Goal: Task Accomplishment & Management: Complete application form

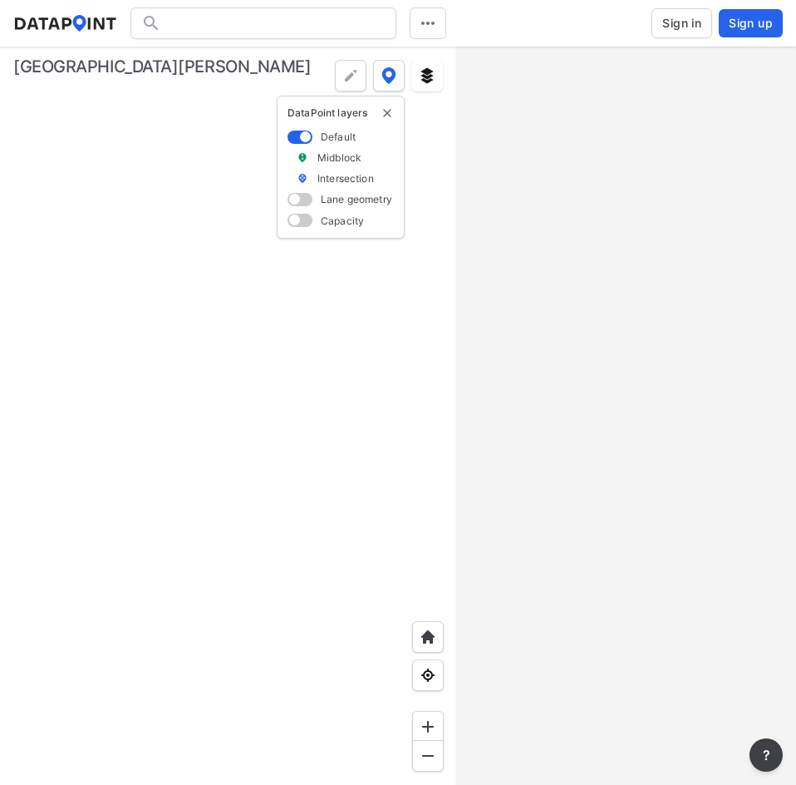
click at [676, 29] on span "Sign in" at bounding box center [681, 23] width 39 height 17
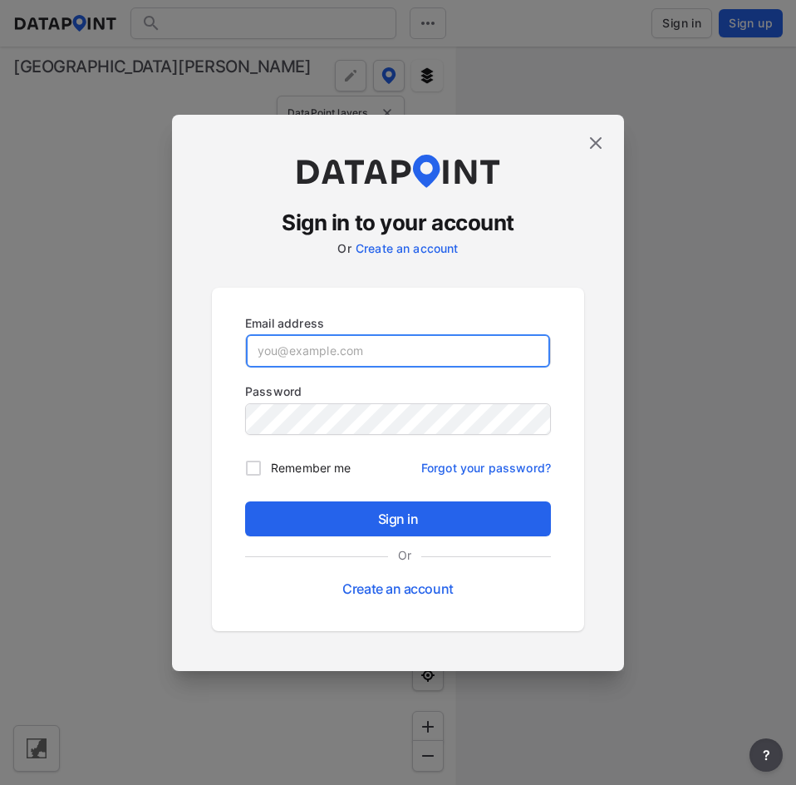
type input "[EMAIL_ADDRESS][DOMAIN_NAME]"
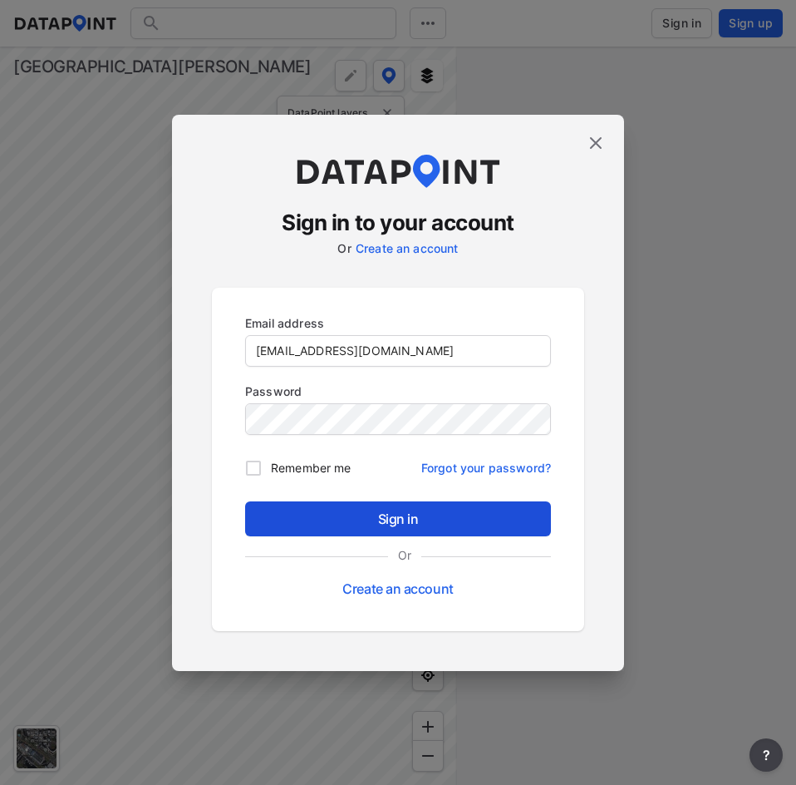
click at [413, 525] on span "Sign in" at bounding box center [398, 519] width 279 height 20
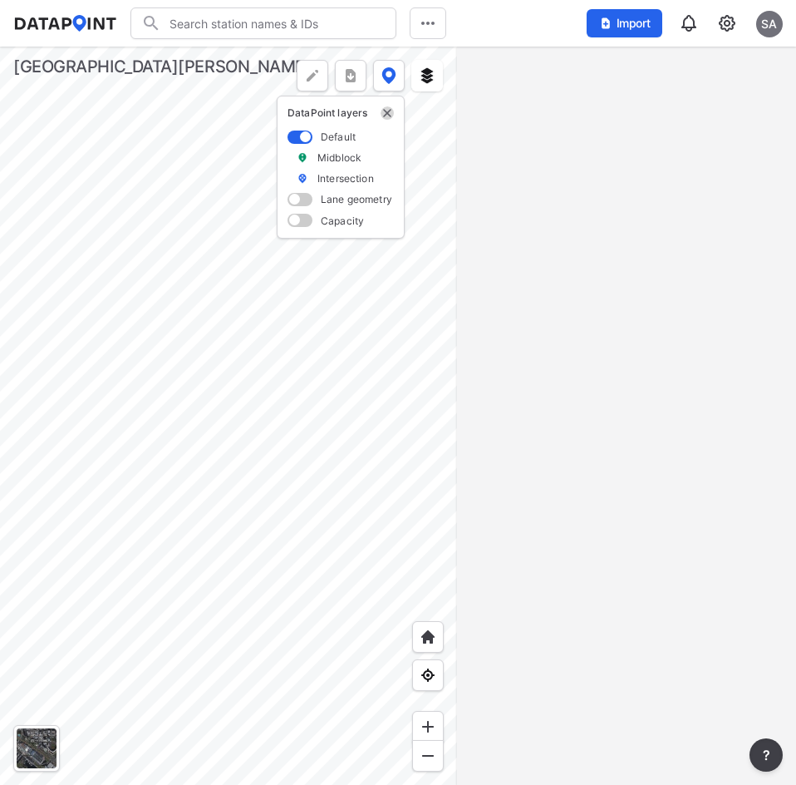
click at [389, 111] on img "delete" at bounding box center [387, 112] width 13 height 13
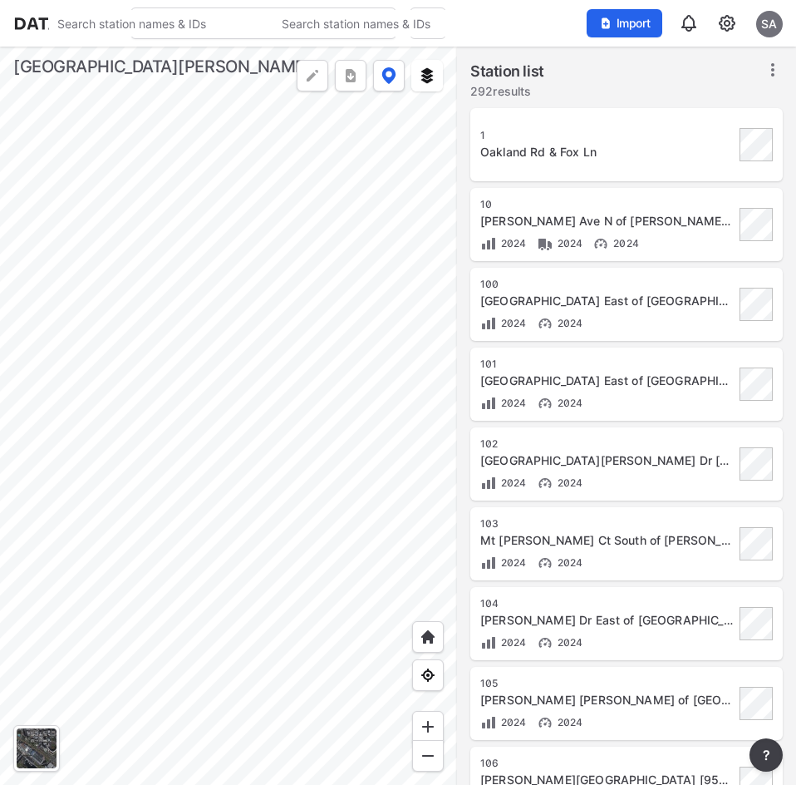
click at [712, 21] on div "Import SA" at bounding box center [685, 23] width 196 height 38
click at [730, 26] on img at bounding box center [727, 23] width 20 height 20
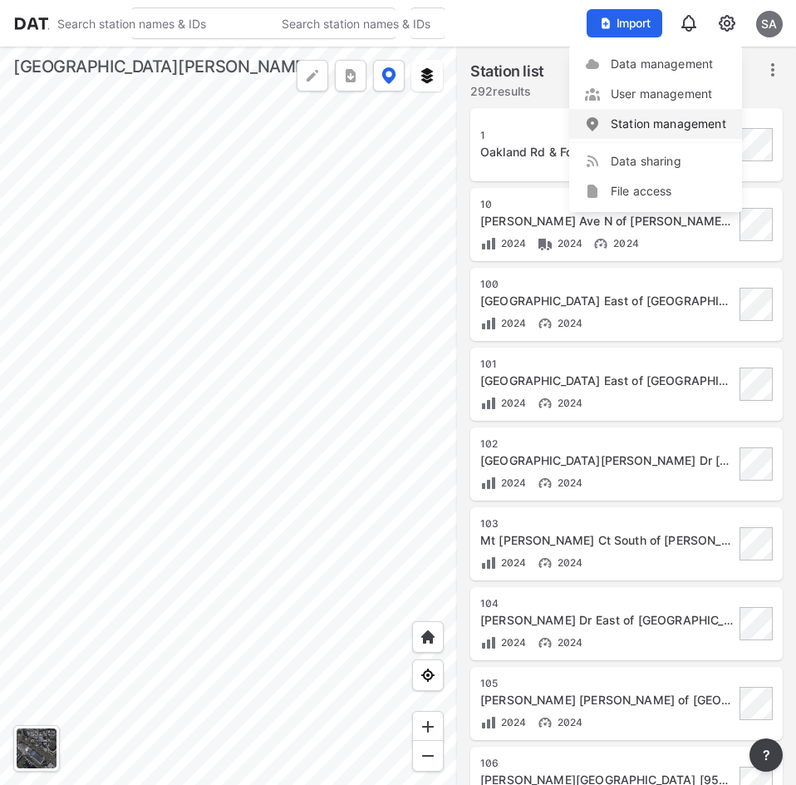
click at [653, 127] on link "Station management" at bounding box center [655, 124] width 143 height 17
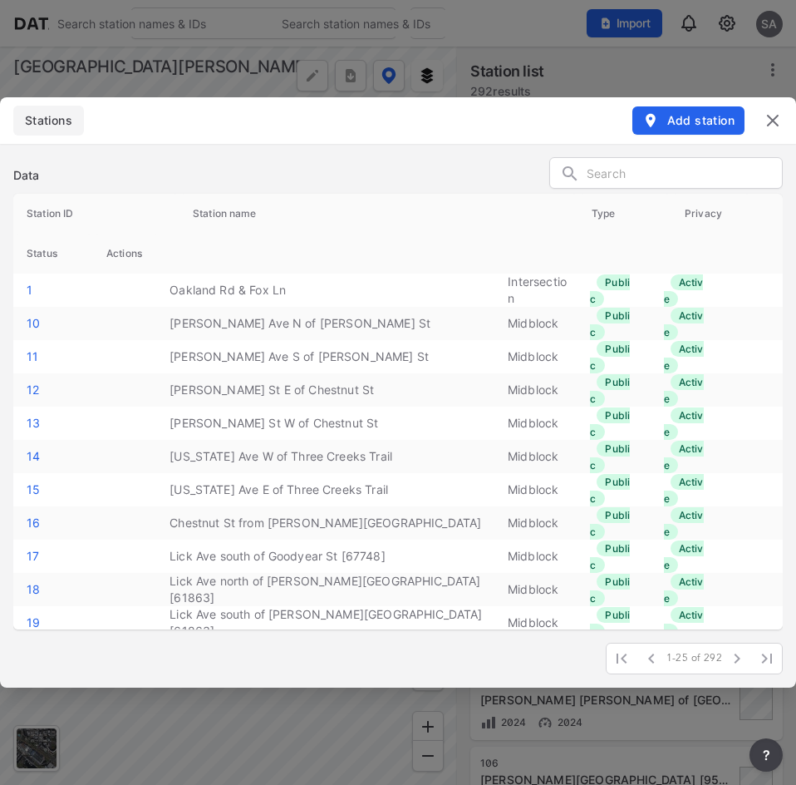
click at [774, 122] on img at bounding box center [773, 121] width 20 height 20
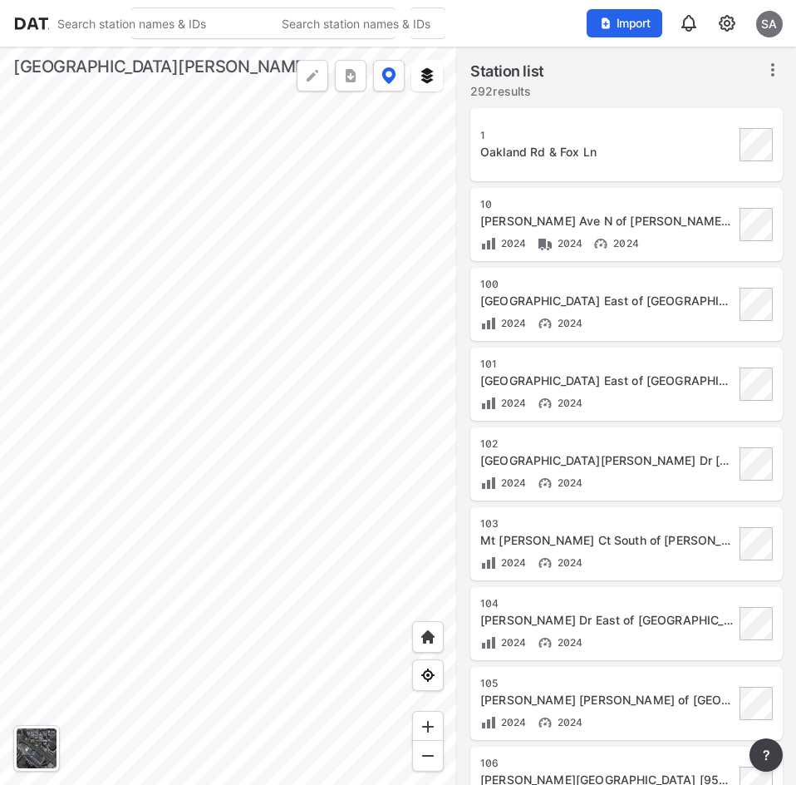
click at [721, 28] on img at bounding box center [727, 23] width 20 height 20
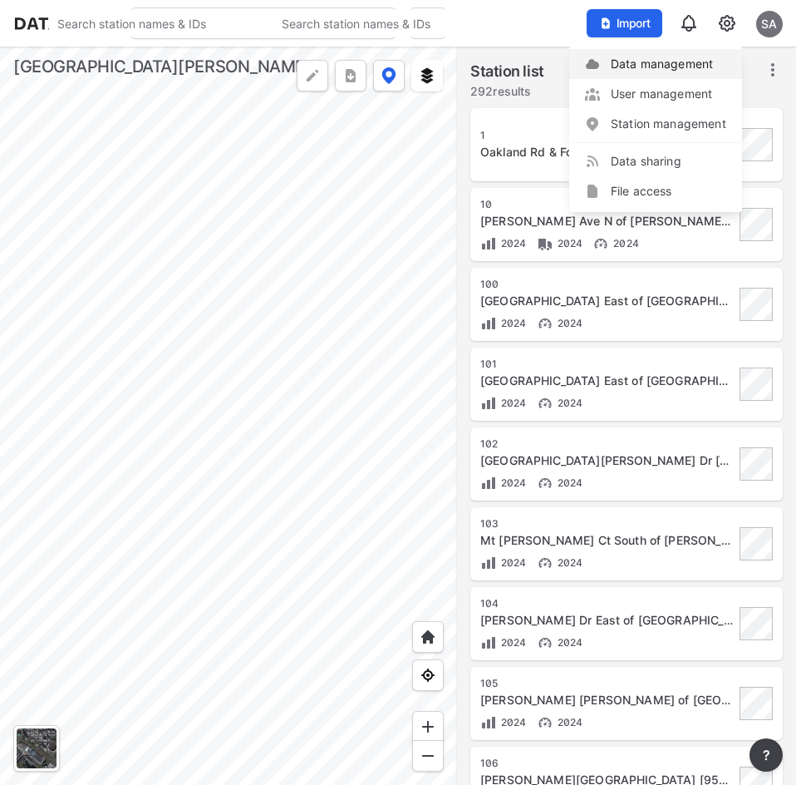
click at [696, 76] on p "Data management" at bounding box center [655, 64] width 173 height 30
click at [650, 71] on link "Data management" at bounding box center [655, 64] width 143 height 17
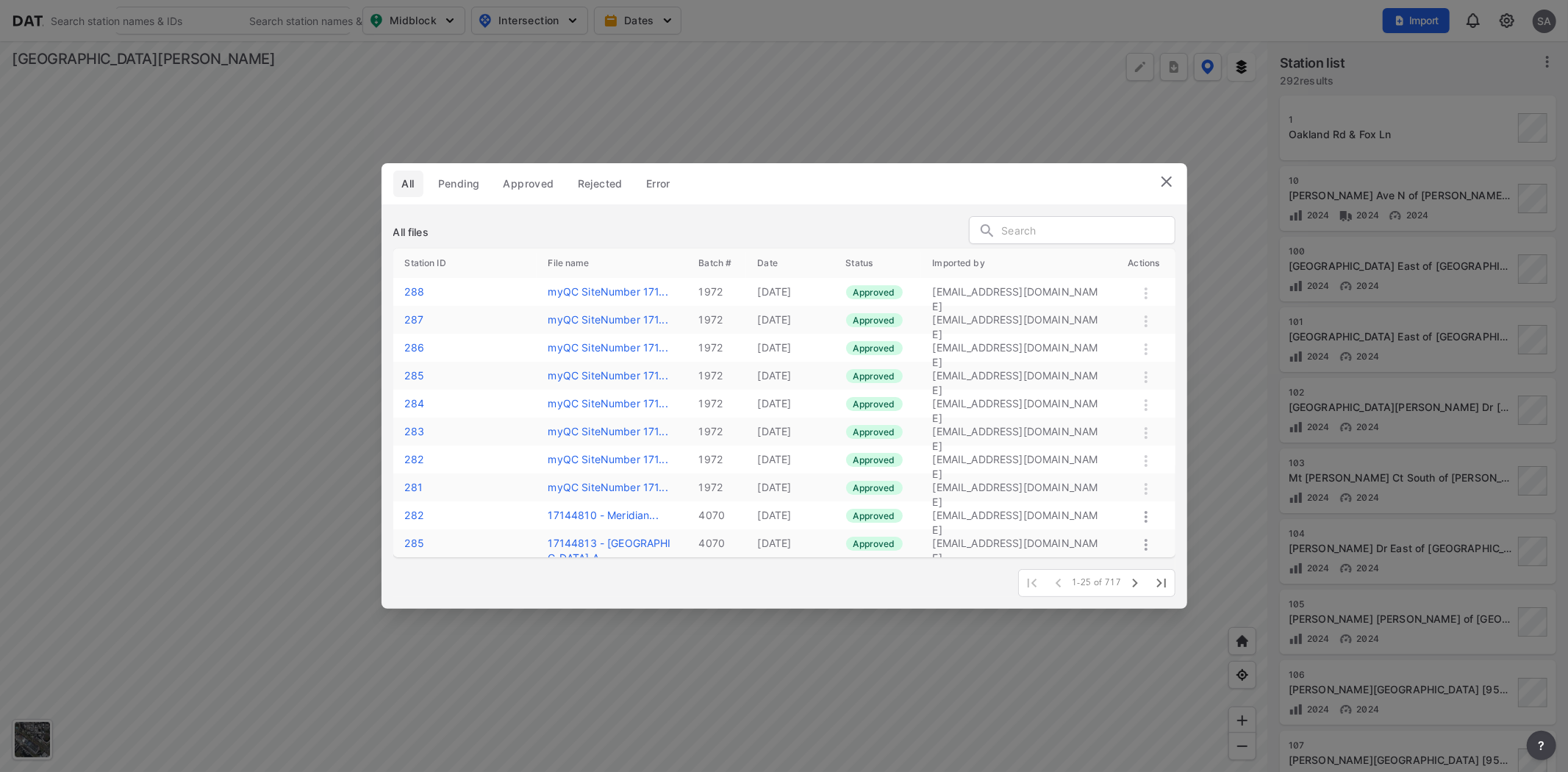
click at [703, 185] on img at bounding box center [1166, 181] width 18 height 18
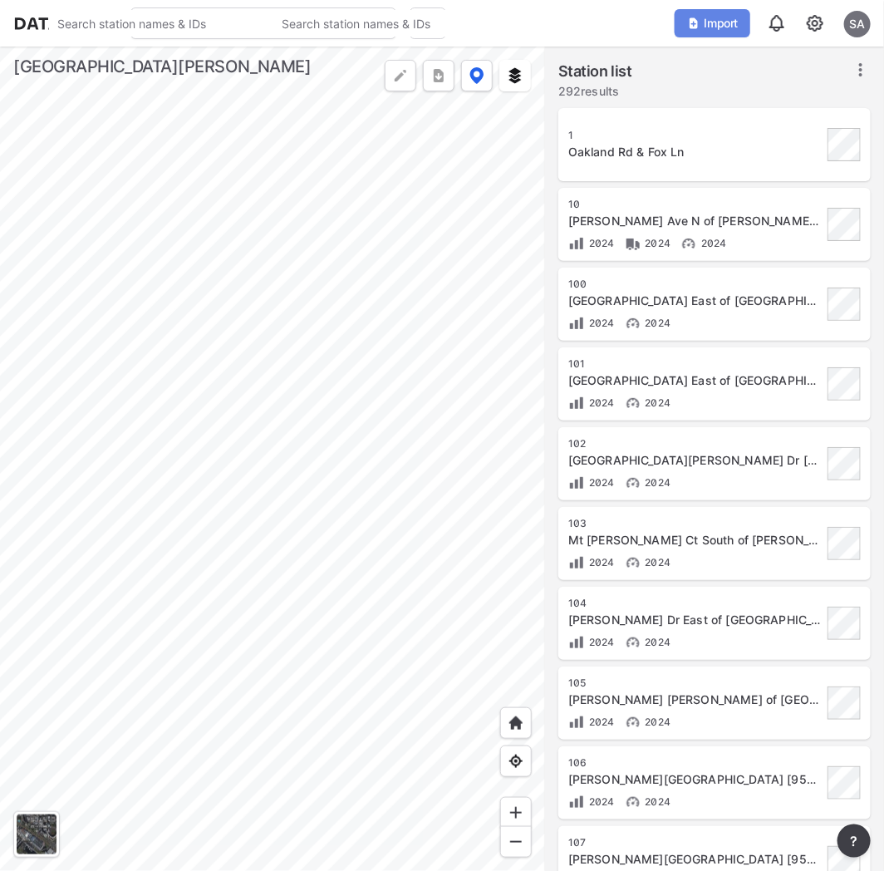
click at [690, 34] on button "Import" at bounding box center [713, 23] width 76 height 28
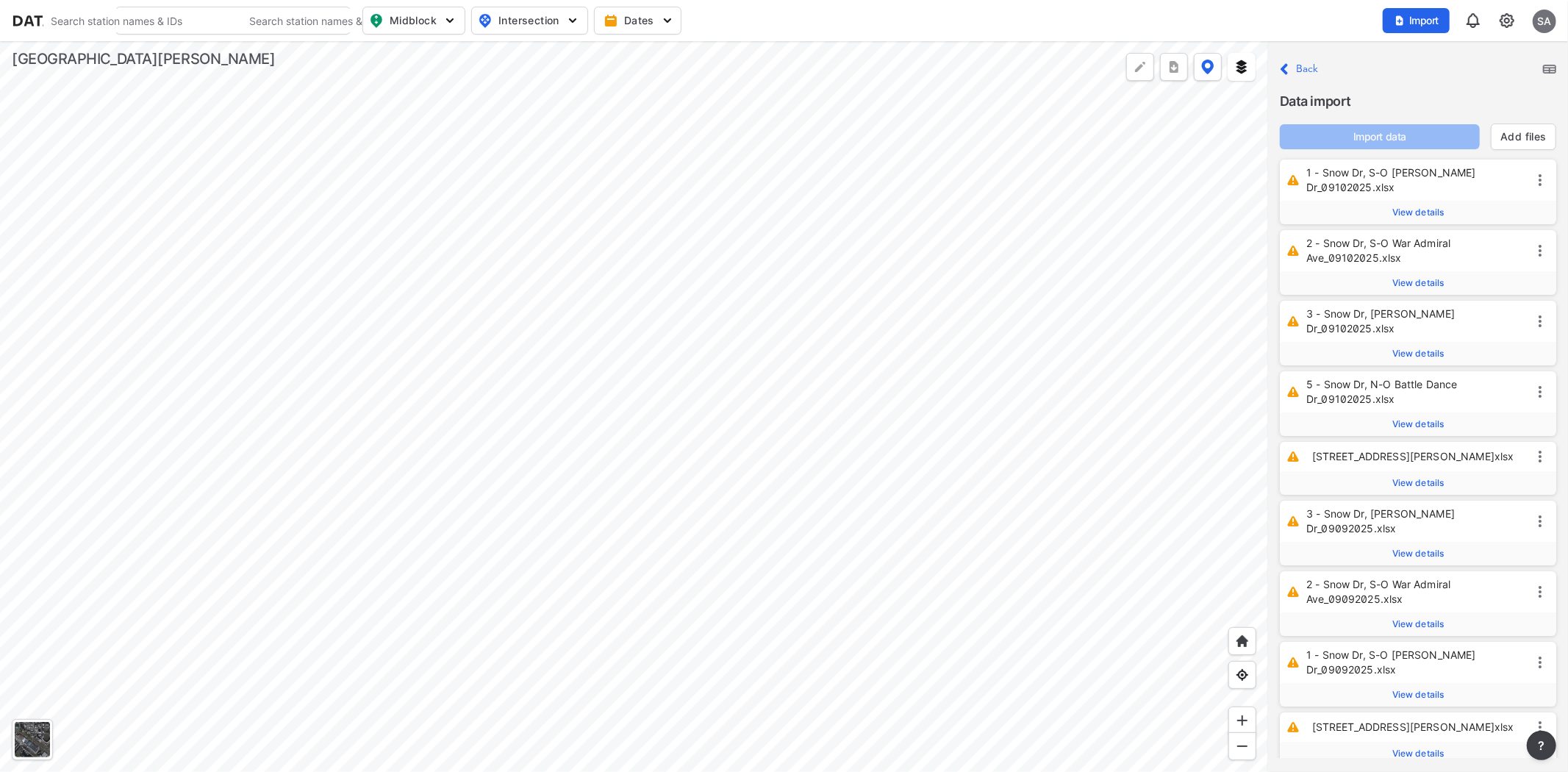
click at [703, 67] on img at bounding box center [1549, 69] width 13 height 9
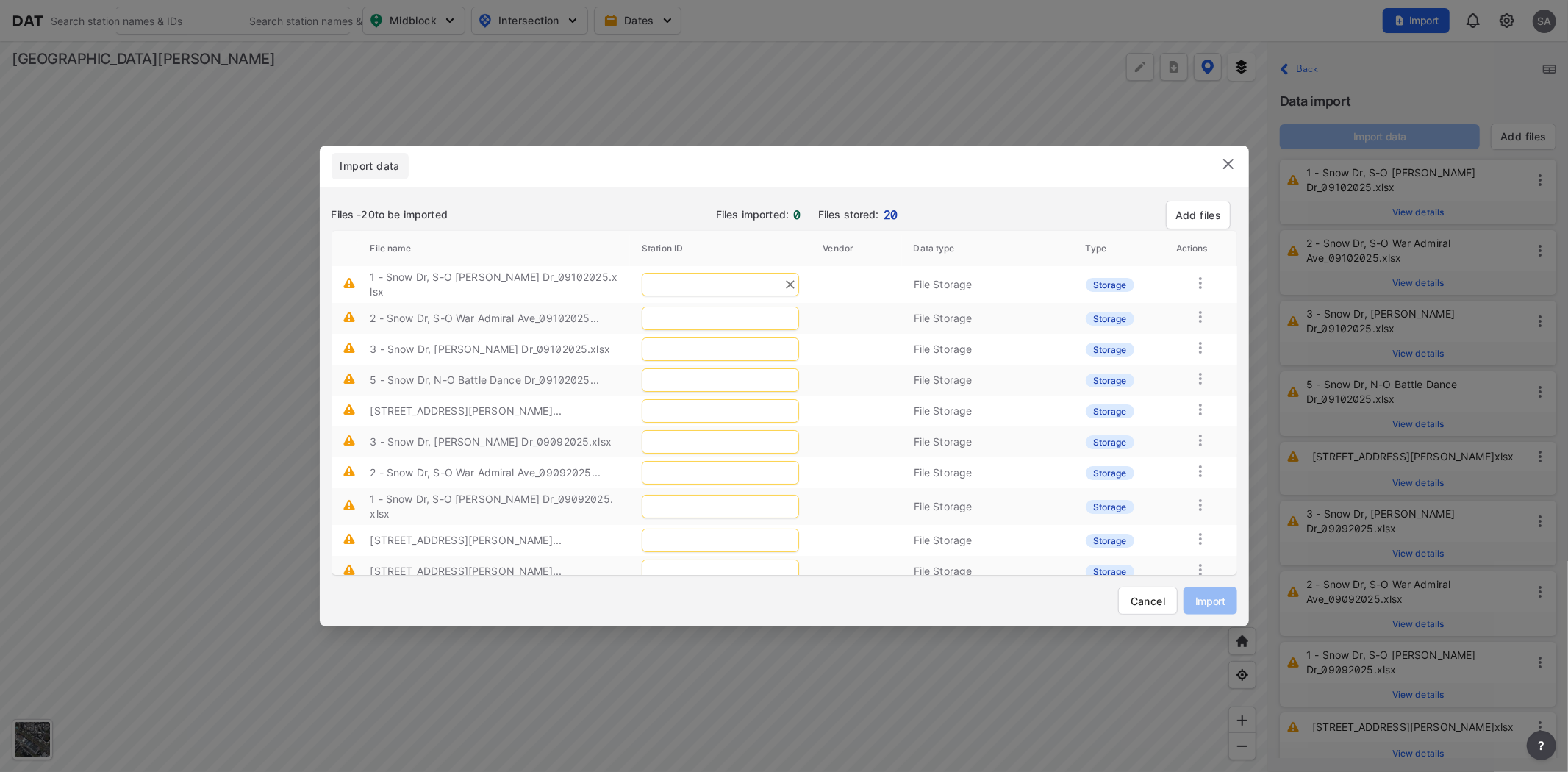
click at [692, 272] on input "text" at bounding box center [721, 284] width 157 height 24
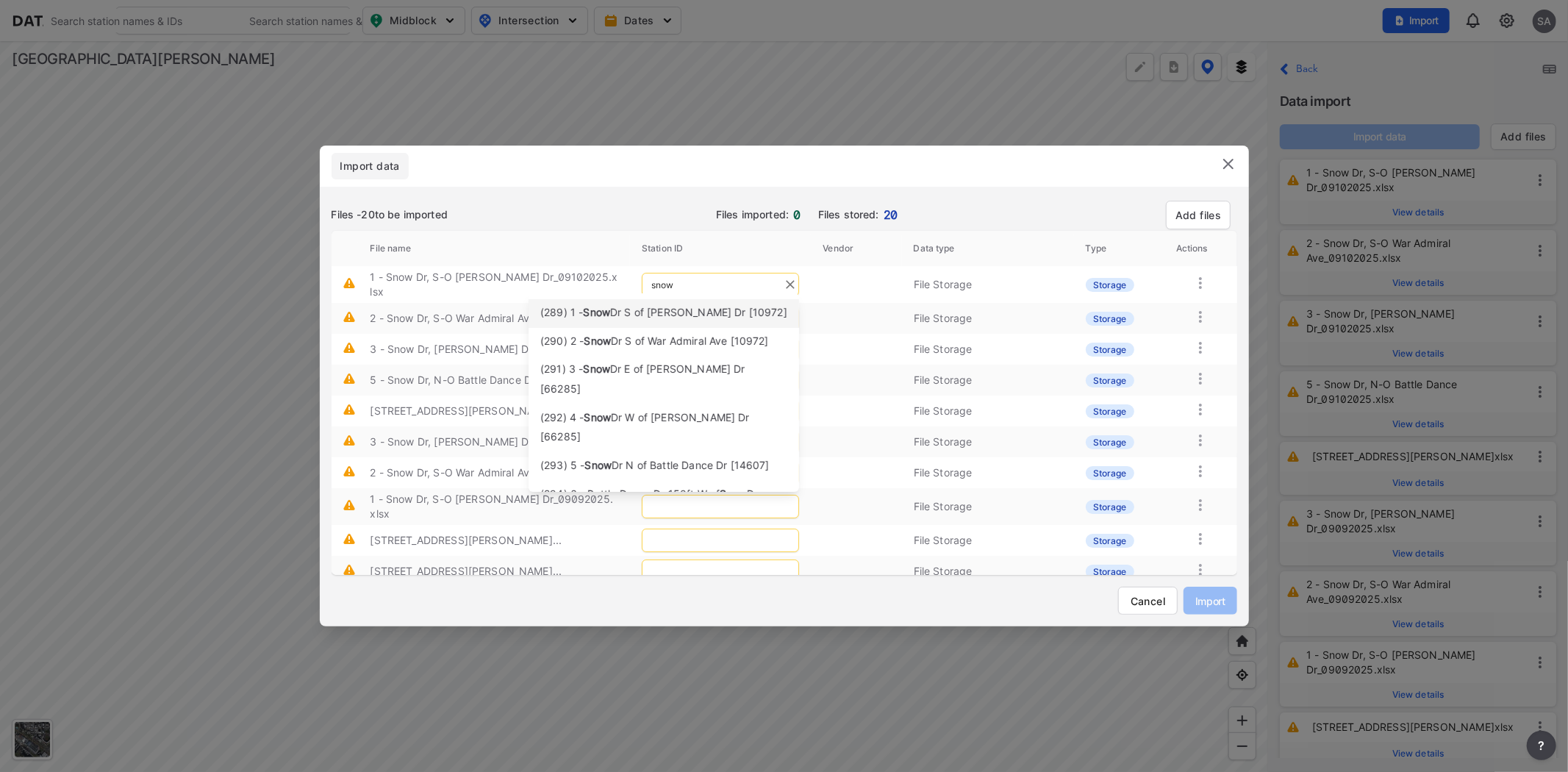
click at [639, 311] on span "Dr S of [PERSON_NAME] Dr [10972]" at bounding box center [699, 312] width 177 height 12
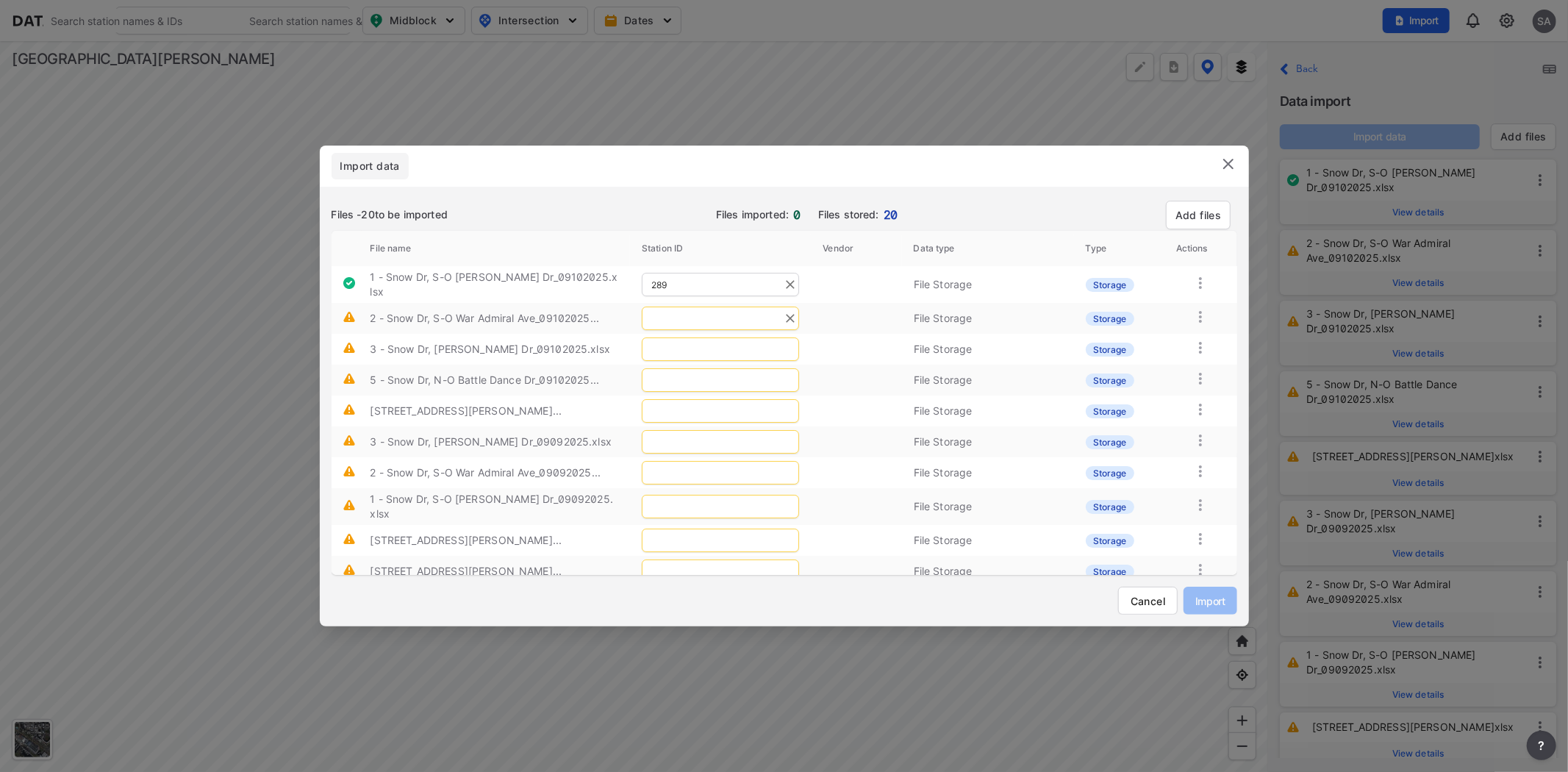
type input "289"
click at [686, 310] on input "text" at bounding box center [721, 318] width 157 height 24
type input "290"
type input "291"
type input "293"
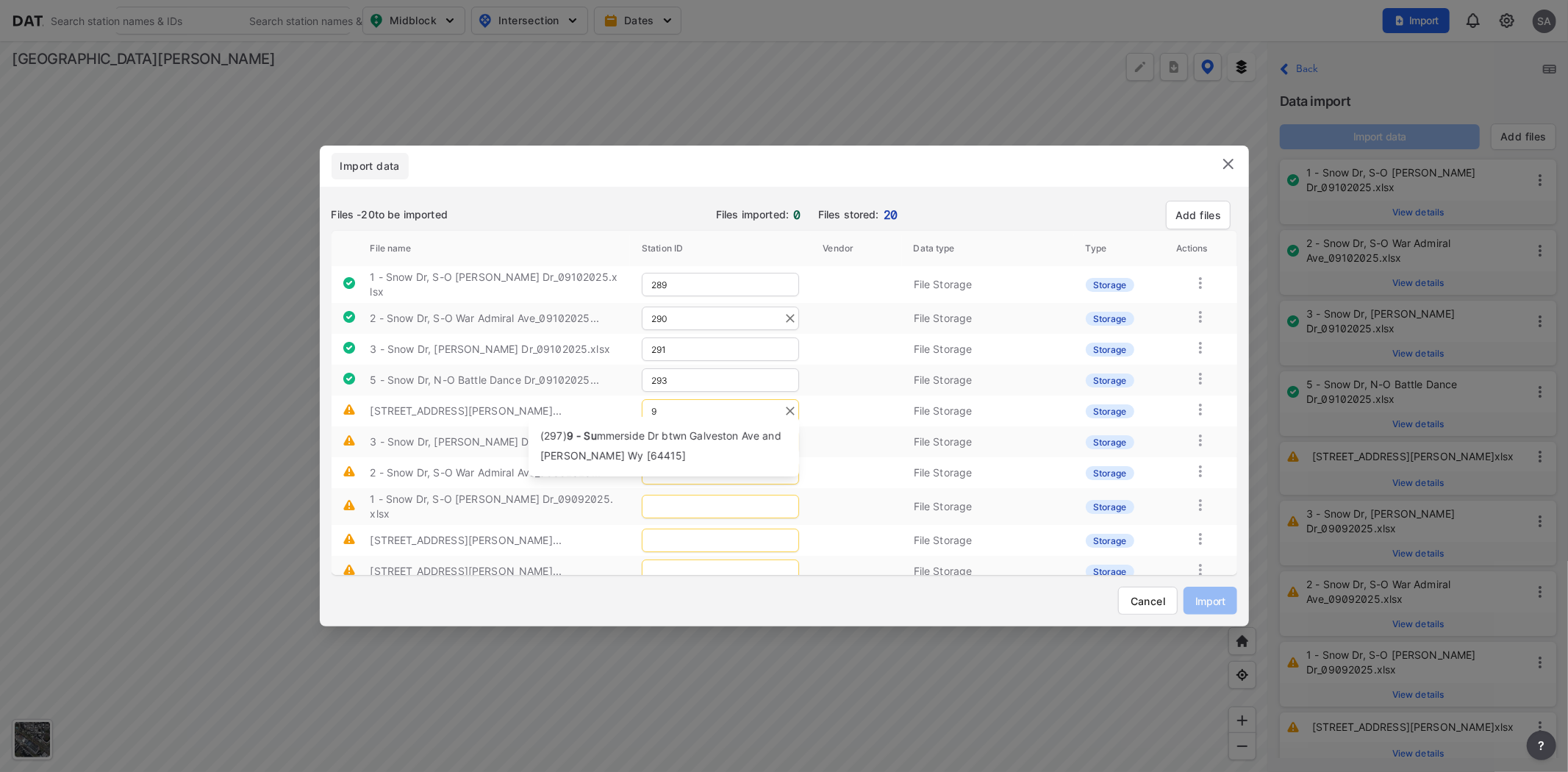
type input "9"
type input "297"
type input "291"
type input "290"
type input "289"
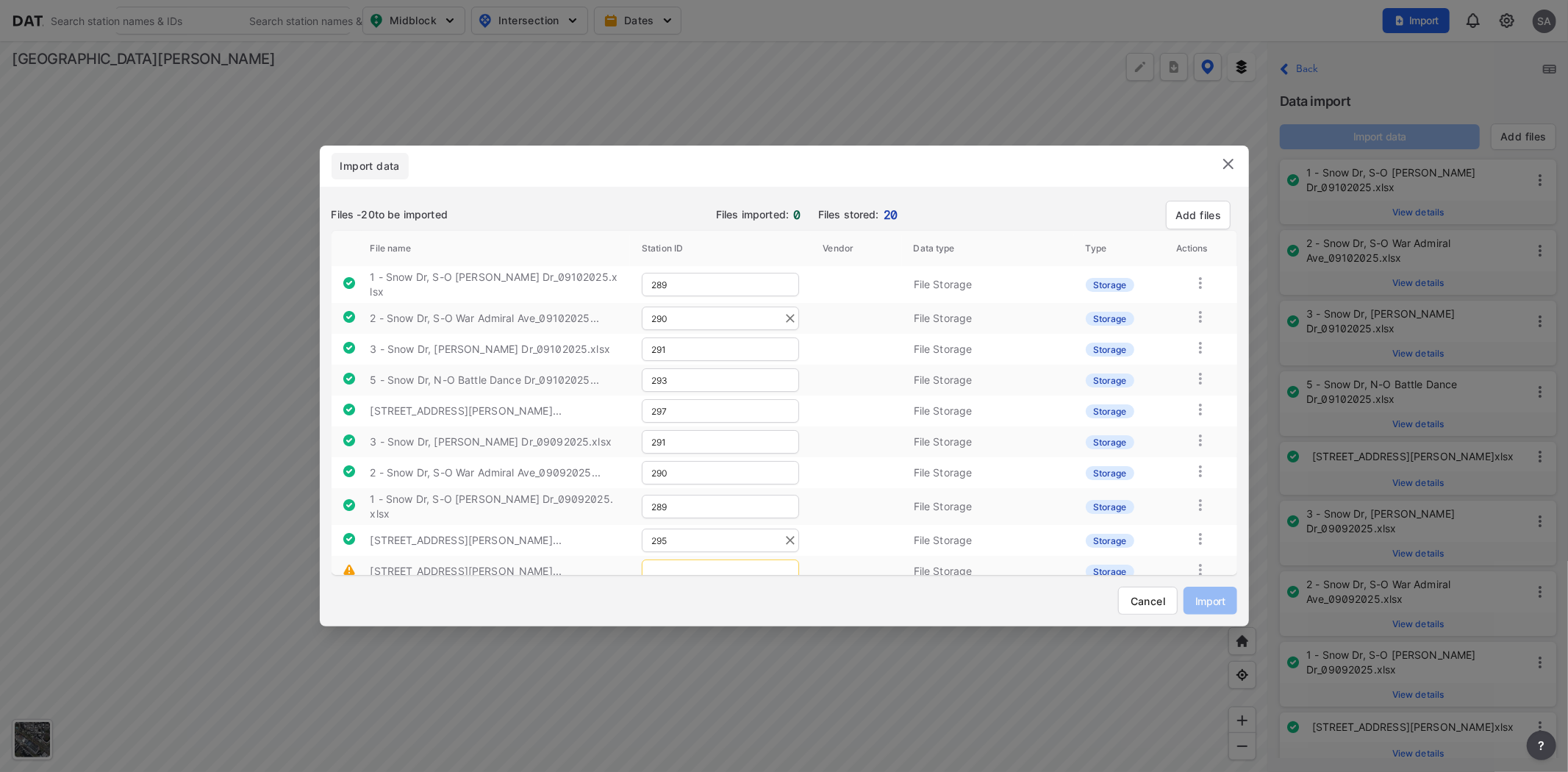
type input "295"
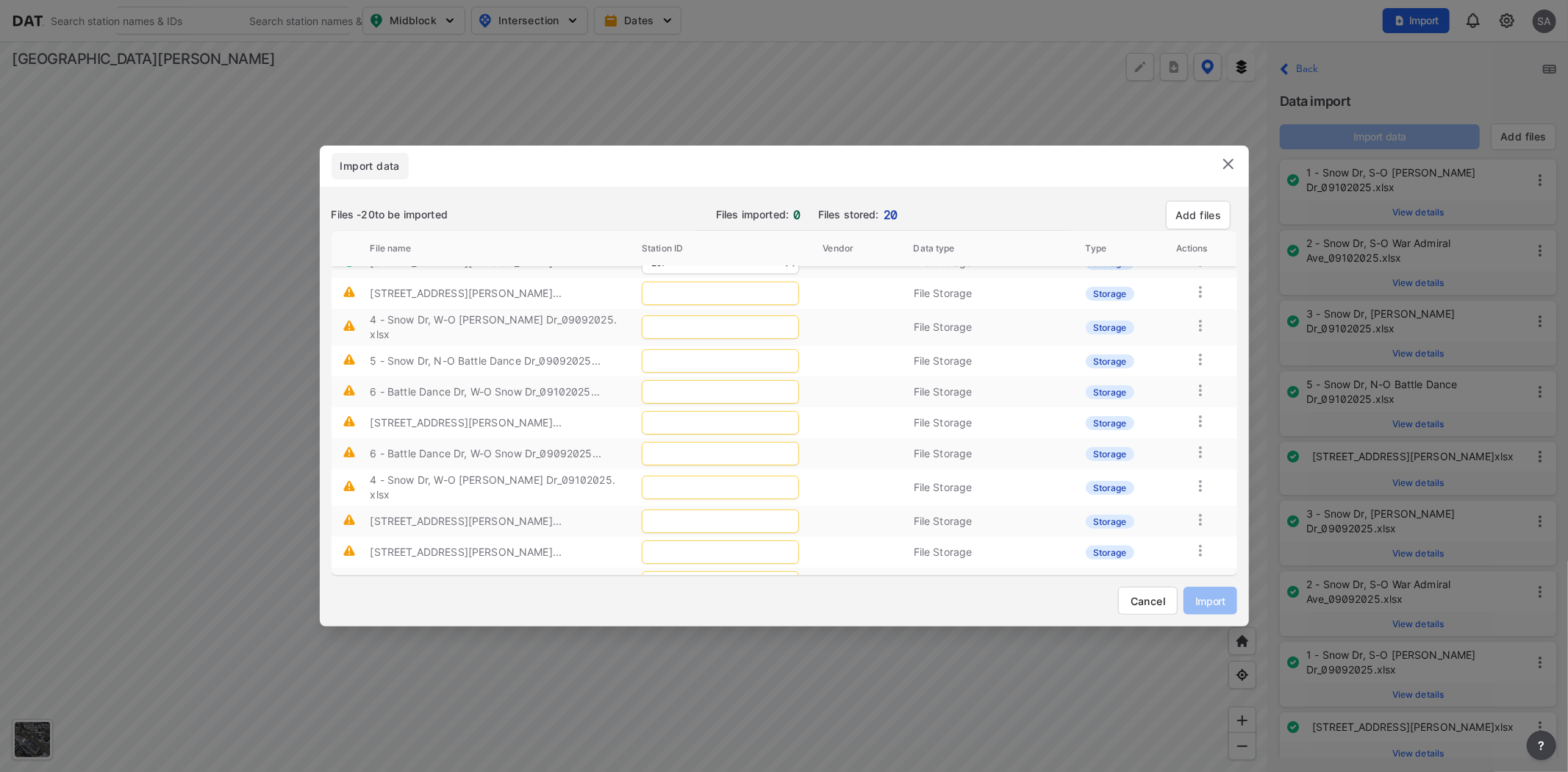
scroll to position [37, 0]
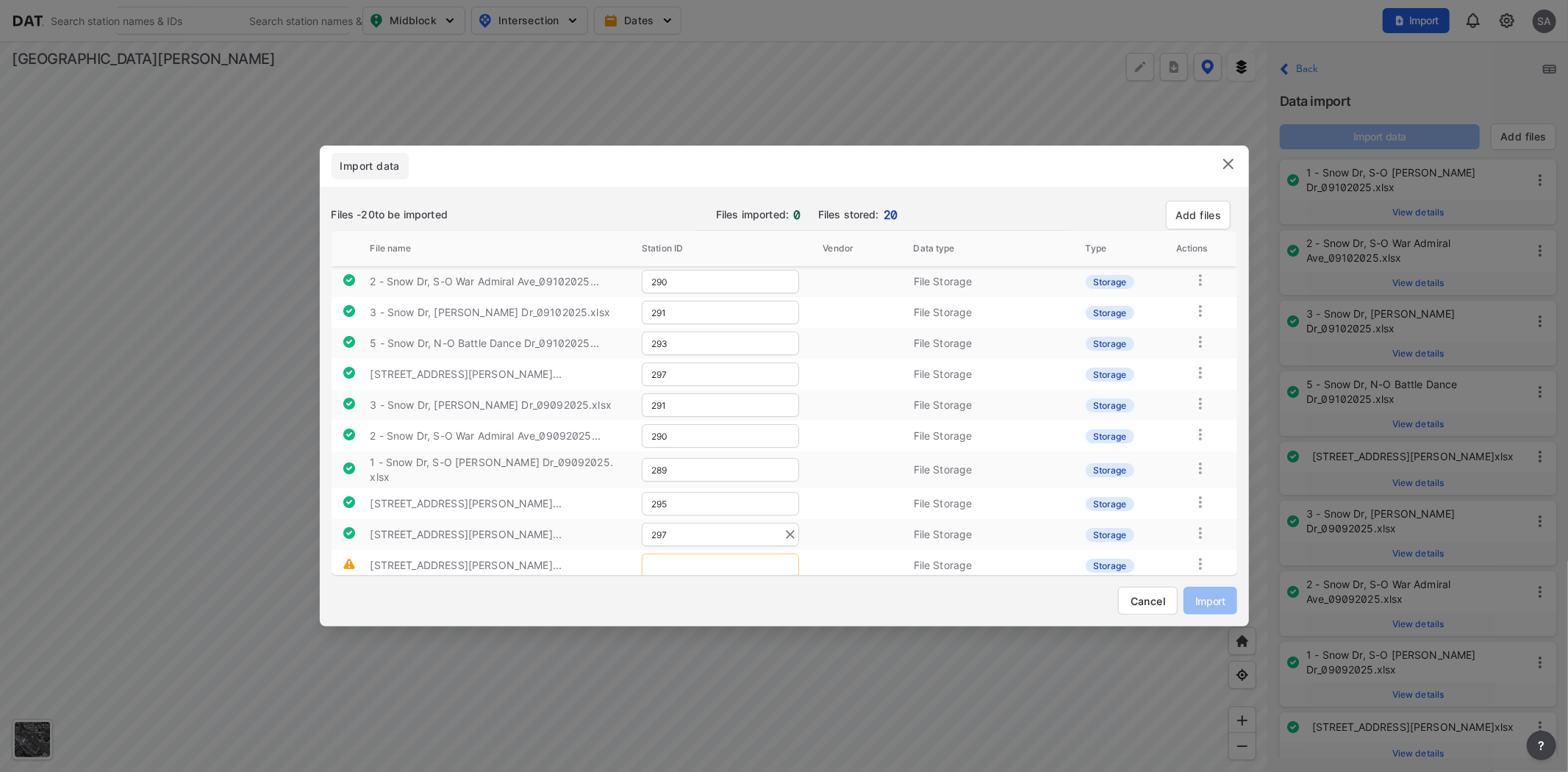
type input "297"
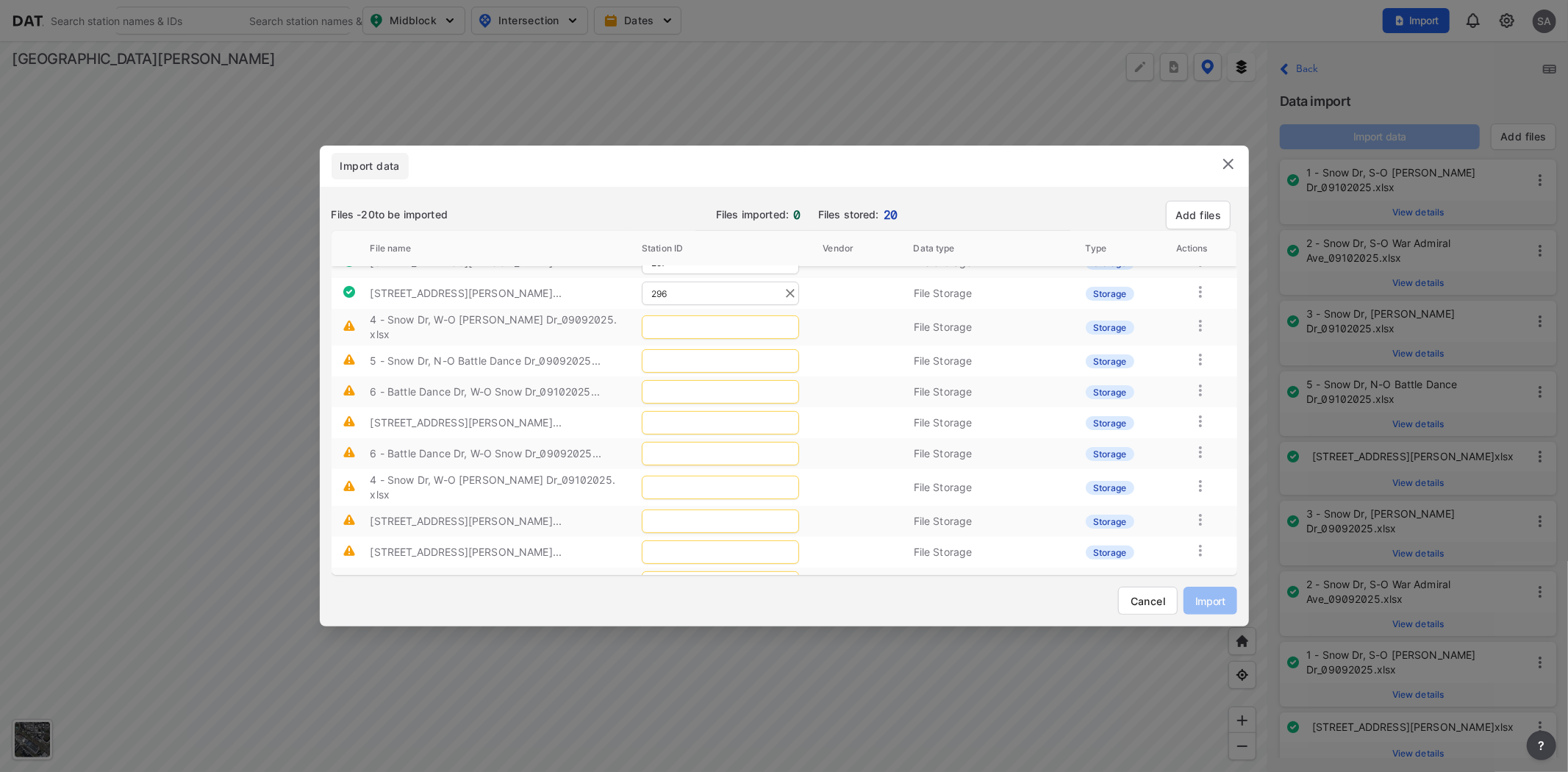
type input "296"
type input "292"
type input "293"
type input "294"
type input "296"
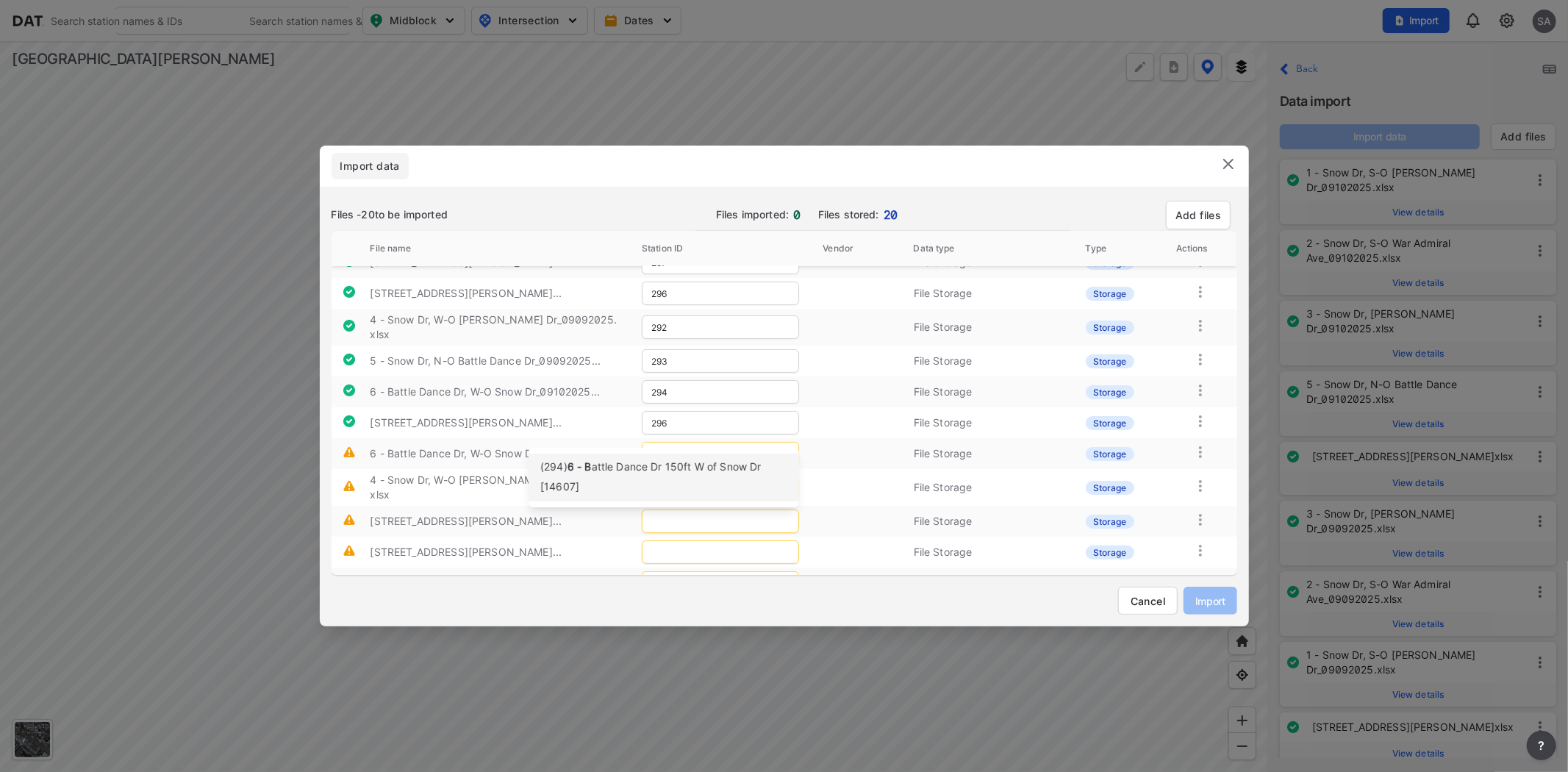
type input "294"
type input "292"
type input "295"
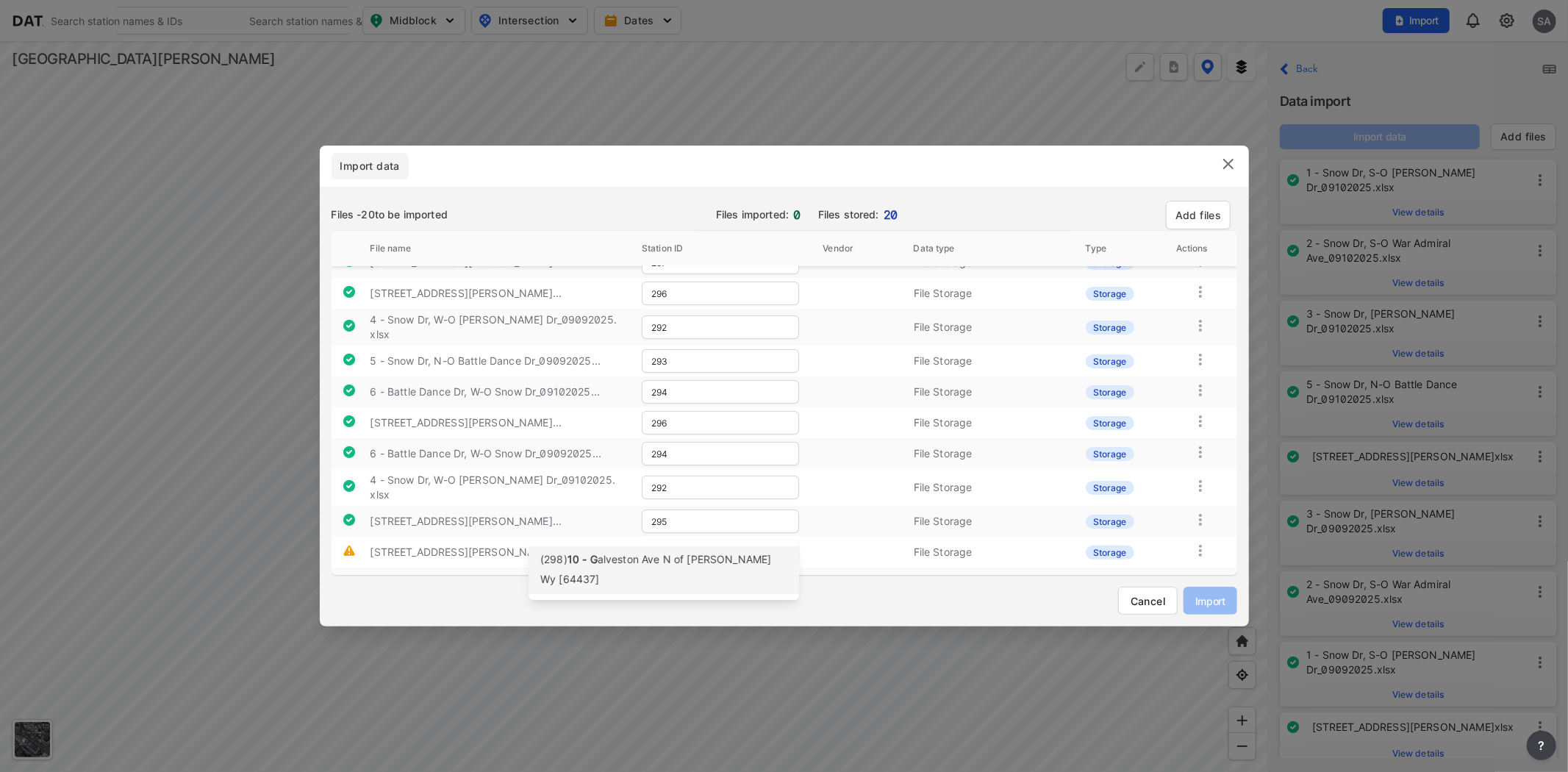
type input "298"
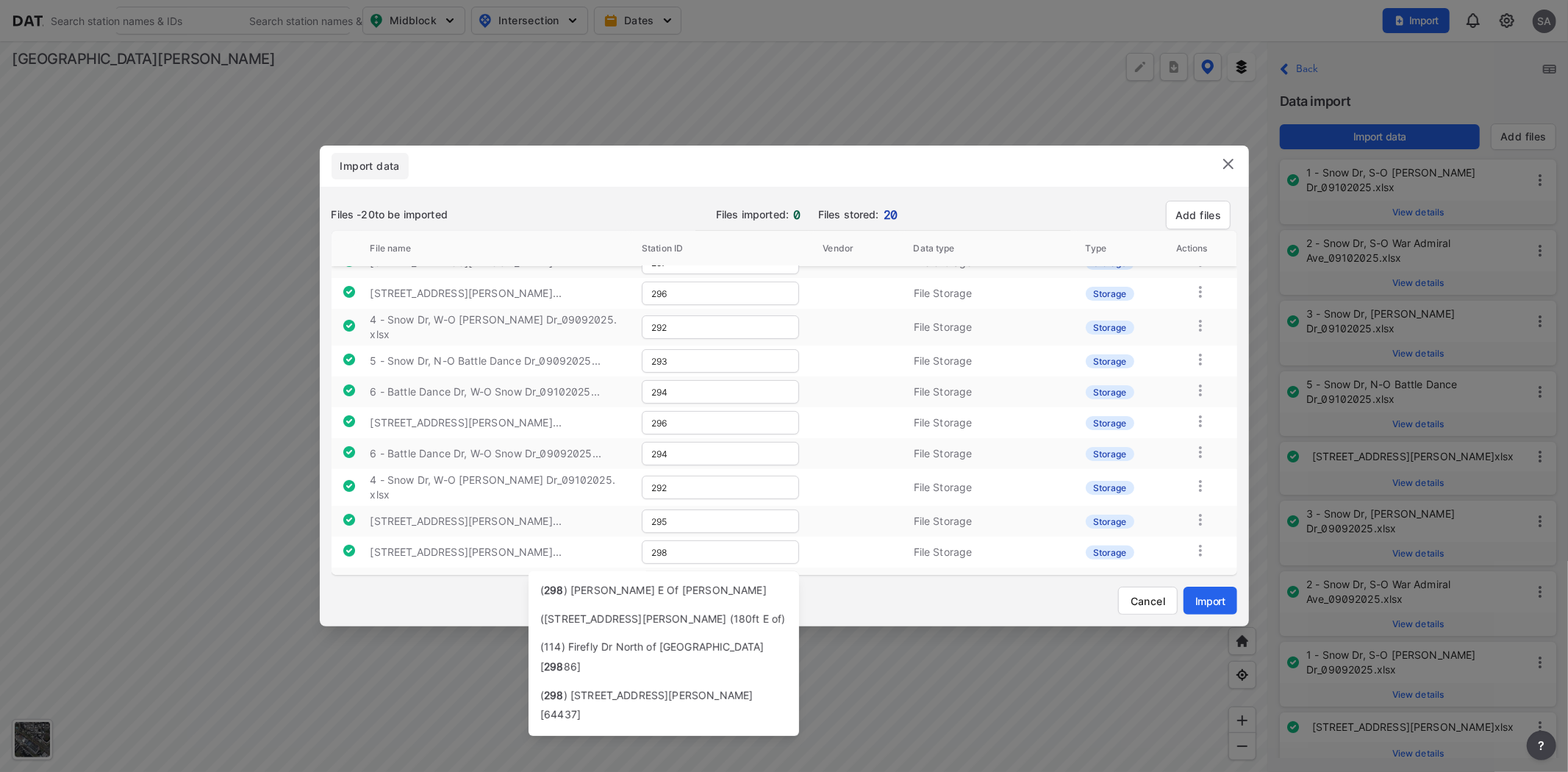
type input "298"
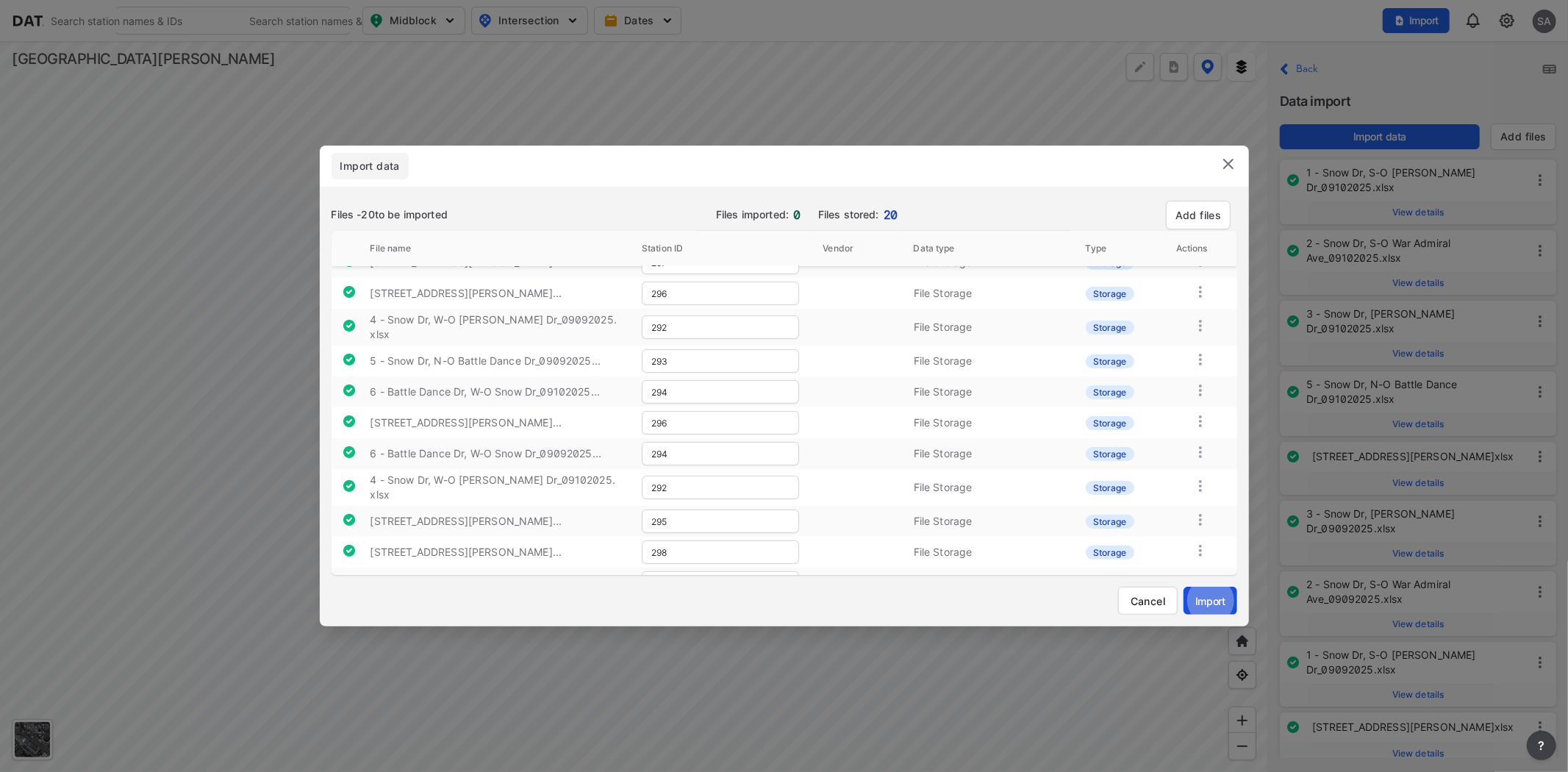
click at [703, 613] on button "Import" at bounding box center [1210, 600] width 53 height 28
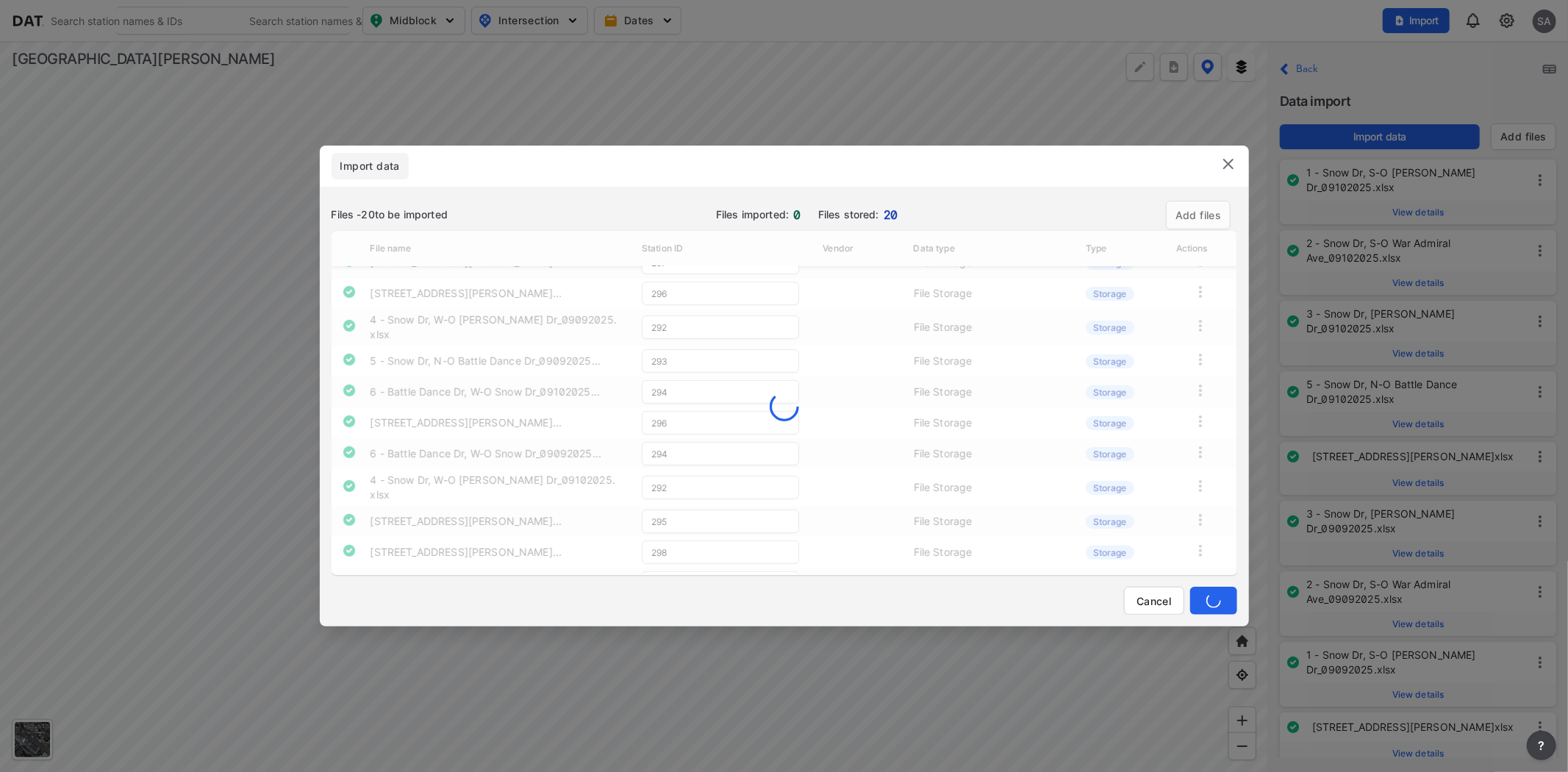
type input "290"
type input "293"
type input "297"
type input "291"
type input "290"
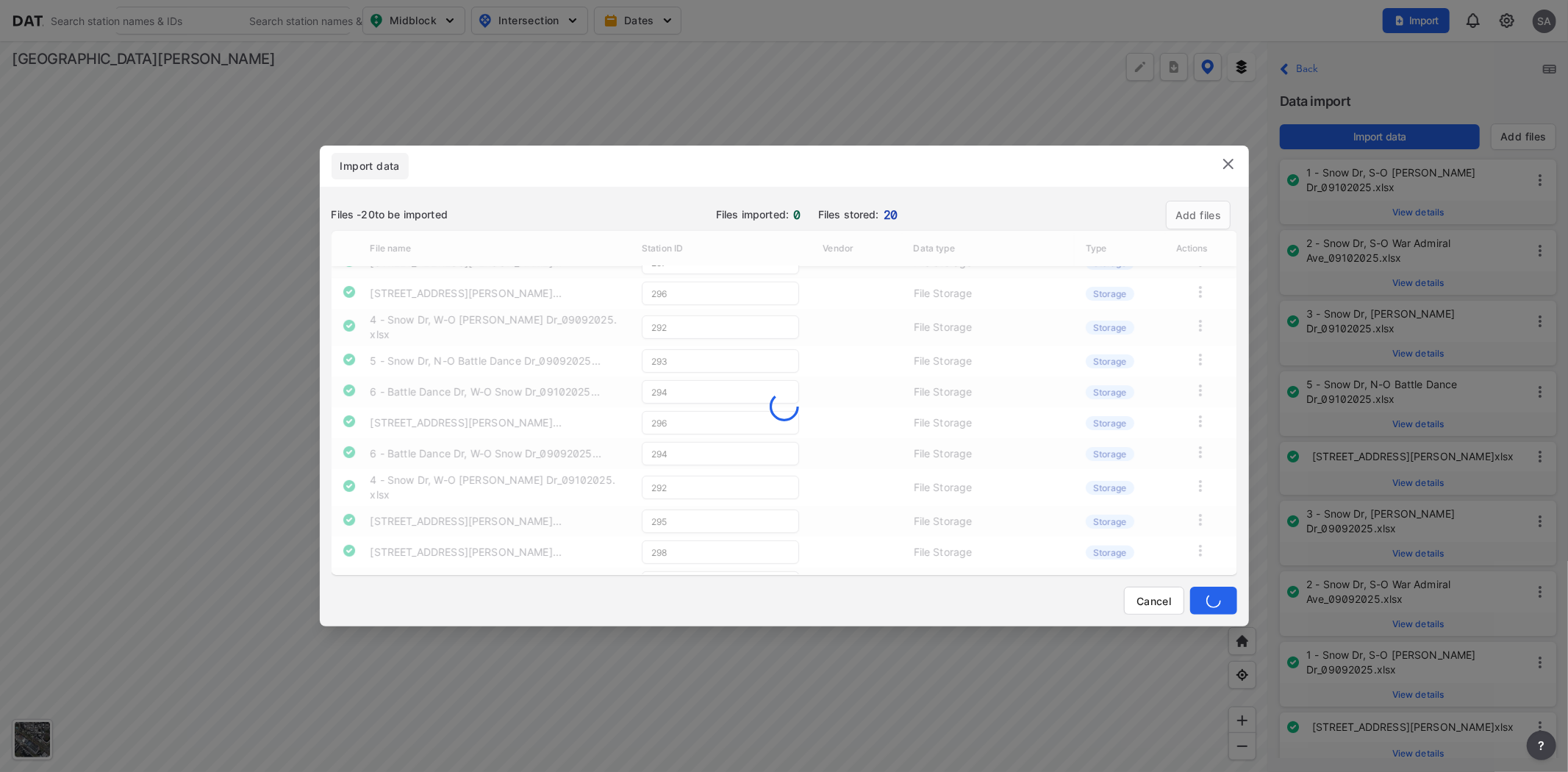
type input "289"
type input "295"
type input "296"
type input "292"
type input "293"
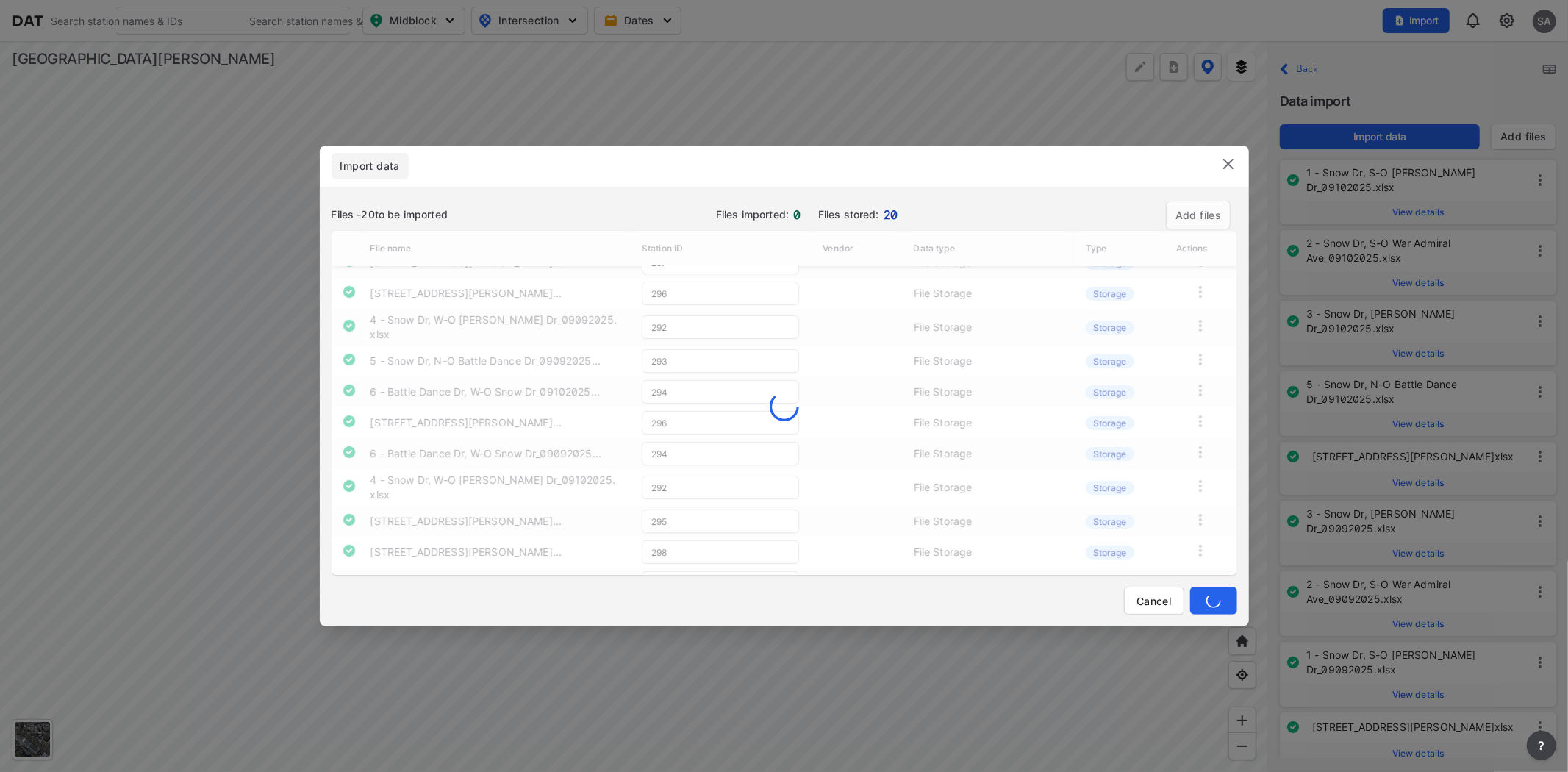
type input "294"
type input "296"
type input "294"
type input "292"
type input "295"
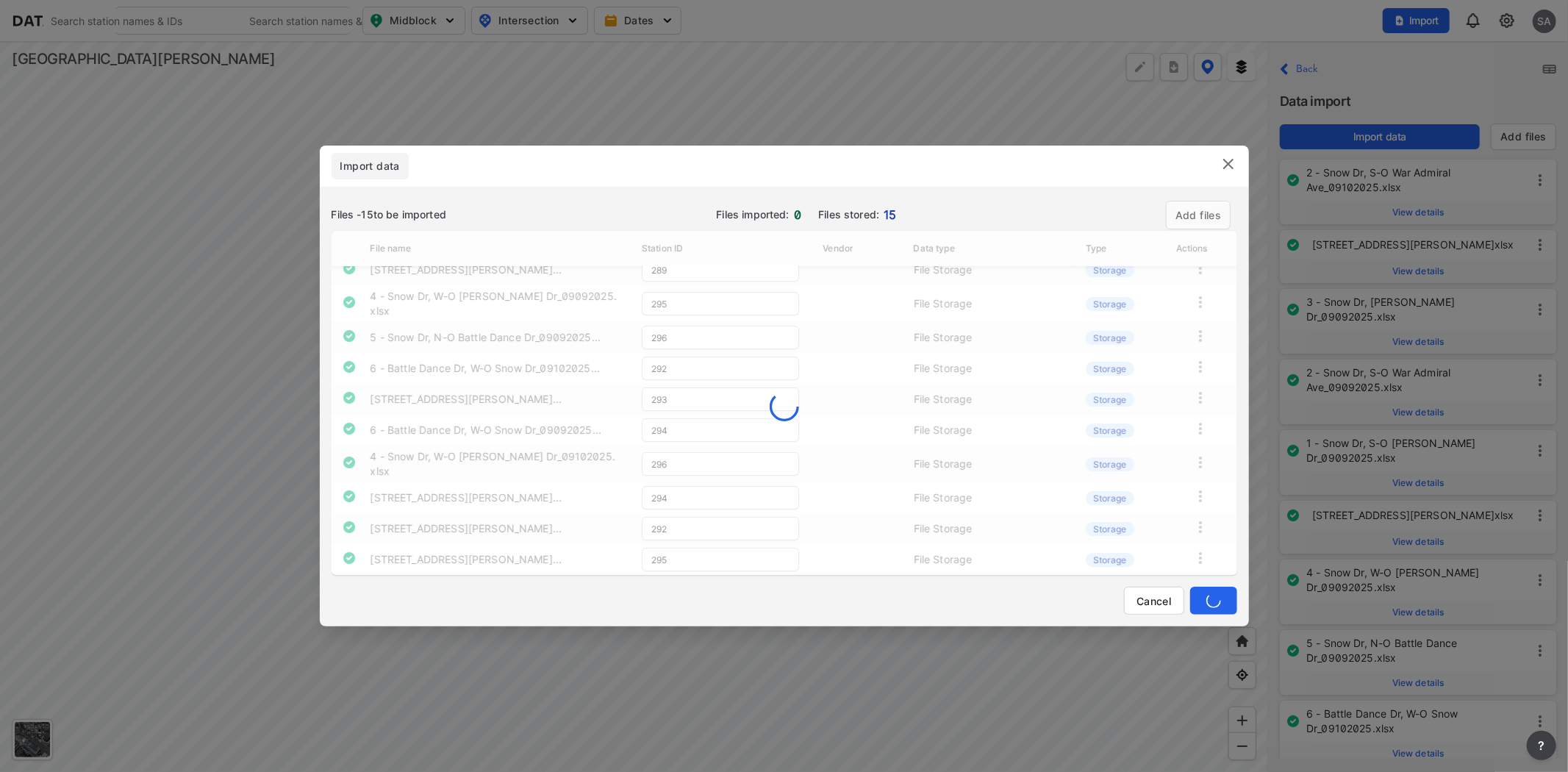
type input "297"
type input "291"
type input "290"
type input "289"
type input "295"
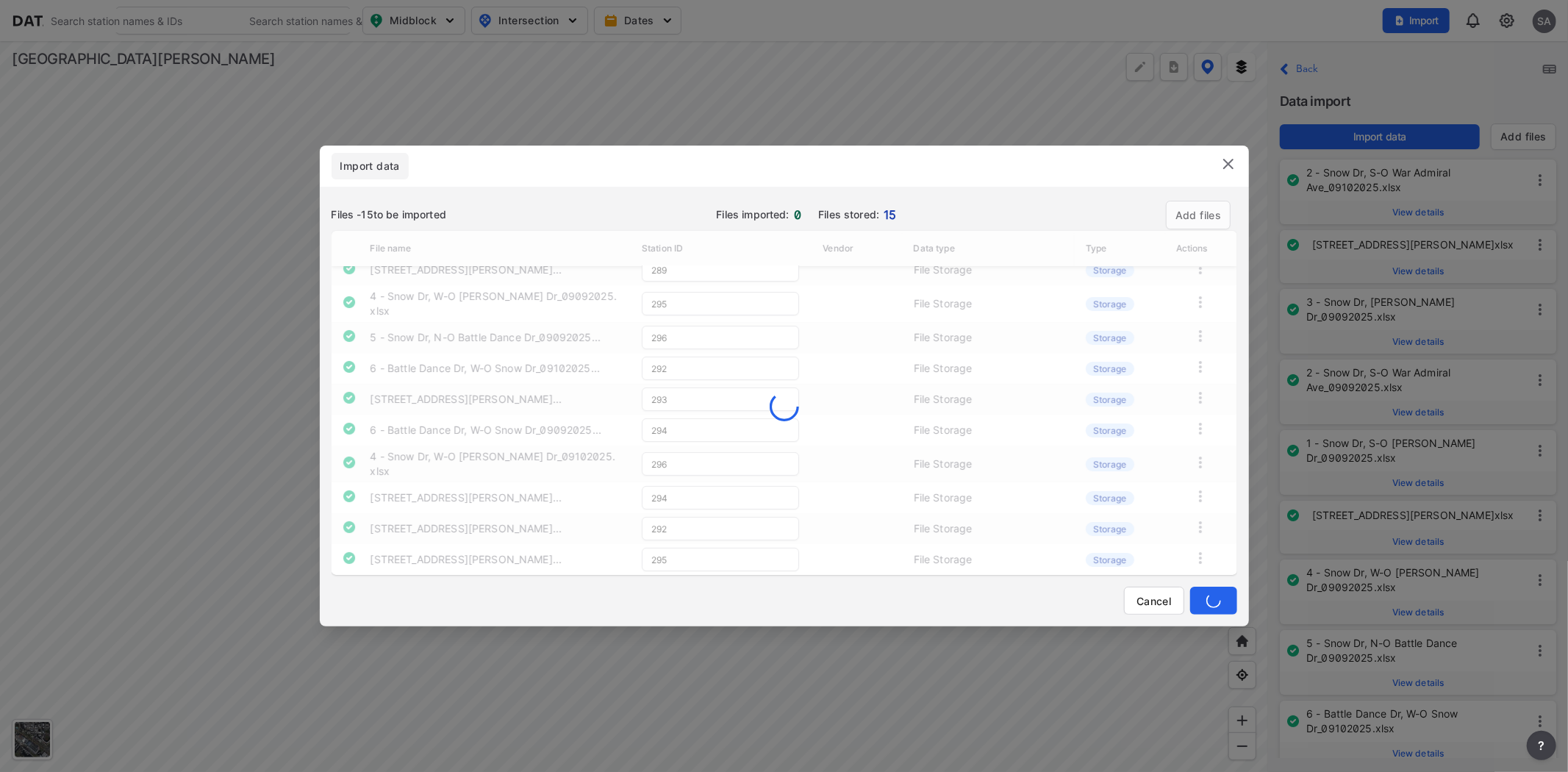
type input "292"
type input "293"
type input "294"
type input "296"
type input "294"
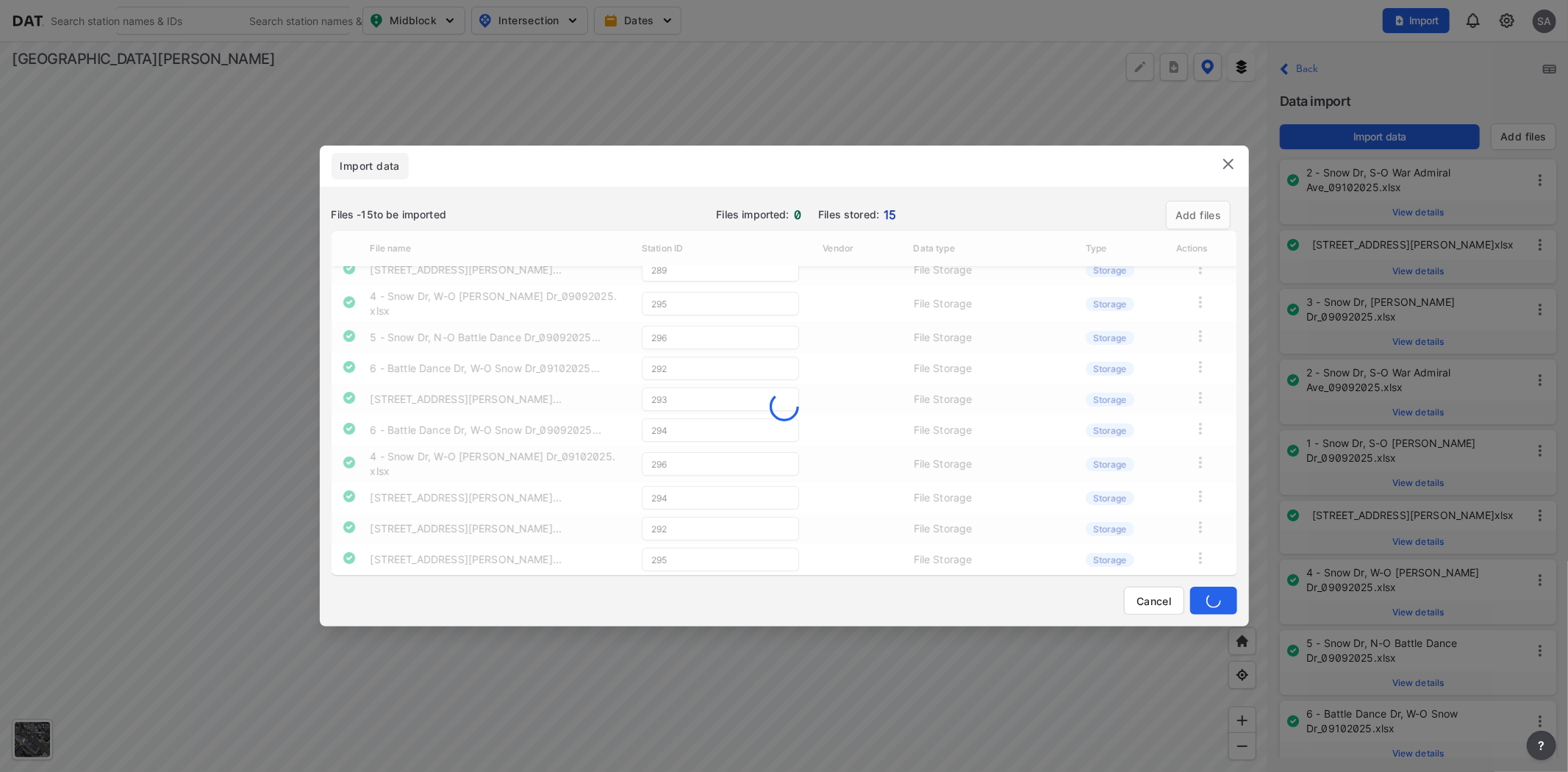
type input "292"
type input "295"
type input "298"
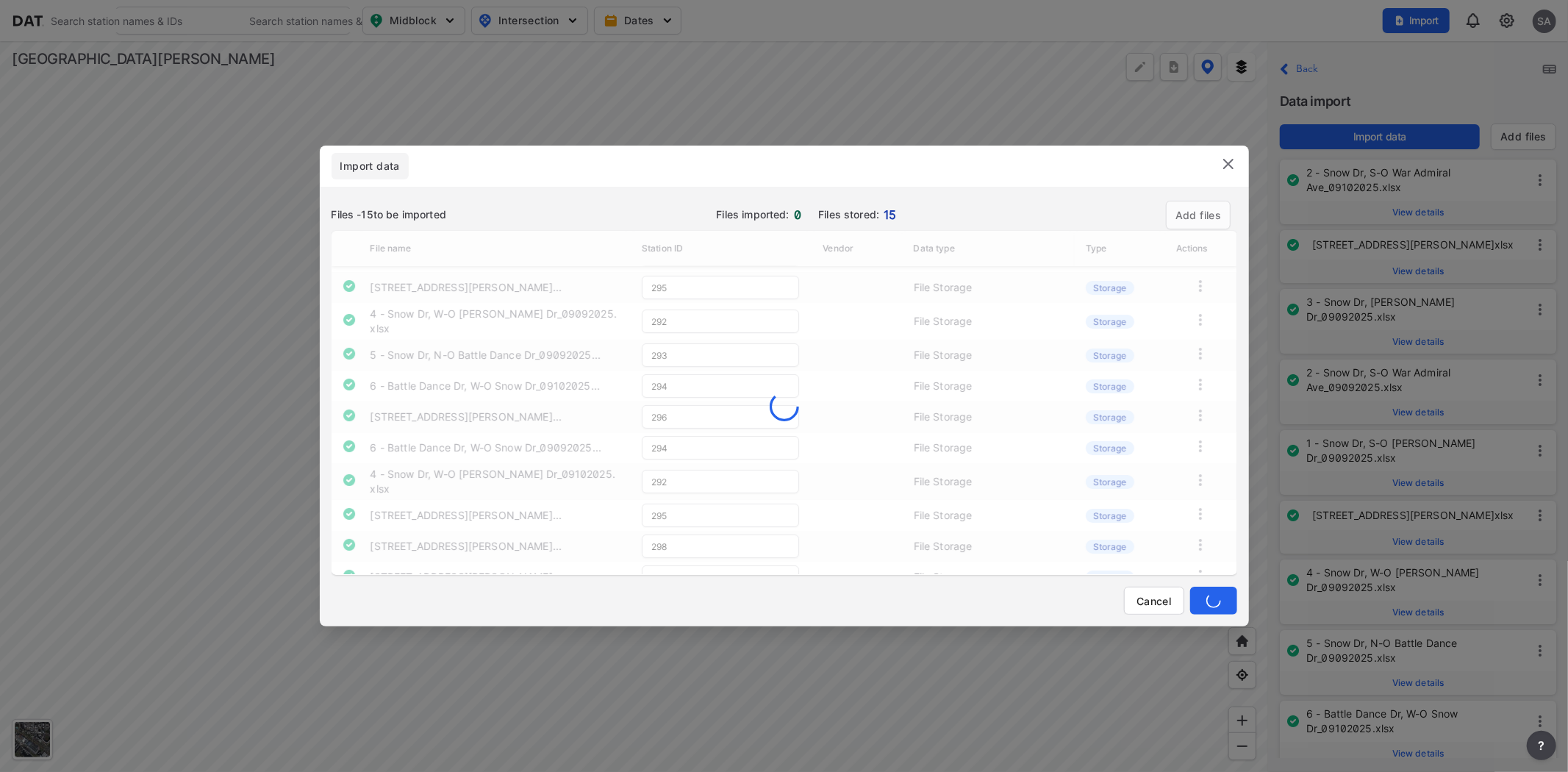
type input "297"
type input "291"
type input "290"
type input "289"
type input "295"
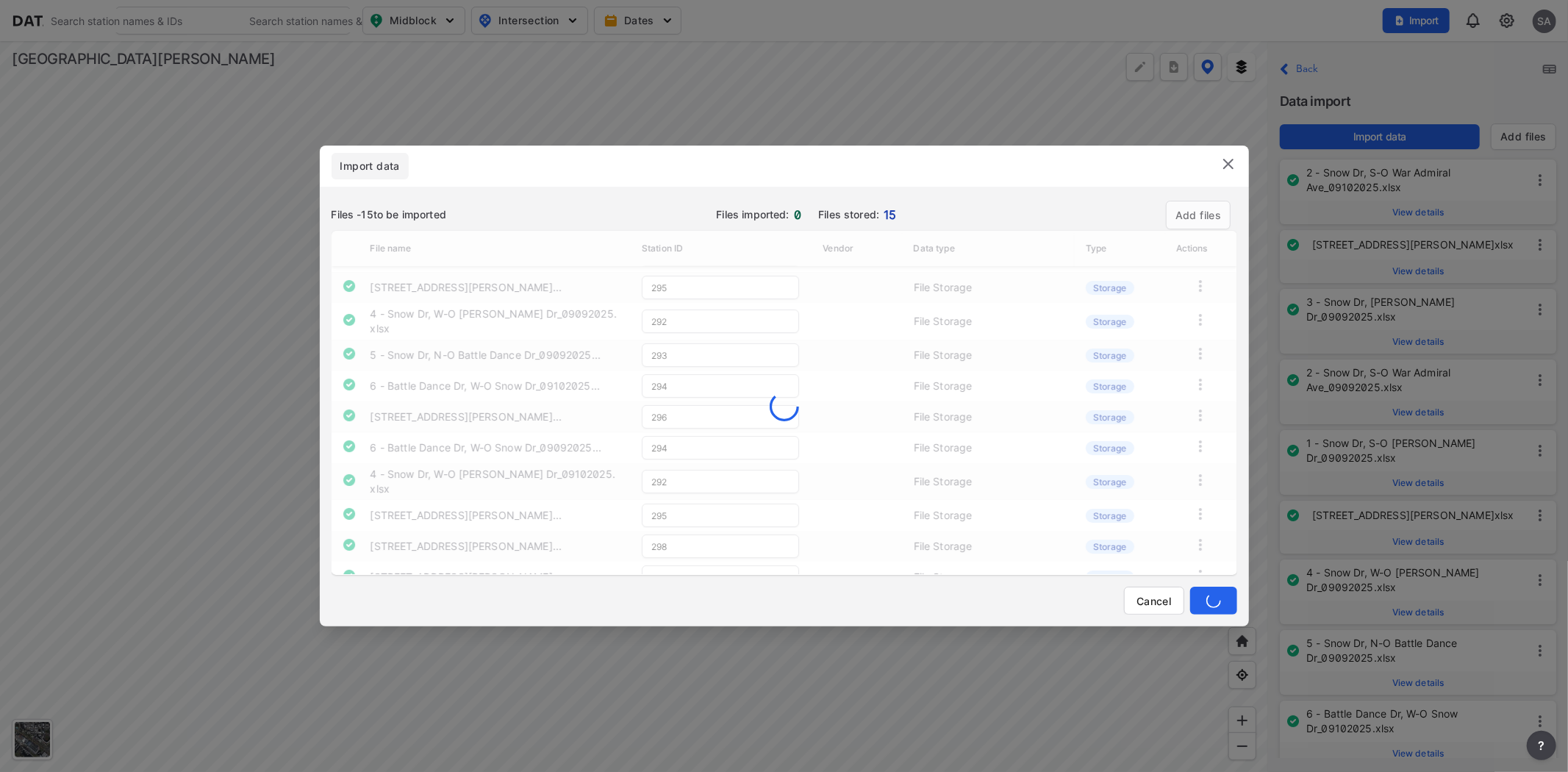
type input "292"
type input "293"
type input "294"
type input "296"
type input "294"
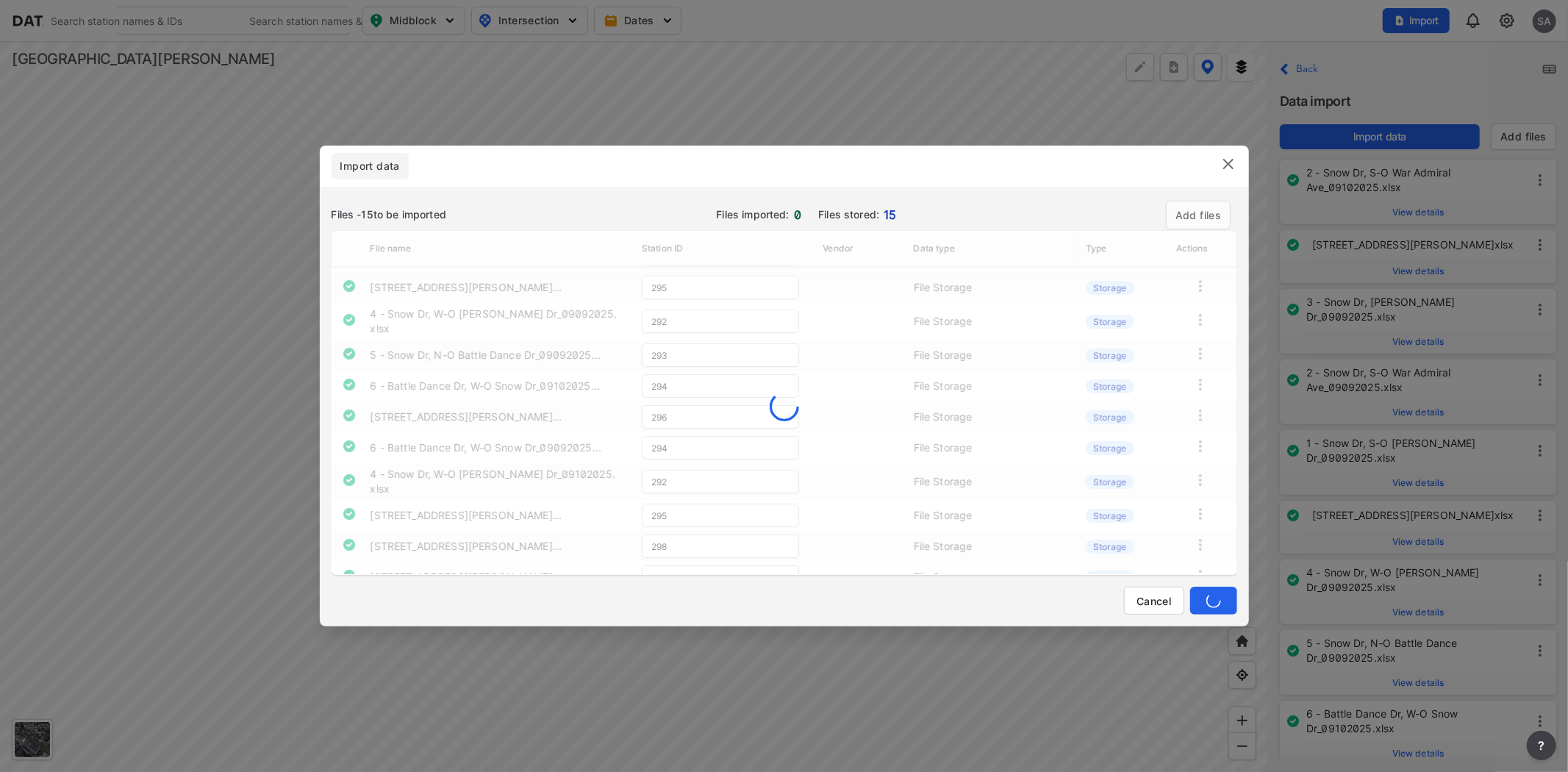
type input "292"
type input "295"
type input "298"
type input "291"
type input "290"
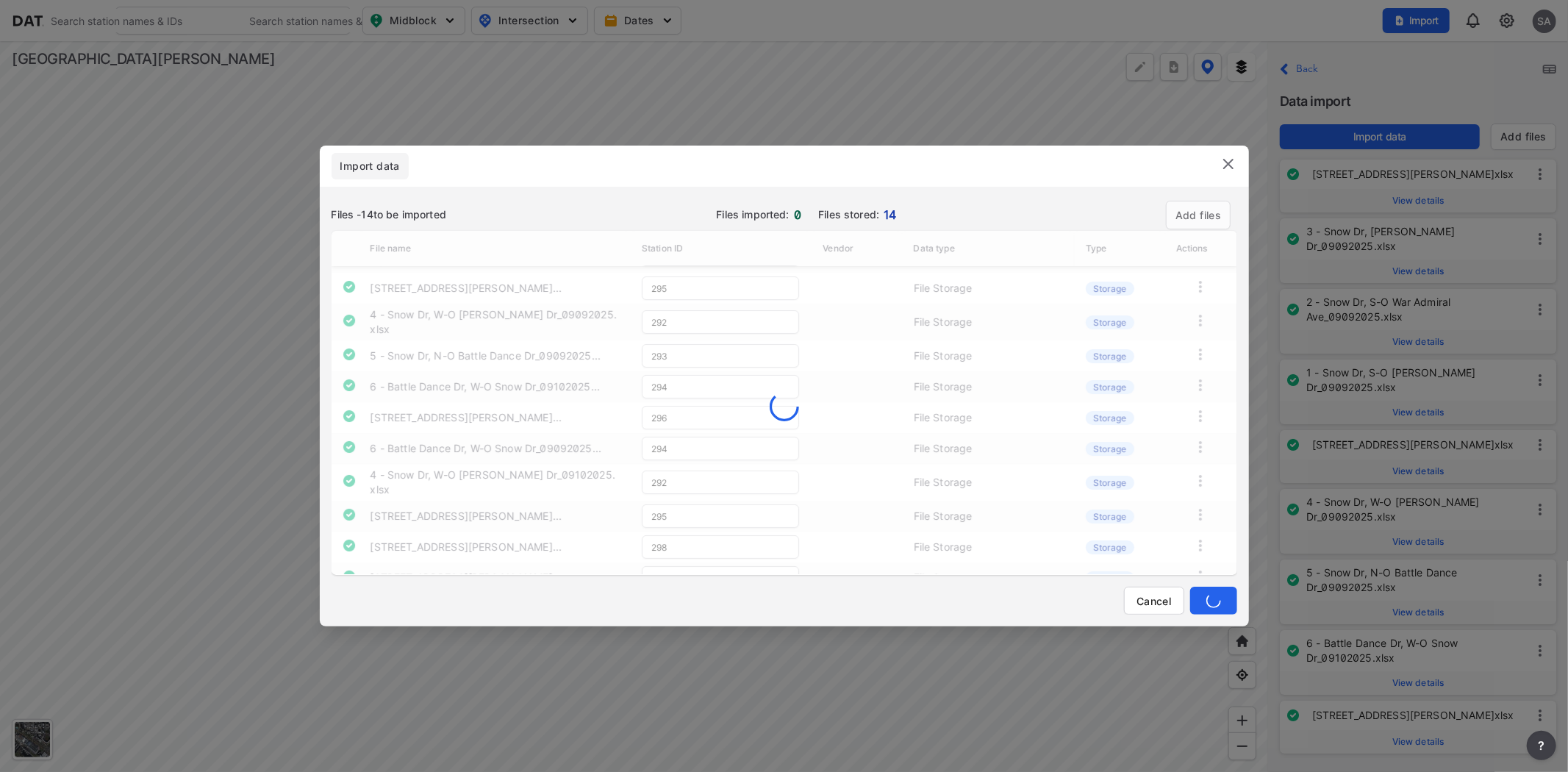
type input "295"
type input "292"
type input "293"
type input "294"
type input "296"
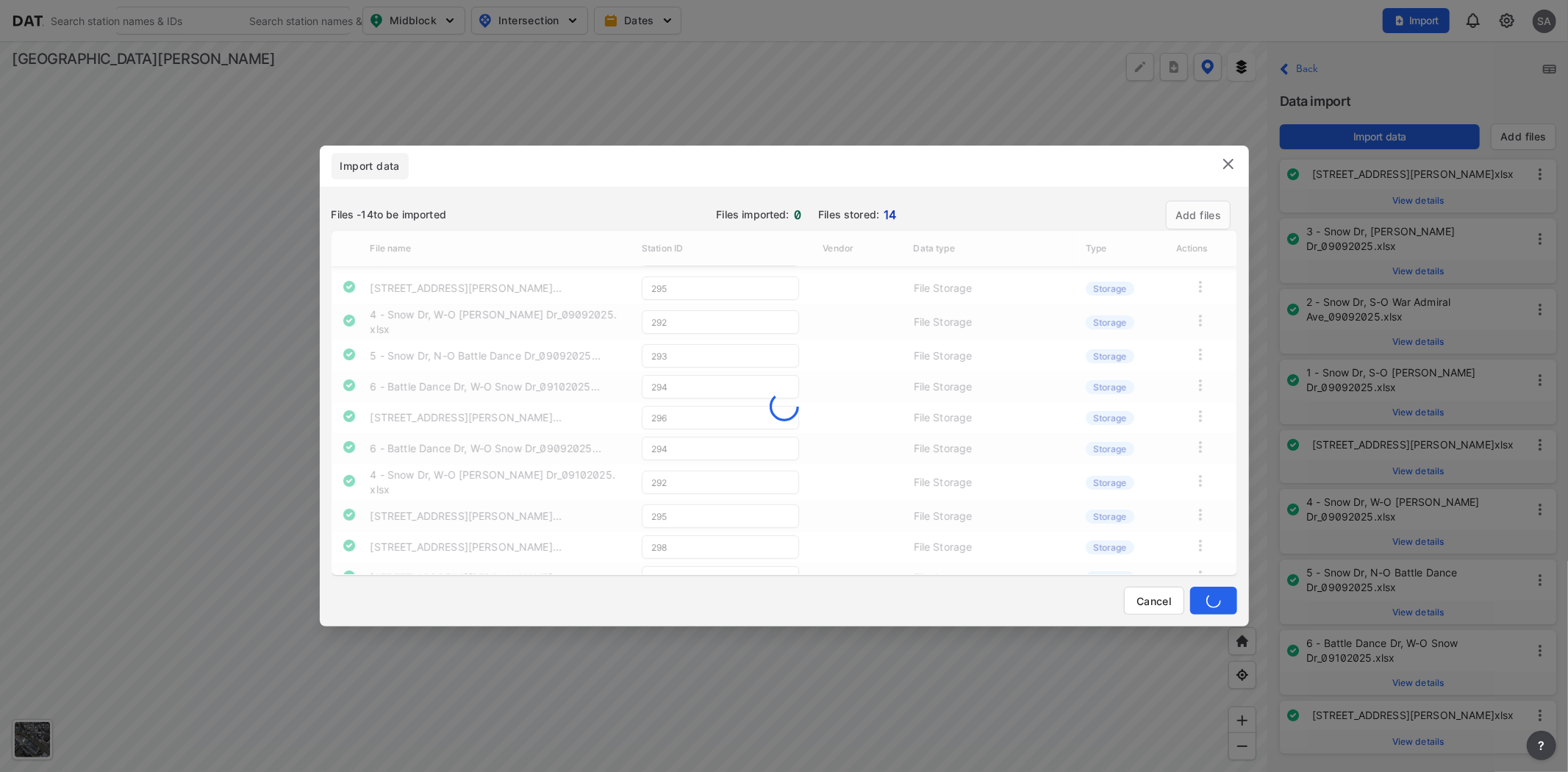
type input "294"
type input "292"
type input "295"
type input "298"
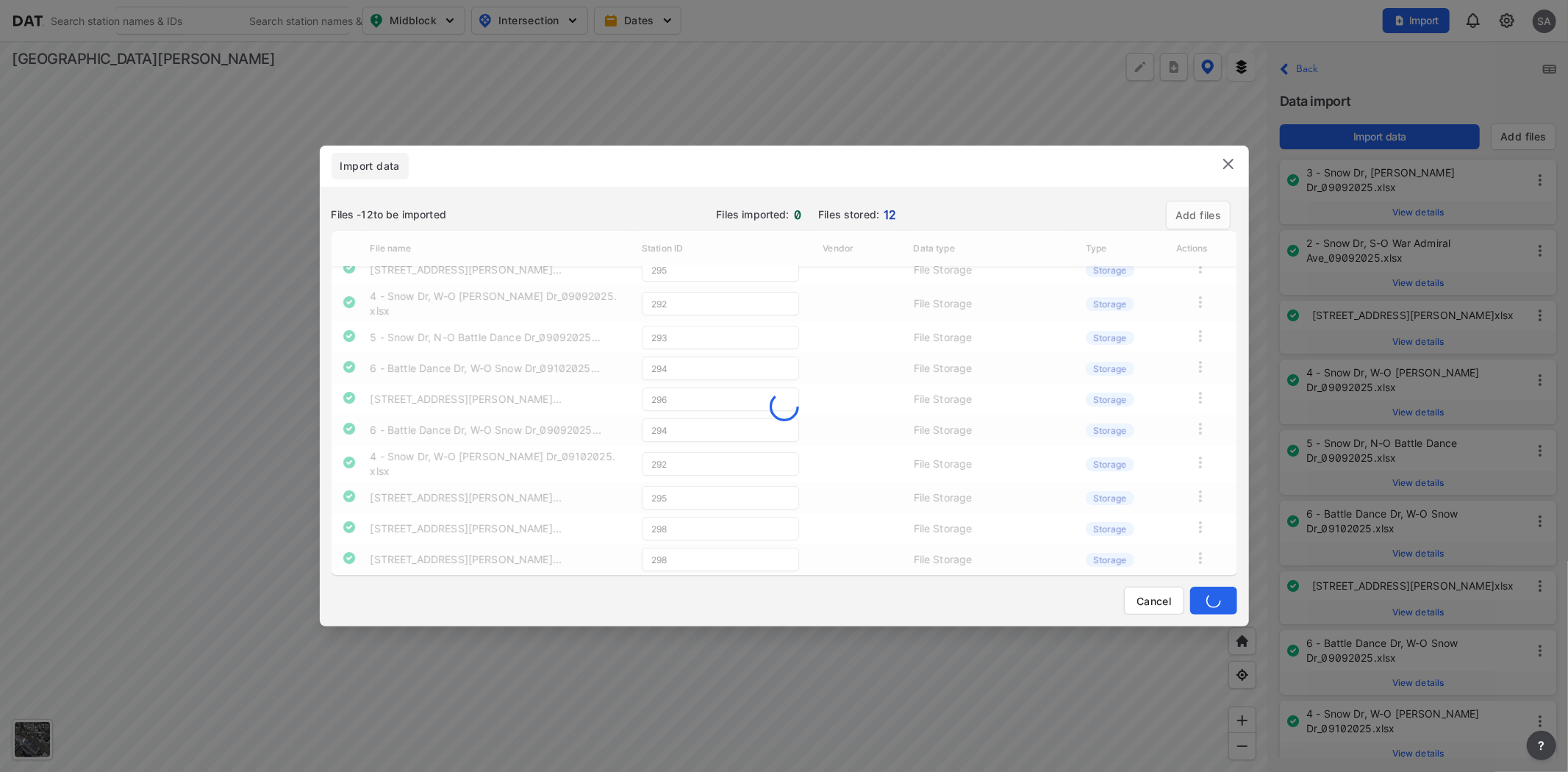
type input "290"
type input "295"
type input "292"
type input "293"
type input "294"
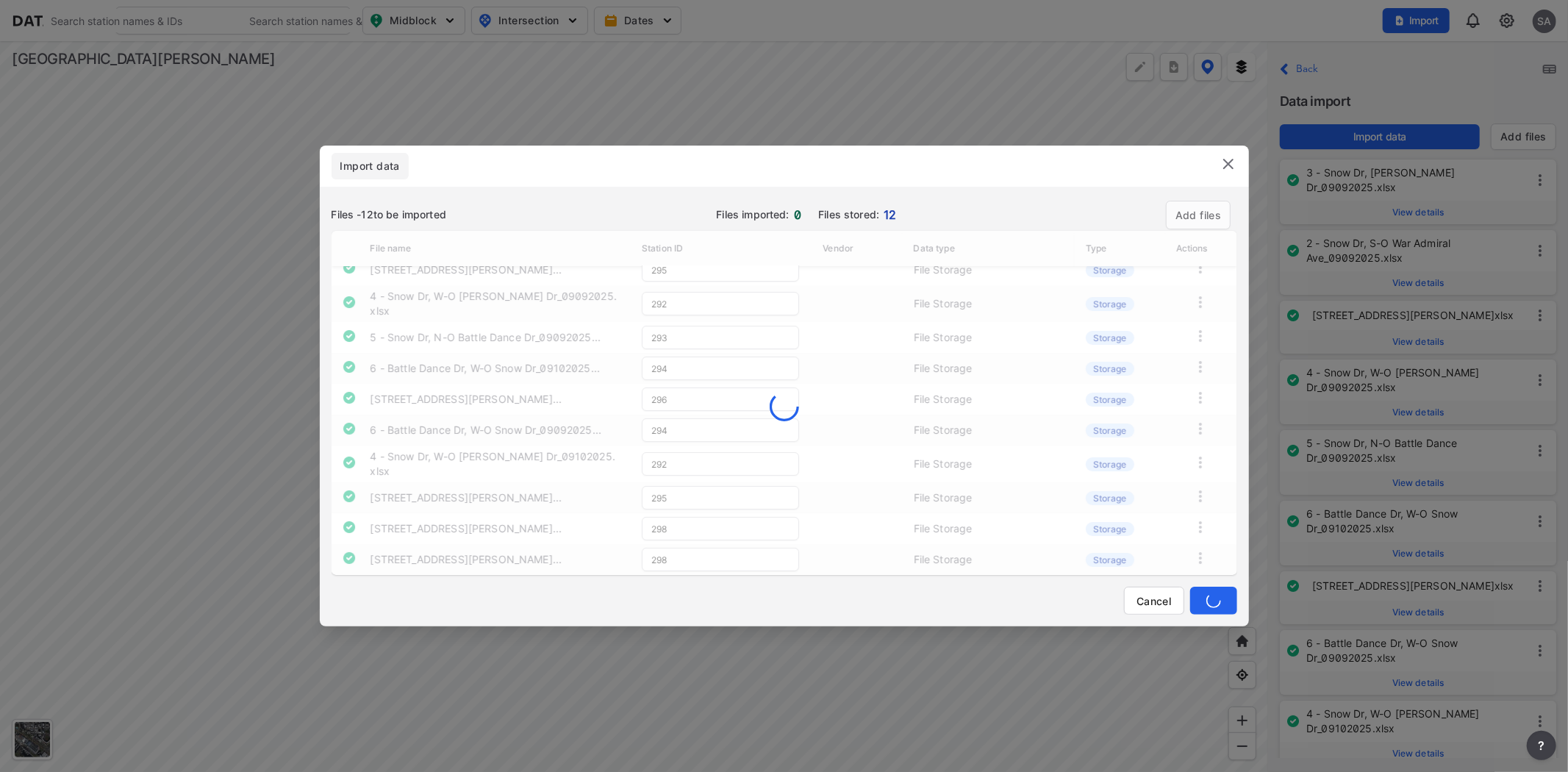
type input "296"
type input "294"
type input "292"
type input "295"
type input "298"
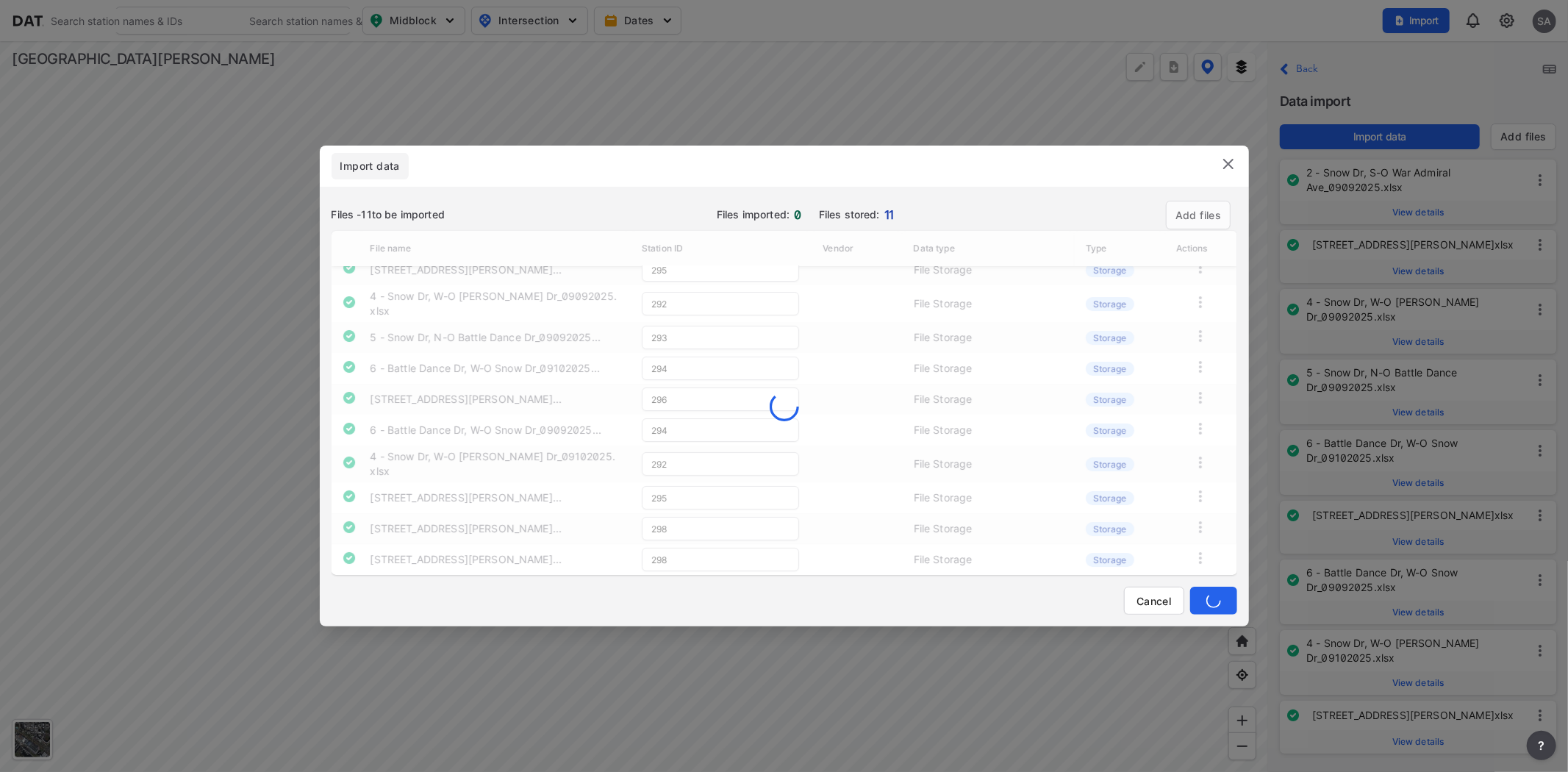
scroll to position [31, 0]
type input "295"
type input "292"
type input "293"
type input "294"
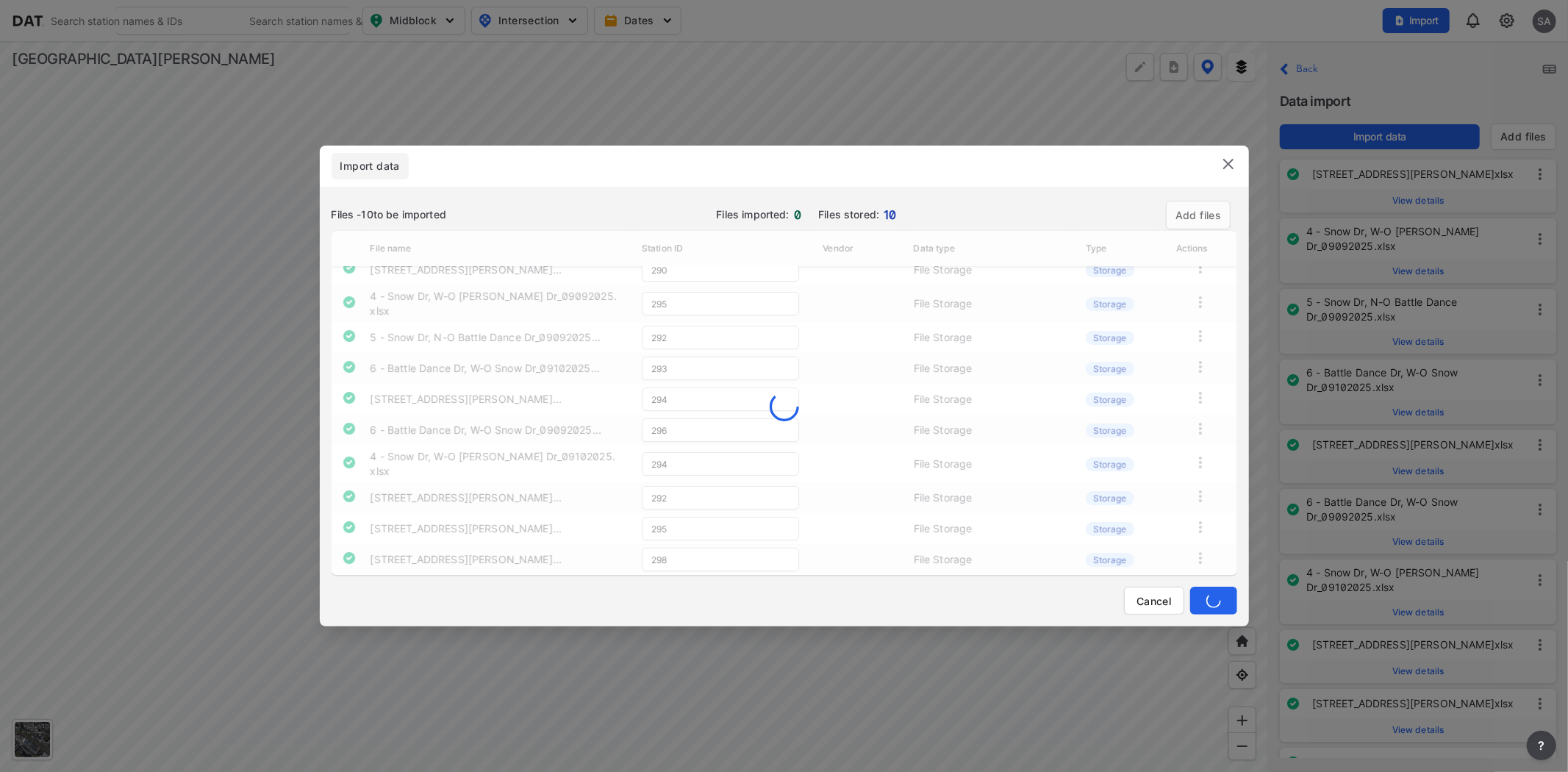
type input "296"
type input "294"
type input "292"
type input "295"
type input "298"
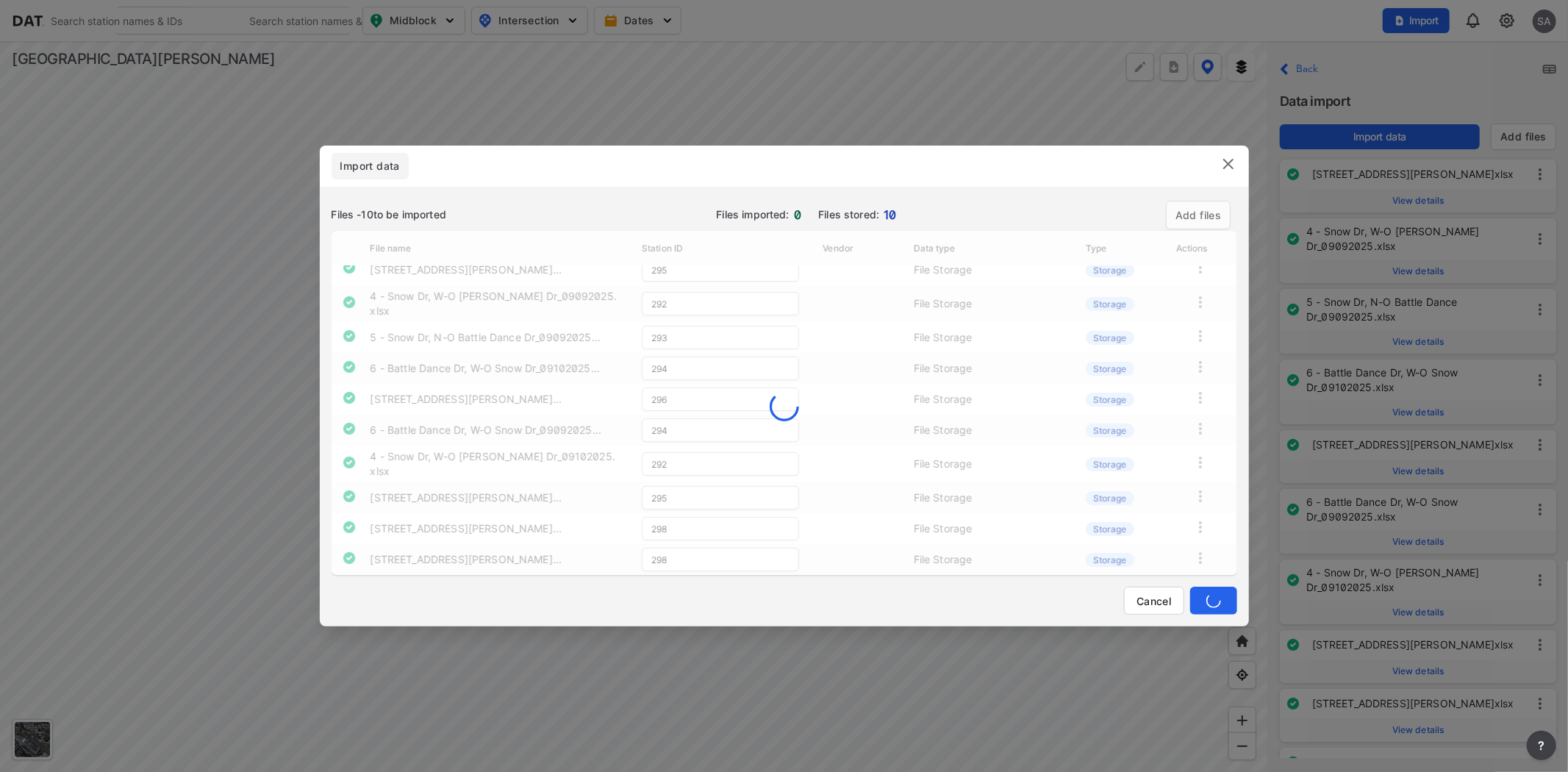
scroll to position [0, 0]
type input "294"
type input "292"
type input "295"
type input "292"
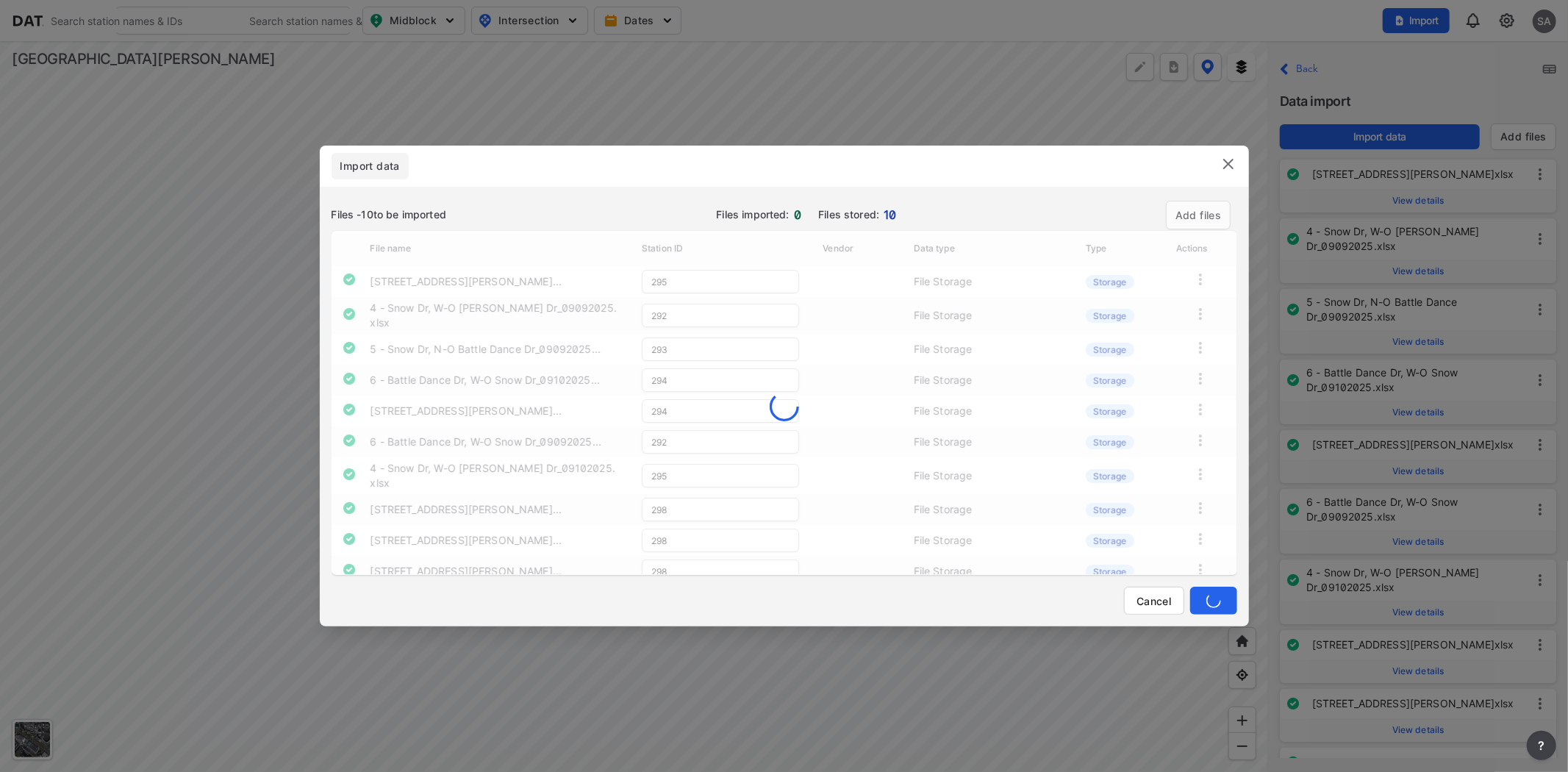
type input "293"
type input "294"
type input "292"
type input "295"
type input "298"
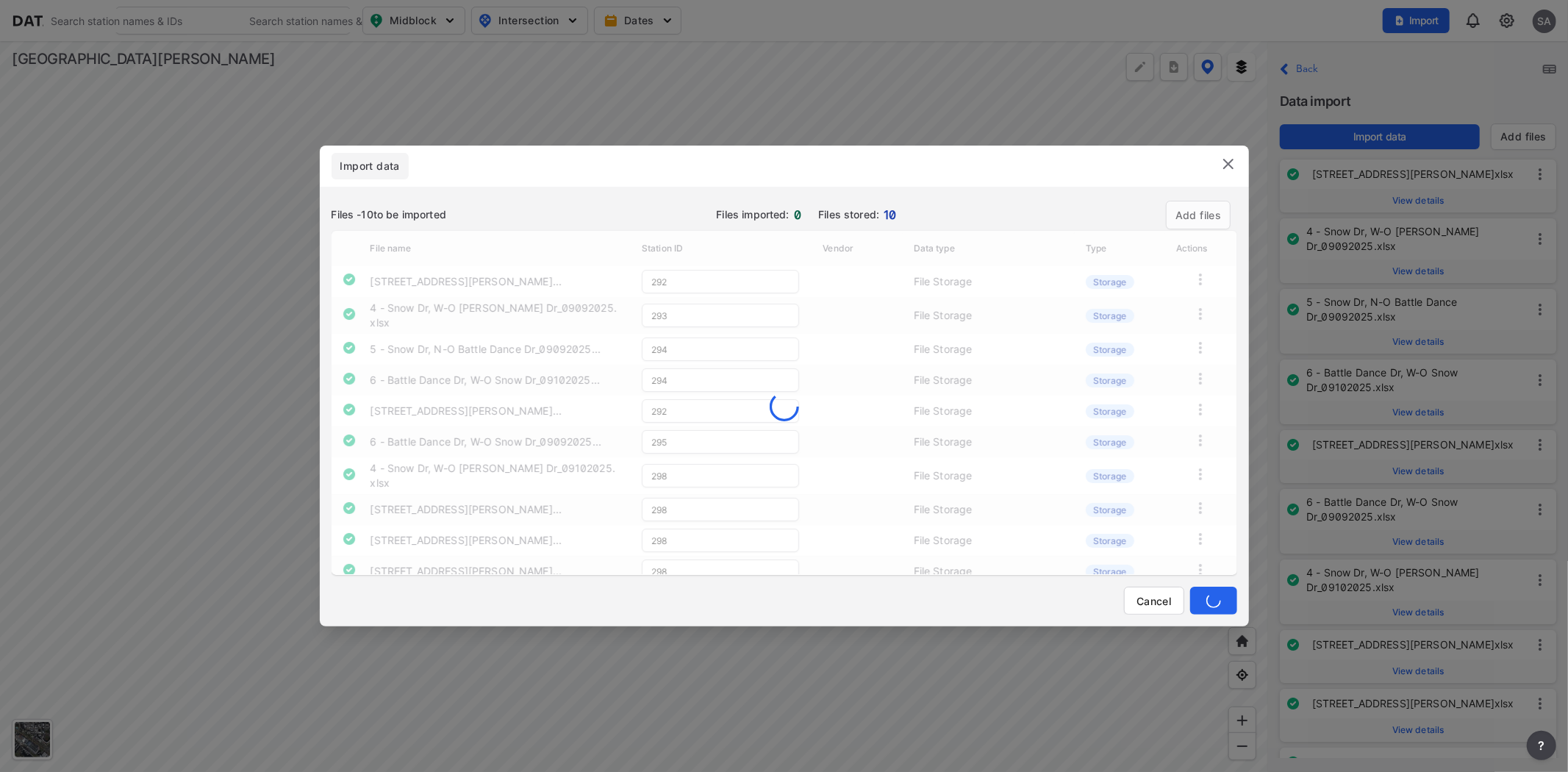
type input "294"
type input "292"
type input "295"
type input "298"
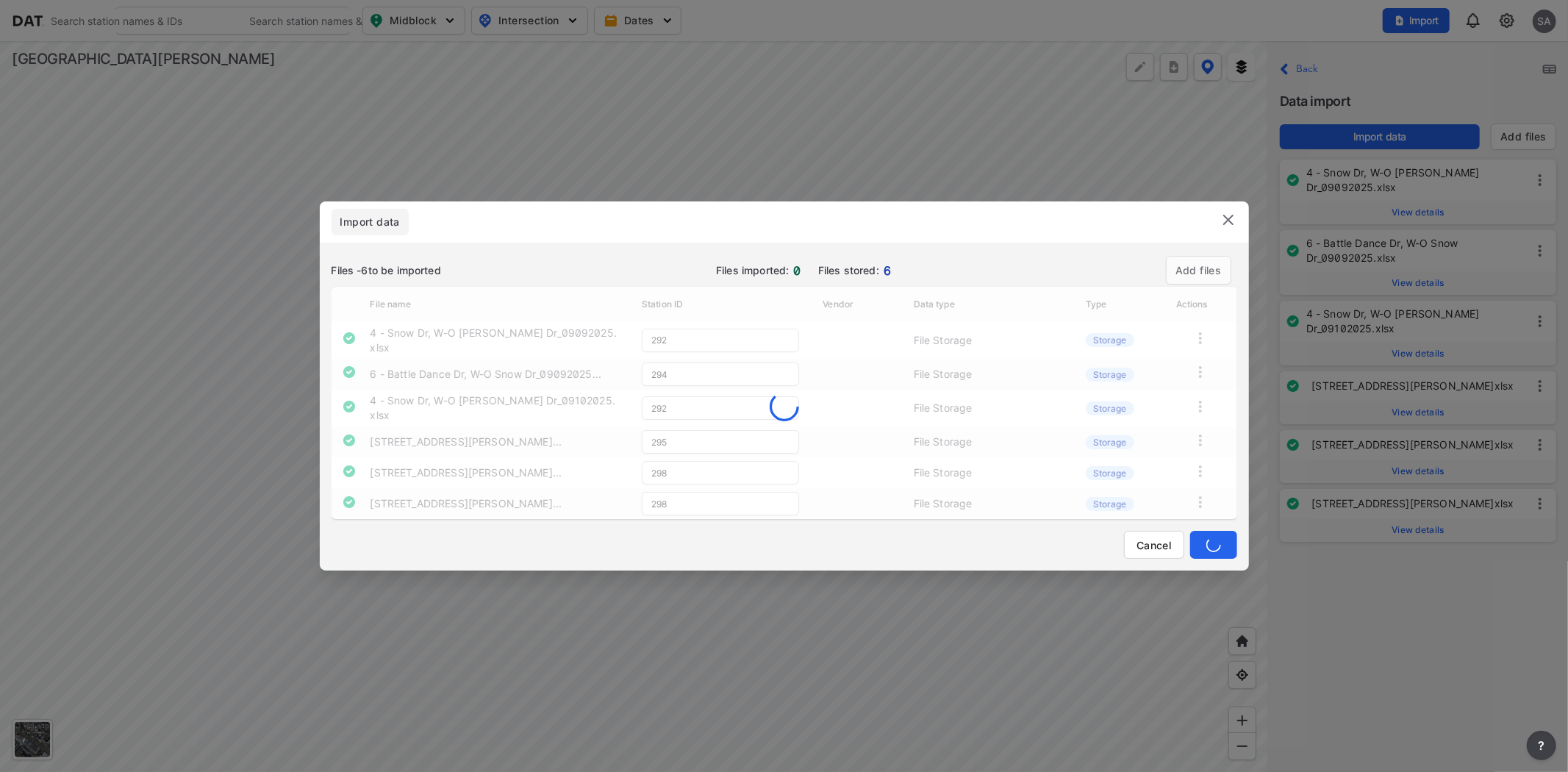
type input "294"
type input "292"
type input "295"
type input "298"
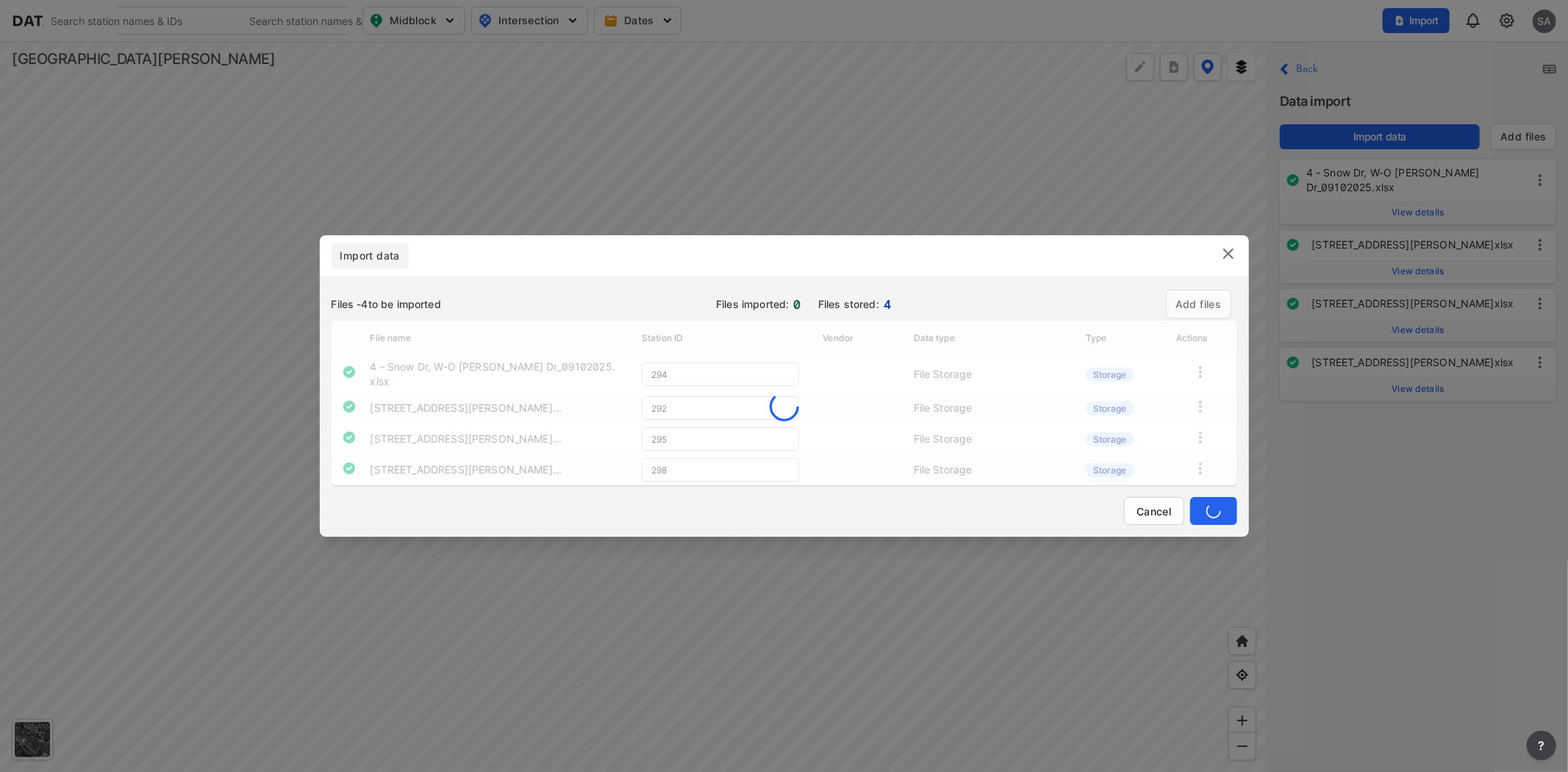
type input "292"
type input "295"
type input "298"
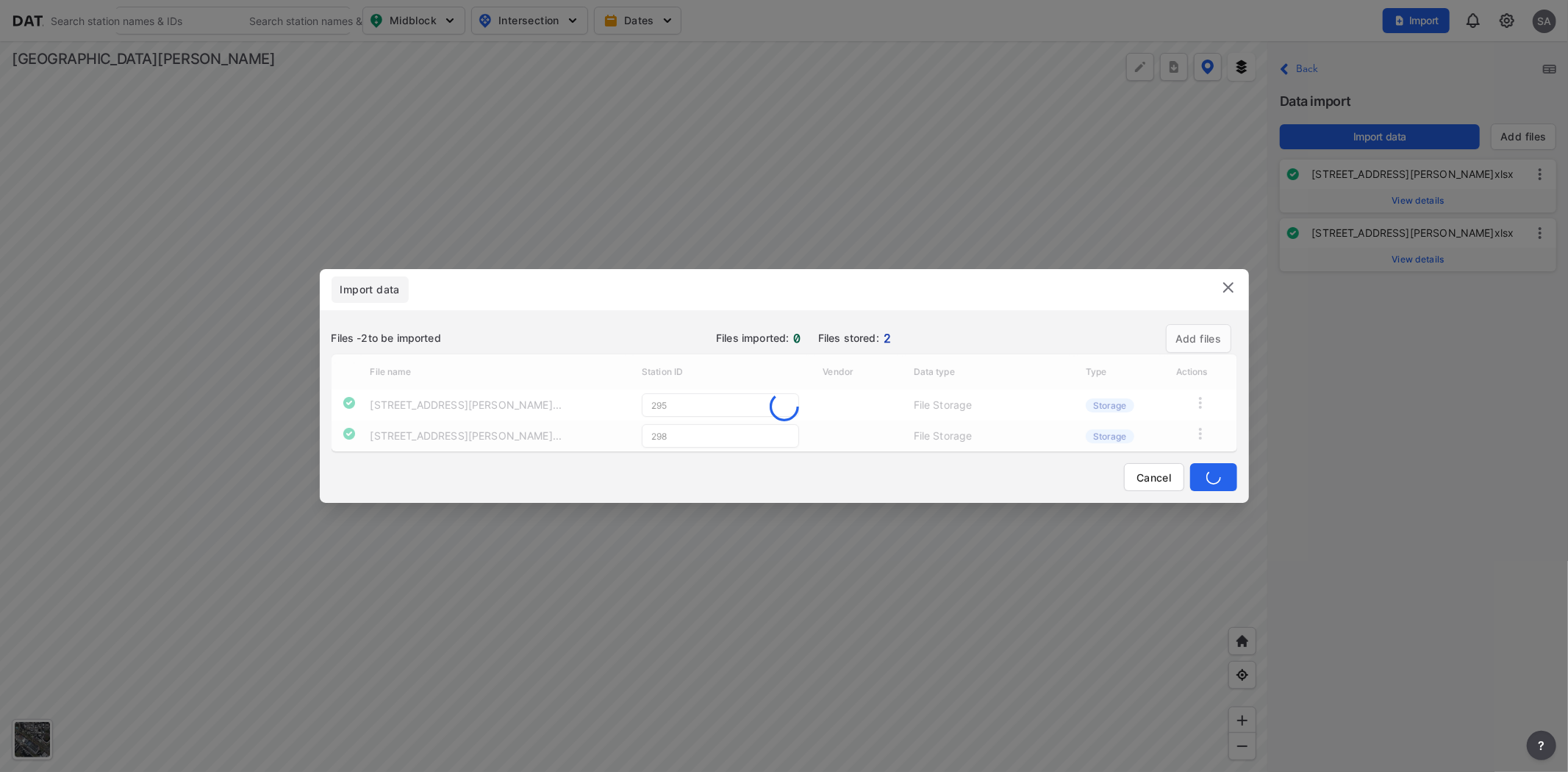
type input "298"
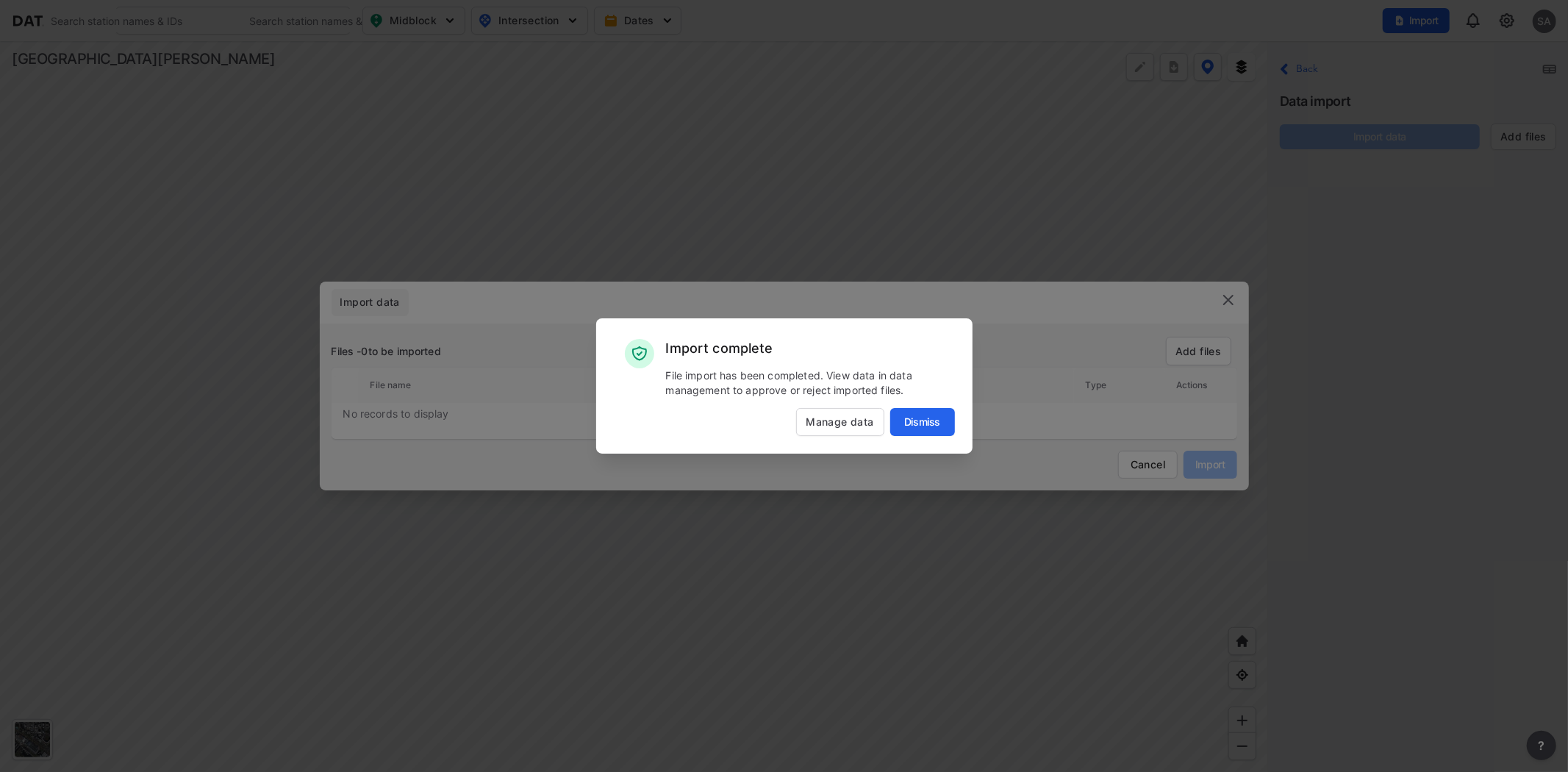
click at [669, 393] on p "File import has been completed. View data in data management to approve or reje…" at bounding box center [810, 382] width 289 height 29
click at [703, 416] on span "Dismiss" at bounding box center [922, 422] width 65 height 15
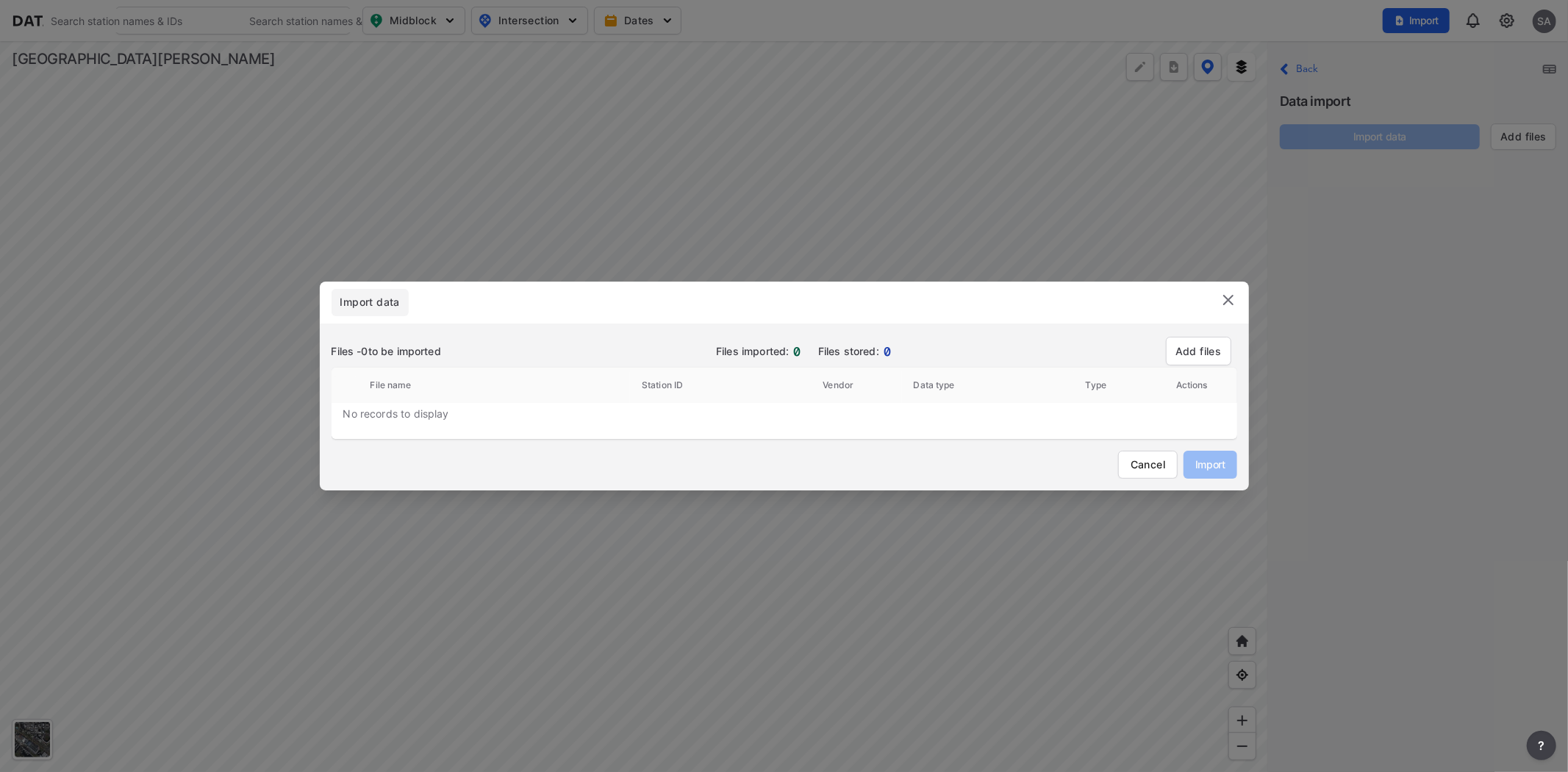
click at [703, 298] on img at bounding box center [1228, 300] width 18 height 18
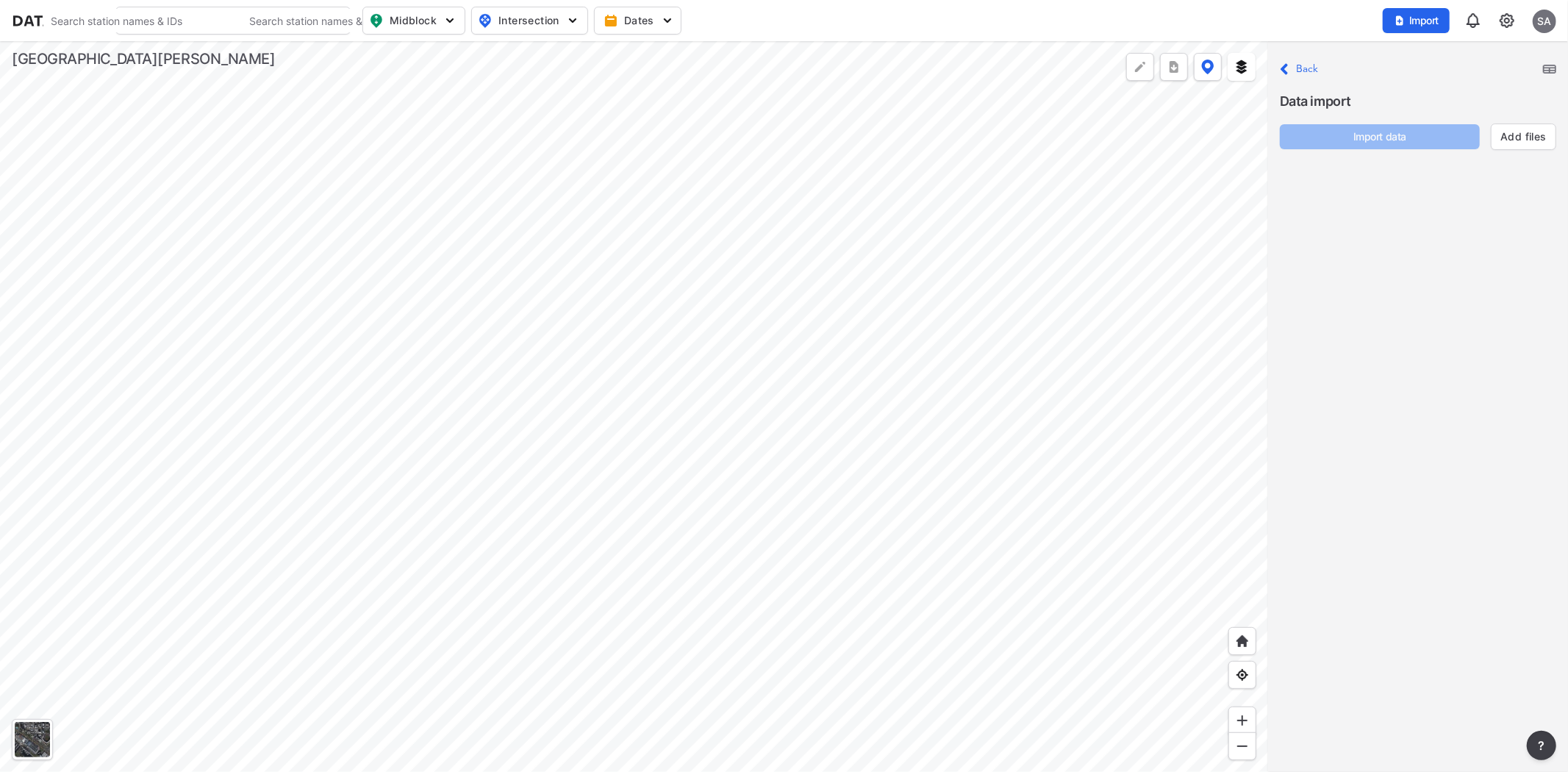
click at [703, 67] on label "Back" at bounding box center [1307, 69] width 23 height 11
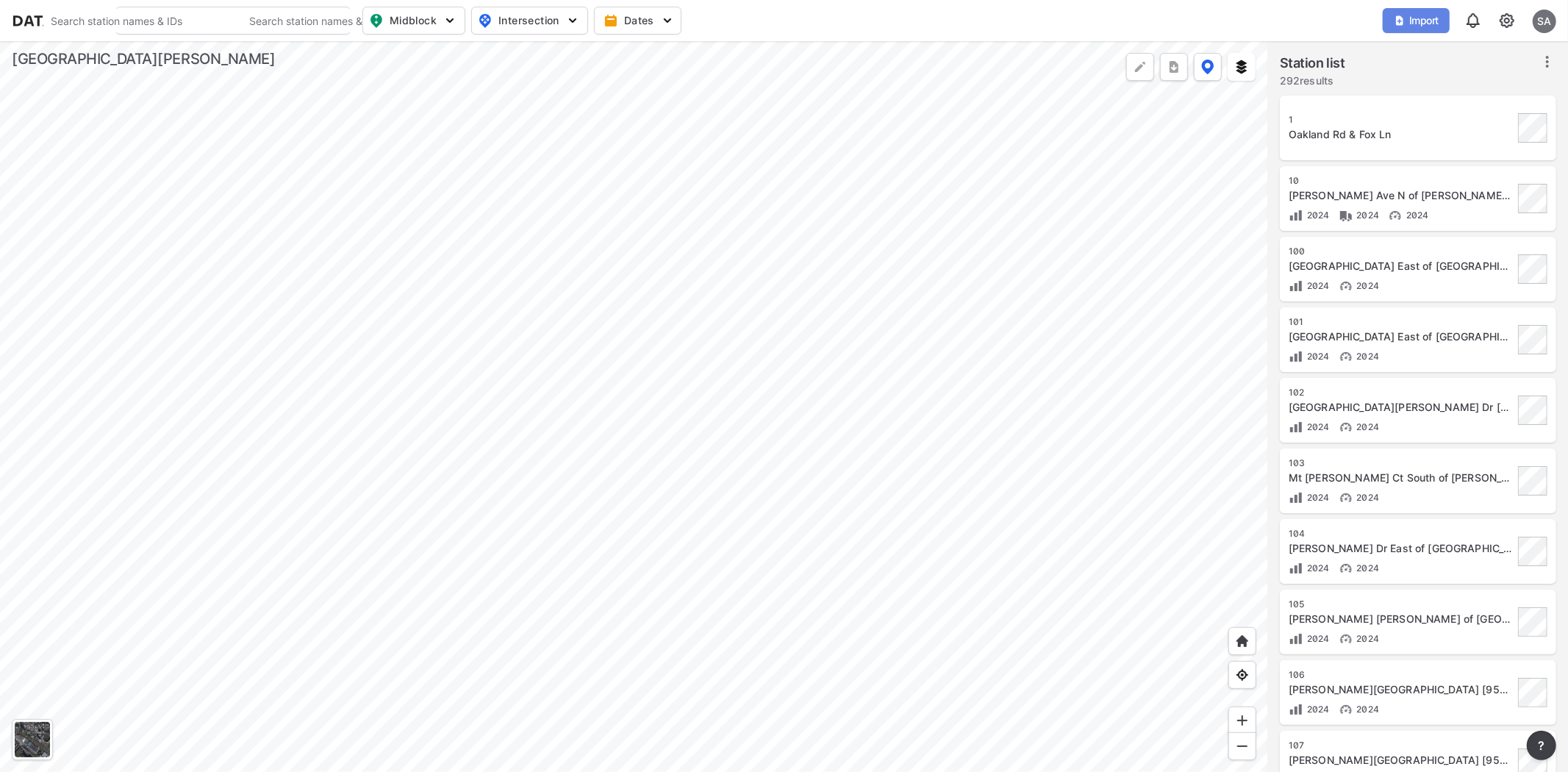
click at [703, 15] on span "Import" at bounding box center [1417, 20] width 50 height 15
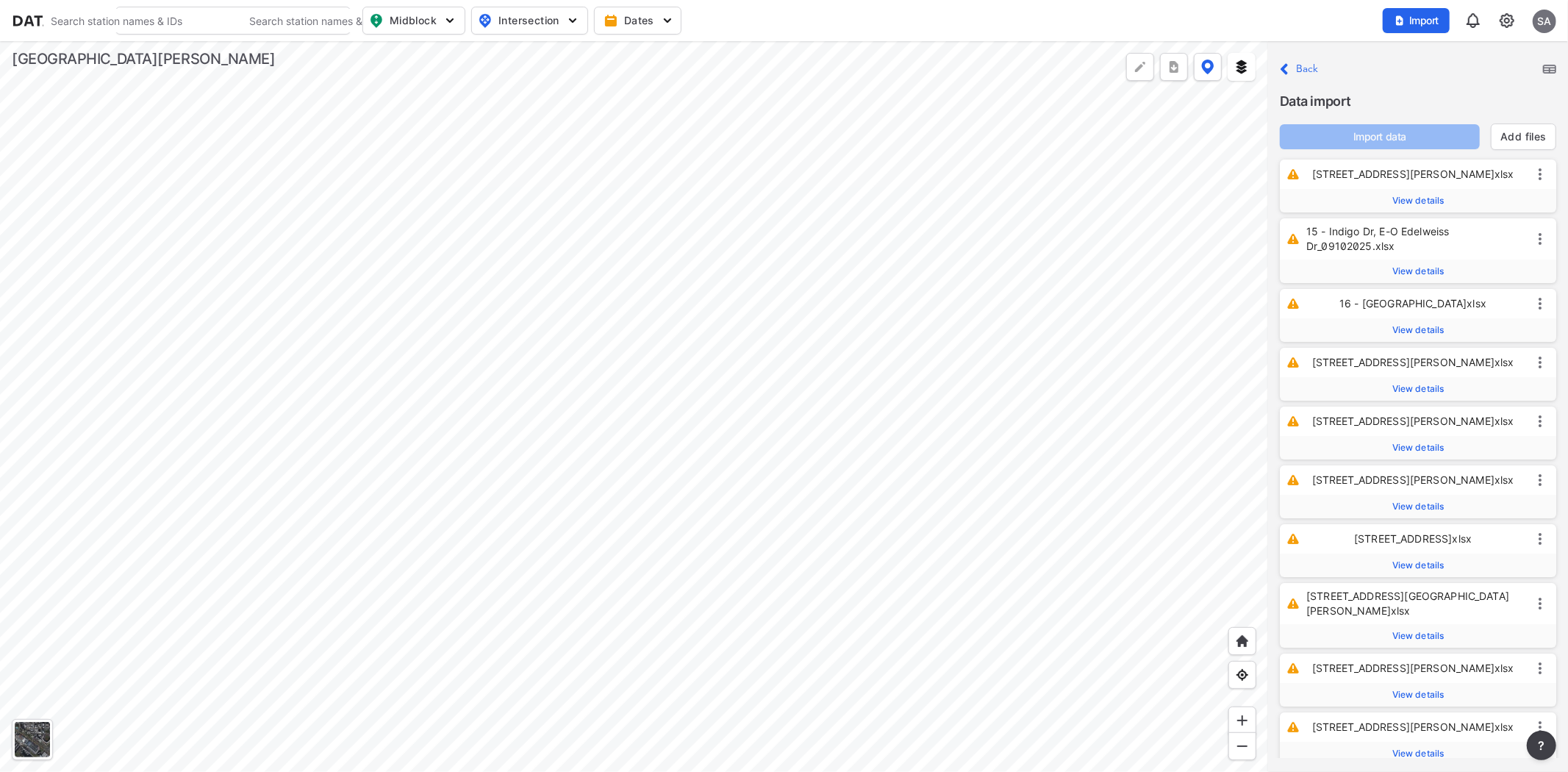
click at [703, 71] on div "Close Back Data import Import data Add files" at bounding box center [1418, 99] width 300 height 115
click at [703, 67] on img at bounding box center [1549, 69] width 13 height 9
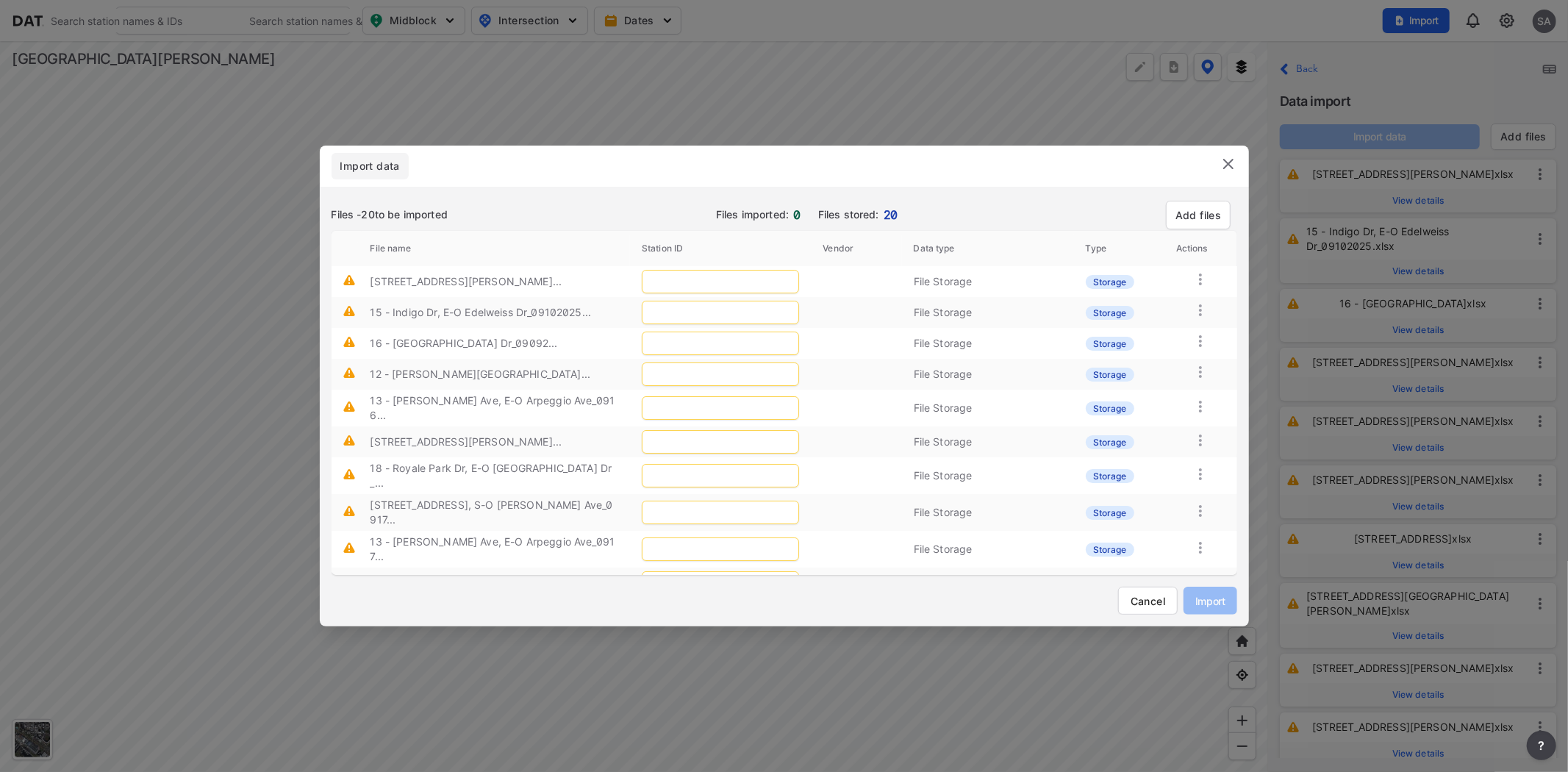
click at [653, 274] on input "text" at bounding box center [721, 281] width 157 height 24
type input "299"
type input "303"
type input "304"
type input "300"
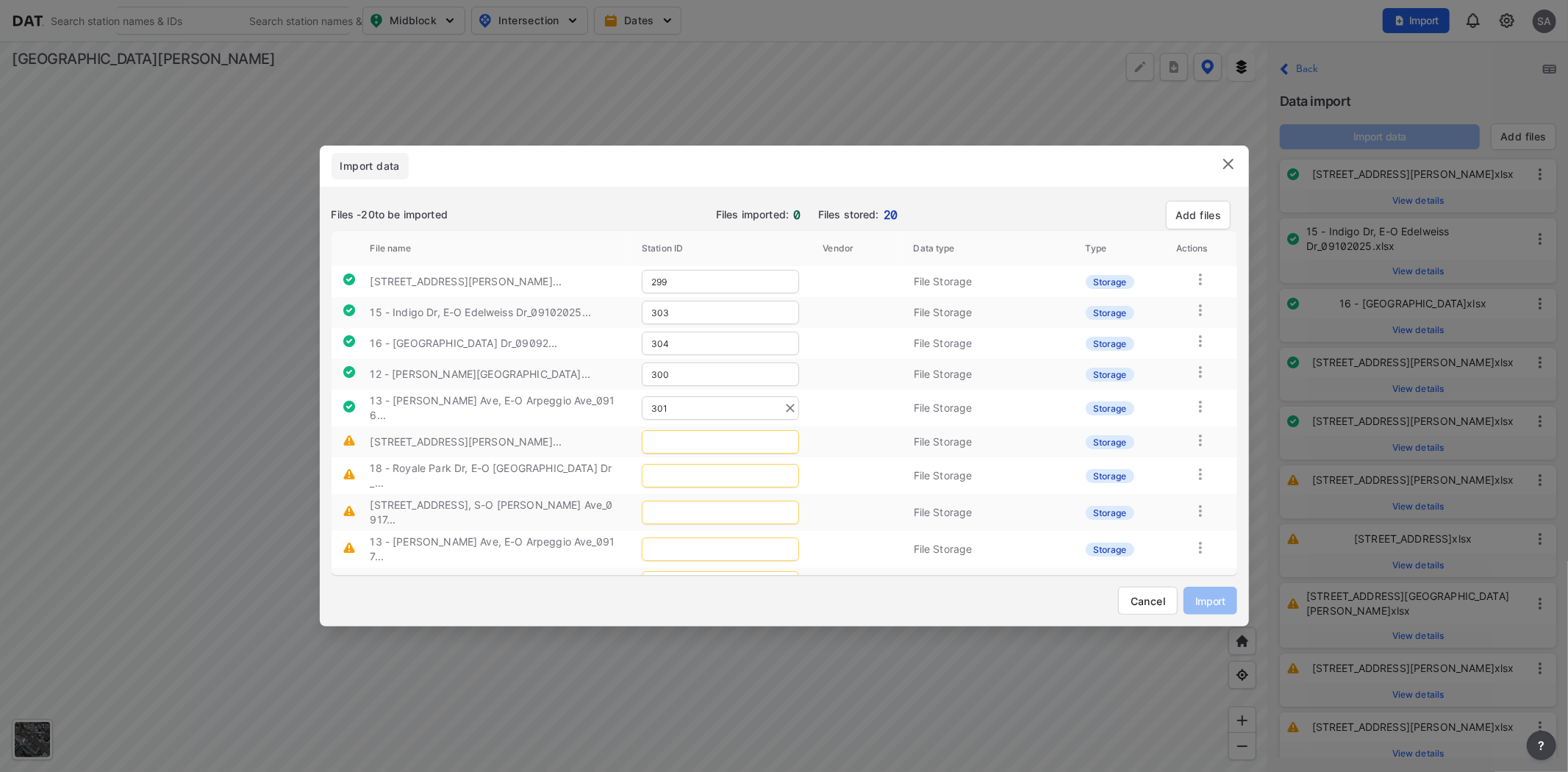
type input "301"
type input "299"
type input "306"
type input "302"
type input "301"
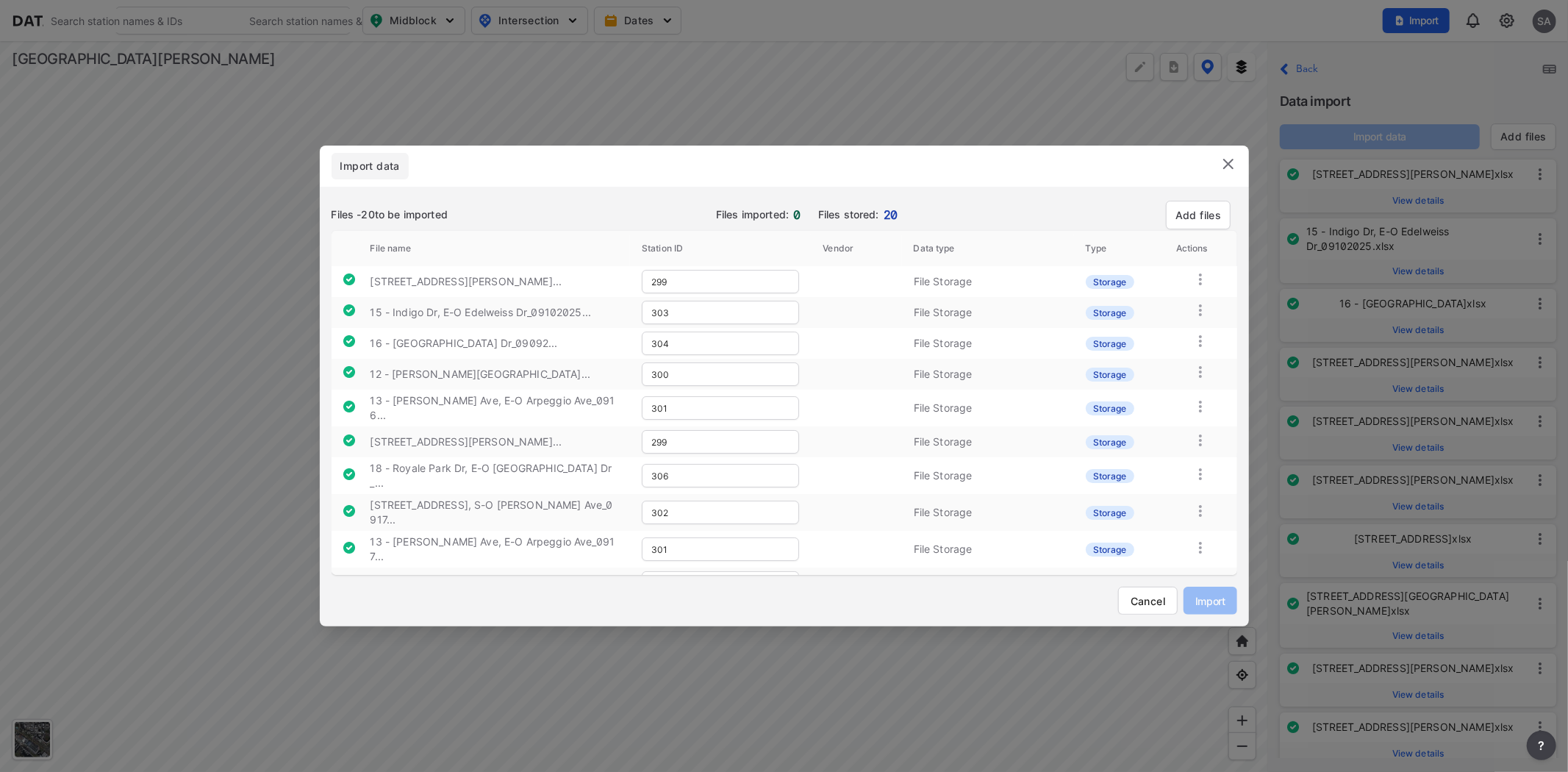
type input "300"
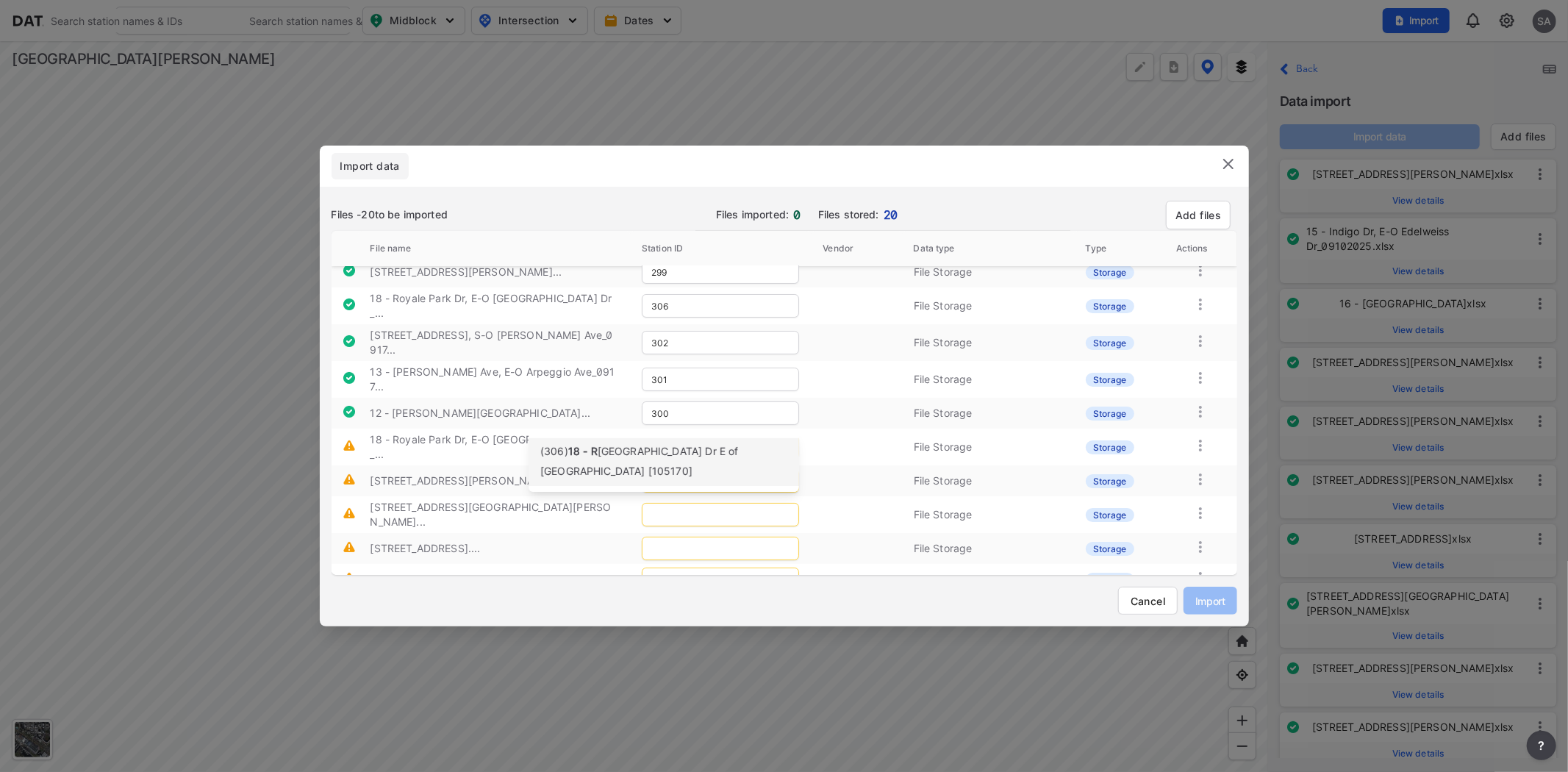
click at [654, 465] on div "(306) 18 - [GEOGRAPHIC_DATA] Dr E of [GEOGRAPHIC_DATA] [105170]" at bounding box center [663, 462] width 247 height 39
type input "306"
click at [653, 494] on div "(305) 17 - [GEOGRAPHIC_DATA] Dr N of [PERSON_NAME] [23946]" at bounding box center [663, 493] width 247 height 39
type input "305"
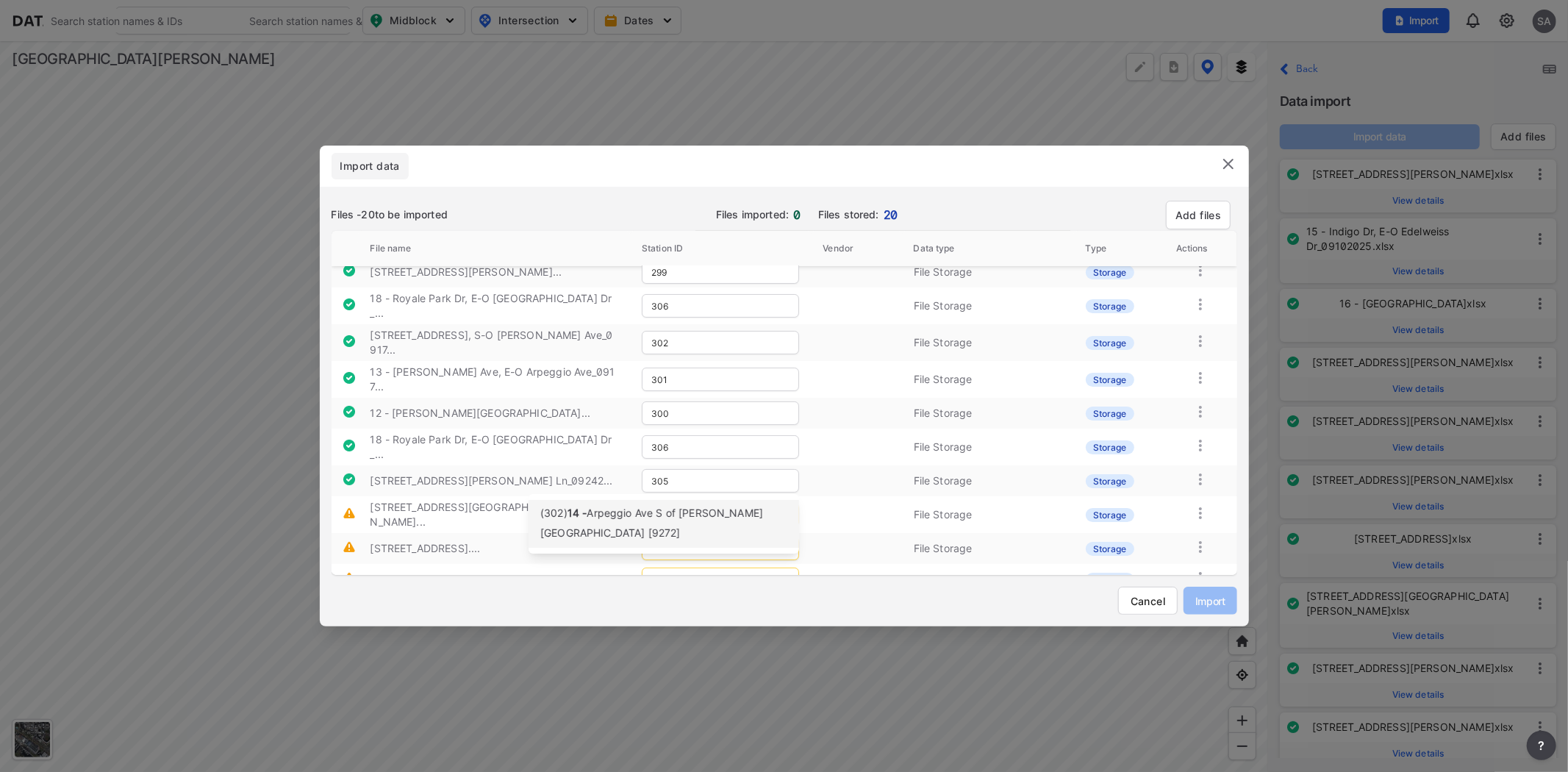
click at [627, 524] on div "(302) [STREET_ADDRESS] [GEOGRAPHIC_DATA][PERSON_NAME] [9272]" at bounding box center [663, 524] width 247 height 39
type input "302"
click at [679, 547] on span "Cypress Ave N of Judro Wy [47783]" at bounding box center [676, 544] width 179 height 12
type input "307"
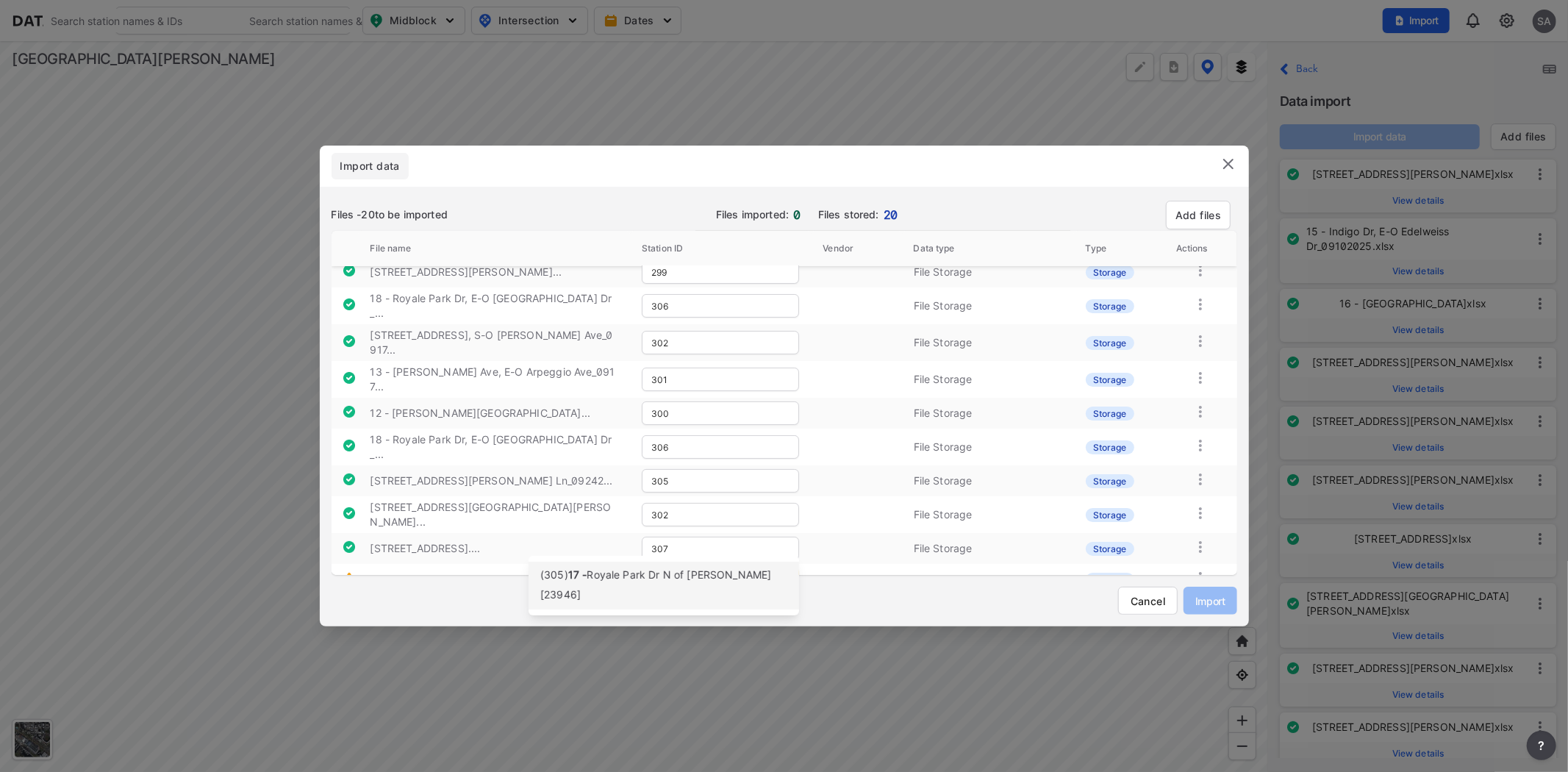
click at [657, 582] on span "Royale Park Dr N of [PERSON_NAME] [23946]" at bounding box center [655, 585] width 231 height 33
type input "305"
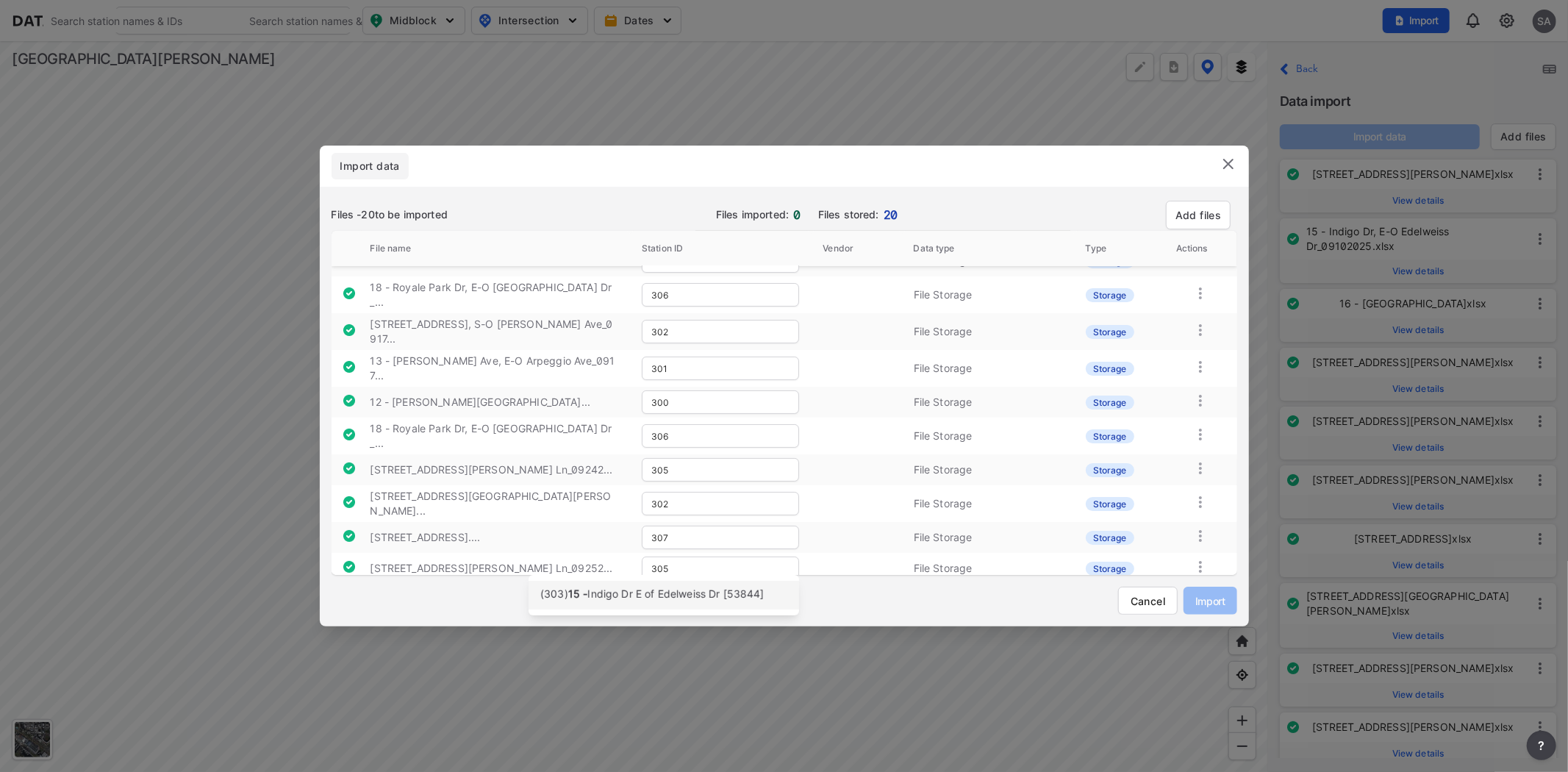
click at [648, 590] on span "Indigo Dr E of Edelweiss Dr [53844]" at bounding box center [675, 593] width 176 height 12
type input "303"
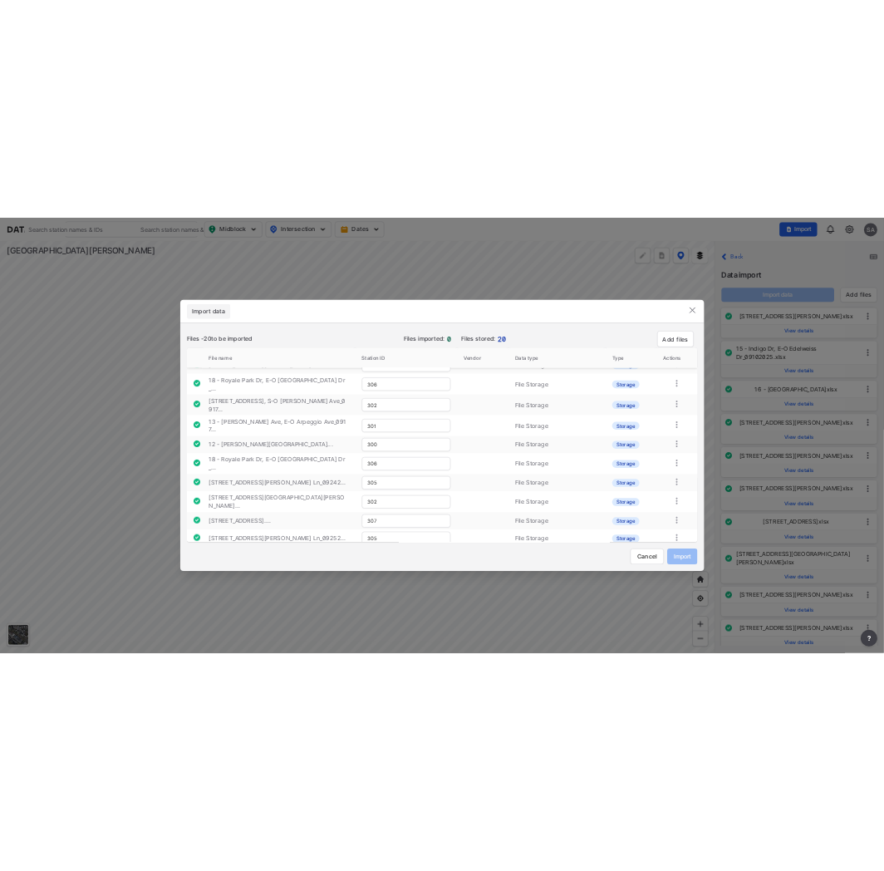
scroll to position [349, 0]
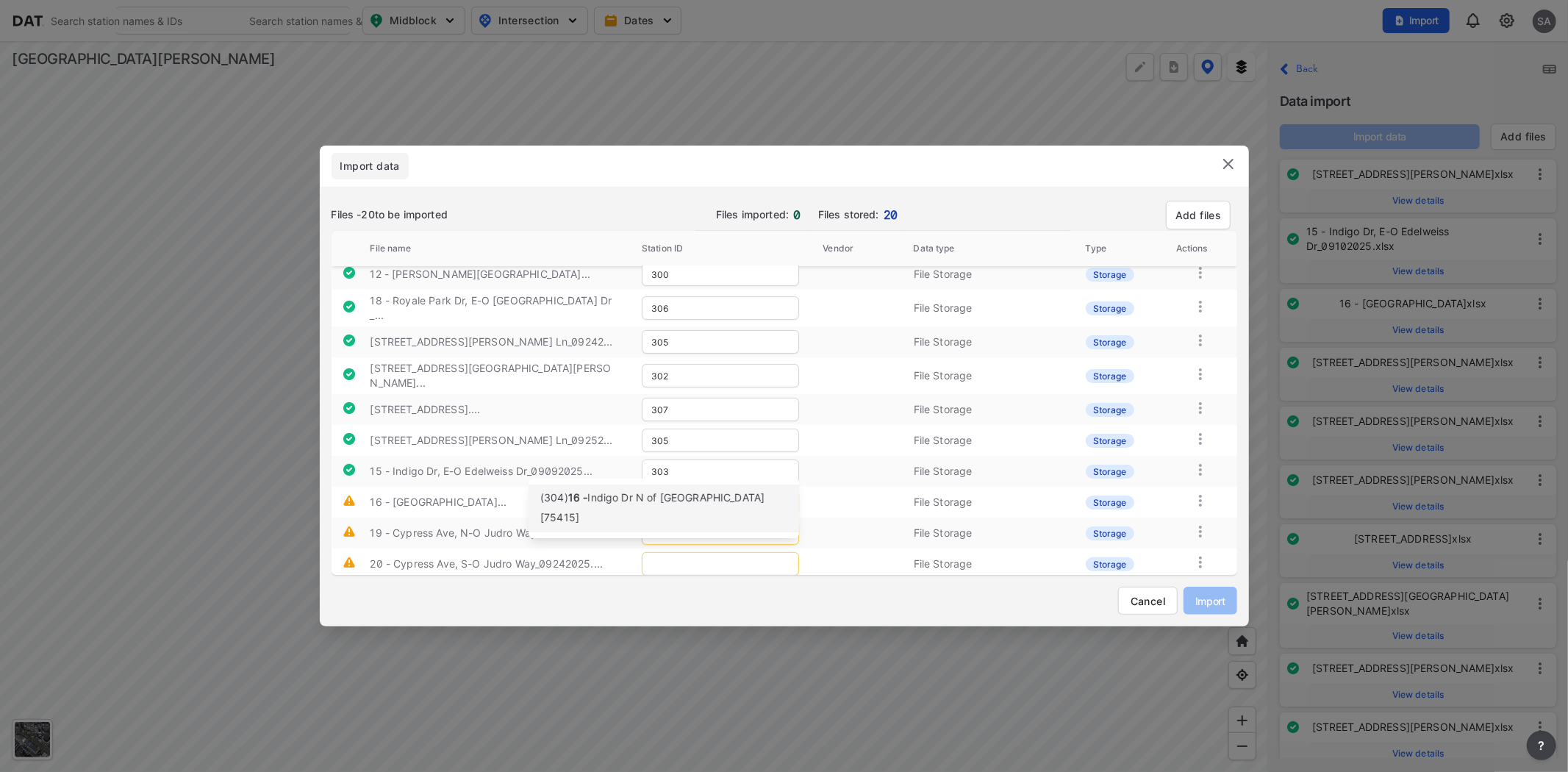
click at [669, 499] on span "Indigo Dr N of [GEOGRAPHIC_DATA] [75415]" at bounding box center [653, 507] width 225 height 33
type input "304"
click at [667, 532] on span "Cypress Ave N of Judro Wy [47783]" at bounding box center [676, 528] width 179 height 12
type input "307"
click at [681, 562] on span "Cypress Ave S of Judro Wy [47783]" at bounding box center [677, 559] width 177 height 12
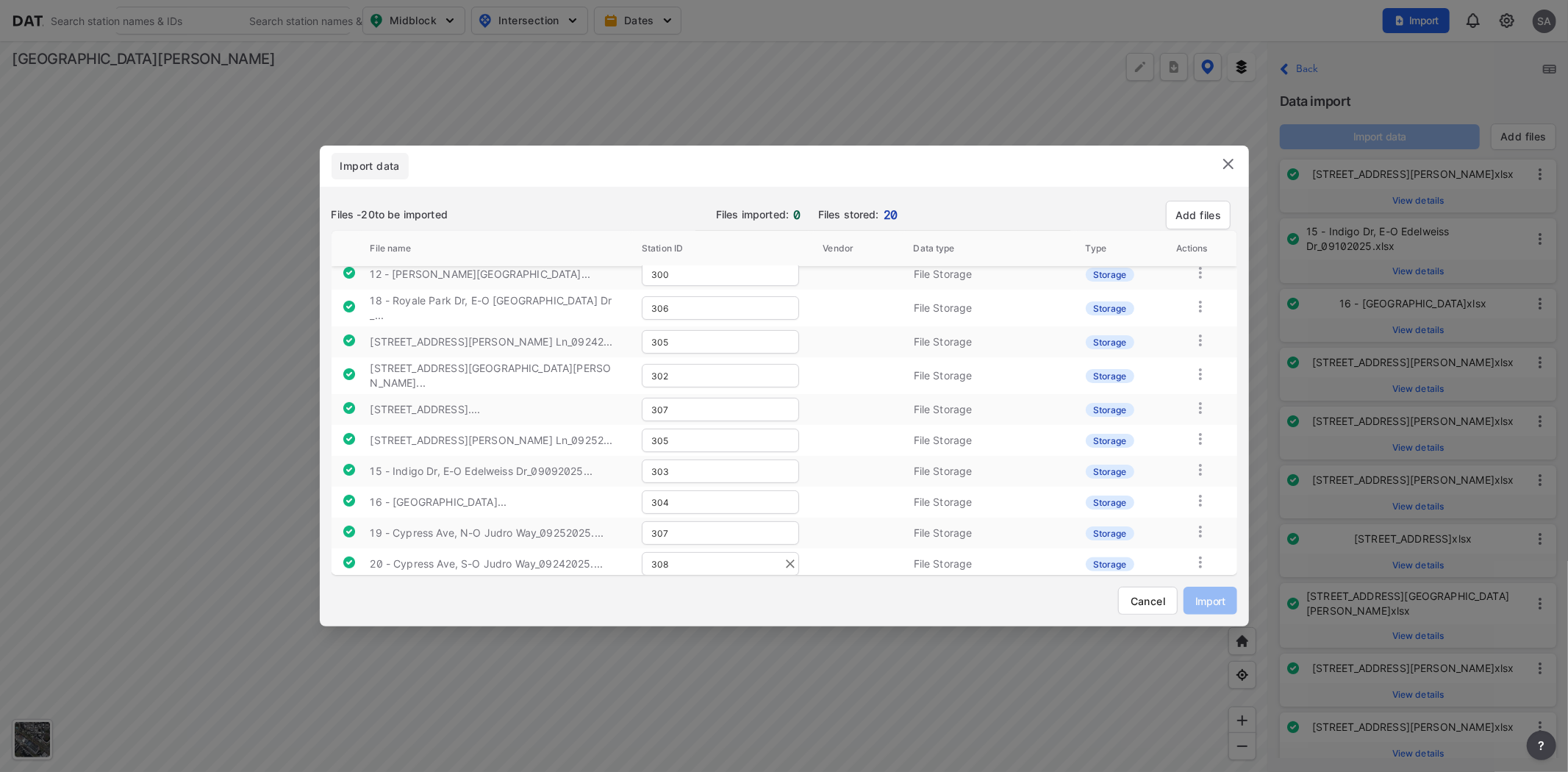
type input "308"
type input "1"
click at [664, 592] on span "Cypress Ave S of Judro Wy [47783]" at bounding box center [677, 590] width 177 height 12
type input "308"
click at [703, 597] on span "Import" at bounding box center [1210, 600] width 29 height 15
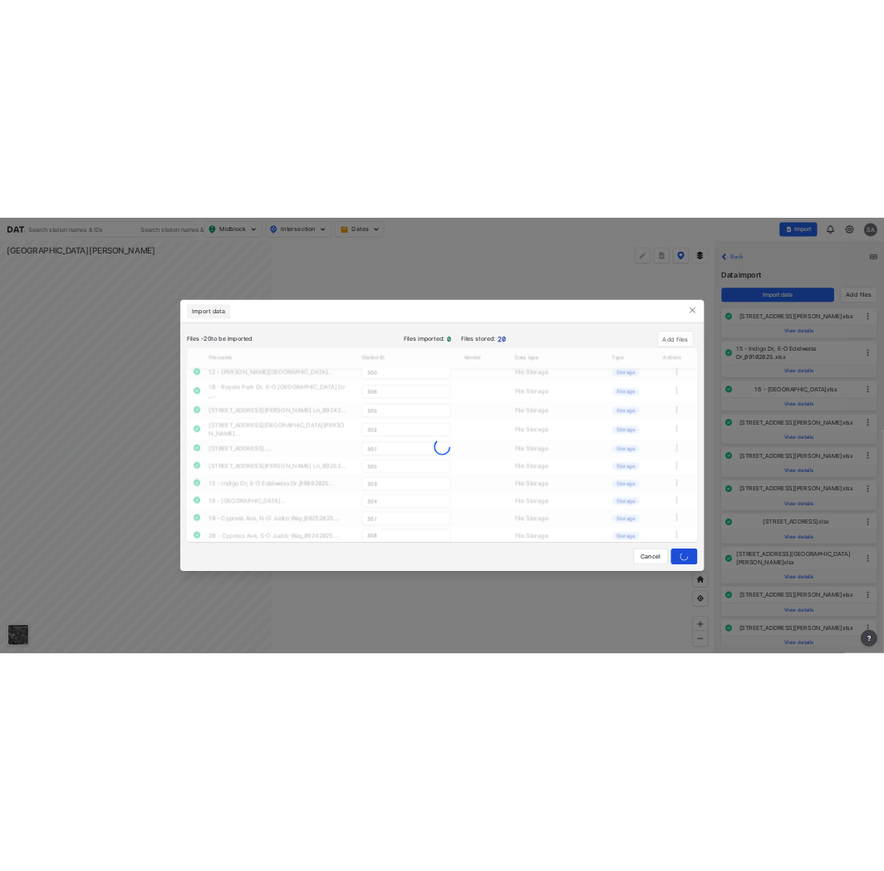
scroll to position [677, 0]
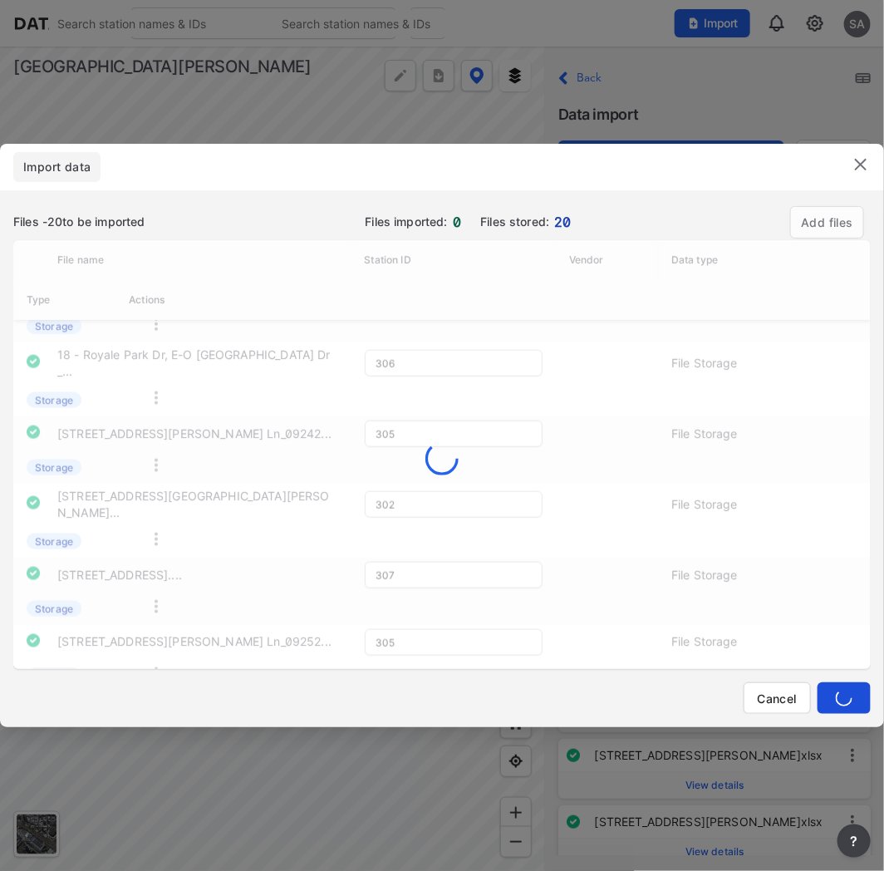
type input "302"
type input "301"
type input "300"
type input "306"
type input "305"
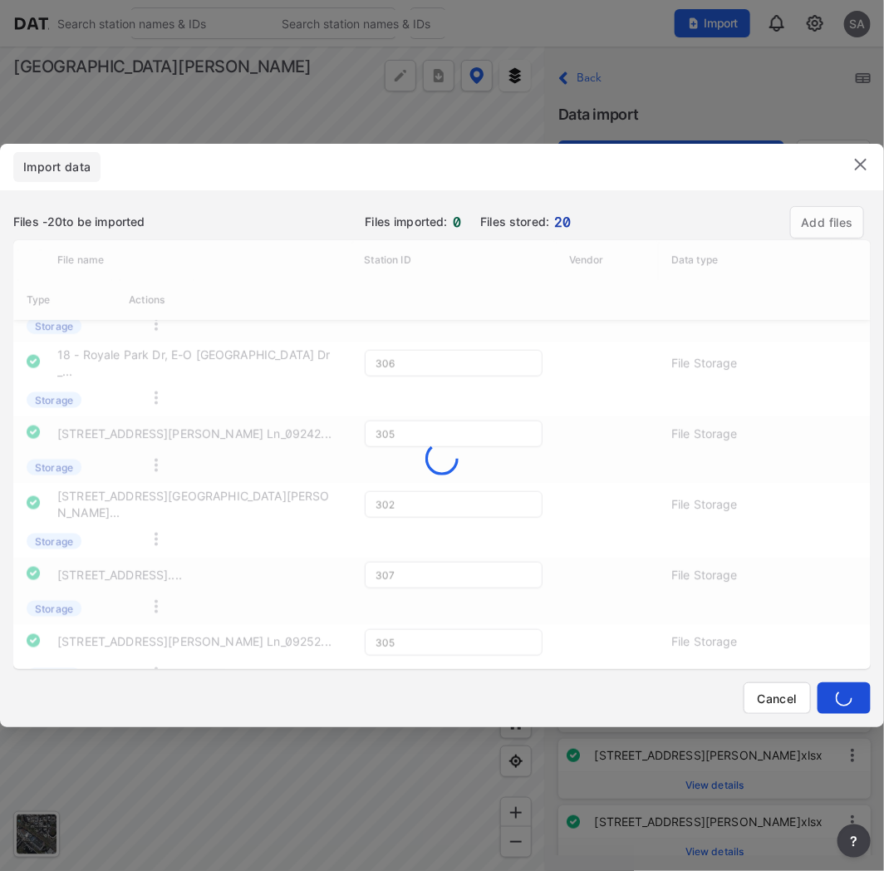
type input "302"
type input "307"
type input "308"
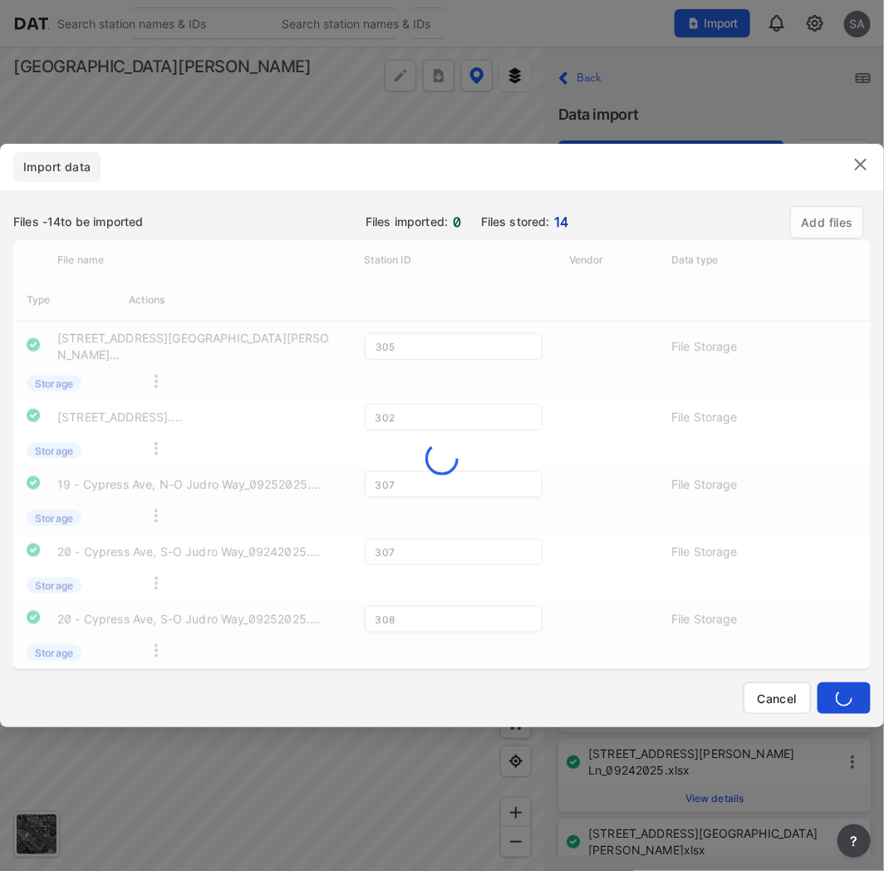
type input "302"
type input "301"
type input "300"
type input "306"
type input "305"
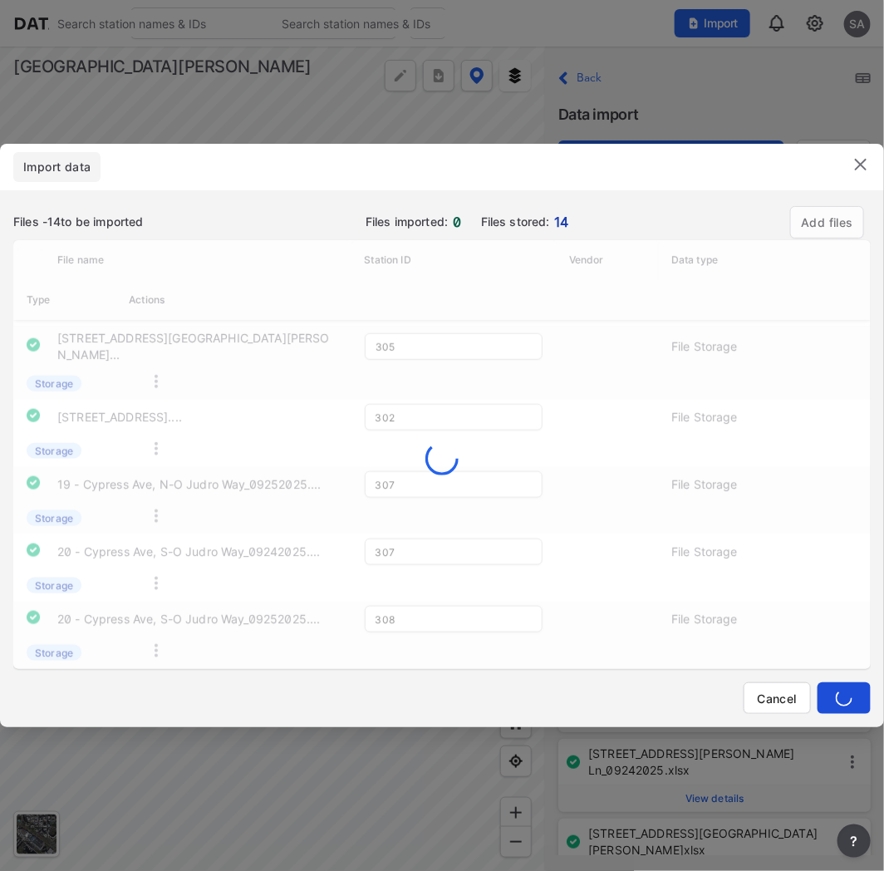
type input "302"
type input "307"
type input "308"
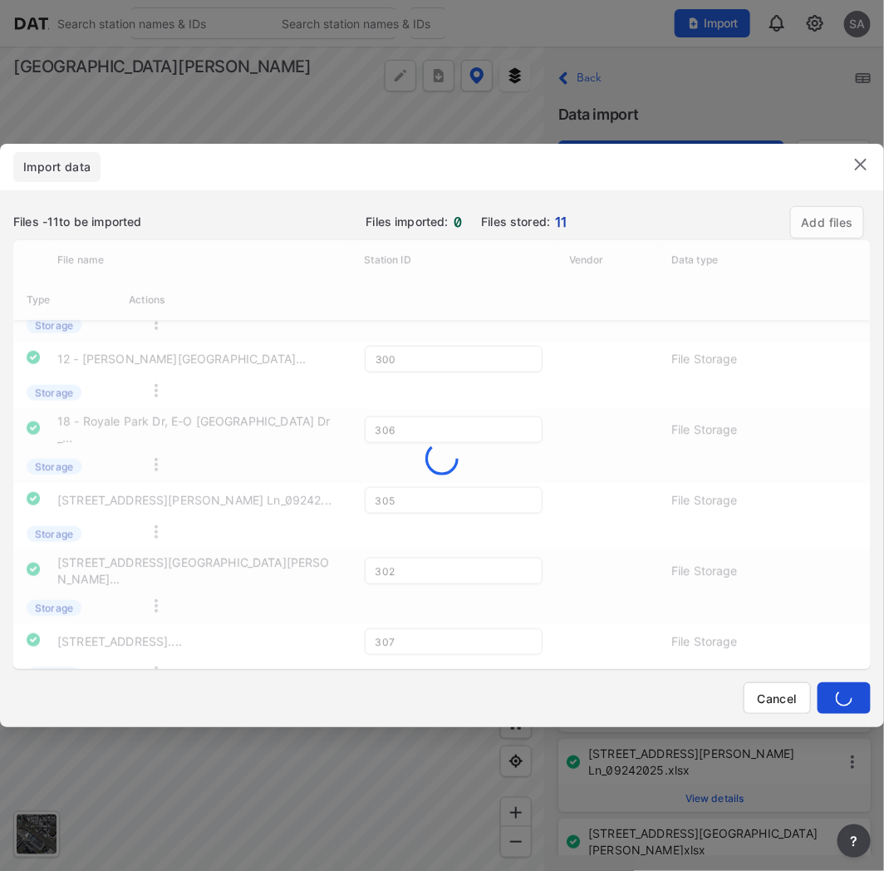
type input "301"
type input "300"
type input "306"
type input "305"
type input "302"
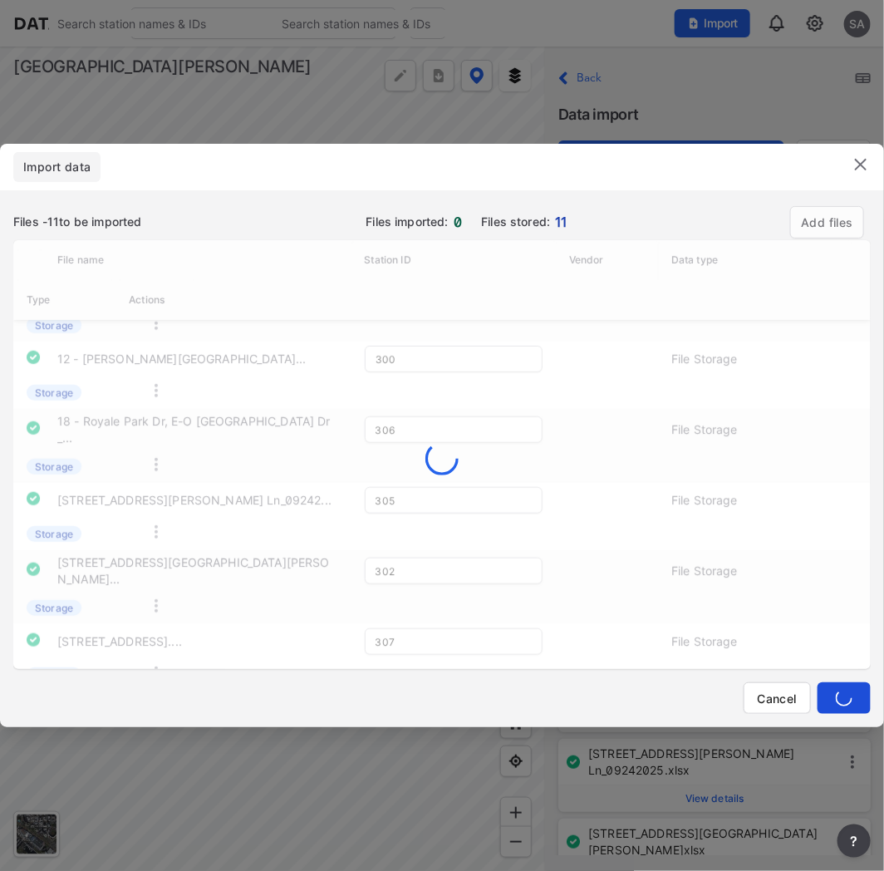
type input "307"
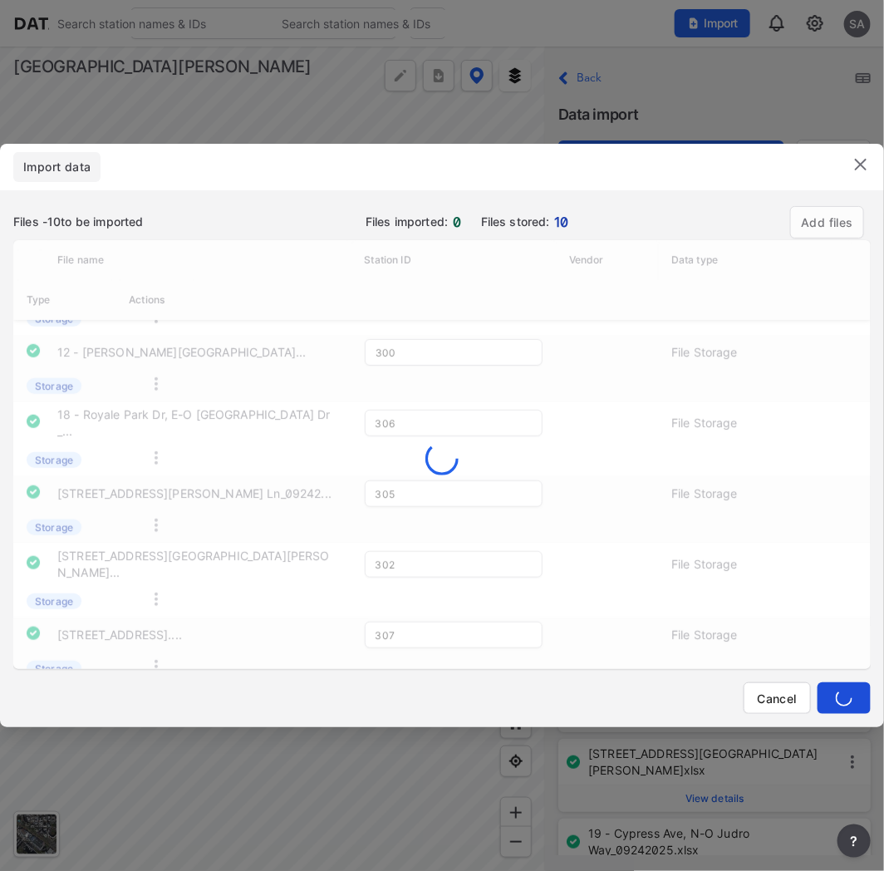
type input "300"
type input "306"
type input "305"
type input "302"
type input "307"
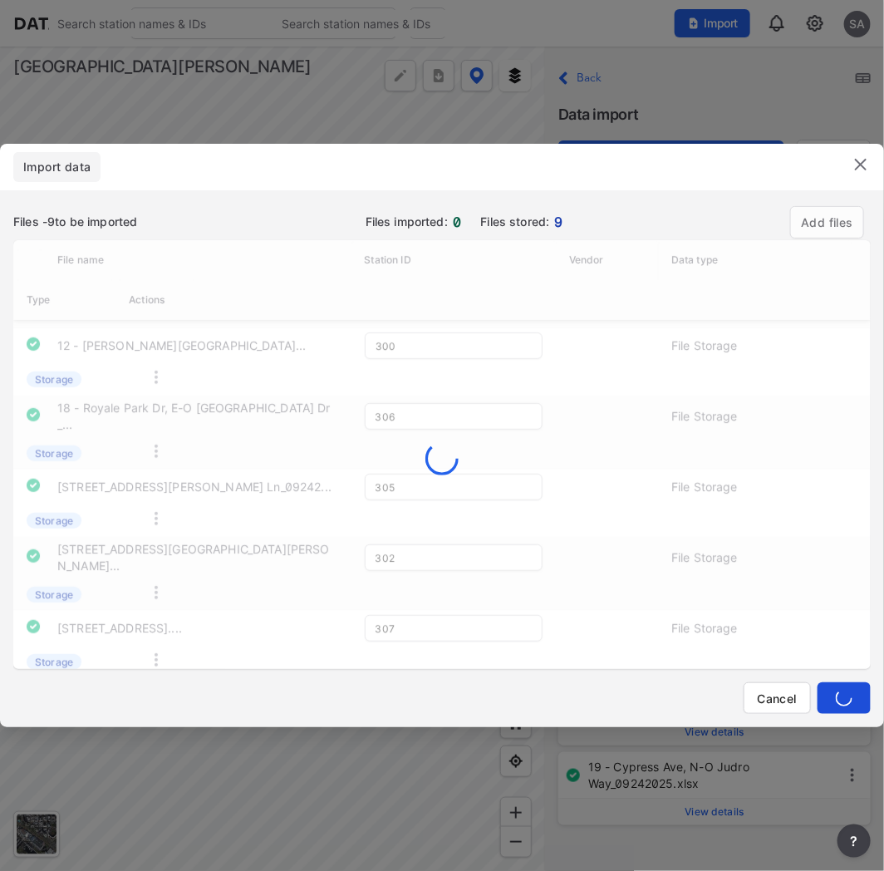
type input "304"
type input "300"
type input "306"
type input "305"
type input "302"
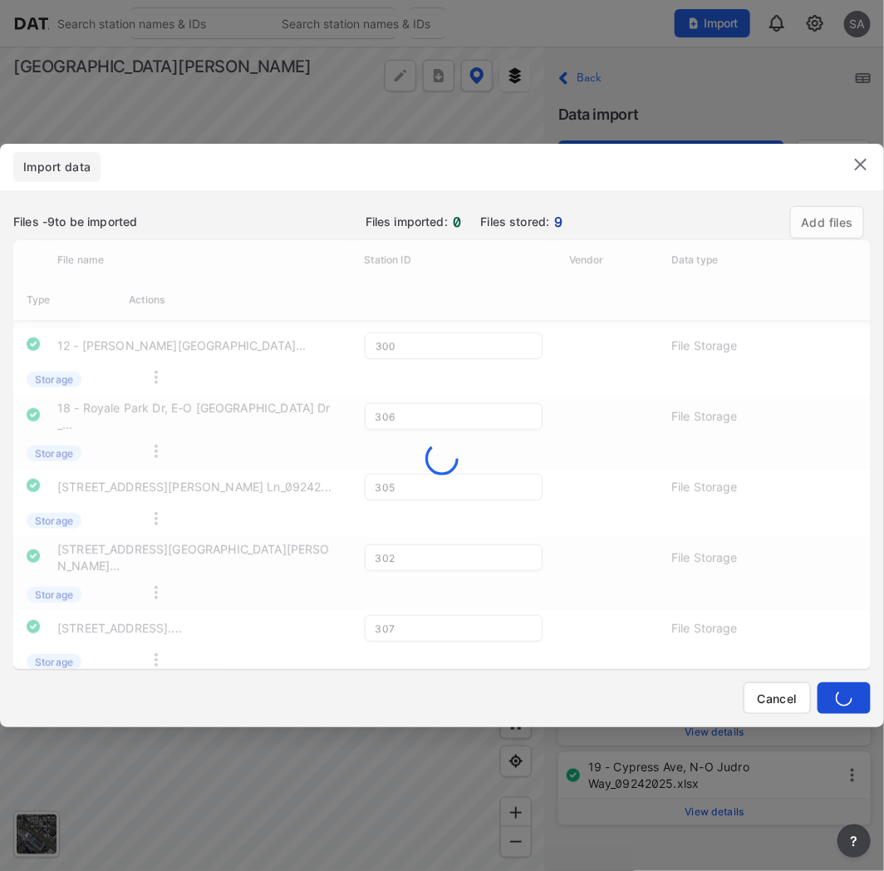
type input "307"
type input "300"
type input "306"
type input "305"
type input "302"
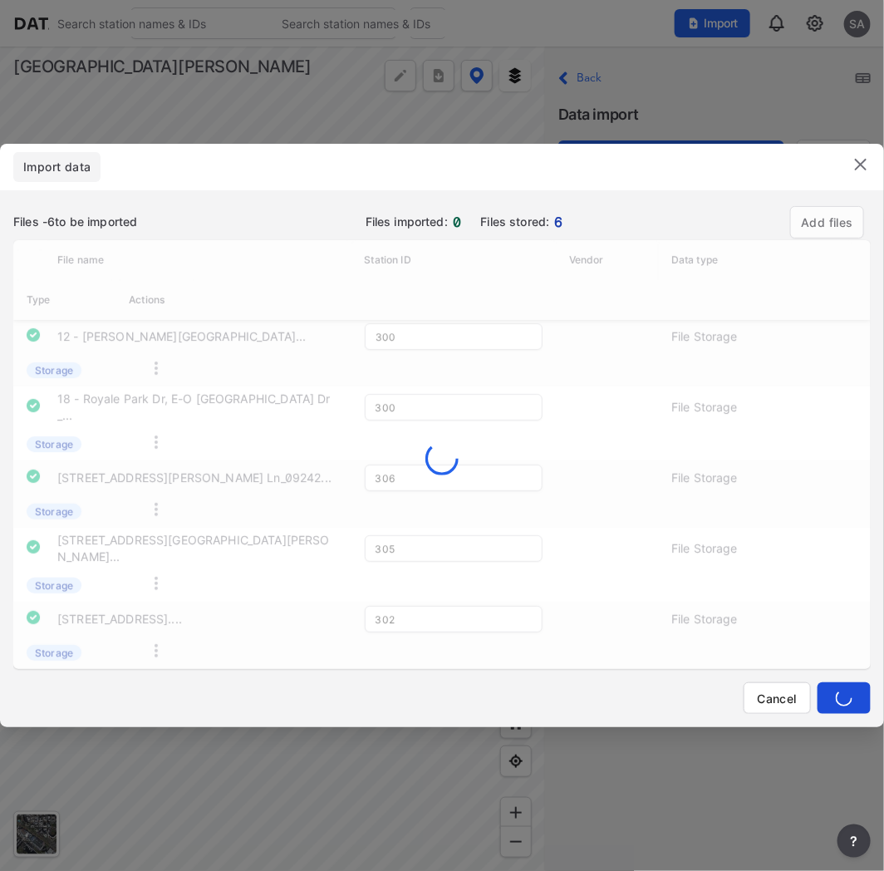
type input "306"
type input "305"
type input "302"
type input "307"
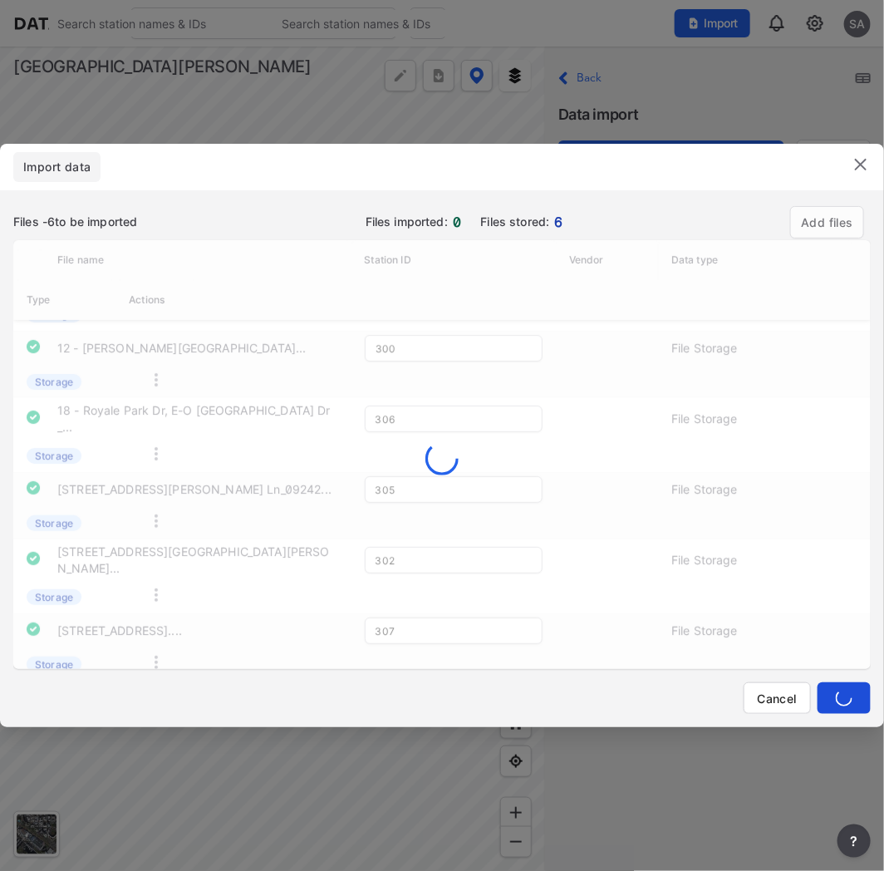
type input "300"
type input "306"
type input "305"
type input "302"
type input "307"
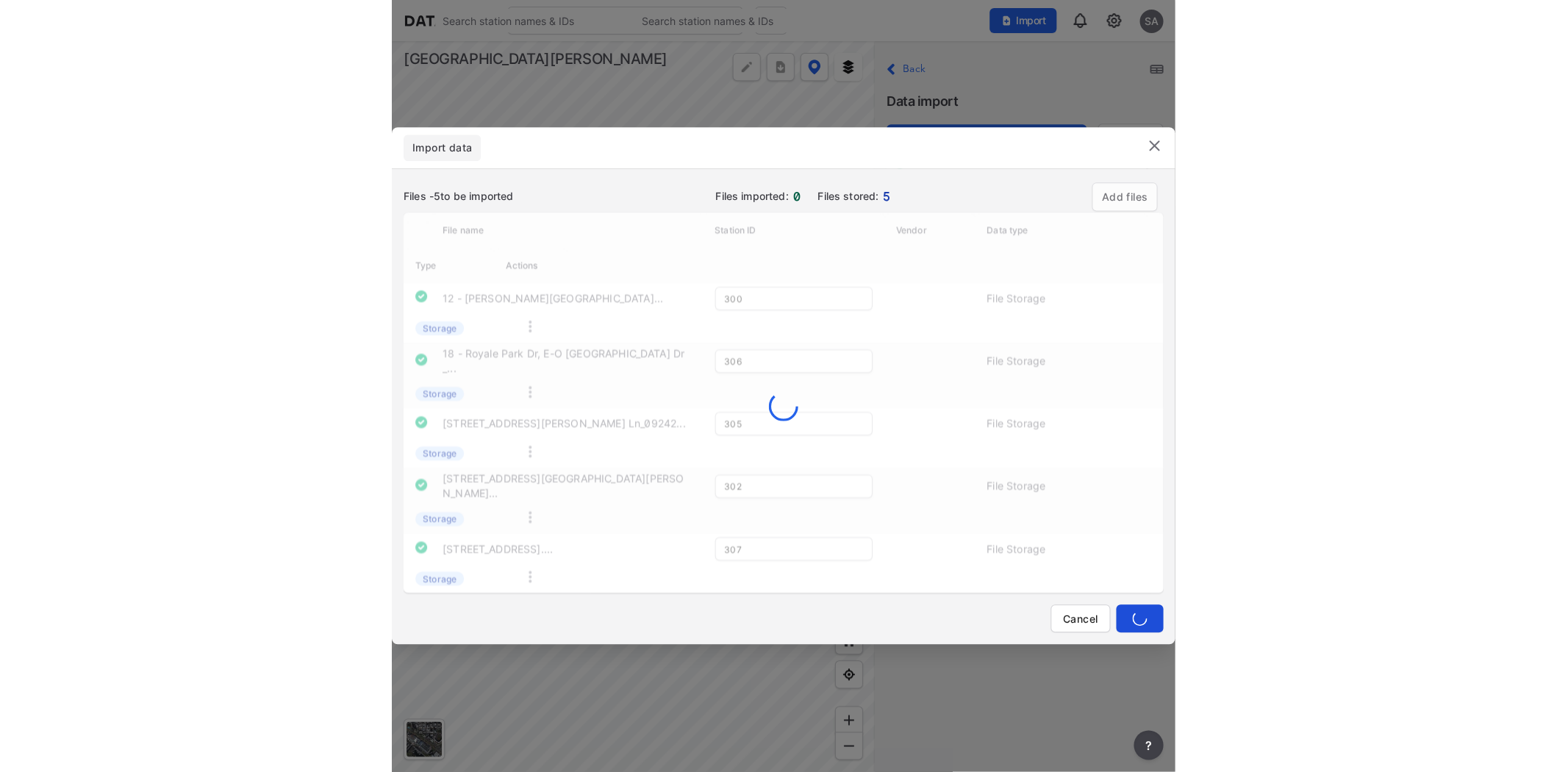
scroll to position [0, 0]
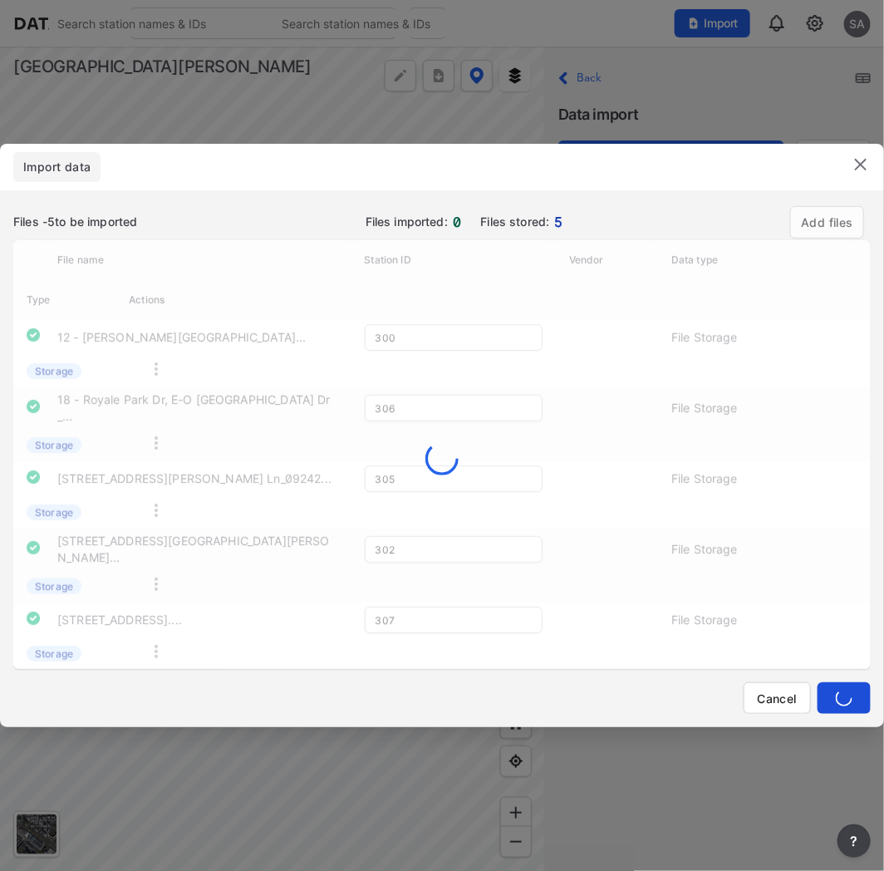
type input "306"
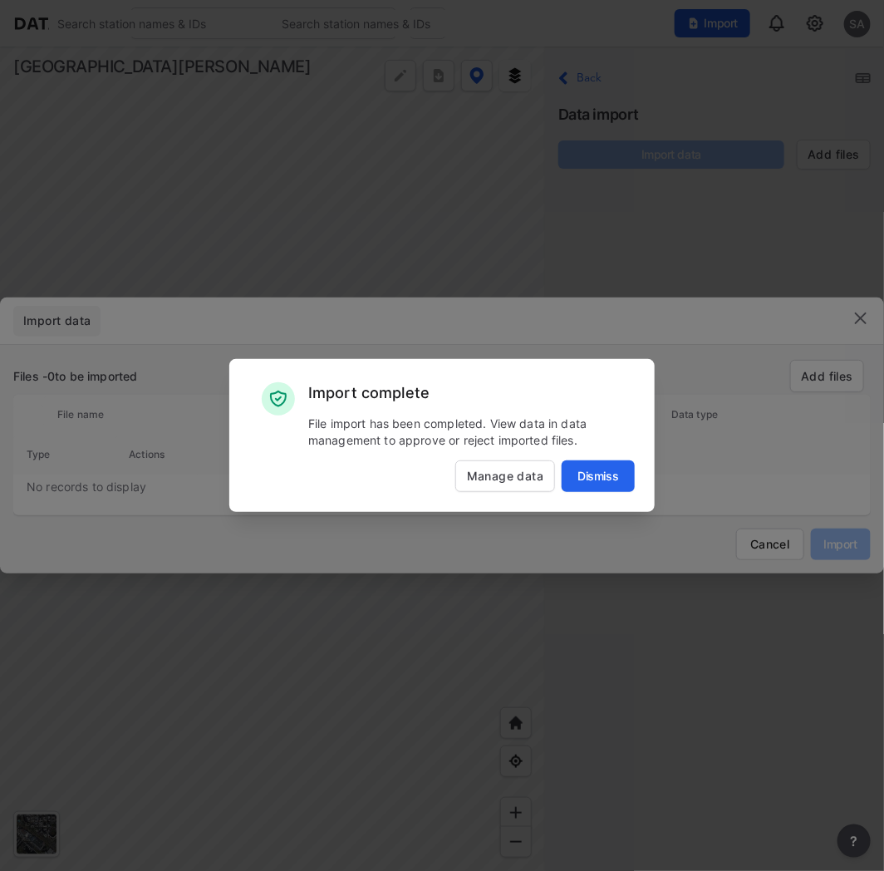
drag, startPoint x: 582, startPoint y: 477, endPoint x: 591, endPoint y: 470, distance: 11.8
click at [582, 477] on span "Dismiss" at bounding box center [598, 476] width 73 height 17
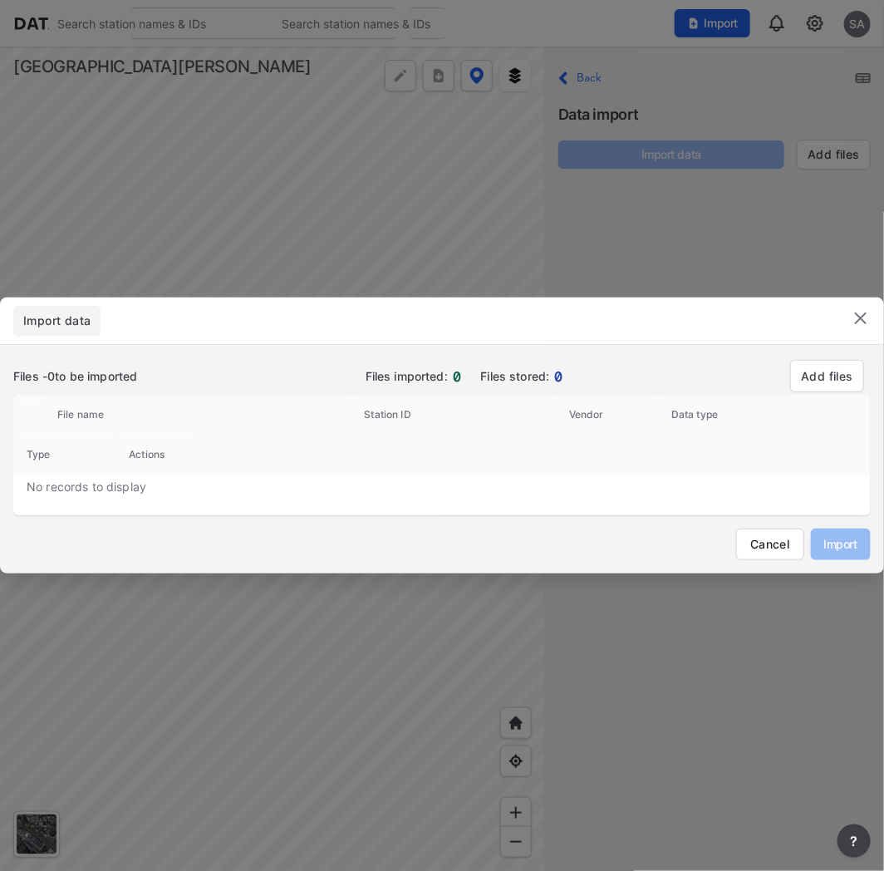
click at [795, 382] on link "Add files" at bounding box center [827, 375] width 52 height 17
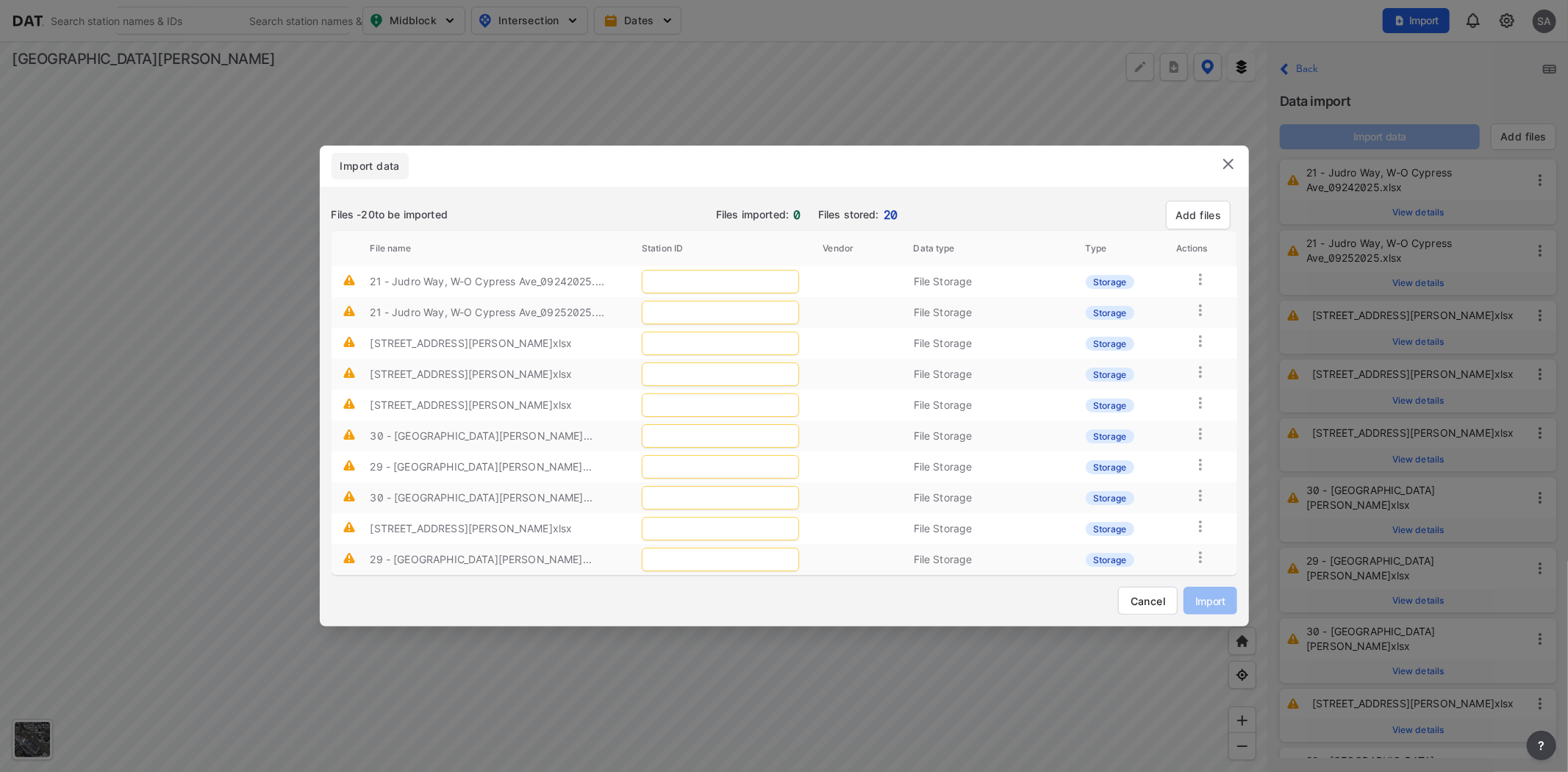
click at [703, 268] on td at bounding box center [720, 281] width 180 height 31
click at [702, 279] on input "text" at bounding box center [721, 281] width 157 height 24
click at [644, 315] on span "Judro Wy W of Cypress Ave [47783]" at bounding box center [654, 322] width 227 height 33
type input "309"
click at [656, 339] on span "Judro Wy W of Cypress Ave [47783]" at bounding box center [654, 353] width 227 height 33
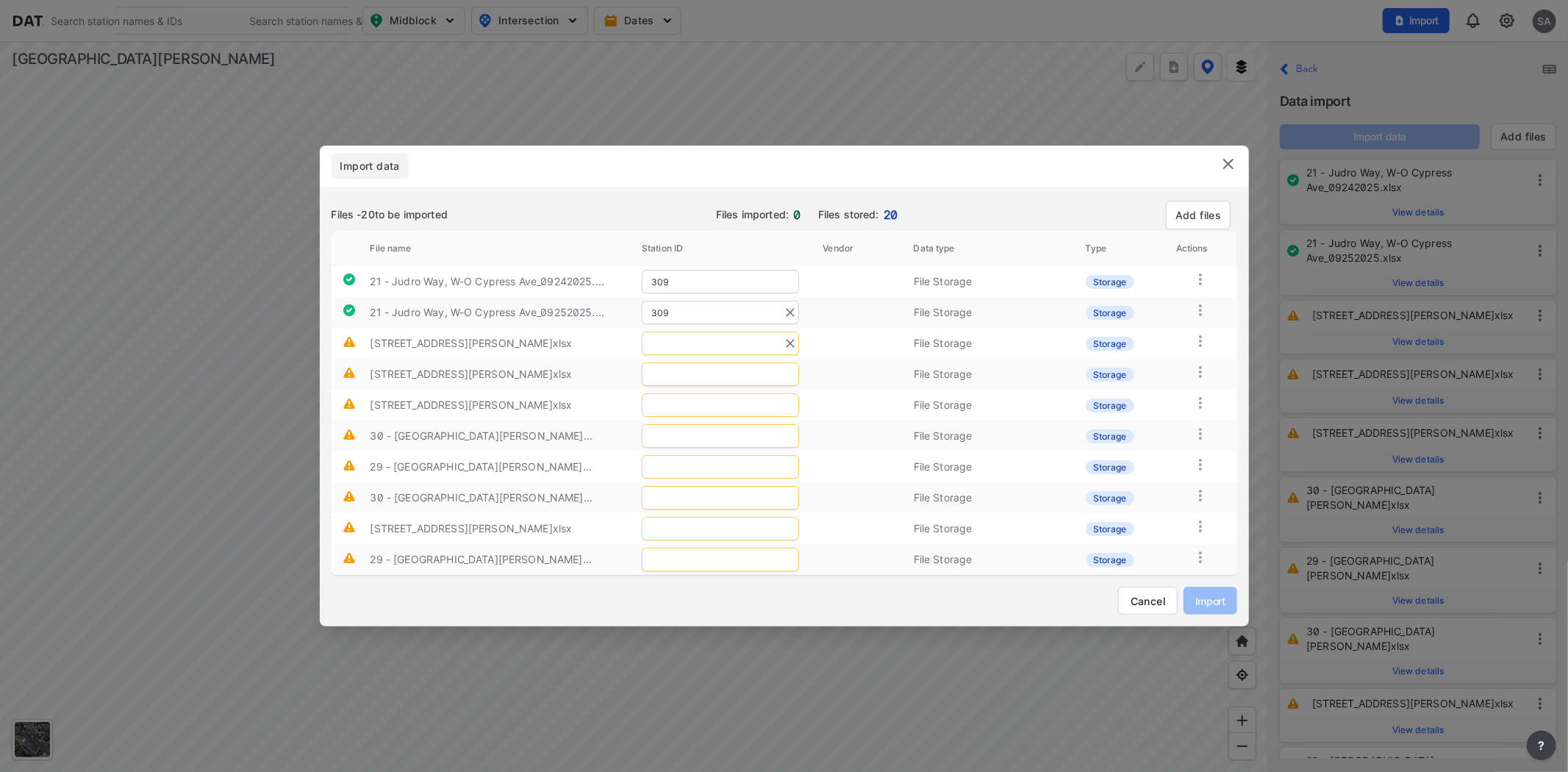
type input "309"
click at [666, 342] on input "text" at bounding box center [721, 343] width 157 height 24
drag, startPoint x: 722, startPoint y: 354, endPoint x: 578, endPoint y: 339, distance: 144.8
click at [578, 339] on tr "22 - 7th St, S-O Reed St_09092025.xlsx 22 - 7 File Storage Storage" at bounding box center [784, 343] width 906 height 31
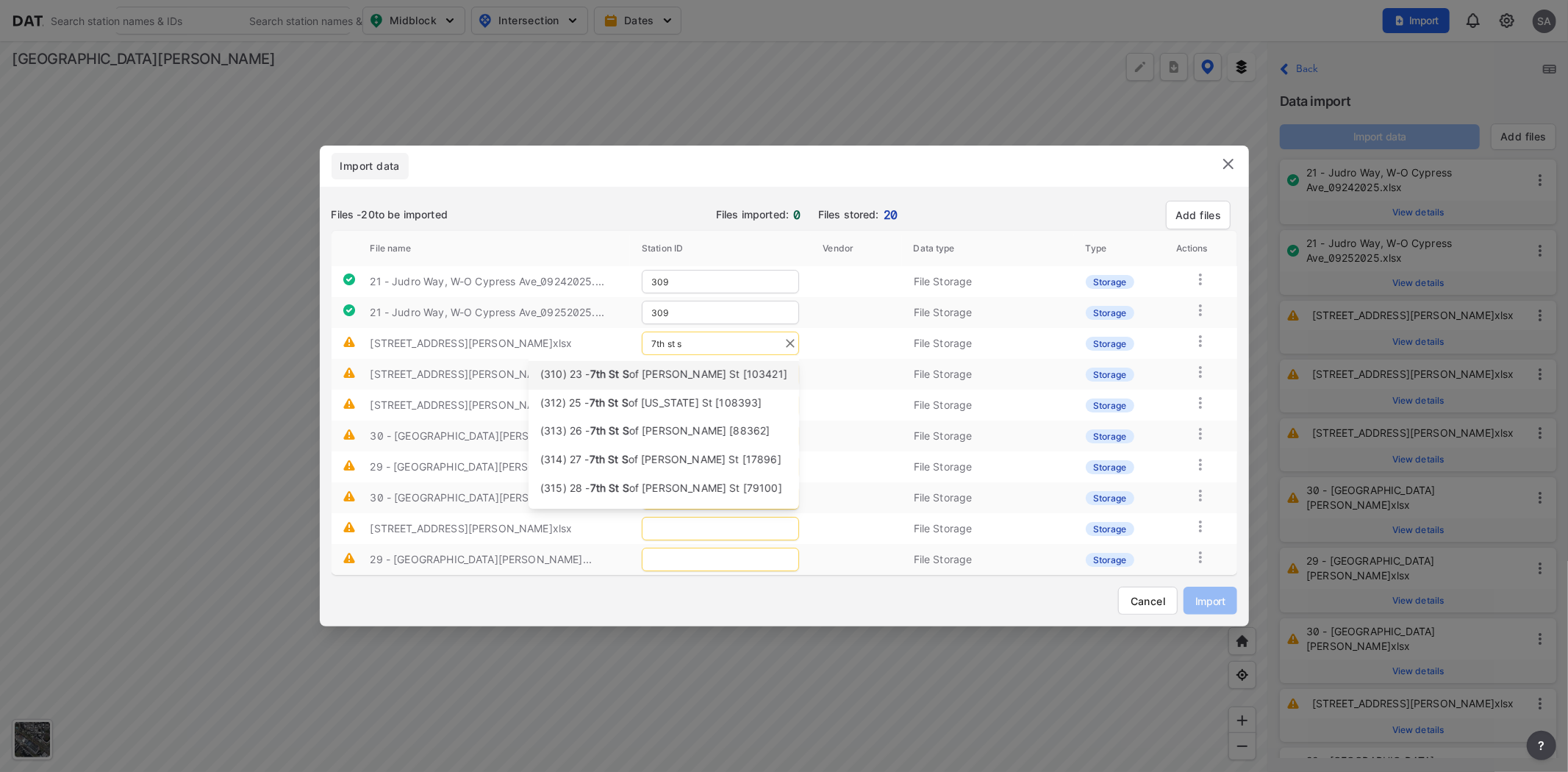
type input "7th st s"
drag, startPoint x: 730, startPoint y: 339, endPoint x: 620, endPoint y: 333, distance: 110.2
click at [620, 333] on tr "22 - 7th St, S-O Reed St_09092025.xlsx 7th st s File Storage Storage" at bounding box center [784, 343] width 906 height 31
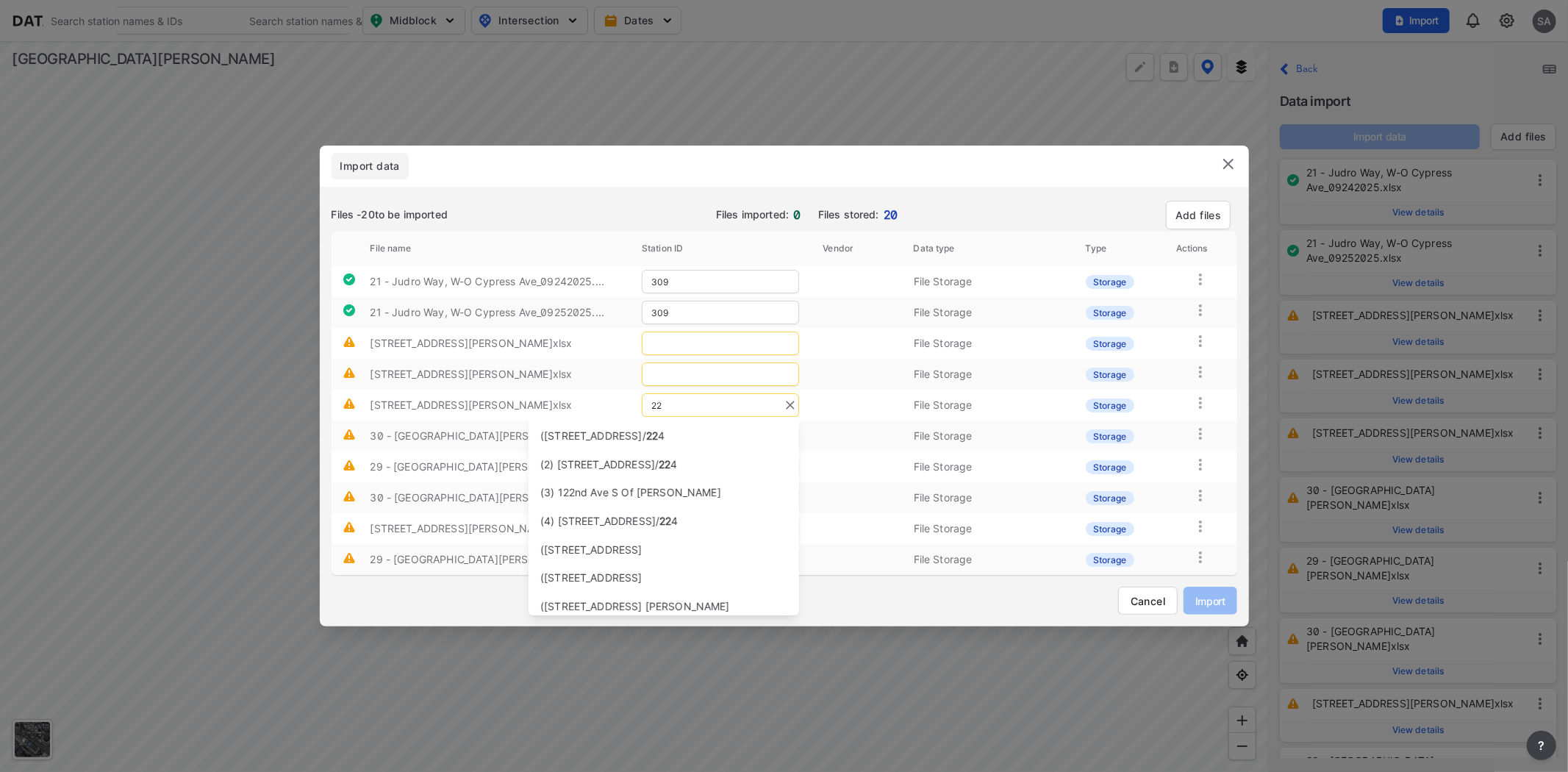
type input "2"
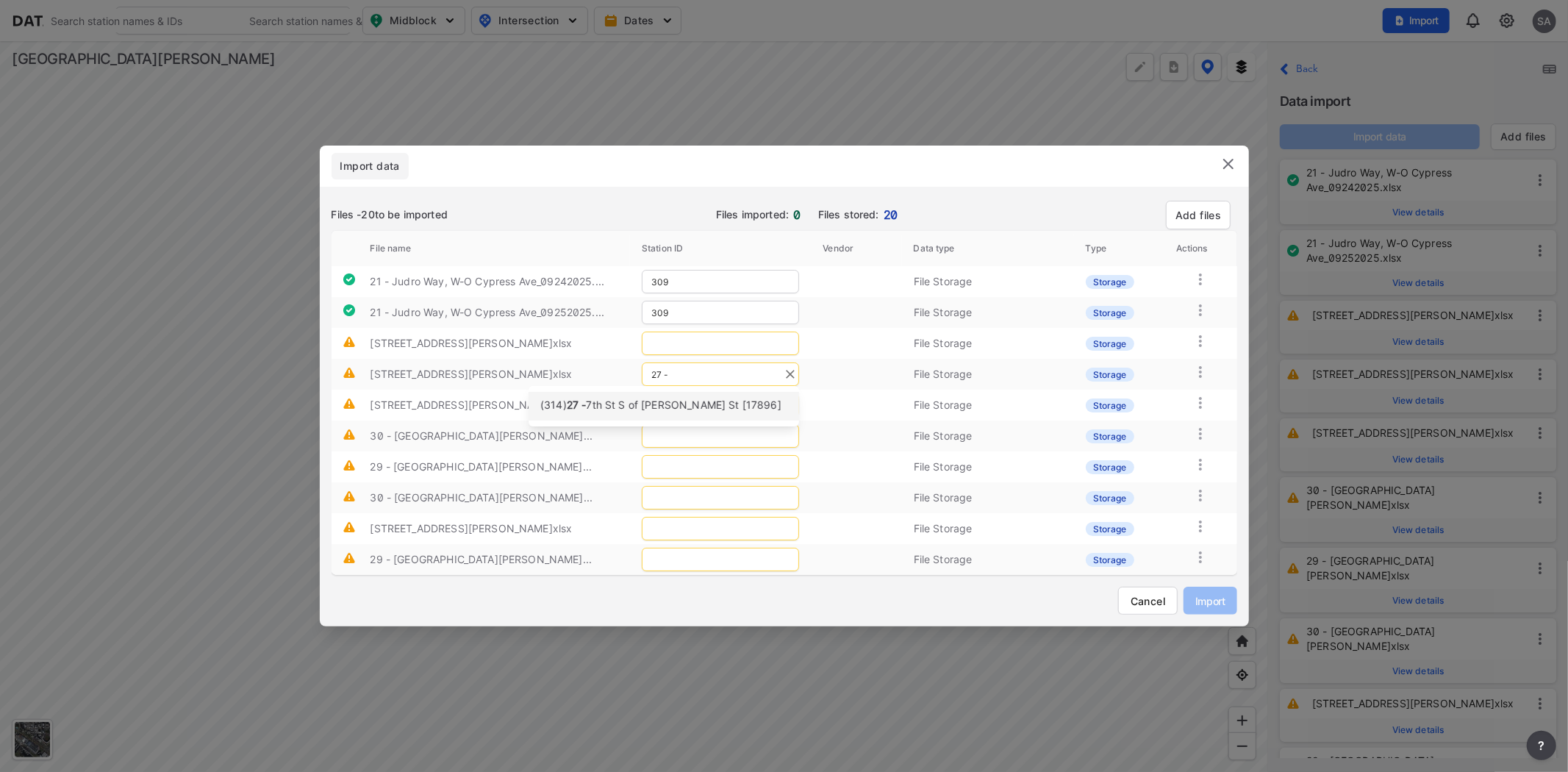
drag, startPoint x: 627, startPoint y: 402, endPoint x: 646, endPoint y: 409, distance: 20.2
click at [646, 409] on span "7th St S of Bestor St [17896]" at bounding box center [683, 405] width 195 height 12
type input "314"
click at [662, 438] on input "text" at bounding box center [721, 436] width 157 height 24
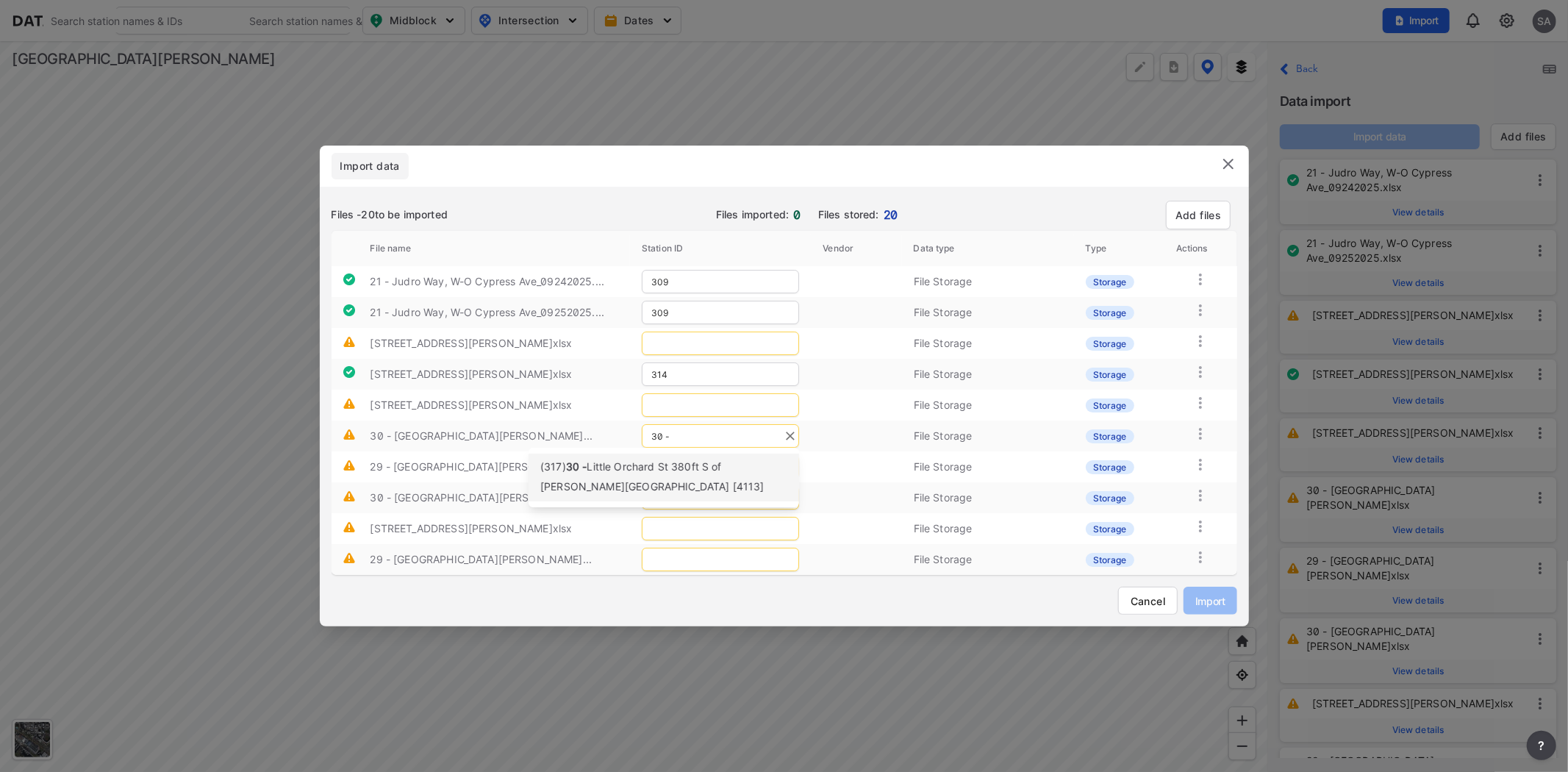
click at [630, 468] on span "Little Orchard St 380ft S of Alma Ave [4113]" at bounding box center [653, 476] width 225 height 33
type input "317"
click at [703, 464] on input "text" at bounding box center [721, 467] width 157 height 24
type input "29 -"
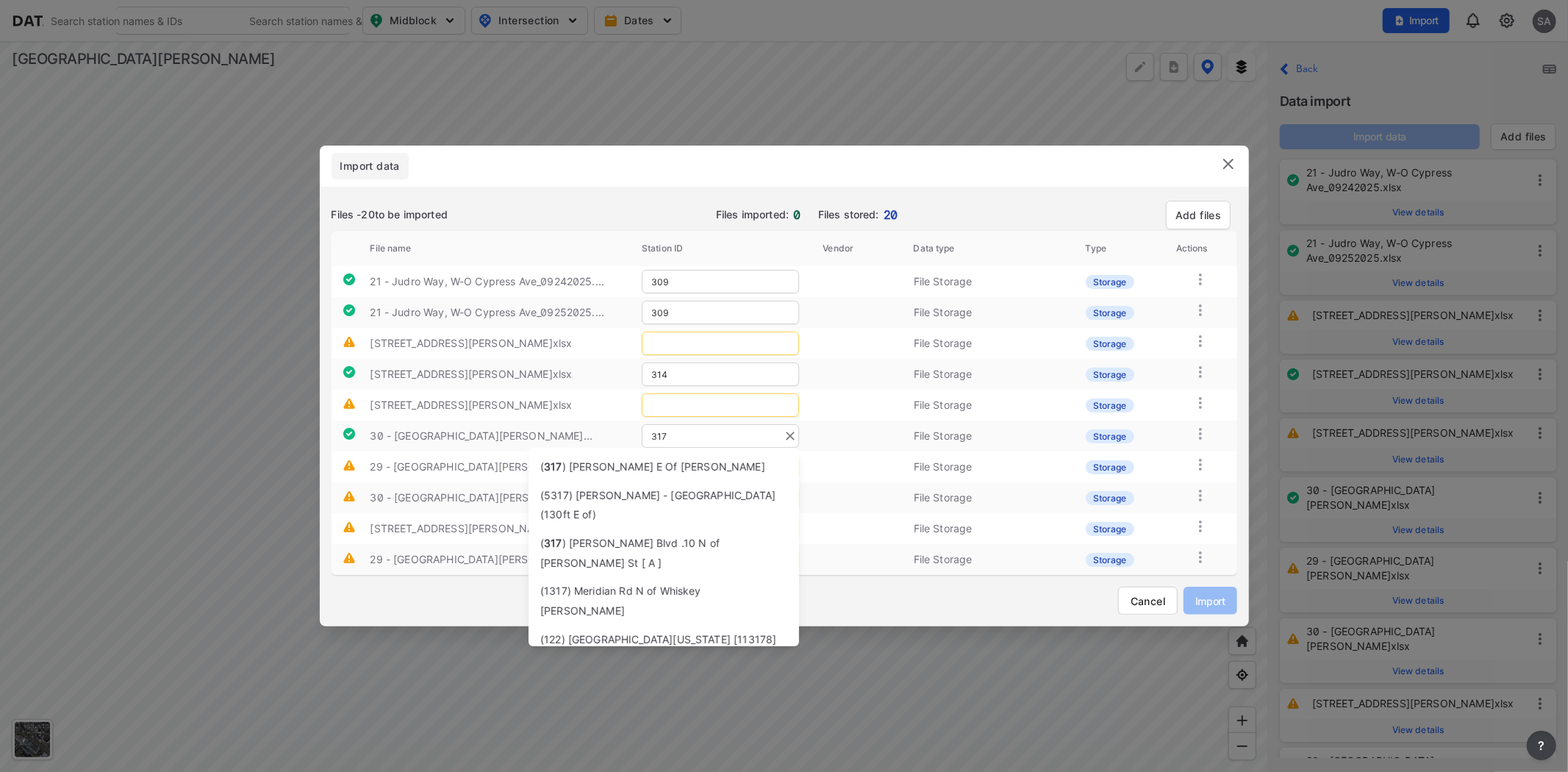
drag, startPoint x: 695, startPoint y: 441, endPoint x: 585, endPoint y: 439, distance: 110.0
click at [585, 439] on tr "30 - Little Orchard St, N-O San Jose Ave_... 317 File Storage Storage" at bounding box center [784, 435] width 906 height 31
click at [703, 432] on icon "Clear" at bounding box center [790, 436] width 15 height 15
click at [703, 463] on td at bounding box center [856, 467] width 90 height 7
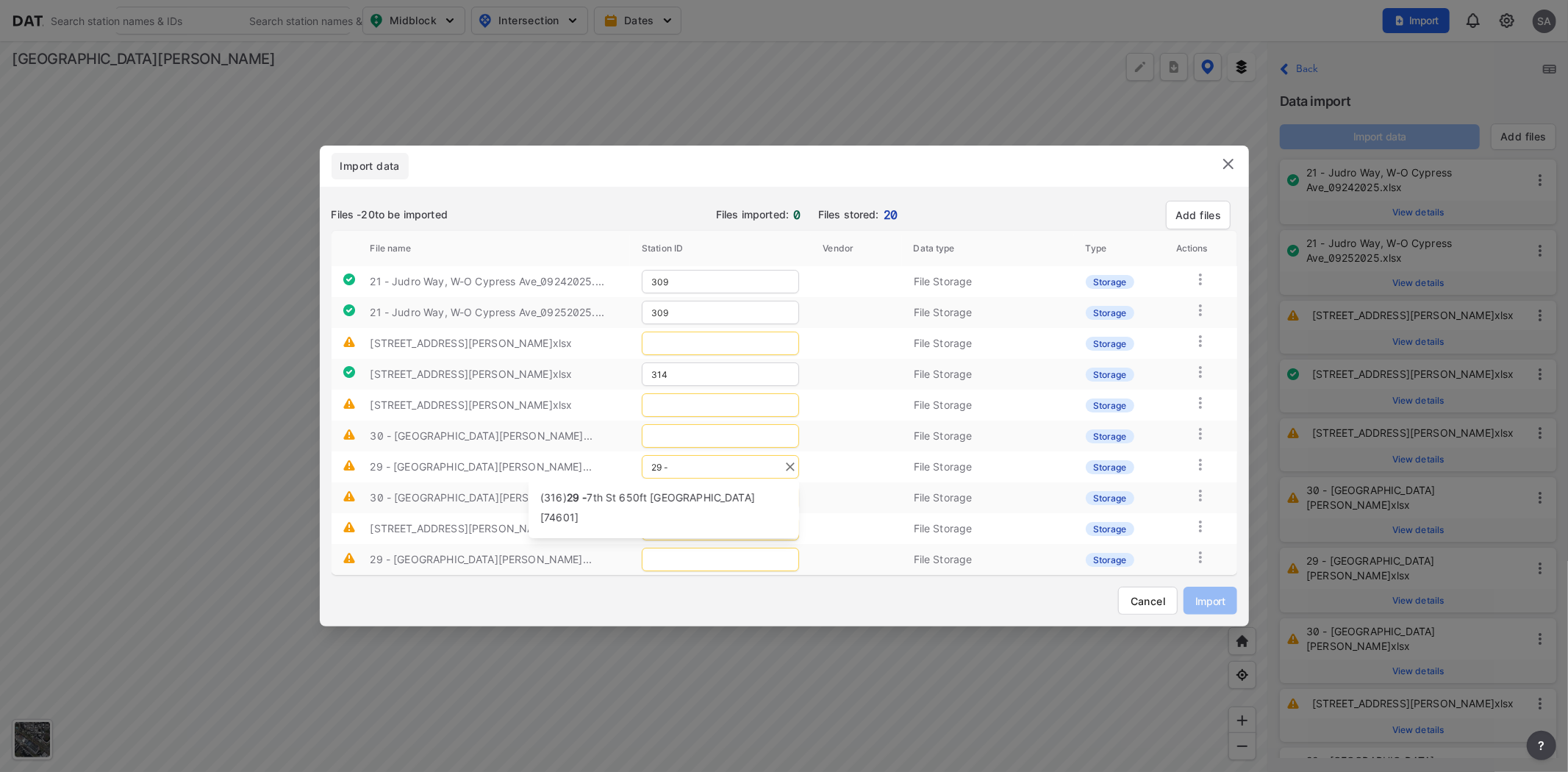
click at [703, 471] on input "29 -" at bounding box center [721, 467] width 157 height 24
click at [703, 462] on icon "Clear" at bounding box center [790, 467] width 15 height 15
click at [703, 464] on td at bounding box center [856, 467] width 90 height 7
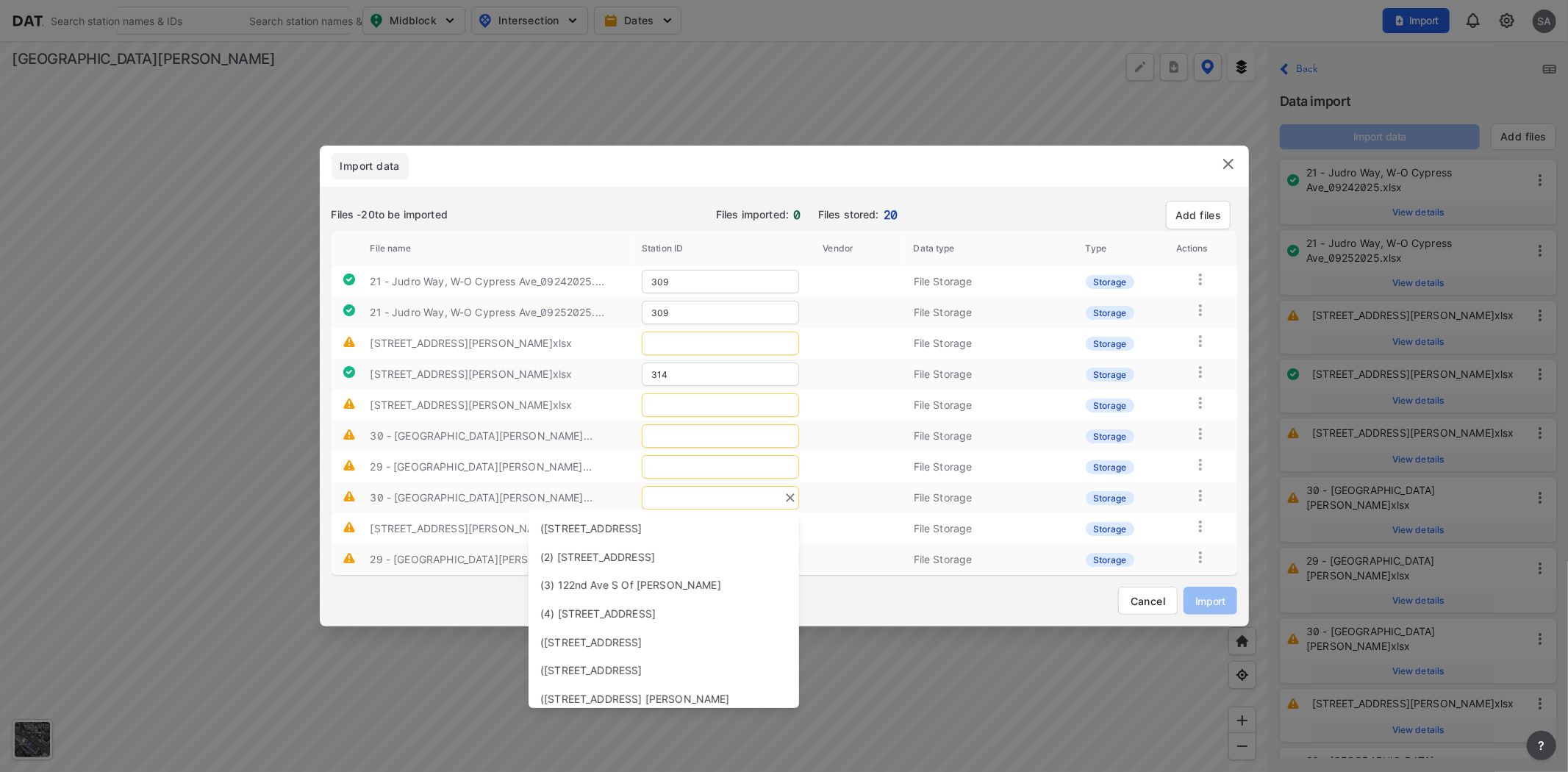
click at [670, 491] on input "text" at bounding box center [721, 497] width 157 height 24
click at [703, 498] on td at bounding box center [856, 498] width 90 height 7
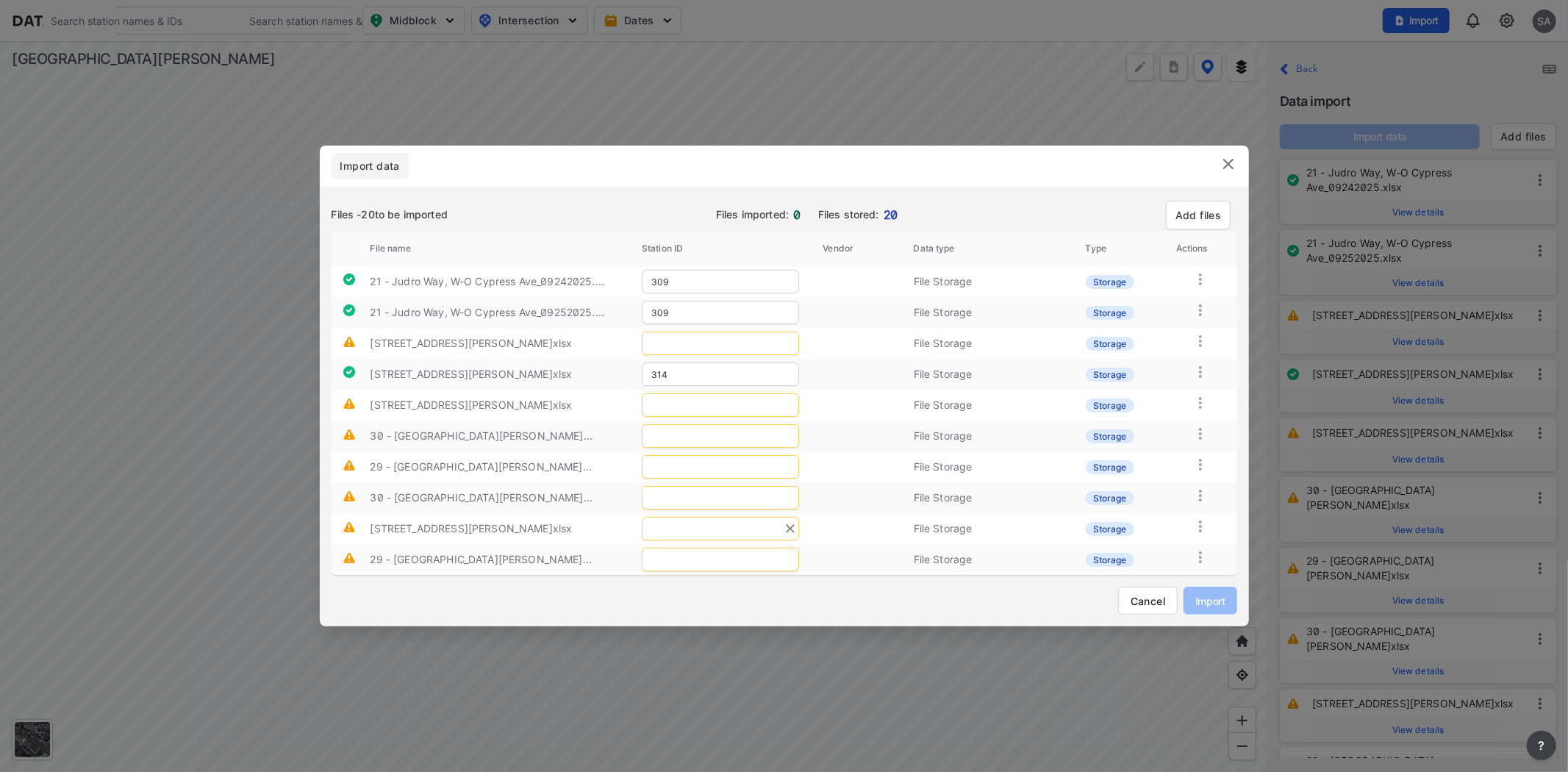
click at [703, 533] on input "text" at bounding box center [721, 528] width 157 height 24
click at [703, 527] on icon "Clear" at bounding box center [791, 529] width 9 height 9
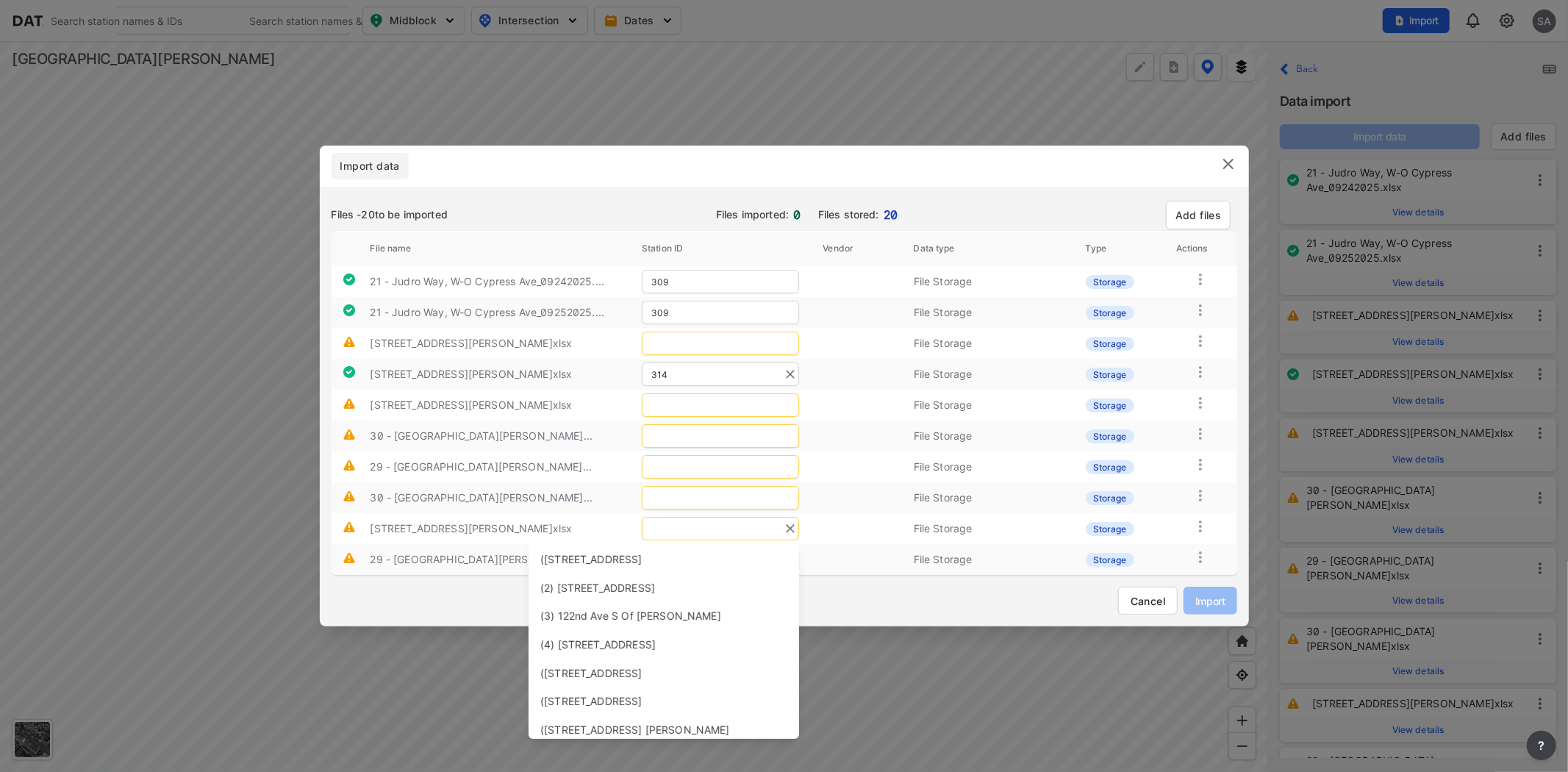
click at [703, 373] on input "314" at bounding box center [721, 374] width 157 height 24
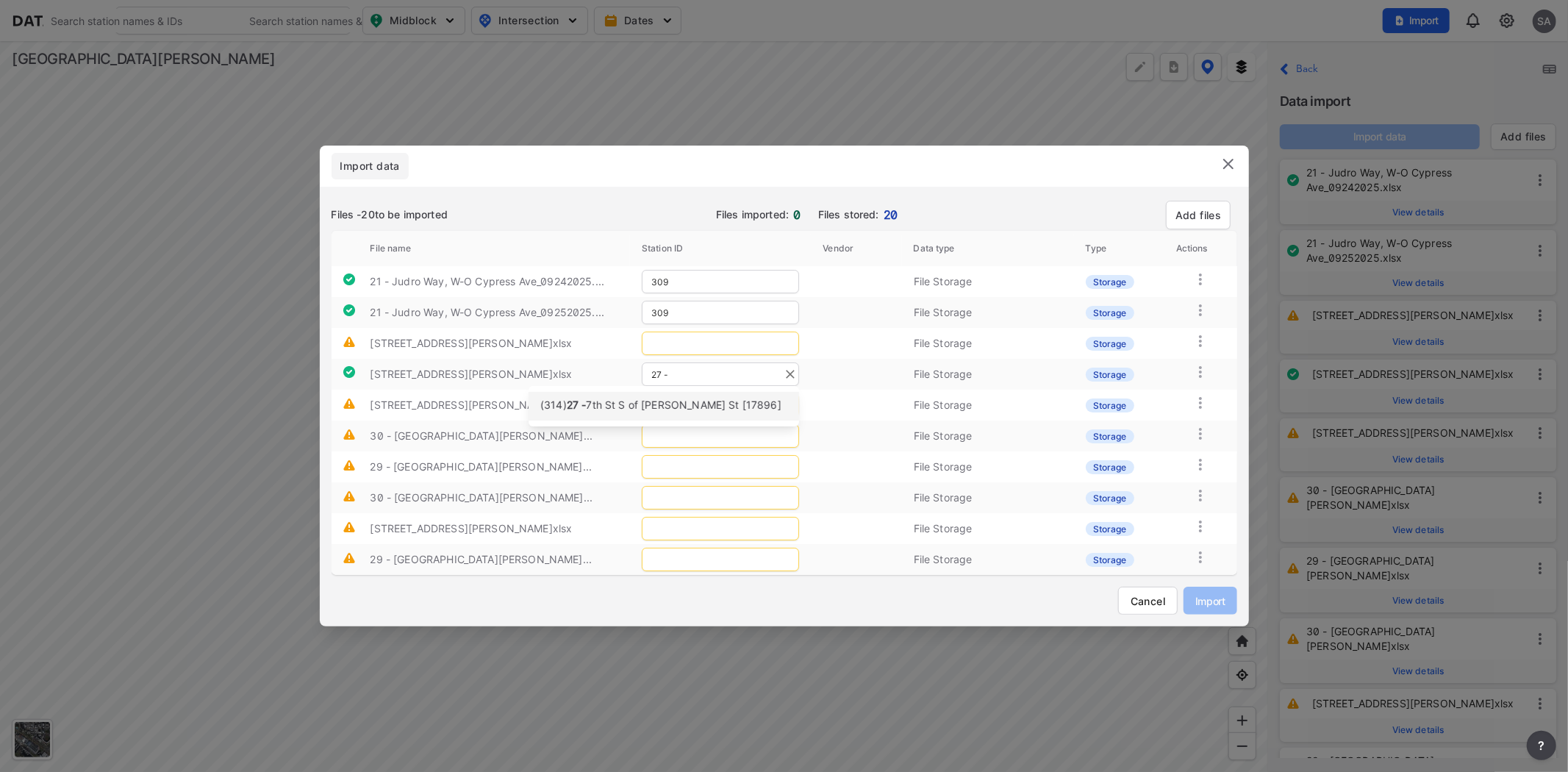
click at [703, 367] on icon "Clear" at bounding box center [790, 374] width 15 height 15
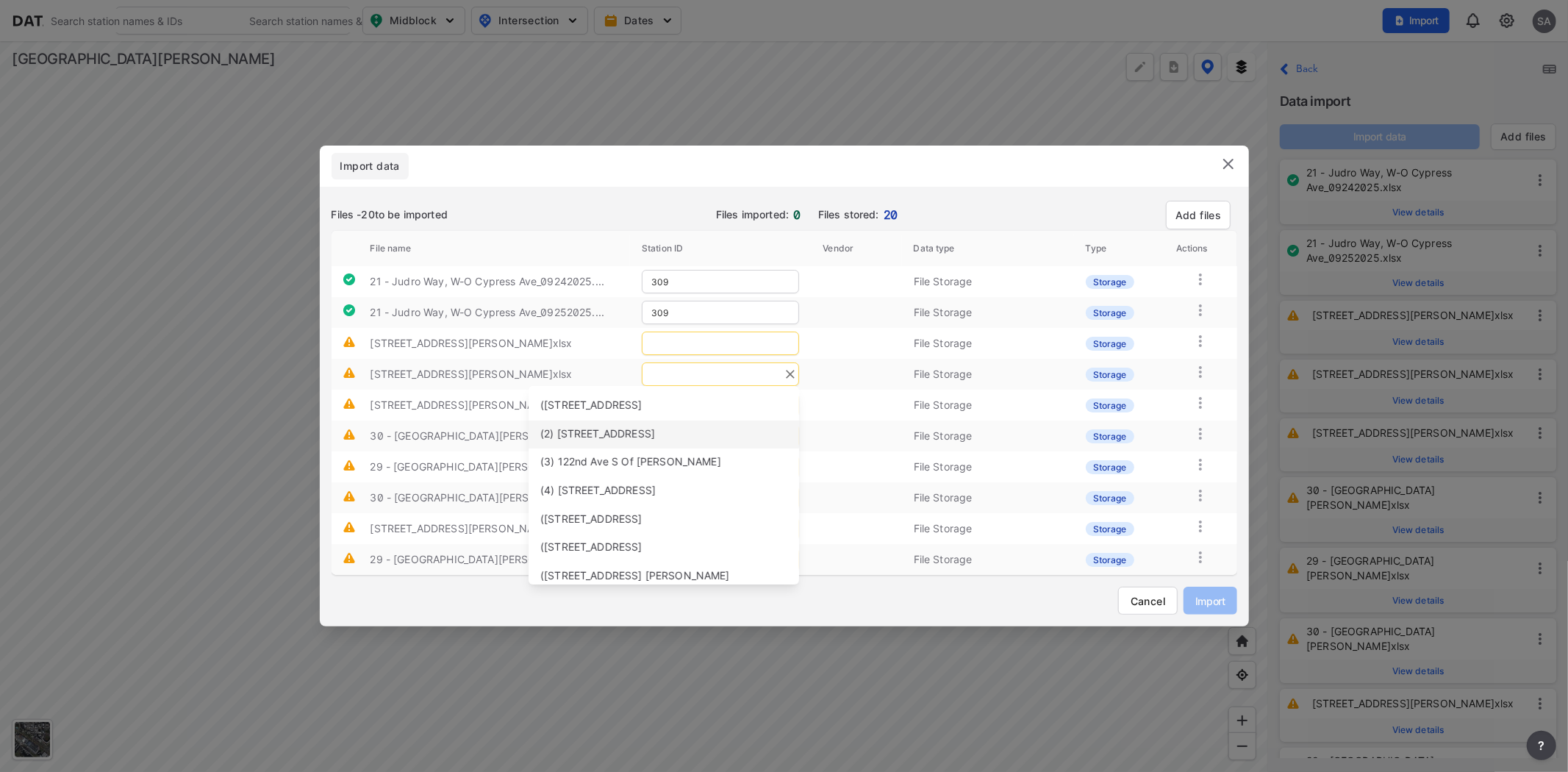
click at [703, 429] on tr "30 - Little Orchard St, N-O San Jose Ave_... File Storage Storage" at bounding box center [784, 435] width 906 height 31
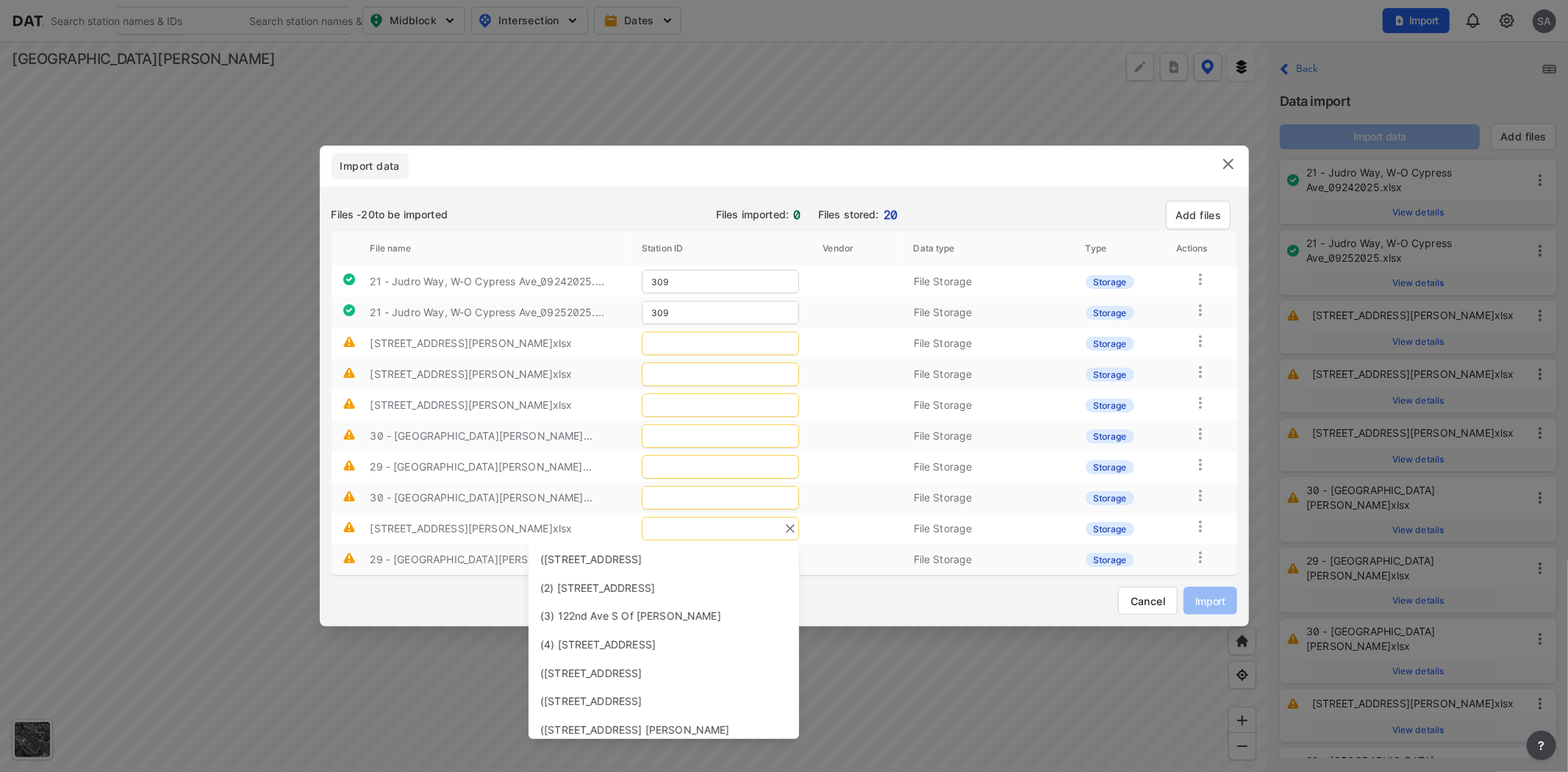
click at [662, 524] on input "text" at bounding box center [721, 528] width 157 height 24
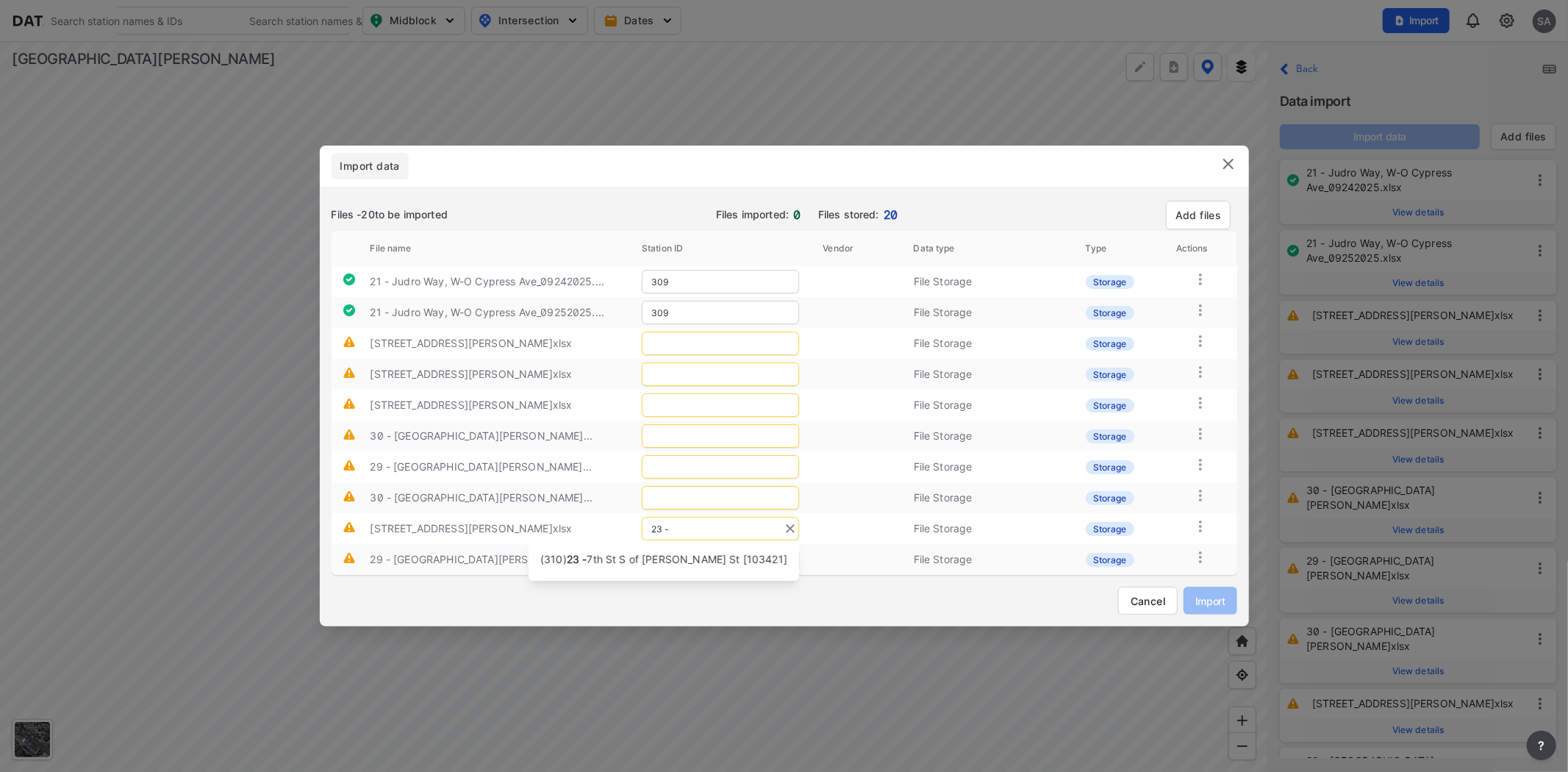
click at [703, 529] on icon "Clear" at bounding box center [790, 528] width 15 height 15
click at [699, 277] on input "309" at bounding box center [721, 281] width 157 height 24
click at [658, 310] on span "Judro Wy W of Cypress Ave [47783]" at bounding box center [654, 322] width 227 height 33
click at [703, 599] on span "Cancel" at bounding box center [1147, 600] width 34 height 15
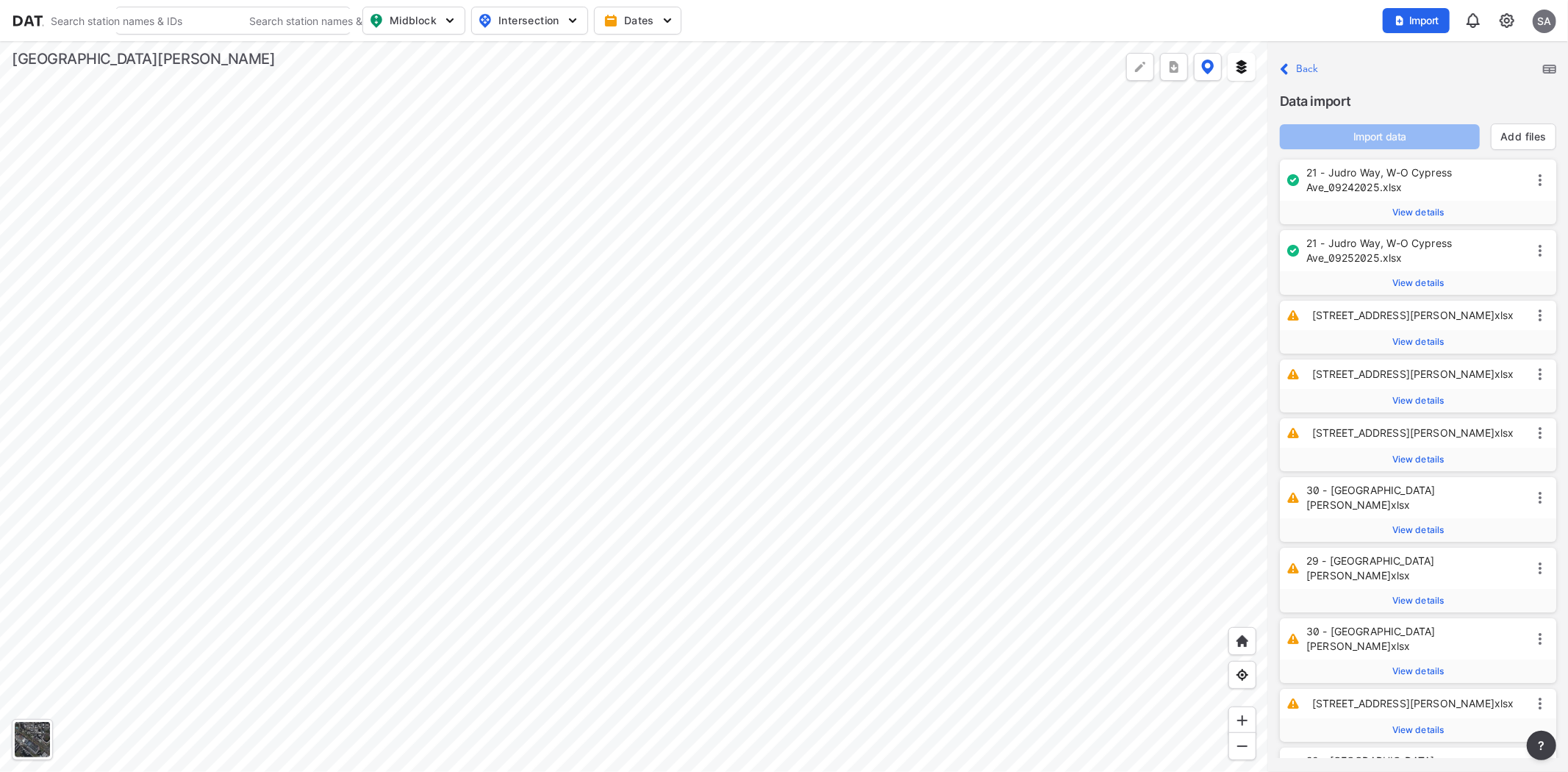
click at [703, 70] on label "Back" at bounding box center [1307, 69] width 23 height 11
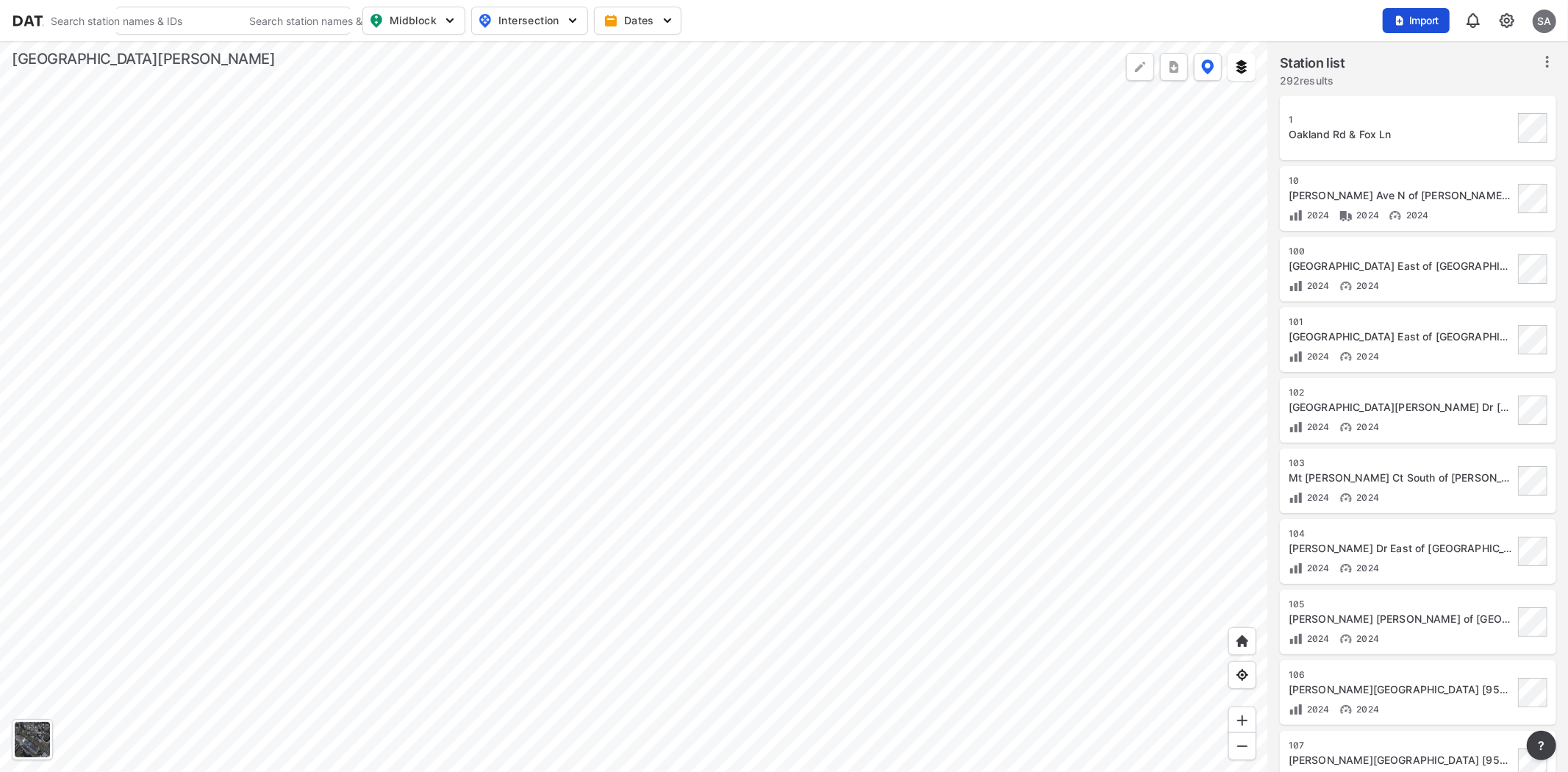
click at [703, 20] on span "Import" at bounding box center [1417, 20] width 50 height 15
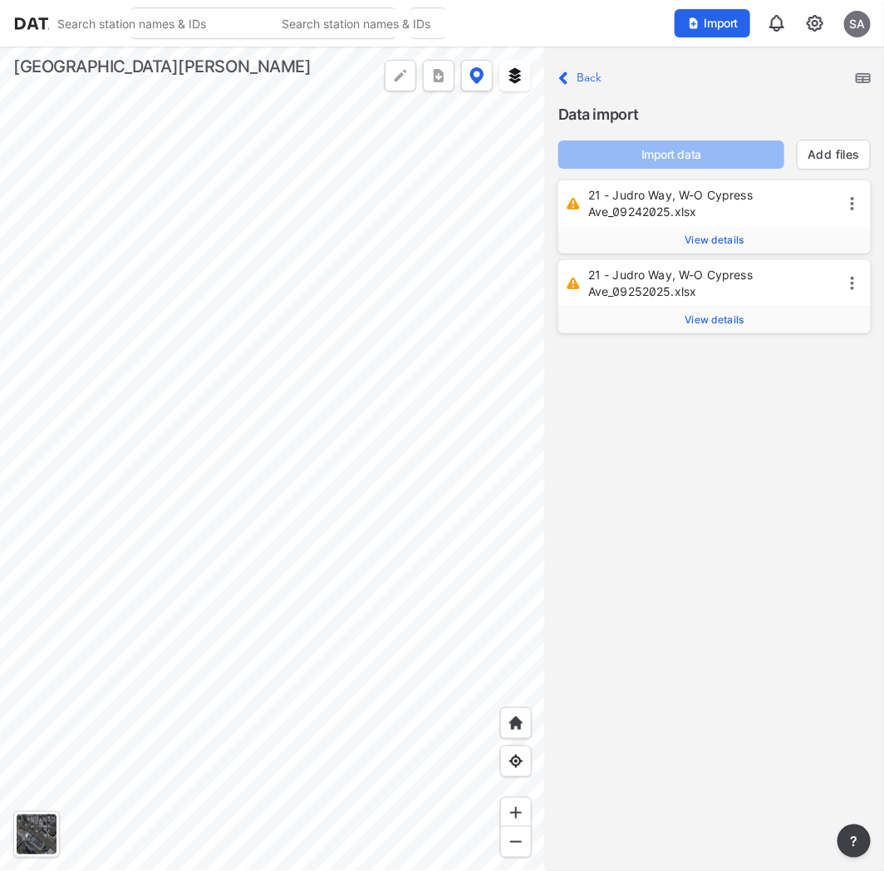
click at [795, 198] on icon at bounding box center [853, 204] width 20 height 20
click at [687, 234] on span "View details" at bounding box center [715, 240] width 59 height 13
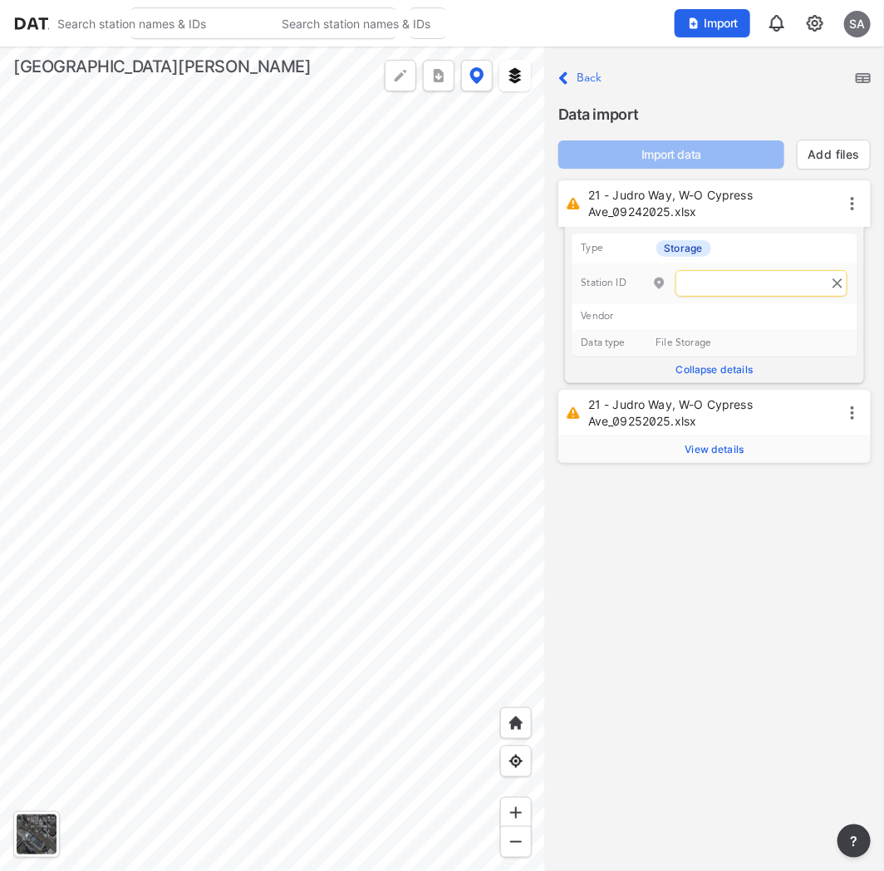
click at [695, 270] on input "text" at bounding box center [762, 283] width 172 height 27
click at [711, 312] on span "Judro Wy W of Cypress Ave [47783]" at bounding box center [675, 329] width 257 height 37
click at [716, 445] on span "View details" at bounding box center [715, 449] width 59 height 13
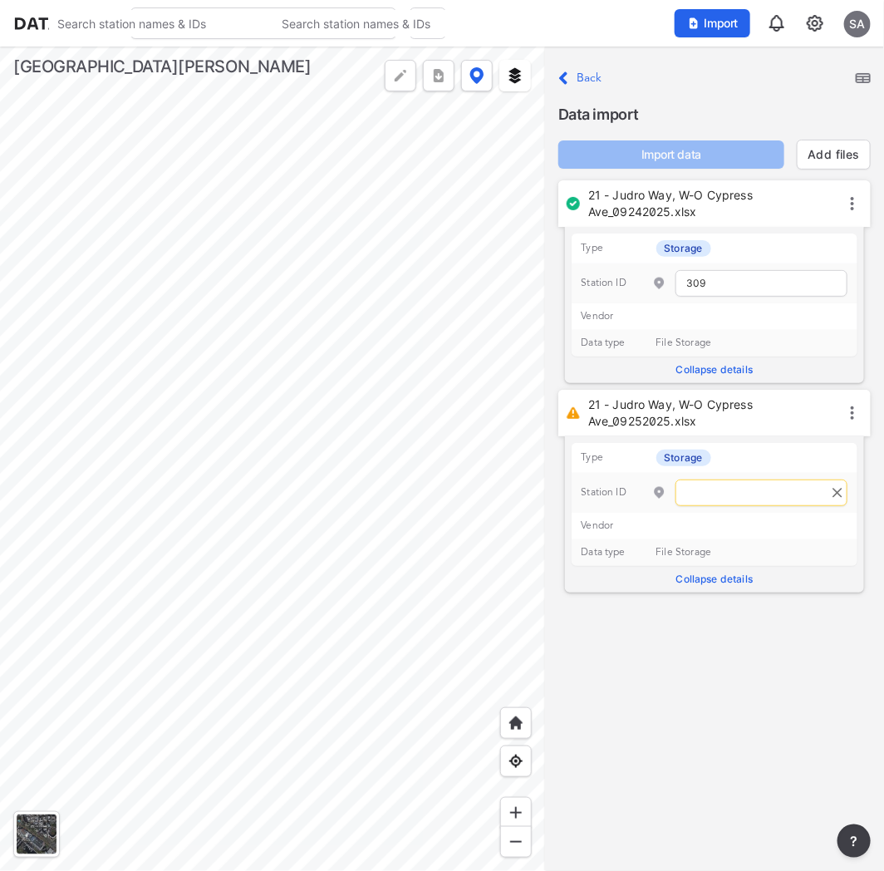
click at [738, 487] on input "text" at bounding box center [762, 493] width 172 height 27
click at [712, 535] on span "Judro Wy W of Cypress Ave [47783]" at bounding box center [675, 538] width 257 height 37
click at [727, 140] on button "Import data" at bounding box center [672, 154] width 226 height 28
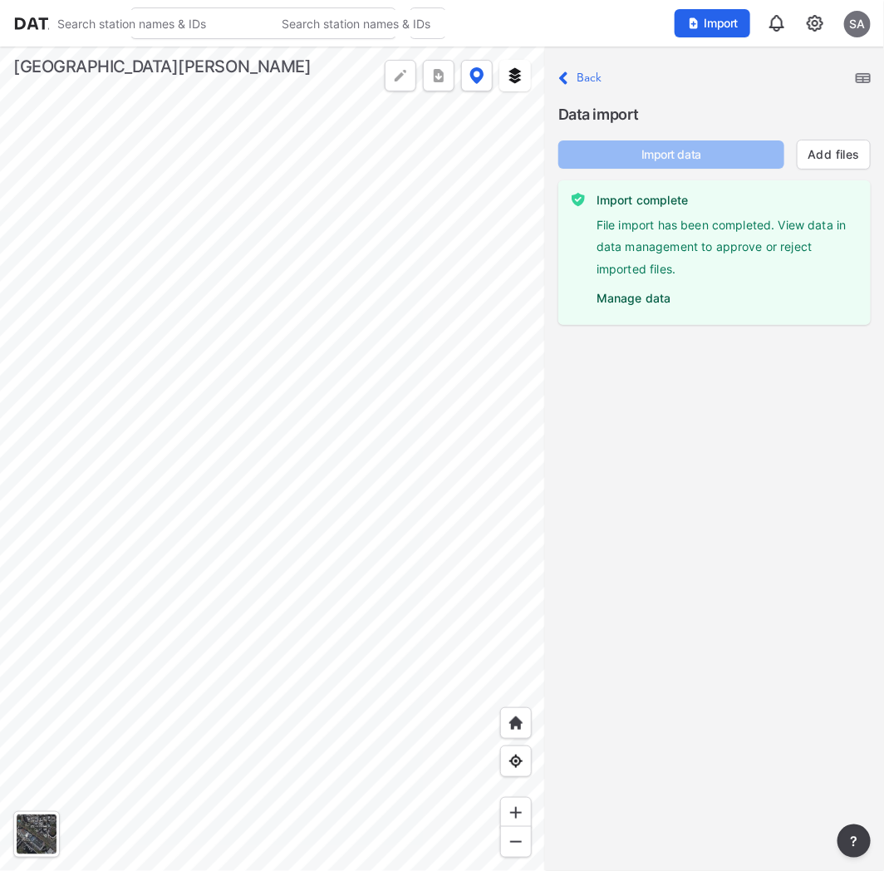
click at [574, 72] on p "Close Back" at bounding box center [581, 78] width 44 height 22
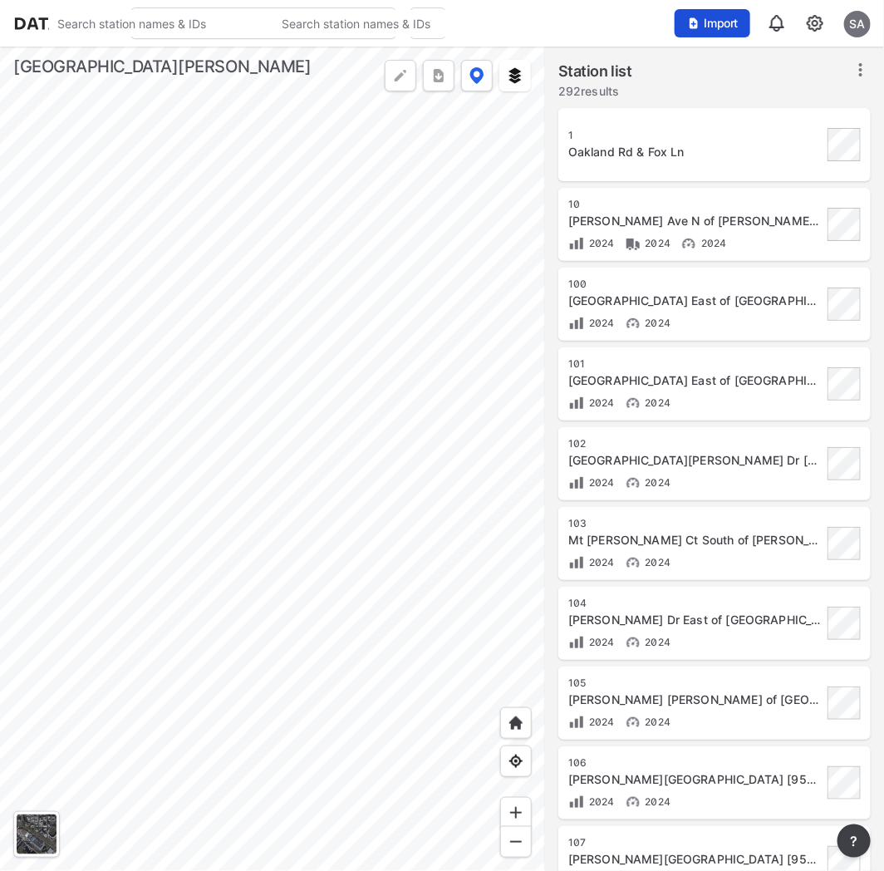
click at [716, 22] on span "Import" at bounding box center [713, 23] width 56 height 17
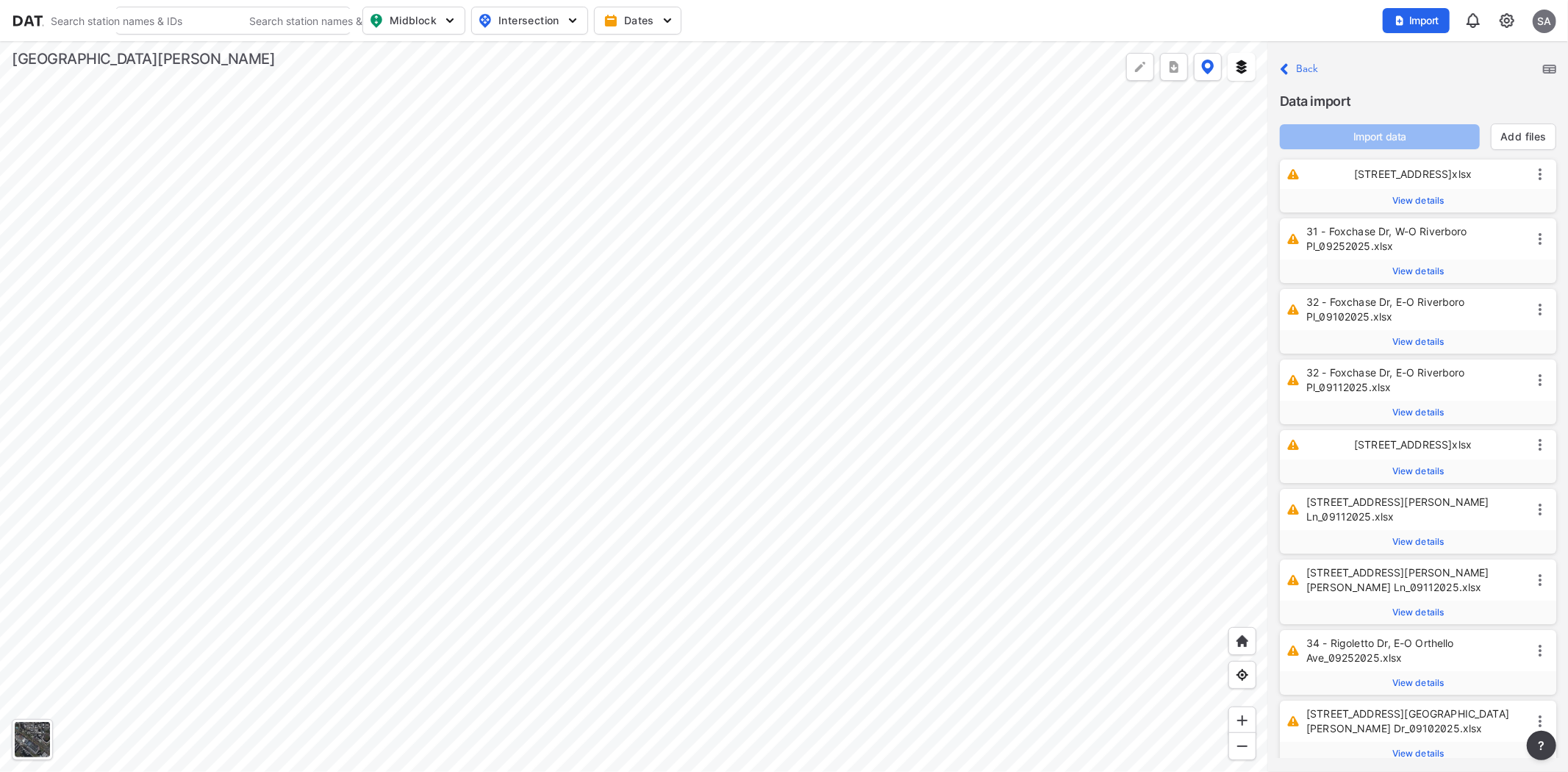
click at [703, 67] on img at bounding box center [1549, 69] width 13 height 9
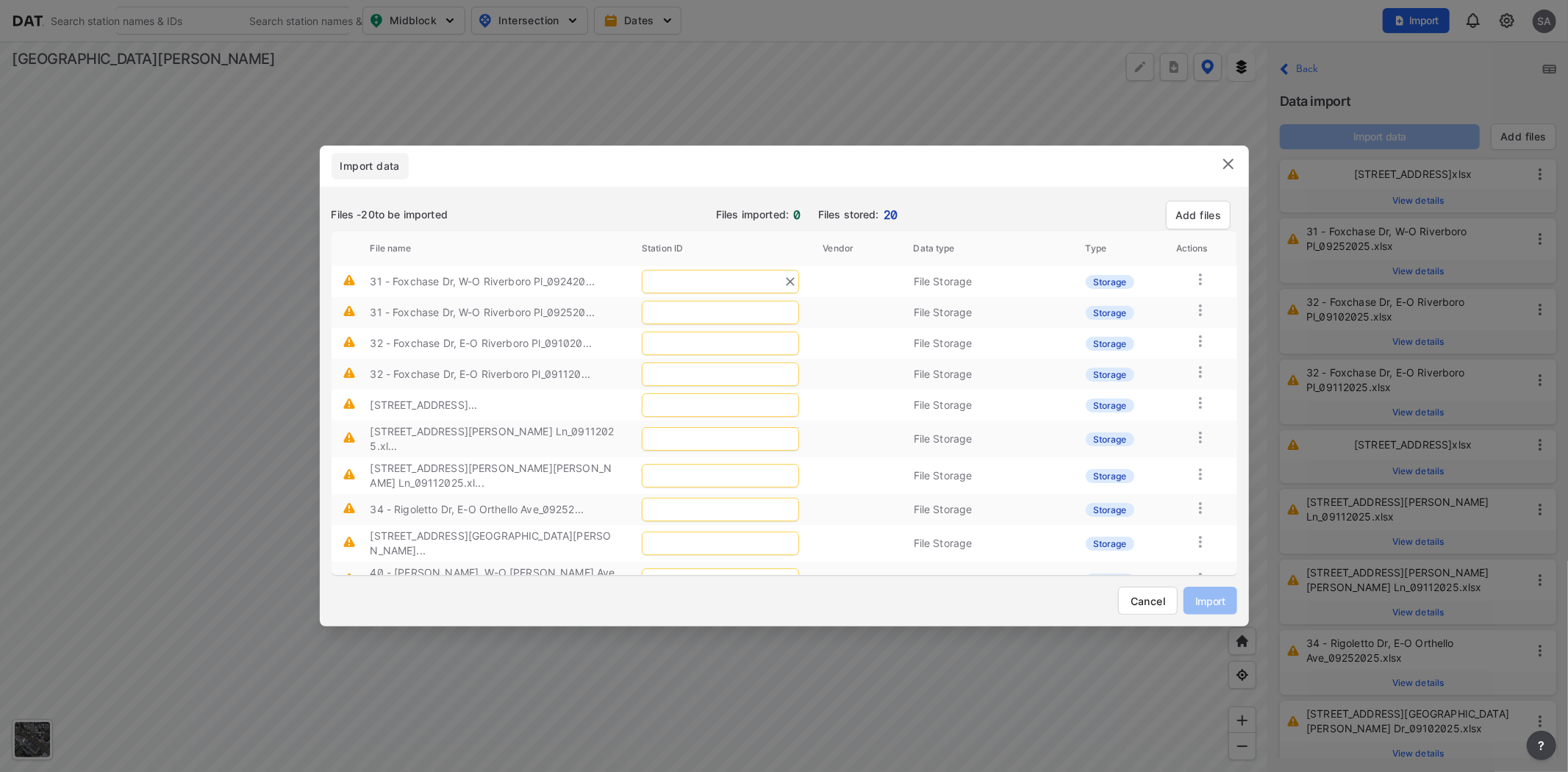
click at [672, 287] on input "text" at bounding box center [721, 281] width 157 height 24
click at [790, 441] on icon "Clear" at bounding box center [790, 439] width 15 height 15
click at [1230, 159] on img at bounding box center [1228, 164] width 18 height 18
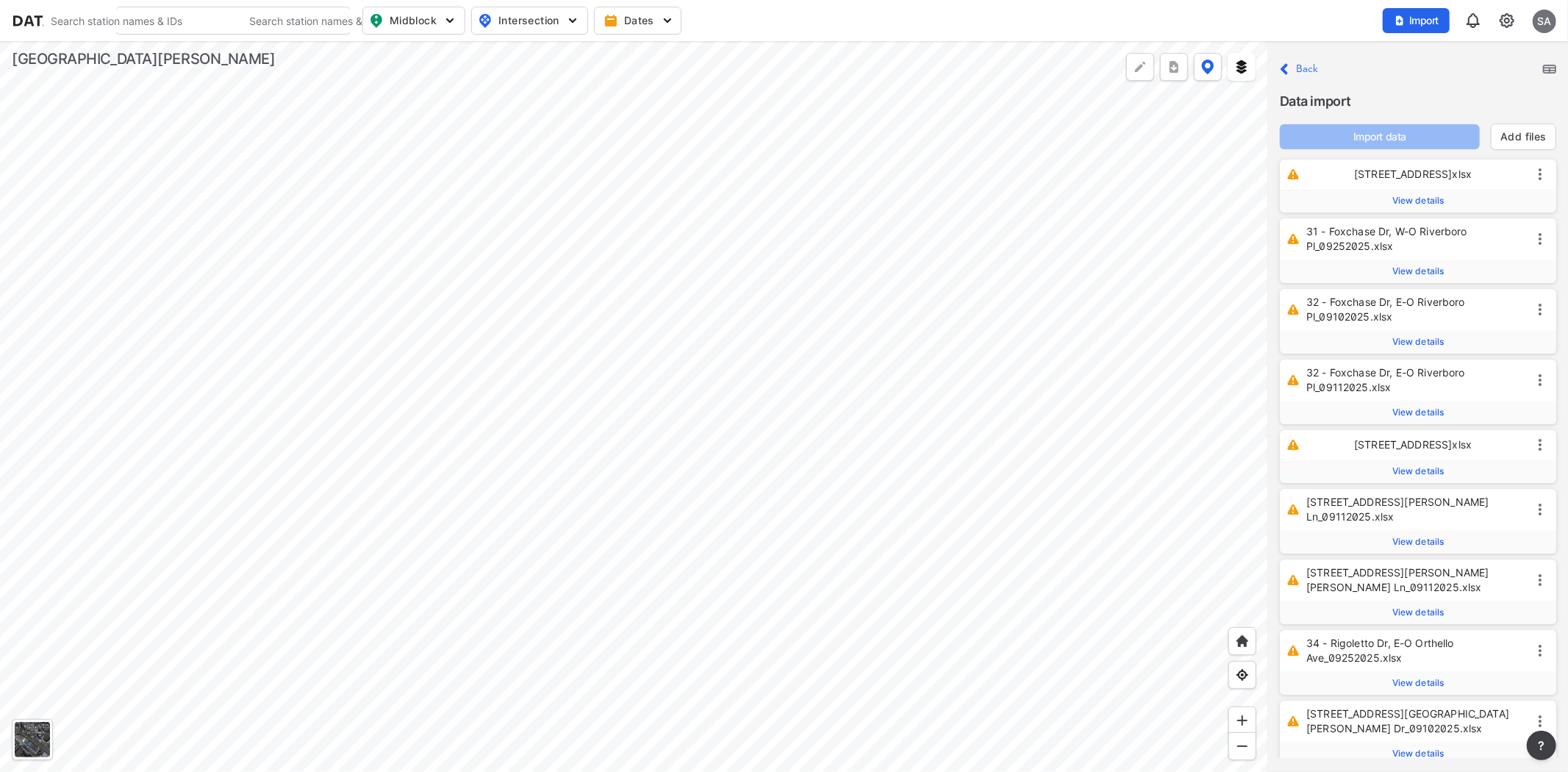
click at [1305, 67] on label "Back" at bounding box center [1307, 69] width 23 height 11
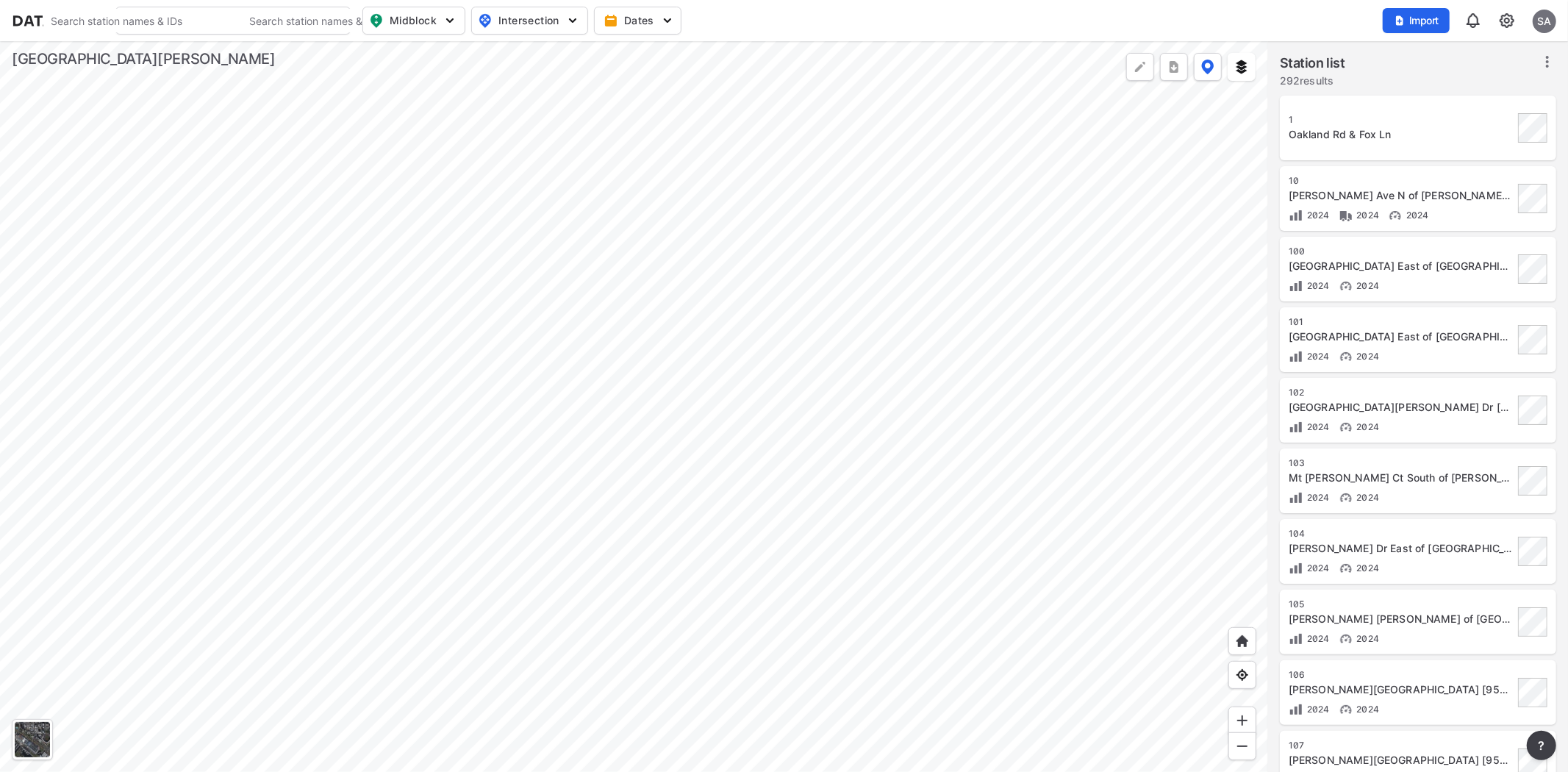
click at [175, 13] on input "Search" at bounding box center [142, 20] width 198 height 24
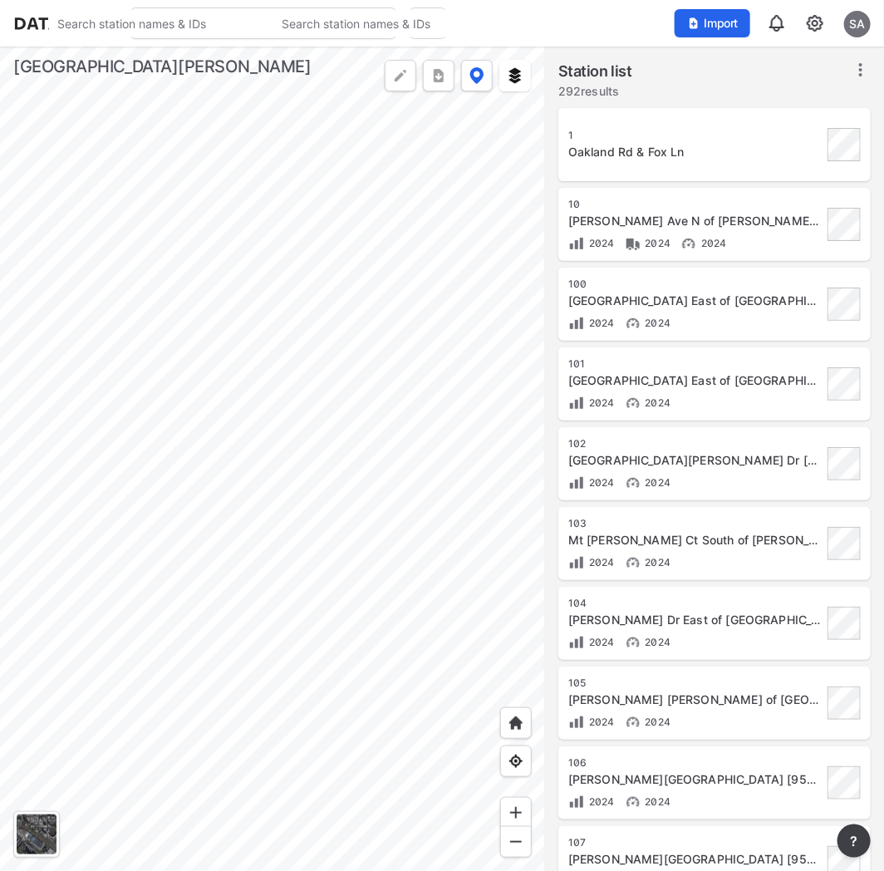
click at [228, 27] on input "Search" at bounding box center [161, 23] width 224 height 27
type input "margar"
type input "(311) 24 - 7th St 300ft south of [PERSON_NAME][GEOGRAPHIC_DATA] [87746]"
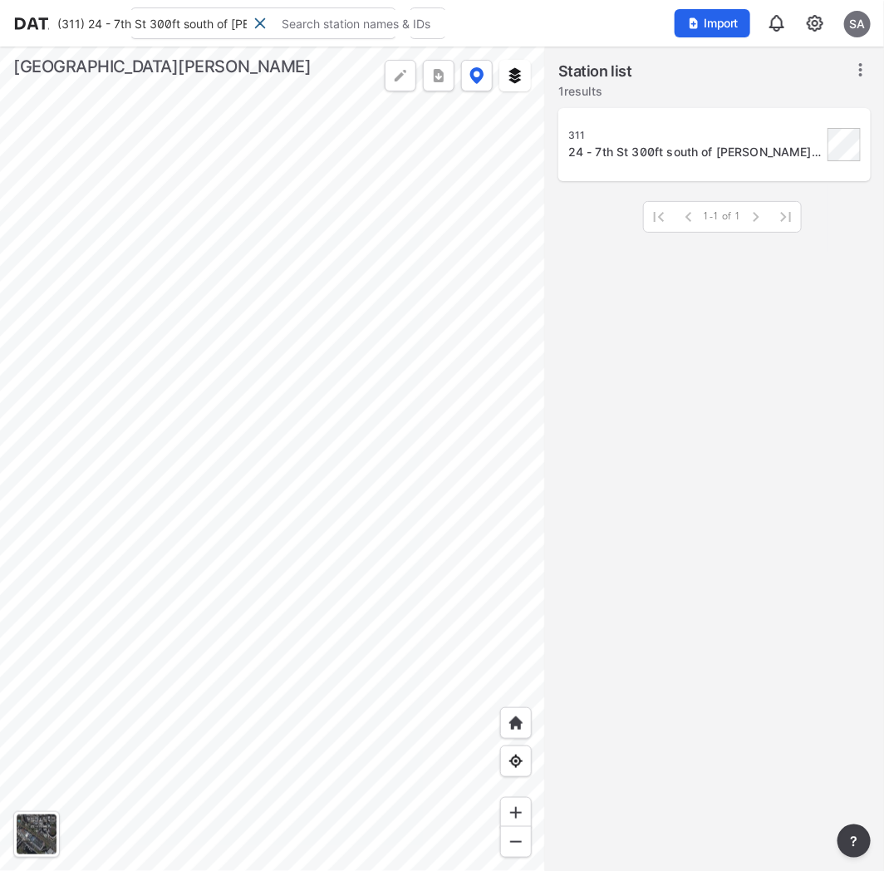
click at [628, 147] on div "24 - 7th St 300ft south of Margaret St [87746]" at bounding box center [696, 152] width 254 height 17
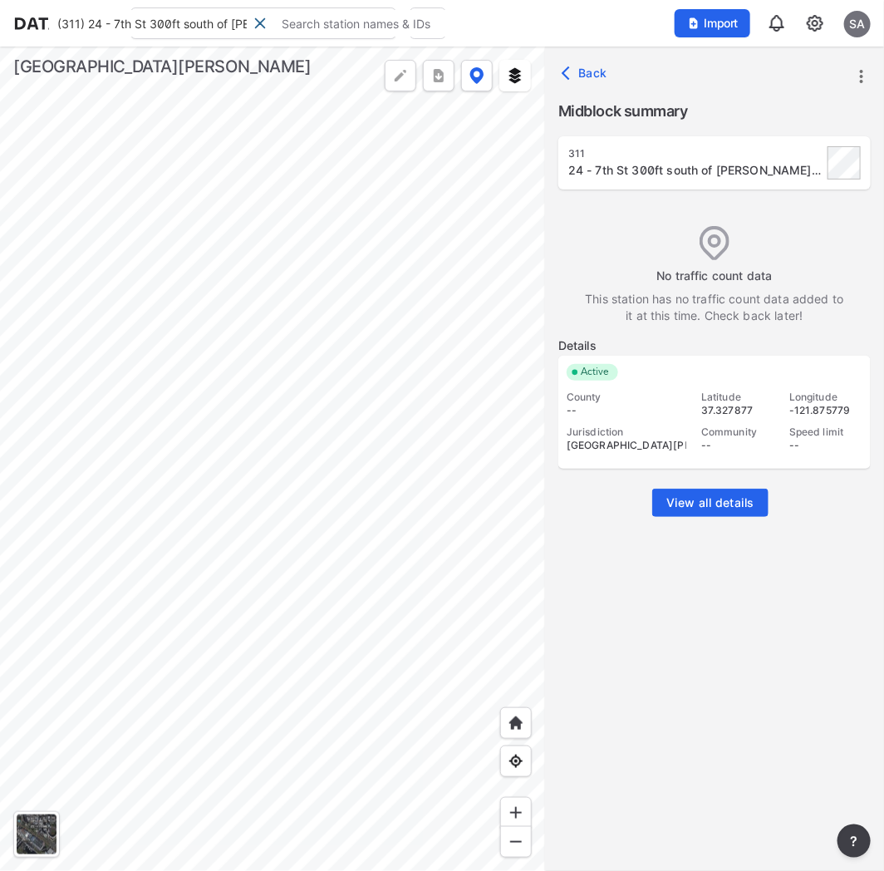
click at [493, 139] on div at bounding box center [272, 459] width 545 height 825
click at [717, 17] on span "Import" at bounding box center [713, 23] width 56 height 17
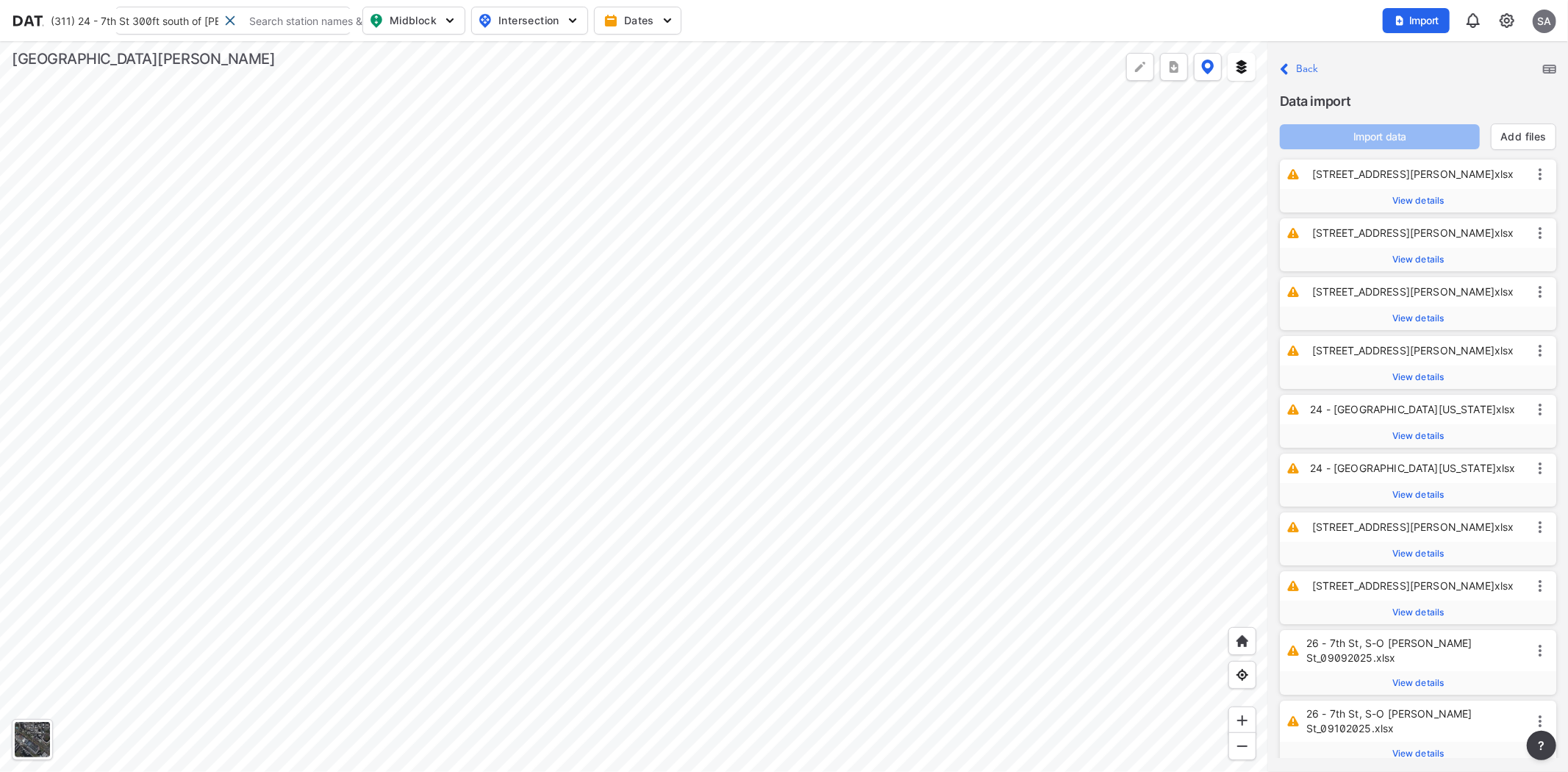
click at [1556, 70] on img at bounding box center [1549, 69] width 13 height 9
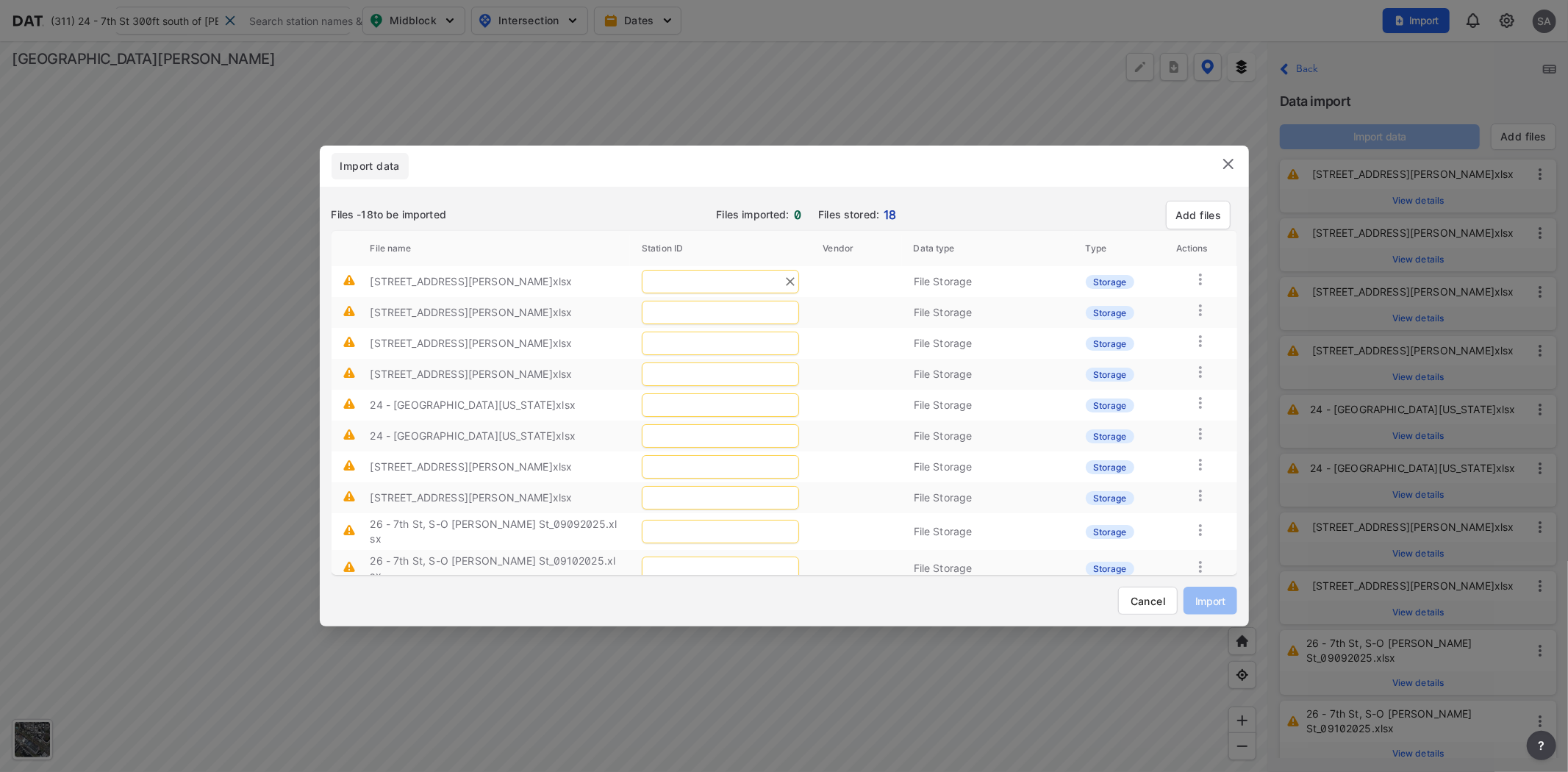
click at [708, 279] on input "text" at bounding box center [721, 281] width 157 height 24
click at [659, 318] on span "Reed" at bounding box center [687, 312] width 85 height 12
type input "310"
click at [704, 321] on input "text" at bounding box center [721, 312] width 157 height 24
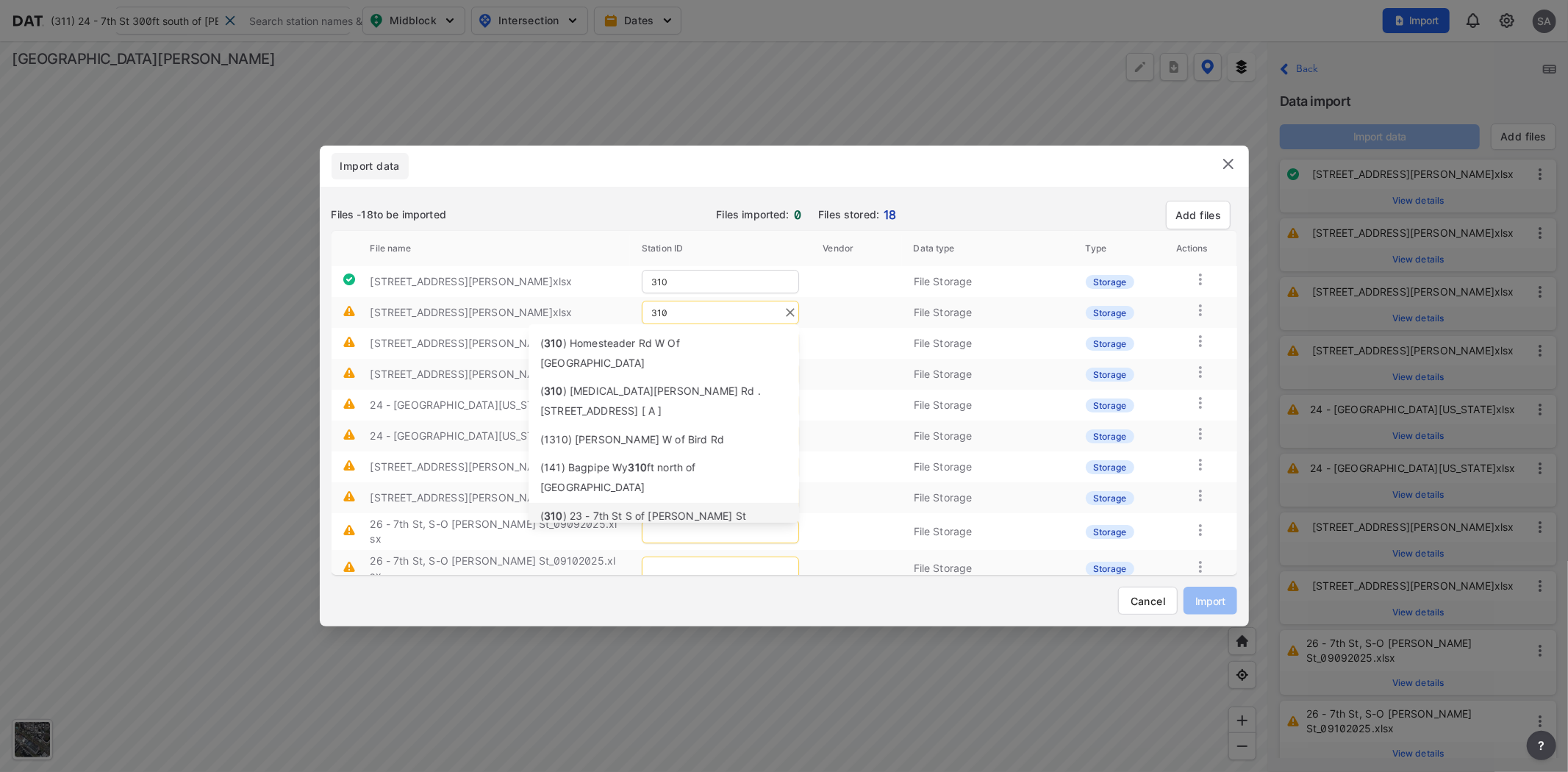
click at [622, 508] on div "( 310 ) 23 - 7th St S of Reed St [103421]" at bounding box center [663, 527] width 247 height 39
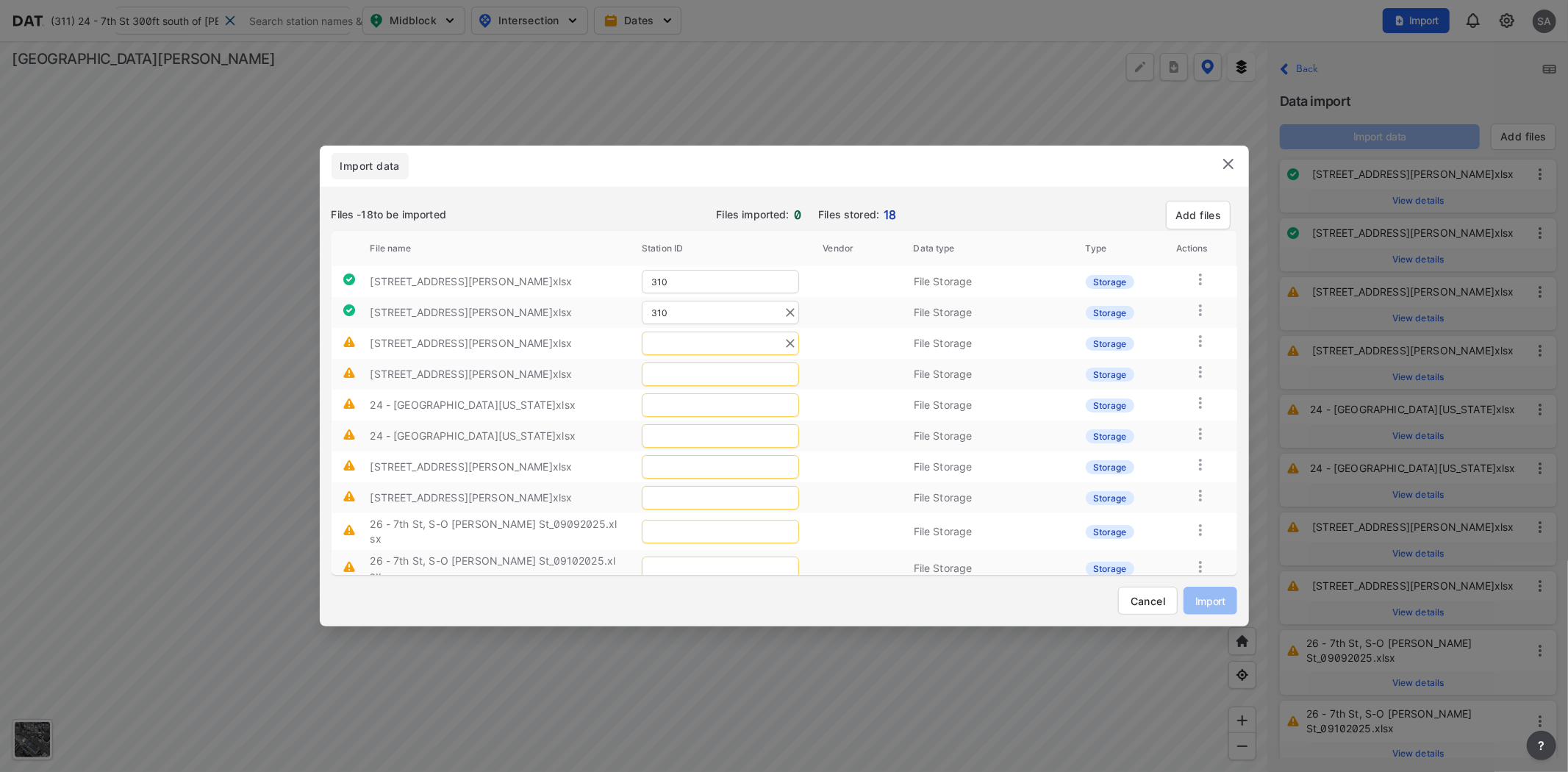
type input "310"
click at [708, 347] on input "text" at bounding box center [721, 343] width 157 height 24
click at [684, 375] on span "(311) 24 - 7th St 300ft south of" at bounding box center [617, 374] width 155 height 12
type input "311"
click at [686, 373] on input "text" at bounding box center [721, 374] width 157 height 24
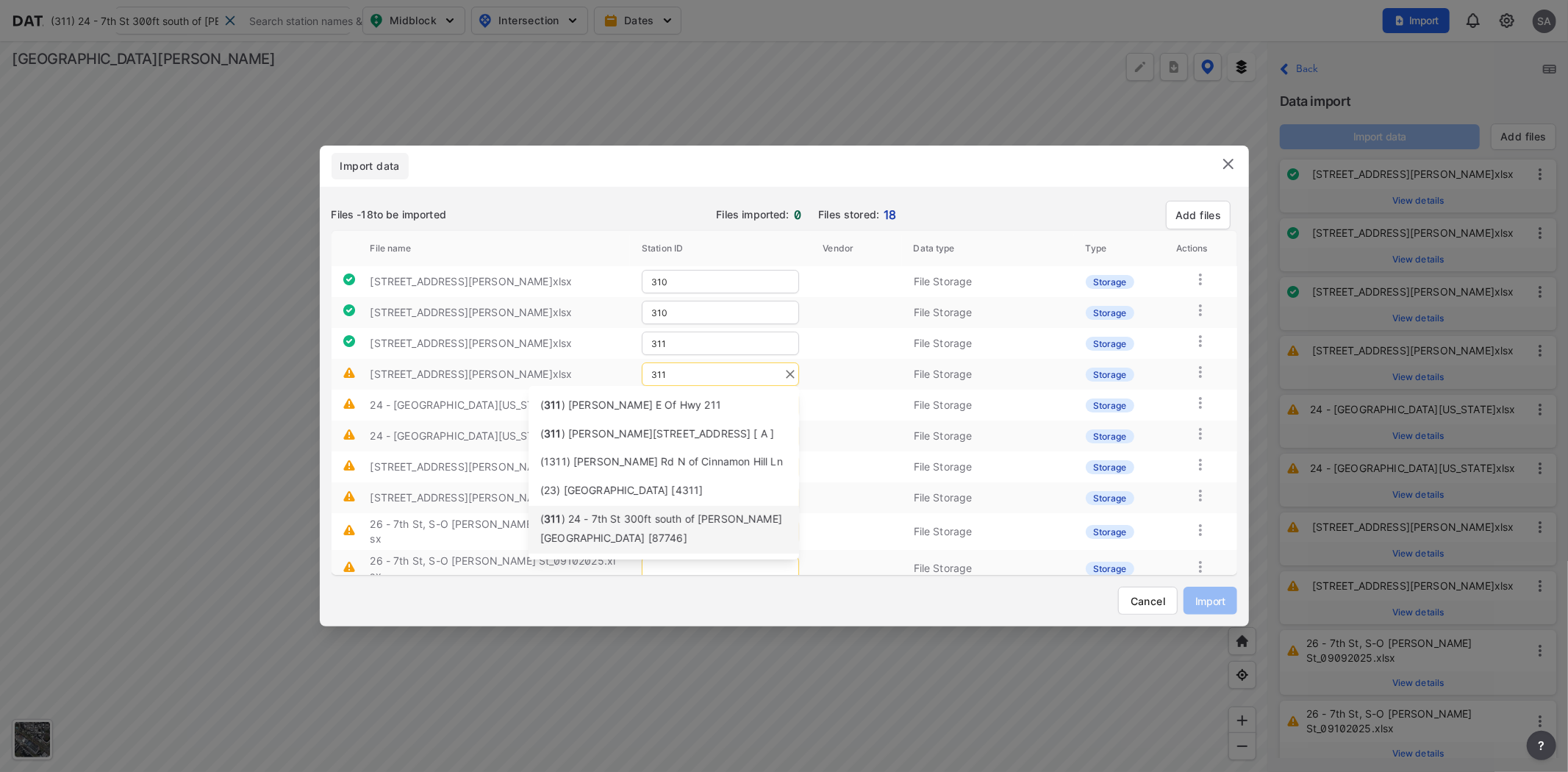
click at [642, 530] on div "( 311 ) 24 - 7th St 300ft south of Margaret St [87746]" at bounding box center [663, 530] width 247 height 39
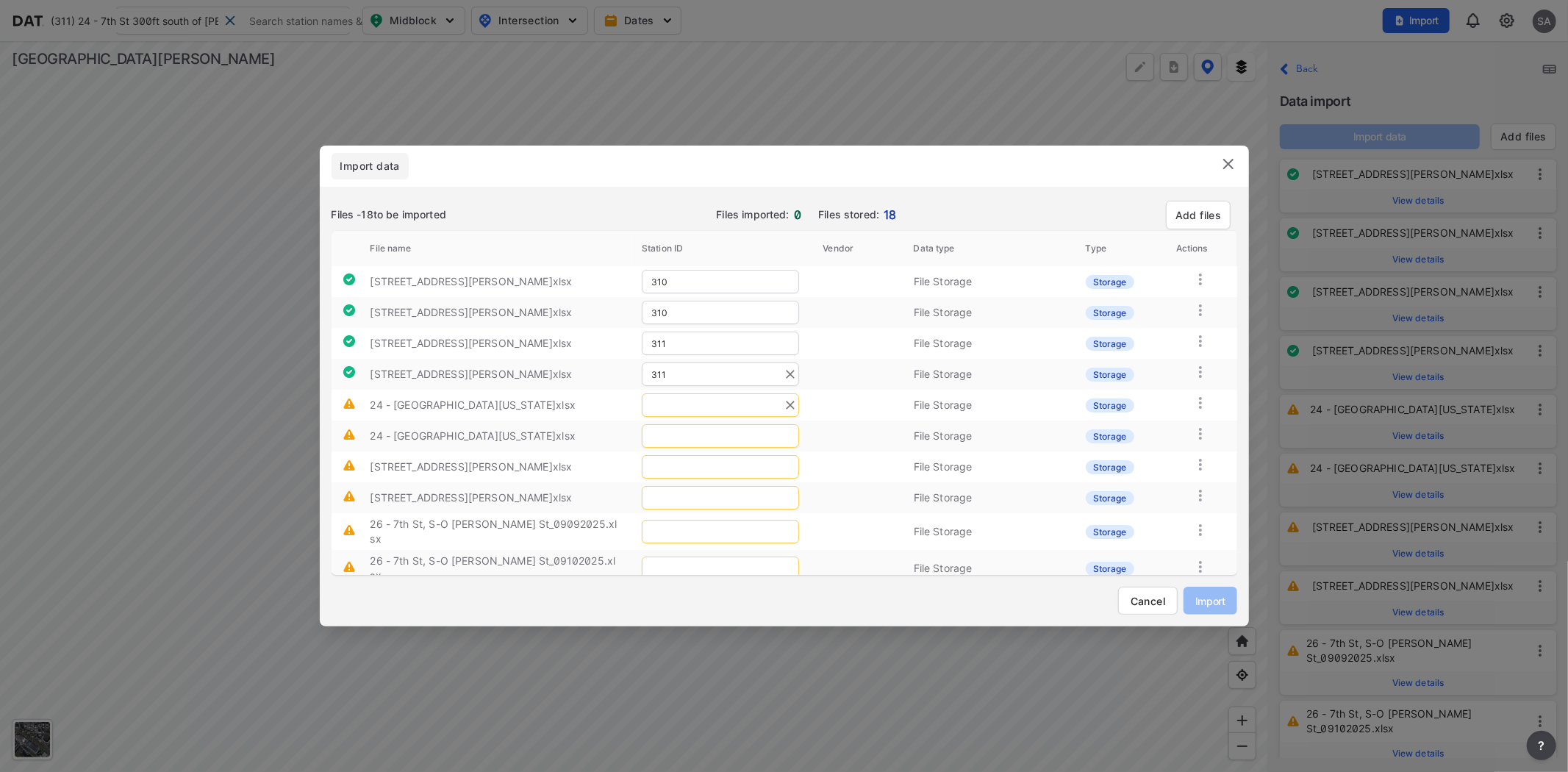
type input "311"
click at [697, 401] on input "text" at bounding box center [721, 405] width 157 height 24
click at [655, 493] on span "Virginia" at bounding box center [673, 492] width 58 height 12
type input "312"
click at [692, 443] on input "text" at bounding box center [721, 436] width 157 height 24
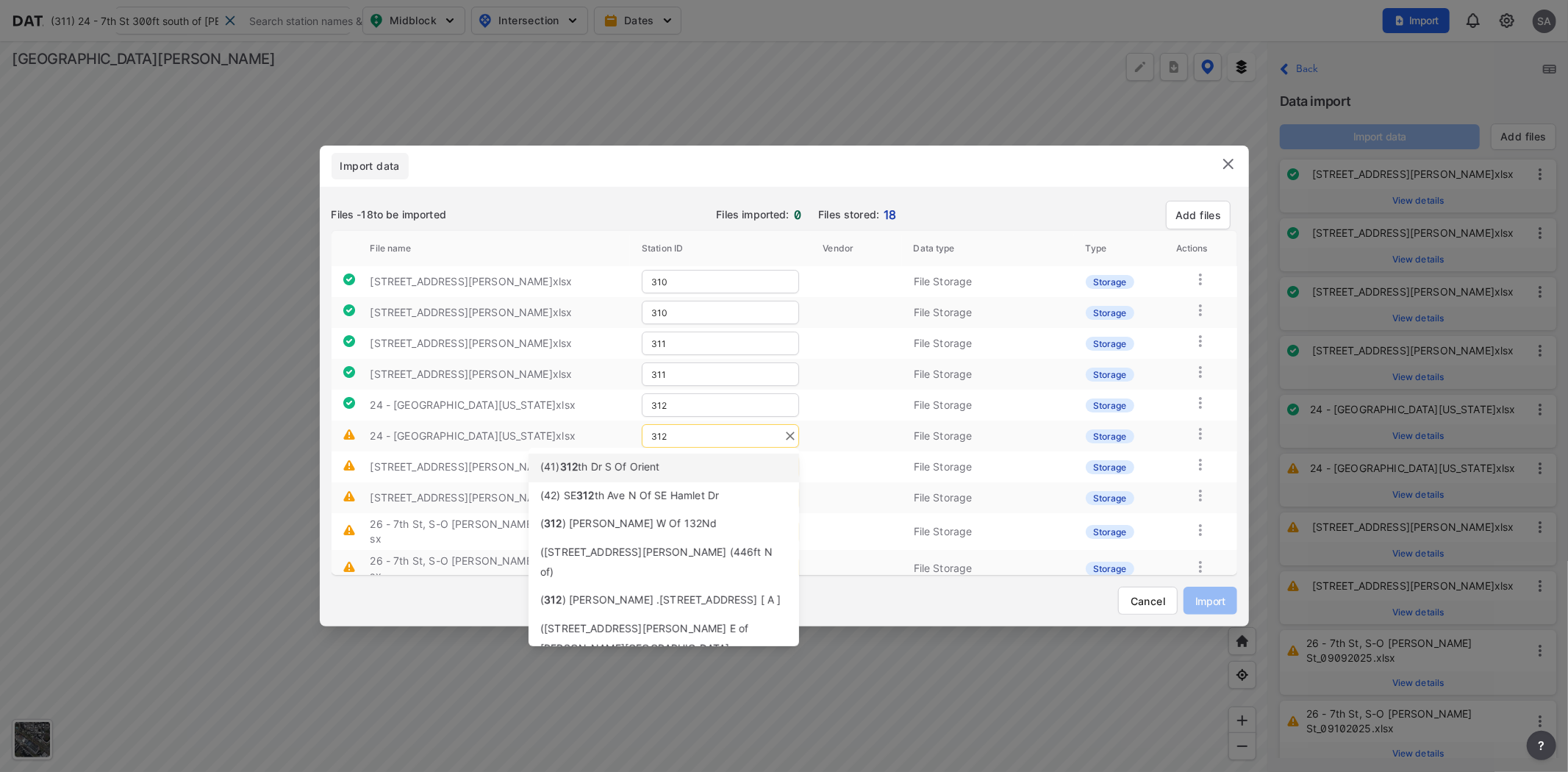
drag, startPoint x: 741, startPoint y: 431, endPoint x: 496, endPoint y: 466, distance: 247.5
click at [533, 433] on tr "24 - 7th St, S-O Virginia St_09102025.xlsx 312 File Storage Storage" at bounding box center [784, 435] width 906 height 31
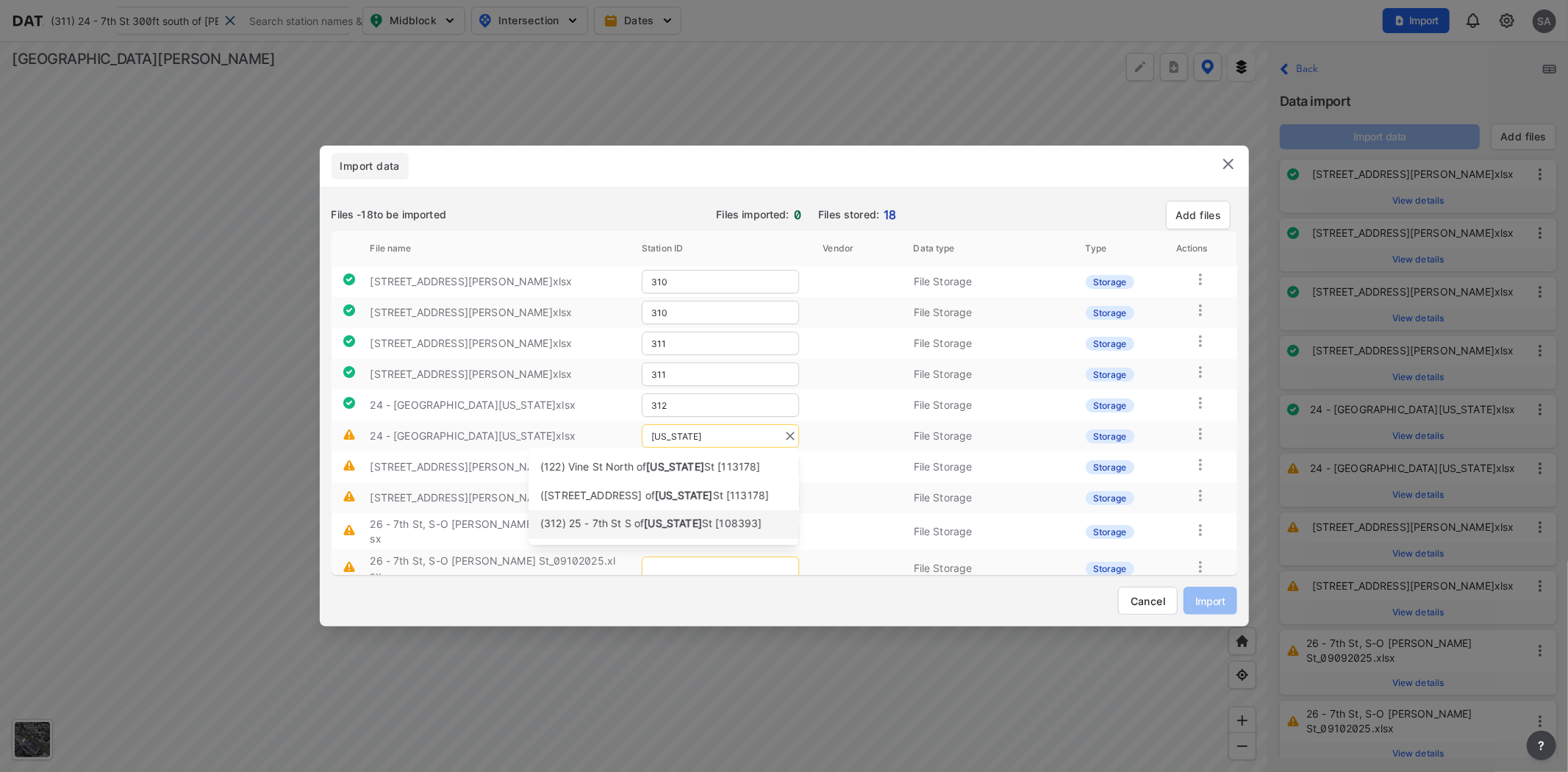
click at [644, 523] on span "(312) 25 - 7th St S of" at bounding box center [592, 523] width 103 height 12
type input "312"
click at [708, 463] on input "text" at bounding box center [721, 467] width 157 height 24
click at [659, 495] on span "Martha" at bounding box center [687, 497] width 85 height 12
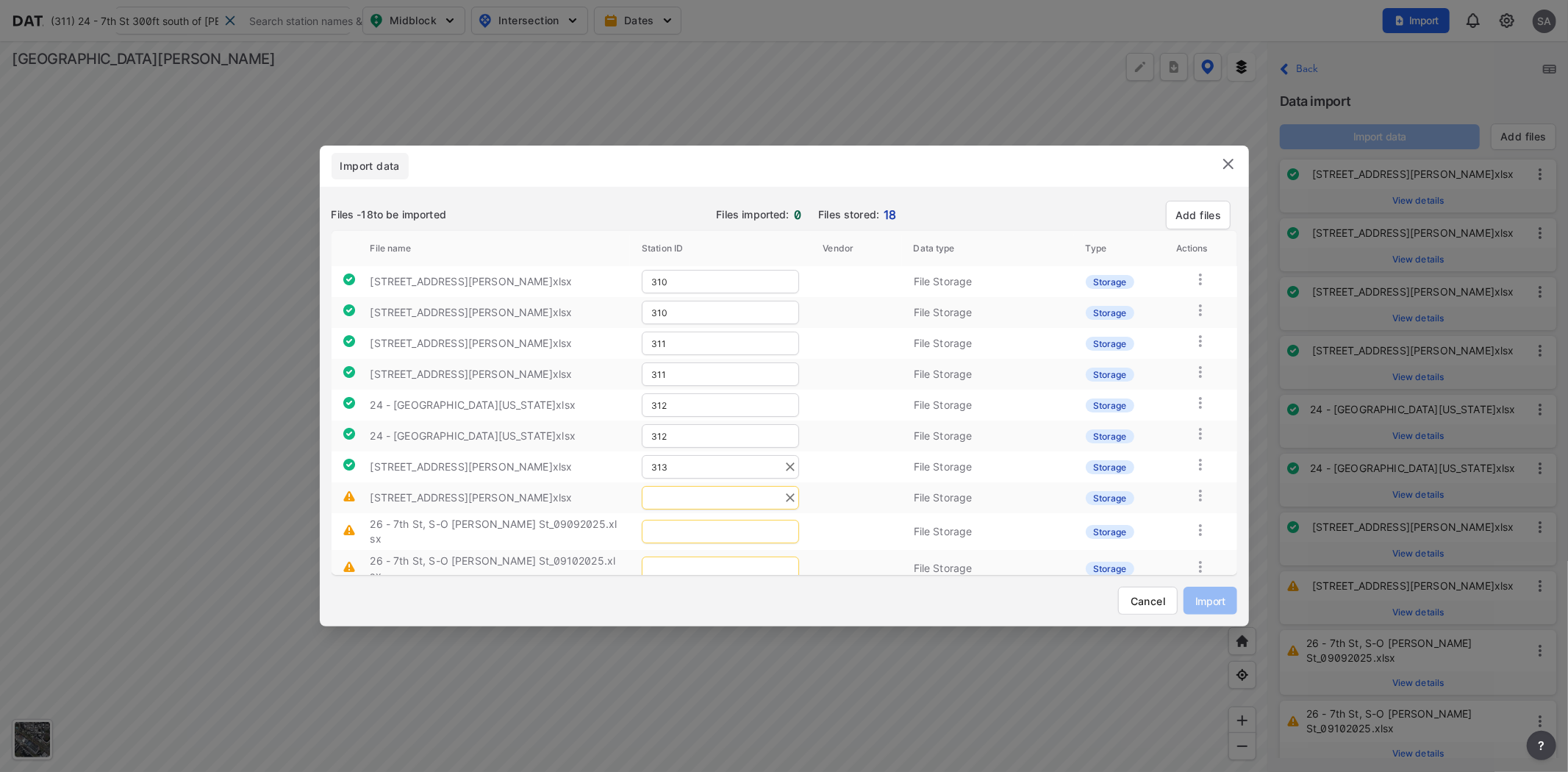
type input "313"
click at [692, 497] on input "text" at bounding box center [721, 497] width 157 height 24
click at [645, 527] on span "(313) 26 - 7th St S of" at bounding box center [593, 528] width 104 height 12
type input "313"
drag, startPoint x: 451, startPoint y: 526, endPoint x: 487, endPoint y: 528, distance: 36.1
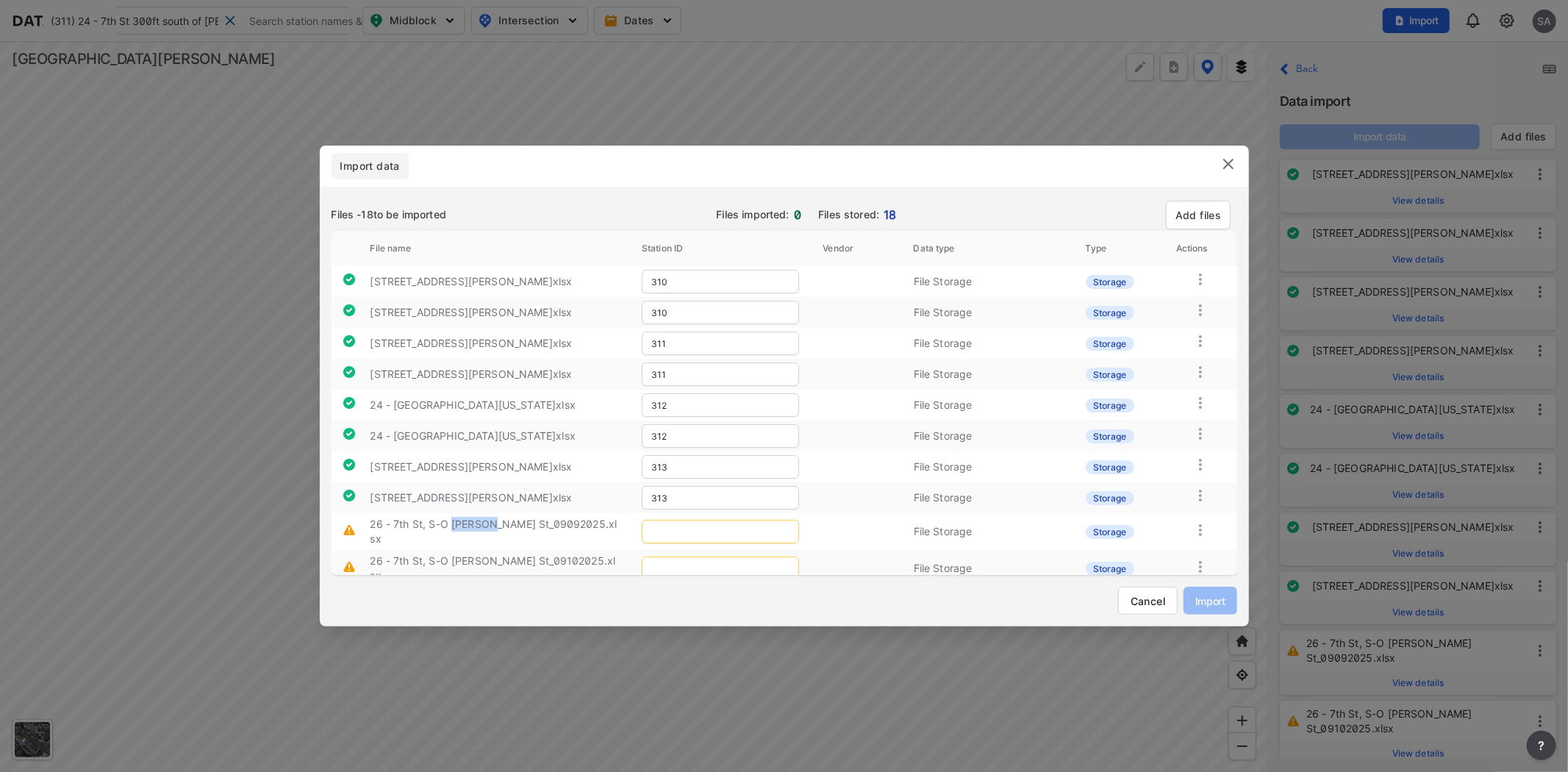
click at [487, 528] on label "26 - 7th St, S-O [PERSON_NAME] St_09092025.xlsx" at bounding box center [493, 531] width 247 height 27
copy label "Bestor"
click at [732, 538] on input "text" at bounding box center [721, 531] width 157 height 24
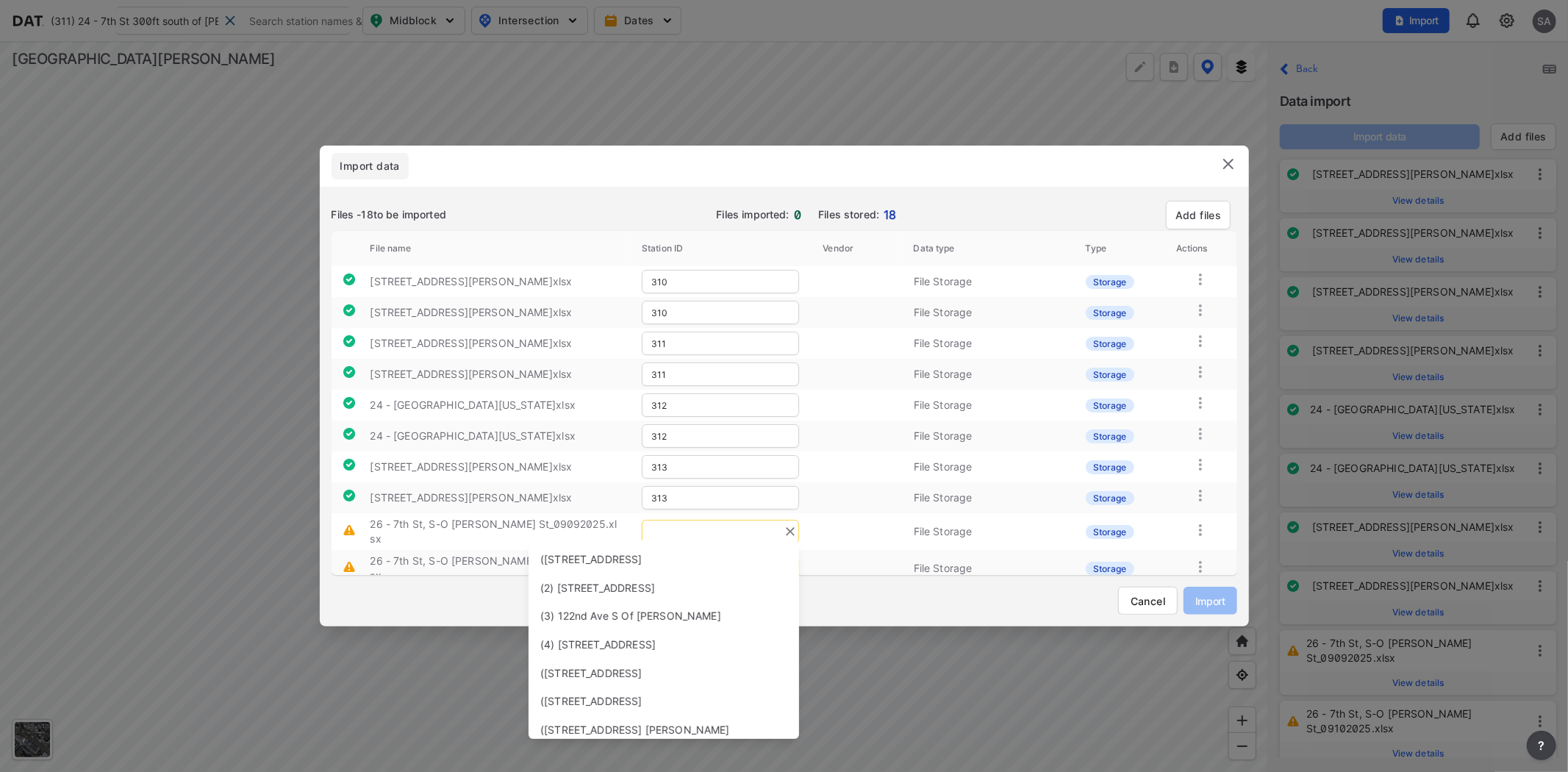
paste input "Bestor"
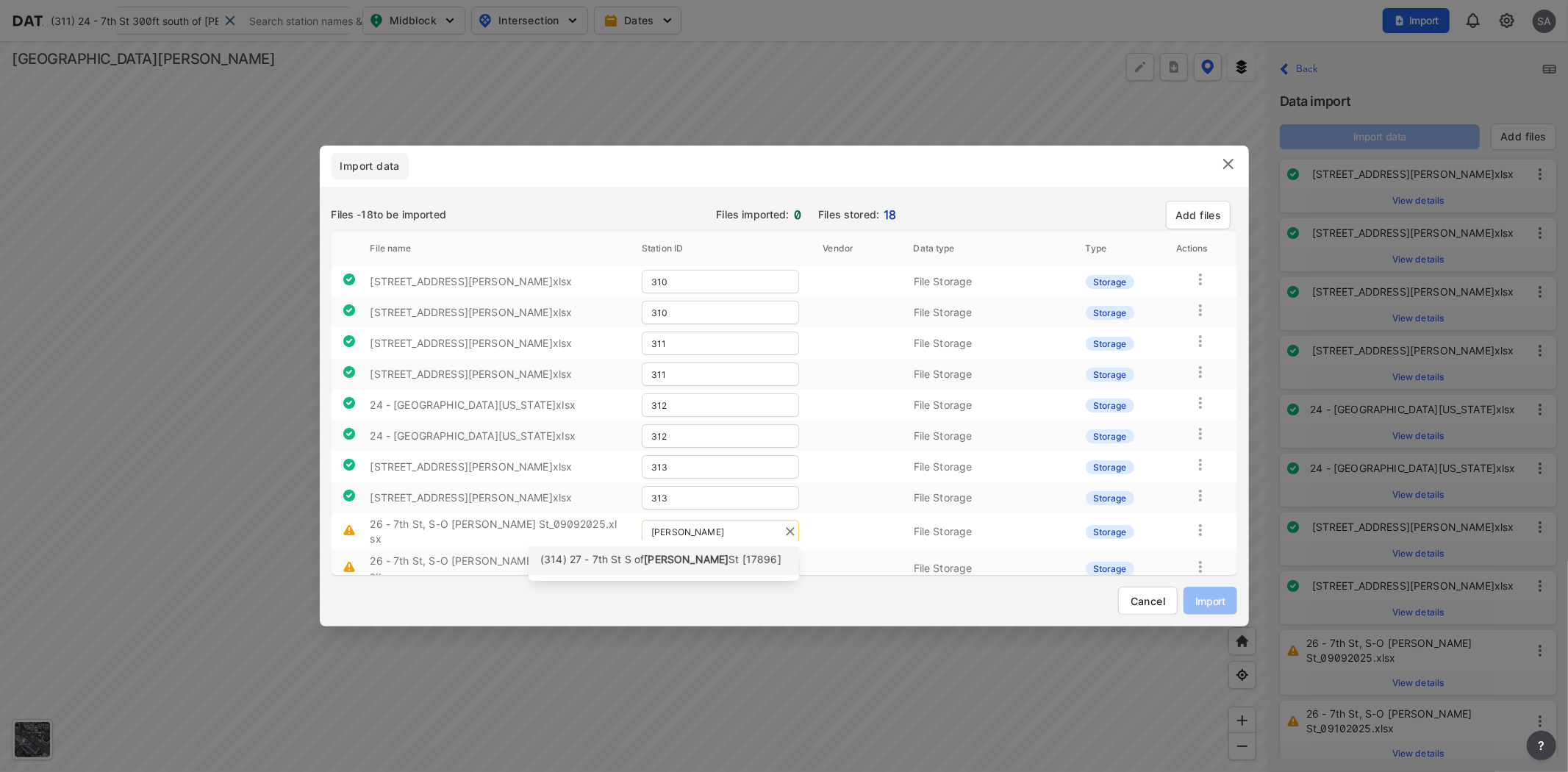
click at [662, 557] on span "Bestor" at bounding box center [686, 559] width 85 height 12
type input "314"
click at [686, 556] on input "text" at bounding box center [721, 568] width 157 height 24
paste input "Bestor"
click at [729, 596] on span "St [17896]" at bounding box center [755, 590] width 53 height 12
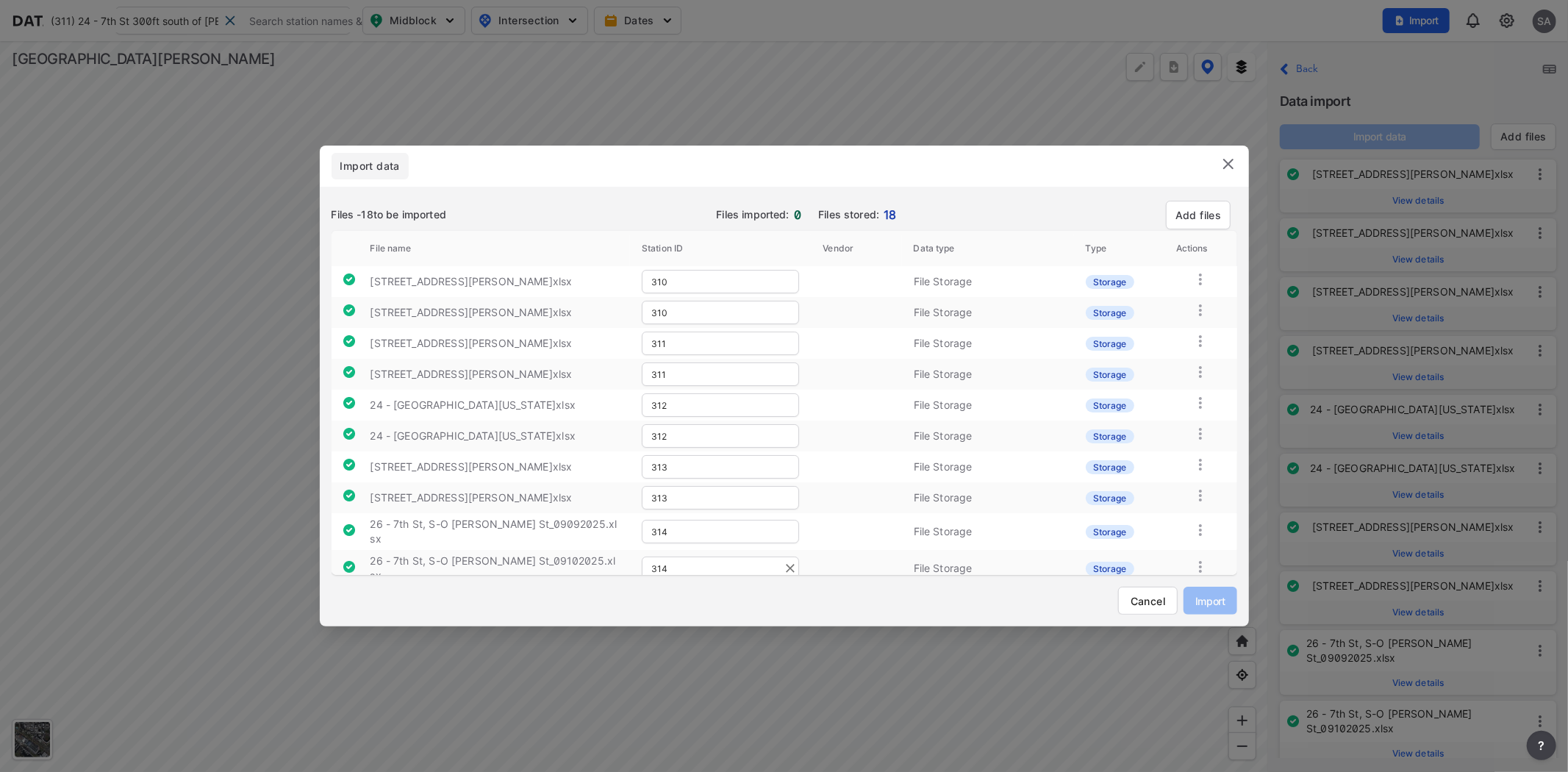
scroll to position [246, 0]
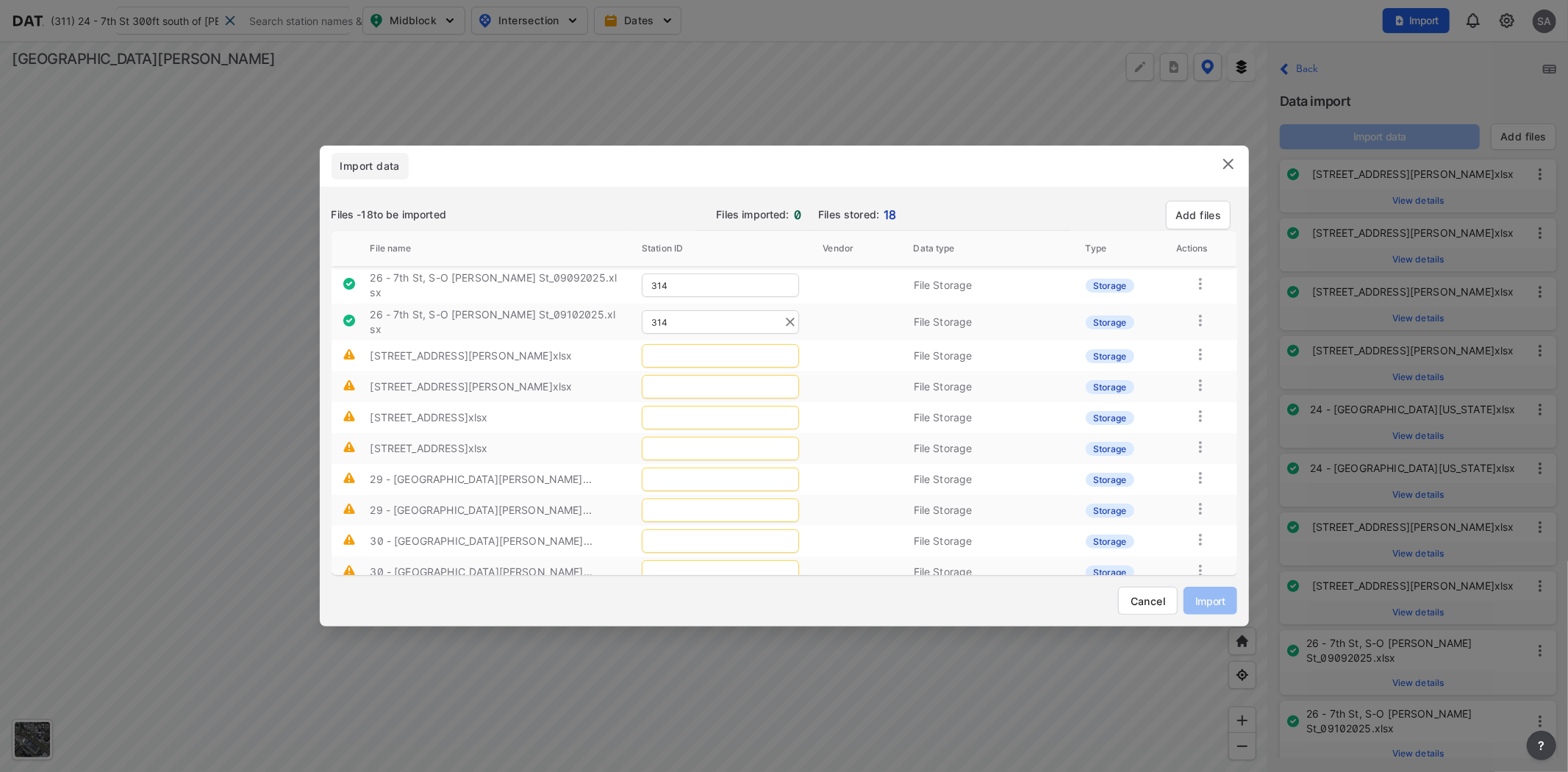
type input "314"
drag, startPoint x: 449, startPoint y: 342, endPoint x: 479, endPoint y: 346, distance: 30.3
click at [479, 349] on label "[STREET_ADDRESS][PERSON_NAME]xlsx" at bounding box center [470, 355] width 203 height 12
copy label "Keyes"
click at [687, 355] on body "(311) 24 - 7th St 300ft south of Margaret St [87746] (311) 24 - 7th St 300ft so…" at bounding box center [784, 386] width 1568 height 772
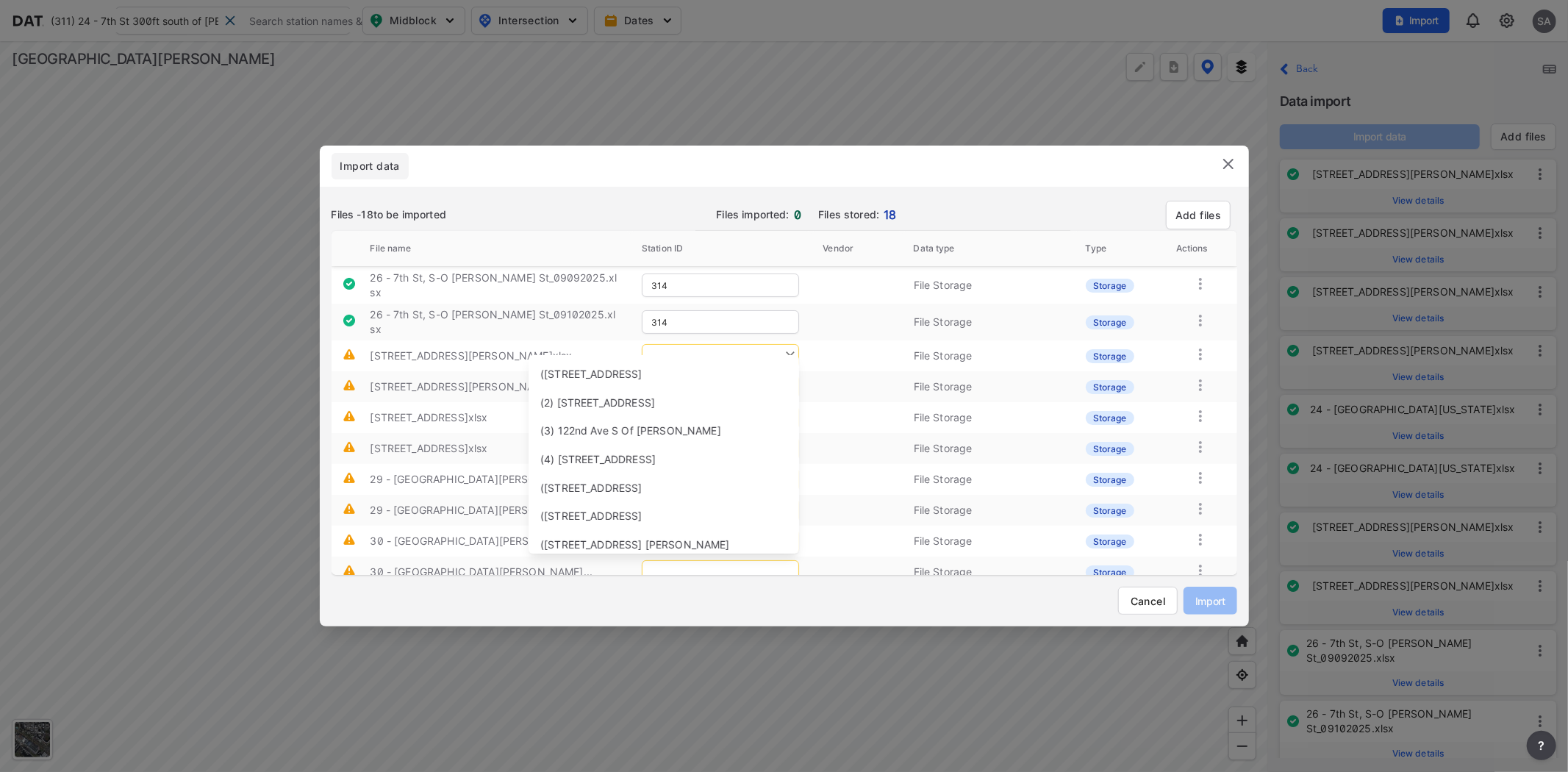
paste input "Keyes"
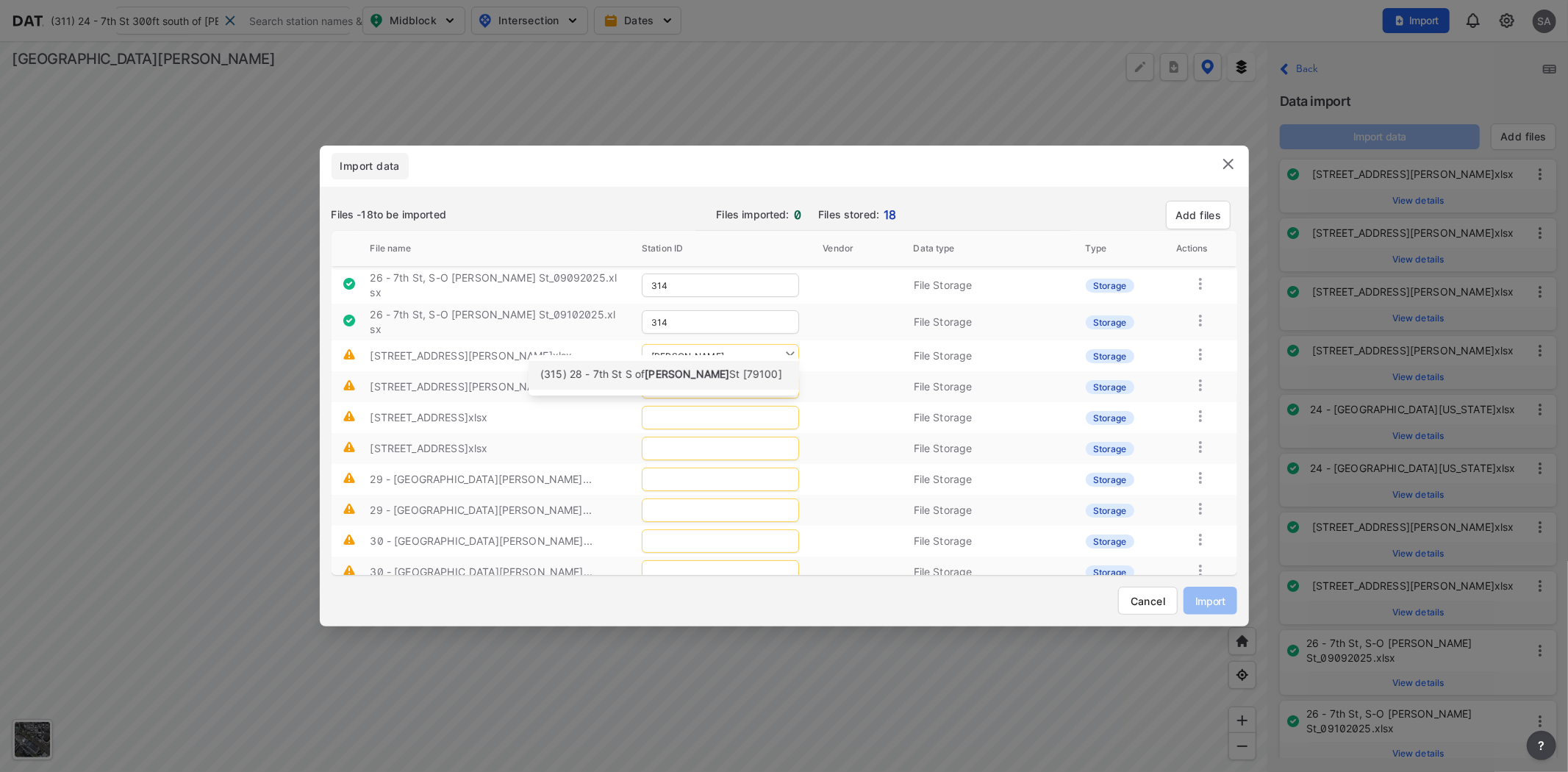
click at [662, 378] on span "Keyes" at bounding box center [687, 374] width 85 height 12
type input "315"
click at [687, 379] on input "text" at bounding box center [721, 386] width 157 height 24
paste input "Keyes"
click at [656, 406] on span "Keyes" at bounding box center [687, 405] width 85 height 12
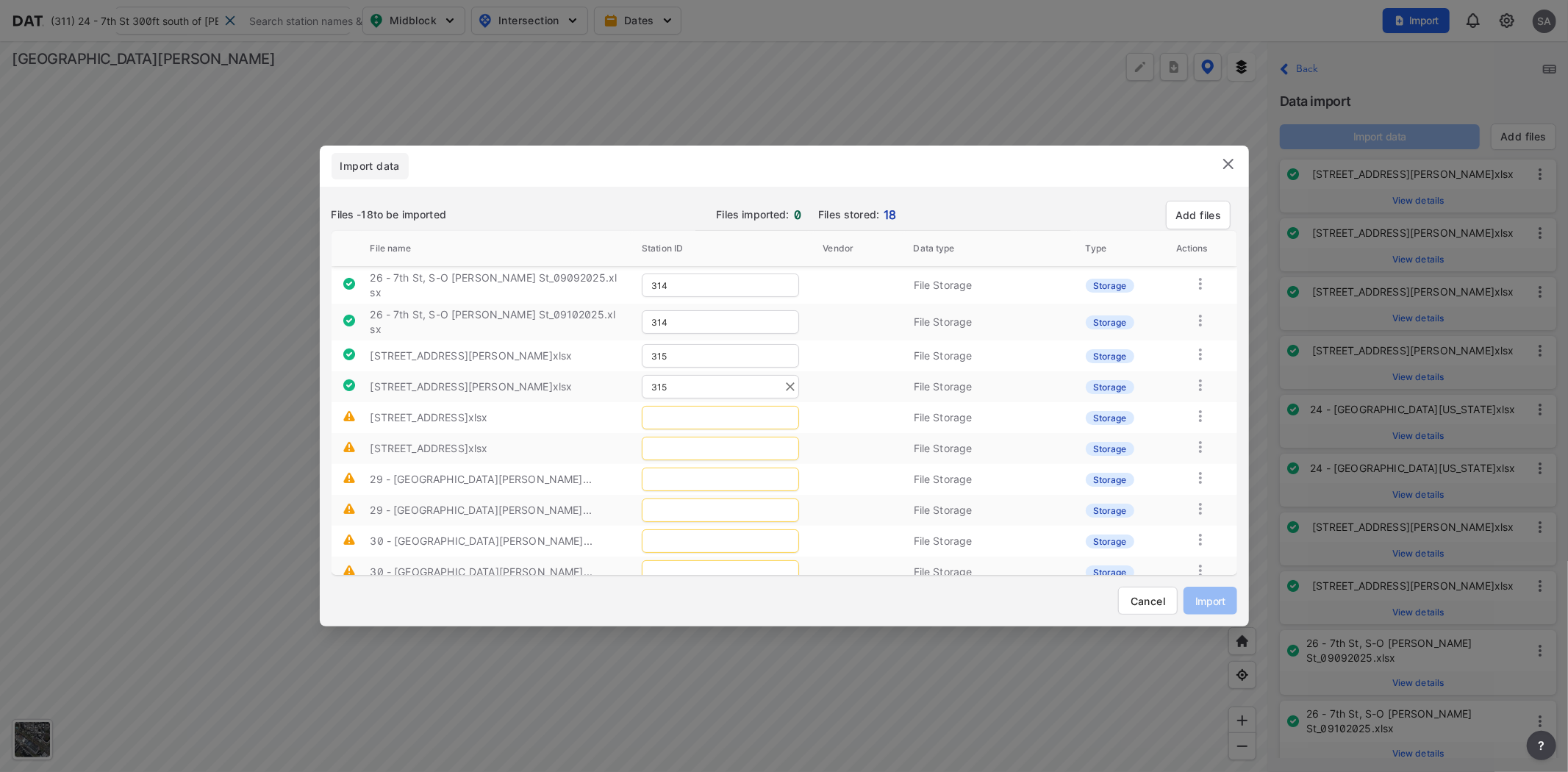
type input "315"
drag, startPoint x: 465, startPoint y: 407, endPoint x: 501, endPoint y: 410, distance: 36.1
click at [487, 411] on label "[STREET_ADDRESS]xlsx" at bounding box center [428, 417] width 118 height 12
copy label "Humboldt"
click at [674, 413] on input "text" at bounding box center [721, 417] width 157 height 24
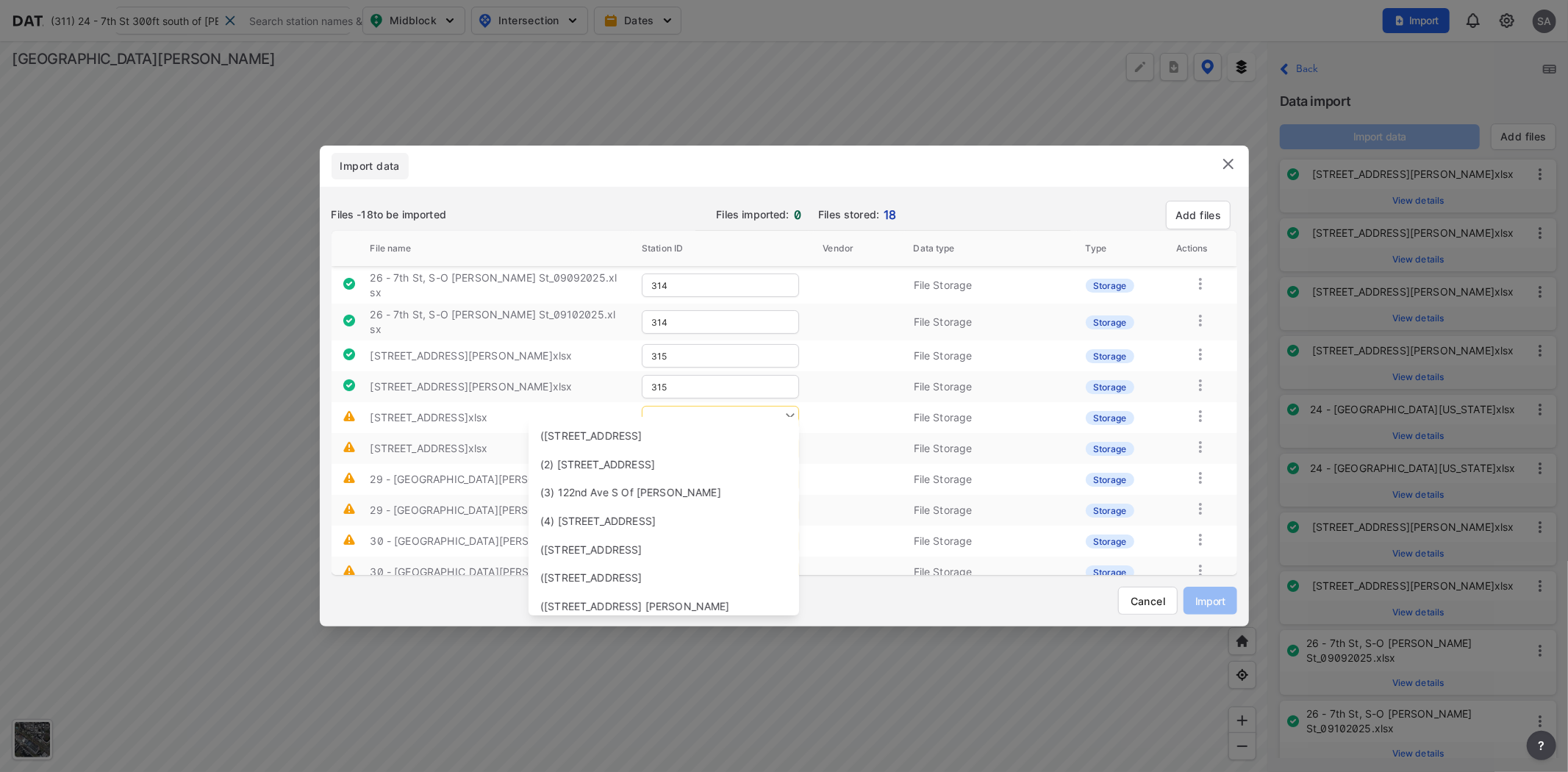
paste input "Humboldt"
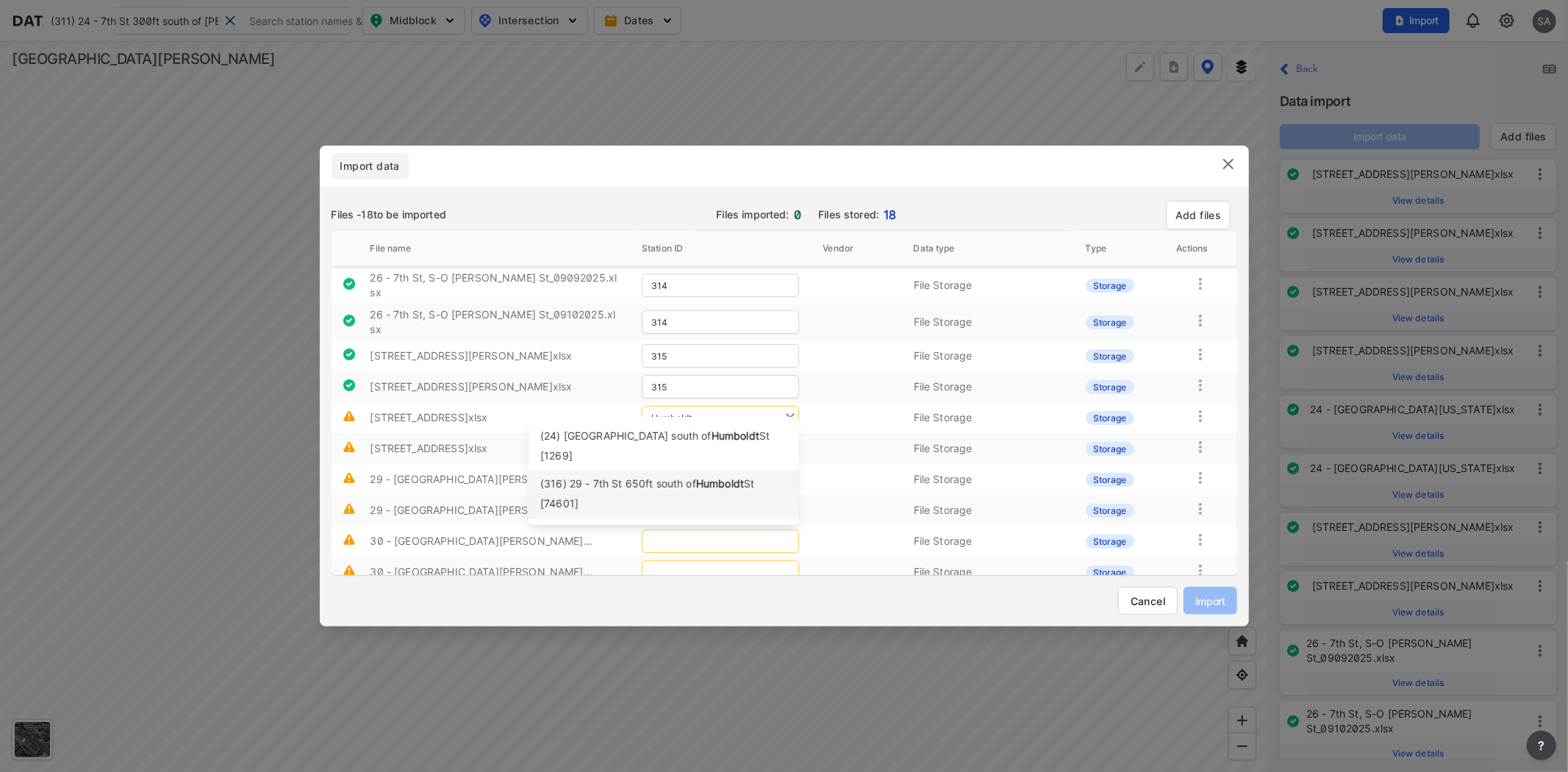
click at [600, 477] on span "(316) 29 - 7th St 650ft south of" at bounding box center [618, 483] width 156 height 12
type input "316"
click at [677, 437] on input "text" at bounding box center [721, 448] width 157 height 24
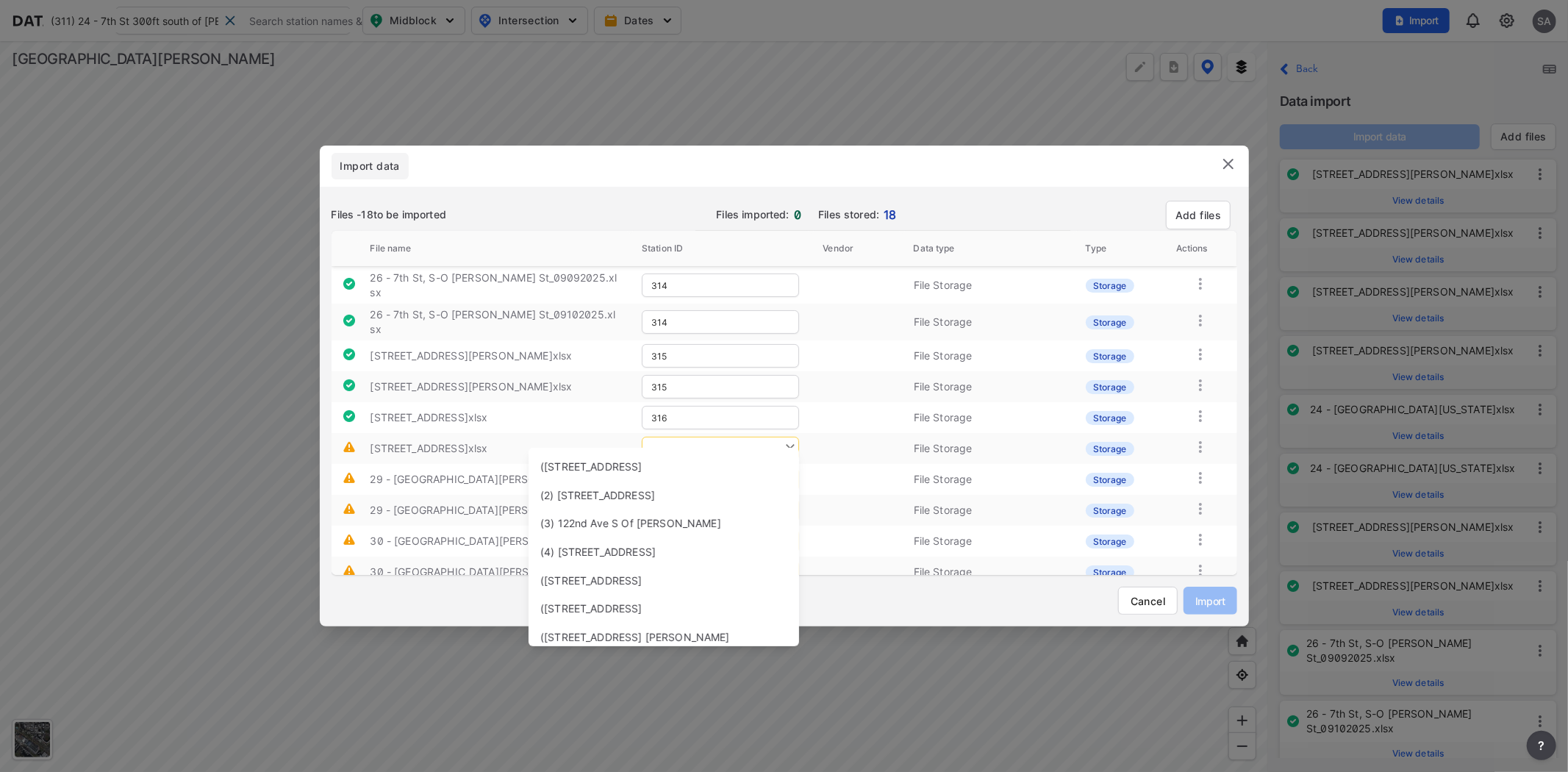
paste input "Humboldt"
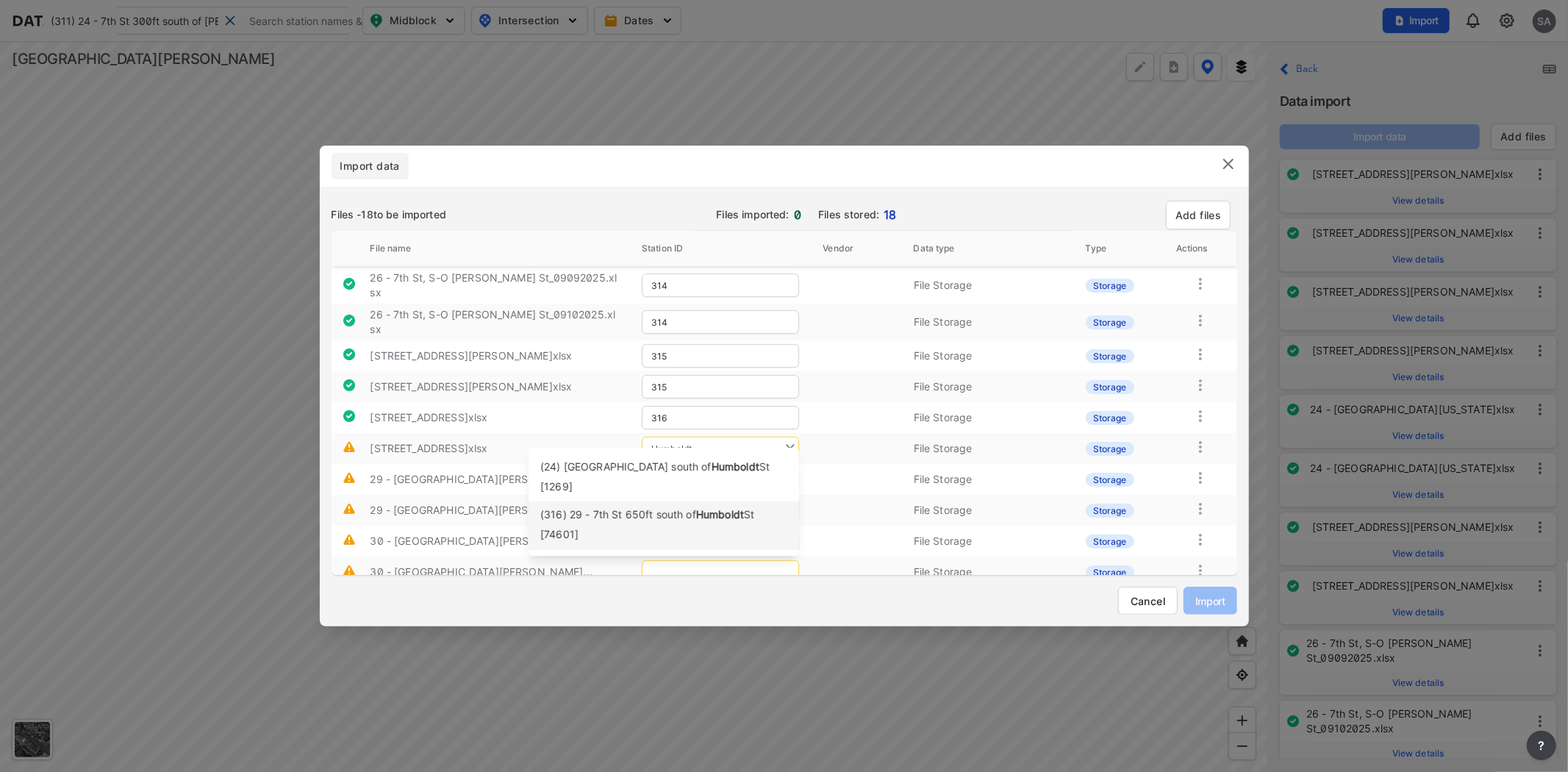
click at [621, 508] on span "(316) 29 - 7th St 650ft south of" at bounding box center [618, 514] width 156 height 12
type input "316"
drag, startPoint x: 504, startPoint y: 471, endPoint x: 547, endPoint y: 473, distance: 43.0
click at [547, 473] on td "29 - Little Orchard St, S-O Alma Ave_0909..." at bounding box center [494, 478] width 272 height 22
copy label "Alma Ave"
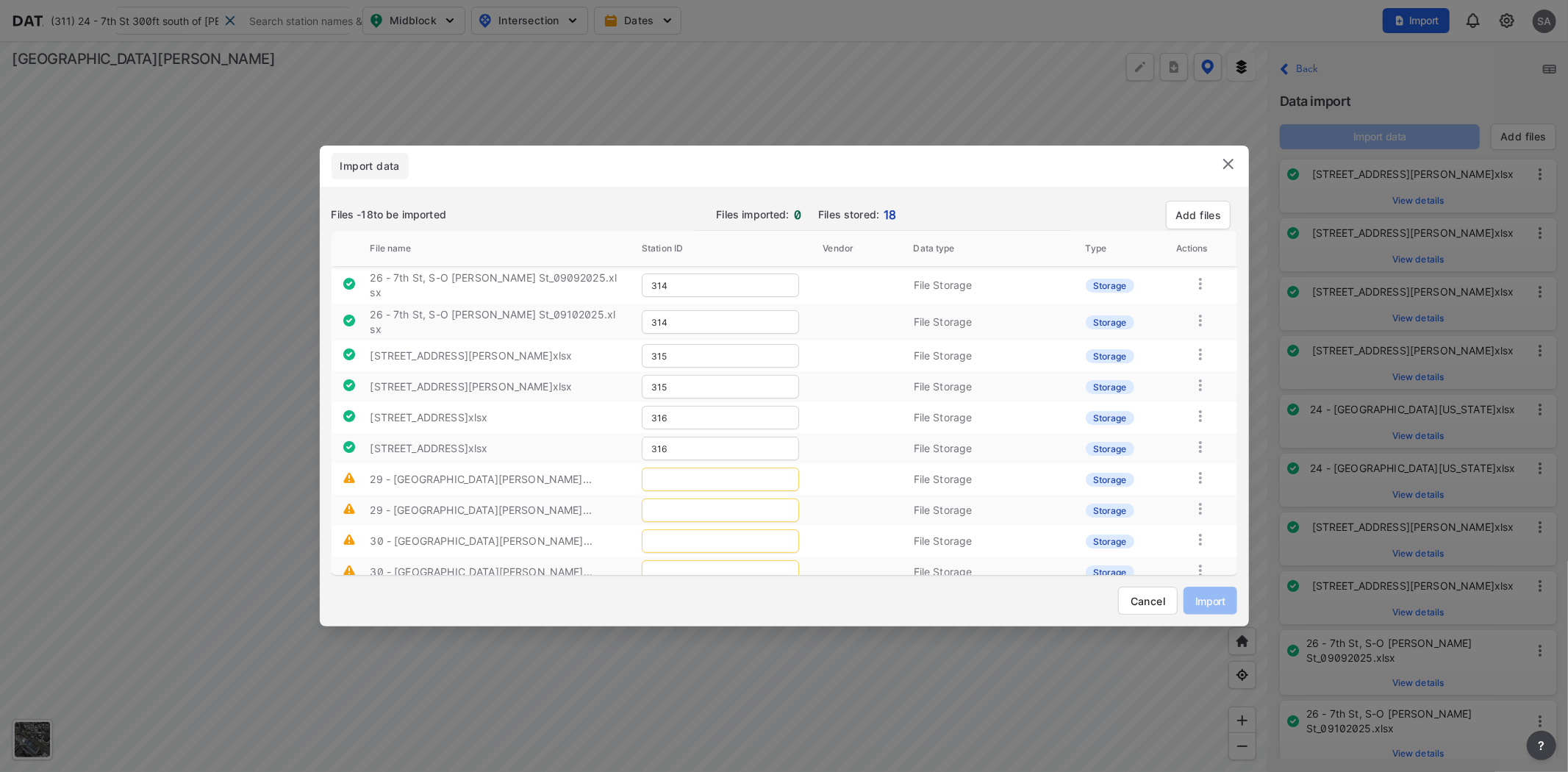
click at [719, 464] on td at bounding box center [720, 479] width 180 height 31
click at [699, 470] on input "text" at bounding box center [721, 479] width 157 height 24
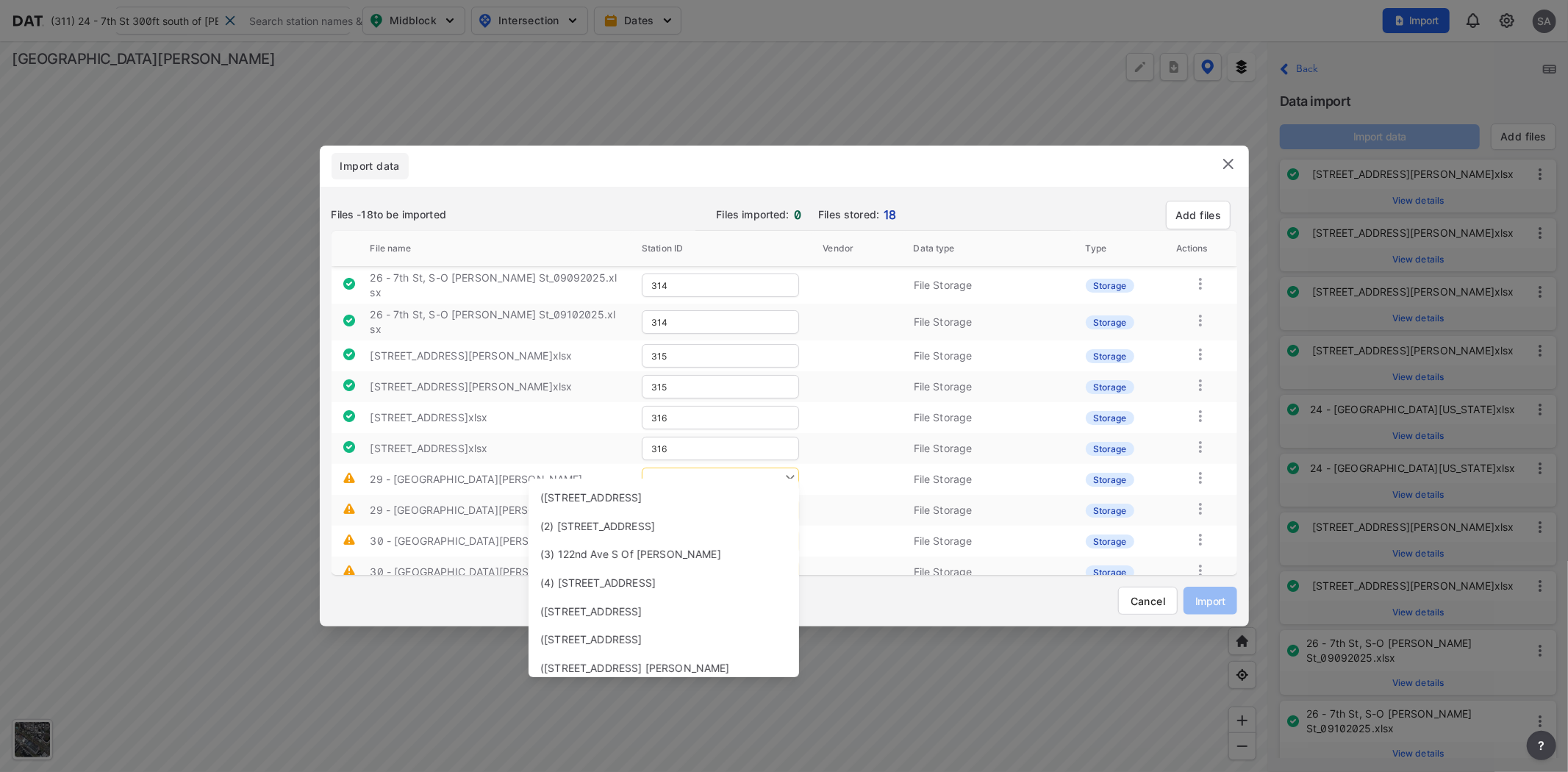
paste input "Alma Ave"
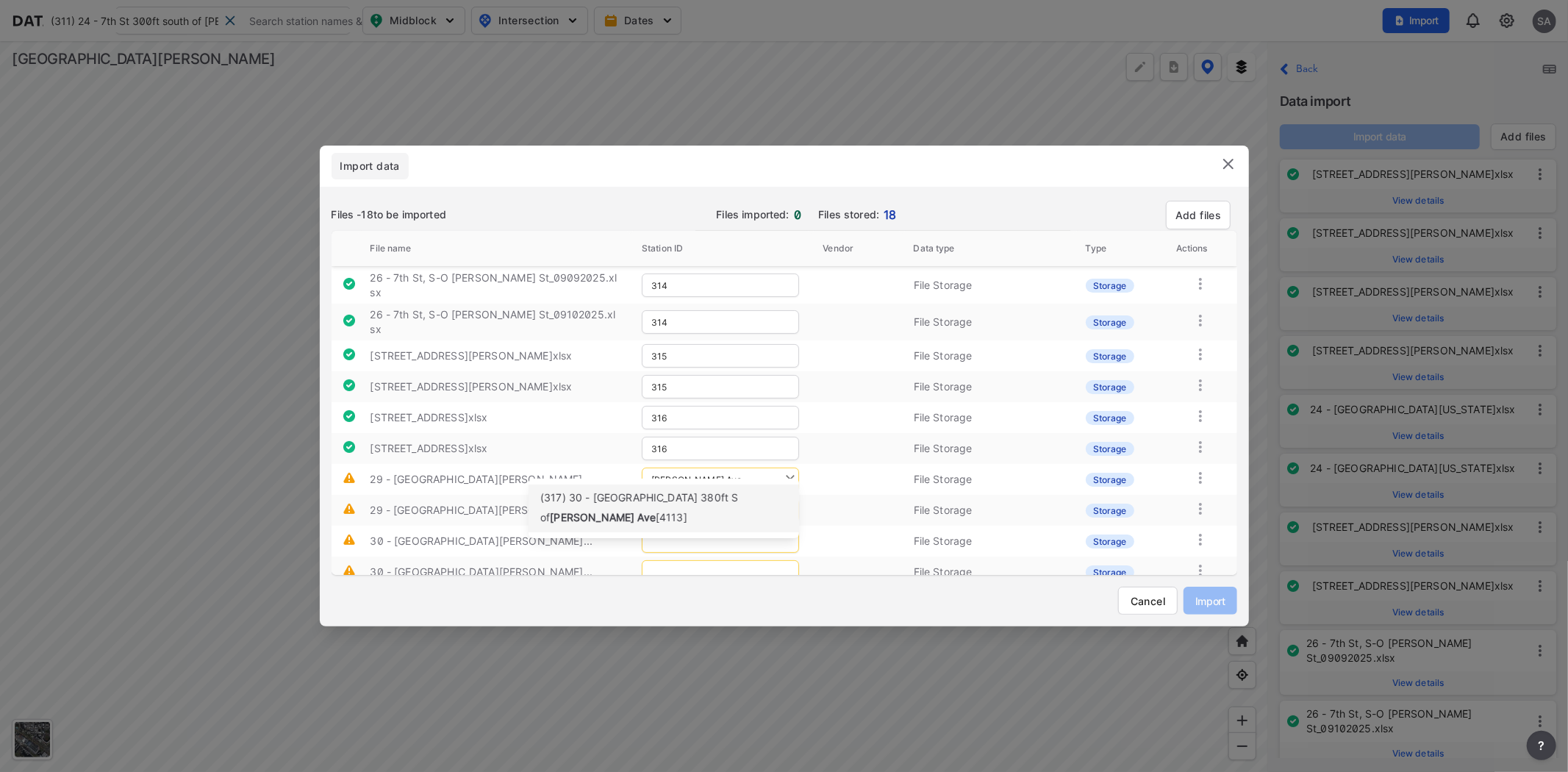
click at [680, 498] on span "(317) 30 - Little Orchard St 380ft S of" at bounding box center [639, 507] width 198 height 33
type input "317"
click at [681, 505] on input "text" at bounding box center [721, 510] width 157 height 24
paste input "Alma Ave"
click at [659, 538] on div "(317) 30 - Little Orchard St 380ft S of Alma Ave [4113]" at bounding box center [663, 539] width 247 height 39
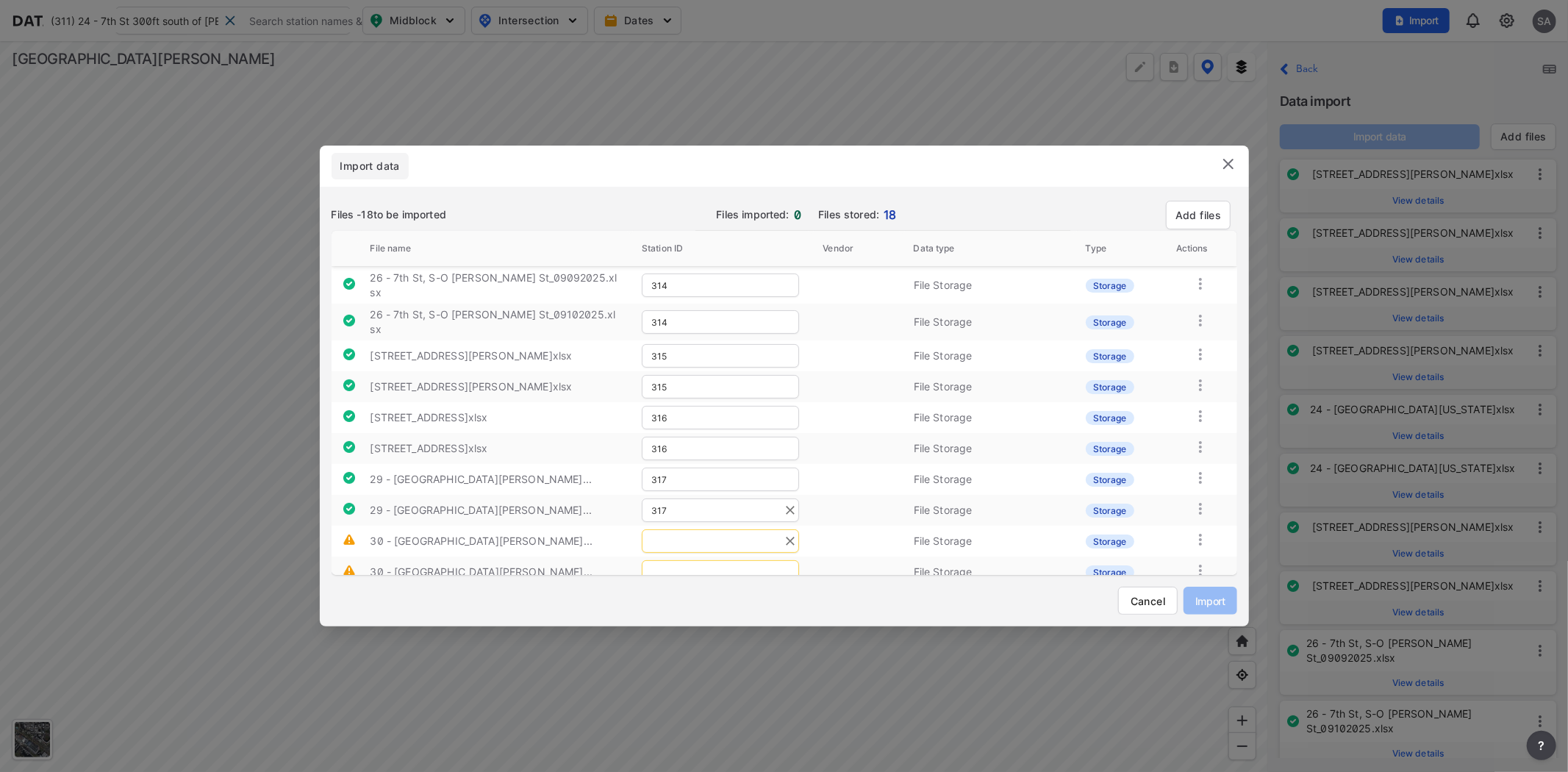
type input "317"
click at [697, 529] on input "text" at bounding box center [721, 540] width 157 height 24
drag, startPoint x: 423, startPoint y: 532, endPoint x: 464, endPoint y: 532, distance: 41.0
click at [464, 534] on label "30 - Little Orchard St, N-O San Jose Ave_..." at bounding box center [481, 540] width 223 height 12
copy label "Orchard"
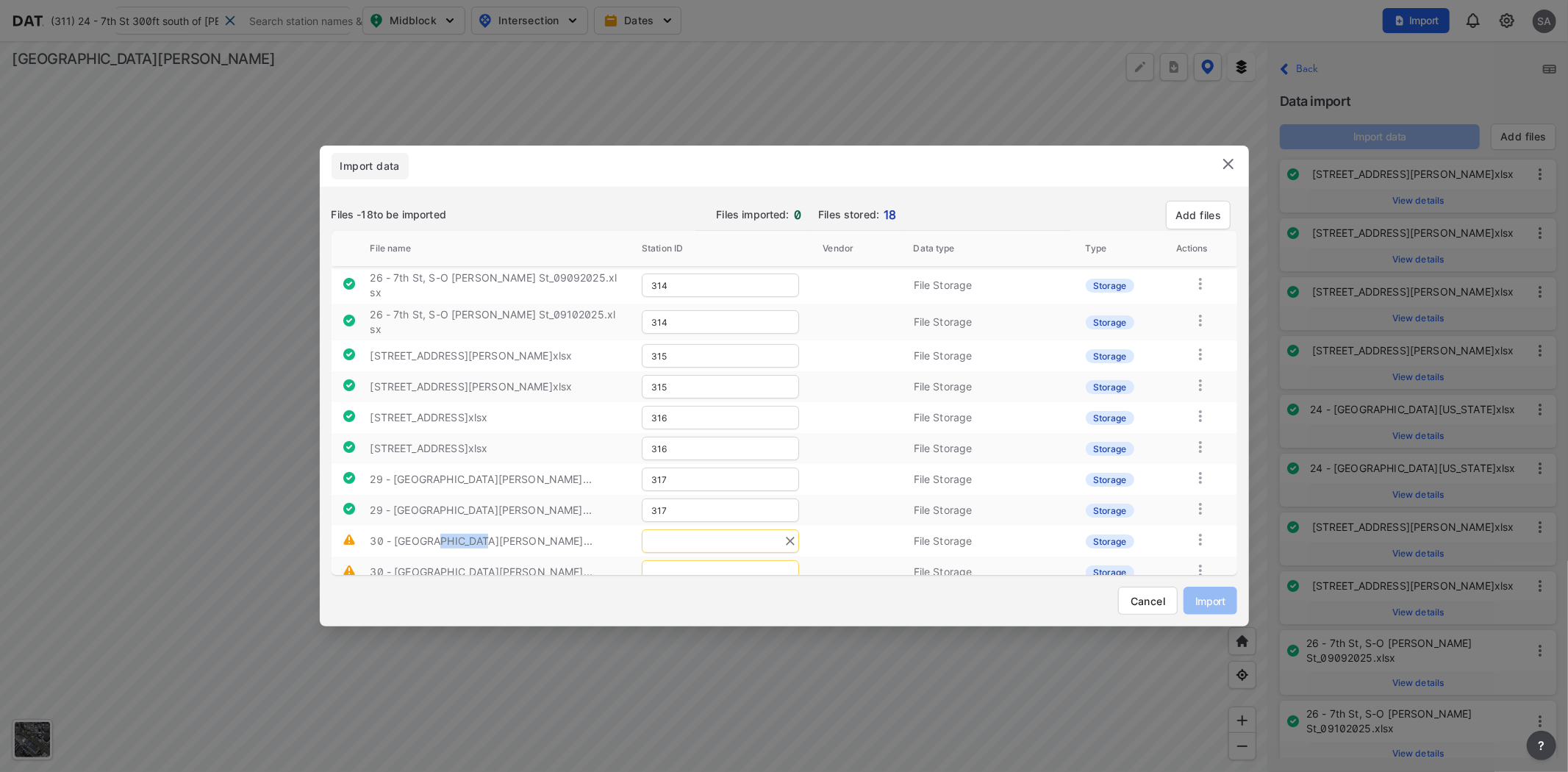
click at [654, 535] on input "text" at bounding box center [721, 540] width 157 height 24
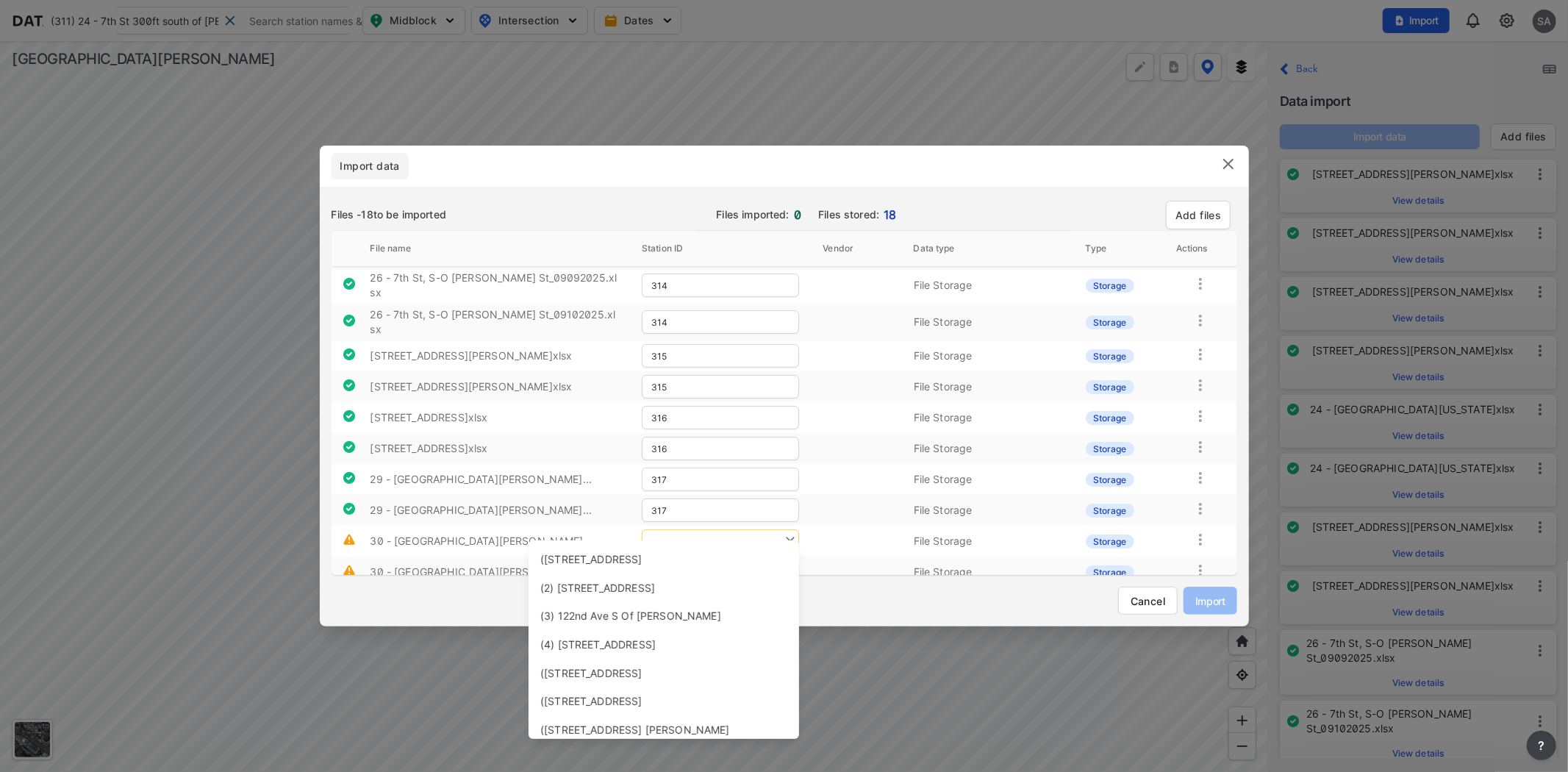
paste input "Orchard"
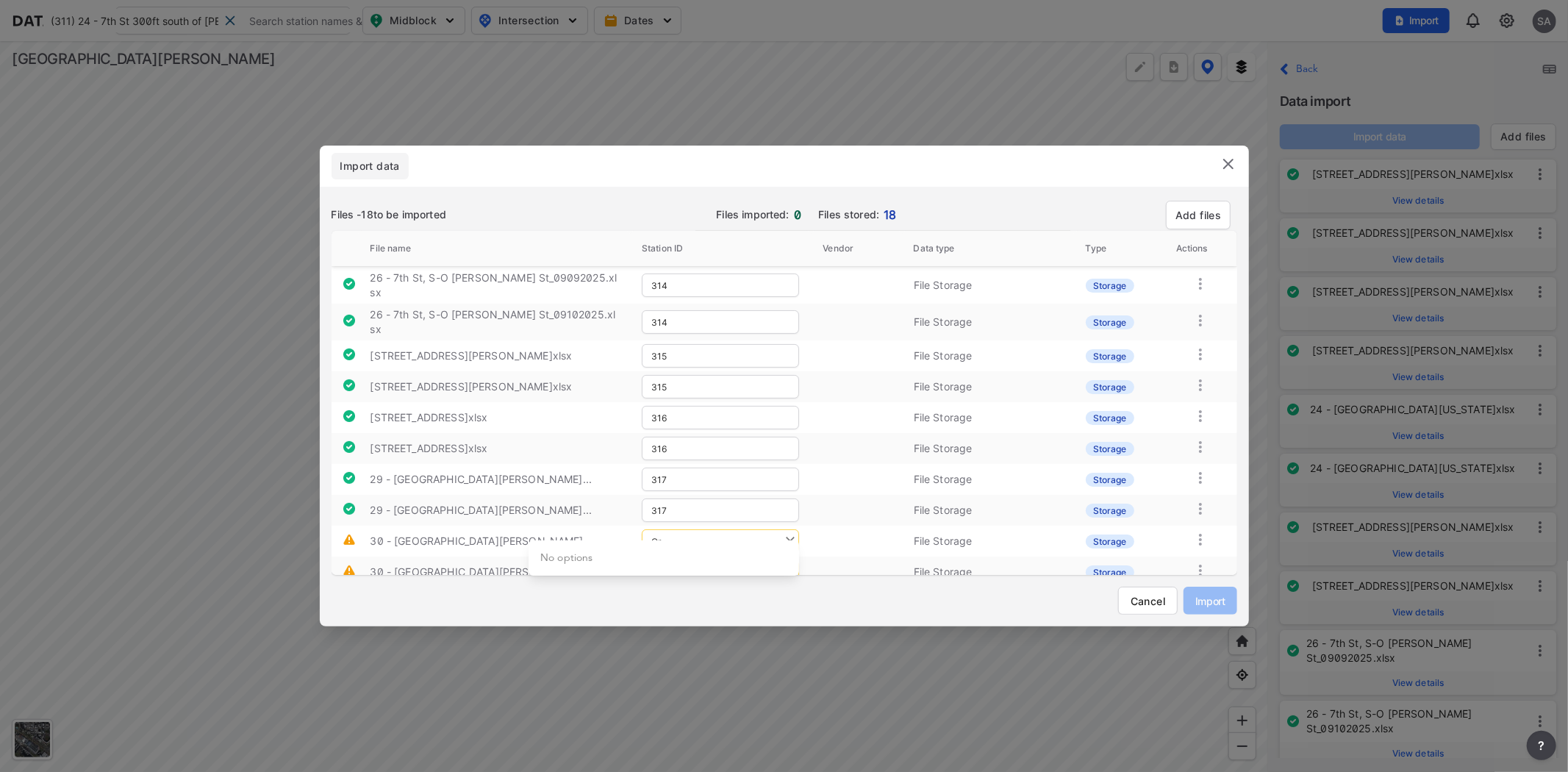
type input "O"
type input ";"
drag, startPoint x: 508, startPoint y: 529, endPoint x: 571, endPoint y: 527, distance: 63.0
click at [571, 534] on label "30 - Little Orchard St, N-O San Jose Ave_..." at bounding box center [481, 540] width 223 height 12
copy label "San Jose Ave"
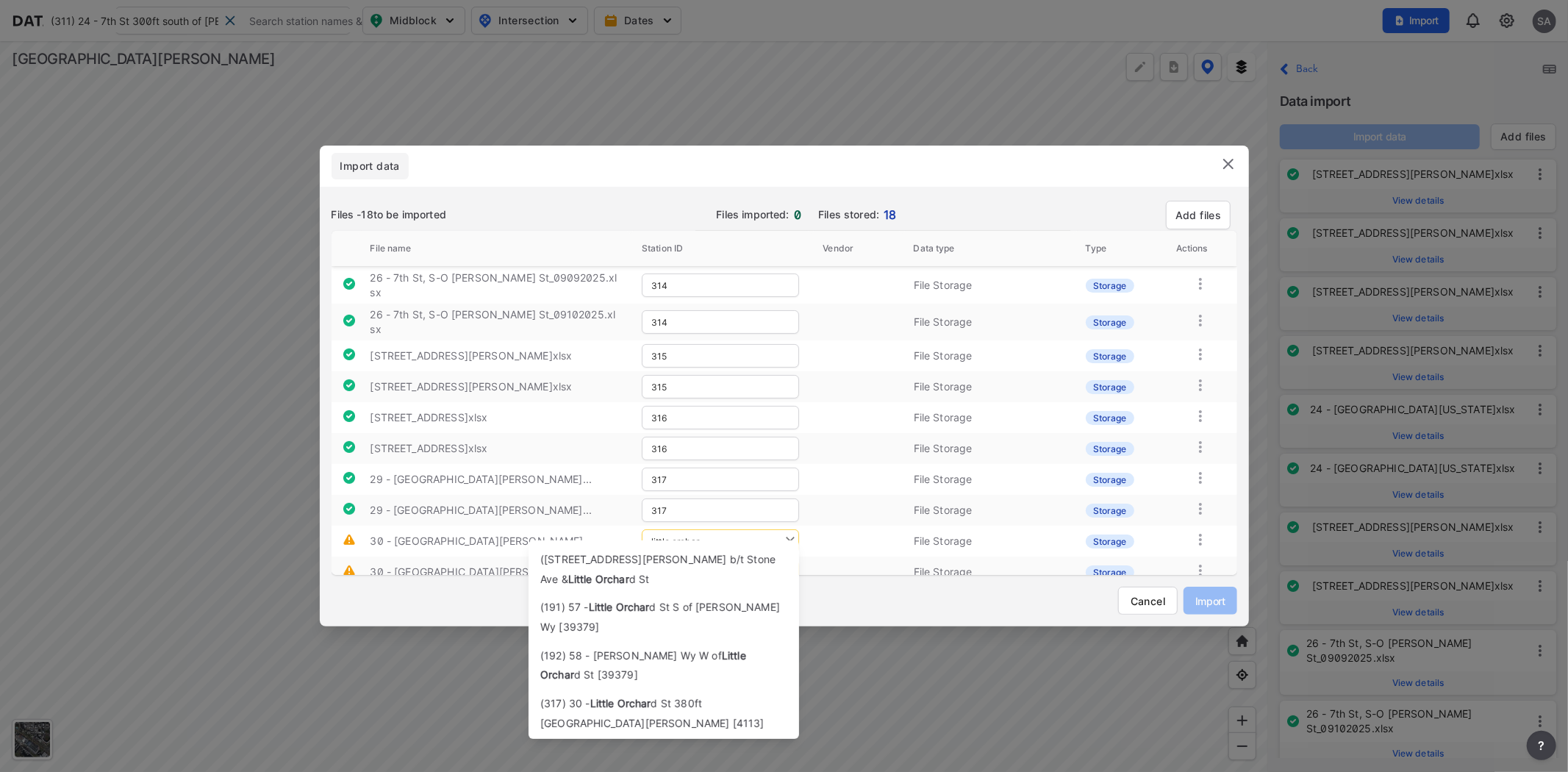
drag, startPoint x: 703, startPoint y: 534, endPoint x: 562, endPoint y: 534, distance: 141.0
click at [562, 534] on tr "30 - Little Orchard St, N-O San Jose Ave_... little orchar File Storage Storage" at bounding box center [784, 540] width 906 height 31
paste input "San Jose Ave"
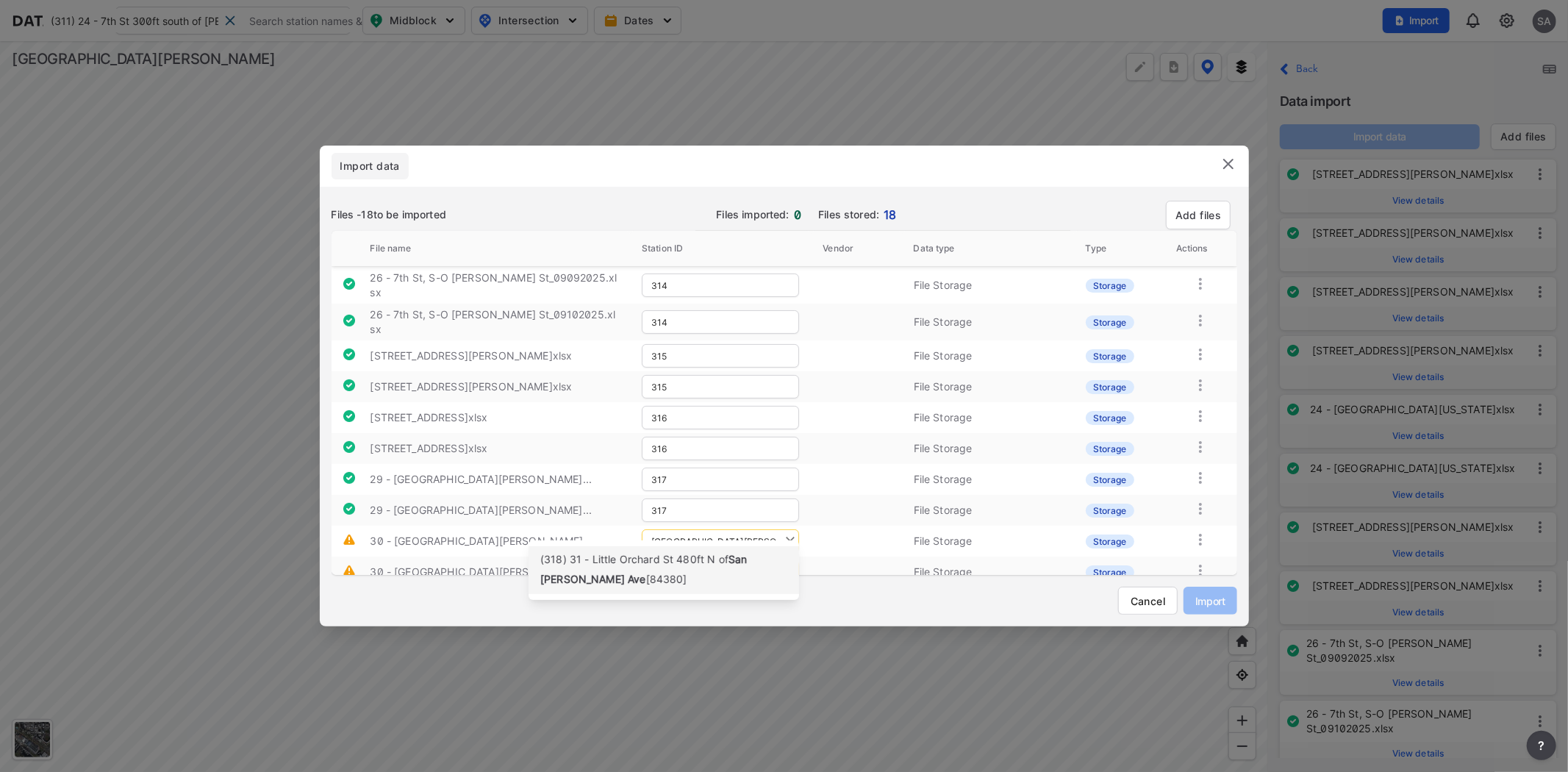
click at [653, 571] on div "(318) 31 - Little Orchard St 480ft N of San Jose Ave [84380]" at bounding box center [663, 570] width 247 height 39
type input "318"
click at [699, 560] on input "text" at bounding box center [721, 571] width 157 height 24
paste input "San Jose Ave"
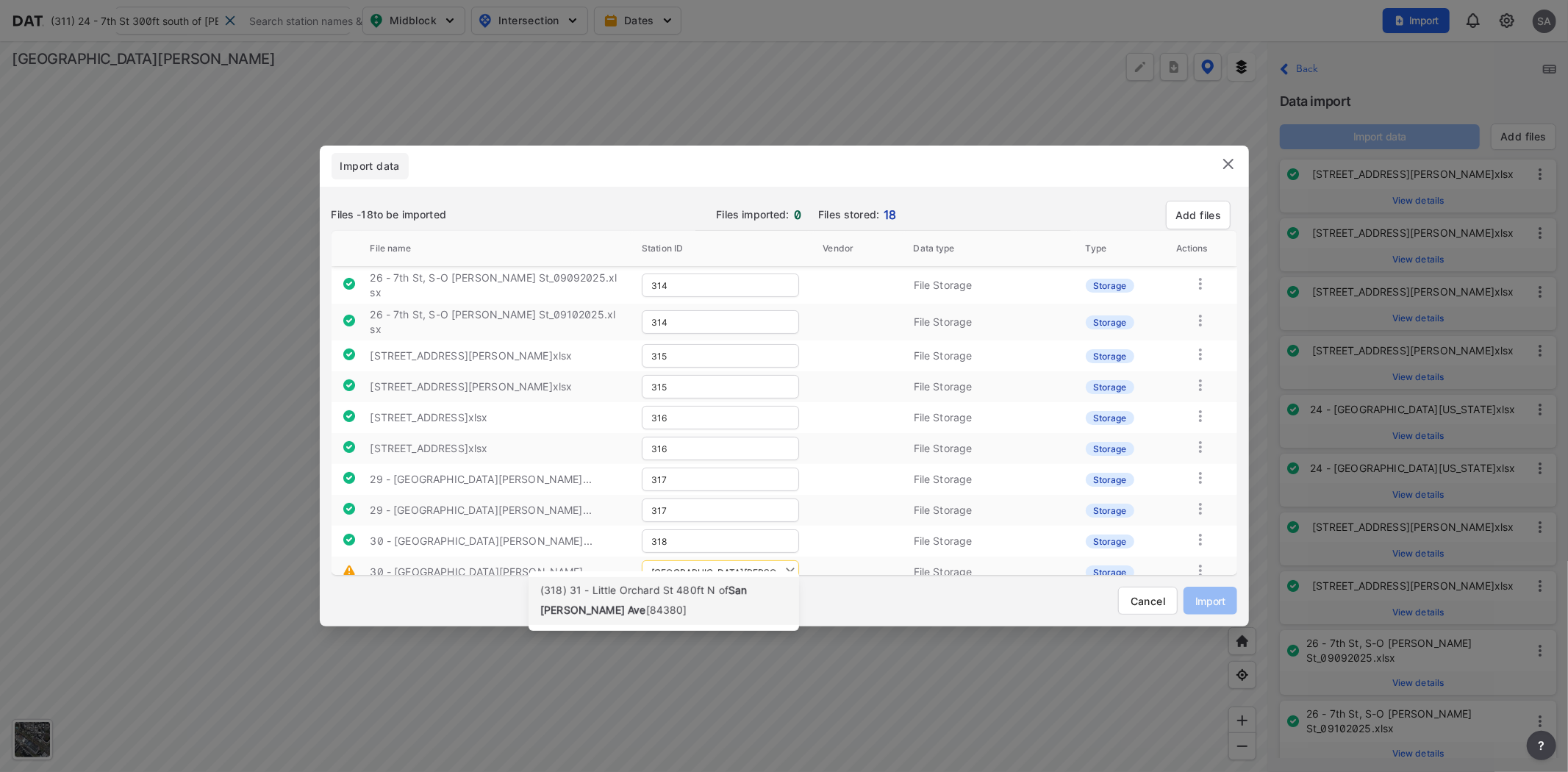
click at [689, 596] on span "(318) 31 - Little Orchard St 480ft N of" at bounding box center [634, 590] width 188 height 12
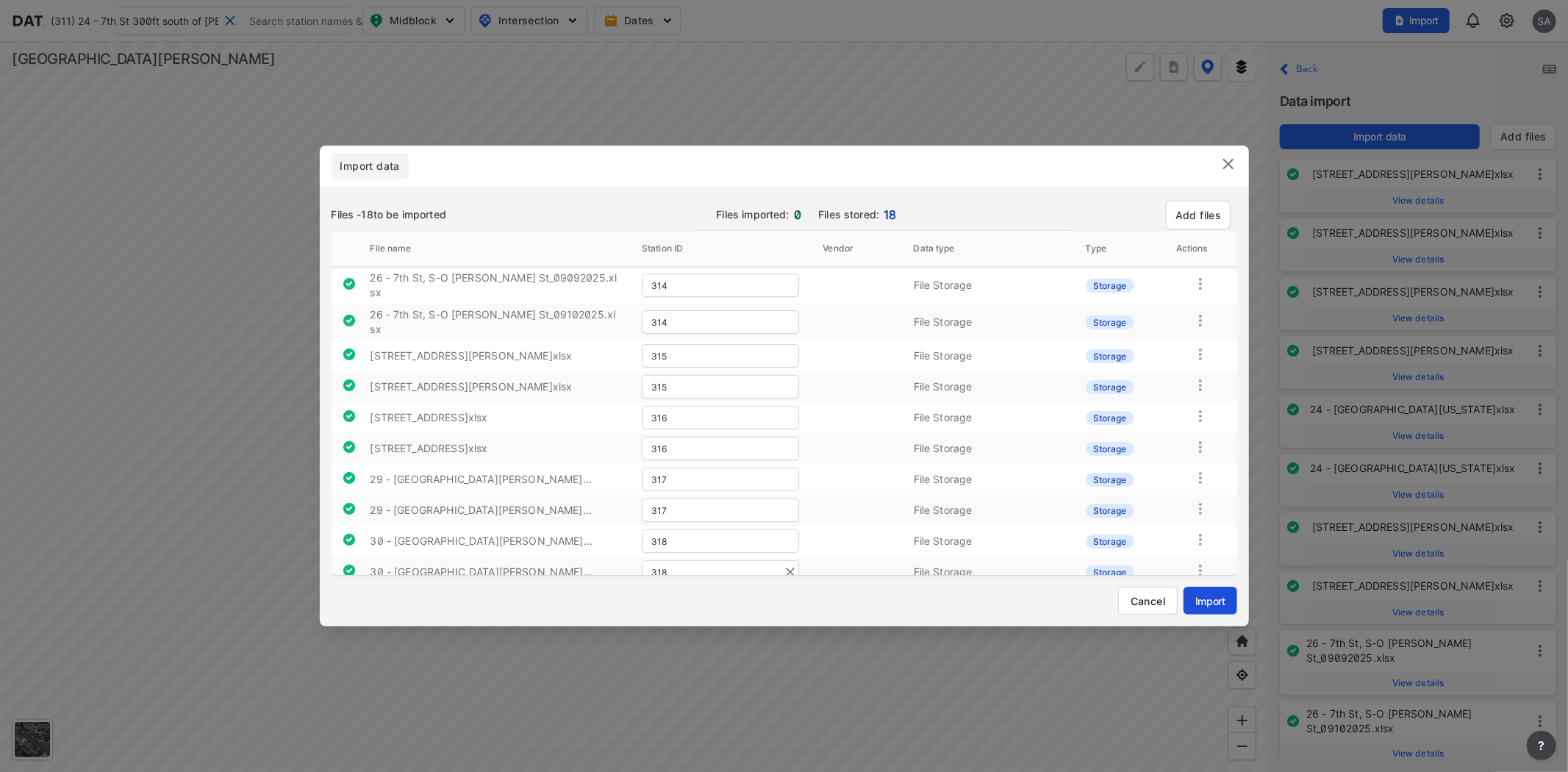
type input "318"
click at [1213, 598] on span "Import" at bounding box center [1210, 600] width 29 height 15
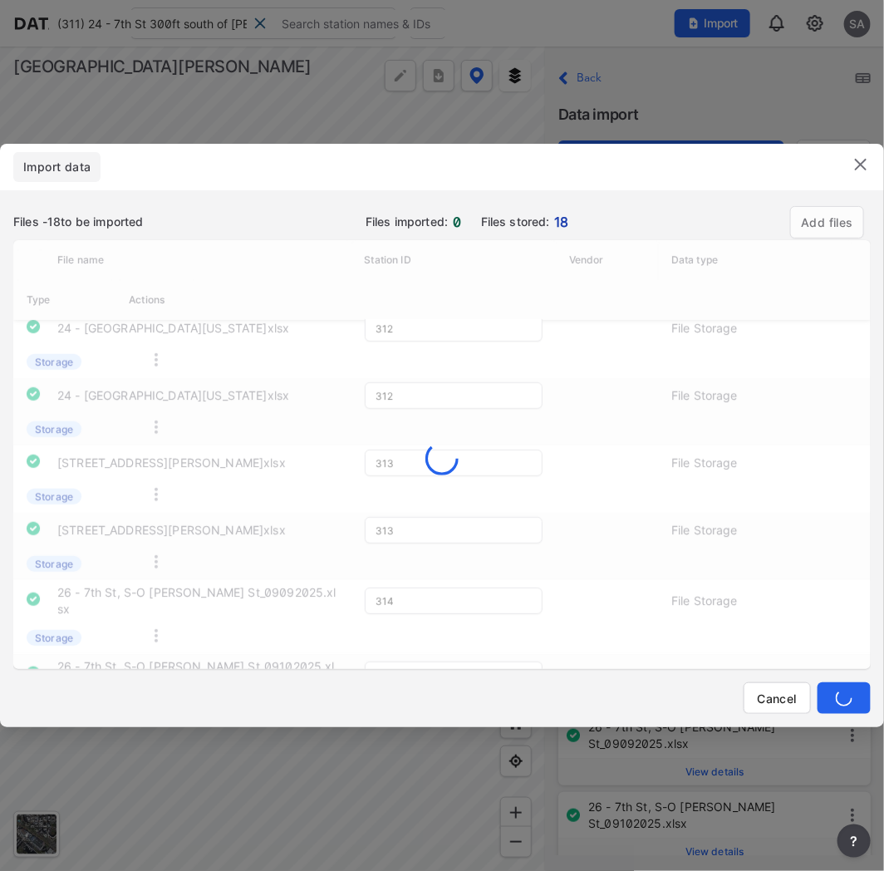
scroll to position [509, 0]
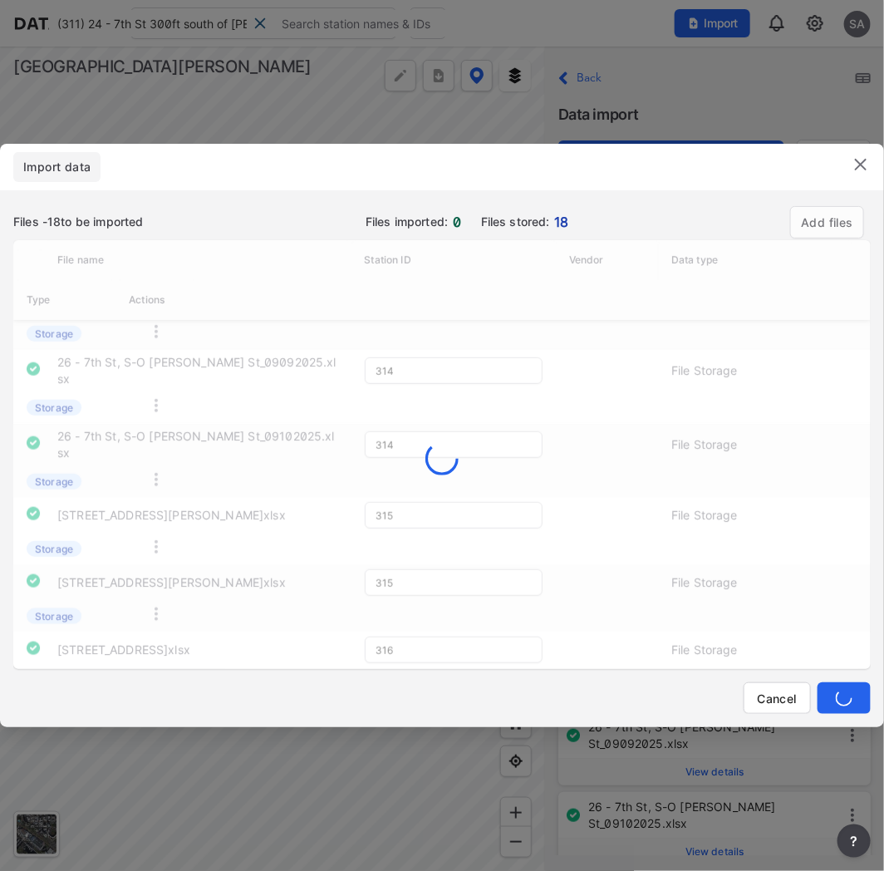
type input "318"
type input "317"
type input "318"
type input "316"
type input "317"
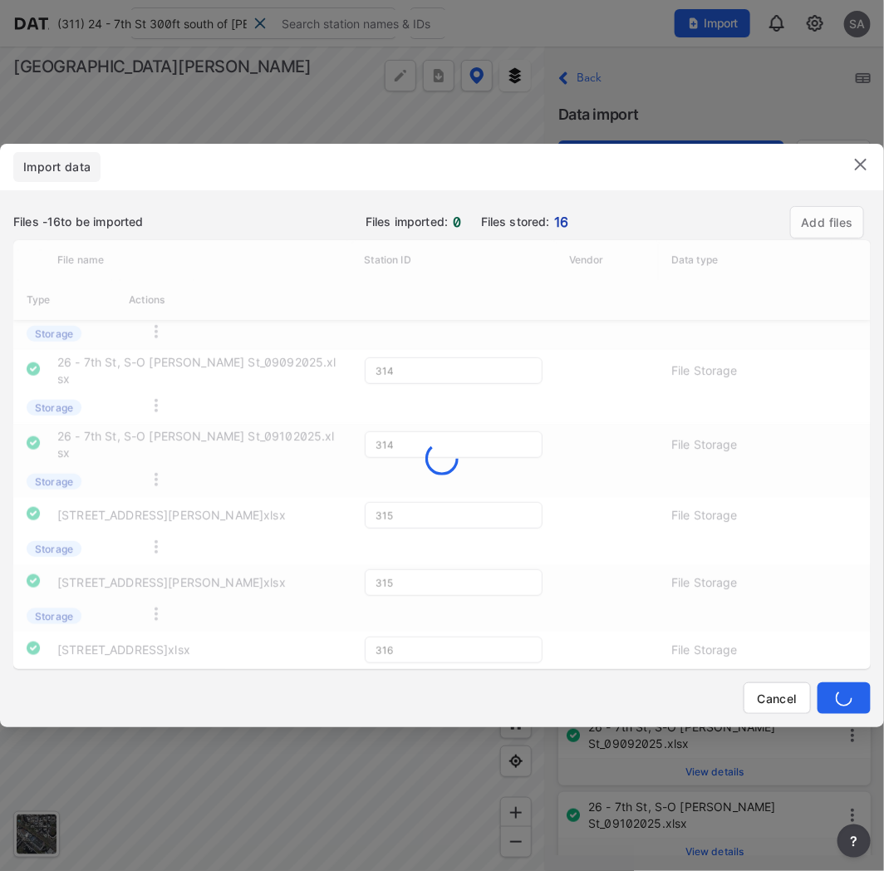
type input "318"
type input "316"
type input "317"
type input "318"
type input "311"
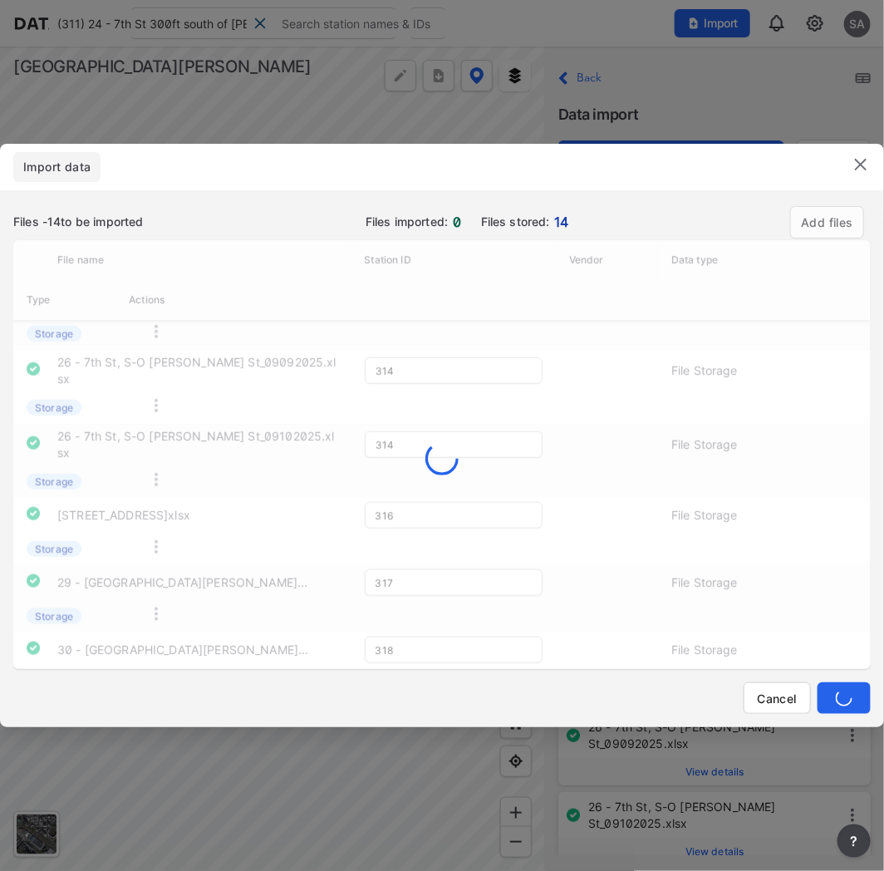
type input "312"
type input "313"
type input "314"
type input "316"
type input "317"
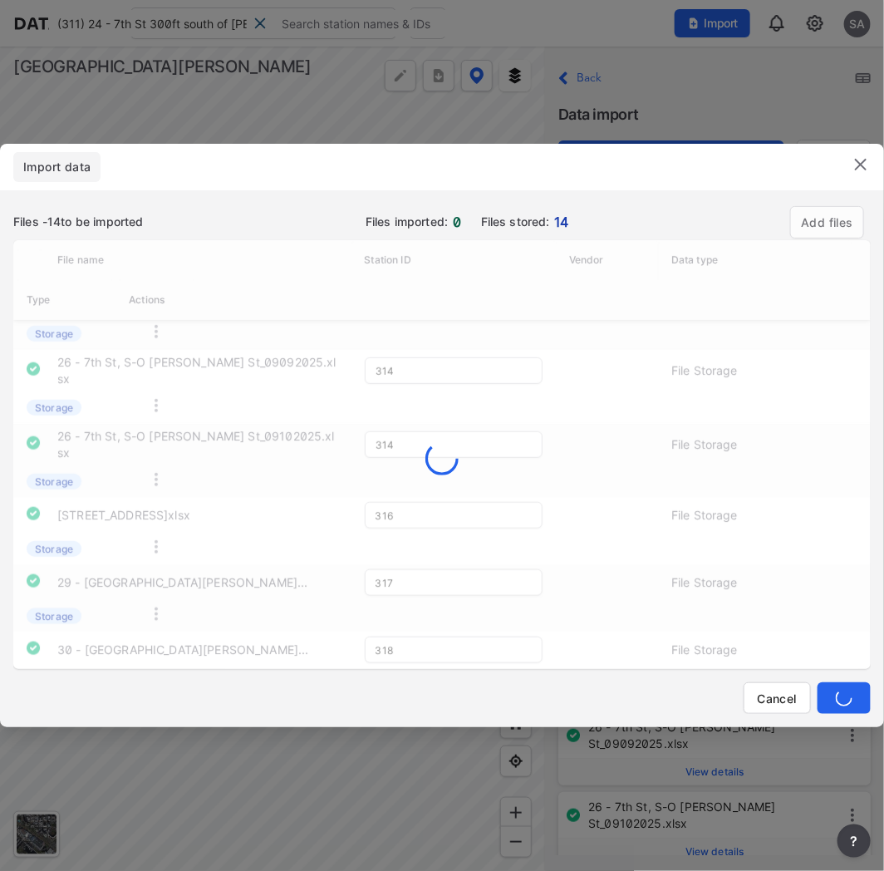
type input "318"
type input "317"
type input "318"
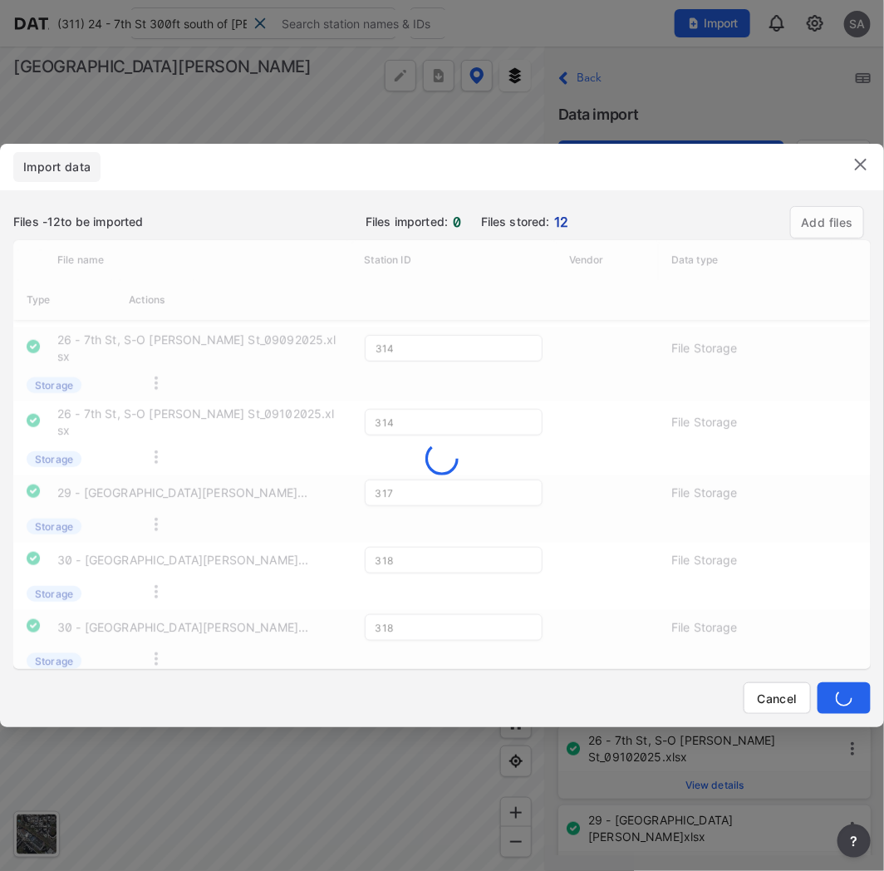
type input "318"
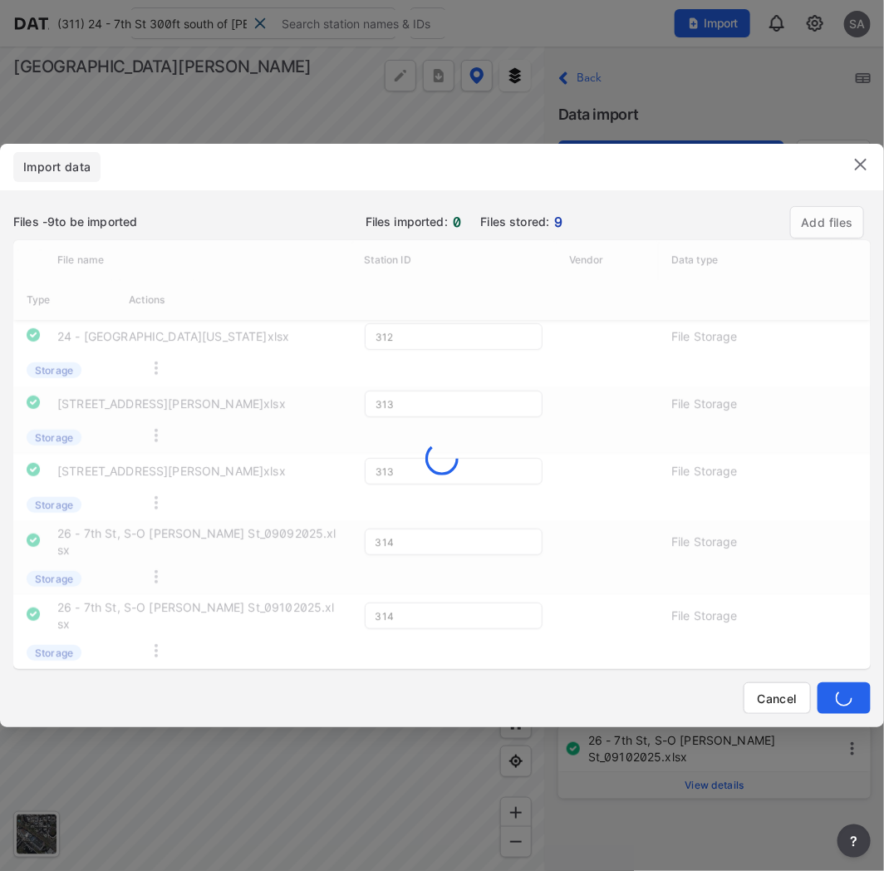
scroll to position [261, 0]
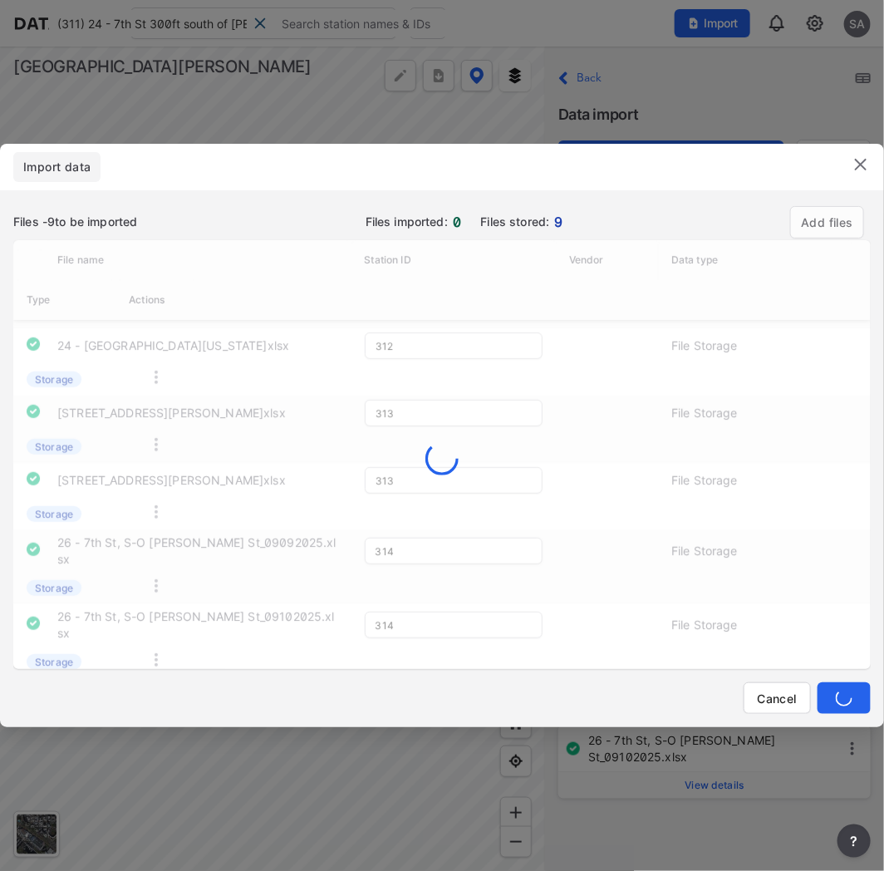
type input "314"
type input "313"
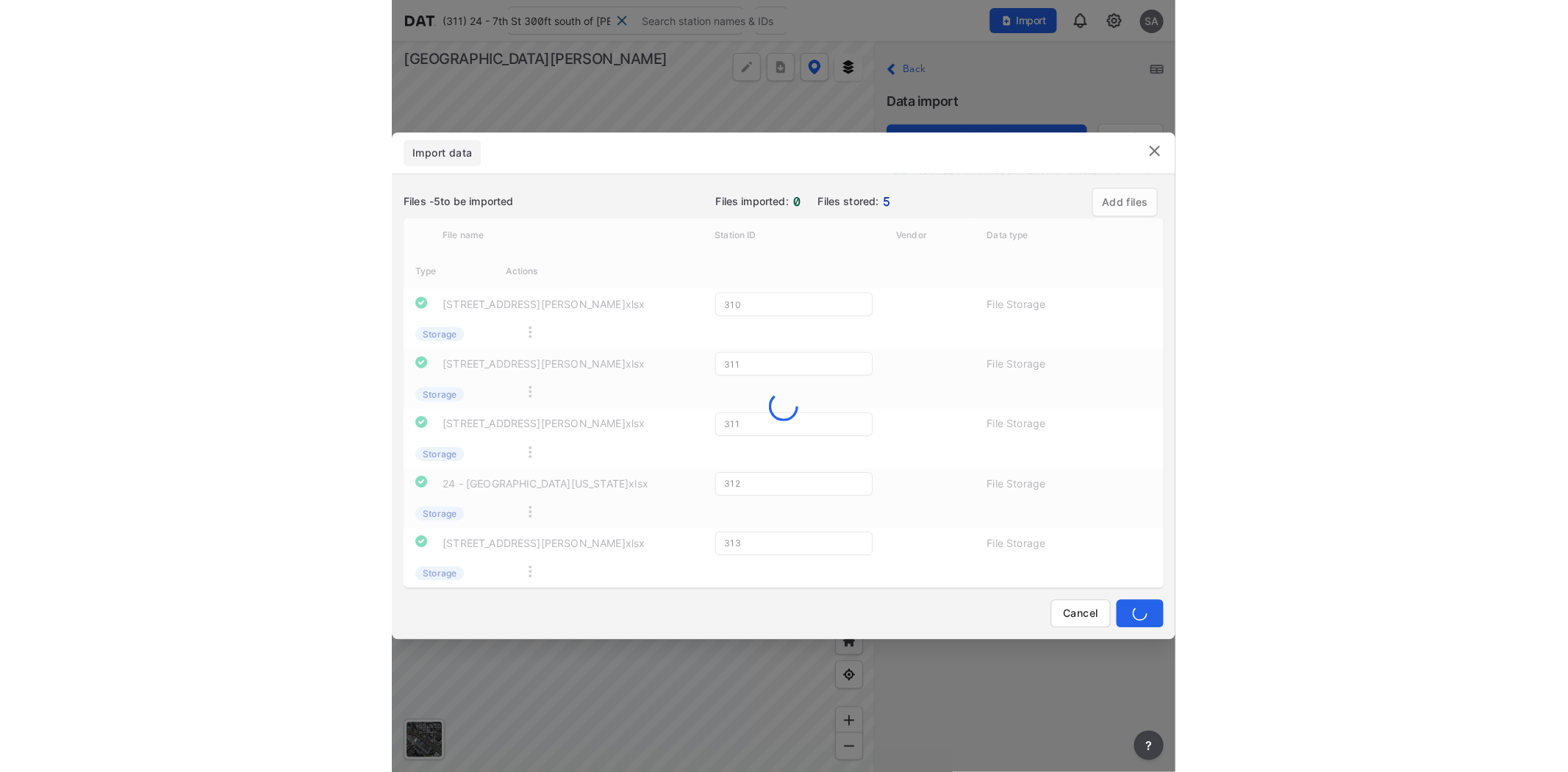
scroll to position [0, 0]
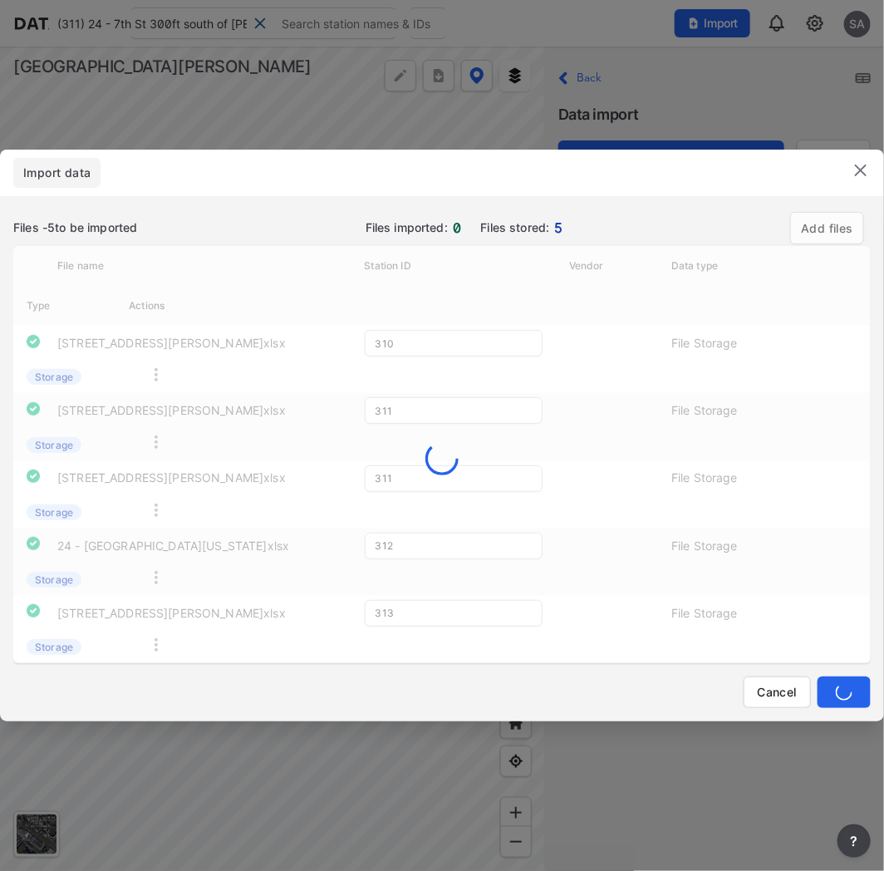
type input "311"
type input "312"
type input "313"
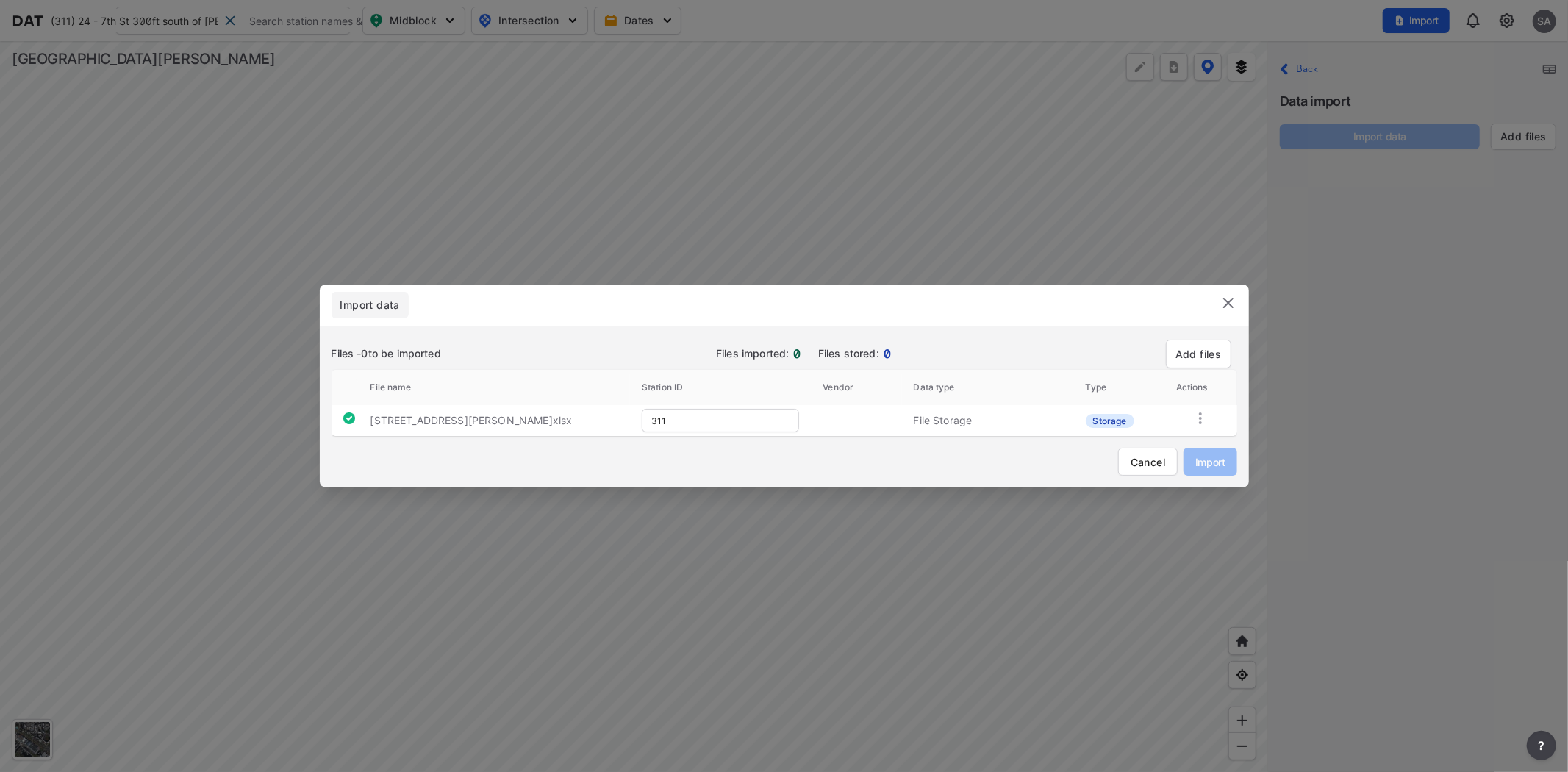
click at [1226, 302] on img at bounding box center [1228, 302] width 18 height 18
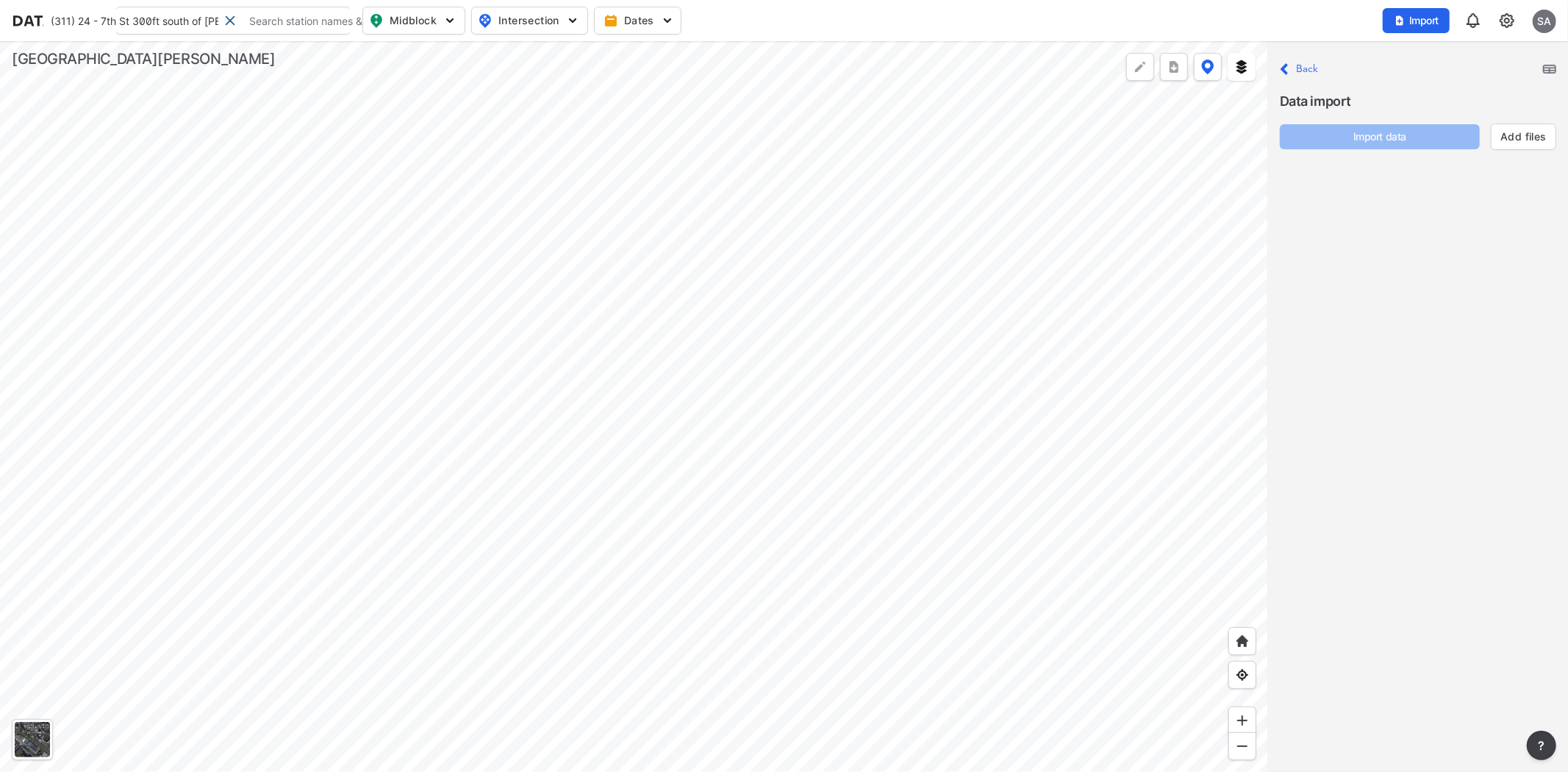
click at [1503, 19] on img at bounding box center [1507, 20] width 18 height 18
click at [1457, 60] on link "Data management" at bounding box center [1443, 57] width 126 height 15
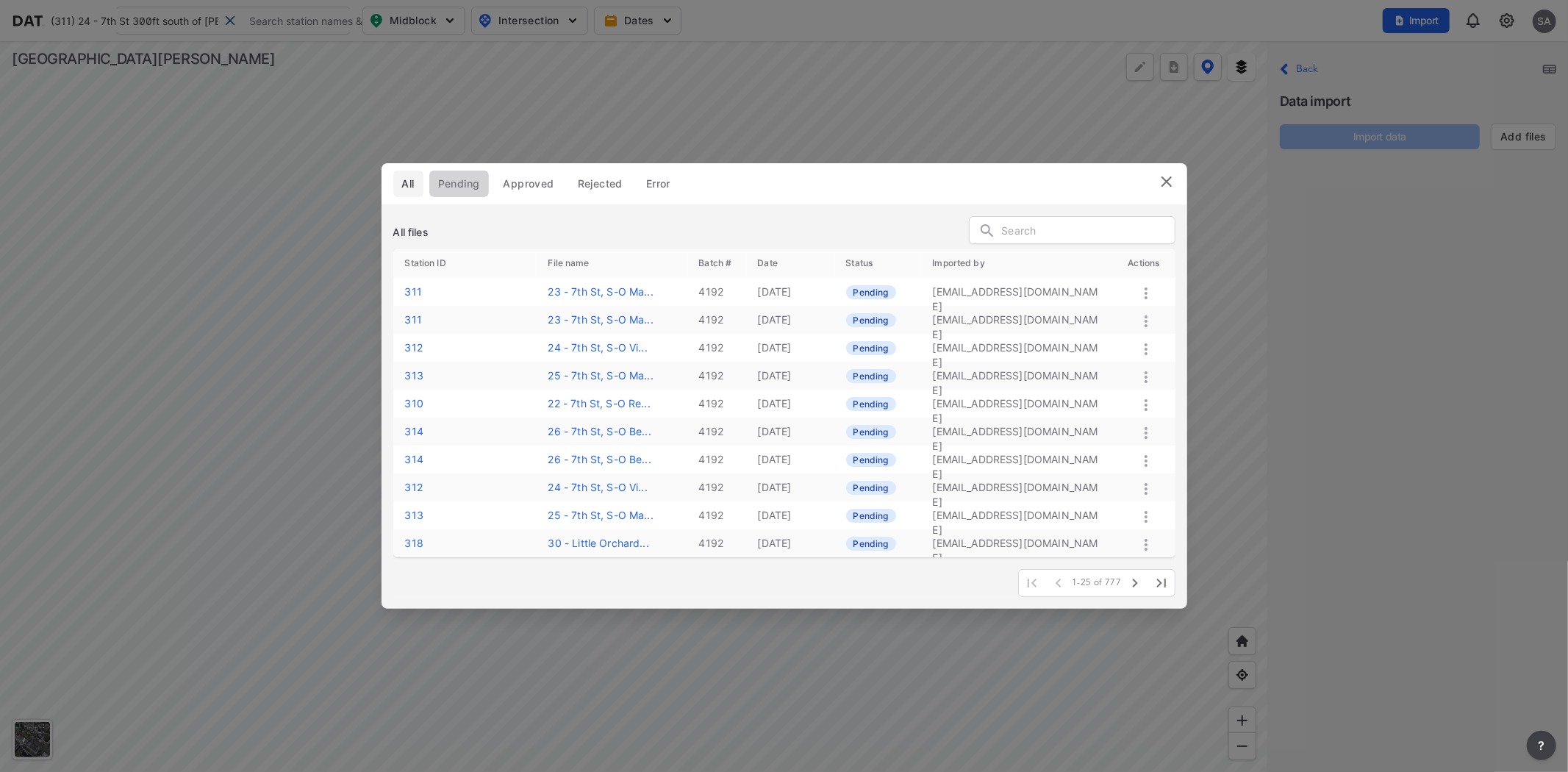
click at [457, 180] on span "Pending" at bounding box center [458, 183] width 42 height 15
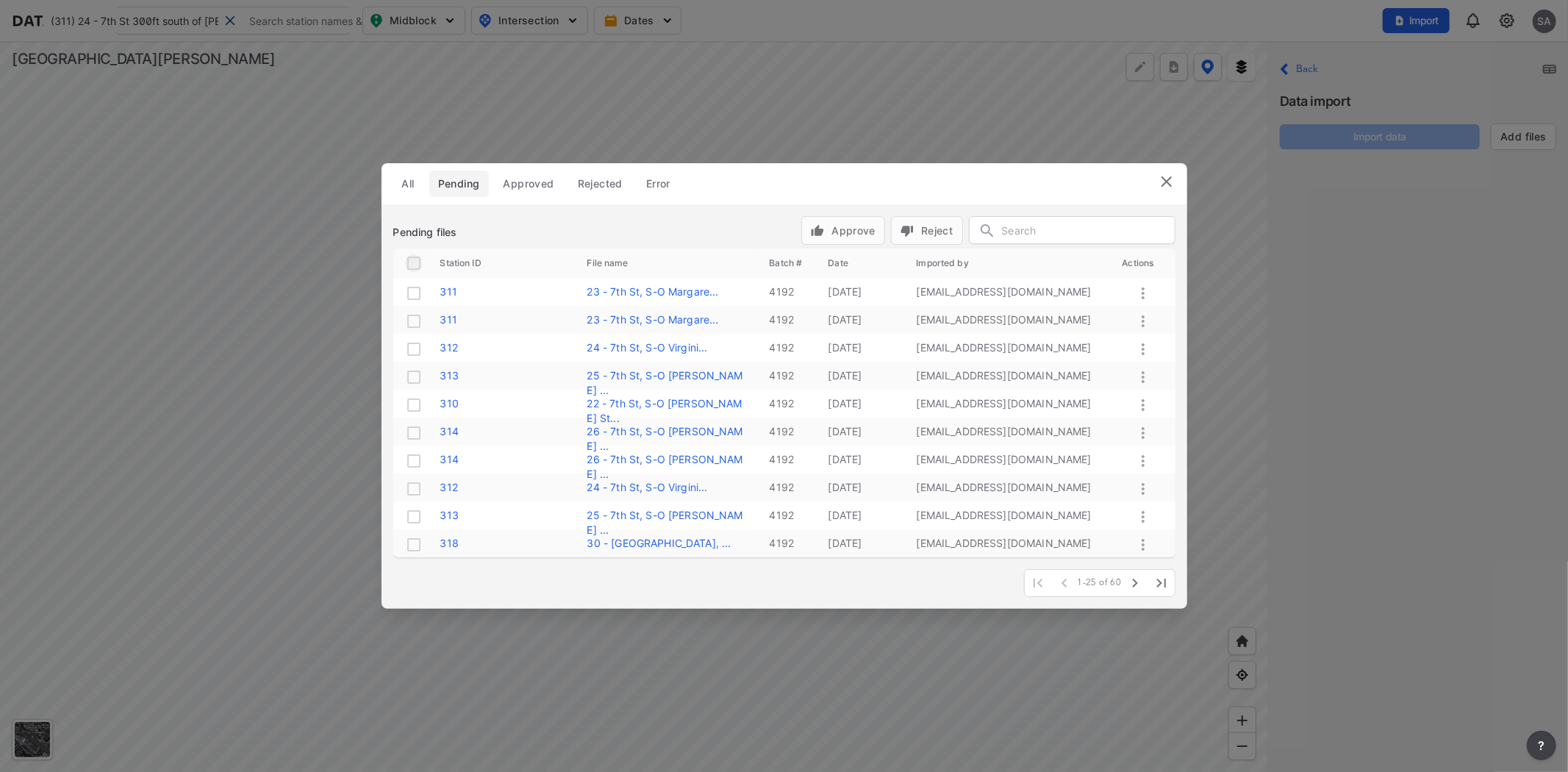
click at [406, 257] on input "checkbox" at bounding box center [414, 264] width 18 height 18
checkbox input "true"
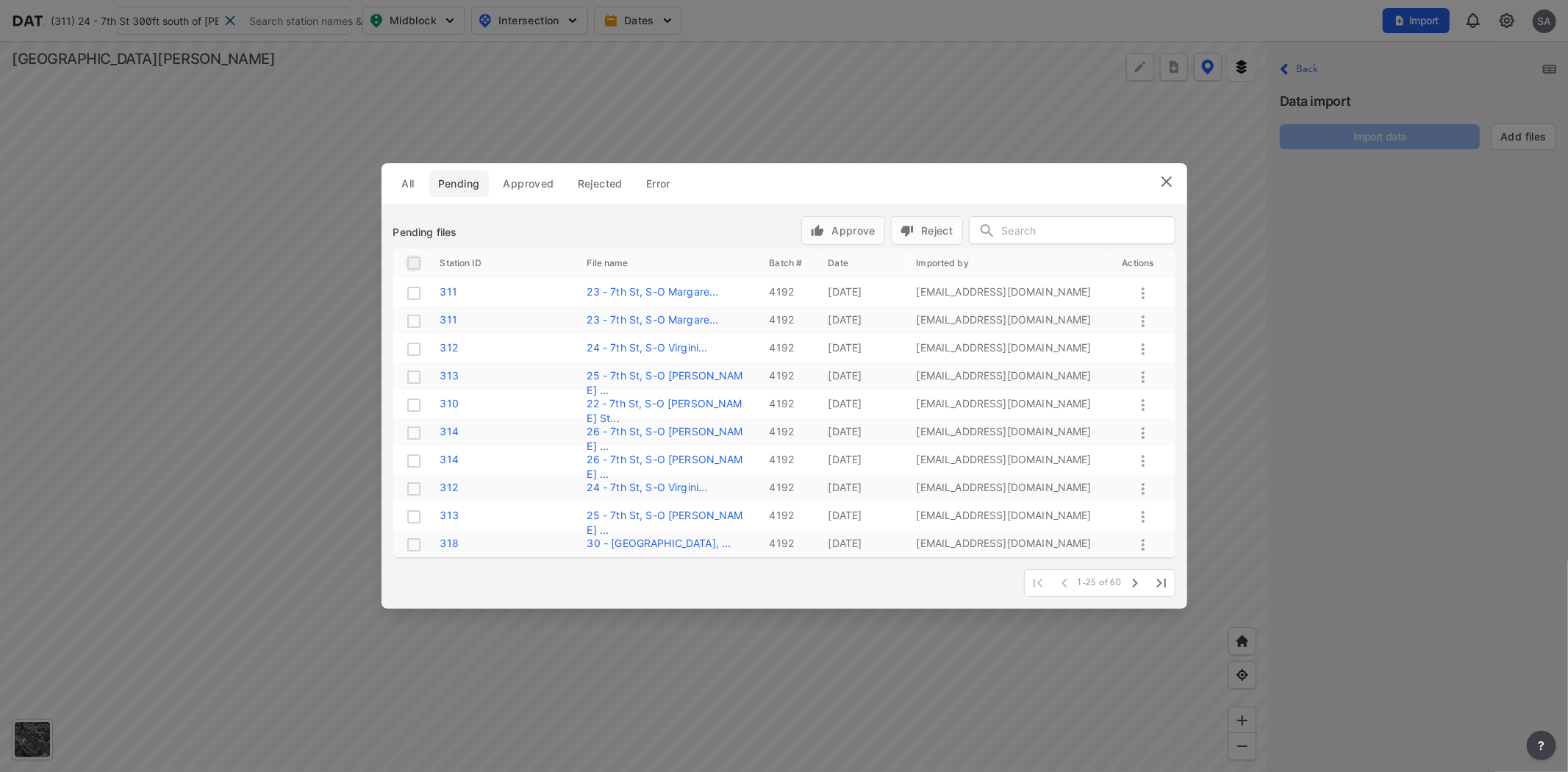
checkbox input "true"
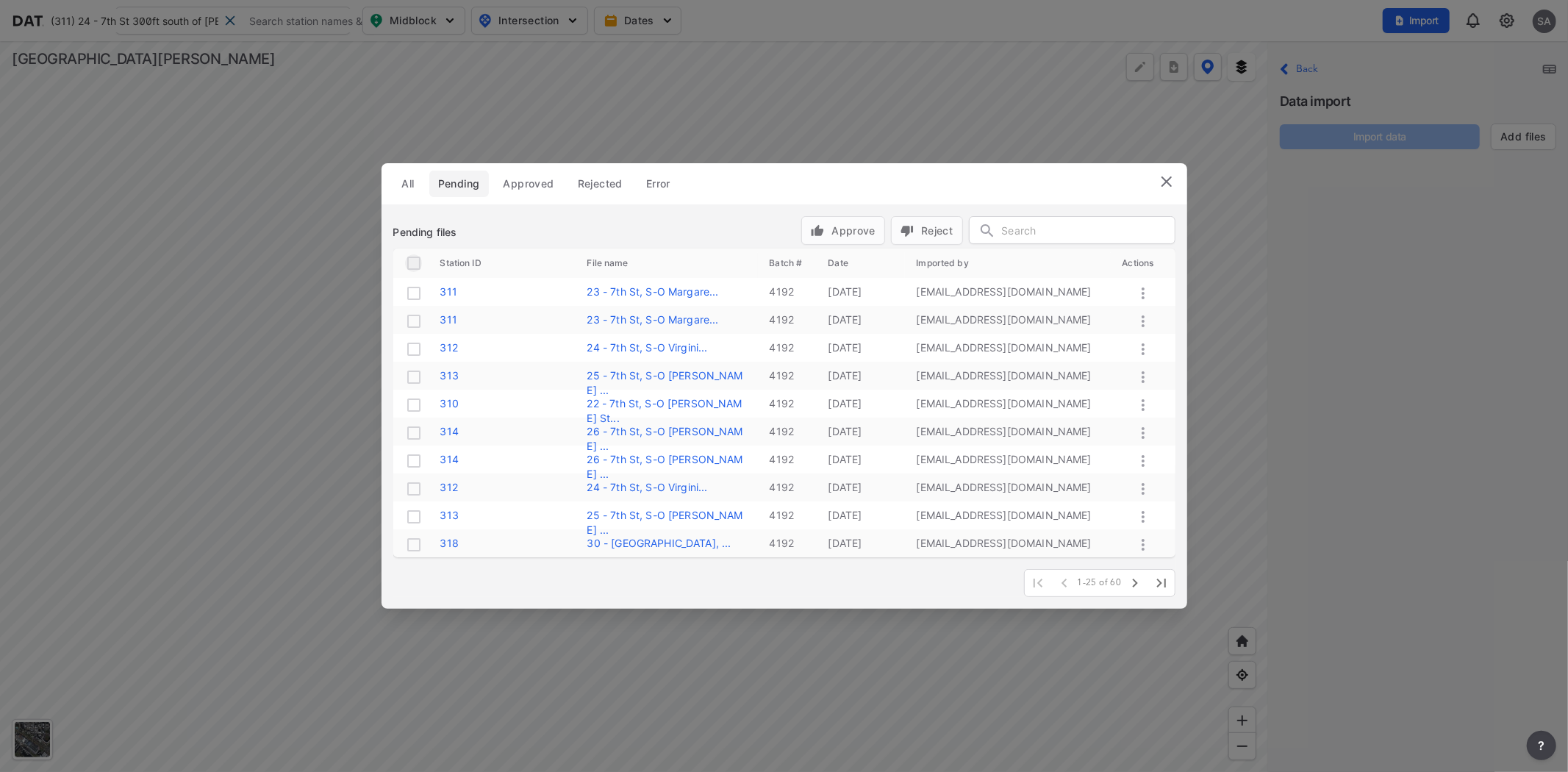
checkbox input "true"
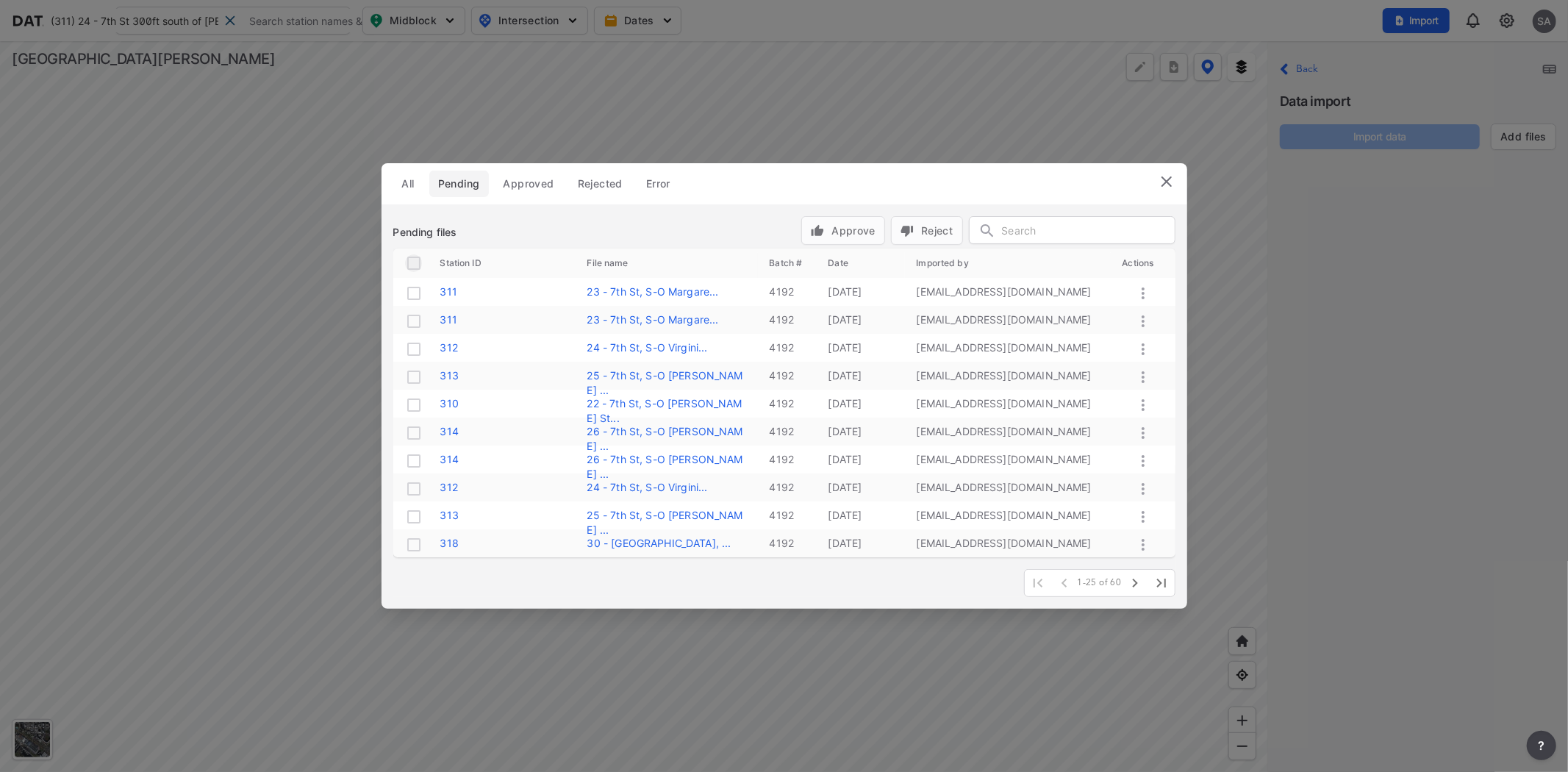
checkbox input "true"
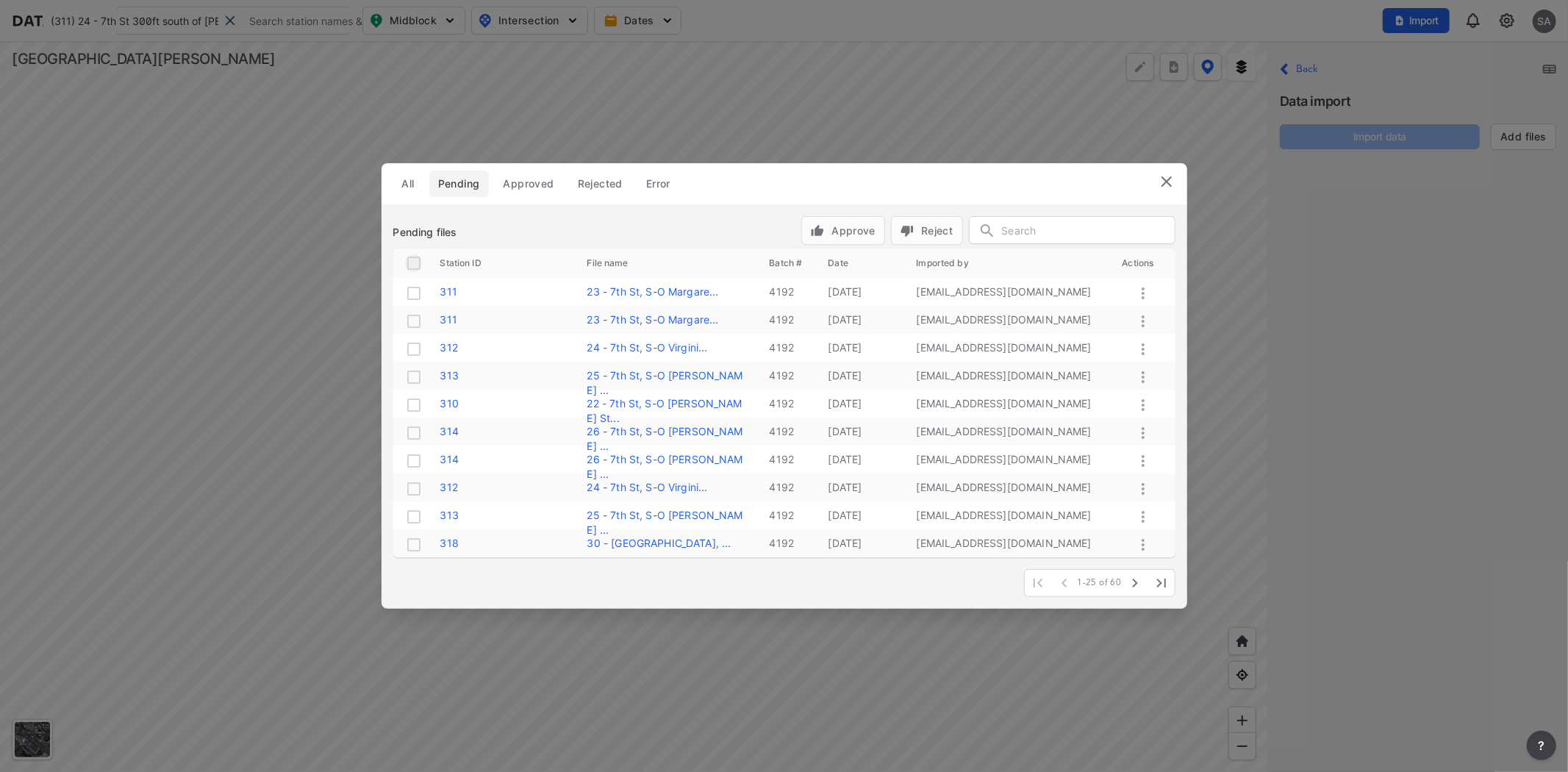
checkbox input "true"
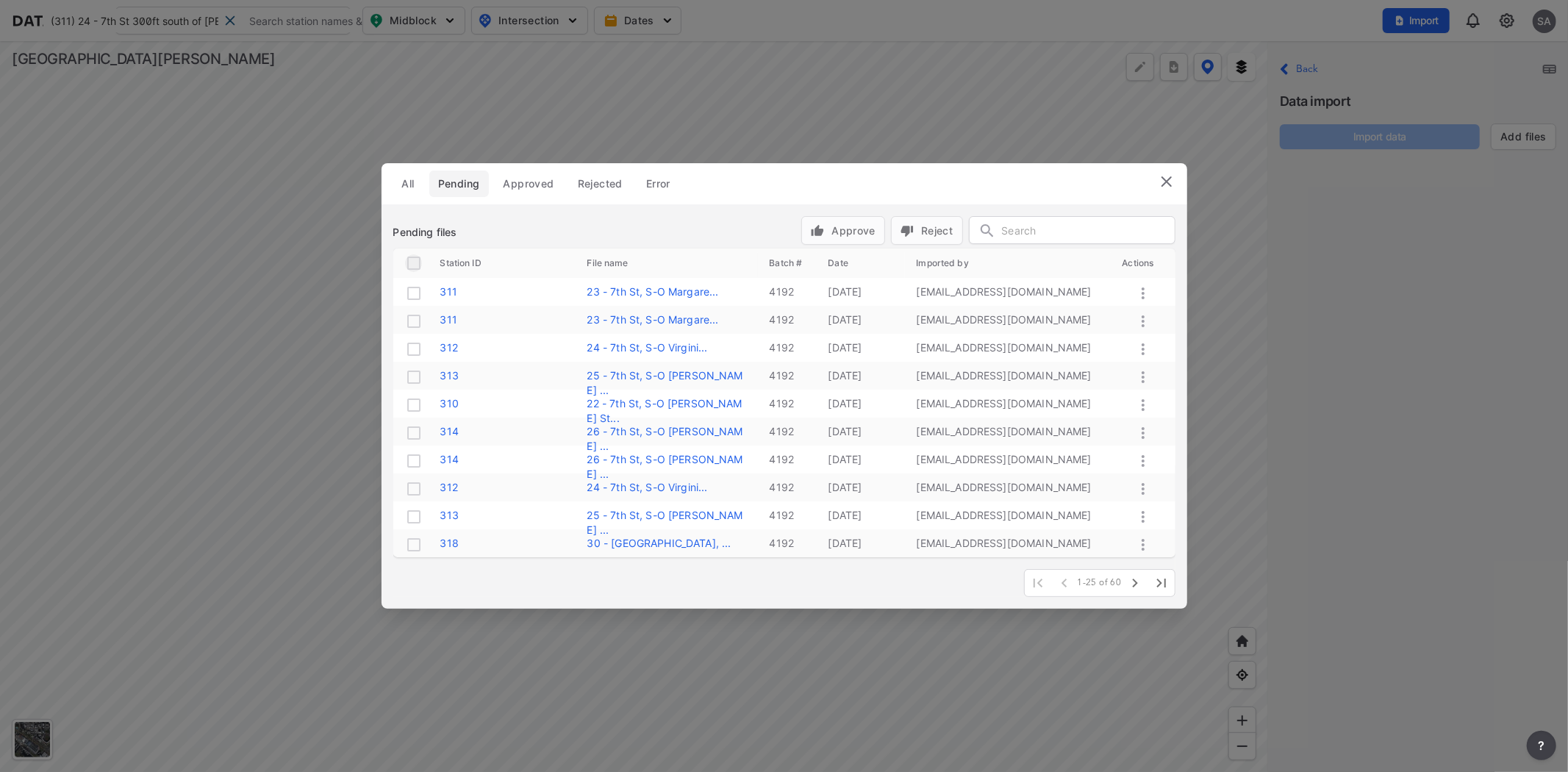
checkbox input "true"
click at [845, 225] on span "Approve" at bounding box center [843, 230] width 65 height 15
click at [402, 262] on th at bounding box center [411, 263] width 35 height 29
drag, startPoint x: 411, startPoint y: 262, endPoint x: 469, endPoint y: 257, distance: 58.2
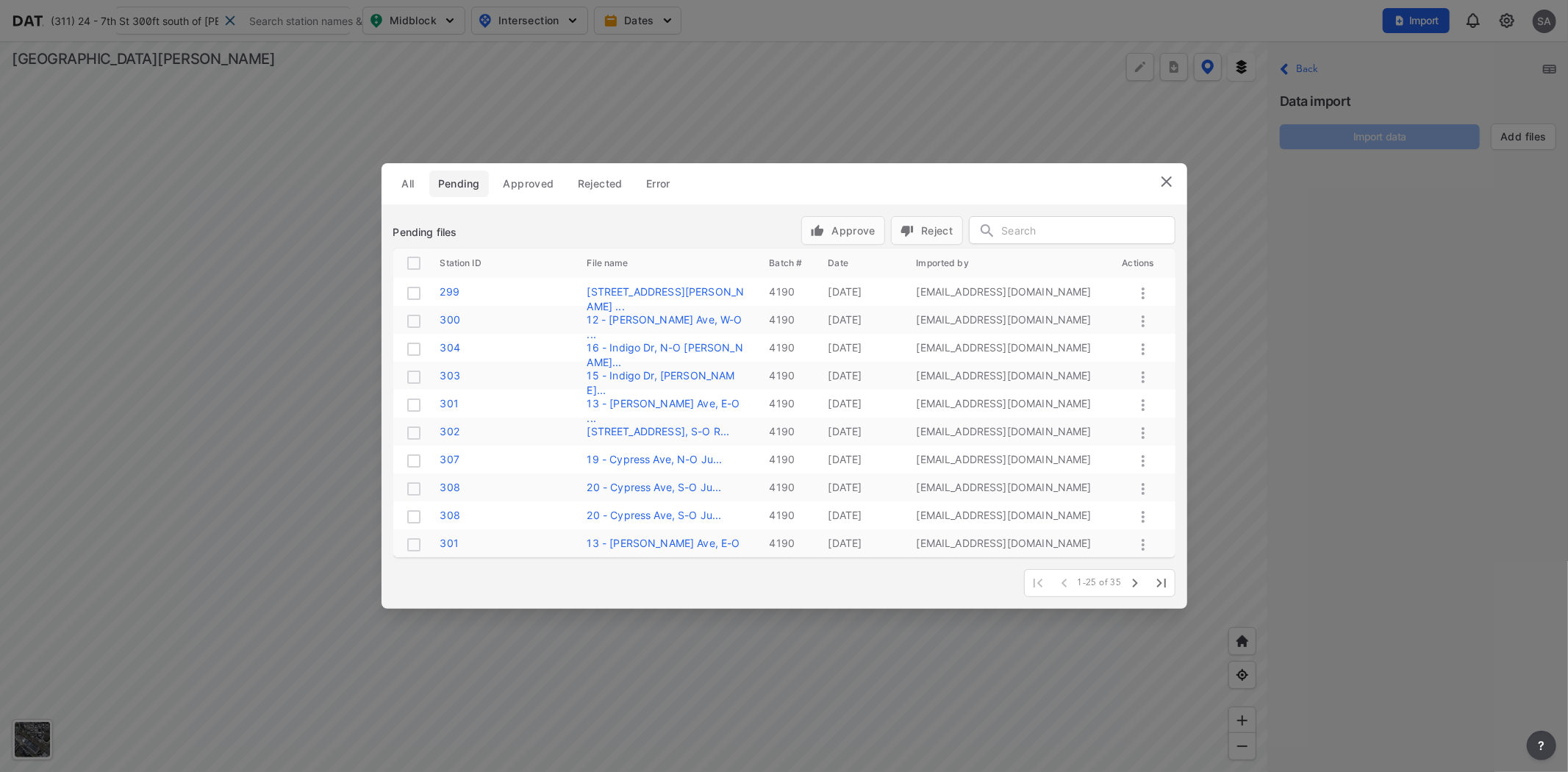
click at [412, 262] on input "checkbox" at bounding box center [414, 264] width 18 height 18
checkbox input "true"
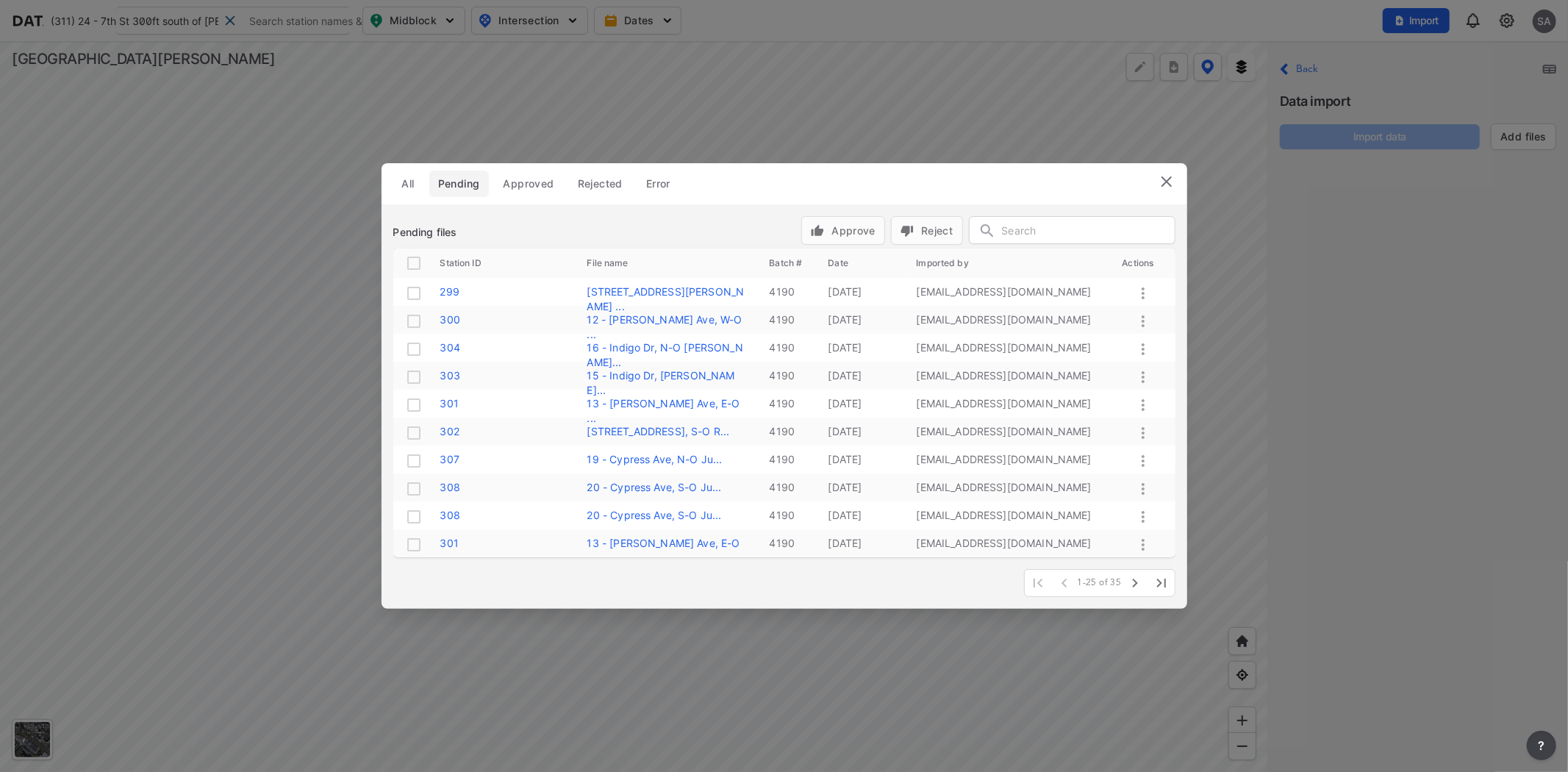
checkbox input "true"
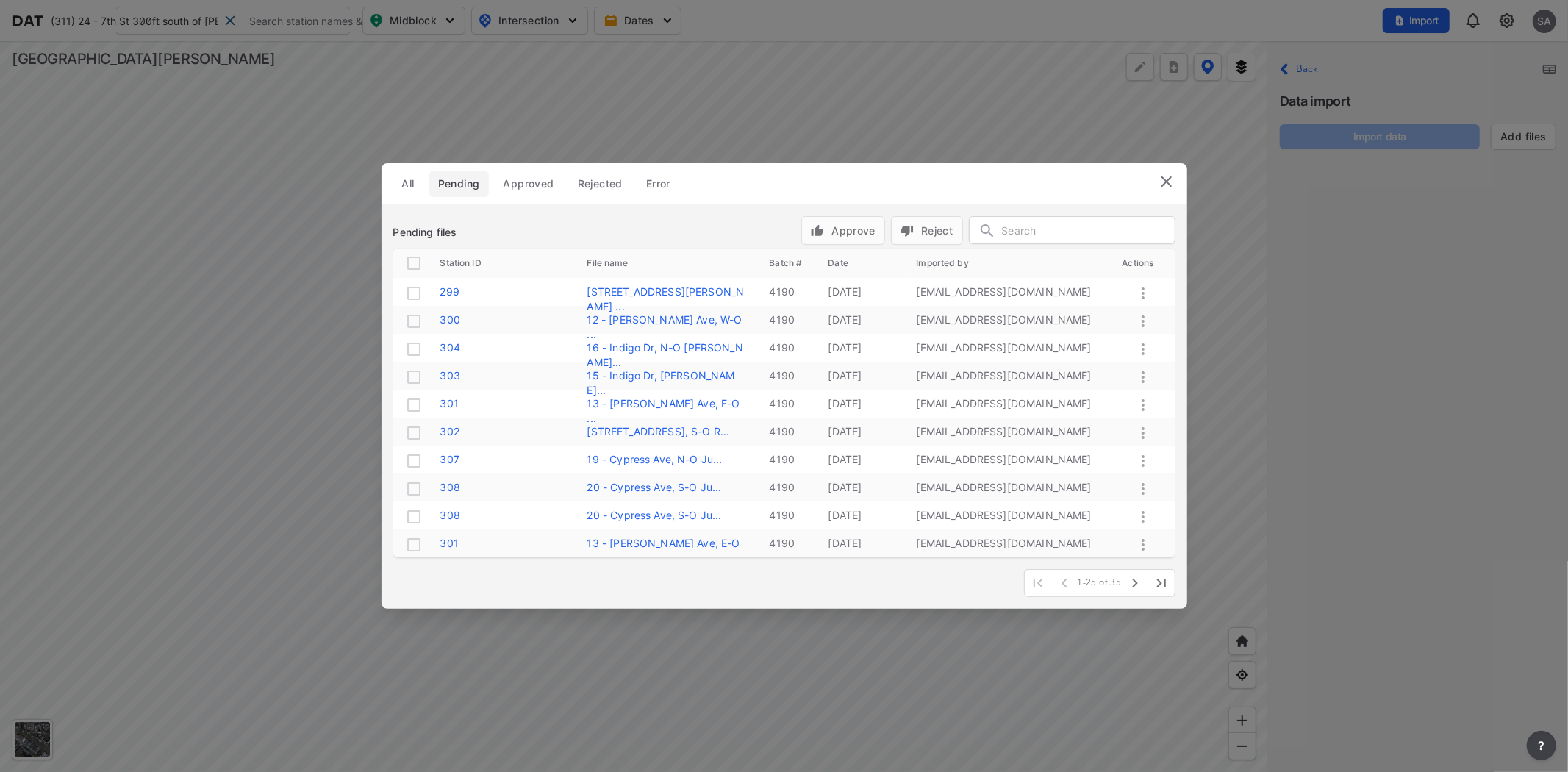
checkbox input "true"
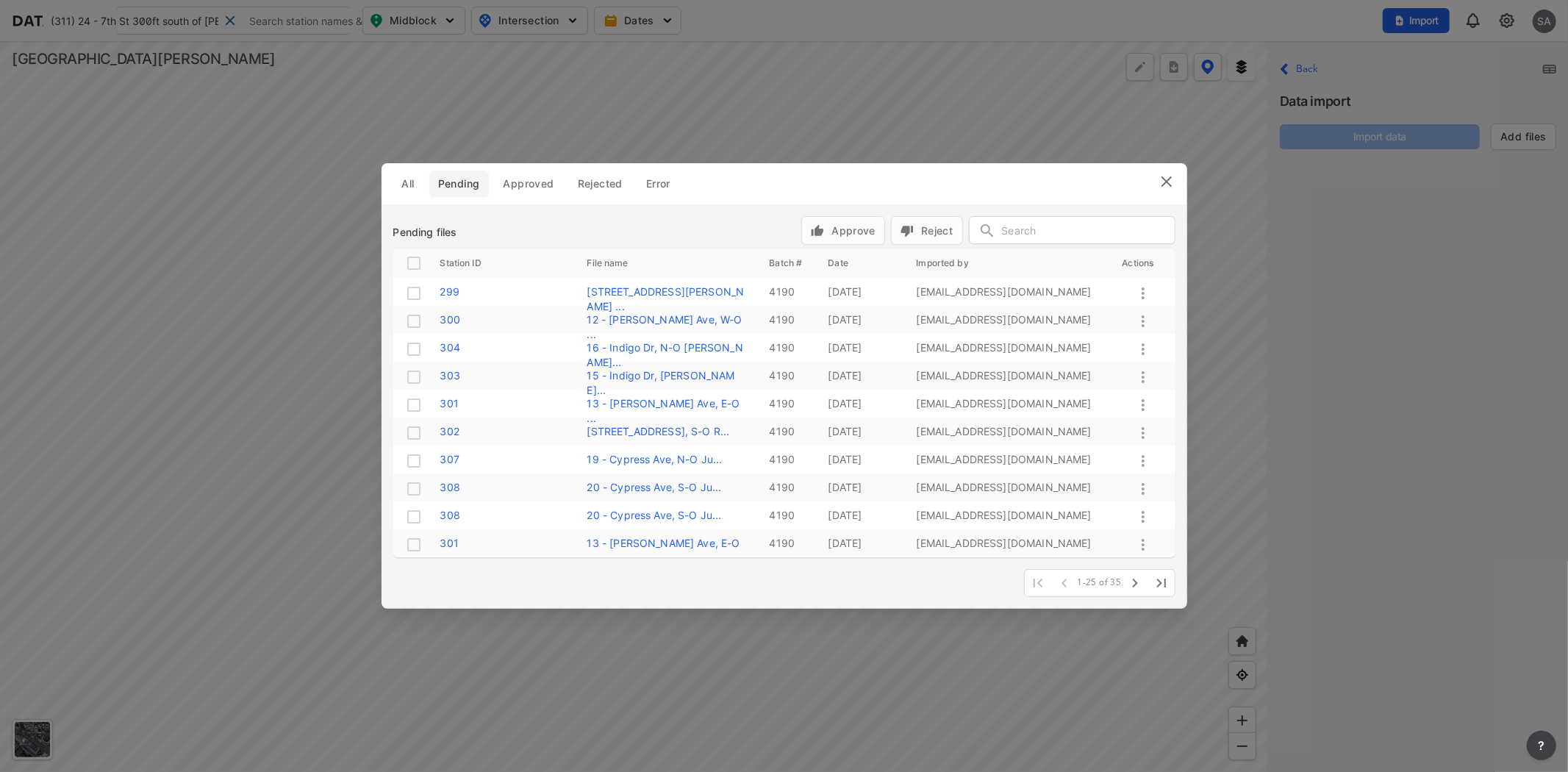
checkbox input "true"
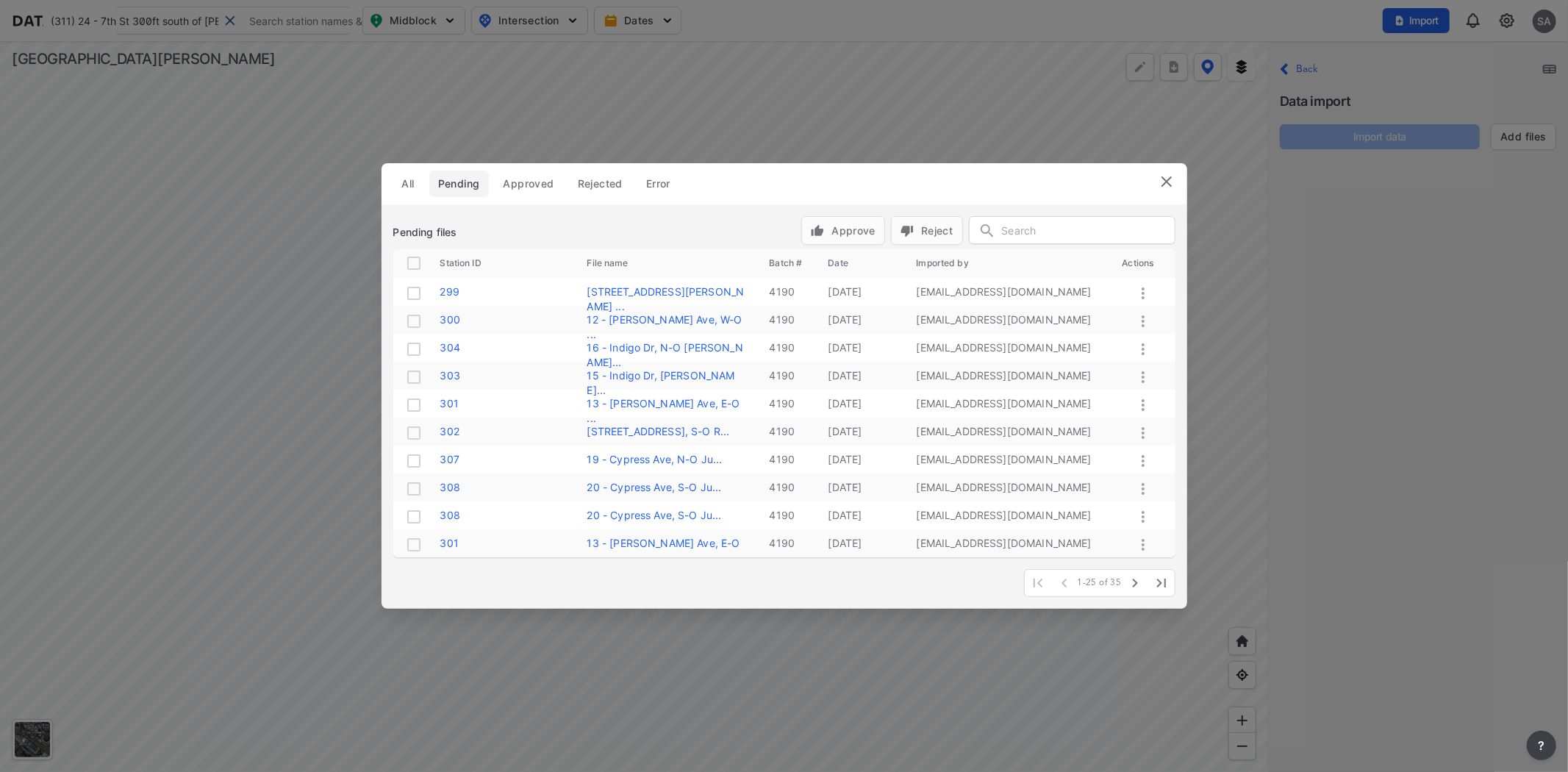
checkbox input "true"
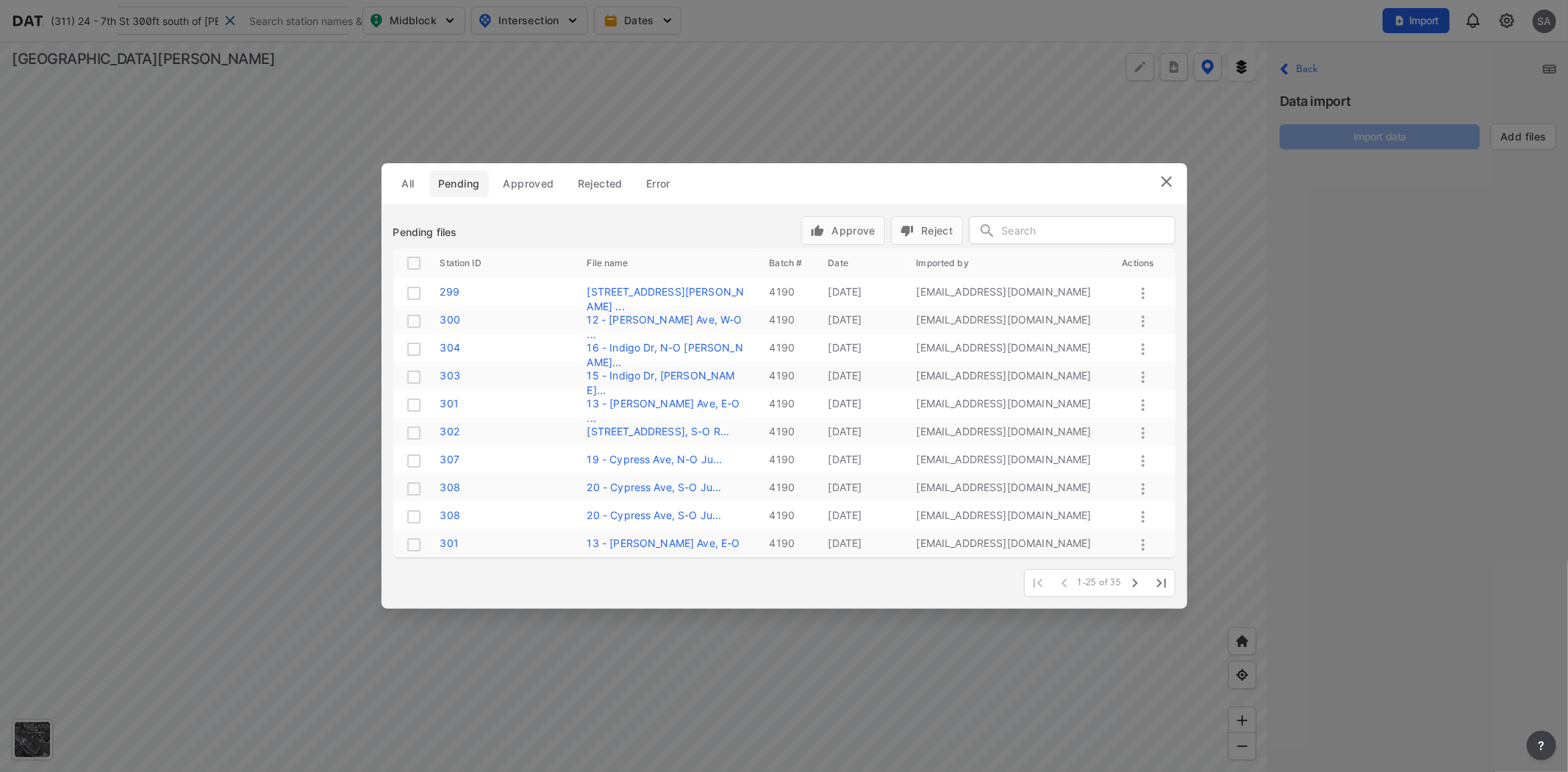
checkbox input "true"
click at [875, 230] on button "Approve" at bounding box center [843, 230] width 84 height 28
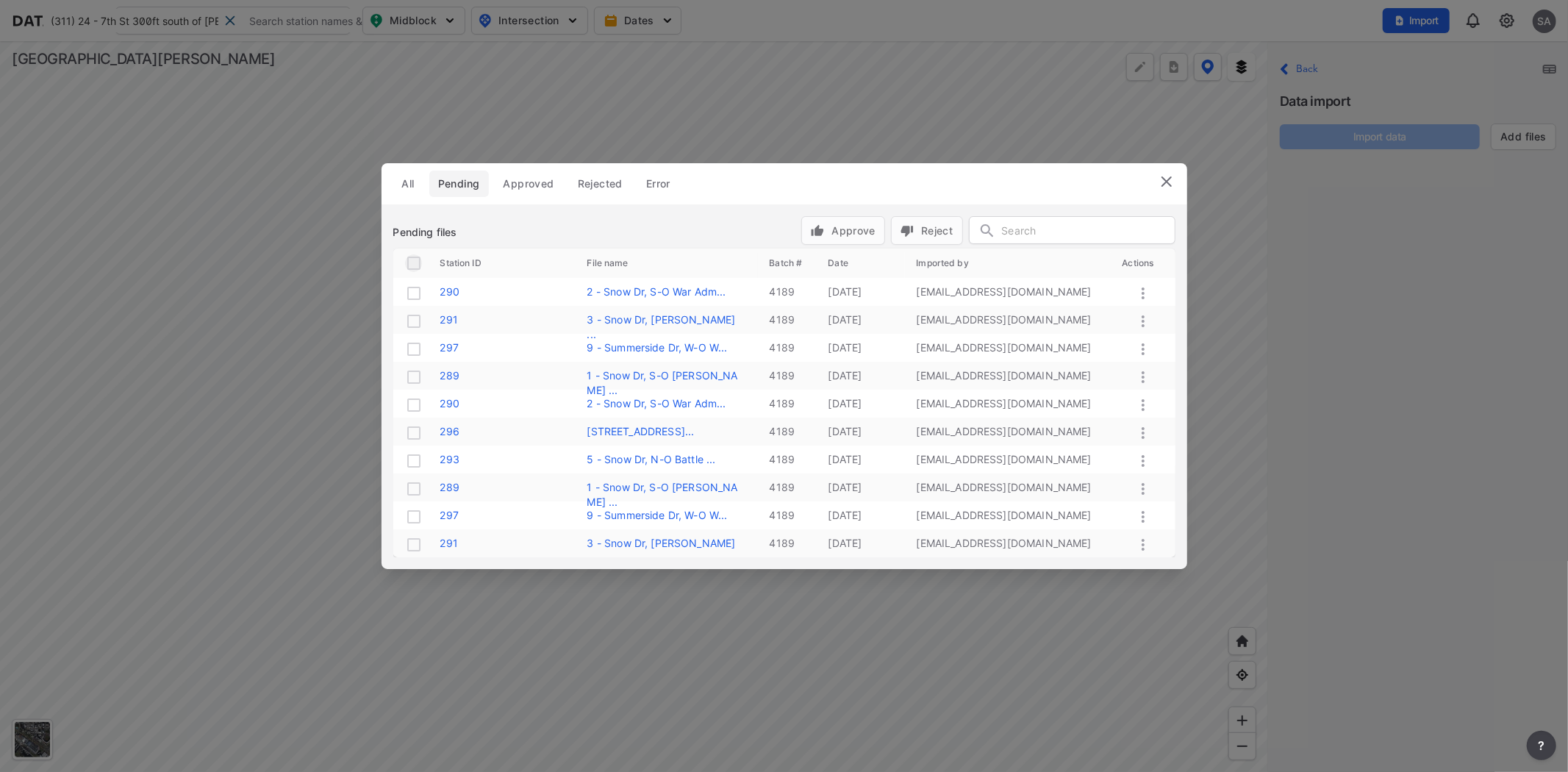
click at [411, 259] on input "checkbox" at bounding box center [414, 264] width 18 height 18
checkbox input "true"
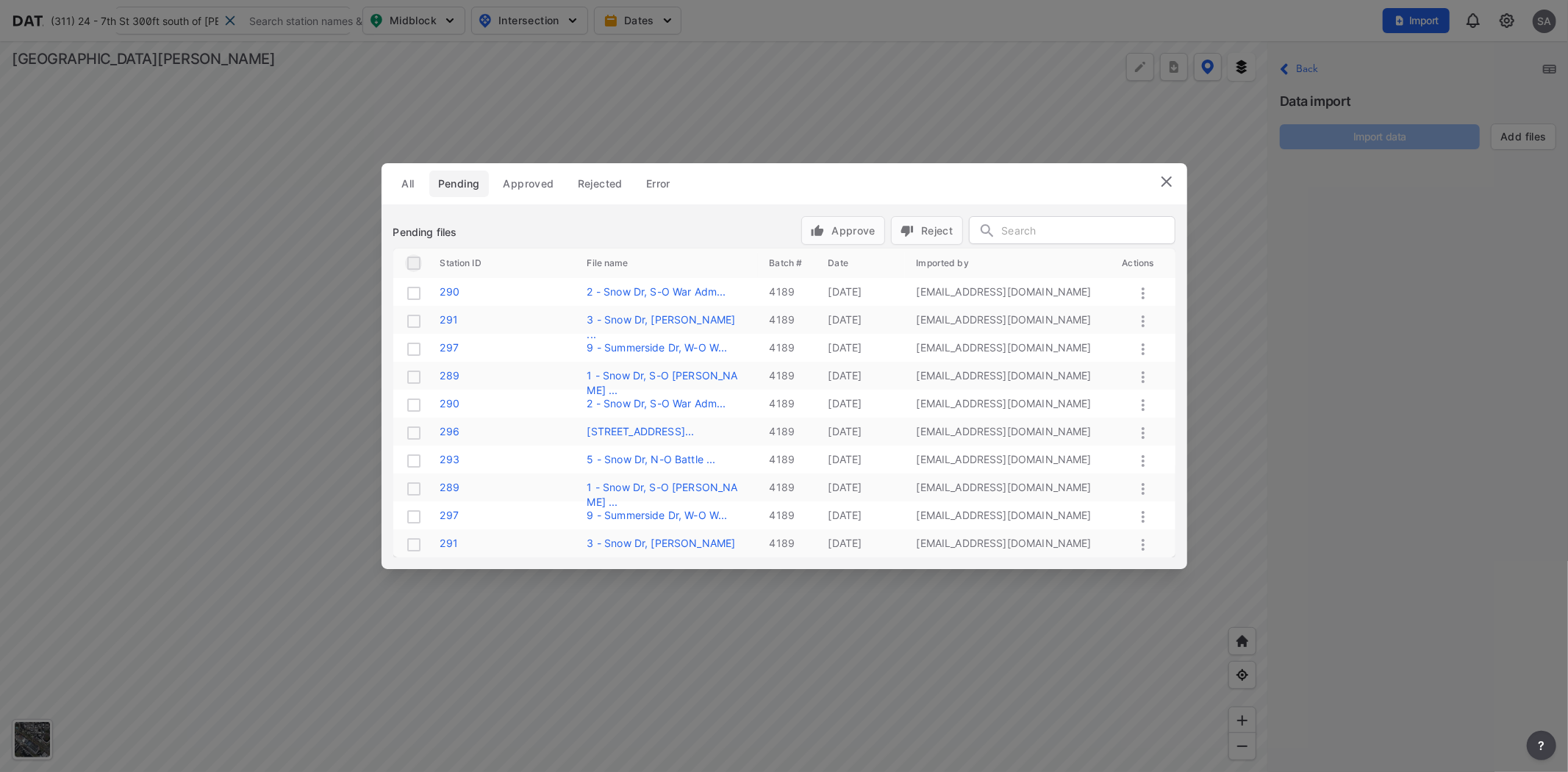
checkbox input "true"
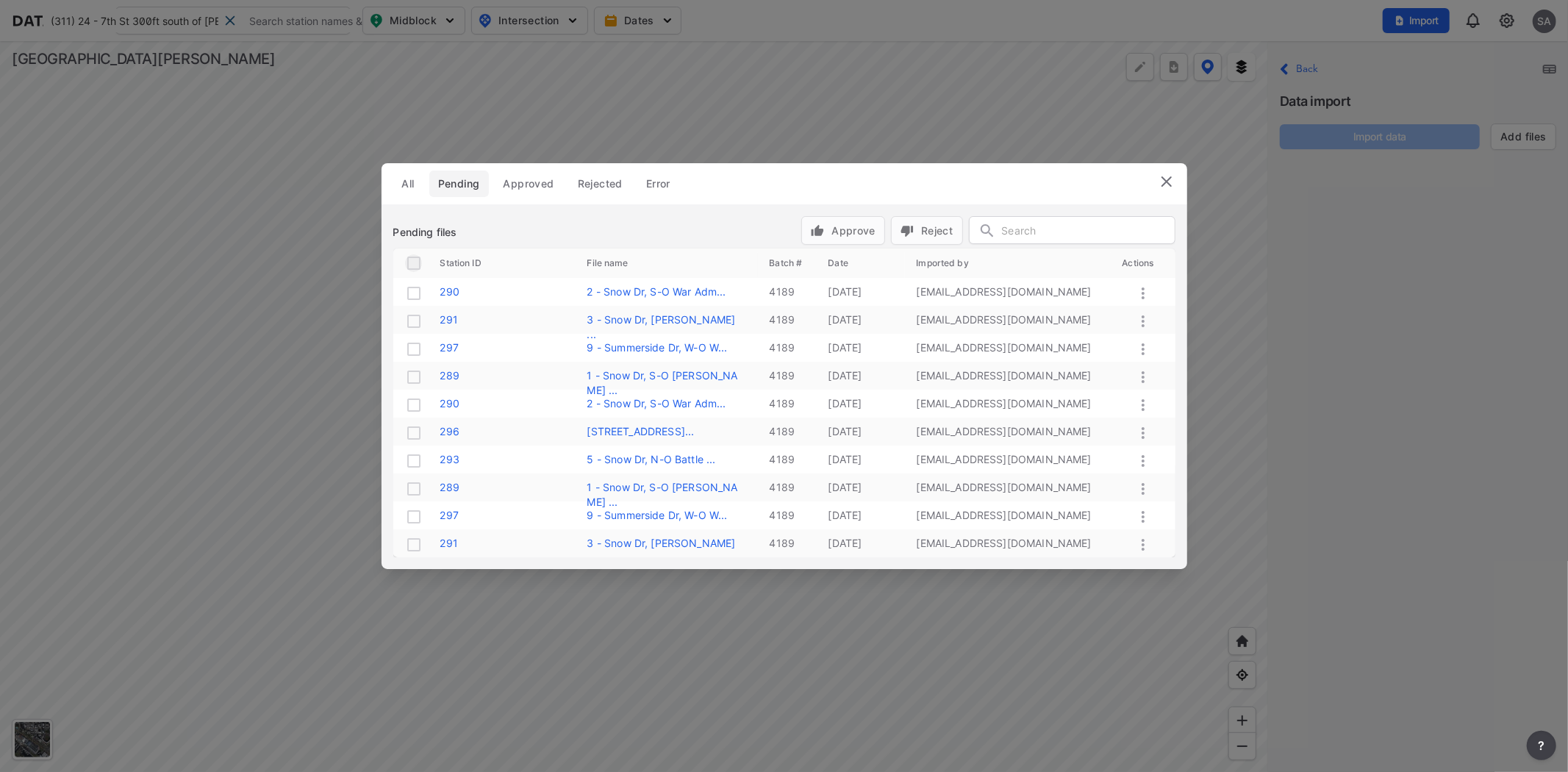
checkbox input "true"
click at [860, 220] on button "Approve" at bounding box center [843, 230] width 84 height 28
checkbox input "false"
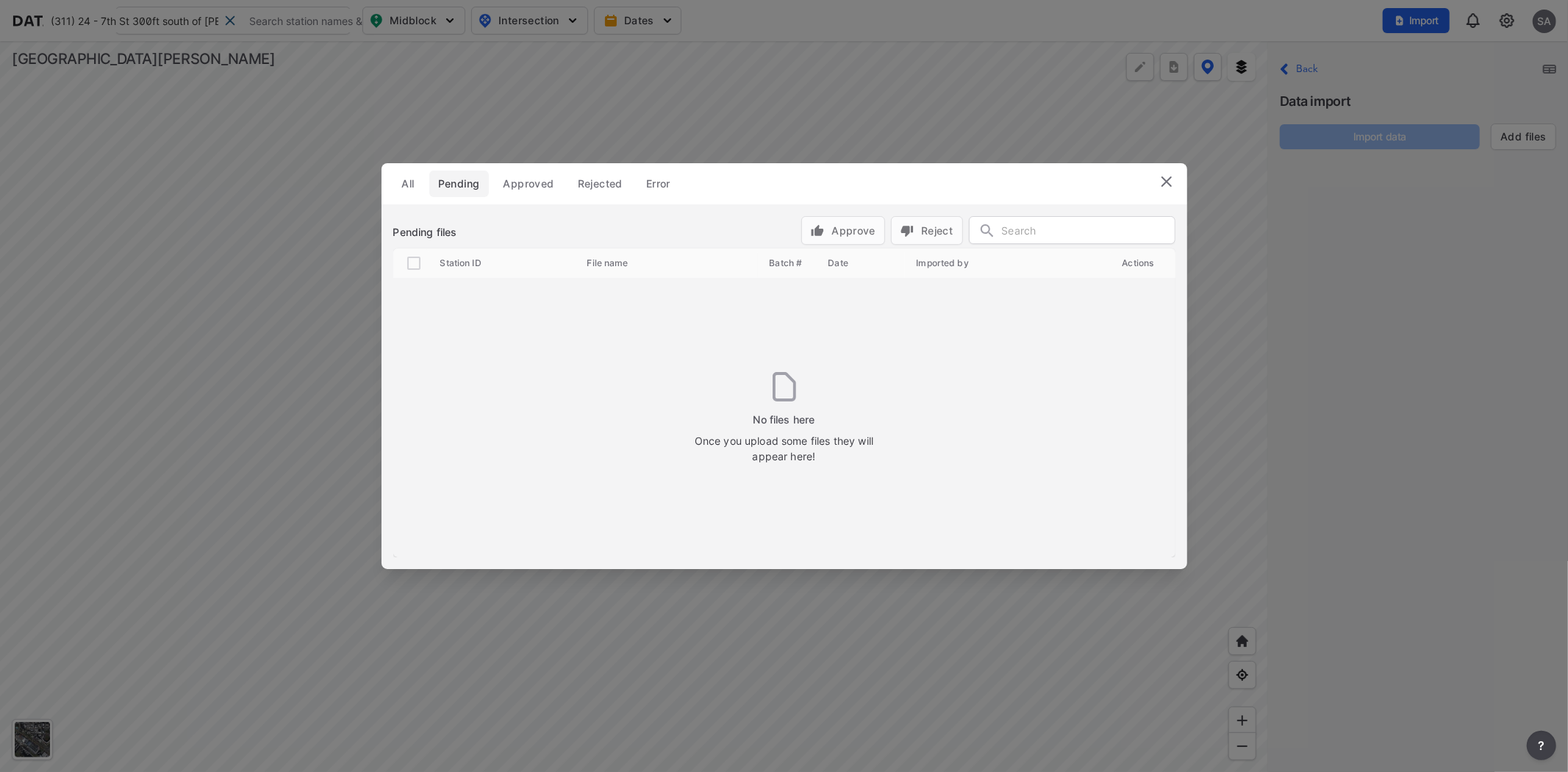
click at [1165, 178] on img at bounding box center [1166, 181] width 18 height 18
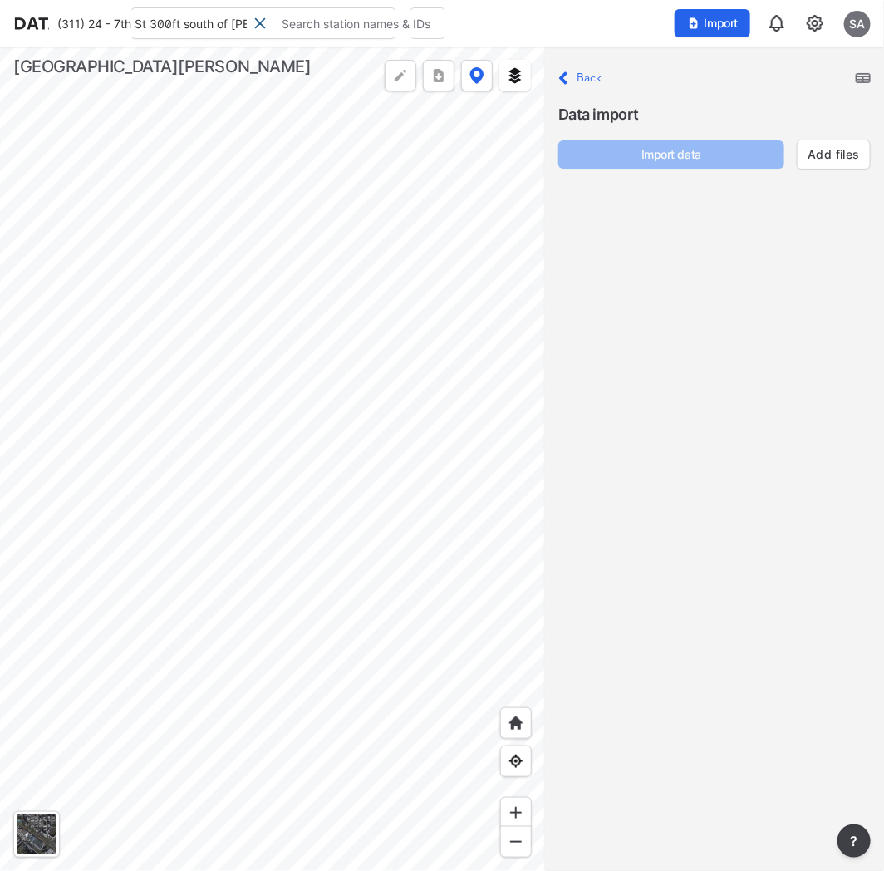
click at [599, 59] on div "Close Back Data import Import data Add files" at bounding box center [714, 112] width 339 height 130
click at [595, 73] on label "Back" at bounding box center [590, 78] width 26 height 12
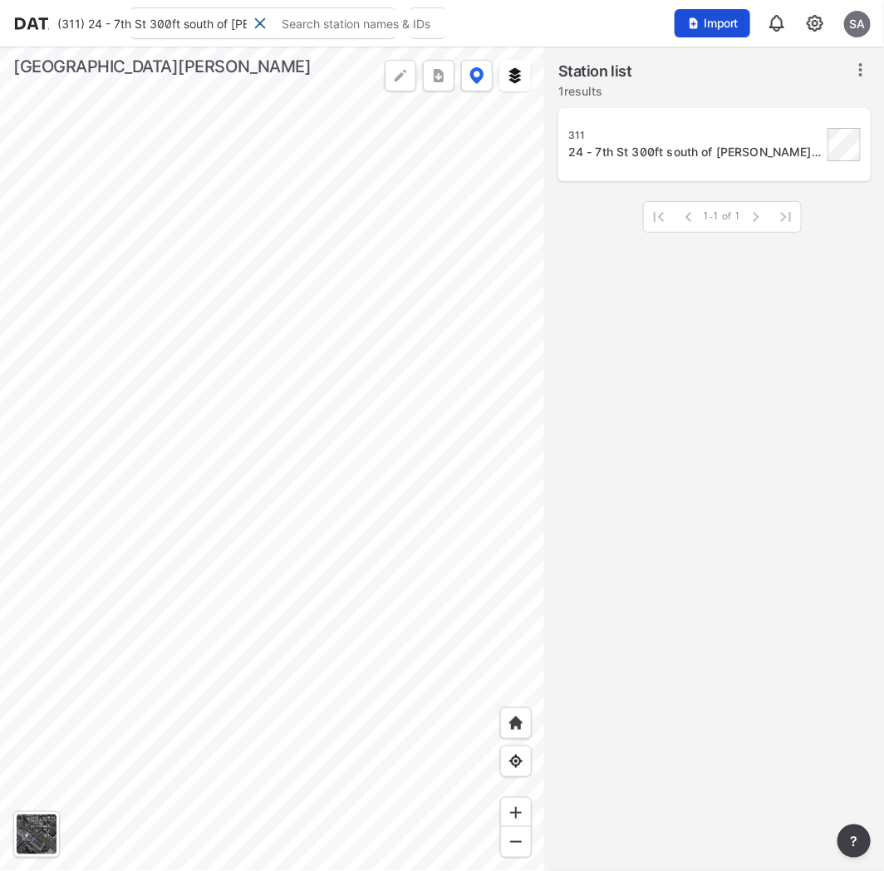
click at [716, 20] on span "Import" at bounding box center [713, 23] width 56 height 17
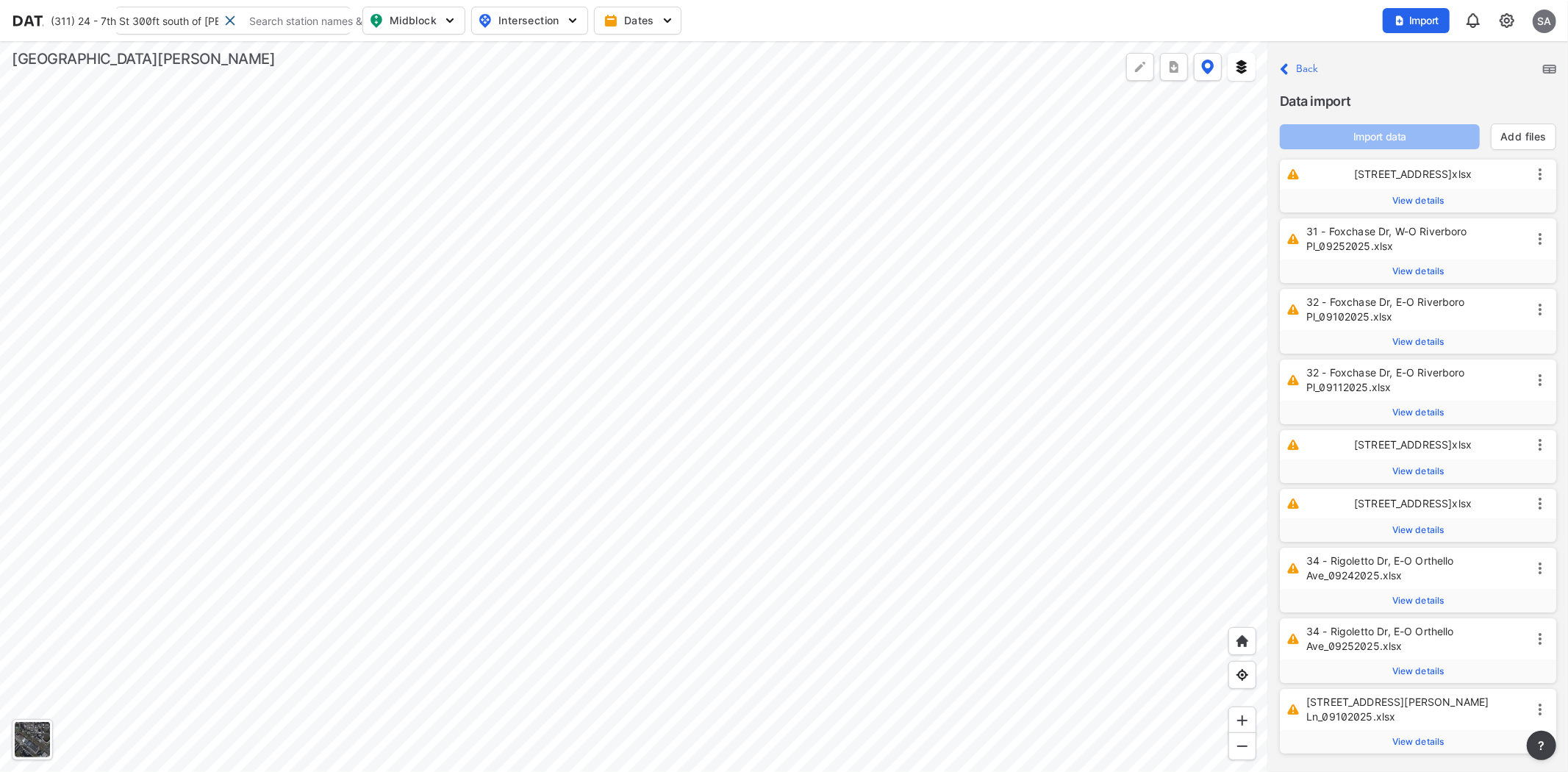
click at [1549, 67] on img at bounding box center [1549, 69] width 13 height 9
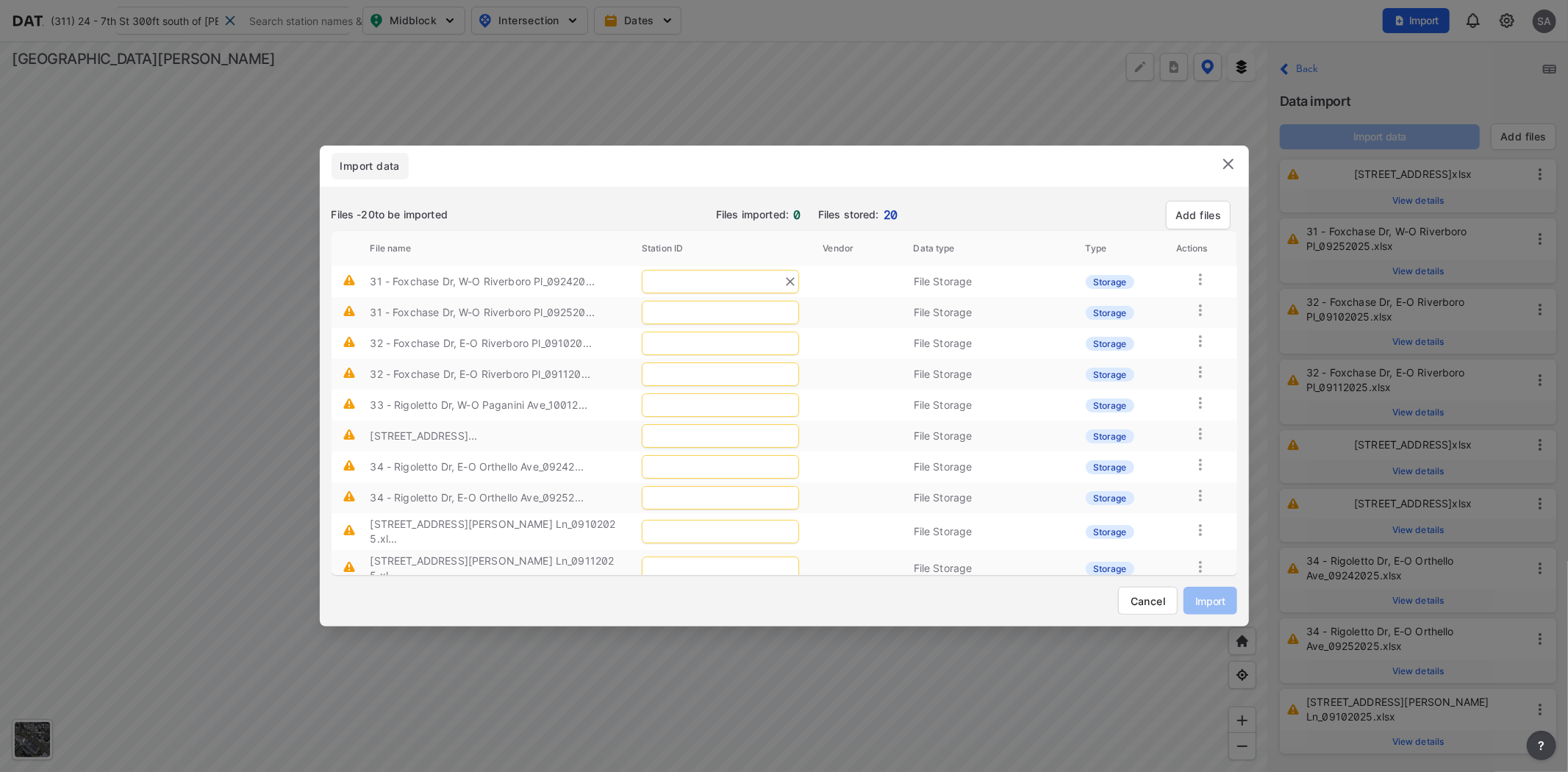
click at [694, 281] on input "text" at bounding box center [721, 281] width 157 height 24
drag, startPoint x: 486, startPoint y: 275, endPoint x: 533, endPoint y: 287, distance: 48.5
click at [533, 287] on label "31 - Foxchase Dr, W-O Riverboro Pl_092420..." at bounding box center [482, 281] width 225 height 12
copy label "Riverboro"
drag, startPoint x: 664, startPoint y: 268, endPoint x: 672, endPoint y: 276, distance: 11.3
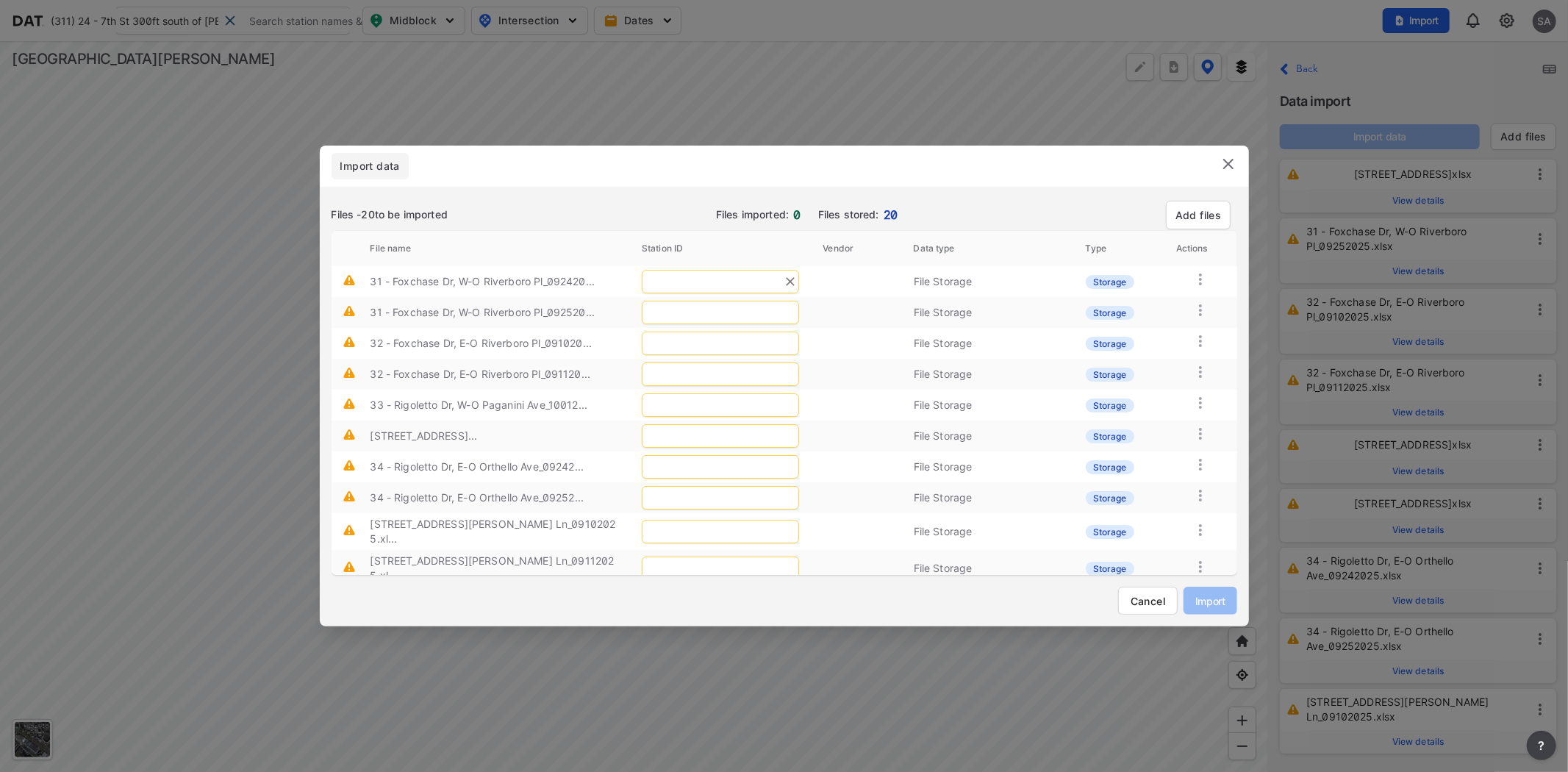
click at [664, 268] on td at bounding box center [720, 281] width 180 height 31
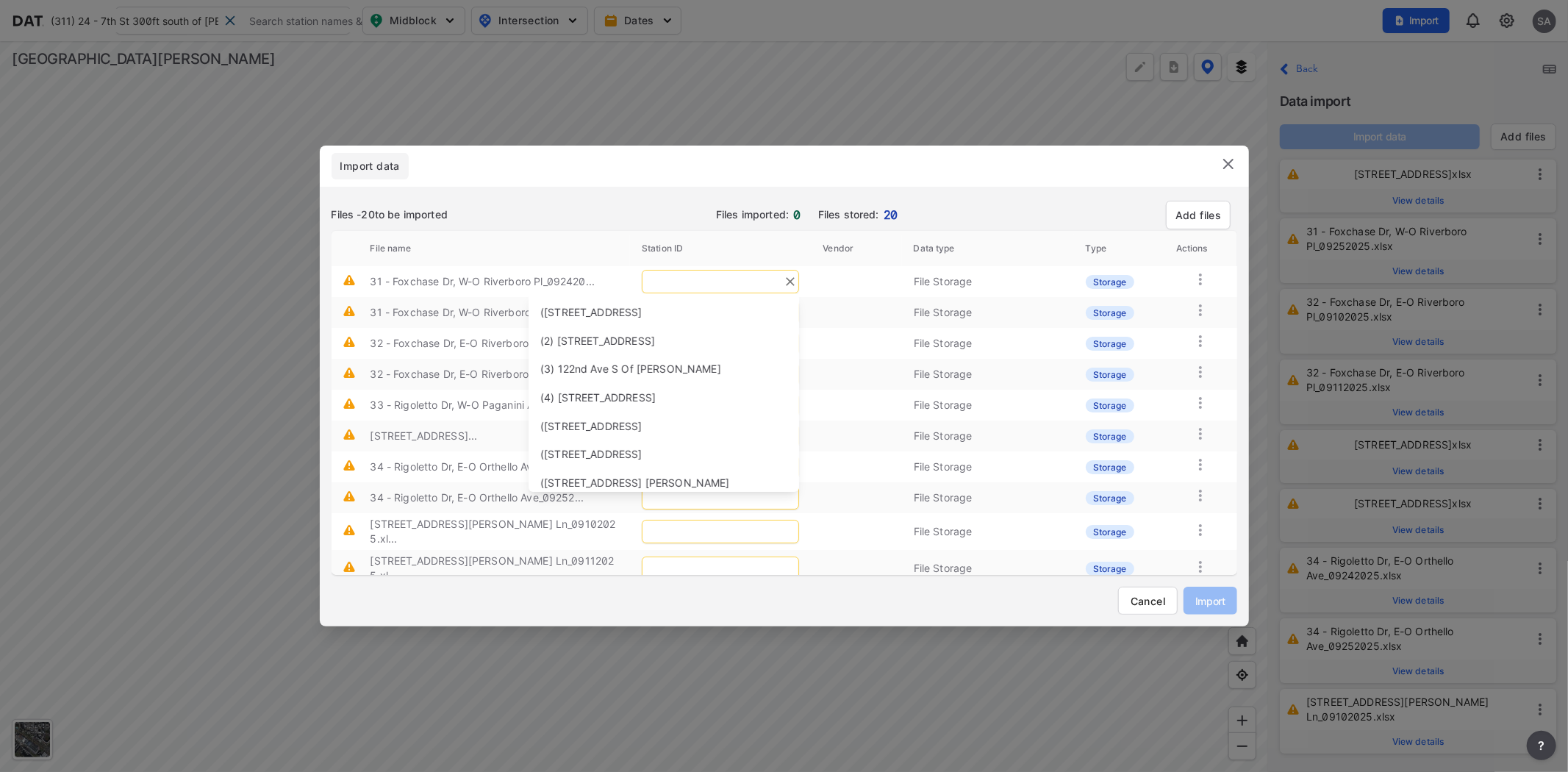
click at [680, 277] on input "text" at bounding box center [721, 281] width 157 height 24
paste input "Riverboro"
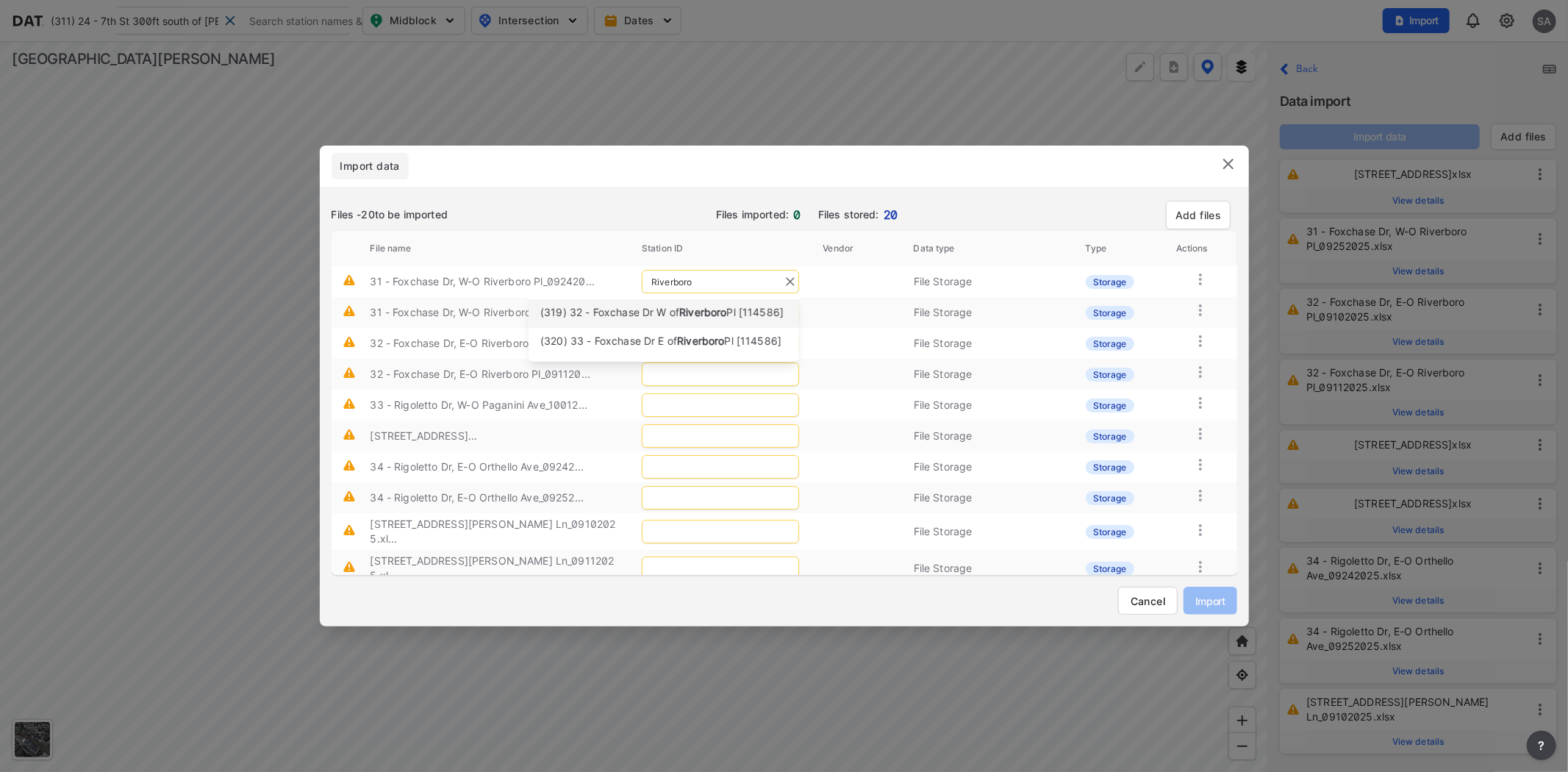
click at [670, 311] on span "(319) 32 - Foxchase Dr W of" at bounding box center [609, 312] width 139 height 12
type input "319"
click at [677, 312] on input "text" at bounding box center [721, 312] width 157 height 24
paste input "Riverboro"
click at [671, 341] on span "(319) 32 - Foxchase Dr W of" at bounding box center [609, 343] width 139 height 12
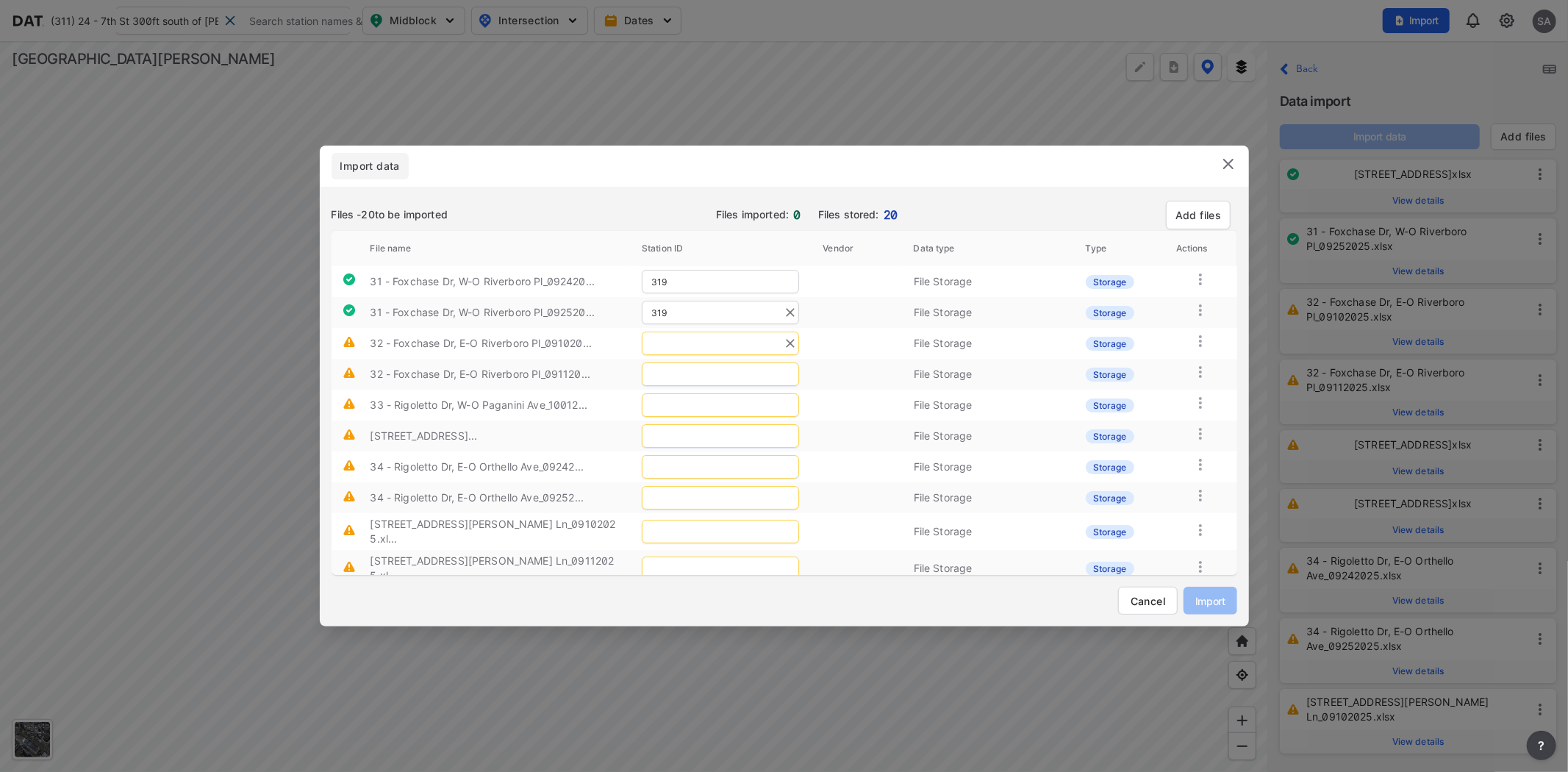
type input "319"
click at [695, 340] on input "text" at bounding box center [721, 343] width 157 height 24
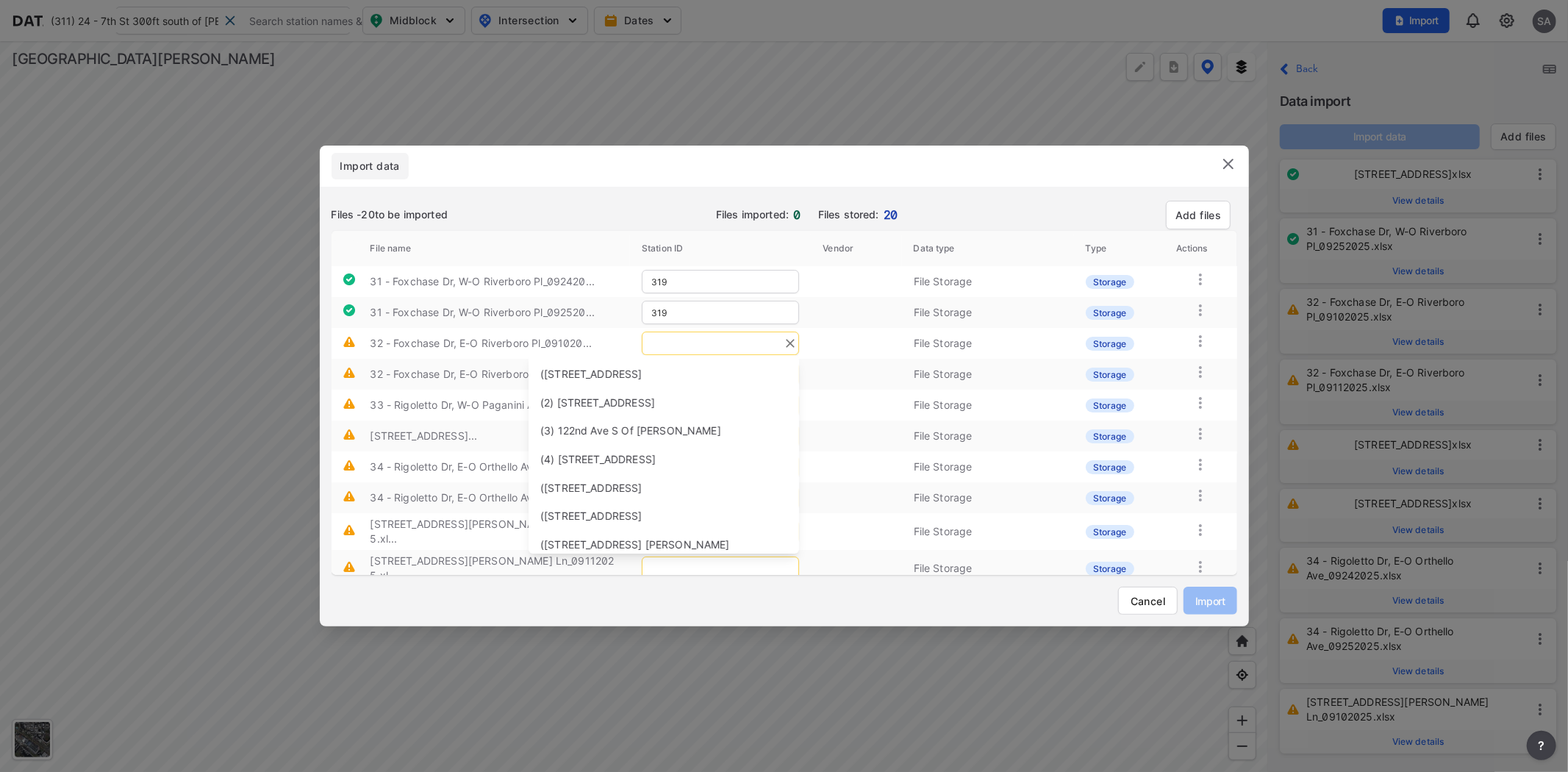
paste input "Riverboro"
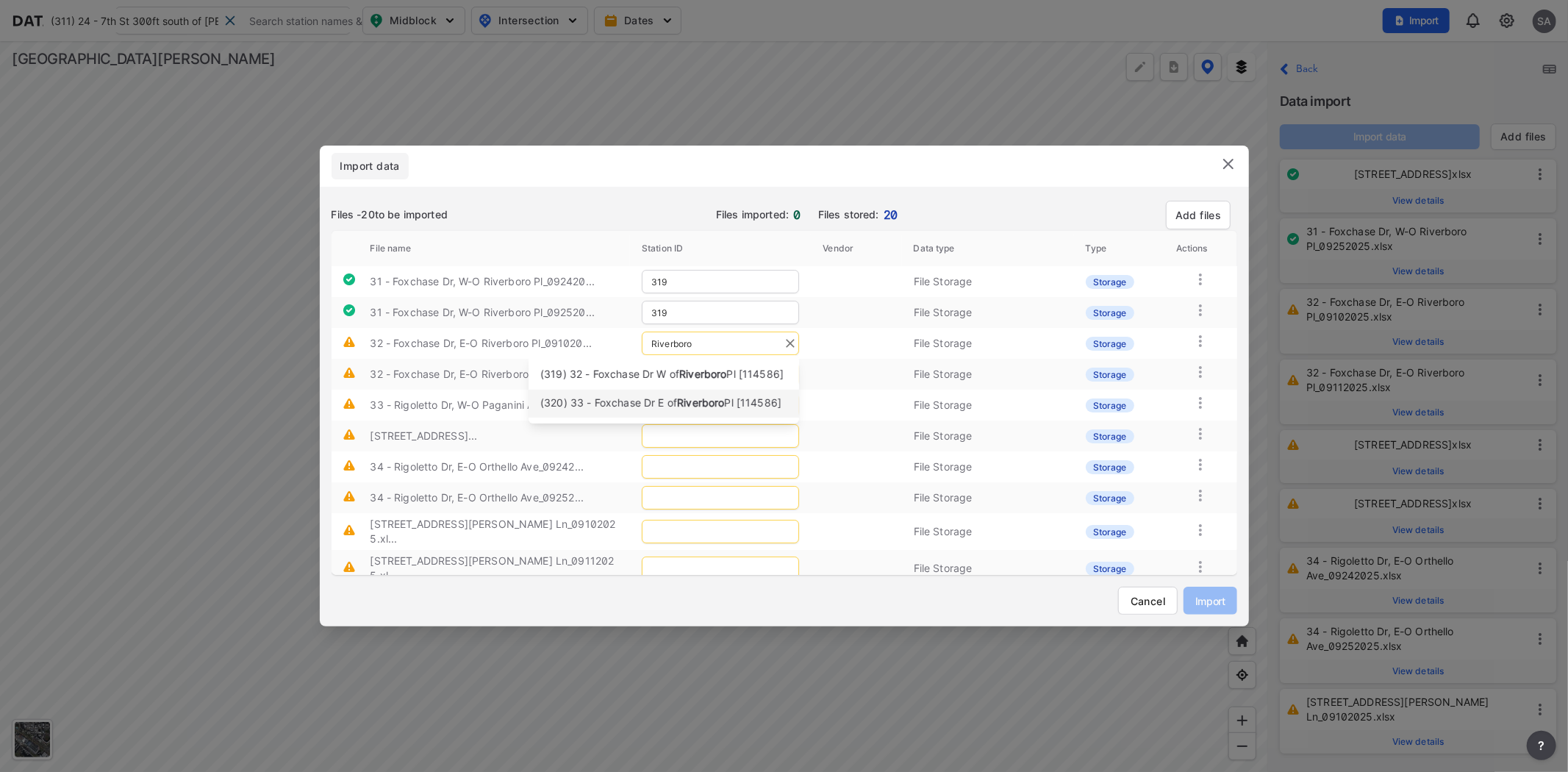
click at [670, 409] on span "(320) 33 - Foxchase Dr E of" at bounding box center [608, 402] width 137 height 12
type input "320"
click at [704, 380] on input "text" at bounding box center [721, 374] width 157 height 24
paste input "Riverboro"
click at [670, 440] on span "(320) 33 - Foxchase Dr E of" at bounding box center [608, 433] width 137 height 12
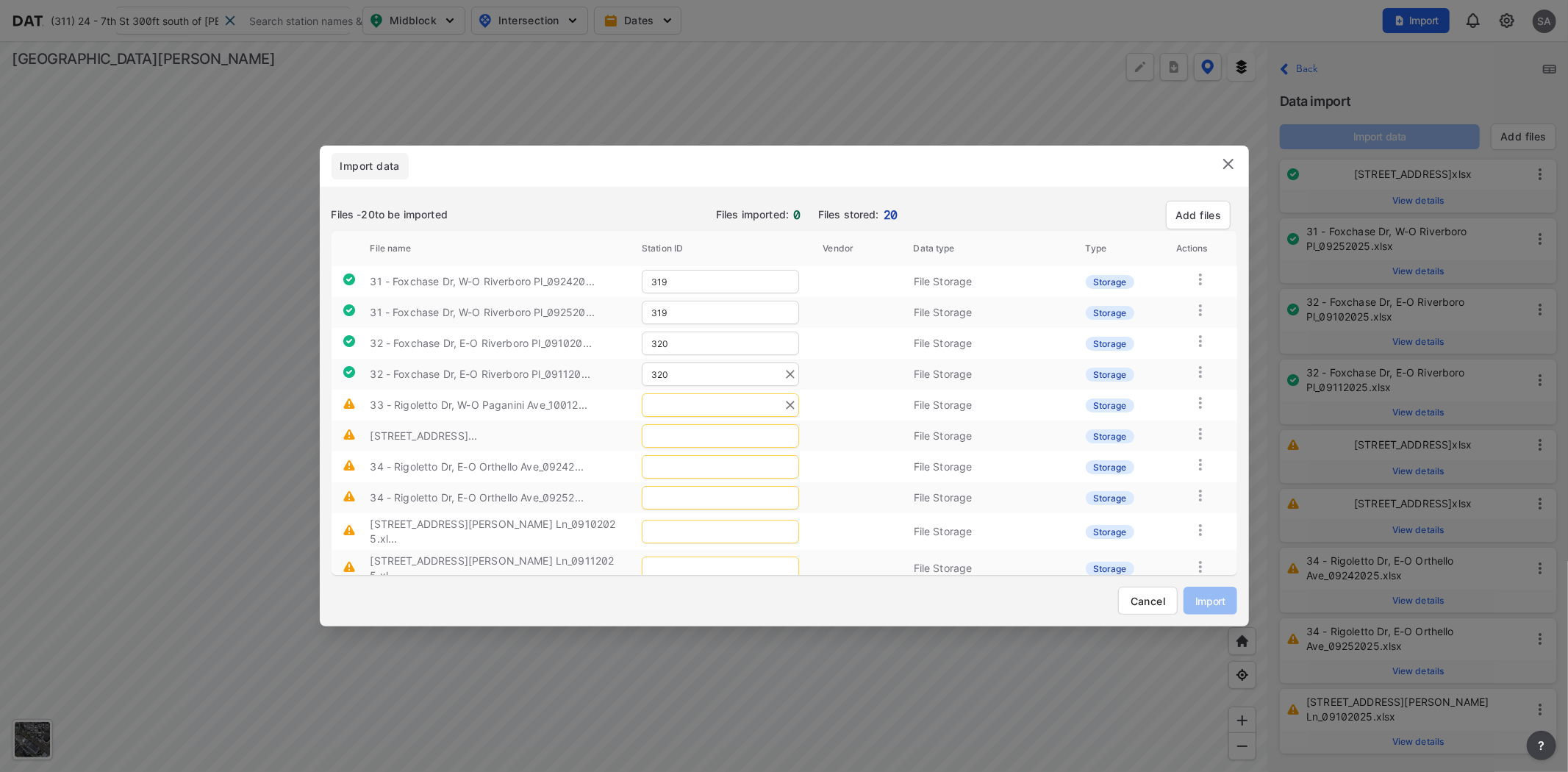
type input "320"
click at [716, 410] on input "text" at bounding box center [721, 405] width 157 height 24
drag, startPoint x: 484, startPoint y: 401, endPoint x: 512, endPoint y: 410, distance: 29.4
click at [527, 409] on label "33 - Rigoletto Dr, W-O Paganini Ave_10012..." at bounding box center [478, 405] width 218 height 12
copy label "Paganini"
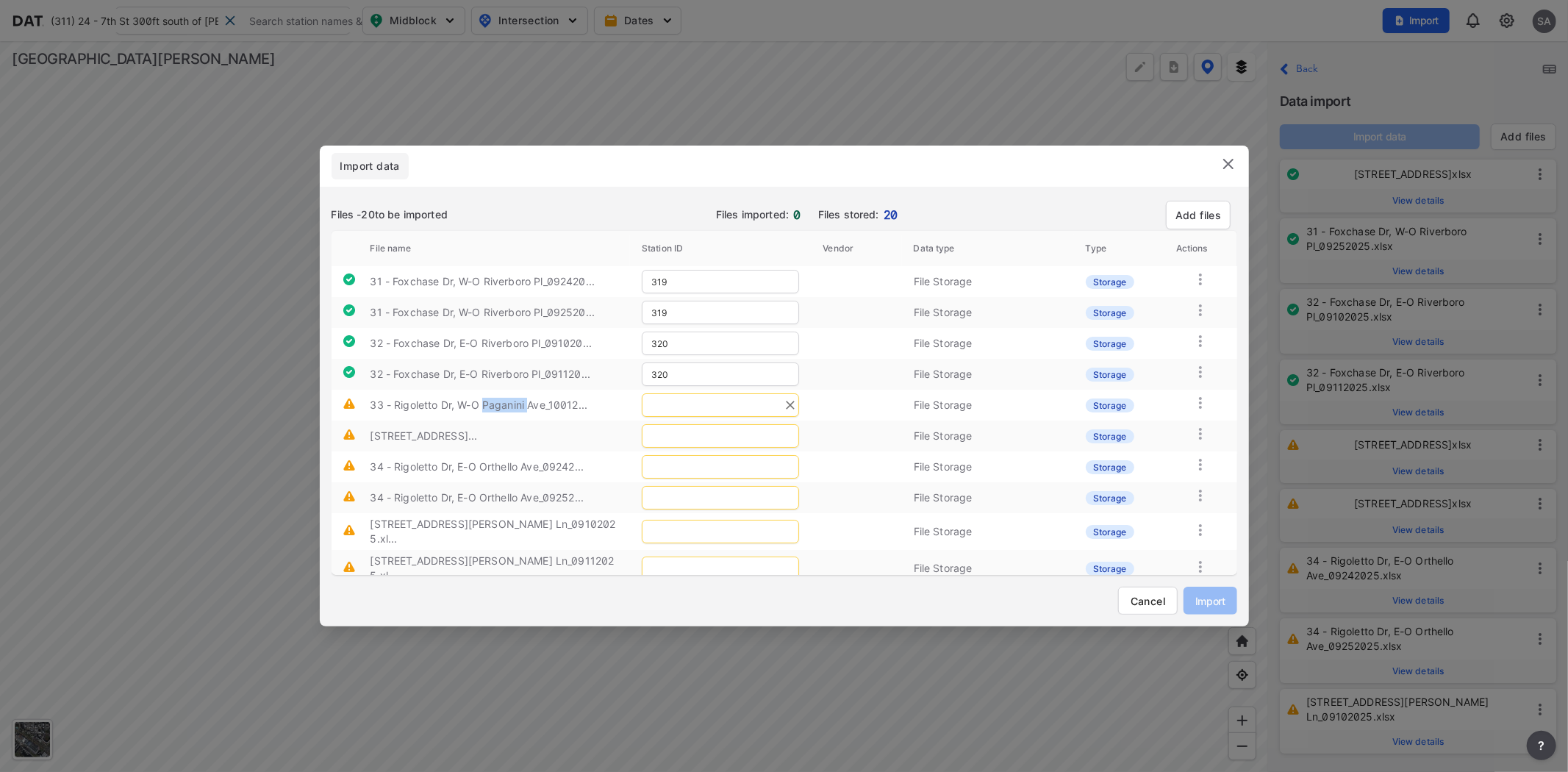
click at [719, 399] on input "text" at bounding box center [721, 405] width 157 height 24
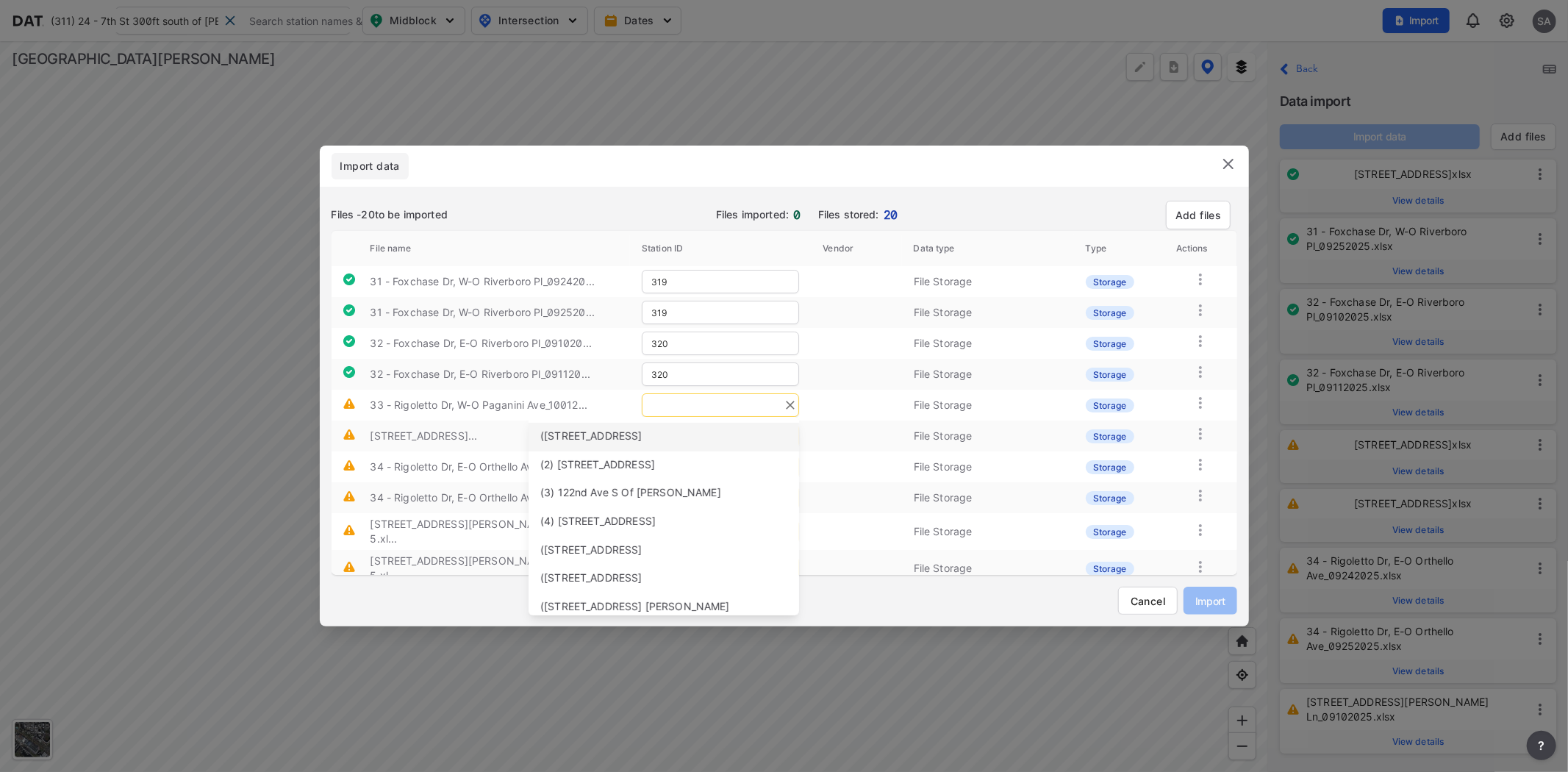
paste input "Paganini"
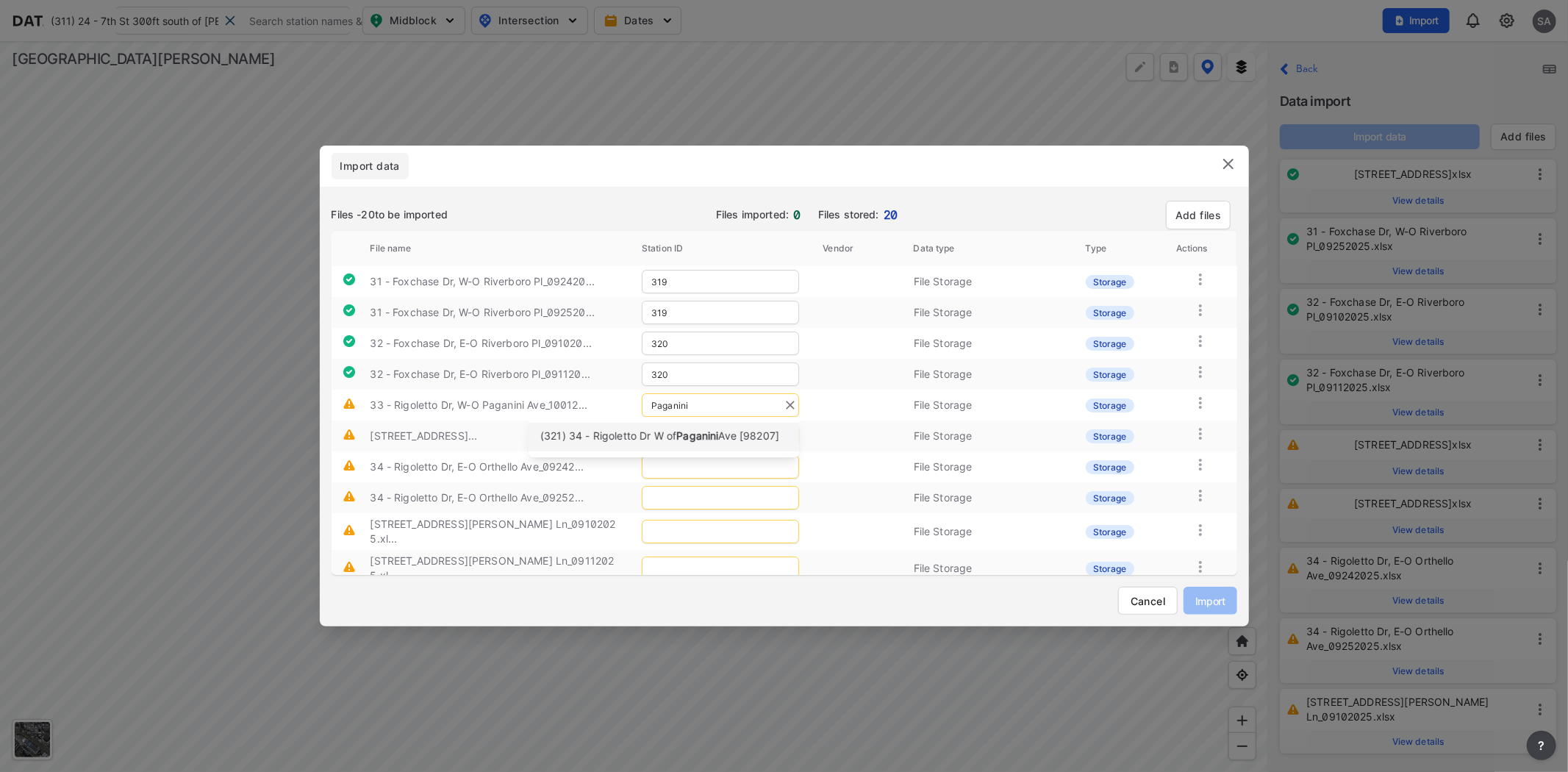
click at [677, 436] on span "(321) 34 - Rigoletto Dr W of" at bounding box center [608, 435] width 136 height 12
type input "321"
click at [701, 437] on input "text" at bounding box center [721, 436] width 157 height 24
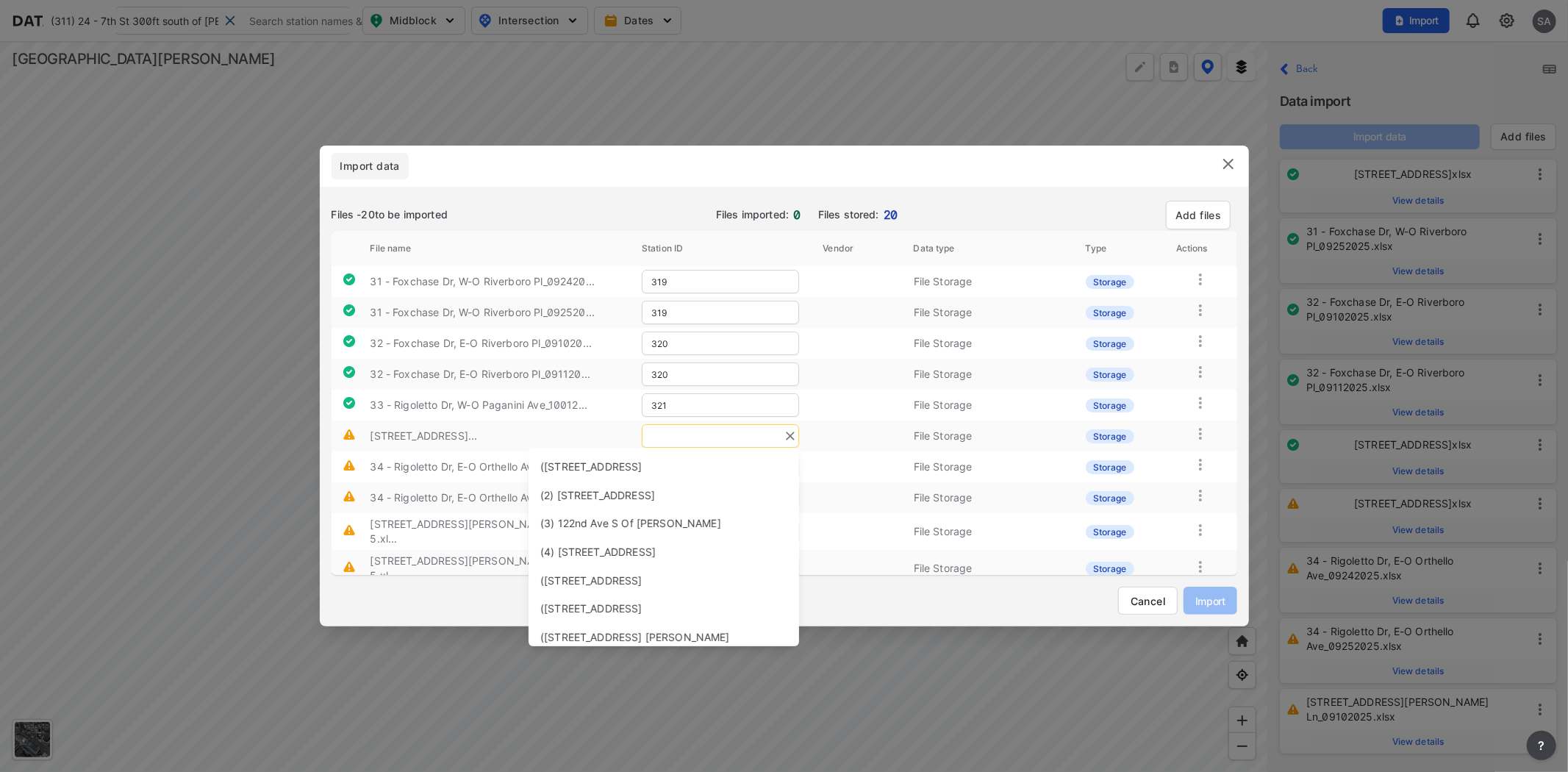
paste input "Paganini"
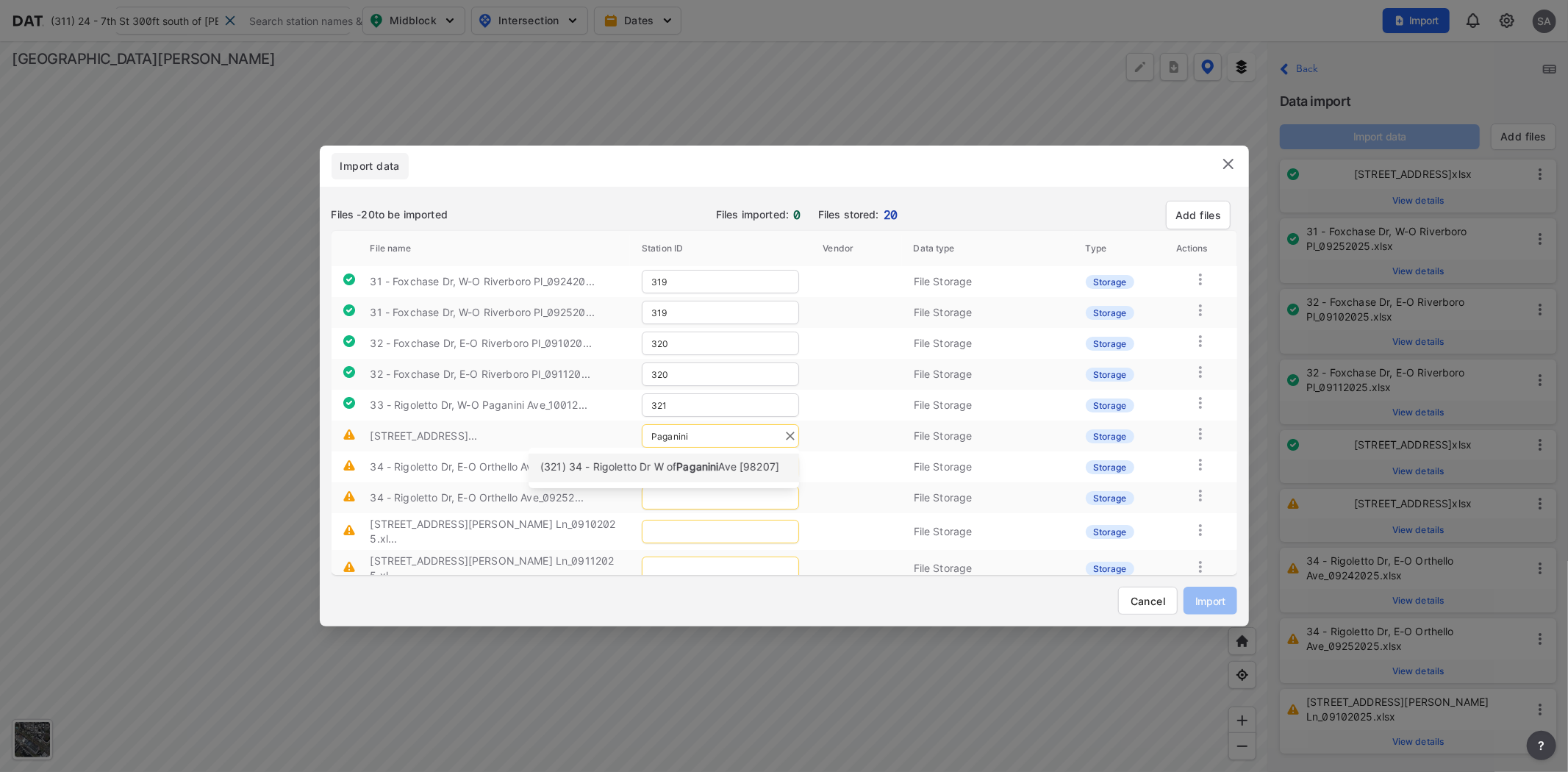
click at [666, 471] on span "(321) 34 - Rigoletto Dr W of" at bounding box center [608, 466] width 136 height 12
type input "321"
drag, startPoint x: 480, startPoint y: 467, endPoint x: 520, endPoint y: 479, distance: 41.8
click at [521, 479] on tr "34 - Rigoletto Dr, E-O Orthello Ave_09242... File Storage Storage" at bounding box center [784, 466] width 906 height 31
click at [504, 477] on tr "34 - Rigoletto Dr, E-O Orthello Ave_09242... File Storage Storage" at bounding box center [784, 466] width 906 height 31
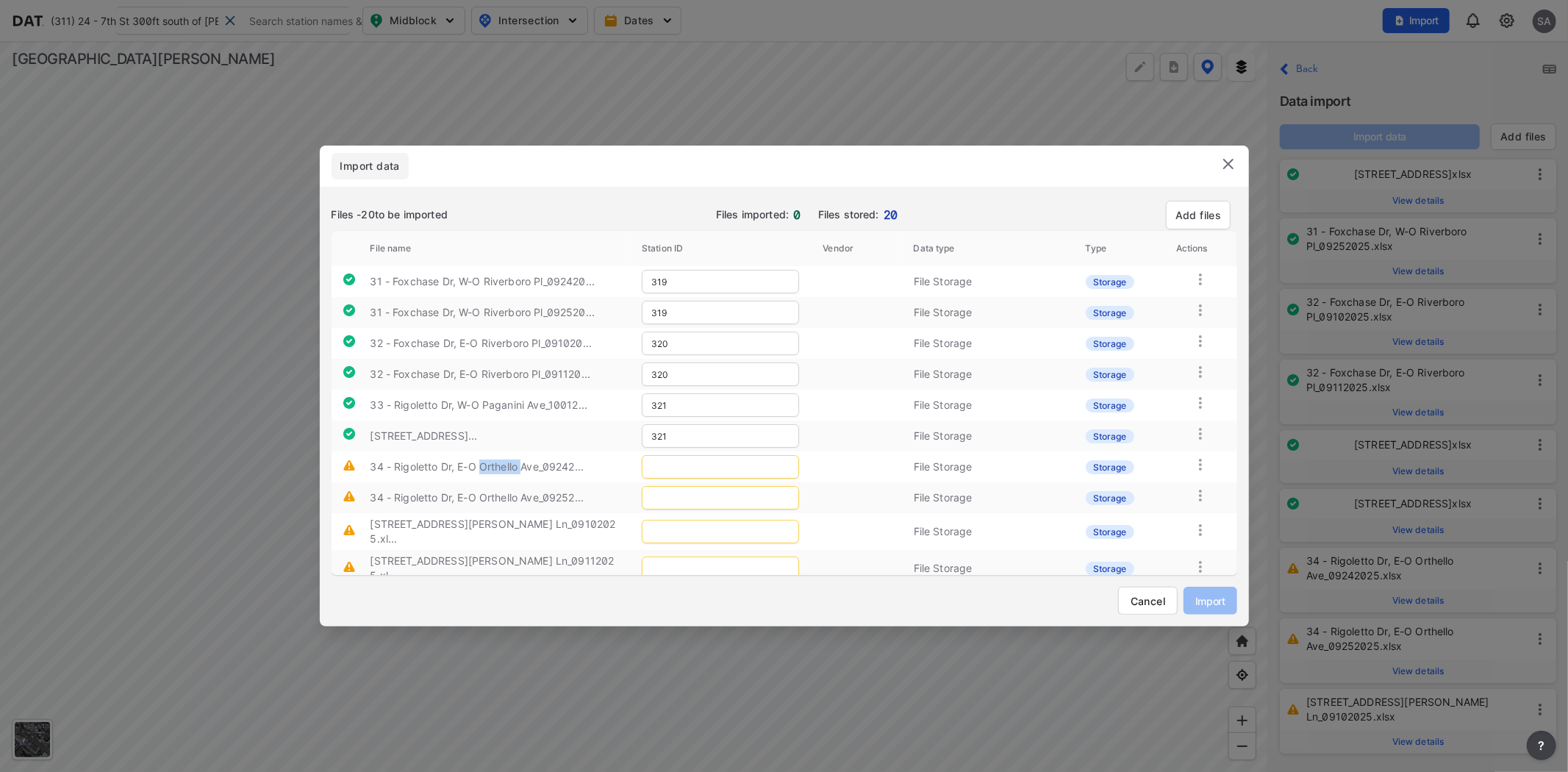
drag, startPoint x: 481, startPoint y: 466, endPoint x: 524, endPoint y: 466, distance: 43.0
click at [524, 466] on label "34 - Rigoletto Dr, E-O Orthello Ave_09242..." at bounding box center [477, 466] width 214 height 12
copy label "Orthello"
click at [671, 463] on input "text" at bounding box center [721, 467] width 157 height 24
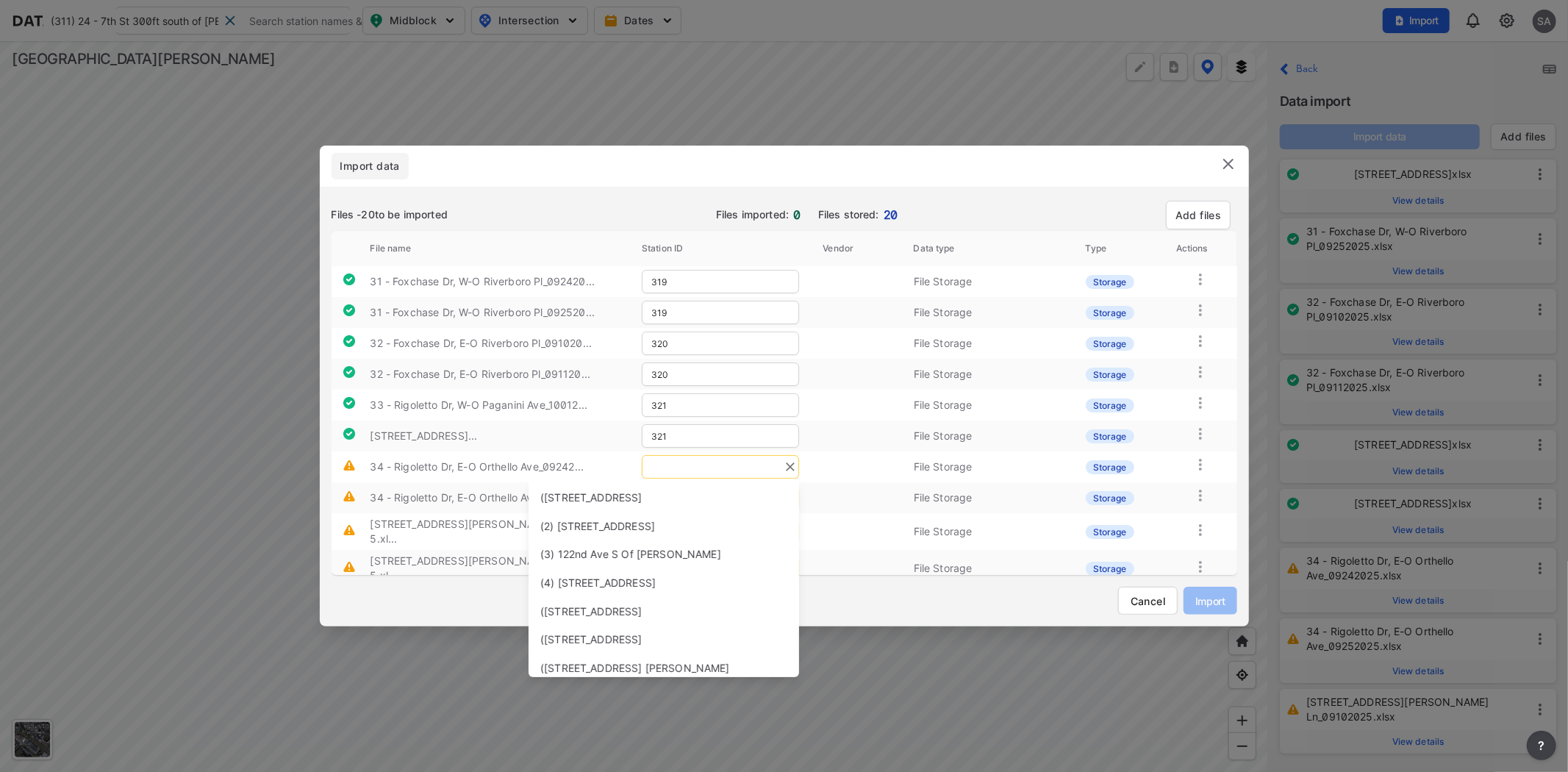
paste input "Orthello"
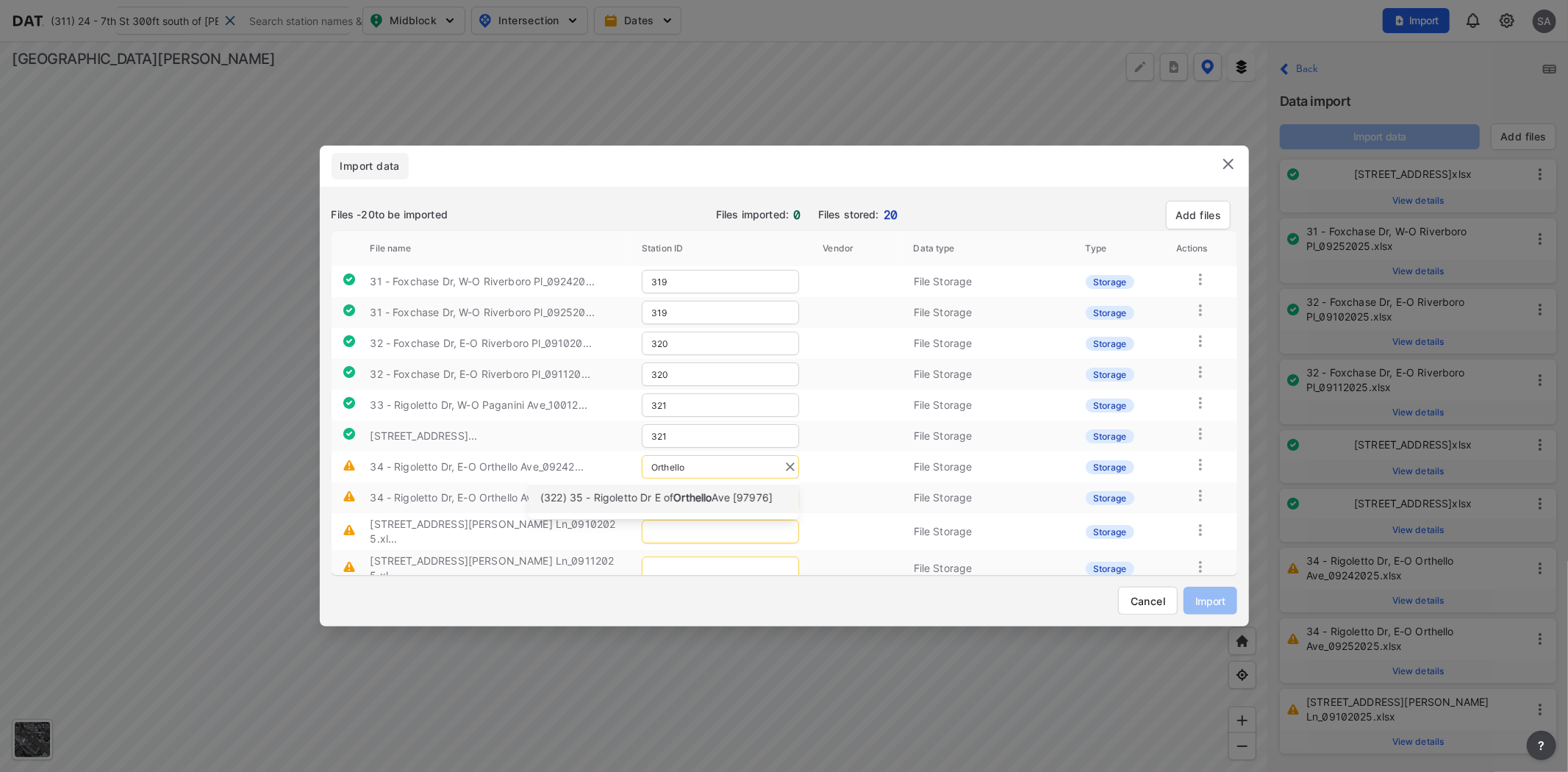
click at [641, 502] on span "(322) 35 - Rigoletto Dr E of" at bounding box center [607, 497] width 133 height 12
type input "322"
click at [689, 508] on input "text" at bounding box center [721, 497] width 157 height 24
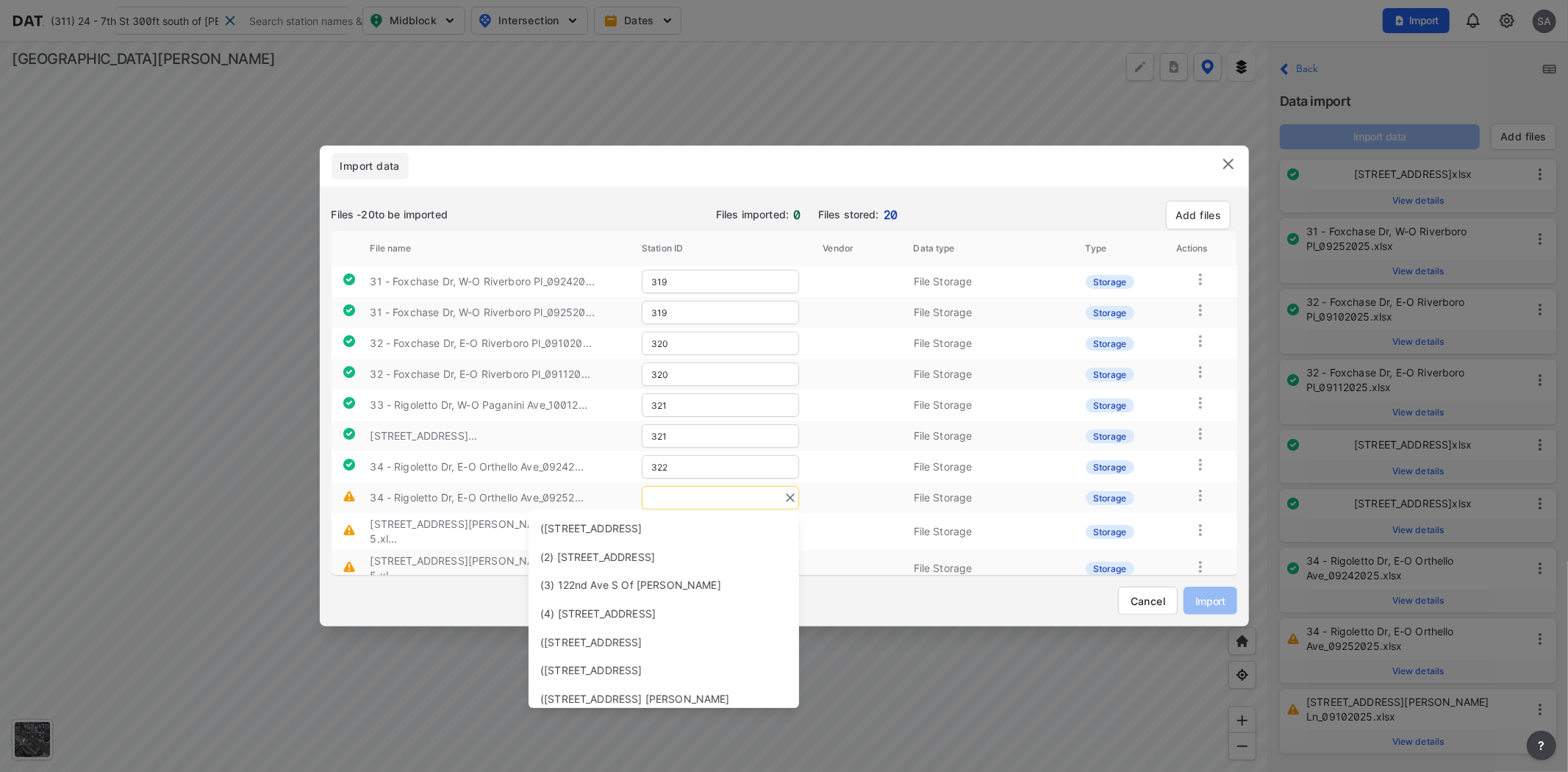
paste input "Orthello"
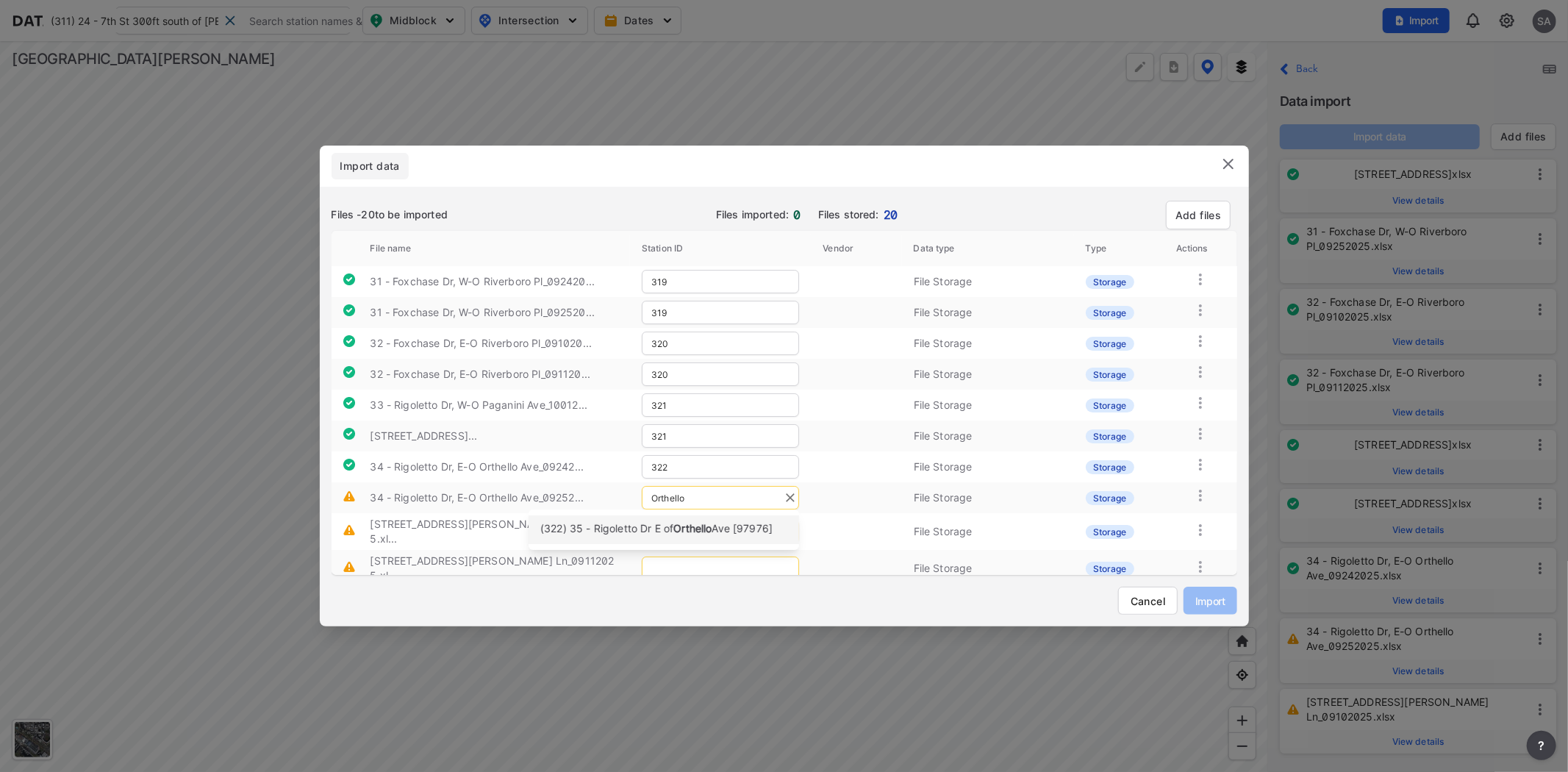
click at [660, 530] on span "(322) 35 - Rigoletto Dr E of" at bounding box center [607, 528] width 133 height 12
type input "322"
drag, startPoint x: 468, startPoint y: 527, endPoint x: 509, endPoint y: 533, distance: 41.4
click at [509, 533] on label "35 - Ross Ave, N-O Andover Ln_09102025.xl..." at bounding box center [493, 531] width 246 height 27
copy label "Andover"
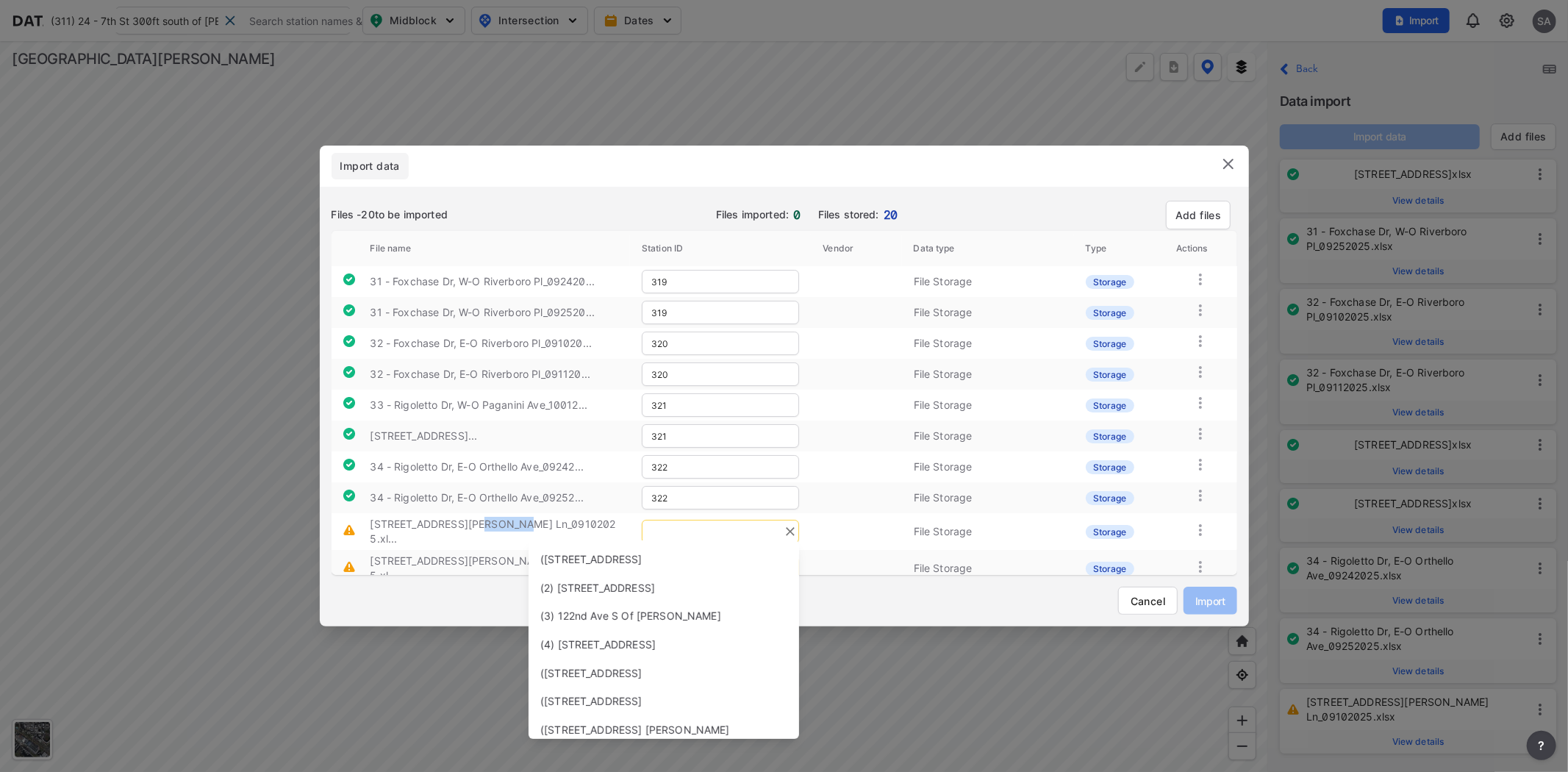
click at [677, 527] on input "text" at bounding box center [721, 531] width 157 height 24
paste input "Andover"
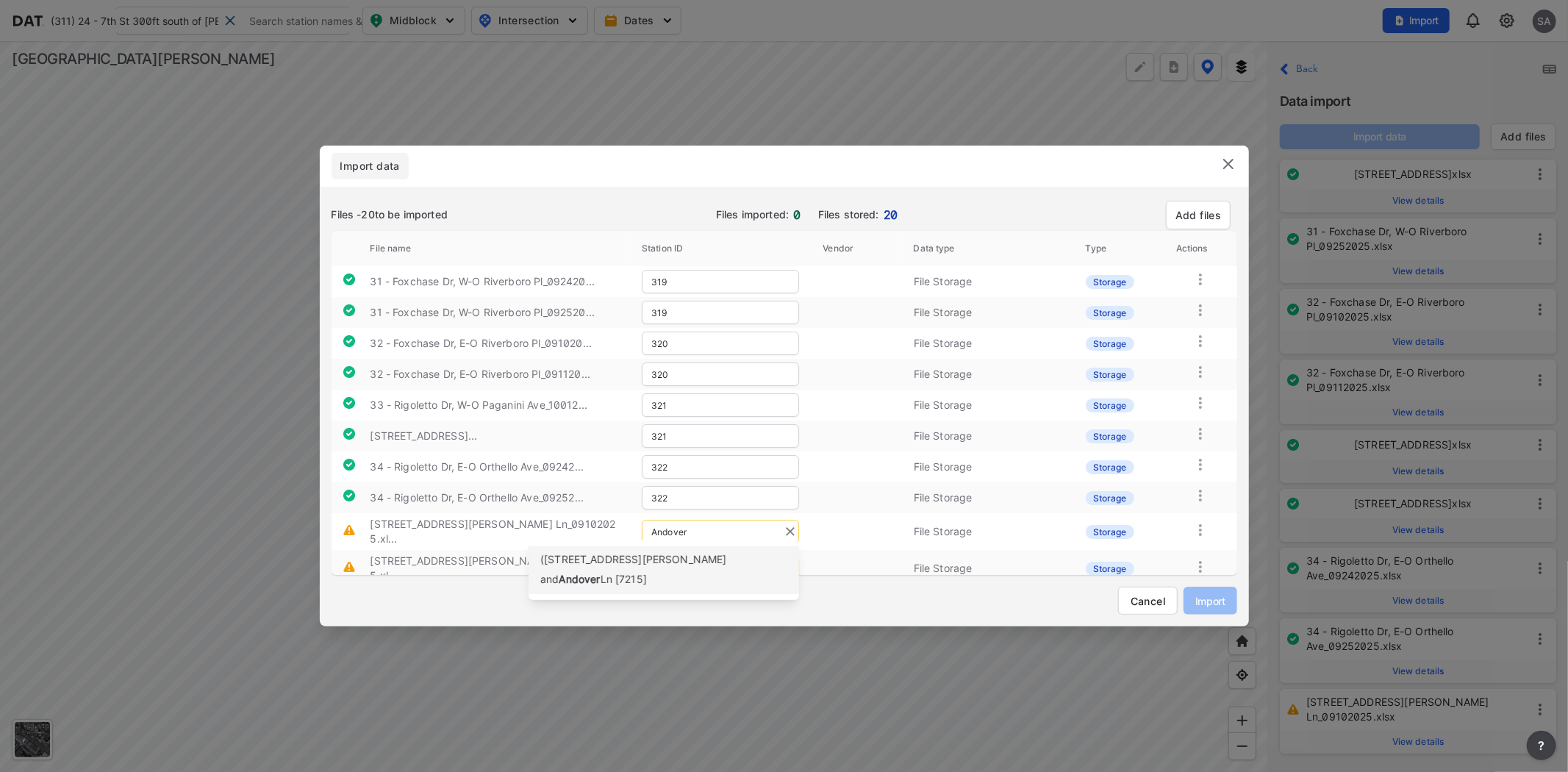
click at [662, 563] on span "(323) 36 - Ross Ave btwn Gladstone Ave and" at bounding box center [633, 569] width 187 height 33
type input "323"
click at [682, 556] on input "text" at bounding box center [721, 568] width 157 height 24
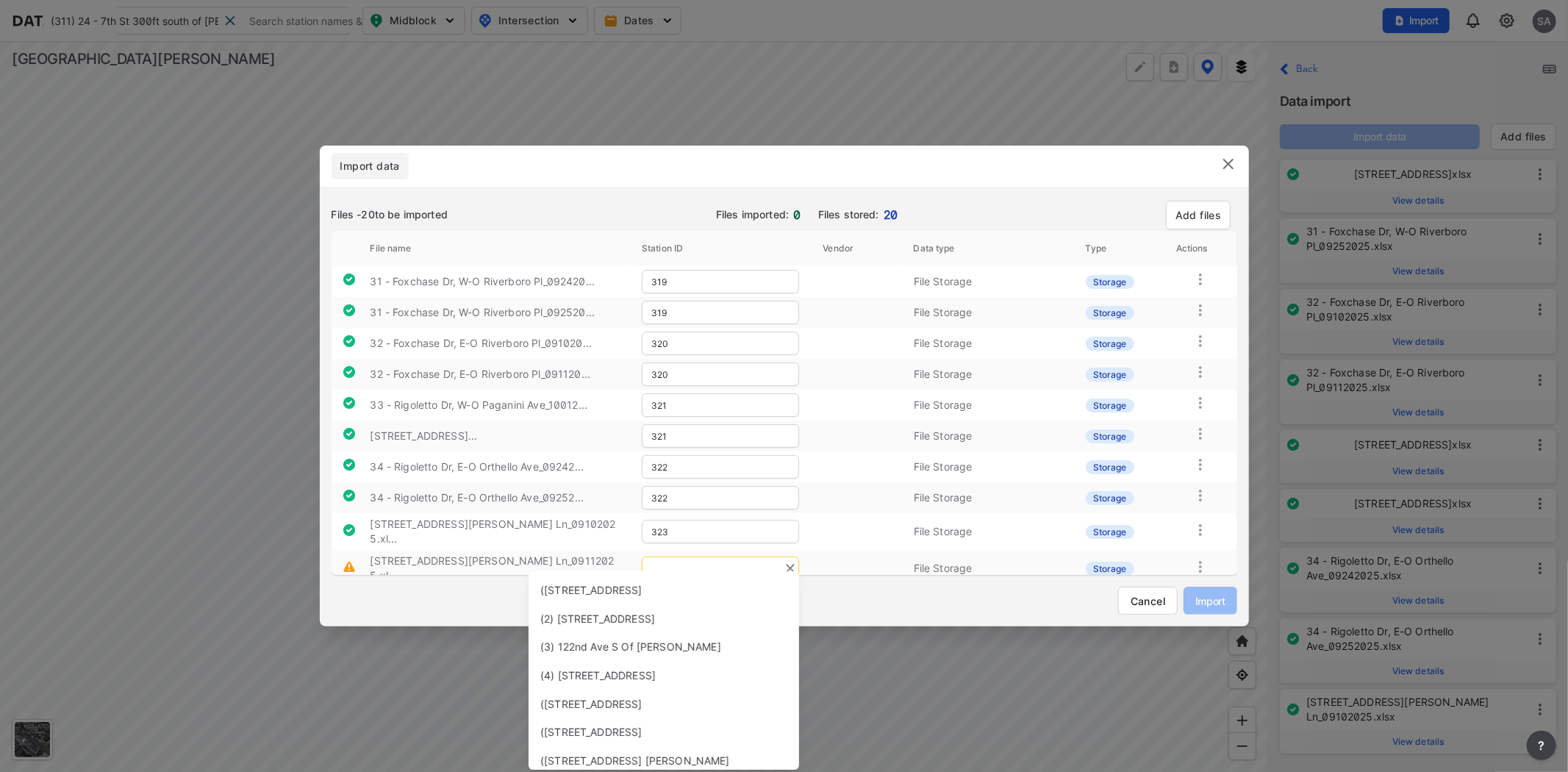
paste input "Andover"
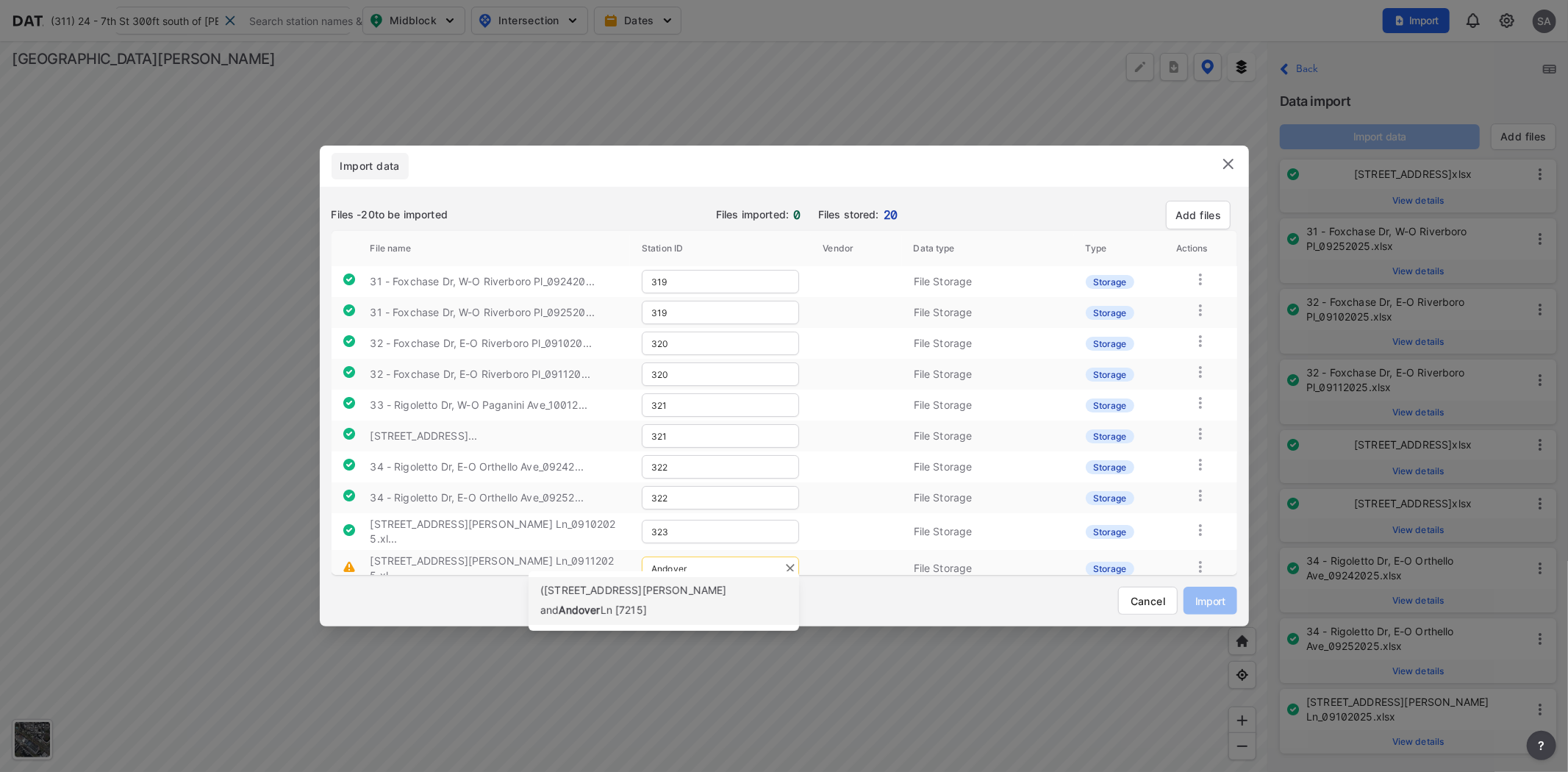
click at [658, 606] on div "(323) 36 - Ross Ave btwn Gladstone Ave and Andover Ln [7215]" at bounding box center [663, 601] width 247 height 39
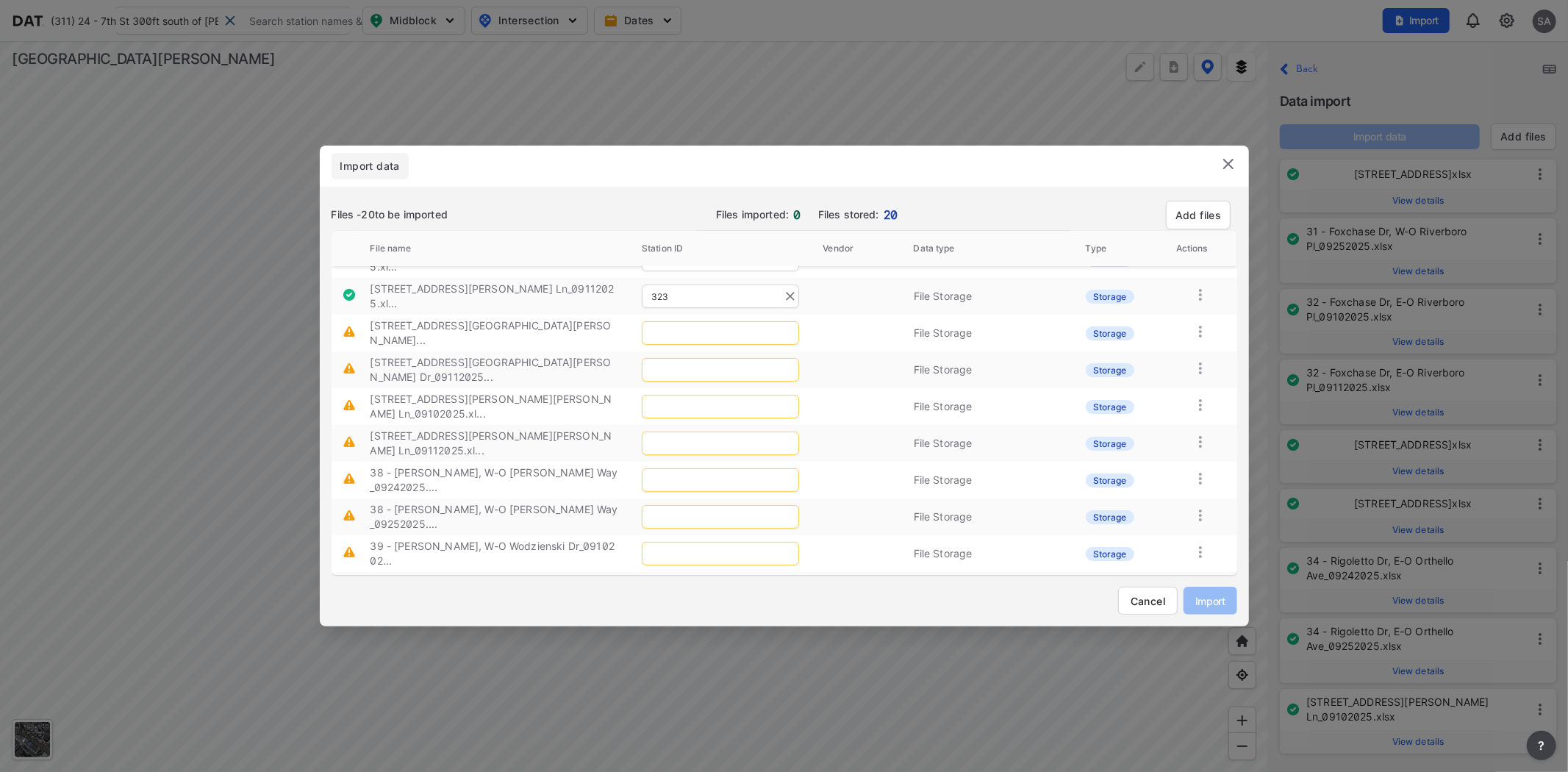
type input "323"
drag, startPoint x: 468, startPoint y: 317, endPoint x: 524, endPoint y: 325, distance: 56.6
click at [524, 322] on label "36 - Ross Ave, S-O Pasatiempo Dr_09102025..." at bounding box center [490, 332] width 241 height 27
click at [708, 321] on input "text" at bounding box center [721, 332] width 157 height 24
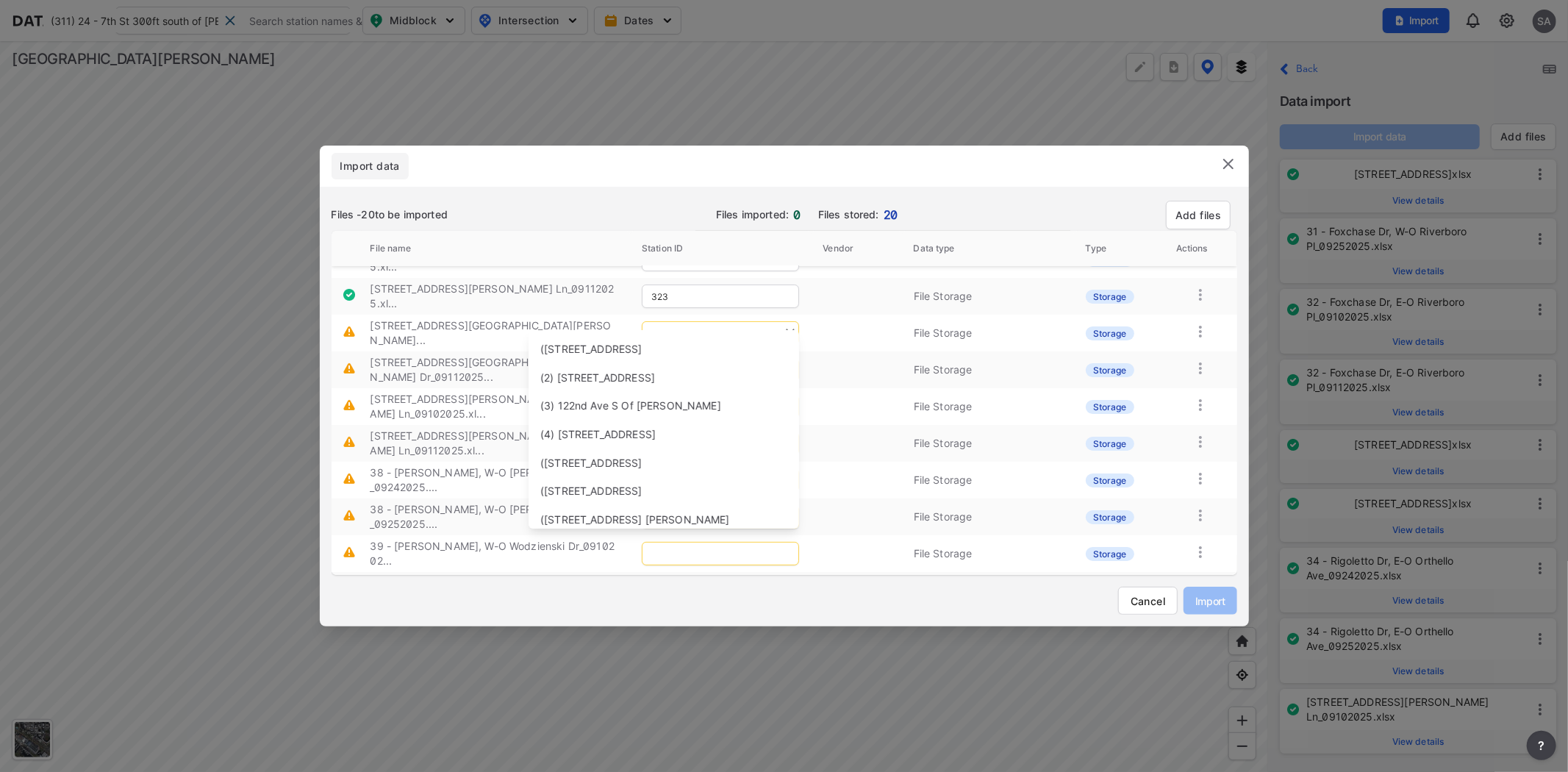
paste input "Pasatiempo"
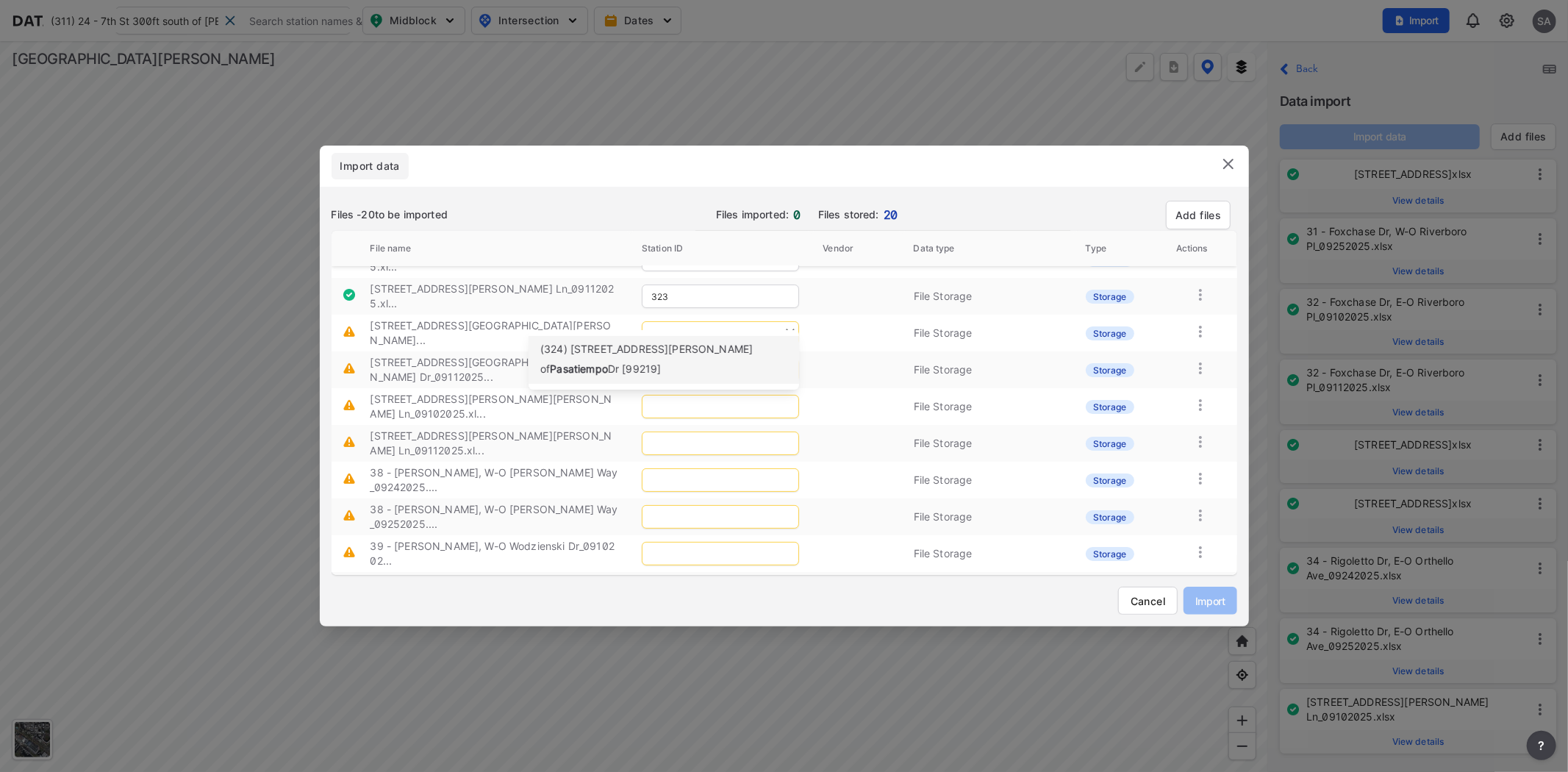
click at [608, 363] on span "Pasatiempo" at bounding box center [579, 369] width 58 height 12
type input "324"
click at [691, 358] on input "text" at bounding box center [721, 370] width 157 height 24
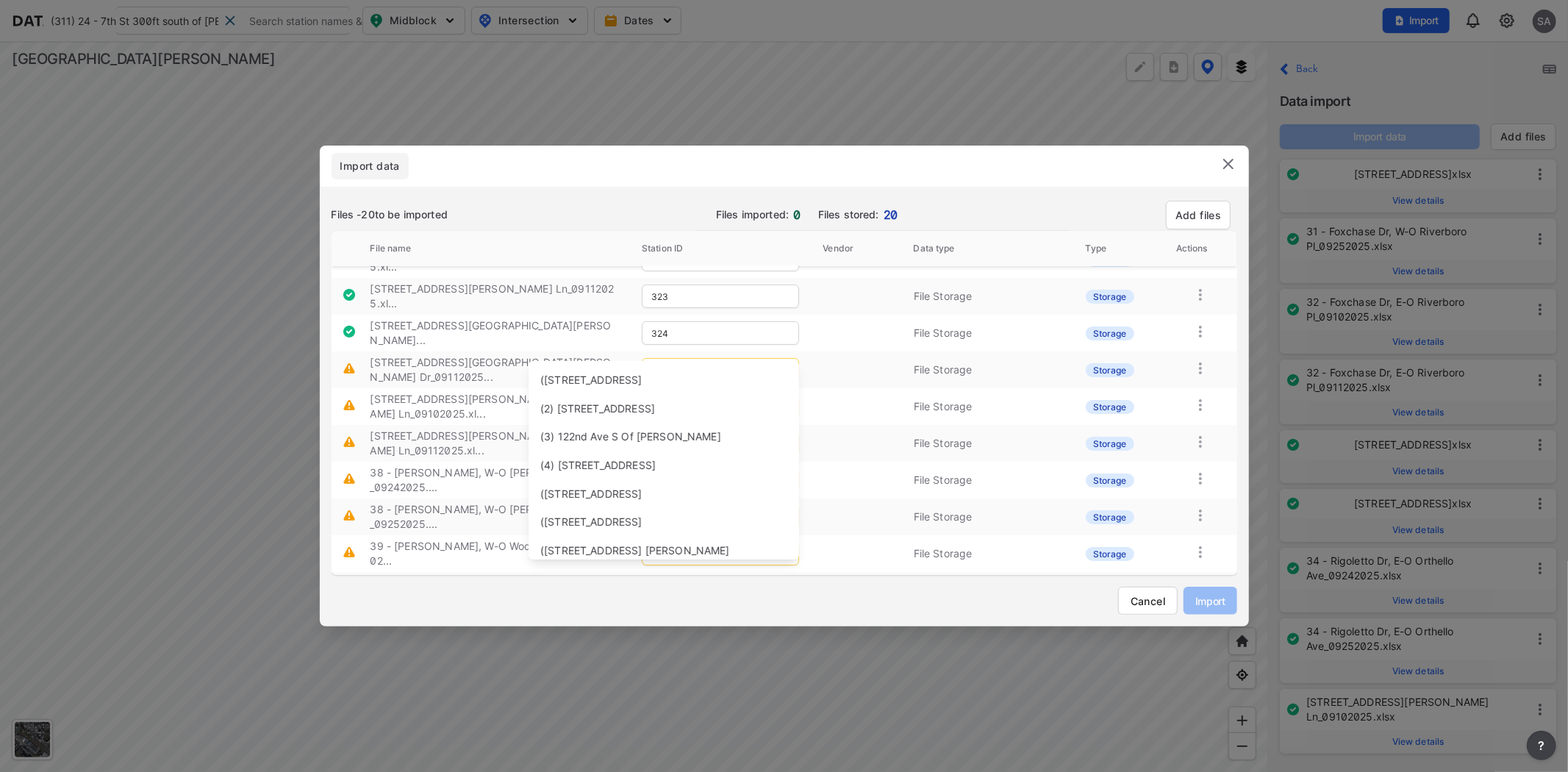
paste input "Pasatiempo"
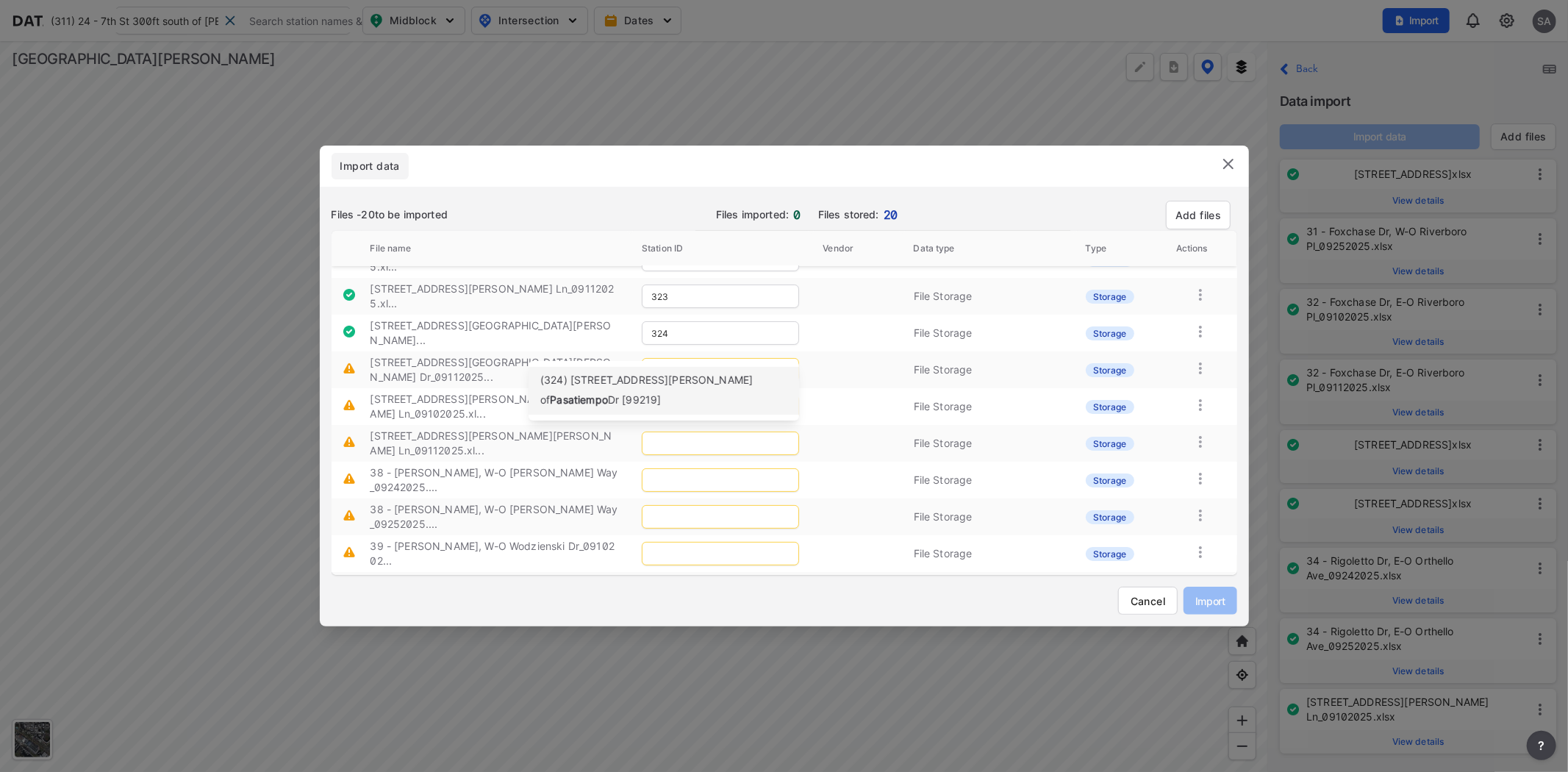
click at [651, 386] on span "(324) 37 - Ross Ave S of" at bounding box center [646, 389] width 212 height 33
type input "324"
drag, startPoint x: 465, startPoint y: 379, endPoint x: 516, endPoint y: 385, distance: 51.4
click at [516, 393] on label "37 - Ross Ave, N-O Branham Ln_09102025.xl..." at bounding box center [490, 406] width 241 height 27
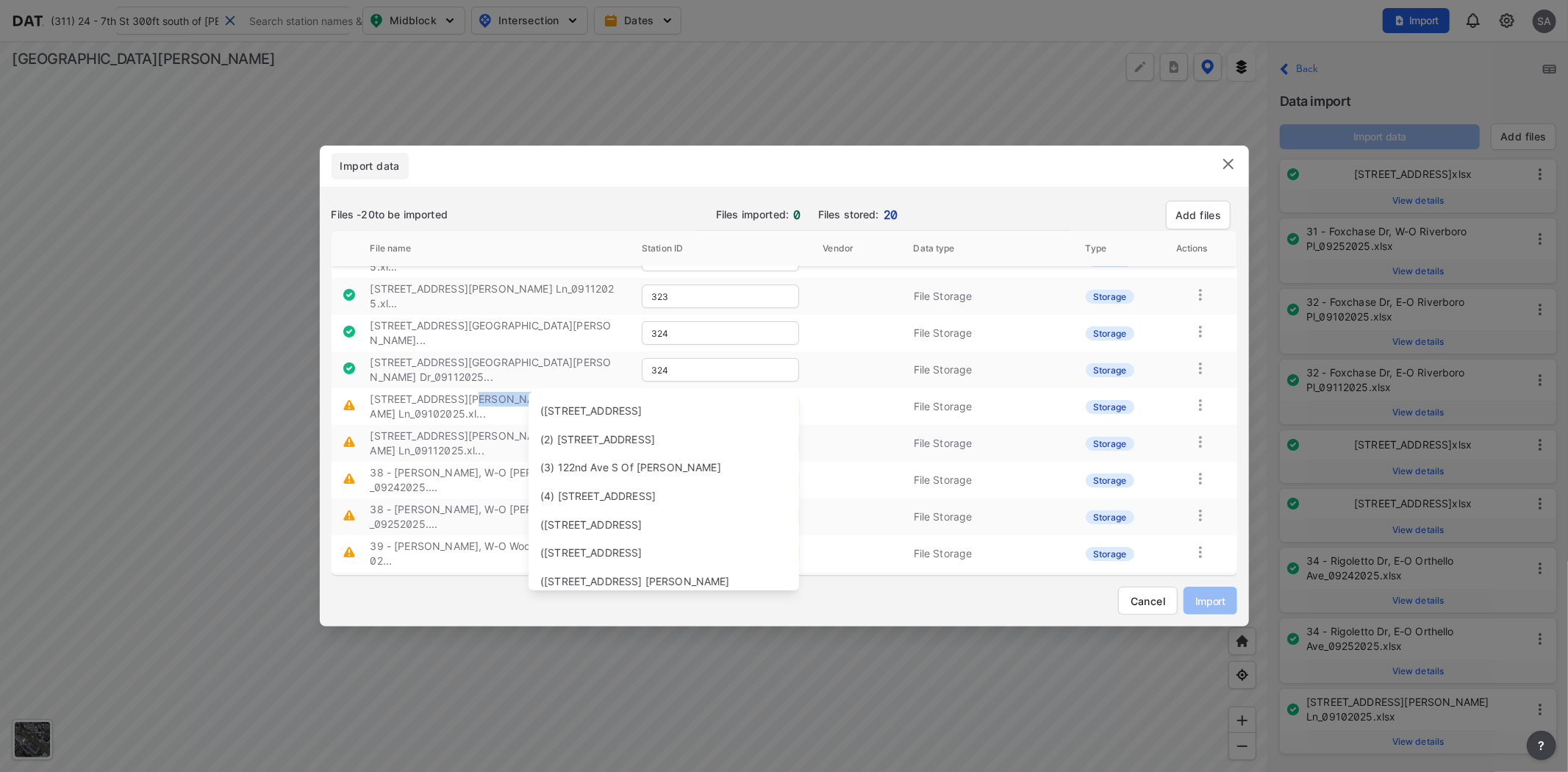
click at [680, 394] on input "text" at bounding box center [721, 406] width 157 height 24
paste input "Branham"
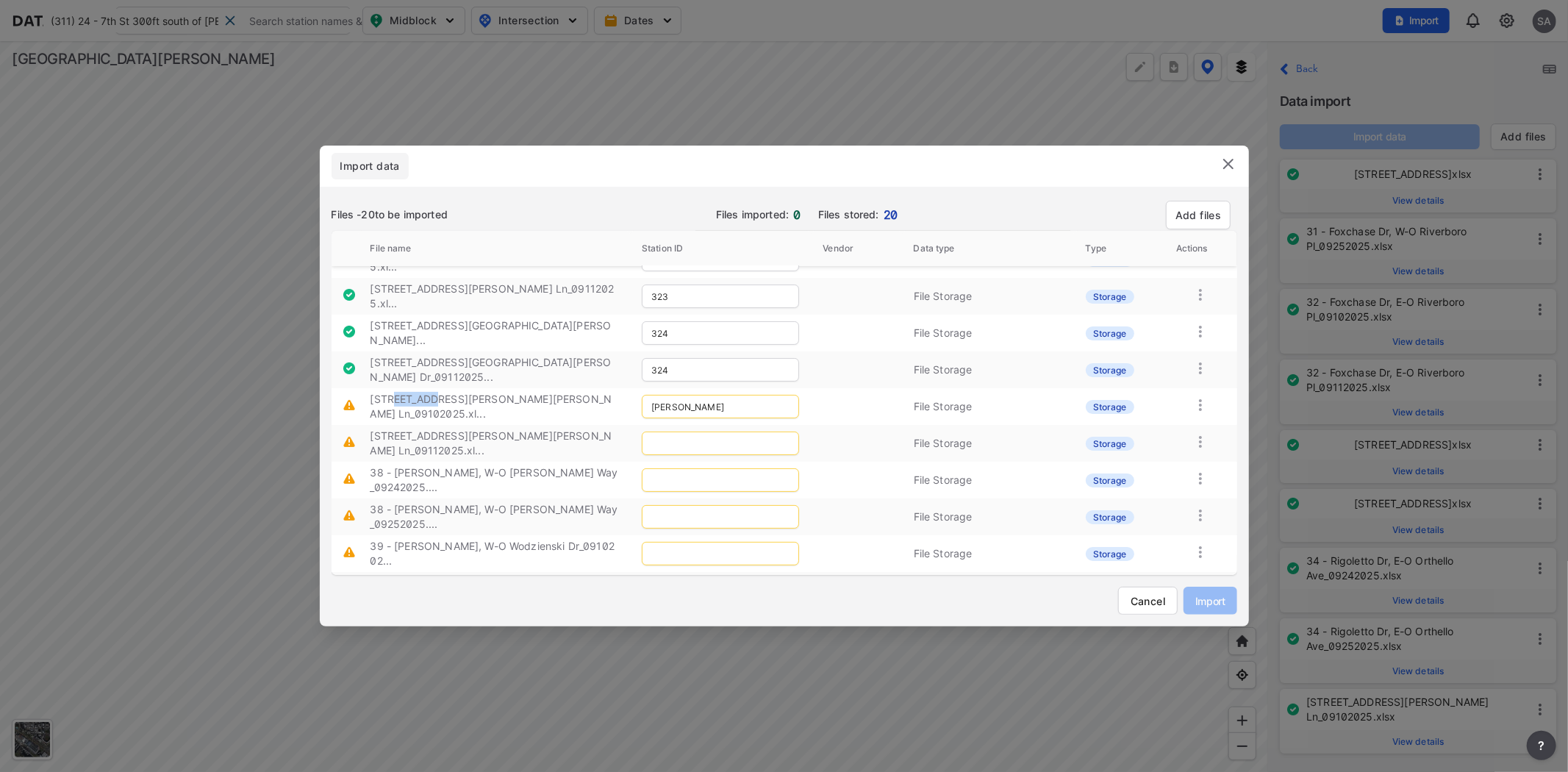
drag, startPoint x: 391, startPoint y: 381, endPoint x: 425, endPoint y: 386, distance: 34.4
click at [425, 388] on td "37 - Ross Ave, N-O Branham Ln_09102025.xl..." at bounding box center [494, 407] width 272 height 37
click at [422, 388] on td "37 - Ross Ave, N-O Branham Ln_09102025.xl..." at bounding box center [494, 407] width 272 height 37
drag, startPoint x: 394, startPoint y: 378, endPoint x: 423, endPoint y: 384, distance: 29.6
click at [438, 393] on label "37 - Ross Ave, N-O Branham Ln_09102025.xl..." at bounding box center [490, 406] width 241 height 27
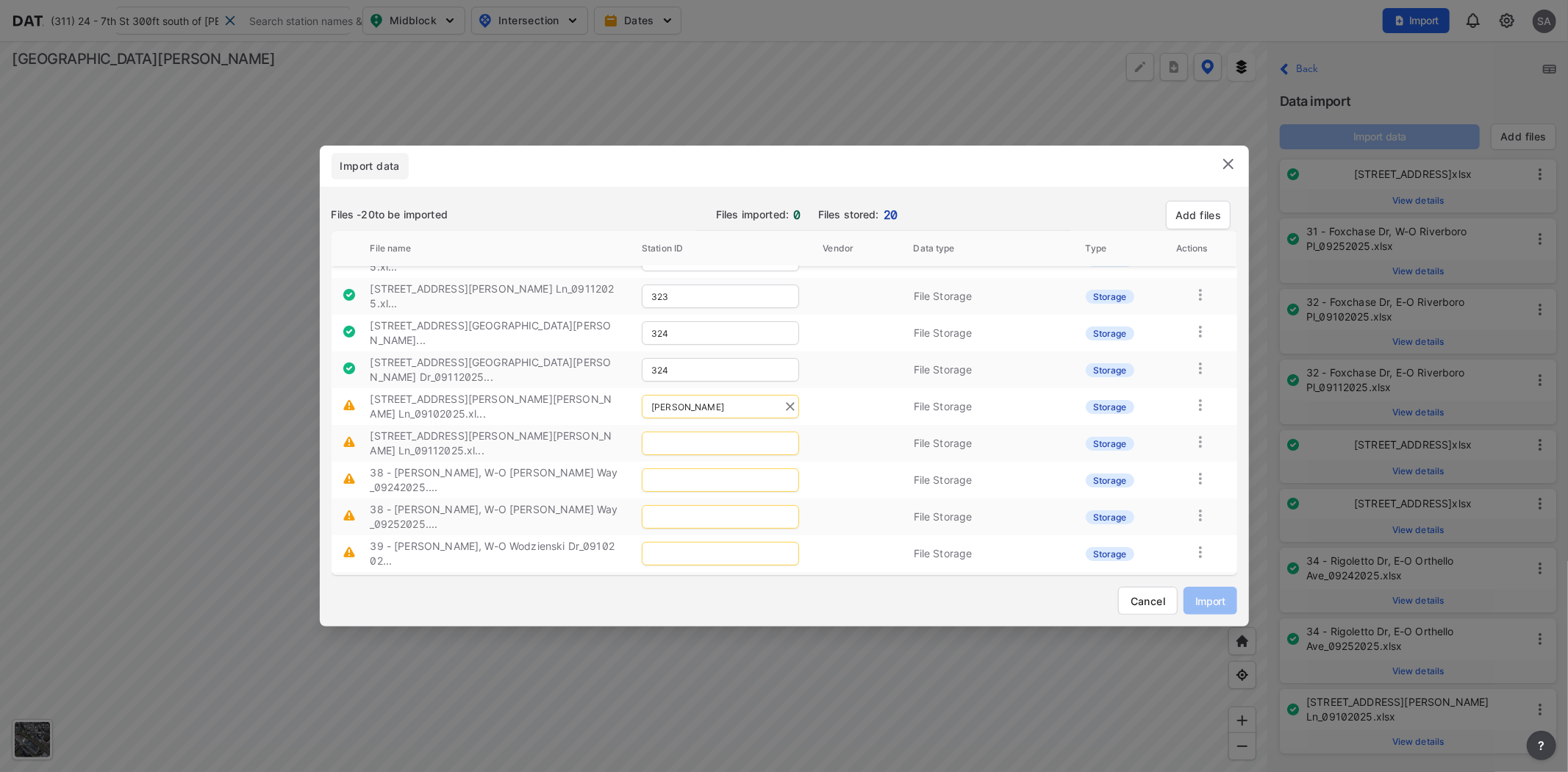
drag, startPoint x: 716, startPoint y: 394, endPoint x: 653, endPoint y: 379, distance: 64.8
click at [653, 391] on td "Branham" at bounding box center [720, 406] width 180 height 31
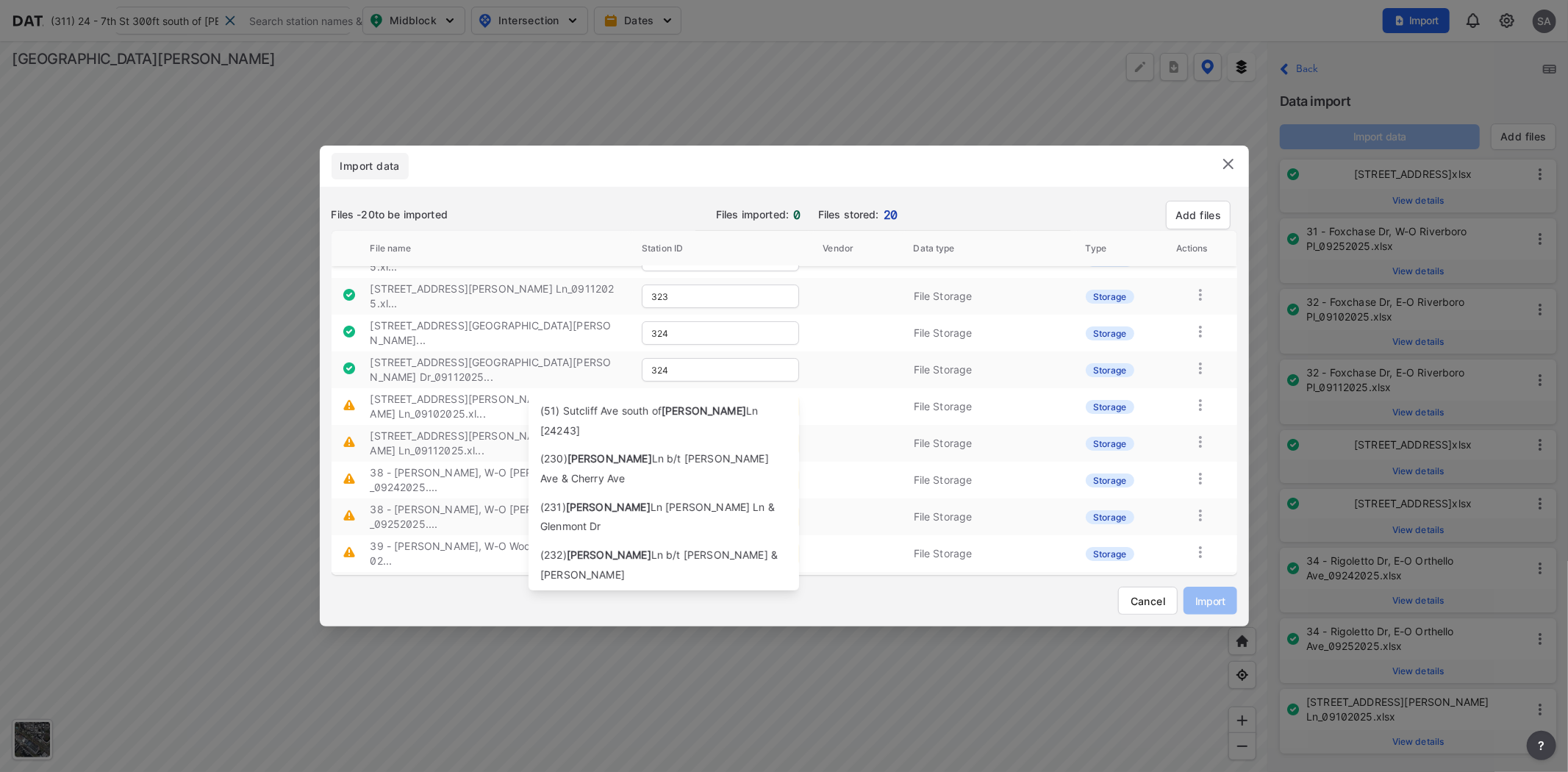
drag, startPoint x: 708, startPoint y: 384, endPoint x: 594, endPoint y: 381, distance: 114.0
click at [594, 388] on tr "37 - Ross Ave, N-O Branham Ln_09102025.xl... Branham File Storage Storage" at bounding box center [784, 407] width 906 height 37
paste input "Ross Ave"
click at [679, 501] on span "Ave" at bounding box center [688, 507] width 18 height 12
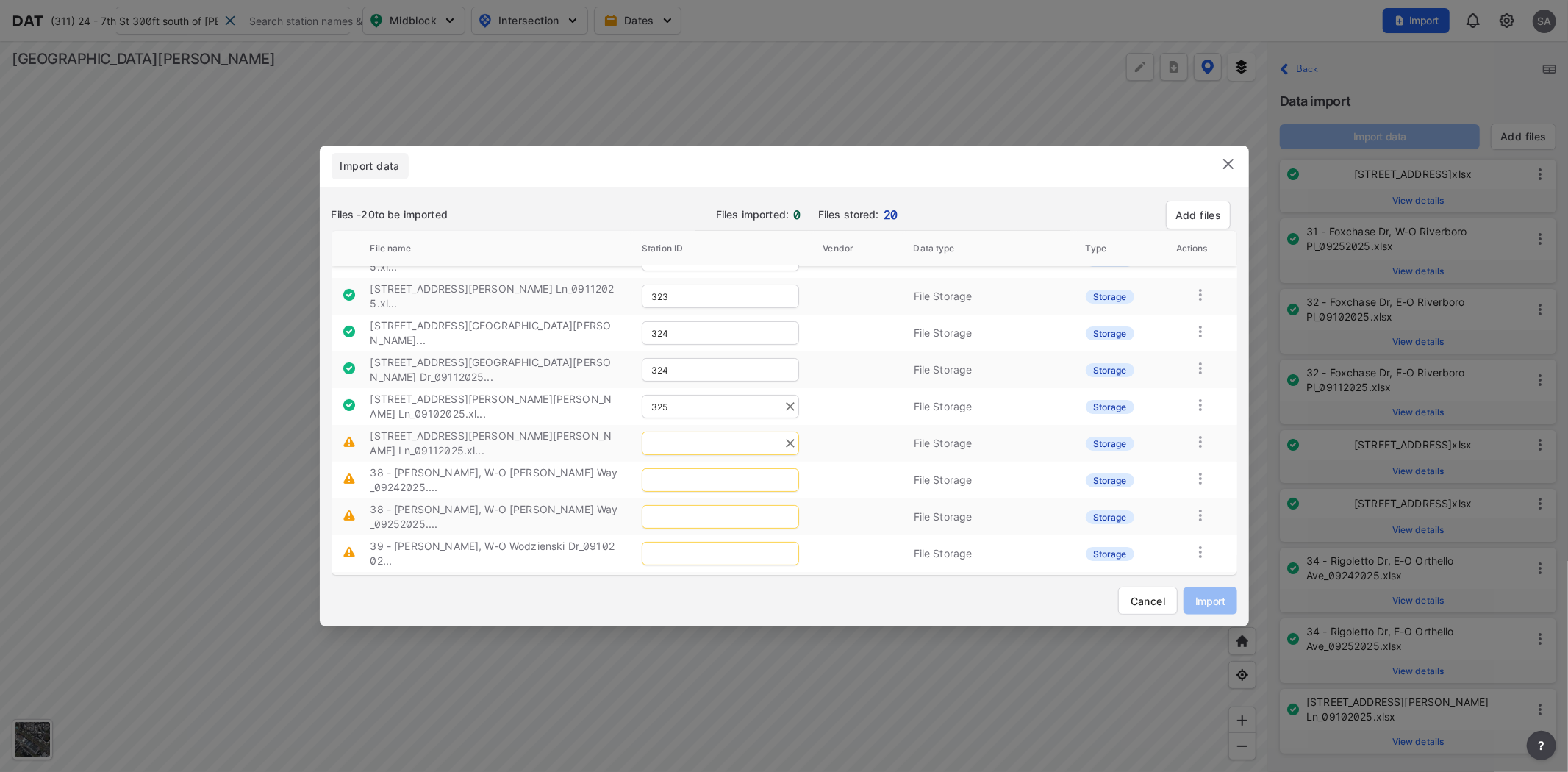
type input "325"
click at [690, 432] on input "text" at bounding box center [721, 443] width 157 height 24
click at [638, 458] on div "(325) 38 - Ross Ave 400 N of Branham Ln [24045]" at bounding box center [663, 453] width 247 height 39
type input "325"
click at [723, 468] on input "text" at bounding box center [721, 479] width 157 height 24
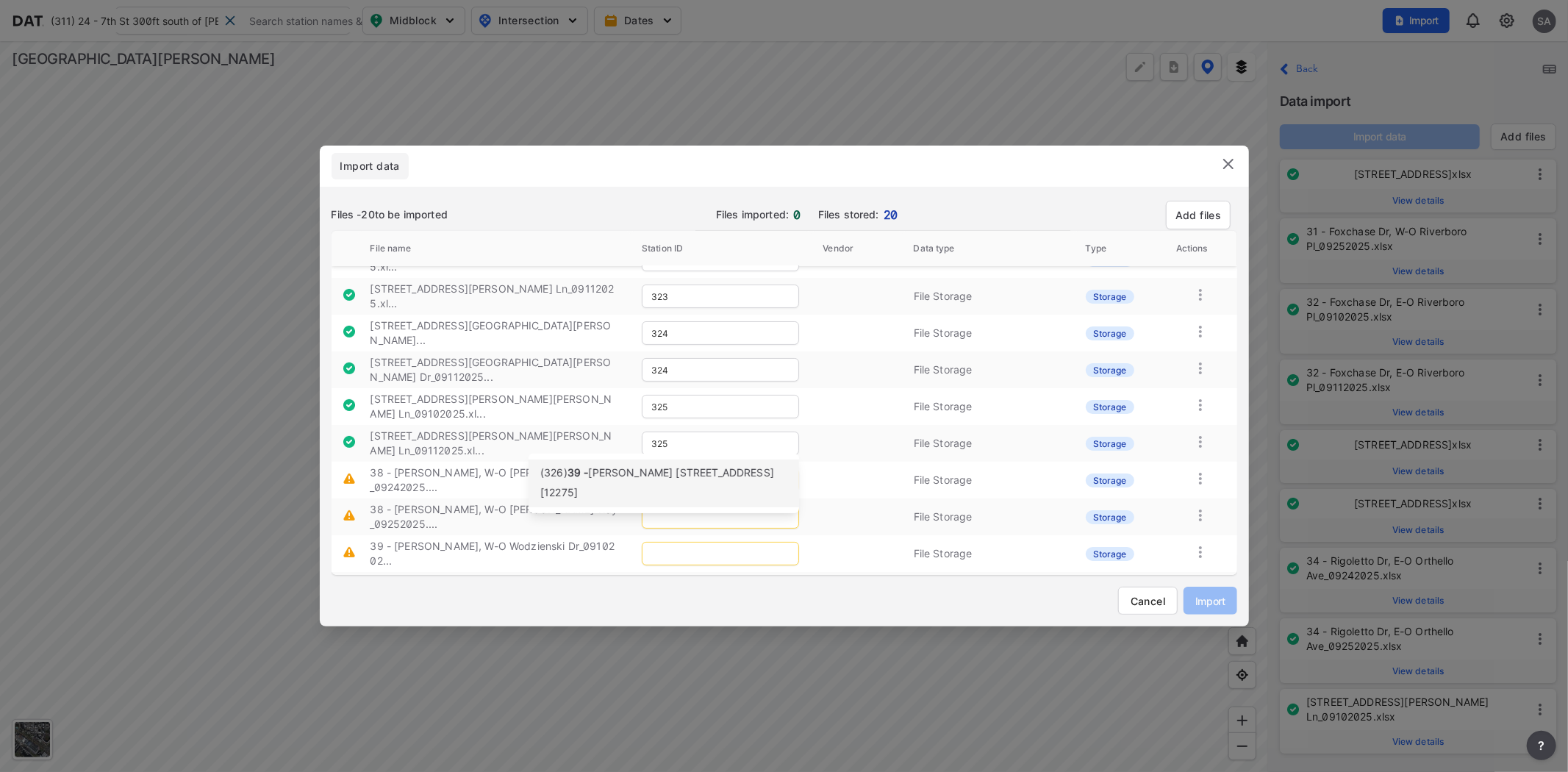
click at [689, 482] on div "(326) 39 - Quimby Rd 320ft west of Balardo Wy [12275]" at bounding box center [663, 484] width 247 height 39
type input "326"
click at [709, 505] on input "text" at bounding box center [721, 516] width 157 height 24
click at [681, 506] on span "Quimby Rd 320ft west of Balardo Wy [12275]" at bounding box center [657, 513] width 233 height 33
type input "326"
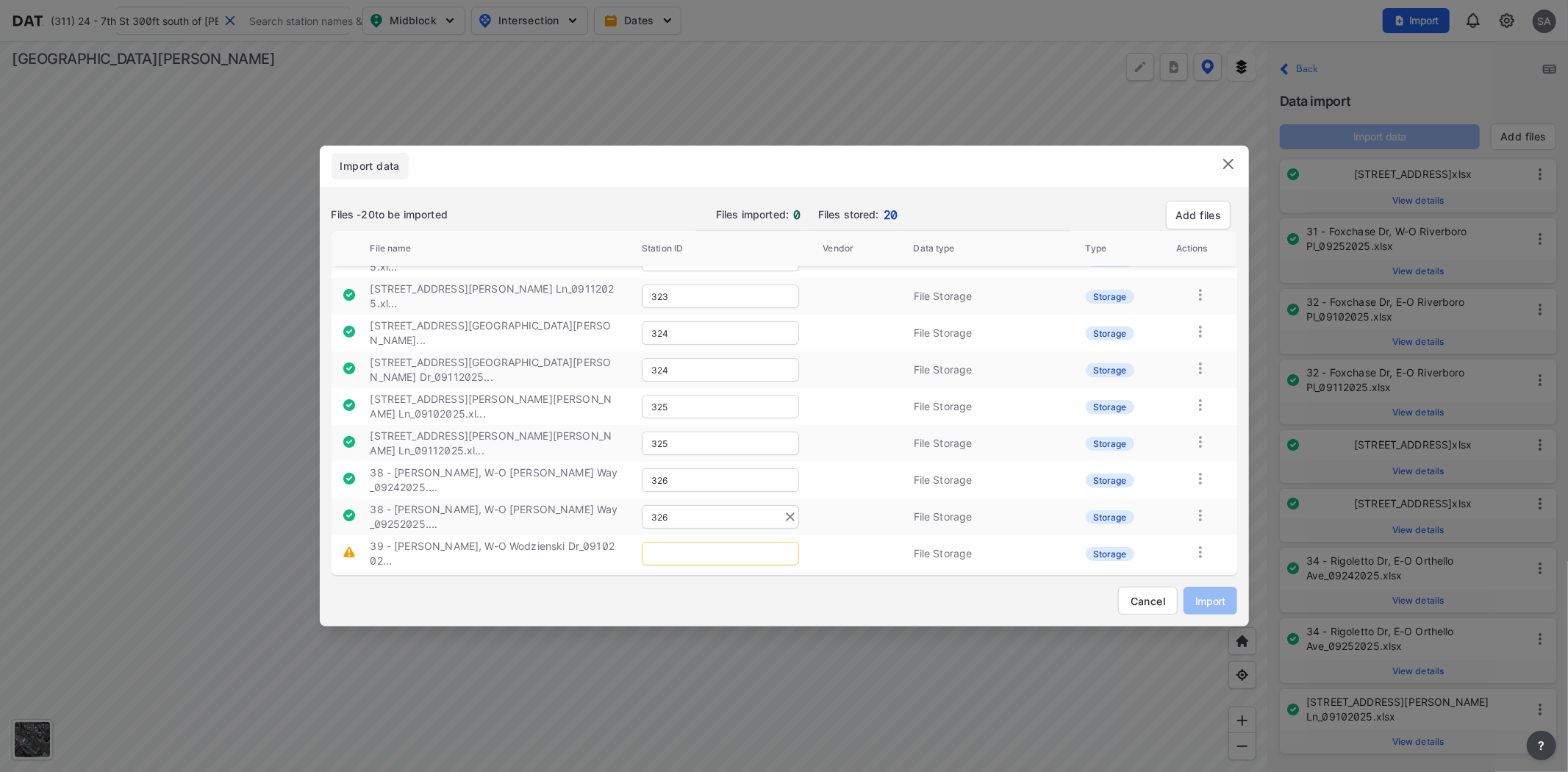
click at [681, 542] on input "text" at bounding box center [721, 554] width 157 height 24
click at [672, 538] on span "Quimby Rd 300ft west of Wodzienski Dr [134870]" at bounding box center [641, 544] width 202 height 33
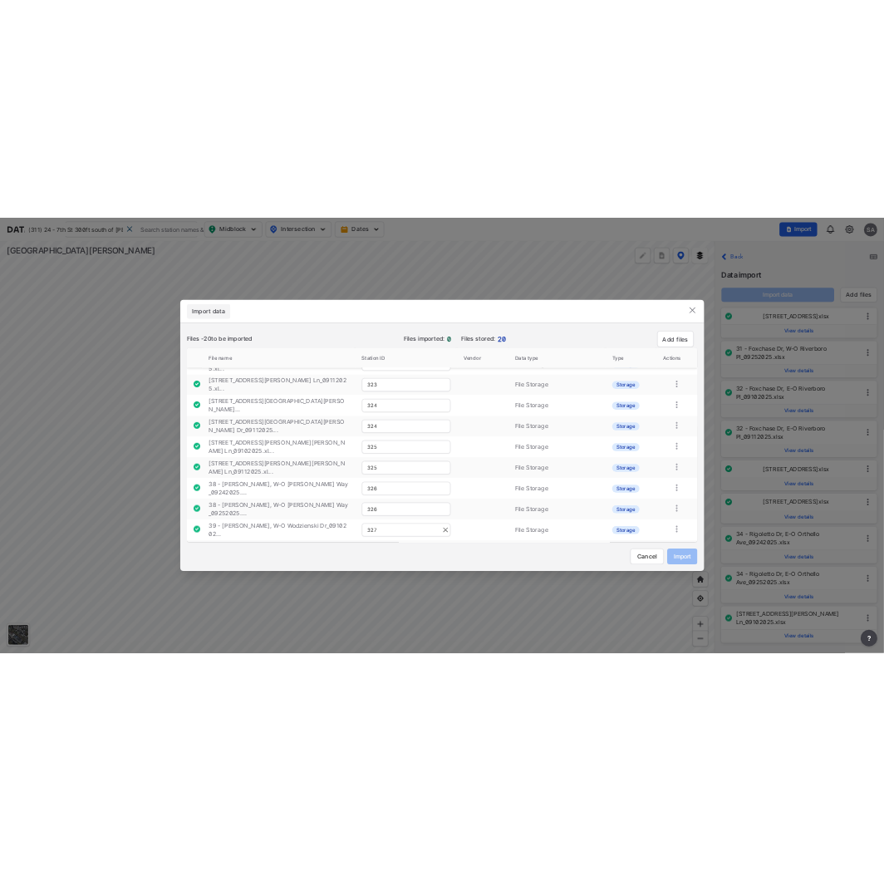
scroll to position [349, 0]
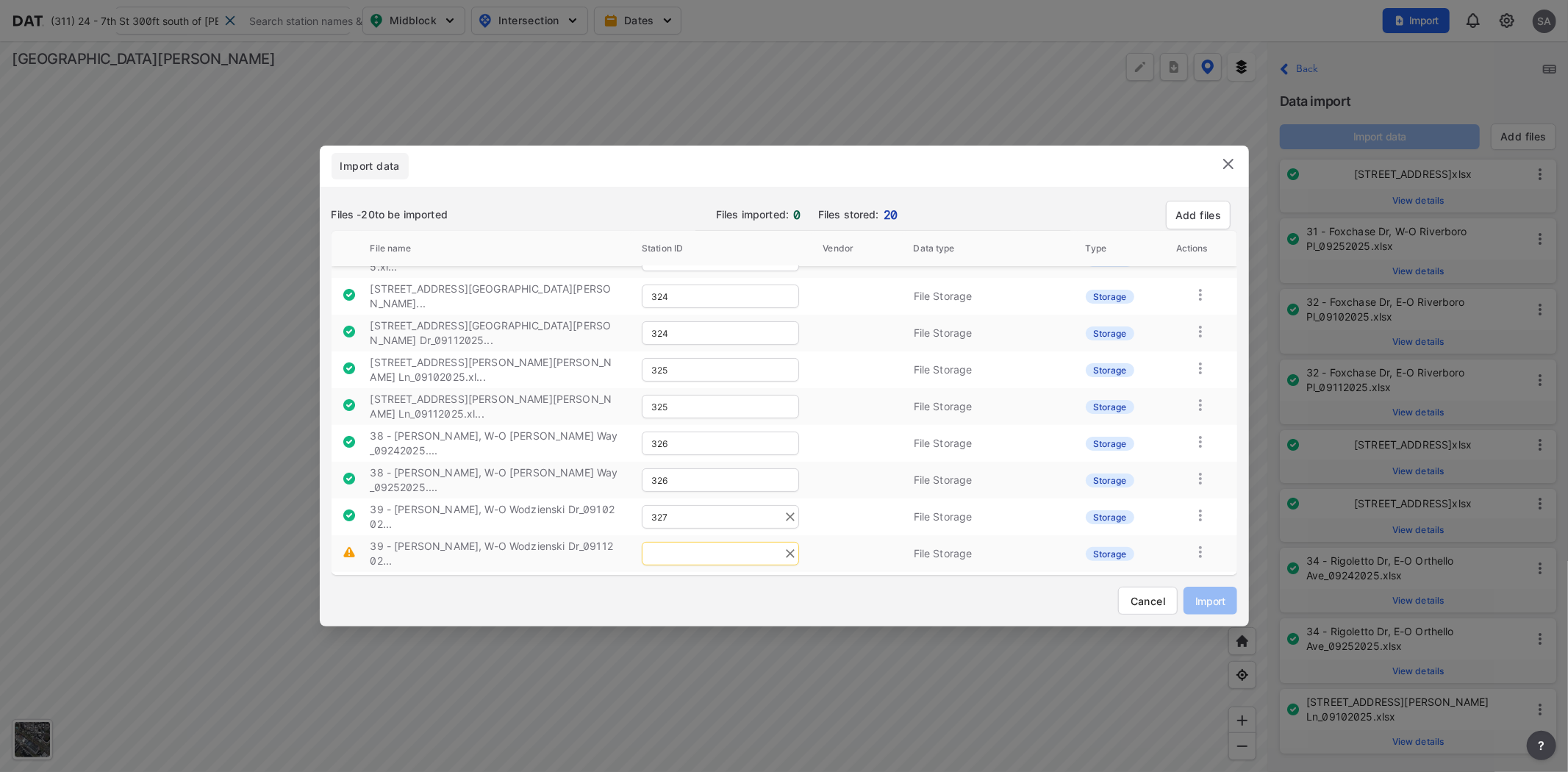
type input "327"
click at [674, 542] on input "text" at bounding box center [721, 554] width 157 height 24
click at [659, 533] on span "Quimby Rd 300ft west of Wodzienski Dr [134870]" at bounding box center [641, 538] width 202 height 33
type input "327"
click at [692, 578] on input "text" at bounding box center [721, 590] width 157 height 24
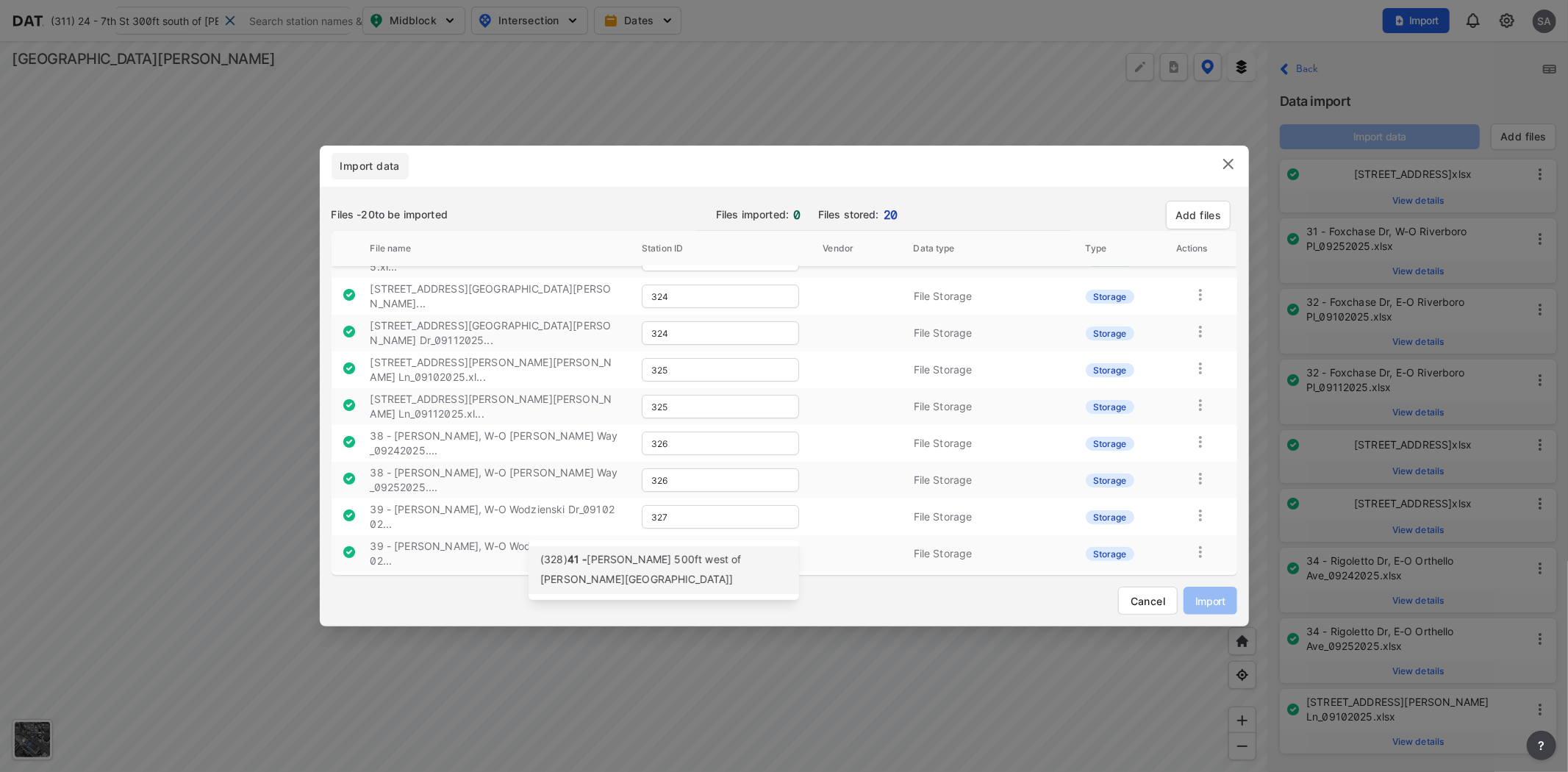
click at [690, 562] on span "Quimby Rd 500ft west of Murillo Ave-Gurdwara Ave [94600]" at bounding box center [640, 569] width 201 height 33
type input "328"
click at [701, 615] on input "text" at bounding box center [721, 627] width 157 height 24
click at [607, 603] on div "(328) 41 - Quimby Rd 500ft west of Murillo Ave-Gurdwara Ave [94600]" at bounding box center [663, 601] width 247 height 39
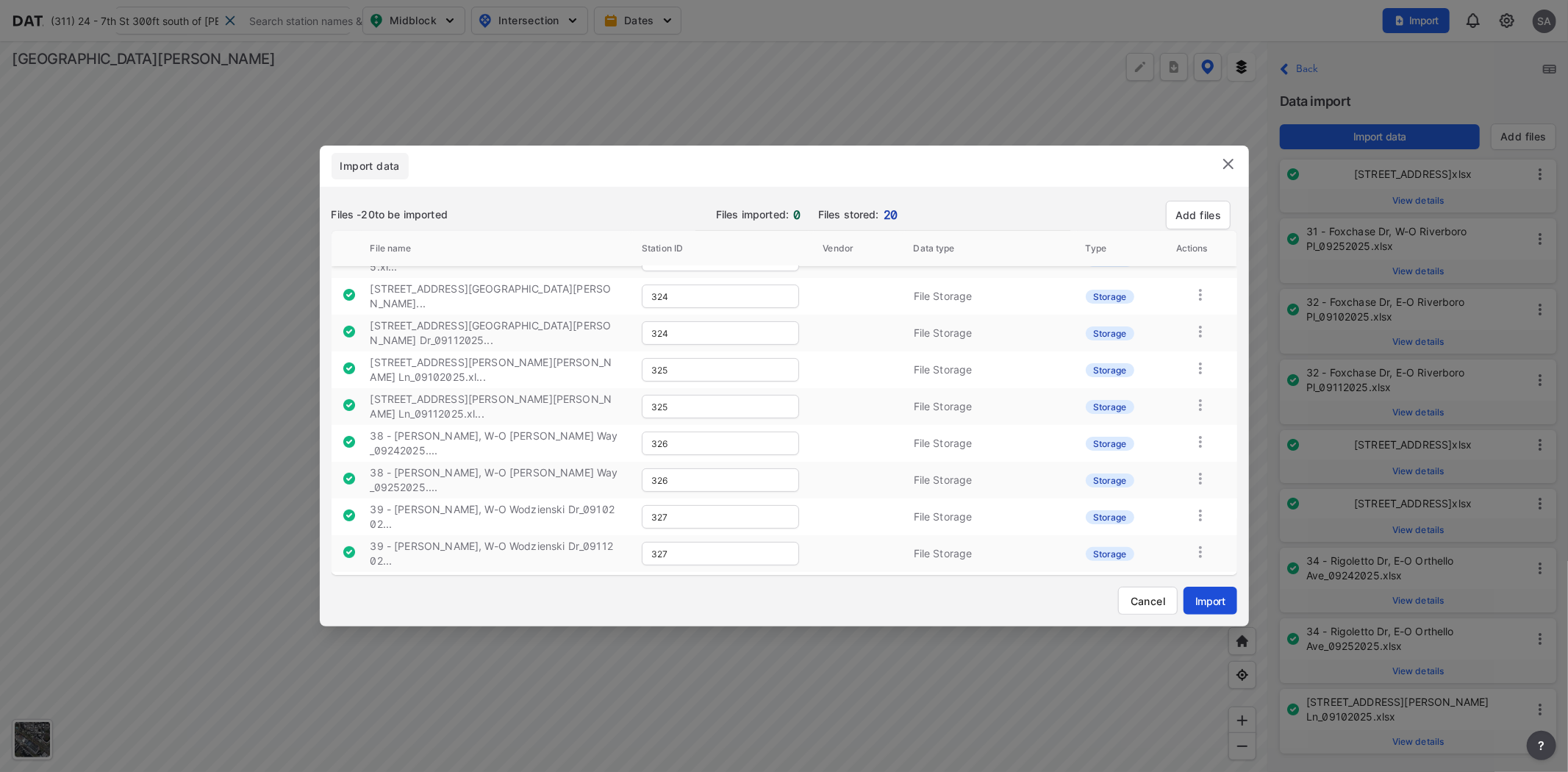
type input "328"
click at [1211, 593] on span "Import" at bounding box center [1210, 600] width 29 height 15
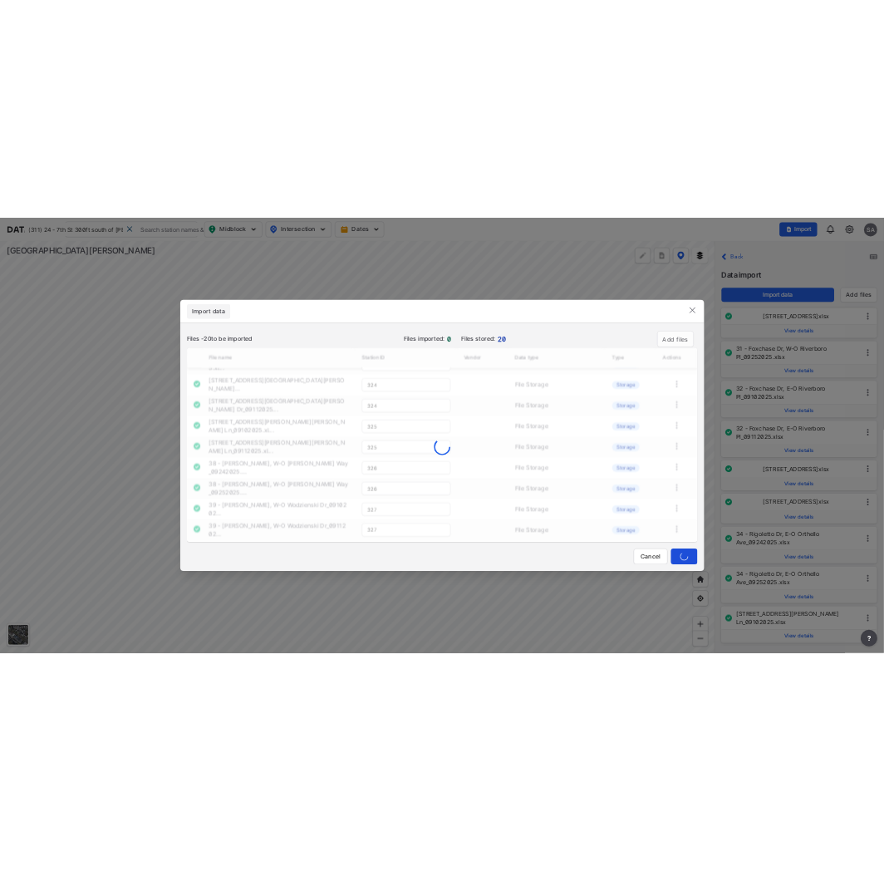
scroll to position [677, 0]
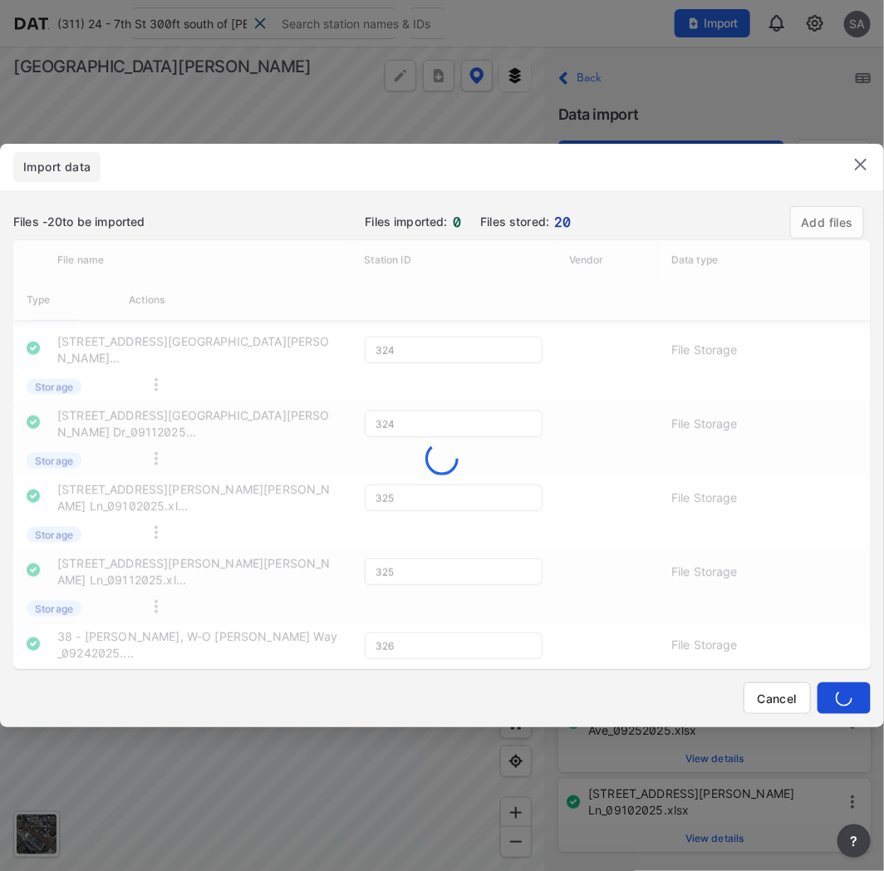
type input "324"
type input "325"
type input "327"
type input "328"
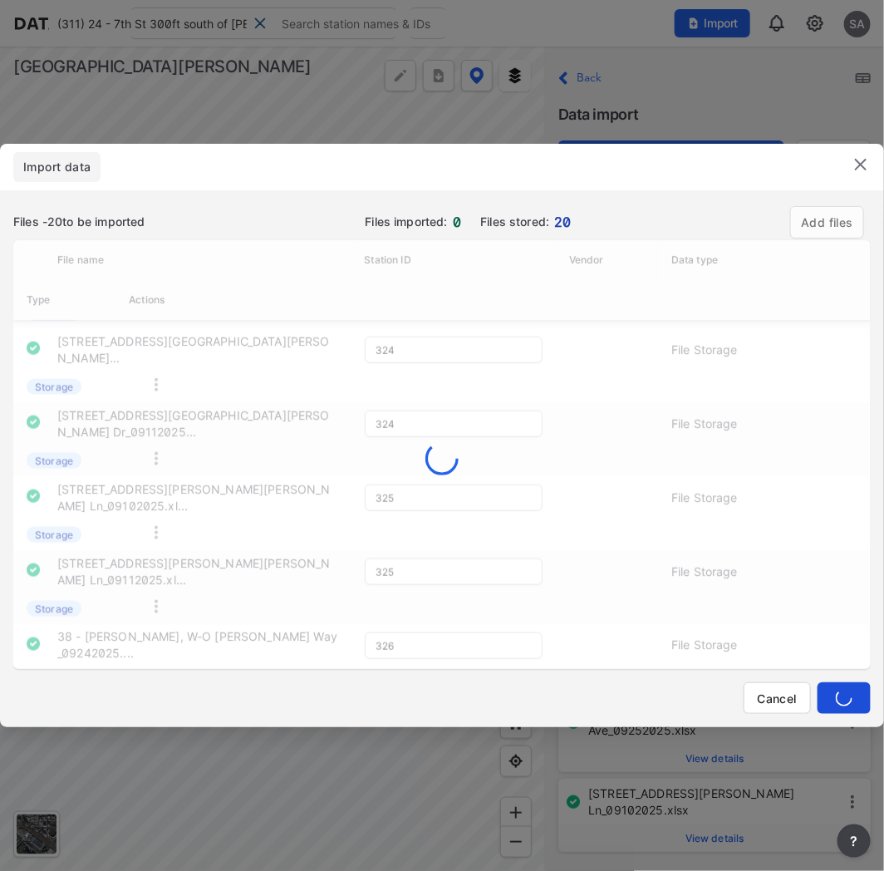
type input "328"
type input "325"
type input "327"
type input "328"
type input "324"
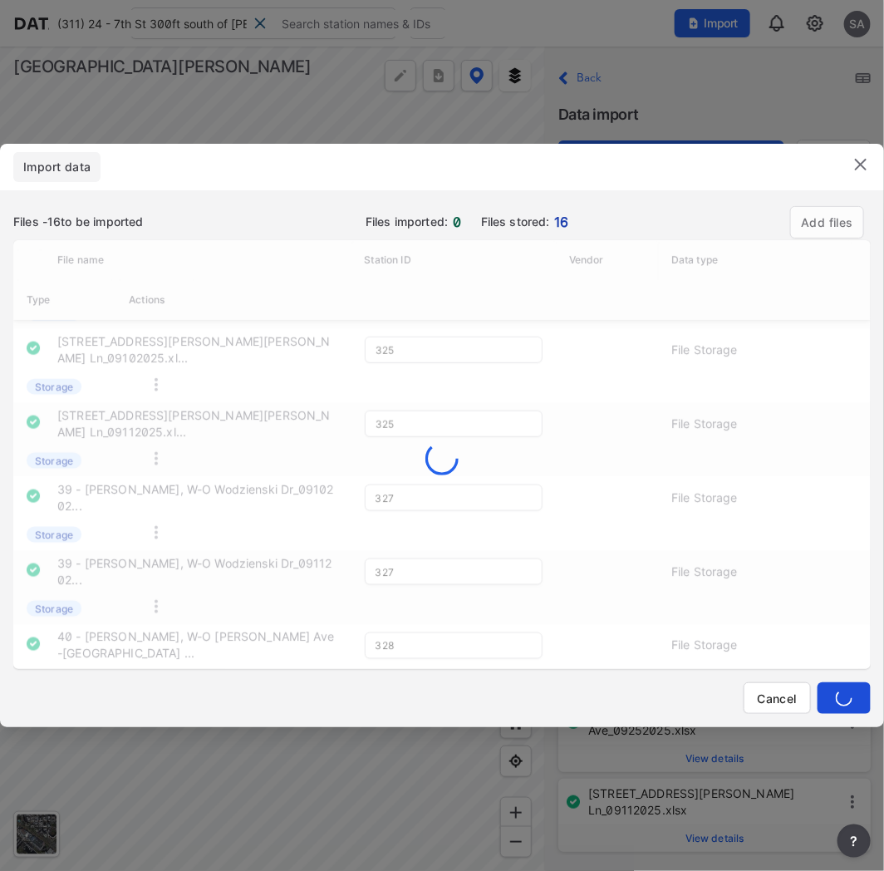
type input "325"
type input "327"
type input "328"
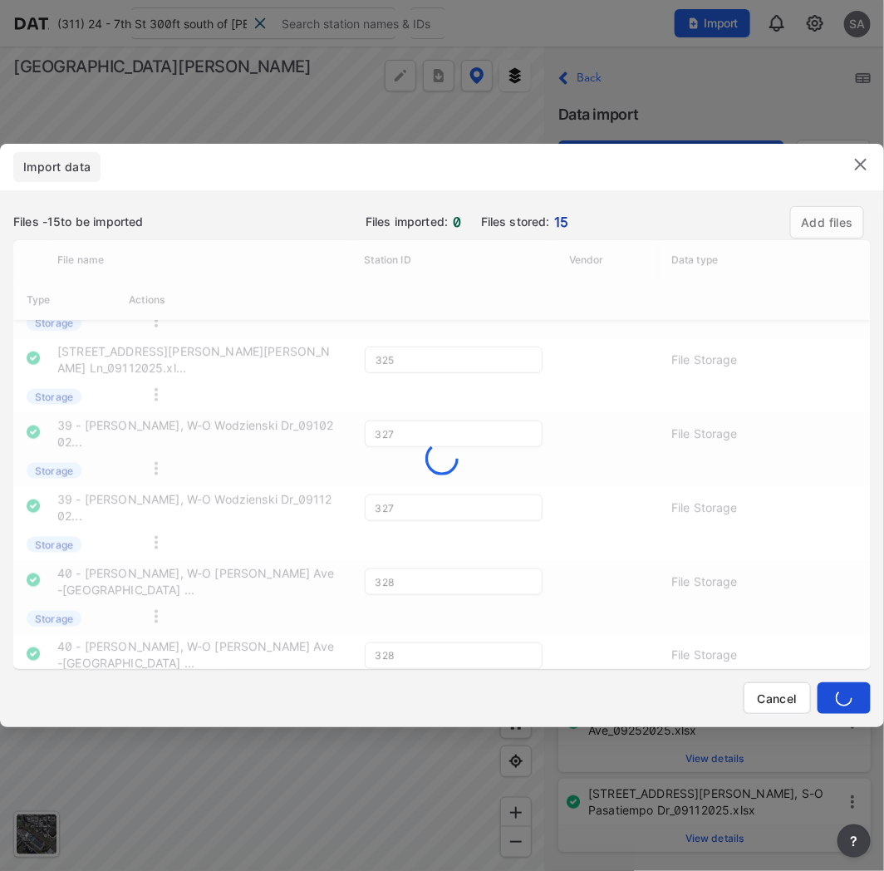
type input "325"
type input "327"
type input "328"
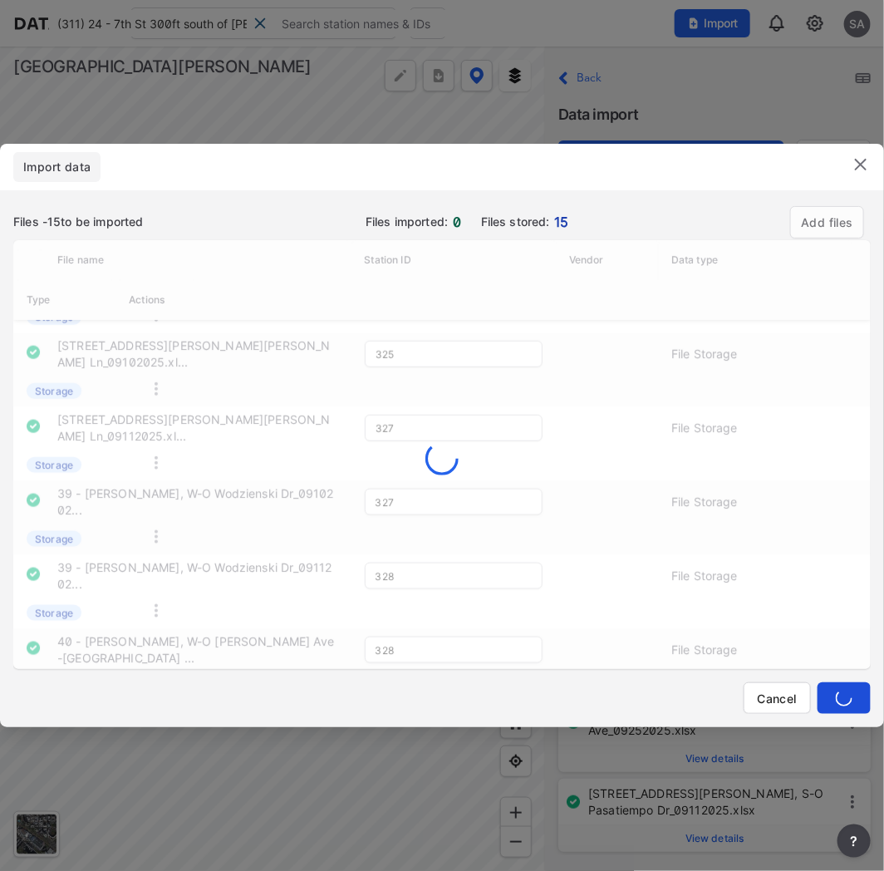
type input "320"
type input "321"
type input "322"
type input "325"
type input "327"
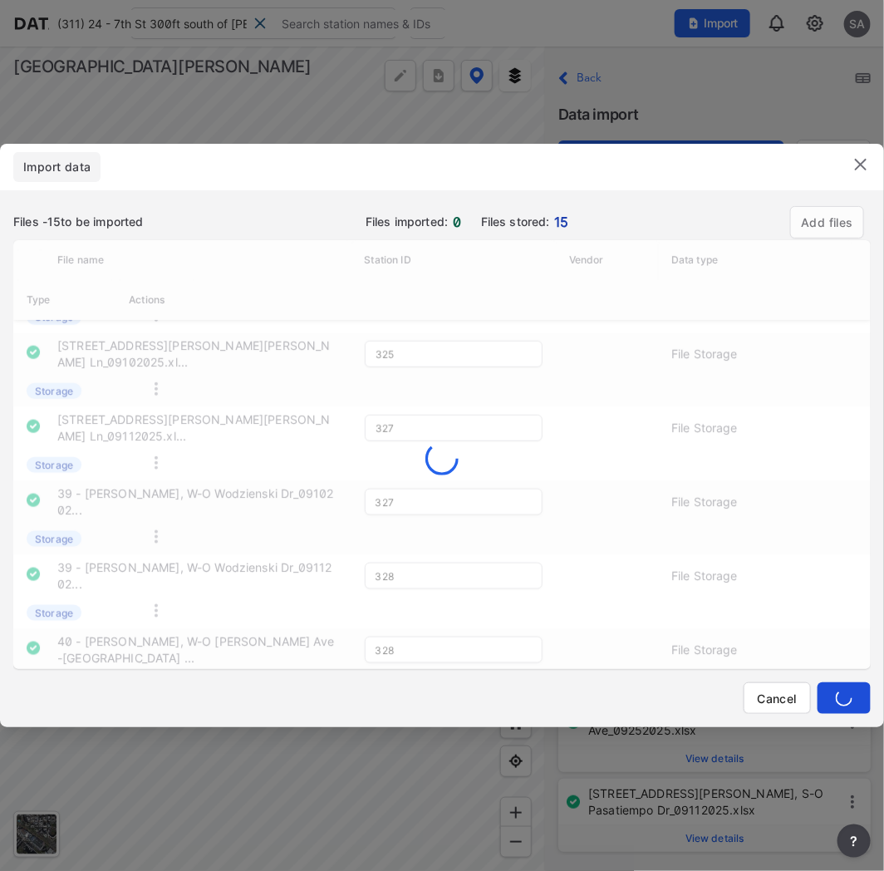
type input "328"
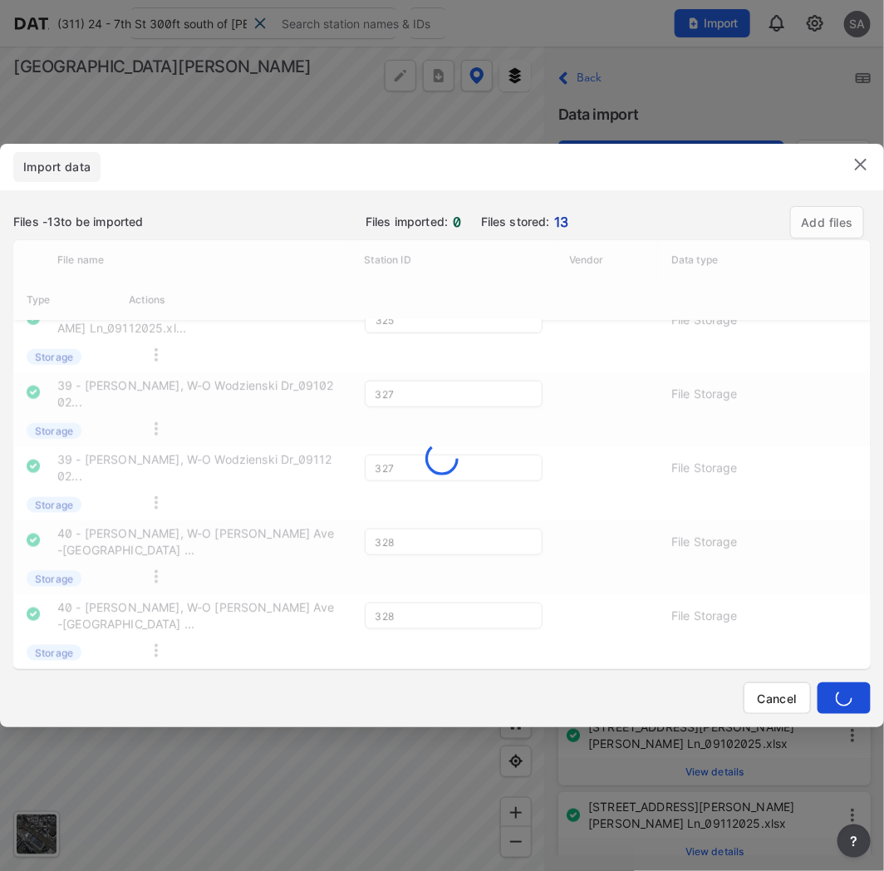
scroll to position [532, 0]
type input "320"
type input "321"
type input "322"
type input "325"
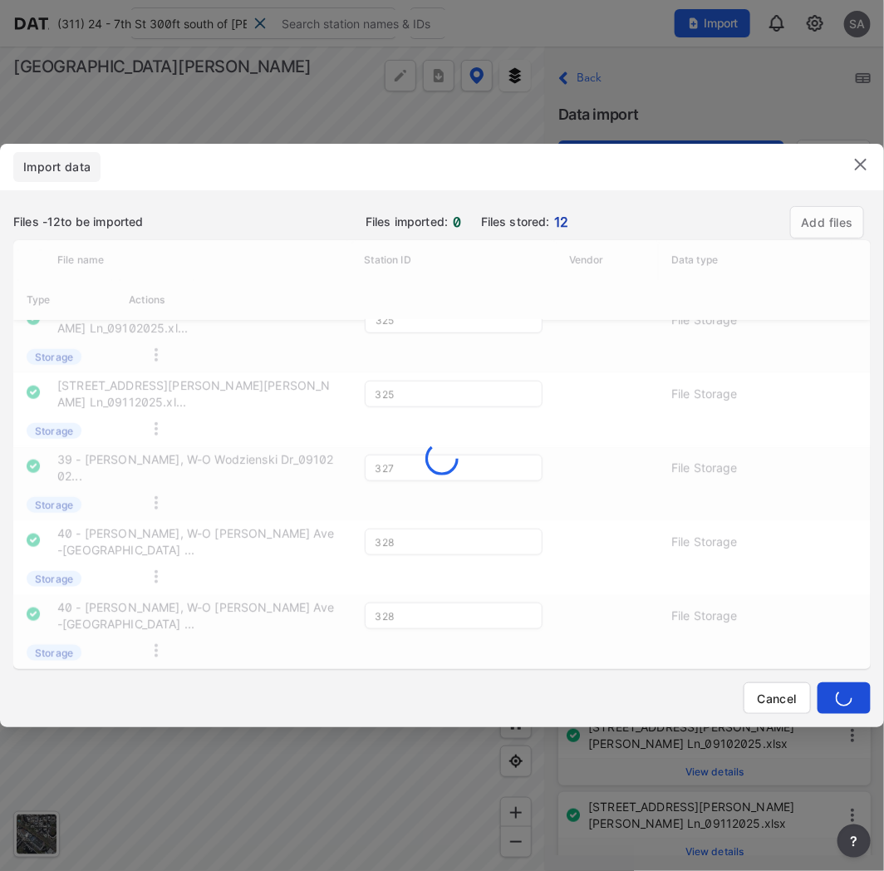
type input "327"
type input "328"
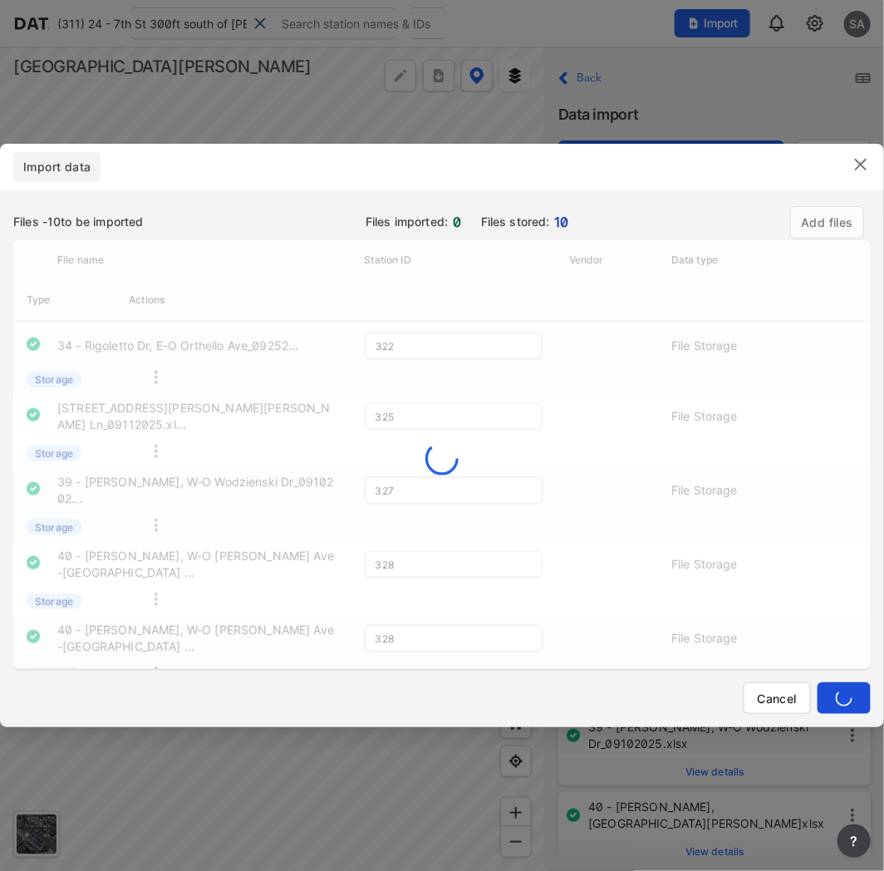
type input "327"
type input "328"
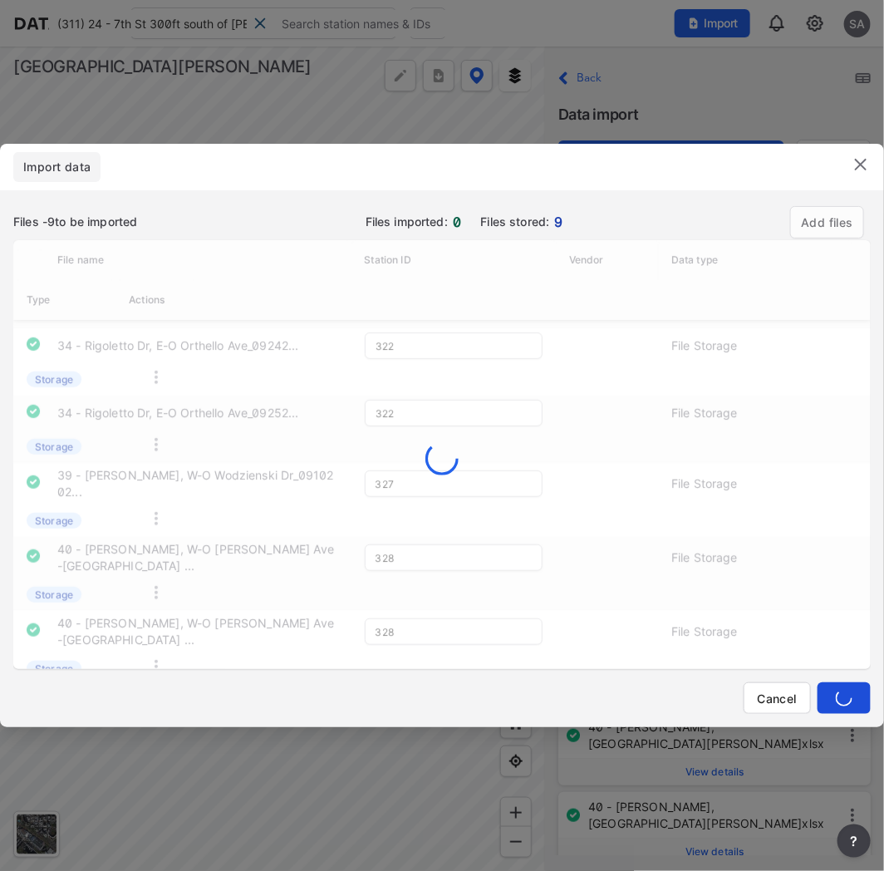
type input "321"
type input "322"
type input "327"
type input "328"
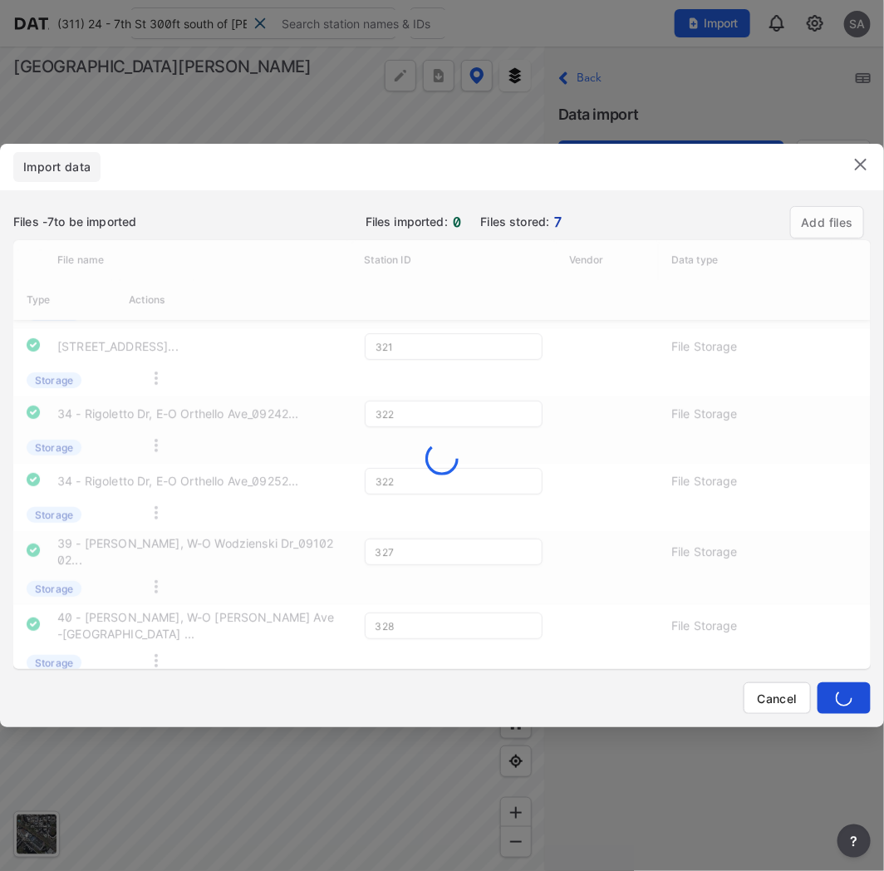
type input "328"
type input "321"
type input "322"
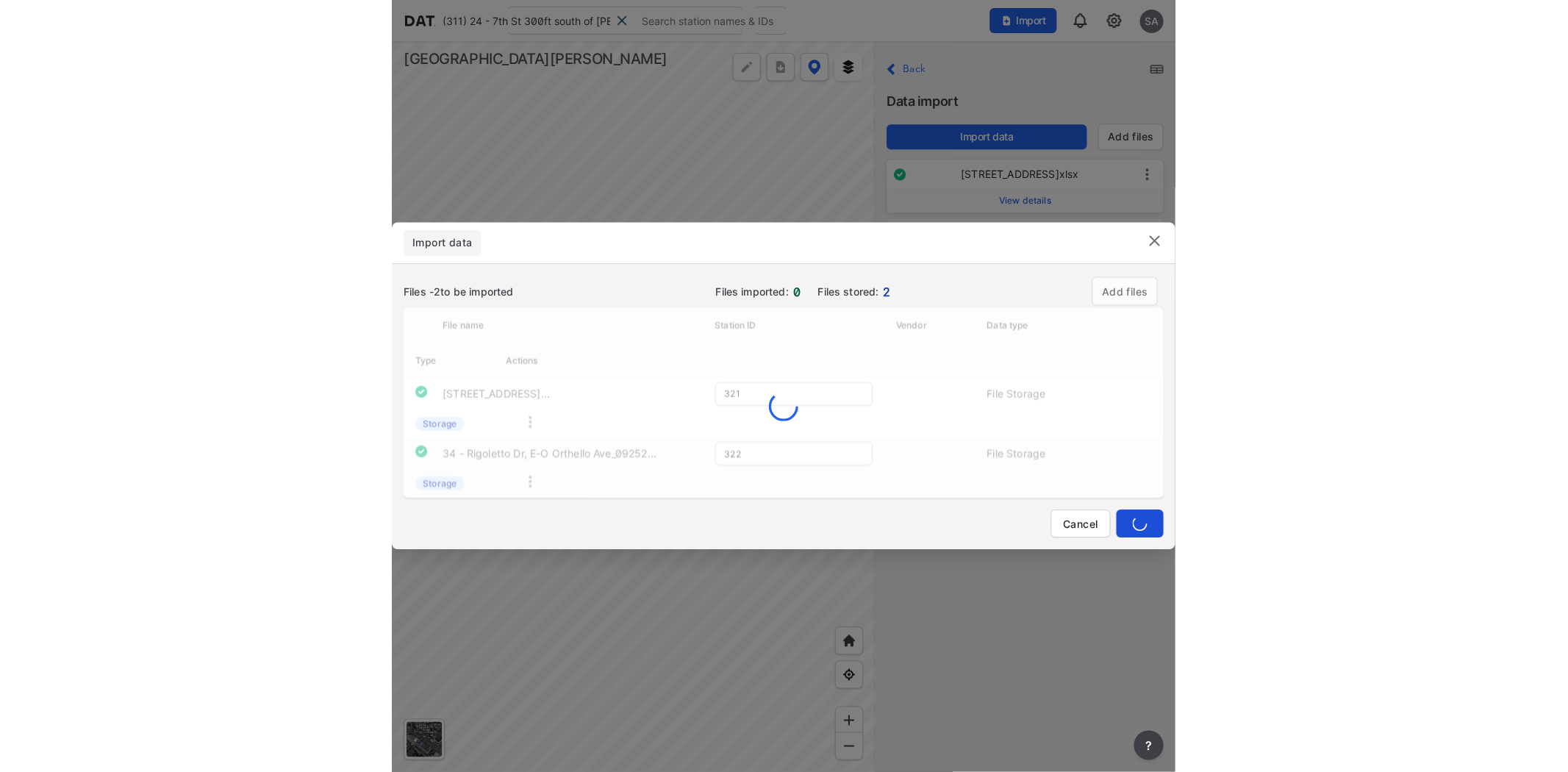
scroll to position [0, 0]
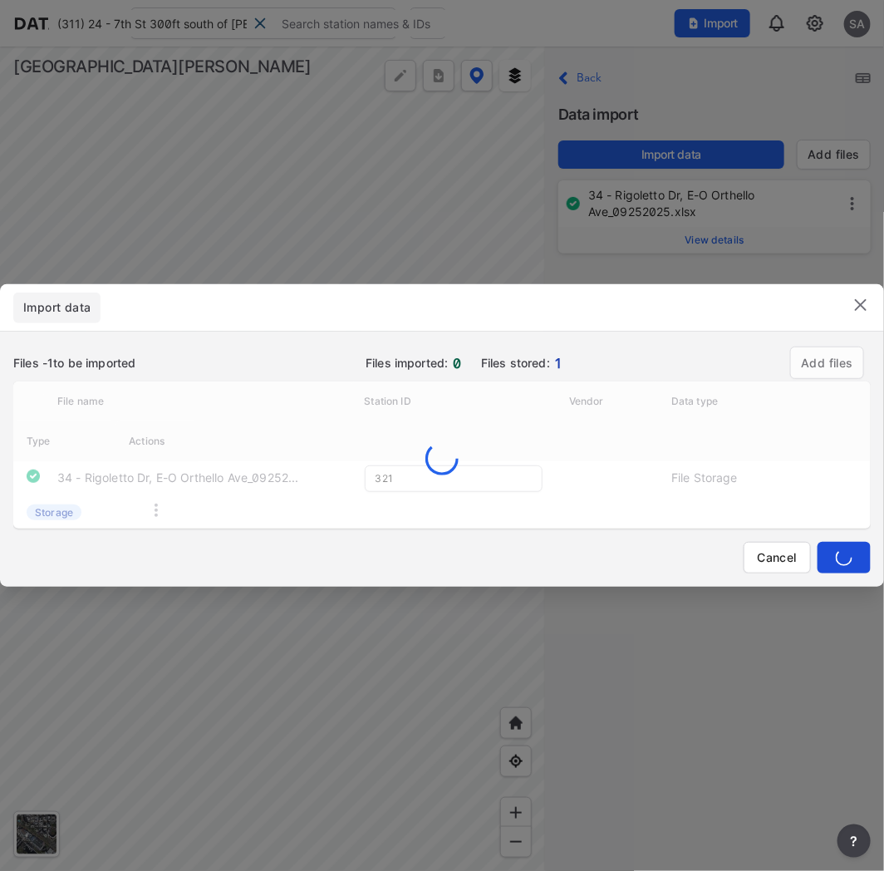
type input "322"
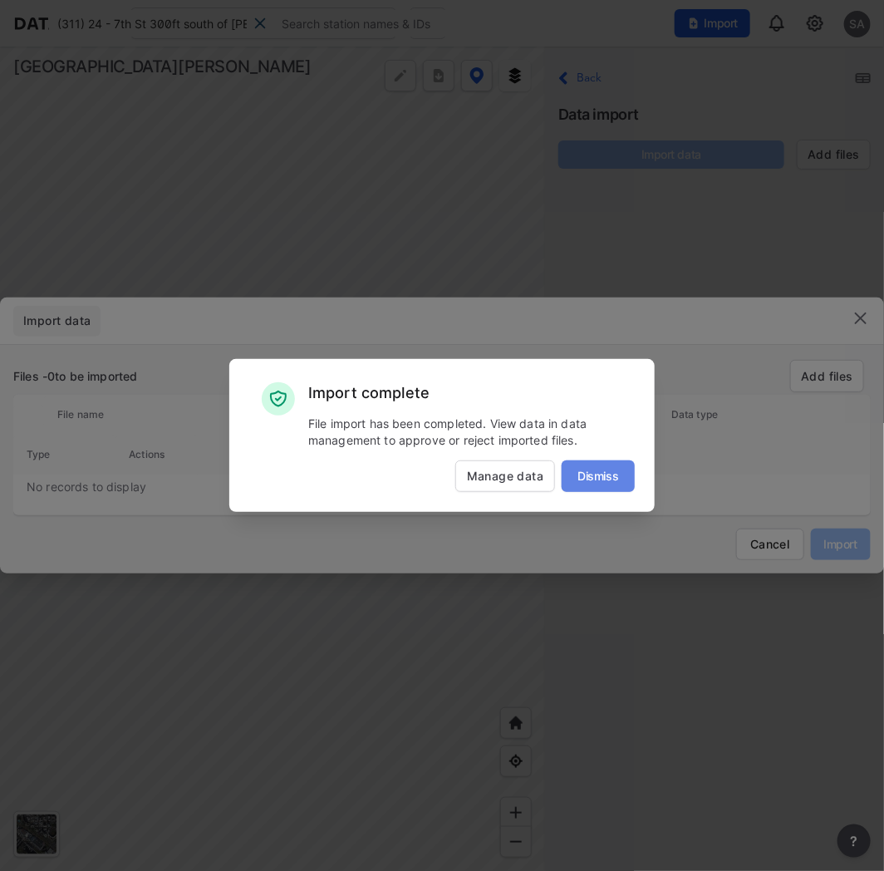
click at [590, 470] on span "Dismiss" at bounding box center [598, 476] width 73 height 17
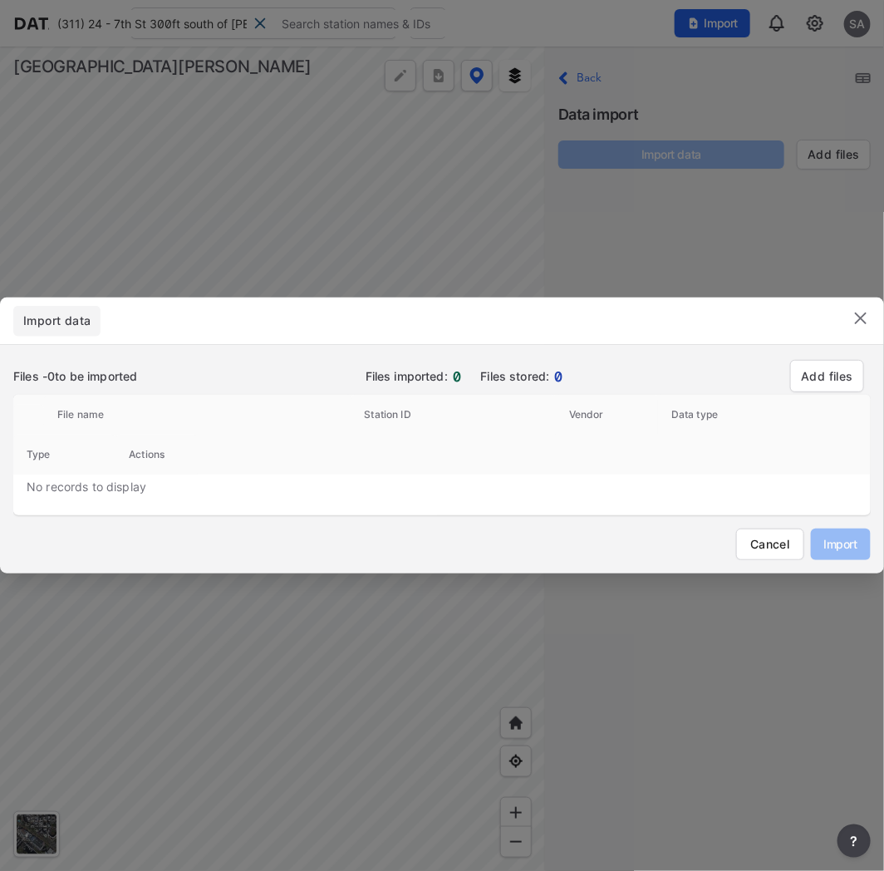
click at [864, 318] on img at bounding box center [861, 318] width 20 height 20
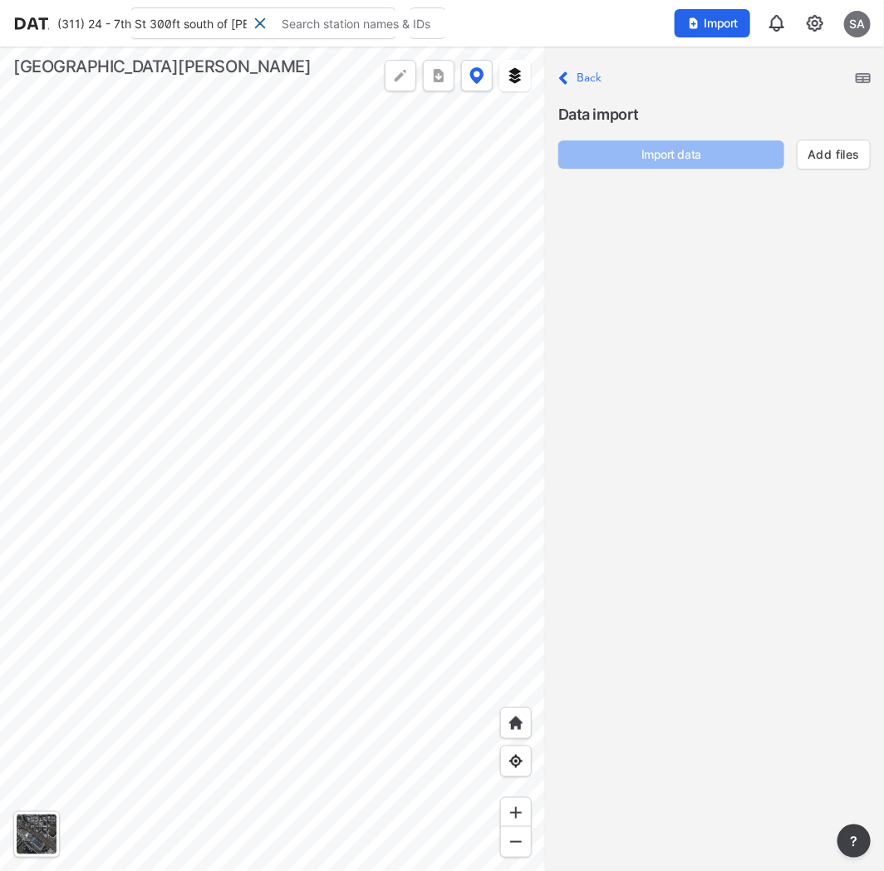
click at [594, 76] on label "Back" at bounding box center [590, 78] width 26 height 12
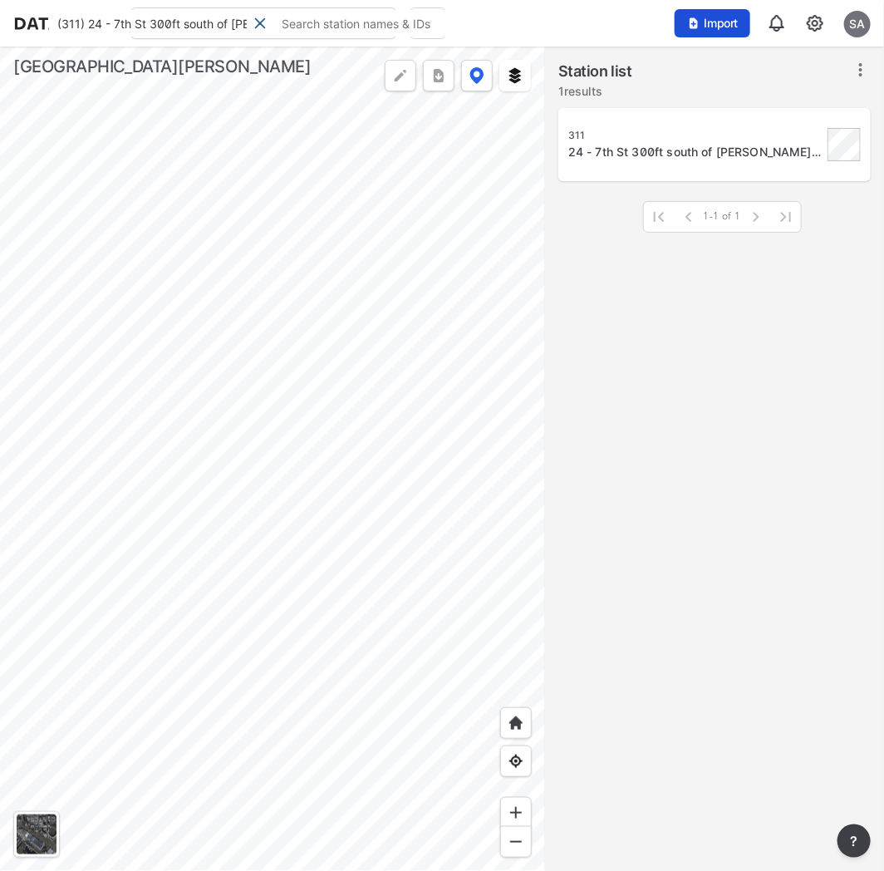
click at [718, 25] on span "Import" at bounding box center [713, 23] width 56 height 17
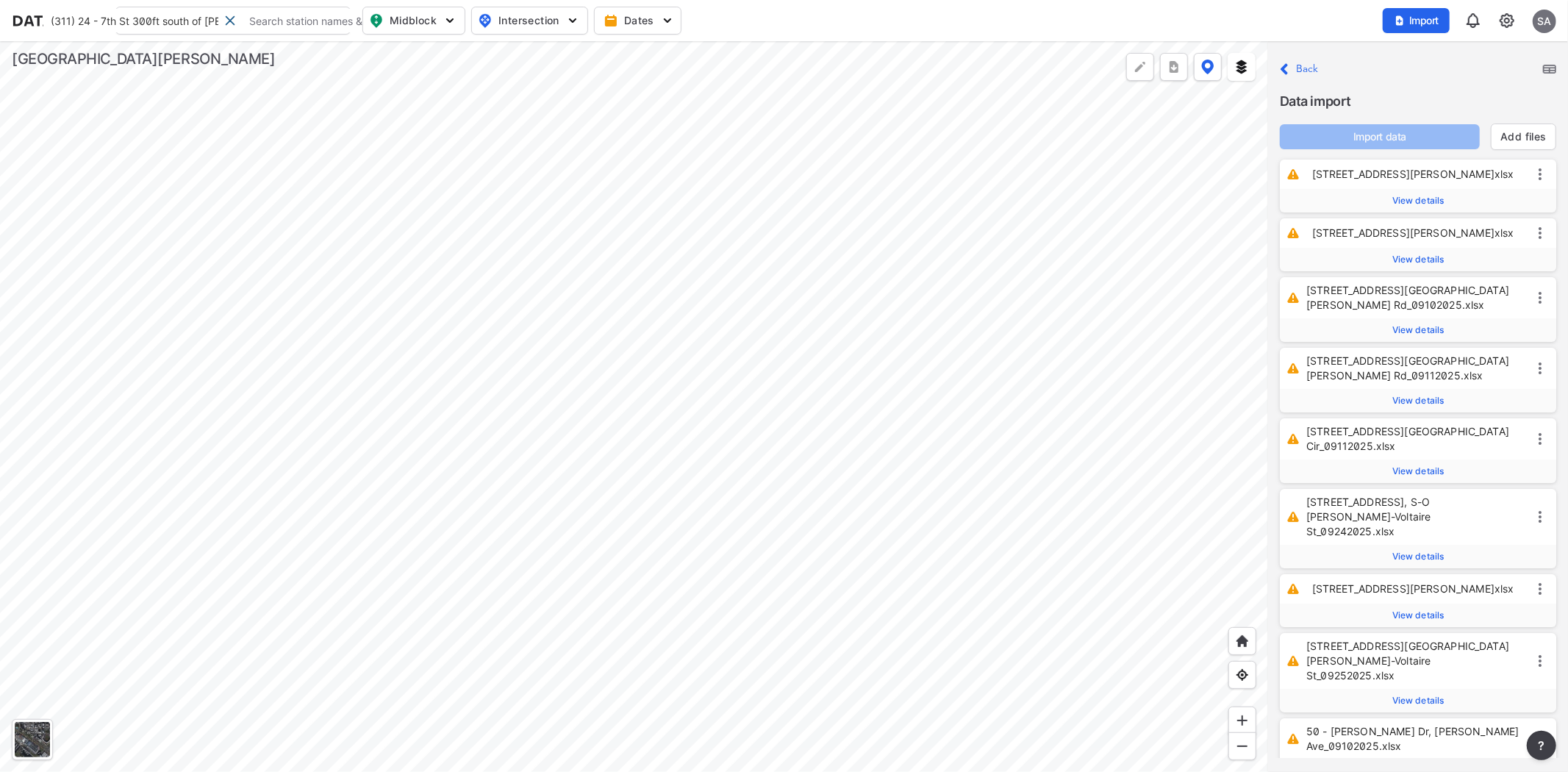
click at [1561, 66] on div "Close Back Data import Import data Add files" at bounding box center [1418, 99] width 300 height 115
click at [1548, 72] on img at bounding box center [1549, 69] width 13 height 9
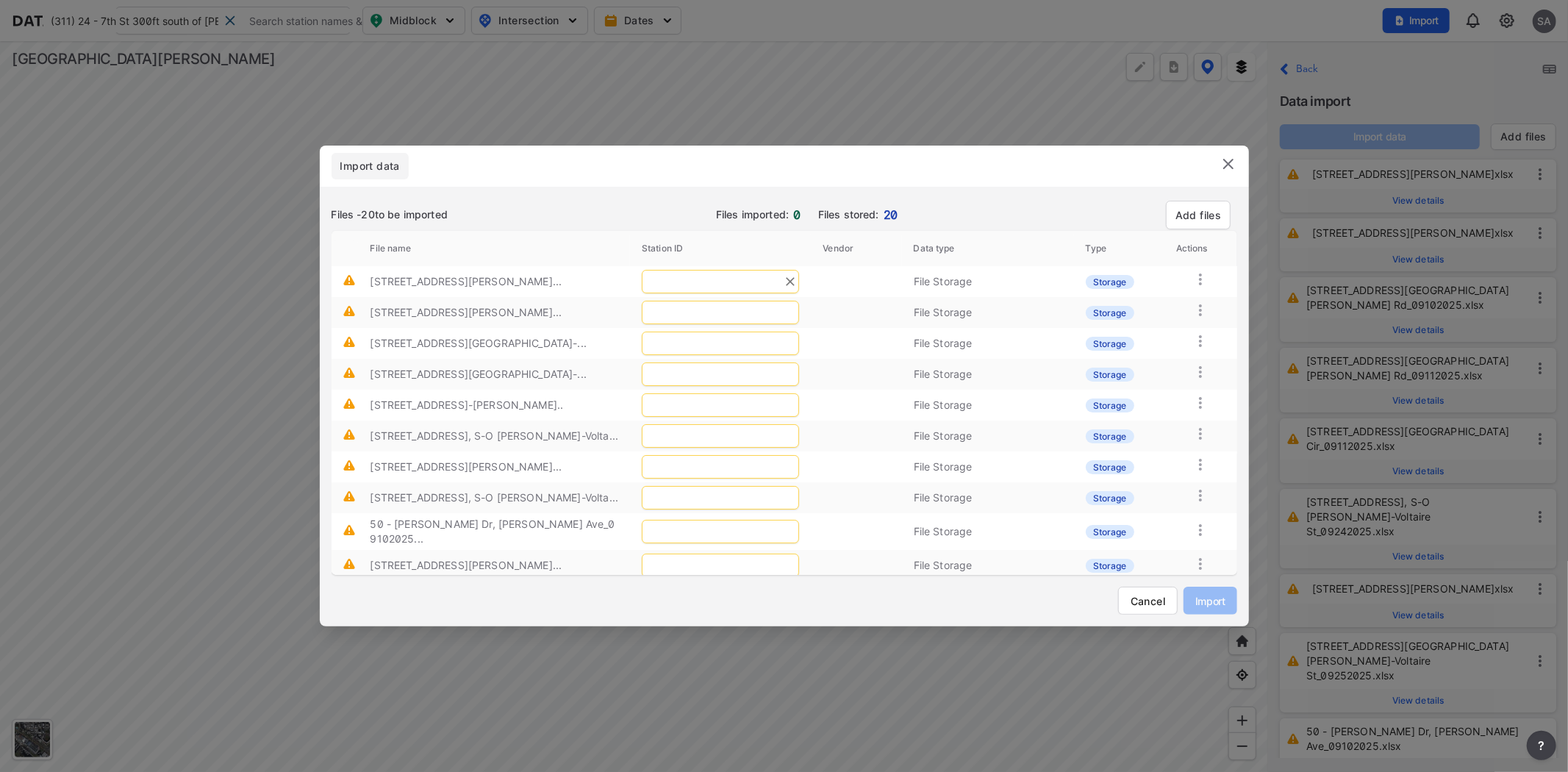
click at [738, 280] on input "text" at bounding box center [721, 281] width 157 height 24
click at [650, 312] on span "Gurdwara Ave 600ft south of Quimby Rd [94600]" at bounding box center [635, 322] width 189 height 33
type input "329"
click at [671, 307] on input "text" at bounding box center [721, 312] width 157 height 24
click at [623, 360] on div "(329) 42 - Gurdwara Ave 600ft south of Quimby Rd [94600]" at bounding box center [663, 354] width 247 height 39
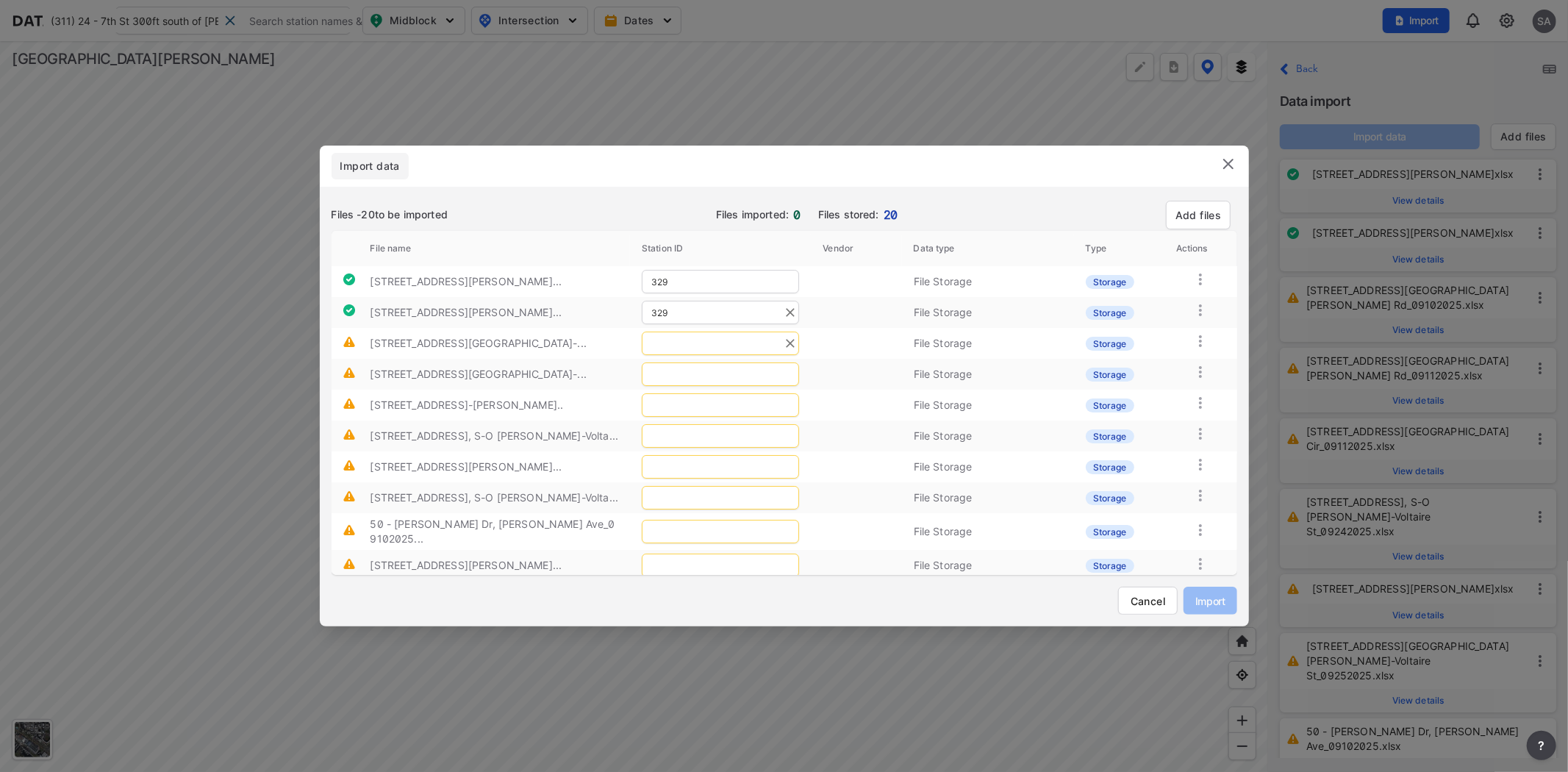
type input "329"
click at [692, 346] on input "text" at bounding box center [721, 343] width 157 height 24
click at [659, 381] on span "Gurdwara Ave 300ft south of Chemin de Riviere-Chaboya Rd [130130]" at bounding box center [659, 384] width 237 height 33
type input "177"
click at [680, 373] on input "text" at bounding box center [721, 374] width 157 height 24
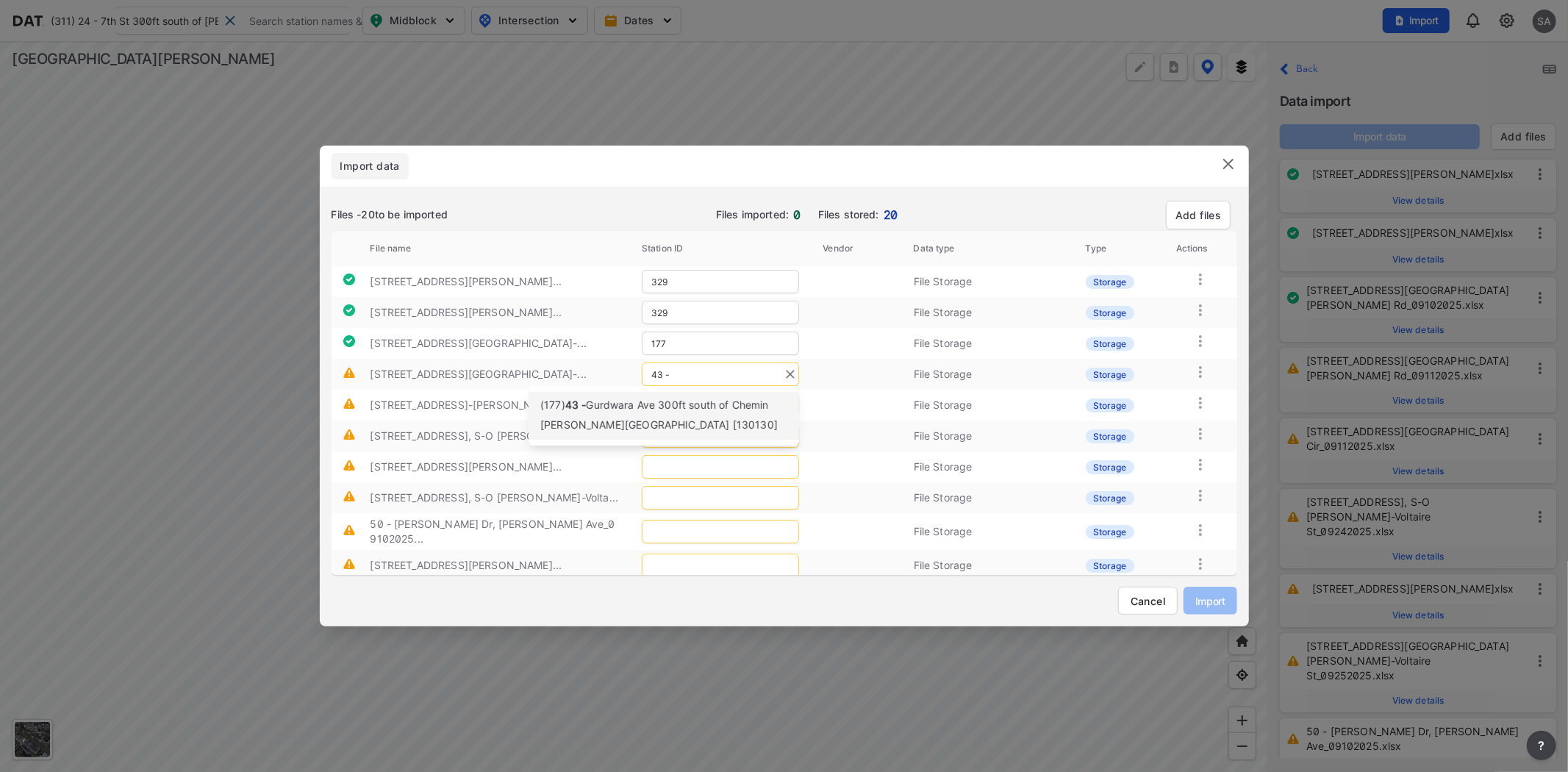
click at [679, 416] on div "(177) 43 - Gurdwara Ave 300ft south of Chemin de Riviere-Chaboya Rd [130130]" at bounding box center [663, 416] width 247 height 39
type input "177"
click at [686, 412] on input "text" at bounding box center [721, 405] width 157 height 24
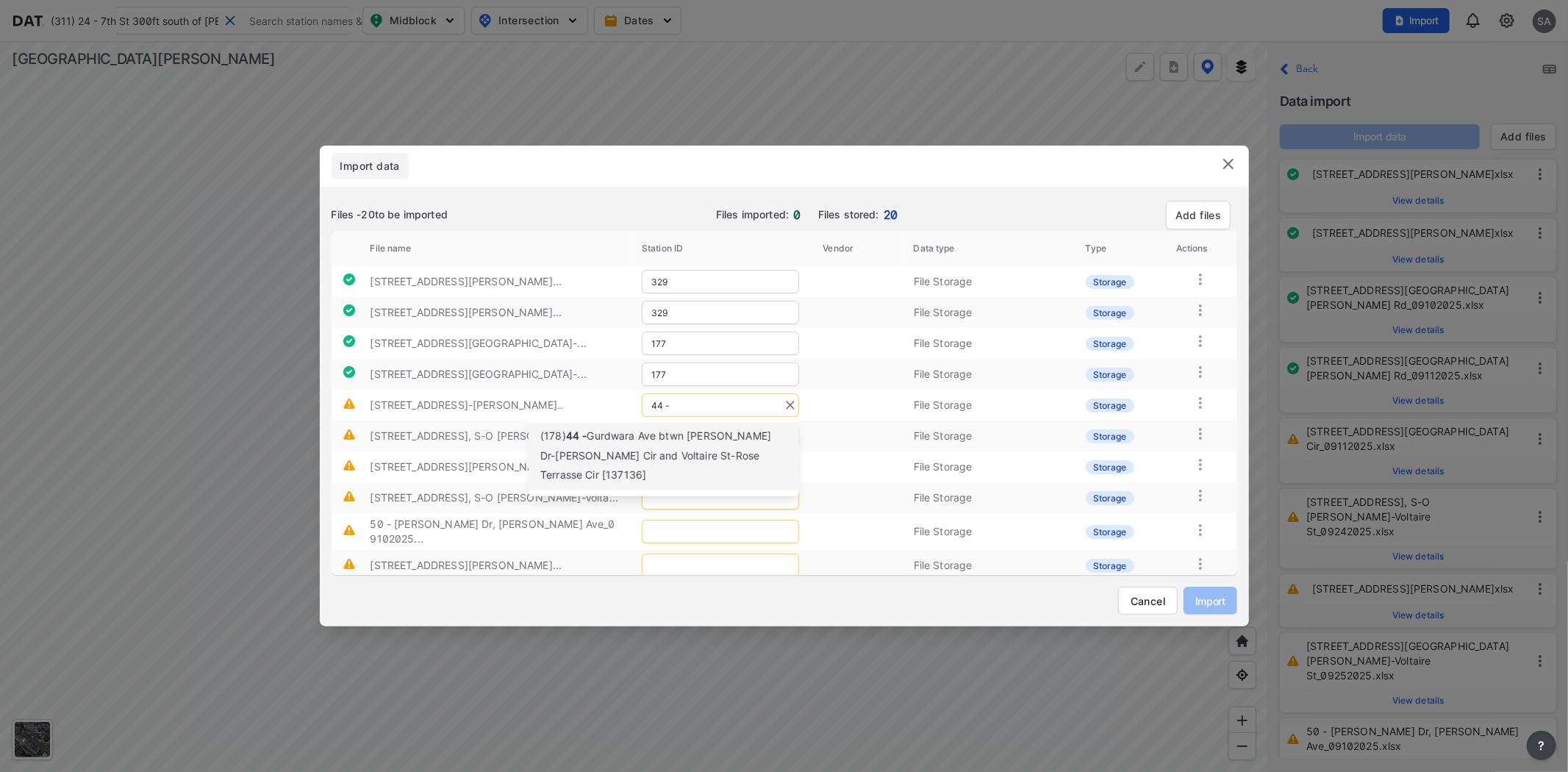
click at [630, 458] on span "Gurdwara Ave btwn John Sorci Dr-Rose Terrasse Cir and Voltaire St-Rose Terrasse…" at bounding box center [655, 455] width 231 height 51
type input "178"
click at [687, 427] on input "text" at bounding box center [721, 436] width 157 height 24
click at [659, 471] on span "Gurdwara Ave S of Rose Terrase-Voltaire St [137158]" at bounding box center [655, 476] width 230 height 33
type input "179"
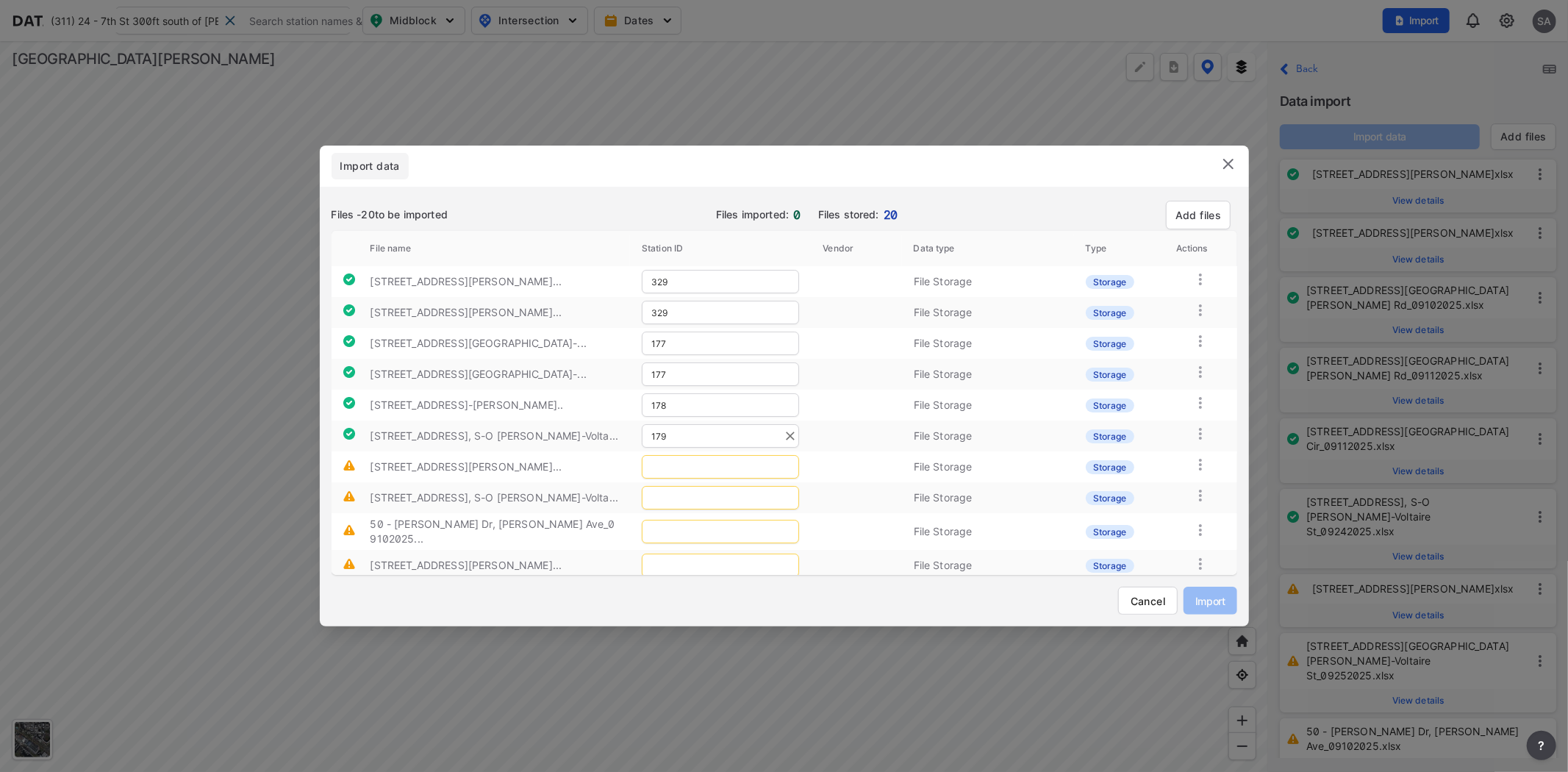
click at [671, 466] on input "text" at bounding box center [721, 467] width 157 height 24
click at [632, 496] on span "Murillo Ave N of Rollingside Dr [104587]" at bounding box center [662, 507] width 245 height 33
type input "181"
click at [681, 496] on input "text" at bounding box center [721, 497] width 157 height 24
click at [642, 537] on div "(179) 45 - Gurdwara Ave S of Rose Terrase-Voltaire St [137158]" at bounding box center [663, 539] width 247 height 39
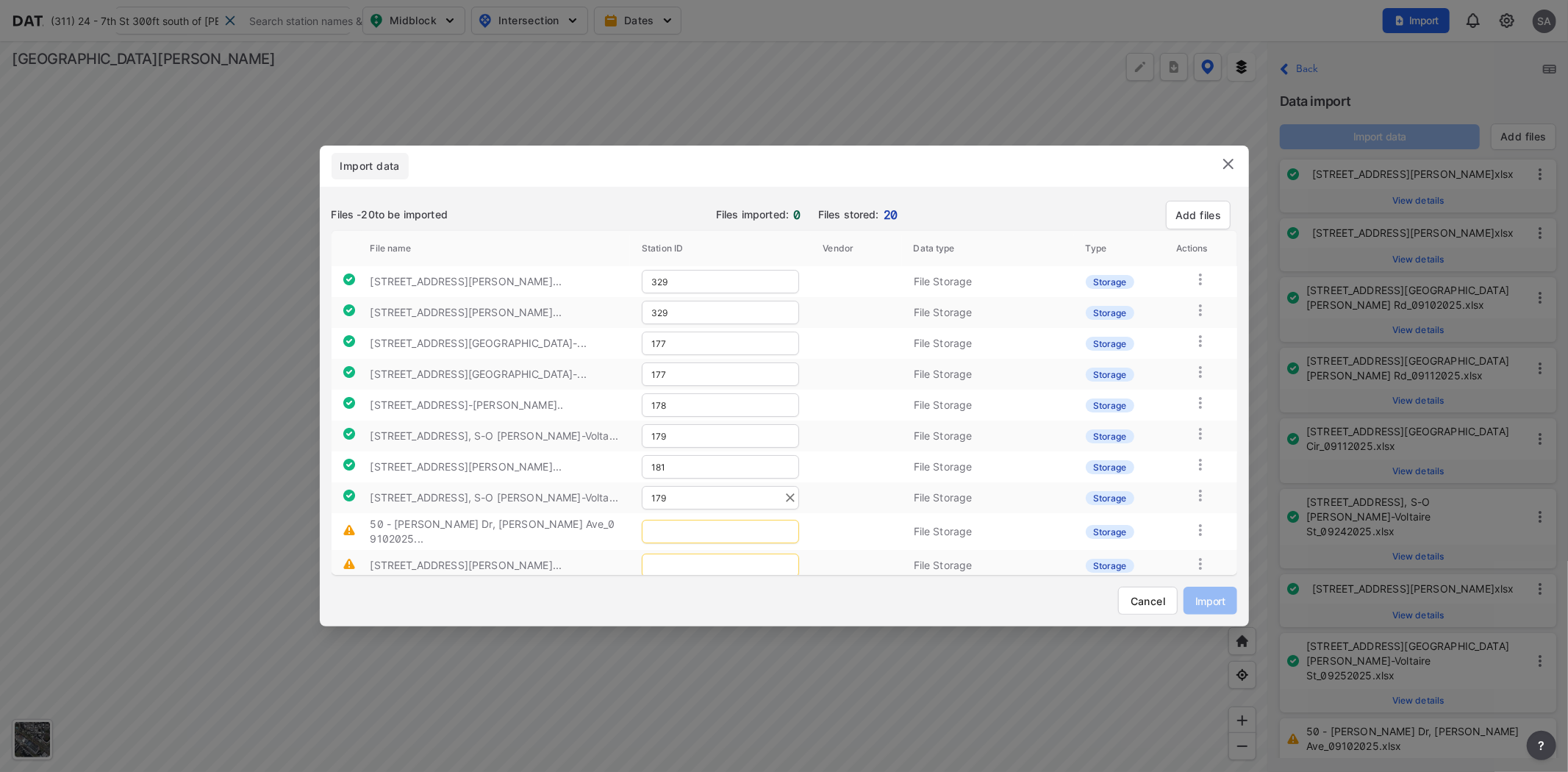
type input "179"
click at [666, 524] on input "text" at bounding box center [721, 531] width 157 height 24
click at [652, 562] on span "Kimberly Dr E of Cherry Ave [37641]" at bounding box center [623, 569] width 167 height 33
type input "185"
click at [696, 557] on input "text" at bounding box center [721, 565] width 157 height 24
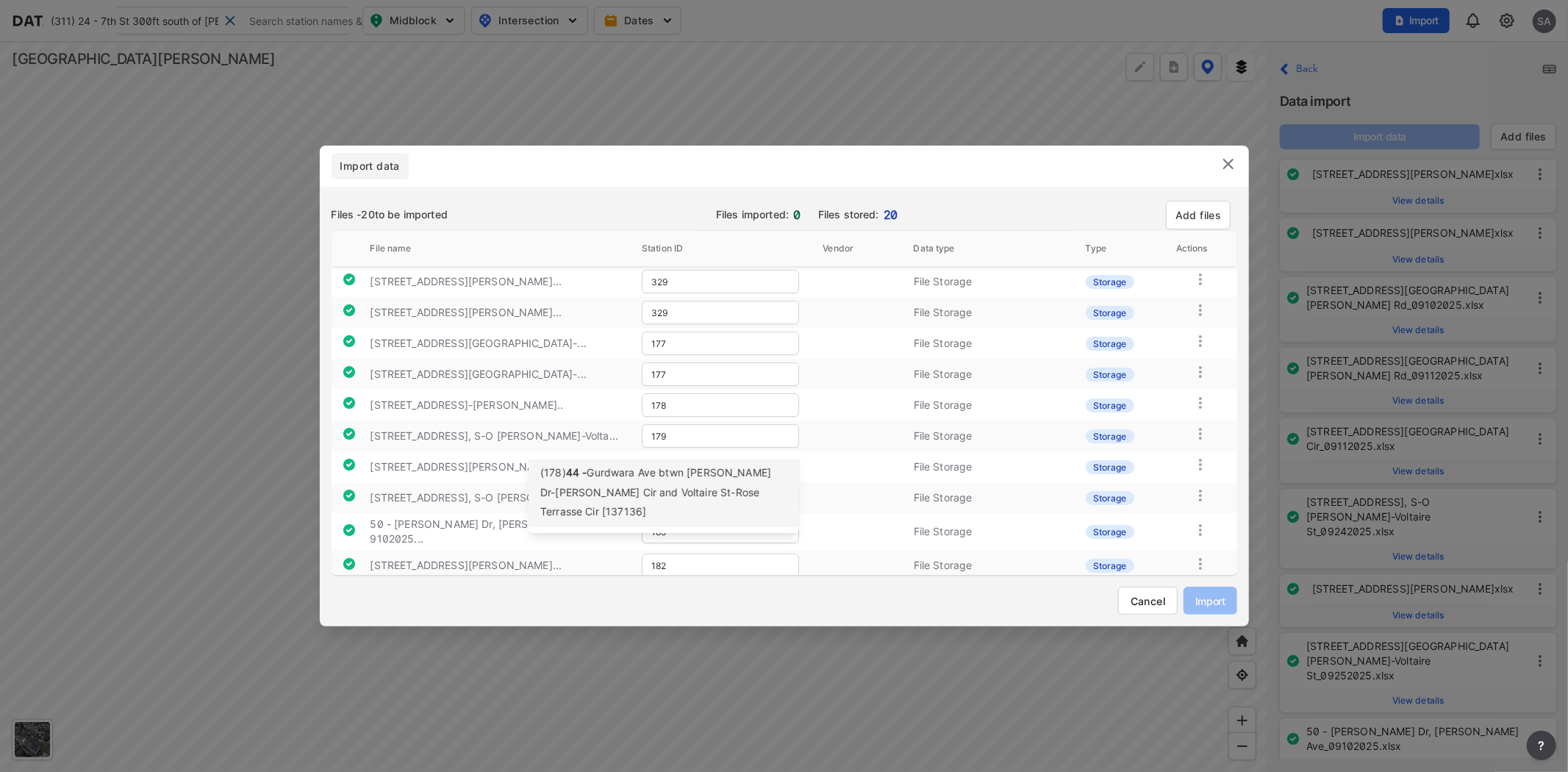
scroll to position [272, 0]
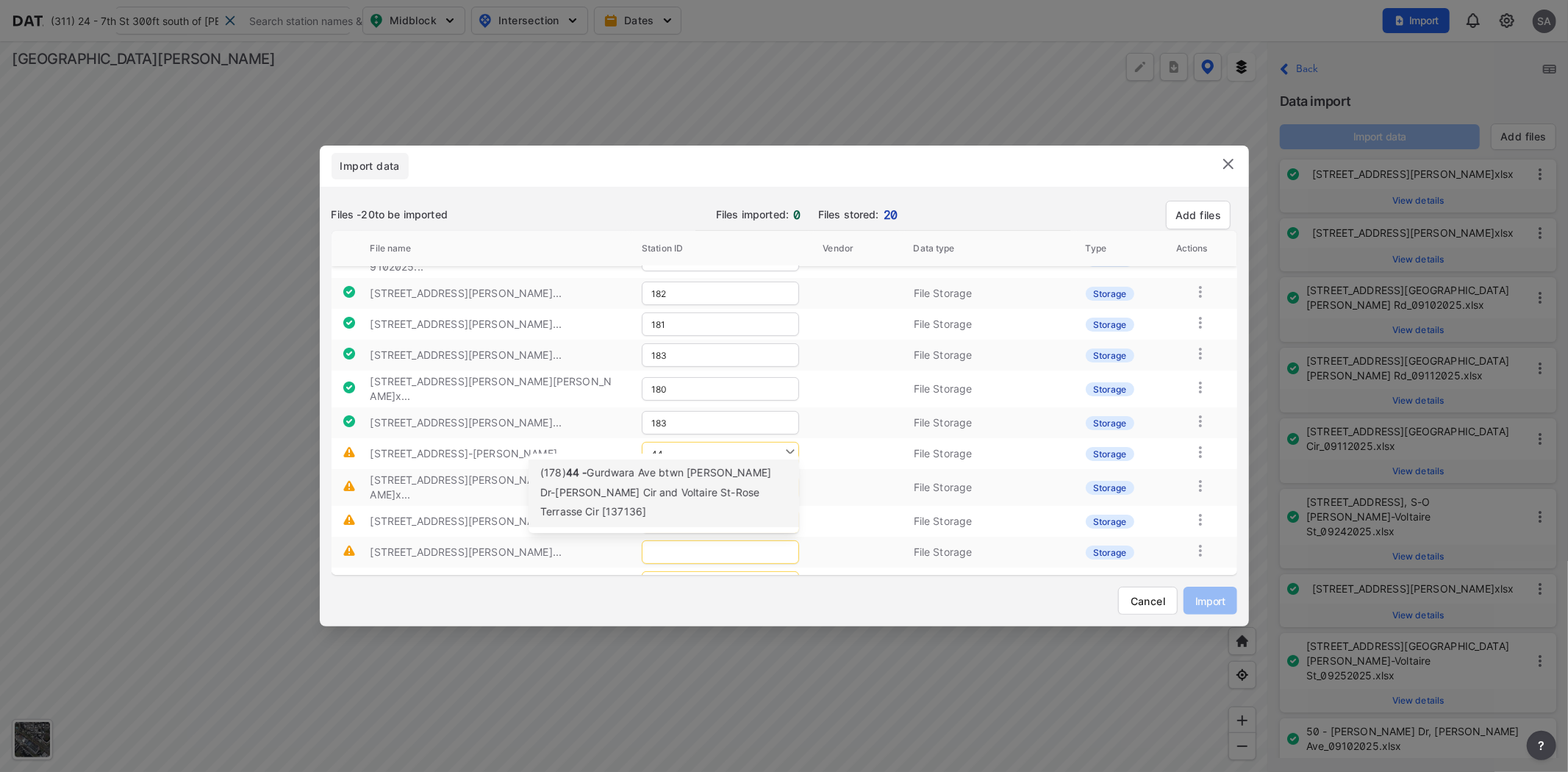
click at [667, 486] on span "Gurdwara Ave btwn [PERSON_NAME] Dr-[PERSON_NAME] Cir and Voltaire St-Rose Terra…" at bounding box center [655, 492] width 231 height 51
type input "178"
click at [682, 476] on input "text" at bounding box center [721, 487] width 157 height 24
click at [664, 509] on span "[PERSON_NAME] Ave btwn Southampton Ct and [PERSON_NAME] Dr [85766]" at bounding box center [656, 523] width 232 height 51
type input "180"
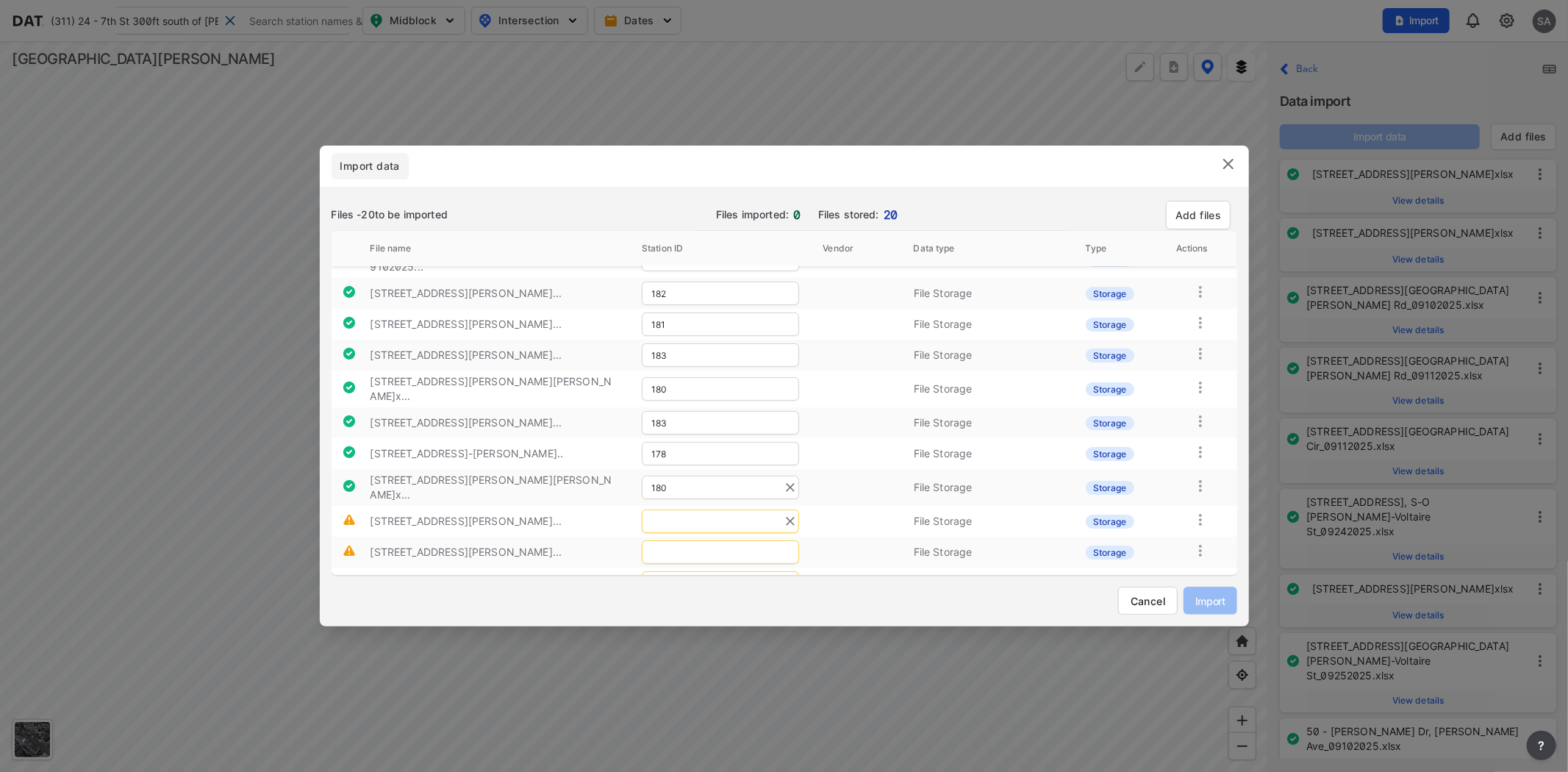
click at [664, 509] on input "text" at bounding box center [721, 521] width 157 height 24
click at [667, 529] on span "Cherry Ave S of [PERSON_NAME] Dr [37641]" at bounding box center [653, 544] width 226 height 33
type input "184"
click at [675, 540] on input "text" at bounding box center [721, 552] width 157 height 24
click at [667, 567] on span "Cherry Ave S of [PERSON_NAME] Dr [37641]" at bounding box center [653, 575] width 226 height 33
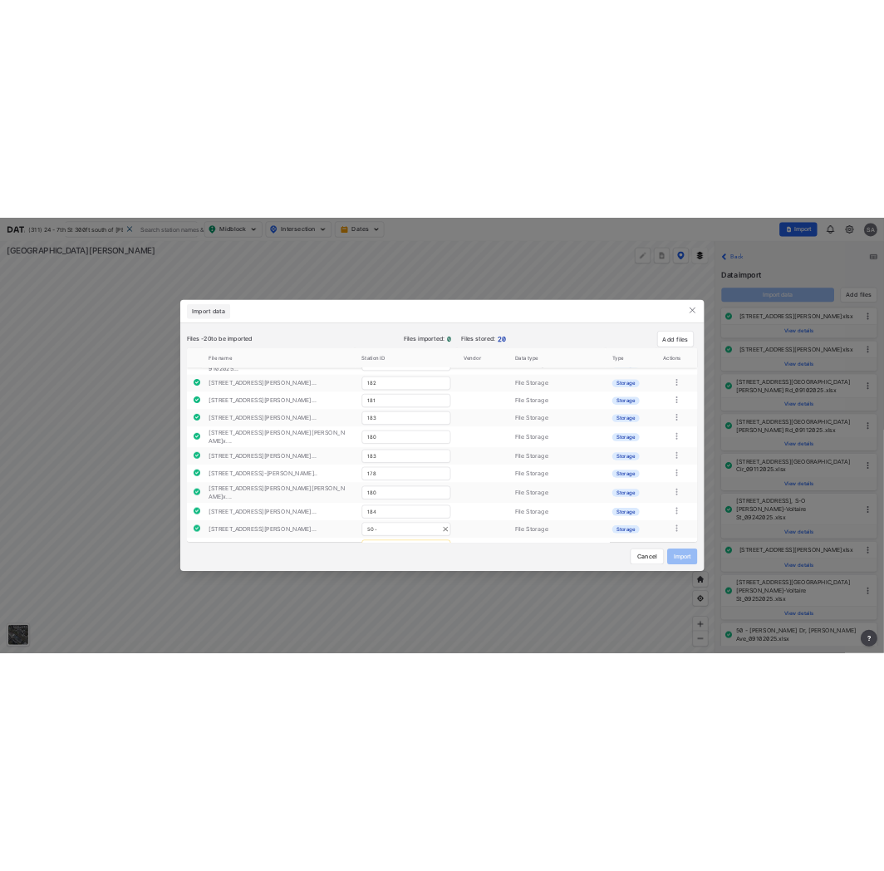
scroll to position [349, 0]
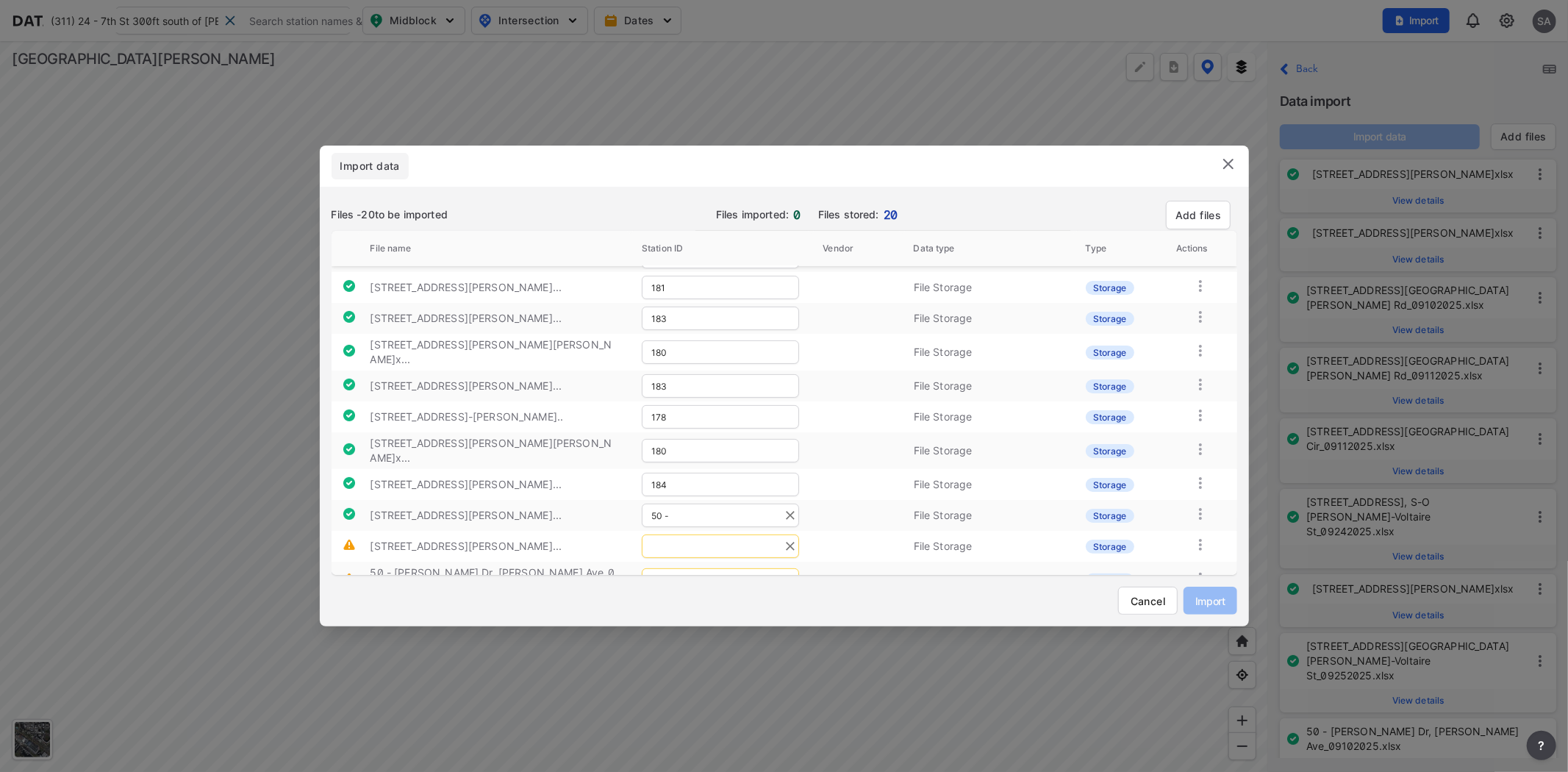
type input "184"
click at [703, 534] on input "text" at bounding box center [721, 546] width 157 height 24
click at [697, 564] on span "[PERSON_NAME] Ave N of [GEOGRAPHIC_DATA] [110186]" at bounding box center [628, 569] width 176 height 33
type input "182"
click at [700, 569] on input "text" at bounding box center [721, 580] width 157 height 24
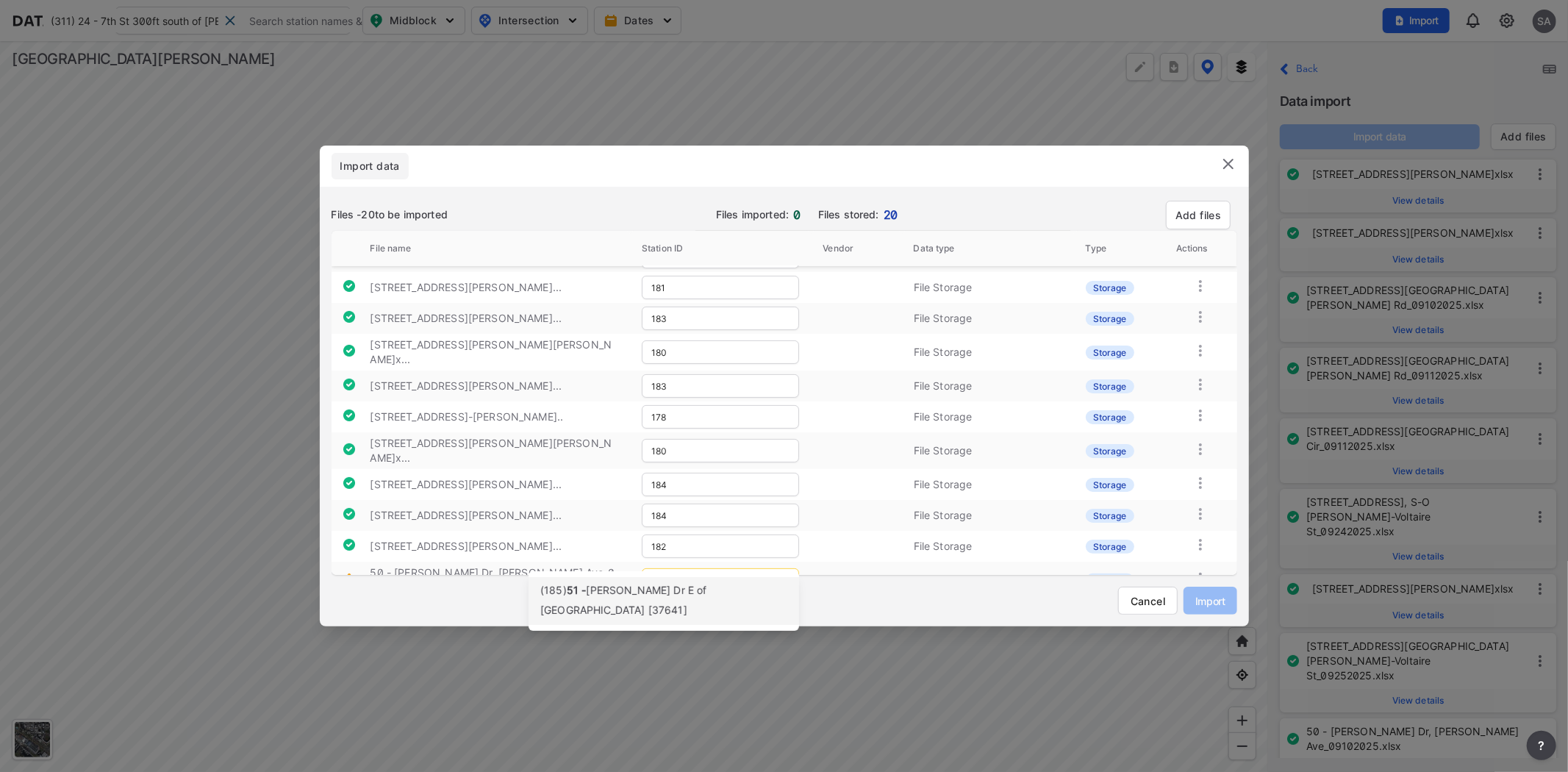
click at [673, 590] on span "[PERSON_NAME] Dr E of [GEOGRAPHIC_DATA] [37641]" at bounding box center [623, 600] width 167 height 33
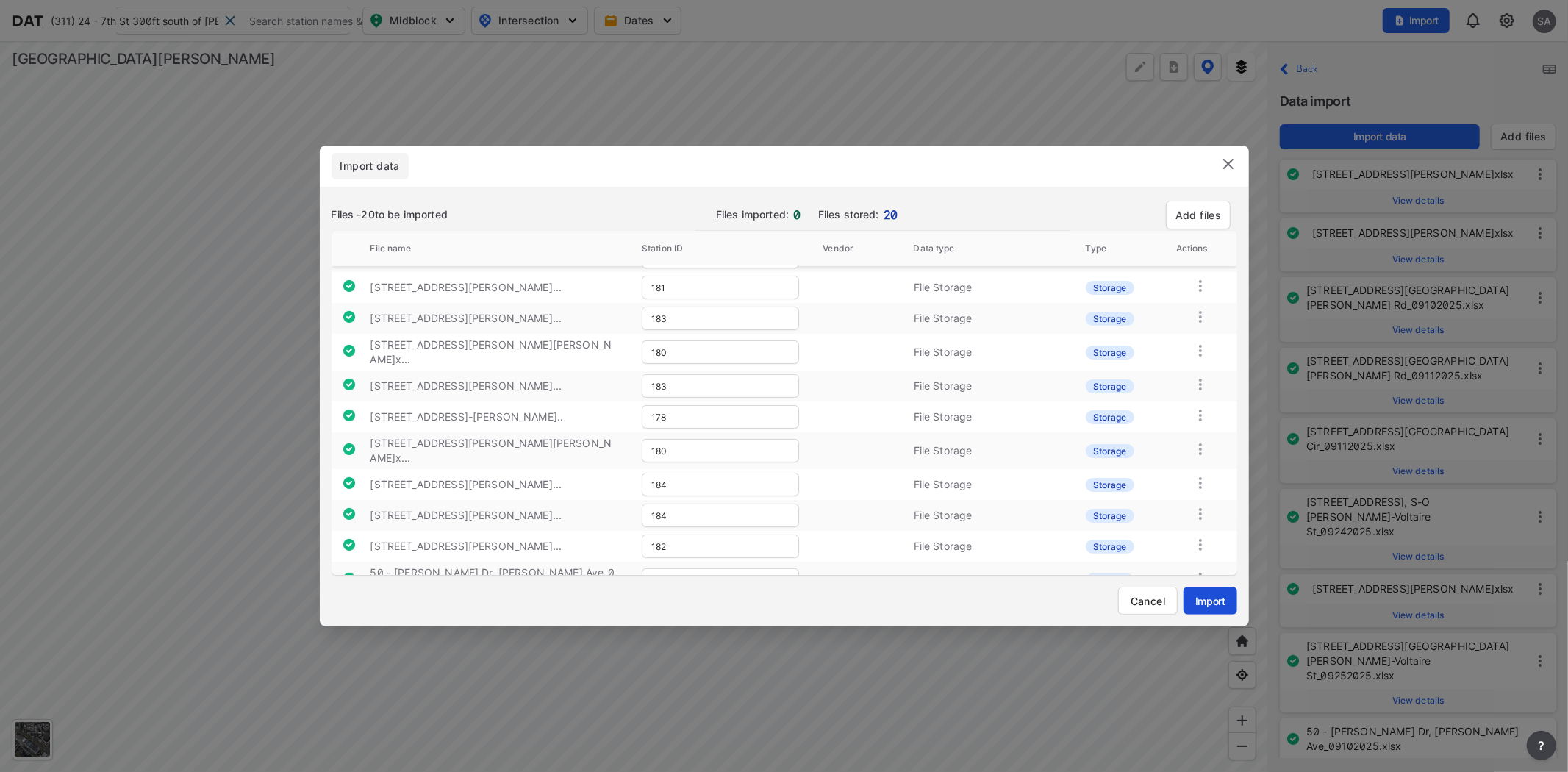
type input "185"
click at [1205, 591] on button "Import" at bounding box center [1210, 600] width 53 height 28
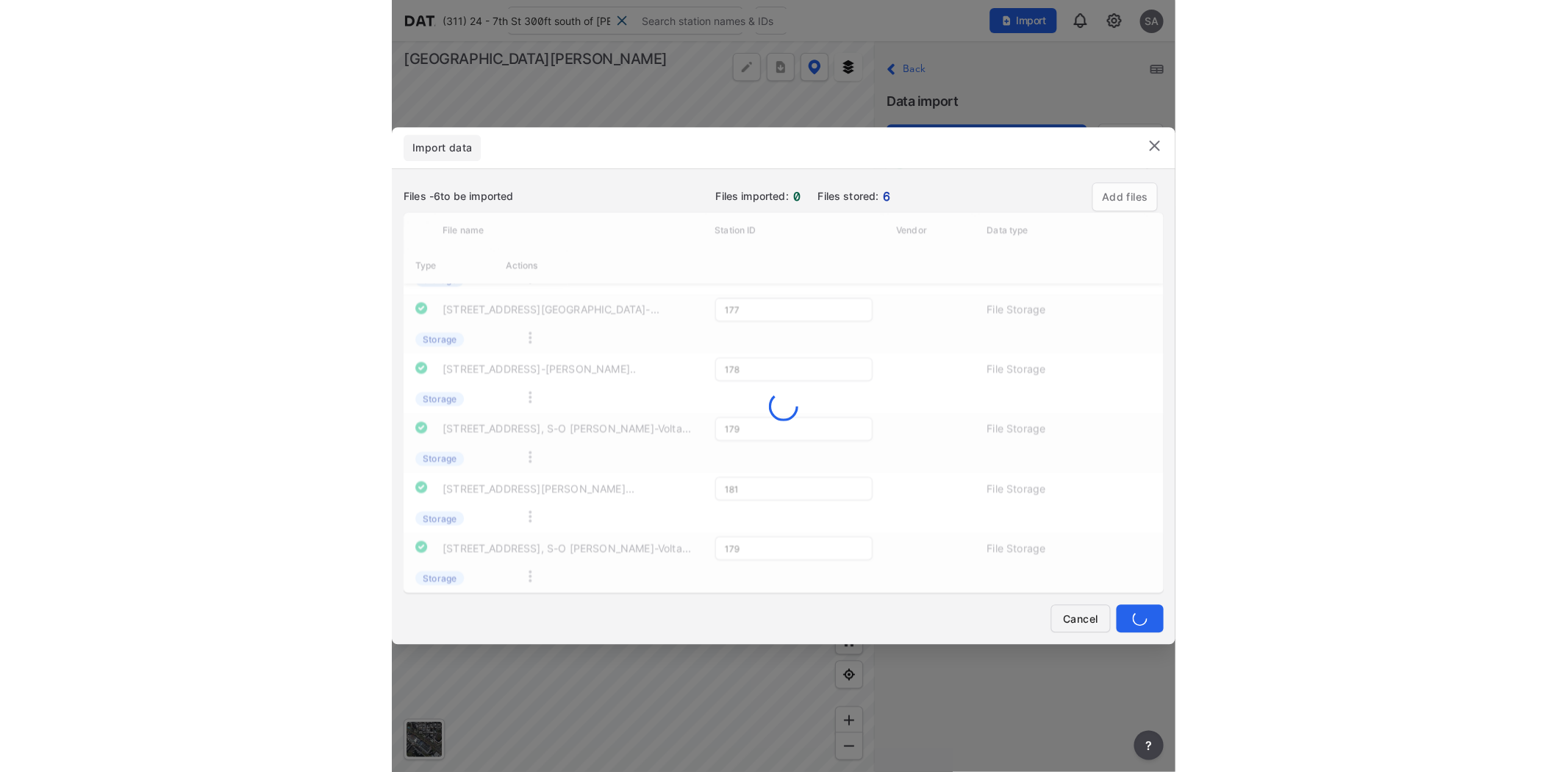
scroll to position [0, 0]
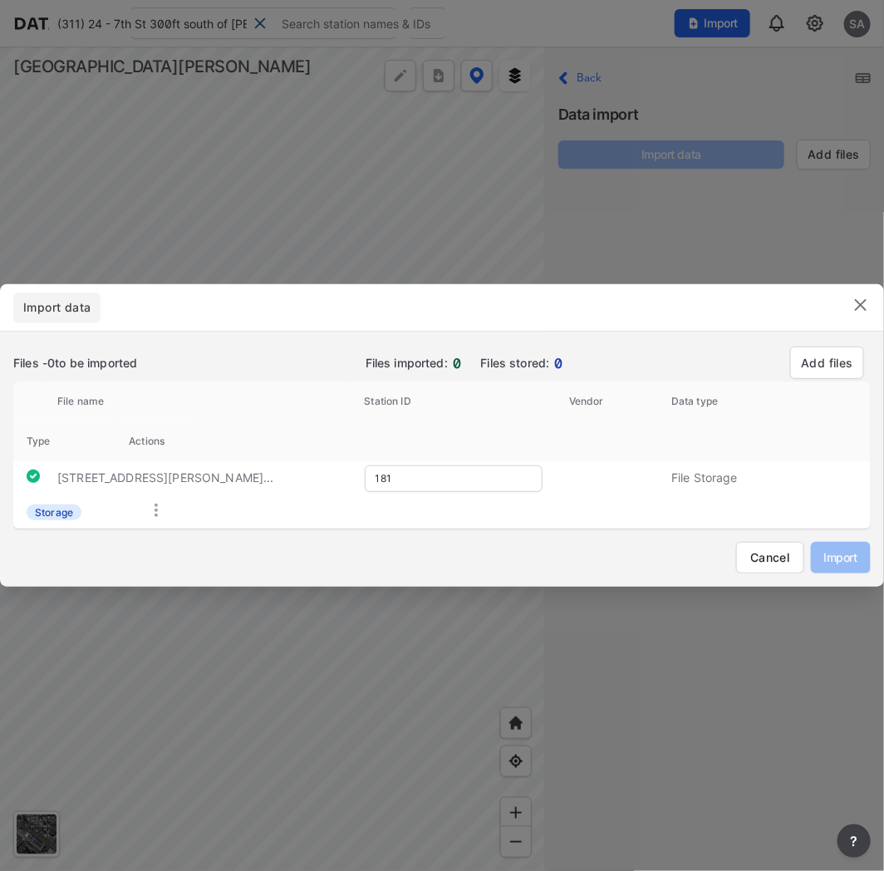
click at [860, 306] on img at bounding box center [861, 305] width 20 height 20
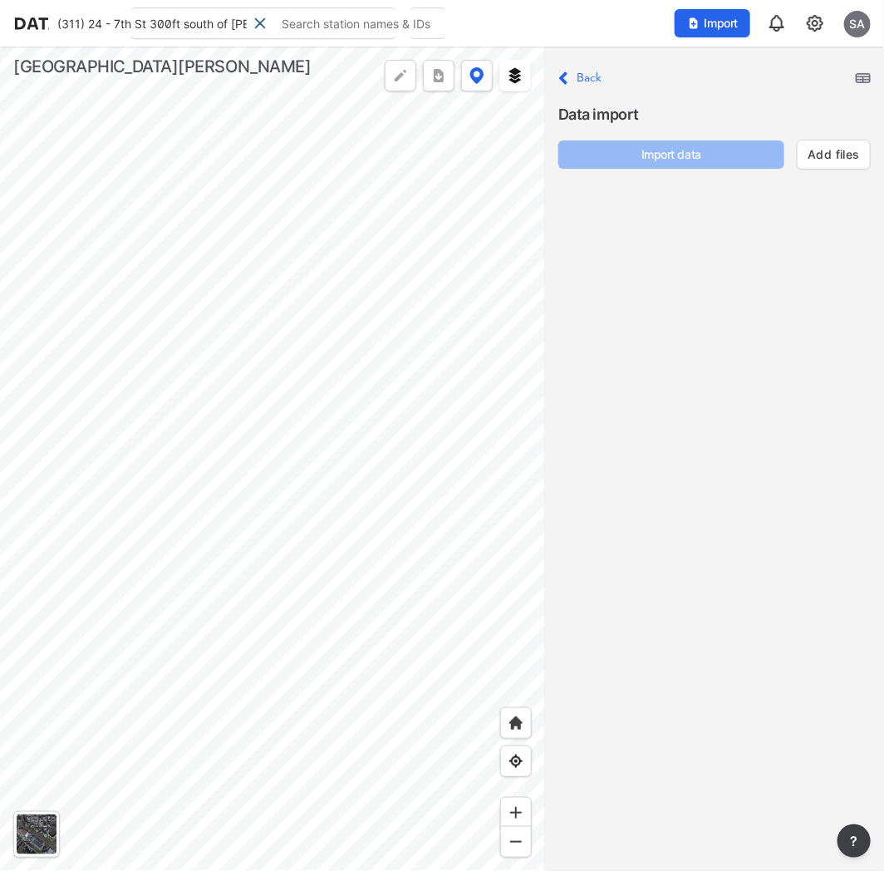
click at [599, 67] on p "Close Back" at bounding box center [581, 78] width 44 height 22
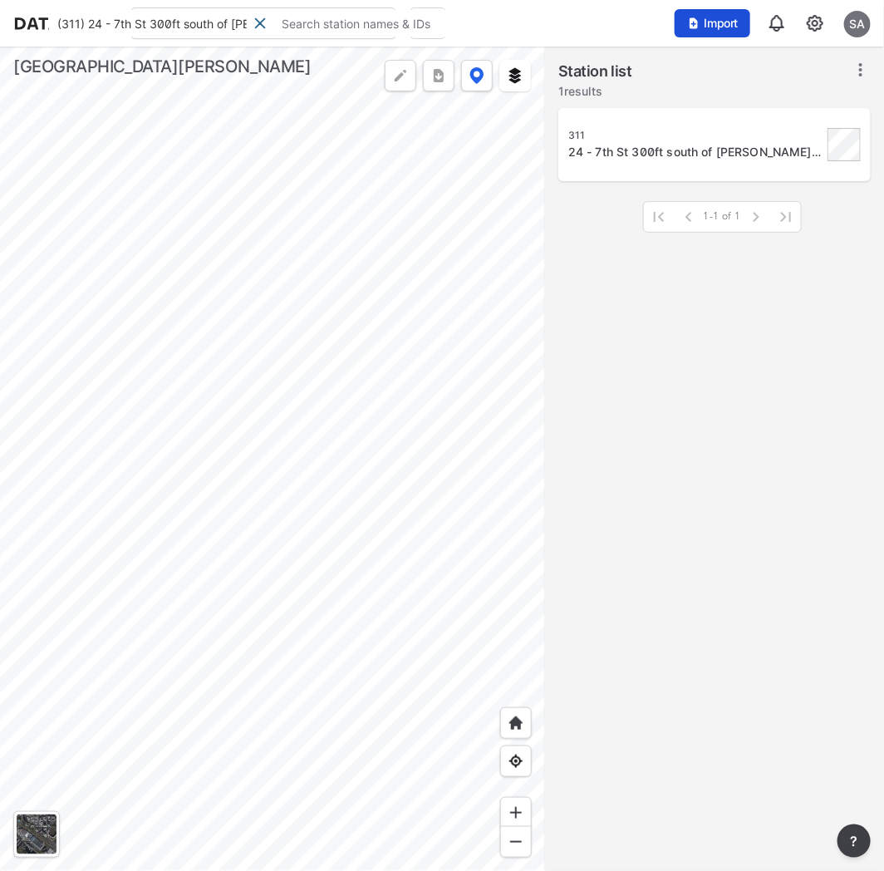
click at [712, 21] on span "Import" at bounding box center [713, 23] width 56 height 17
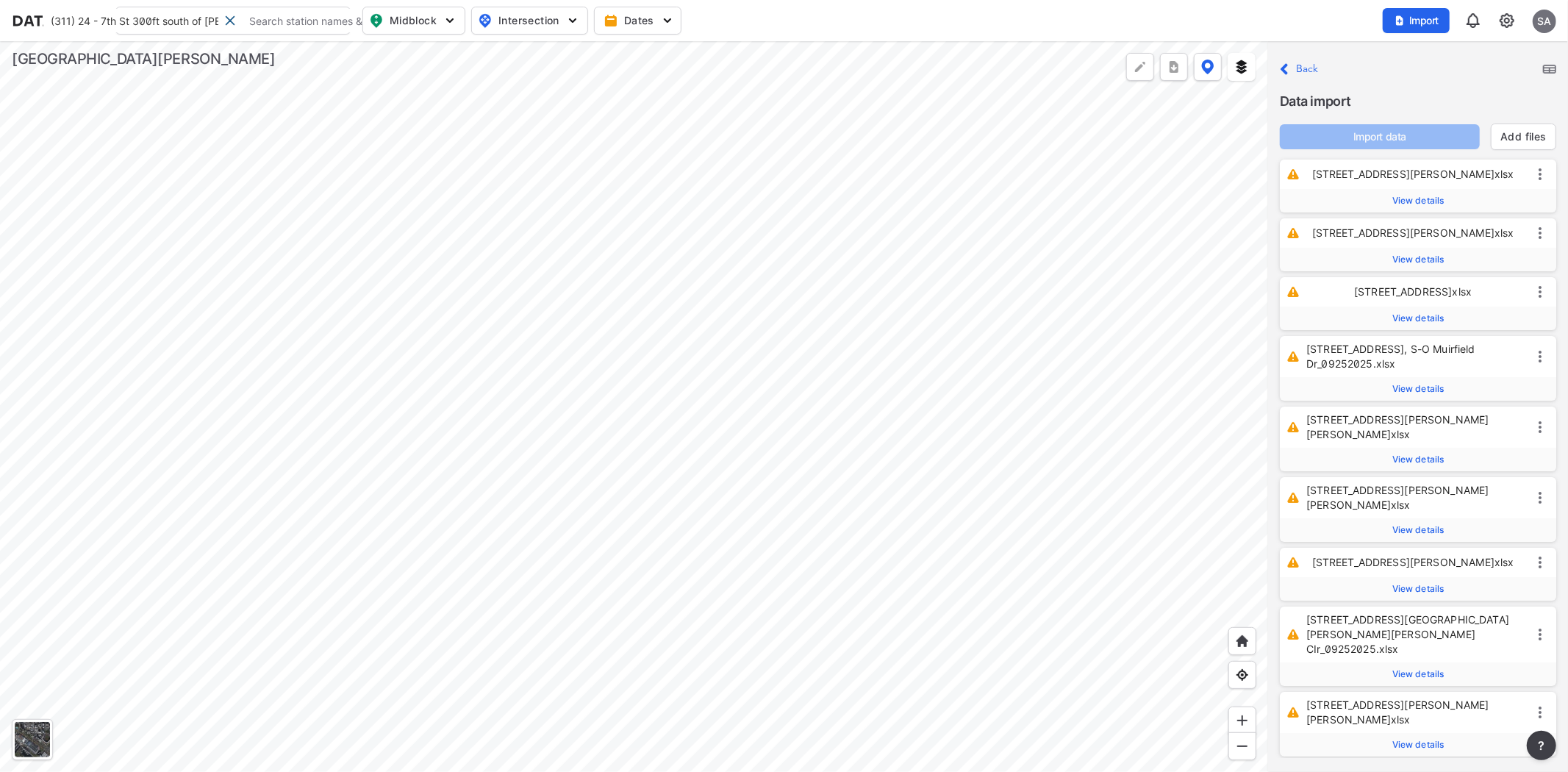
click at [1553, 71] on img at bounding box center [1549, 69] width 13 height 9
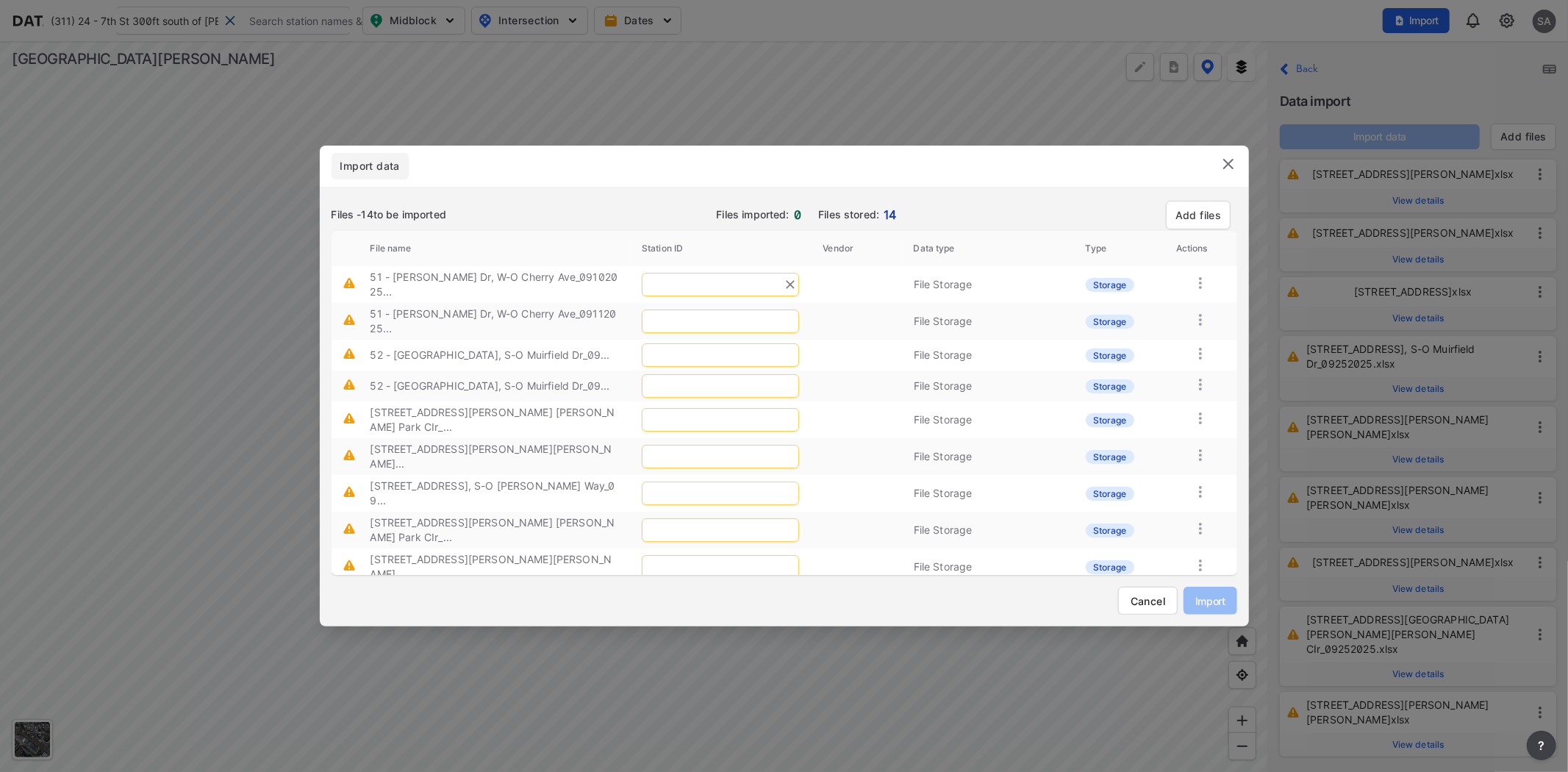
click at [735, 281] on input "text" at bounding box center [721, 284] width 157 height 24
click at [677, 311] on span "[PERSON_NAME] Dr W of [GEOGRAPHIC_DATA] [37641]" at bounding box center [626, 322] width 172 height 33
type input "186"
click at [711, 312] on input "text" at bounding box center [721, 321] width 157 height 24
click at [702, 343] on span "[PERSON_NAME] Dr W of [GEOGRAPHIC_DATA] [37641]" at bounding box center [626, 353] width 172 height 33
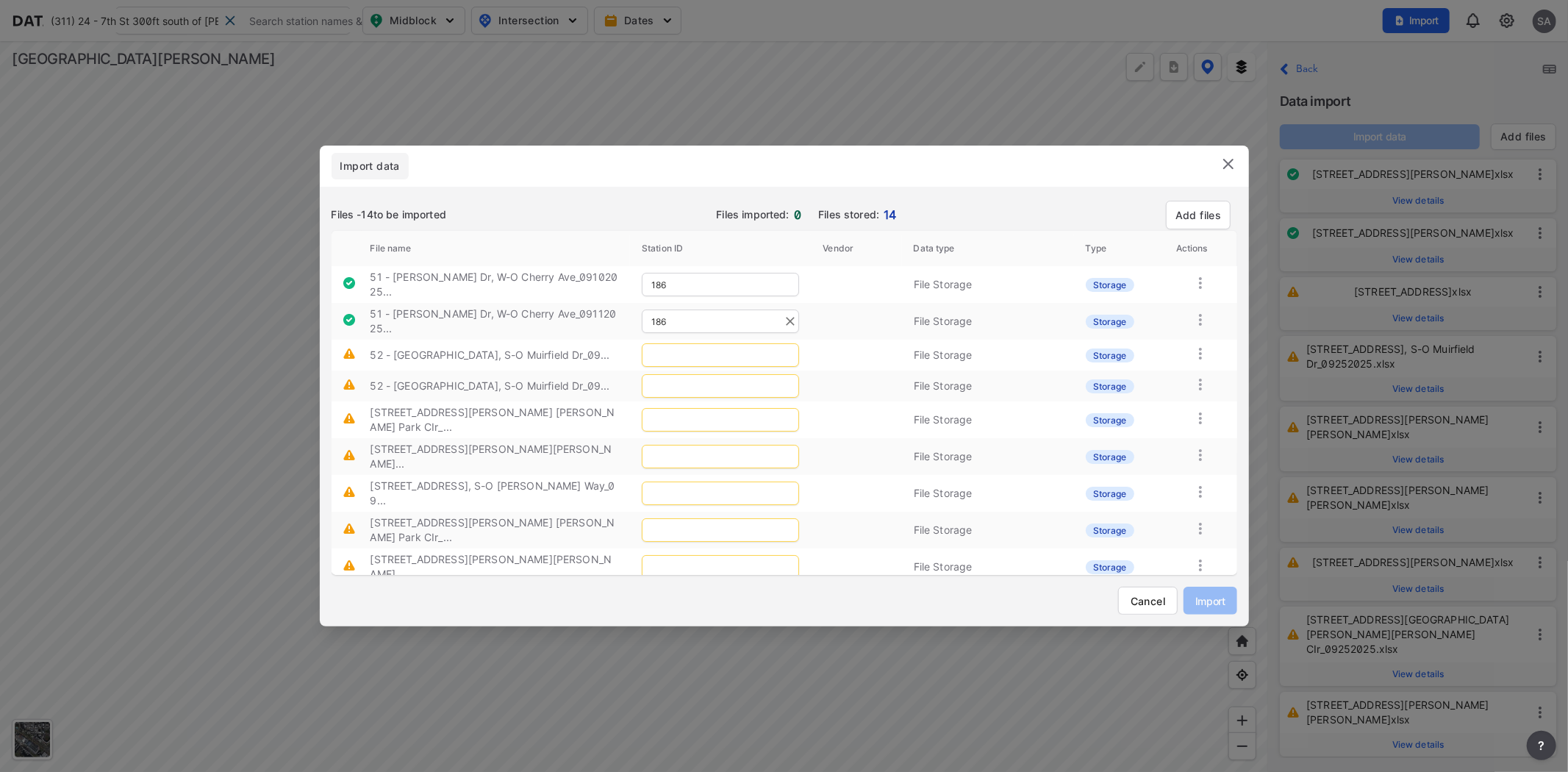
type input "186"
click at [702, 343] on input "text" at bounding box center [721, 355] width 157 height 24
click at [699, 375] on span "Sierra Vista Pl S of Muirfield Dr [84522]" at bounding box center [683, 374] width 193 height 12
type input "187"
click at [699, 375] on input "text" at bounding box center [721, 386] width 157 height 24
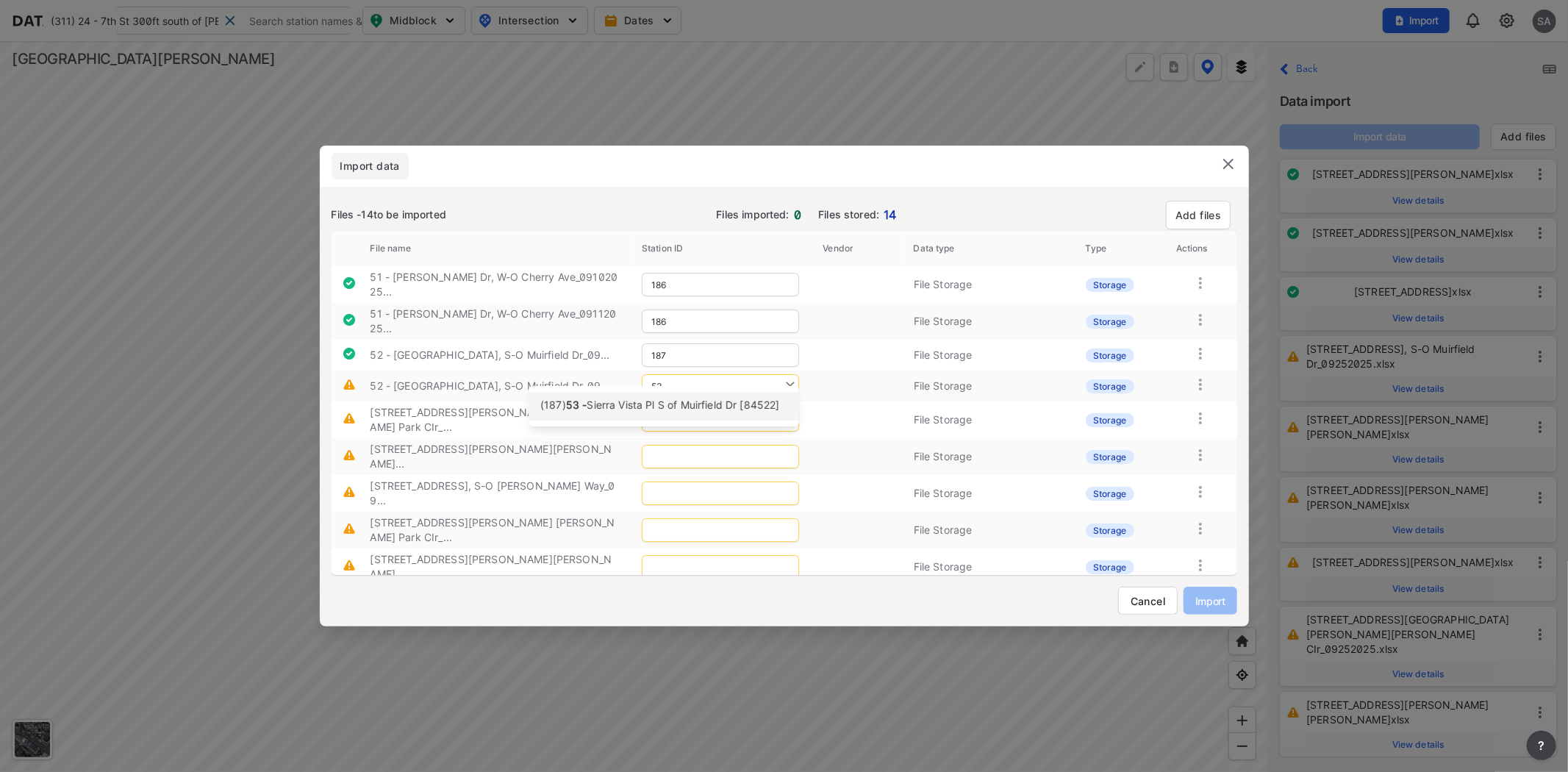
click at [711, 402] on span "Sierra Vista Pl S of Muirfield Dr [84522]" at bounding box center [683, 405] width 193 height 12
type input "187"
click at [710, 408] on input "text" at bounding box center [721, 419] width 157 height 24
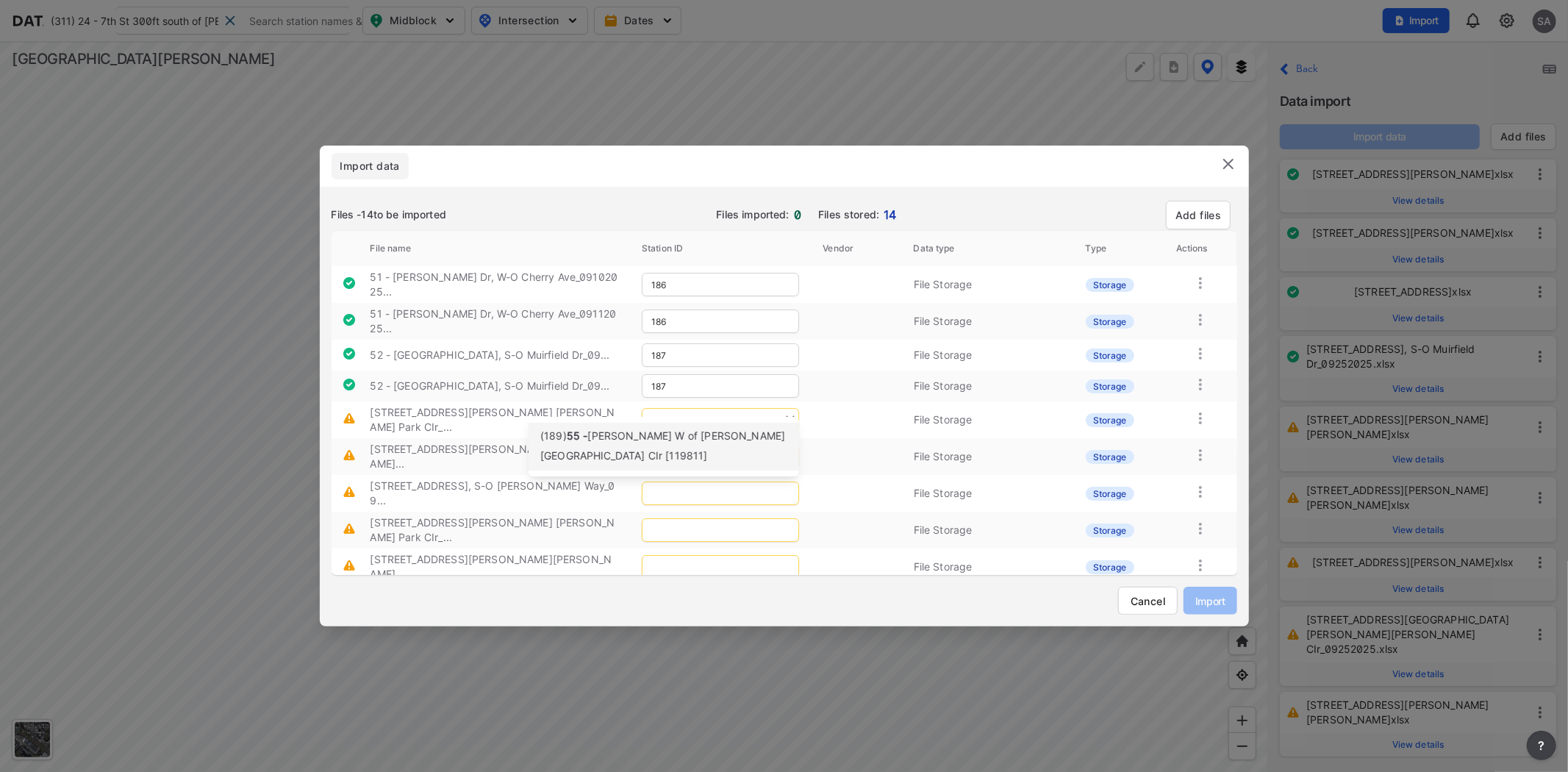
click at [672, 438] on span "[PERSON_NAME] W of [PERSON_NAME][GEOGRAPHIC_DATA] CIr [119811]" at bounding box center [662, 445] width 245 height 33
type input "189"
click at [682, 445] on input "text" at bounding box center [721, 456] width 157 height 24
click at [692, 469] on span "[PERSON_NAME] S of [PERSON_NAME] [125135]" at bounding box center [661, 476] width 241 height 33
type input "190"
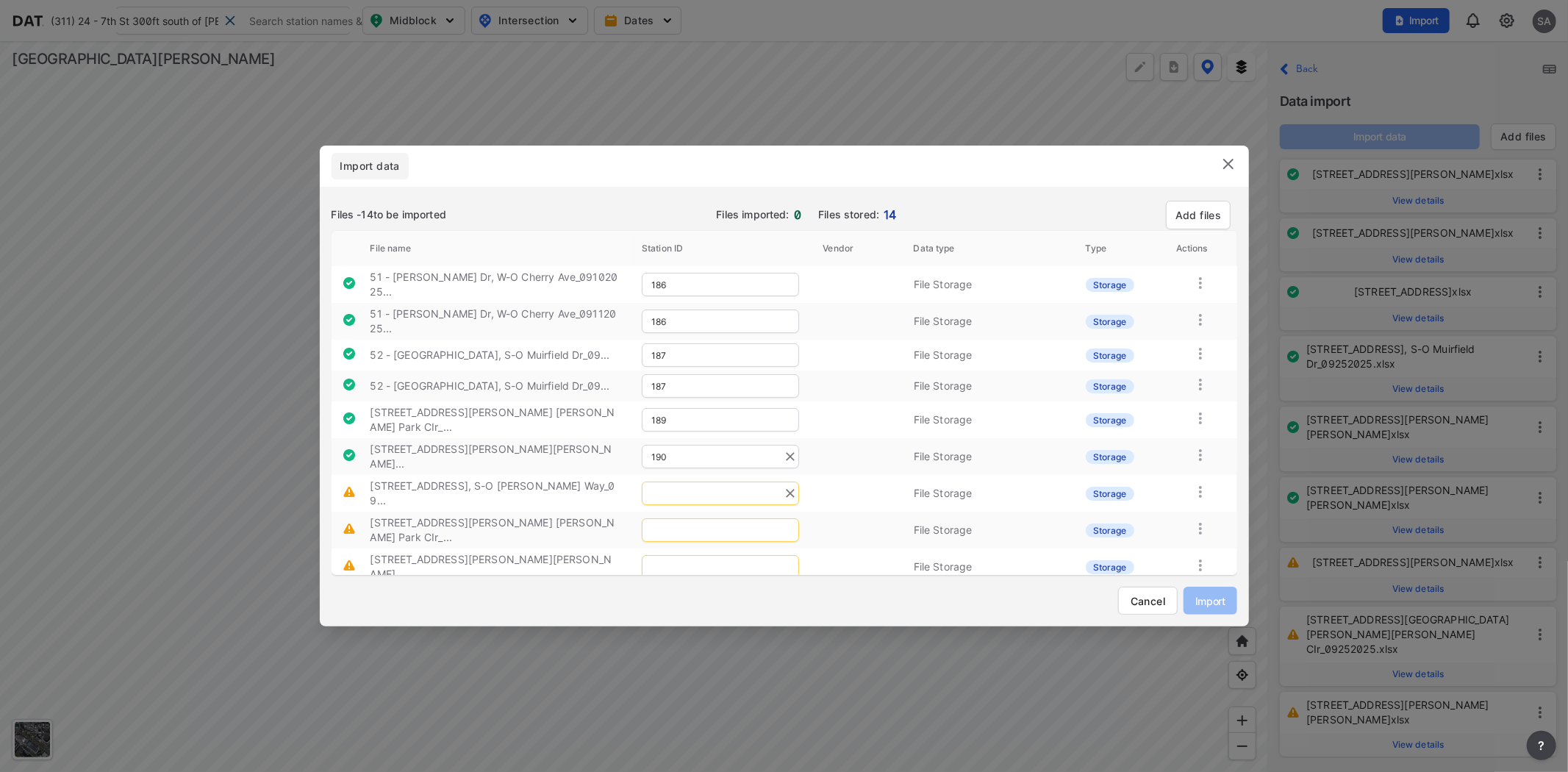
click at [700, 481] on input "text" at bounding box center [721, 493] width 157 height 24
click at [677, 502] on span "Little Orchard St S of [PERSON_NAME] Wy [39379]" at bounding box center [659, 507] width 237 height 33
type input "191"
click at [696, 518] on input "text" at bounding box center [721, 530] width 157 height 24
click at [686, 527] on span "[PERSON_NAME] W of [PERSON_NAME][GEOGRAPHIC_DATA] CIr [119811]" at bounding box center [662, 538] width 245 height 33
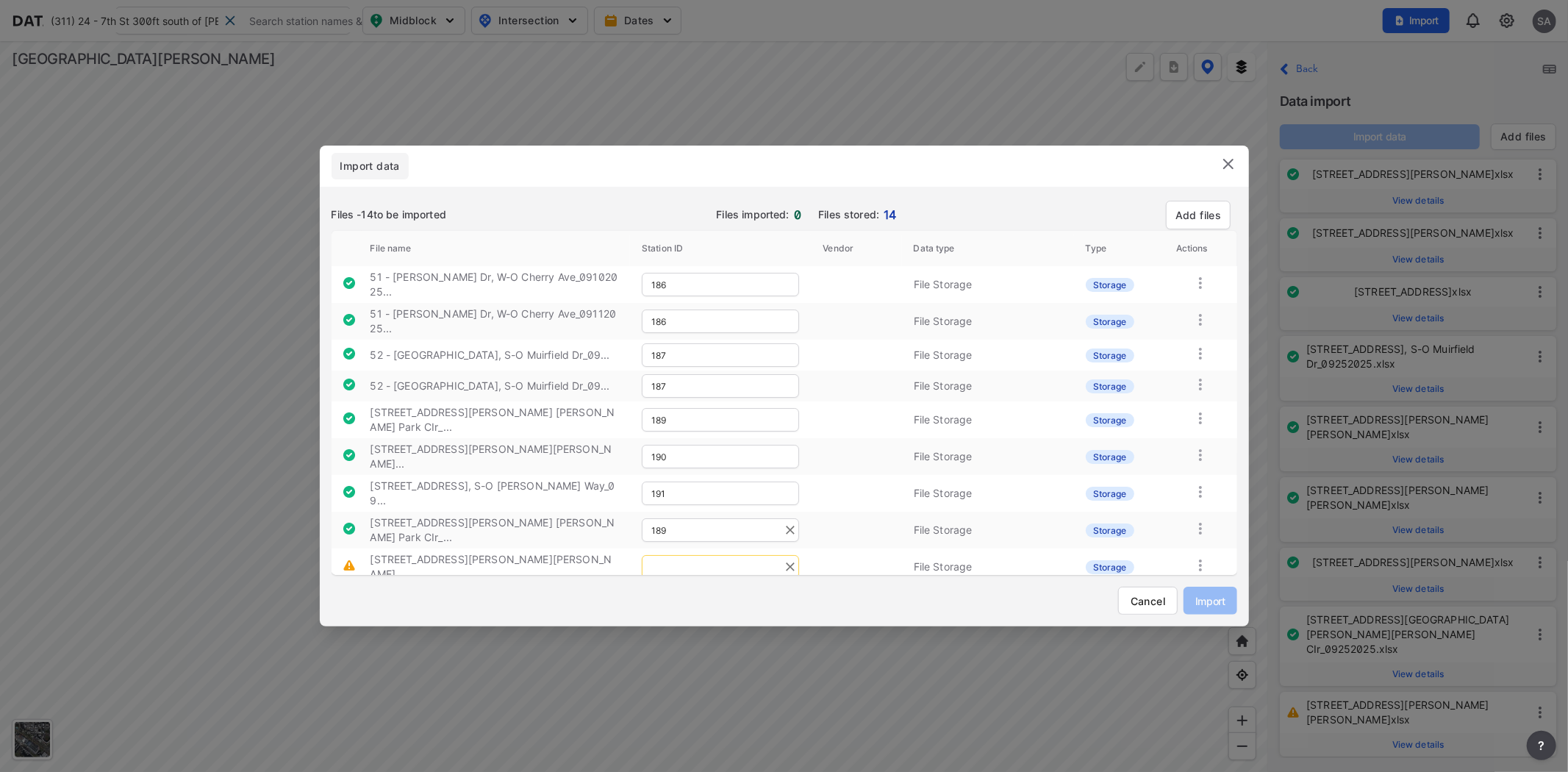
type input "189"
click at [687, 555] on input "text" at bounding box center [721, 567] width 157 height 24
click at [688, 556] on span "[PERSON_NAME] S of [PERSON_NAME] [125135]" at bounding box center [661, 569] width 241 height 33
type input "190"
click at [688, 592] on input "text" at bounding box center [721, 603] width 157 height 24
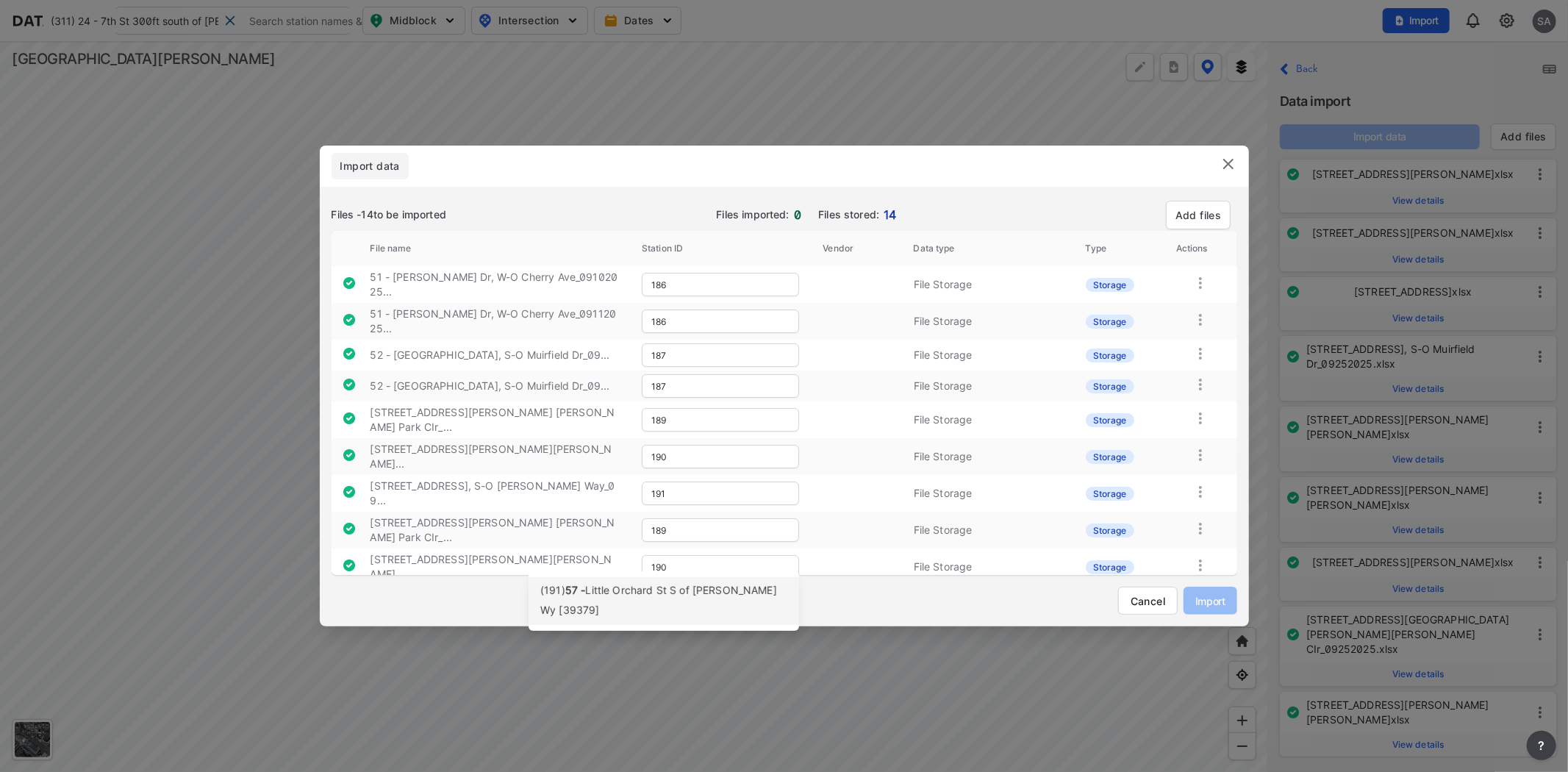
click at [645, 606] on div "(191) 57 - Little Orchard St S of Cimino Wy [39379]" at bounding box center [663, 601] width 247 height 39
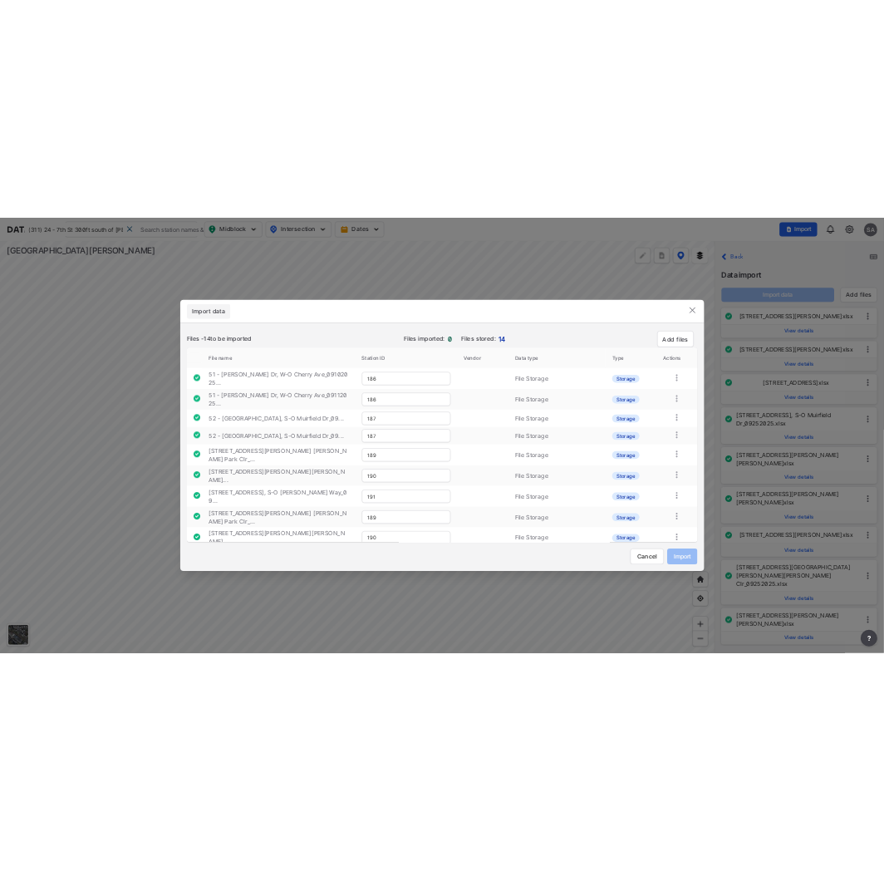
scroll to position [139, 0]
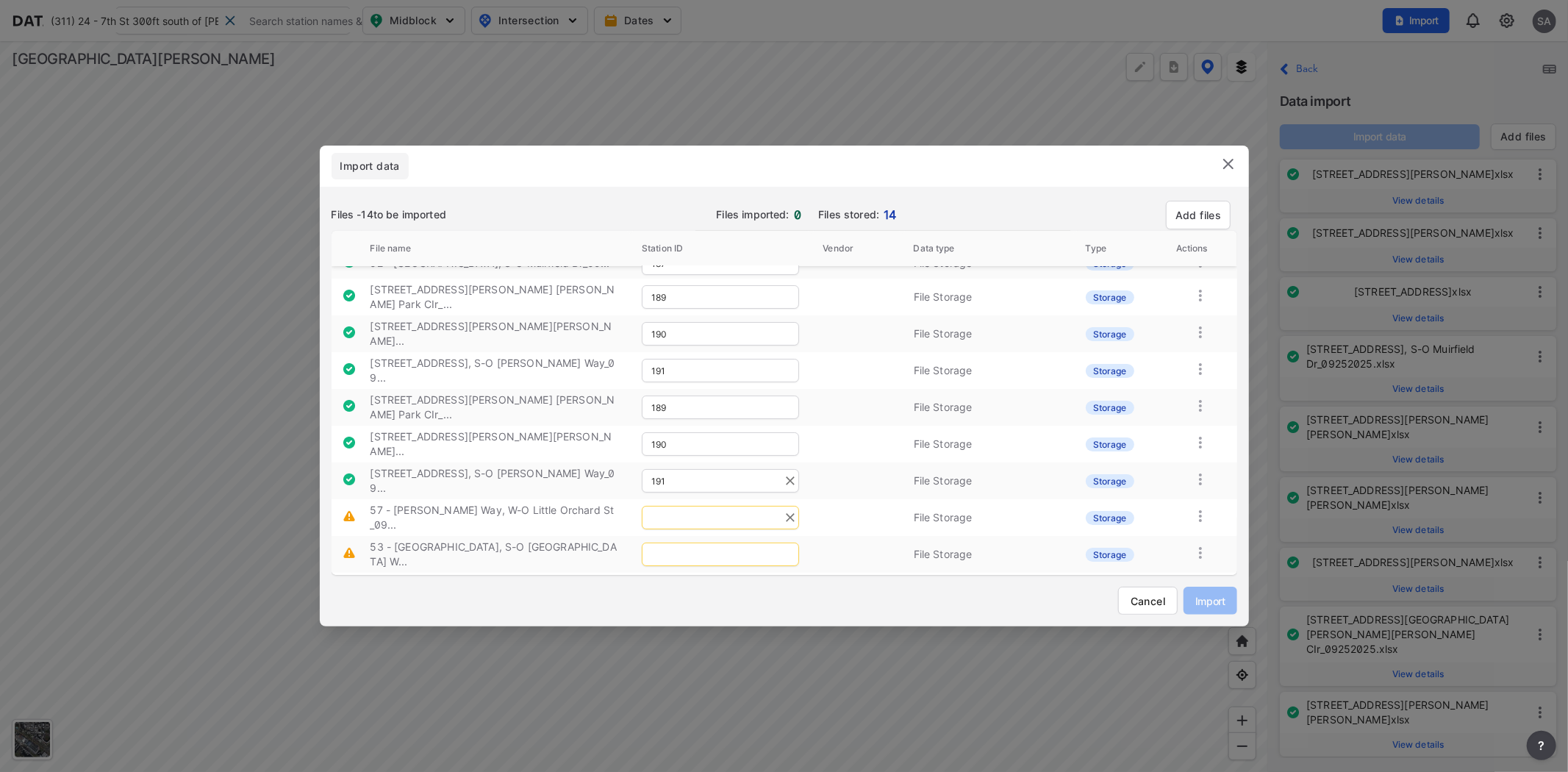
type input "191"
click at [677, 506] on input "text" at bounding box center [721, 517] width 157 height 24
click at [632, 508] on div "(192) 58 - Cimino Wy W of Little Orchard St [39379]" at bounding box center [663, 508] width 247 height 39
type input "192"
click at [692, 542] on input "text" at bounding box center [721, 554] width 157 height 24
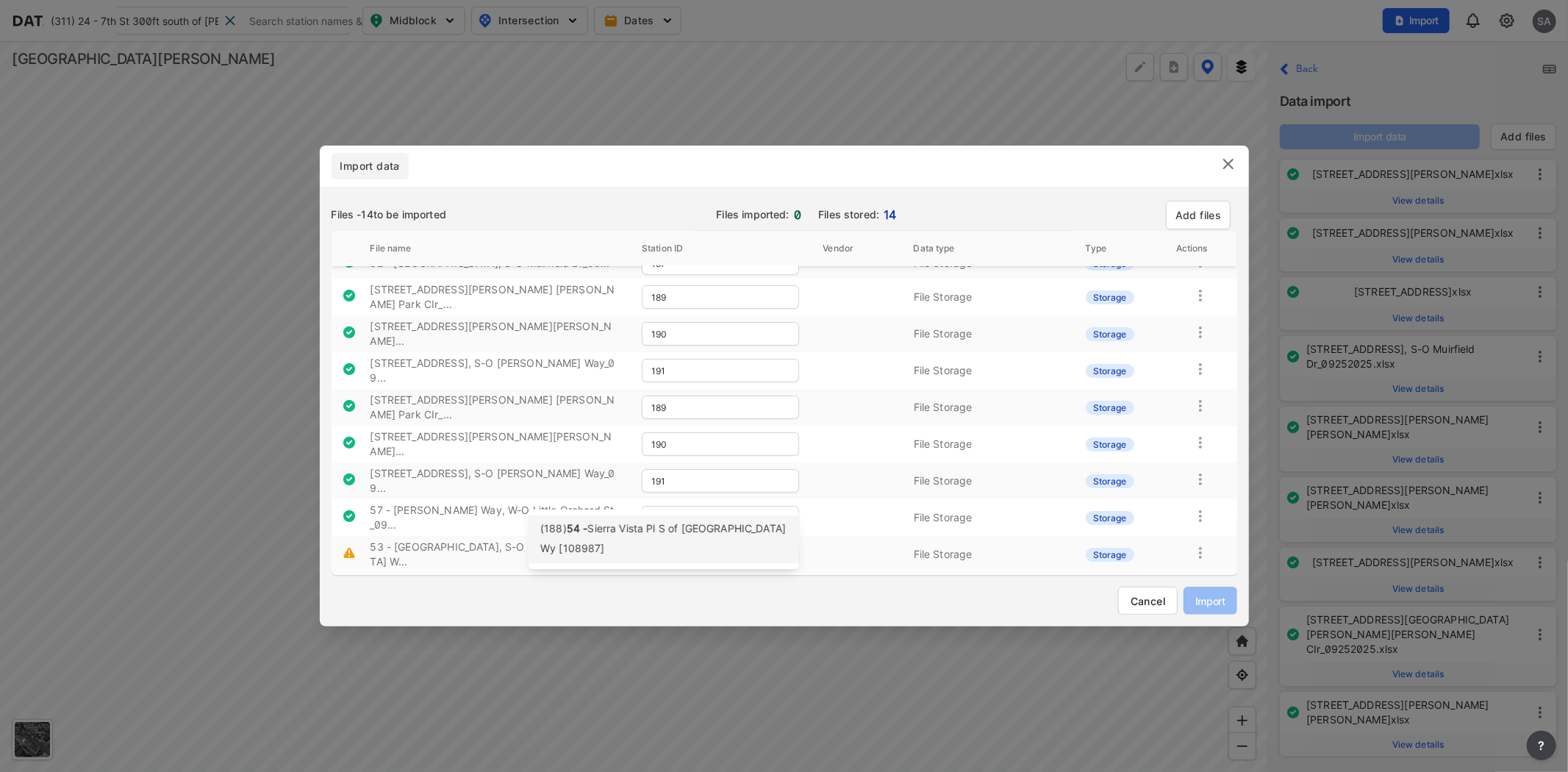
click at [642, 531] on span "Sierra Vista Pl S of [GEOGRAPHIC_DATA] Wy [108987]" at bounding box center [663, 538] width 246 height 33
type input "188"
click at [659, 579] on input "text" at bounding box center [721, 591] width 157 height 24
click at [703, 557] on span "Sierra Vista Pl S of [GEOGRAPHIC_DATA] Wy [108987]" at bounding box center [663, 569] width 246 height 33
type input "188"
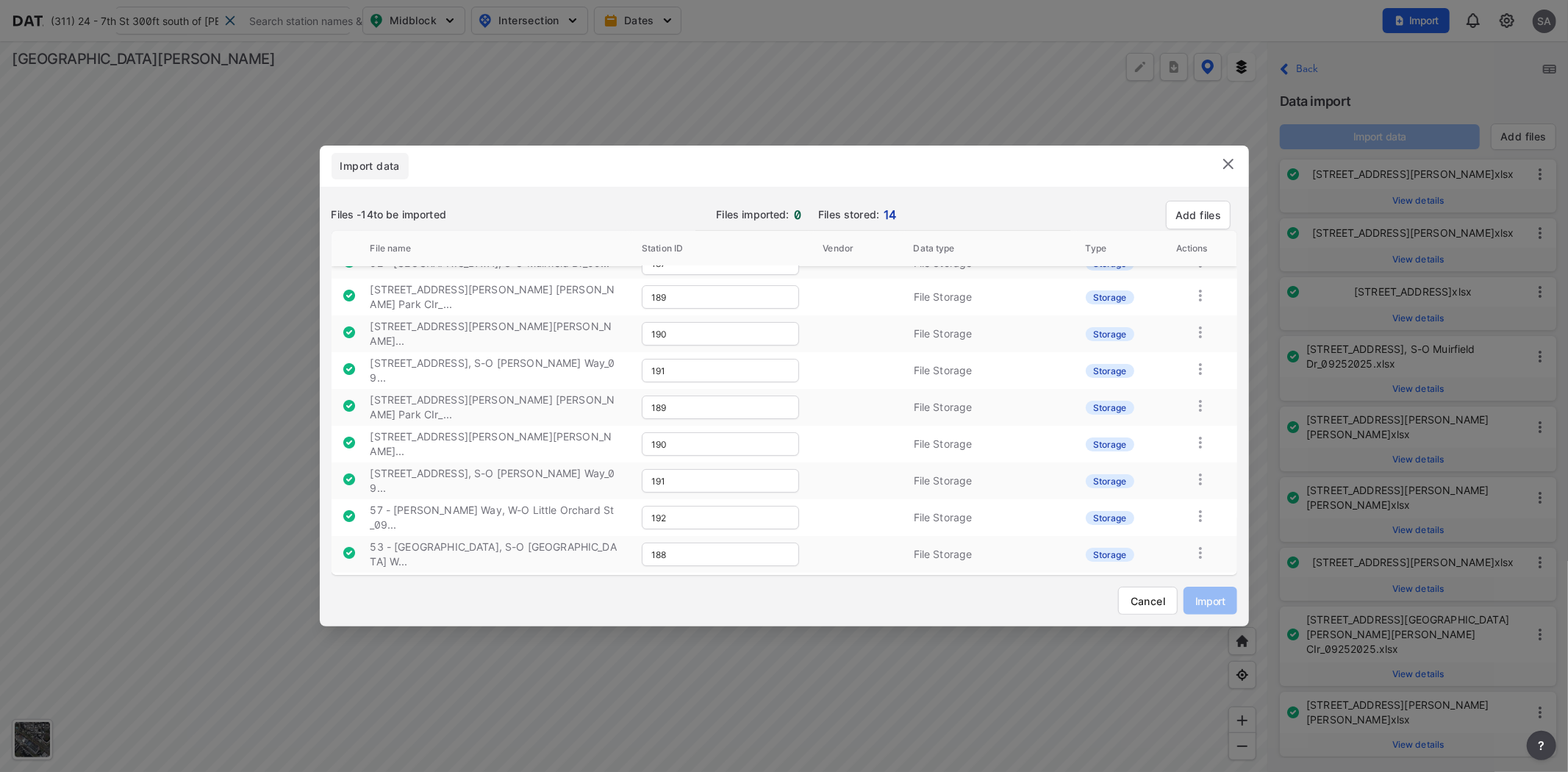
click at [703, 616] on input "text" at bounding box center [721, 628] width 157 height 24
click at [572, 585] on span "57" at bounding box center [571, 590] width 12 height 12
type input "191"
click at [1214, 595] on span "Import" at bounding box center [1210, 600] width 29 height 15
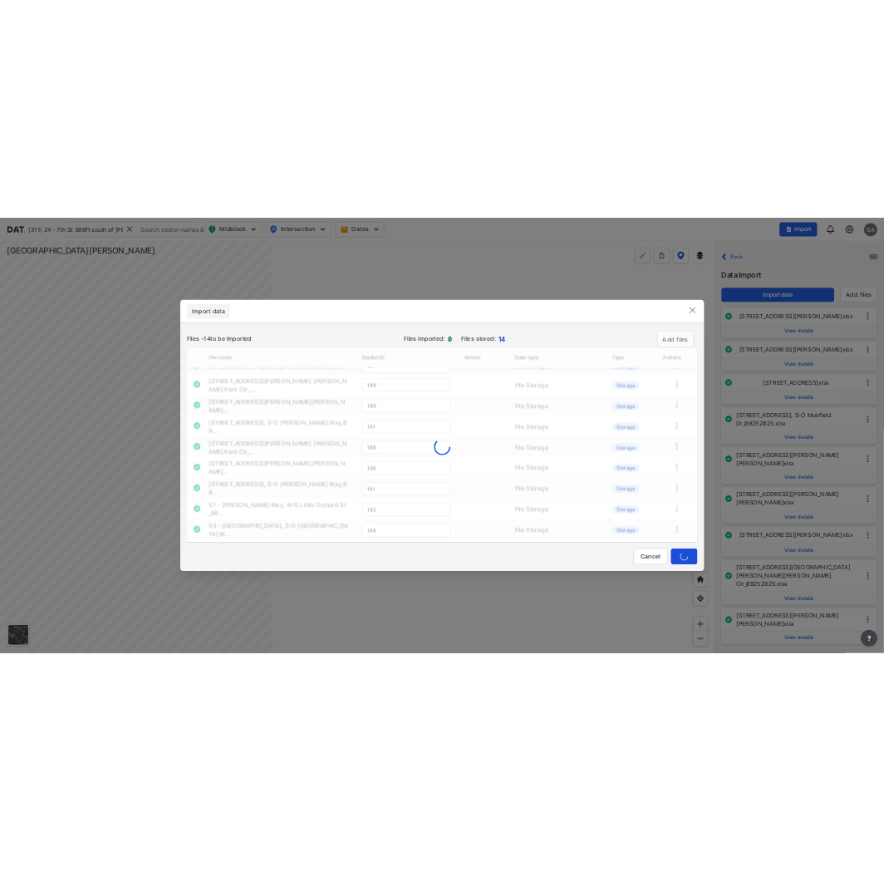
scroll to position [238, 0]
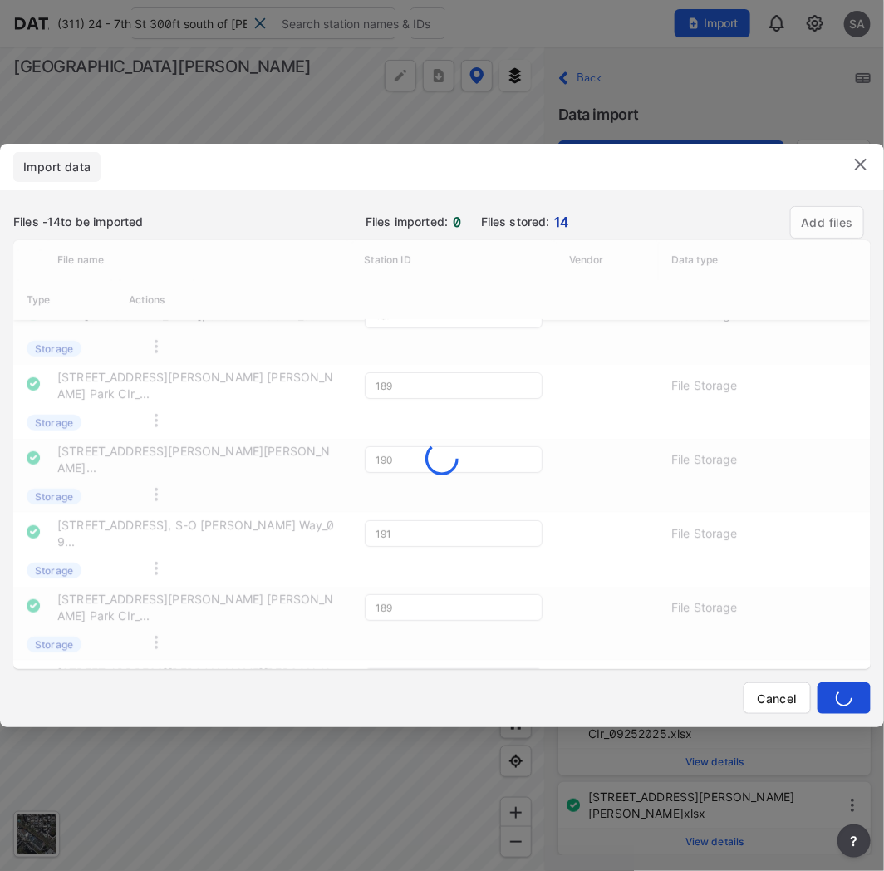
type input "187"
type input "189"
type input "190"
type input "191"
type input "189"
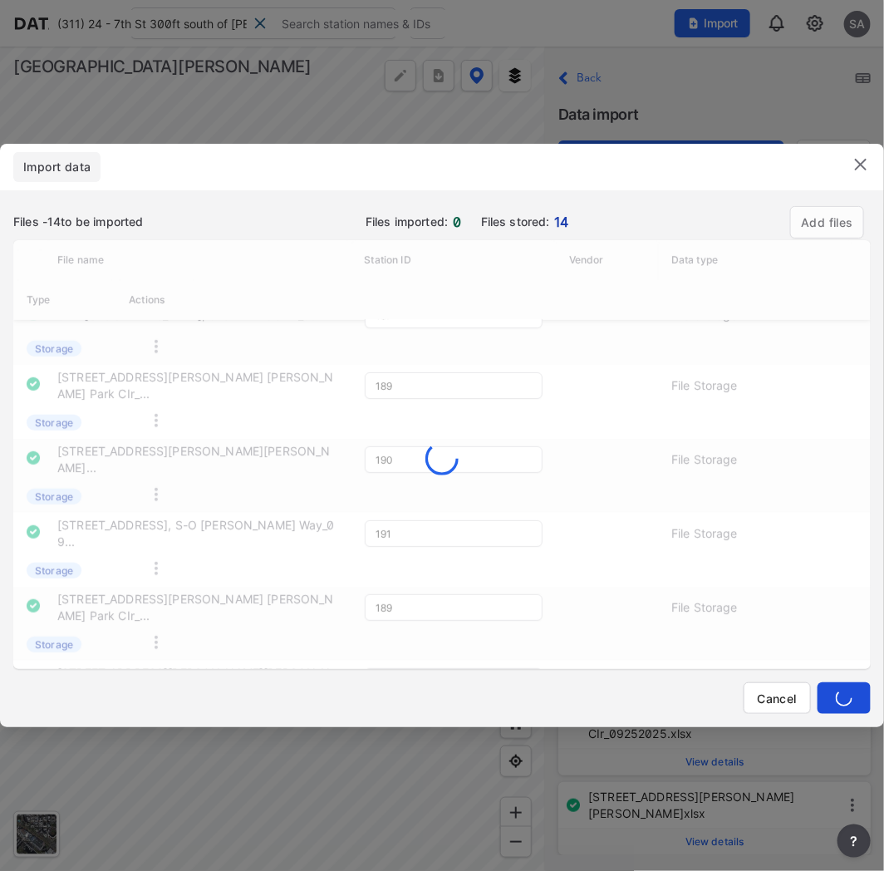
type input "190"
type input "191"
type input "192"
type input "189"
type input "190"
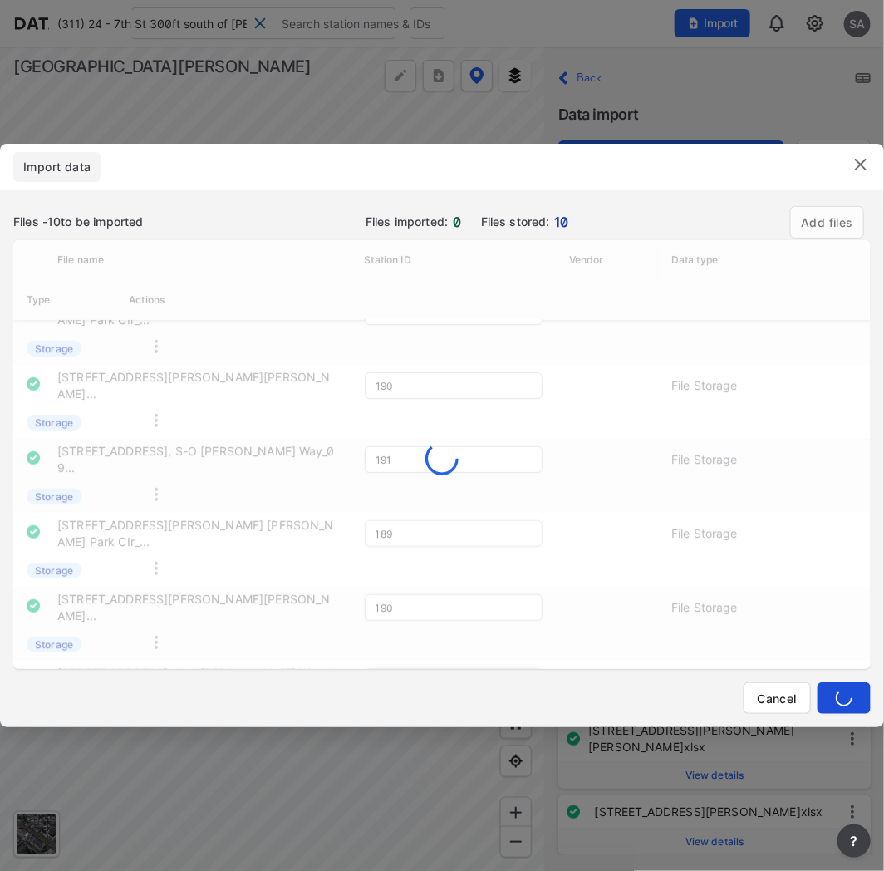
type input "191"
type input "192"
type input "190"
type input "191"
type input "192"
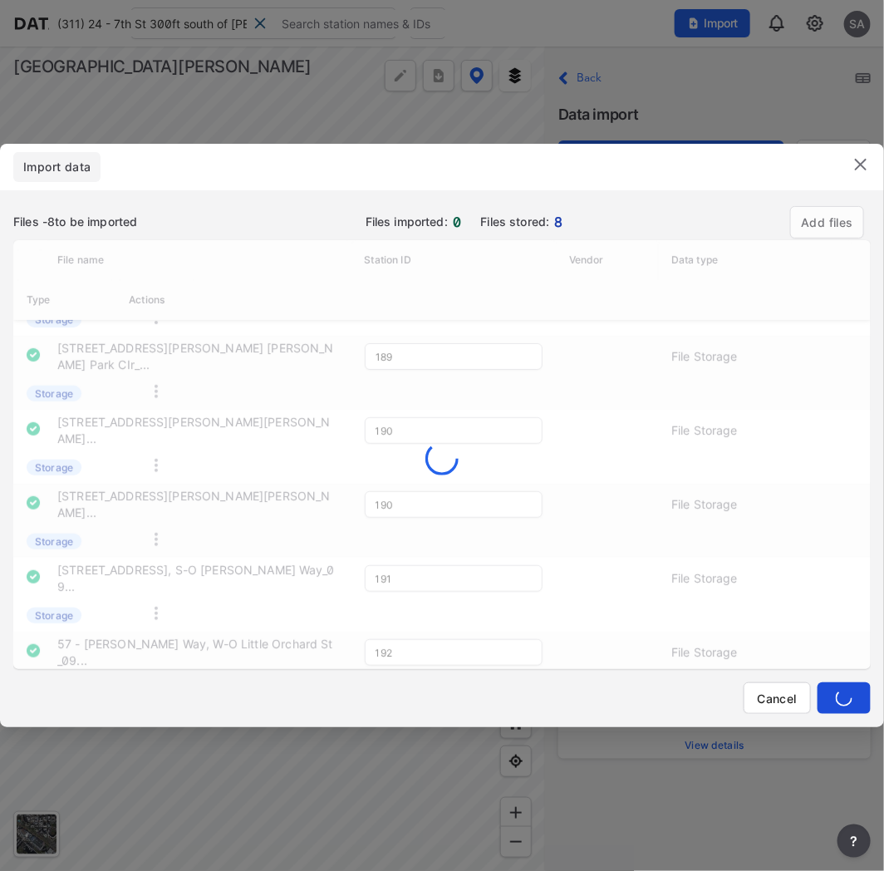
type input "192"
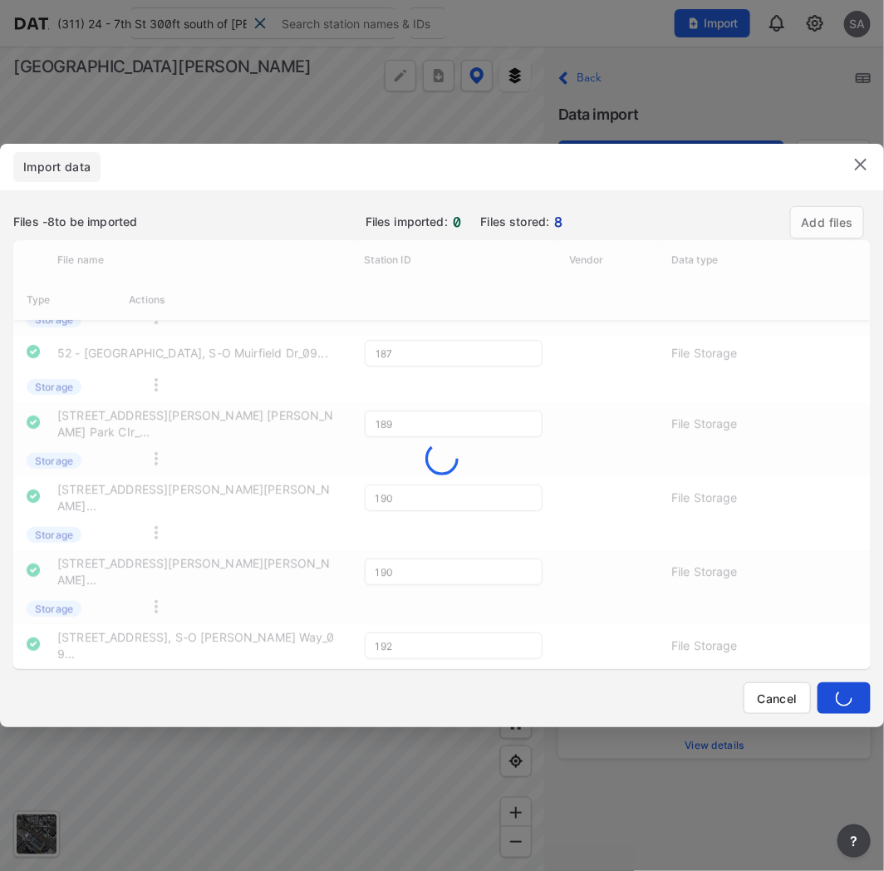
type input "187"
type input "189"
type input "190"
type input "192"
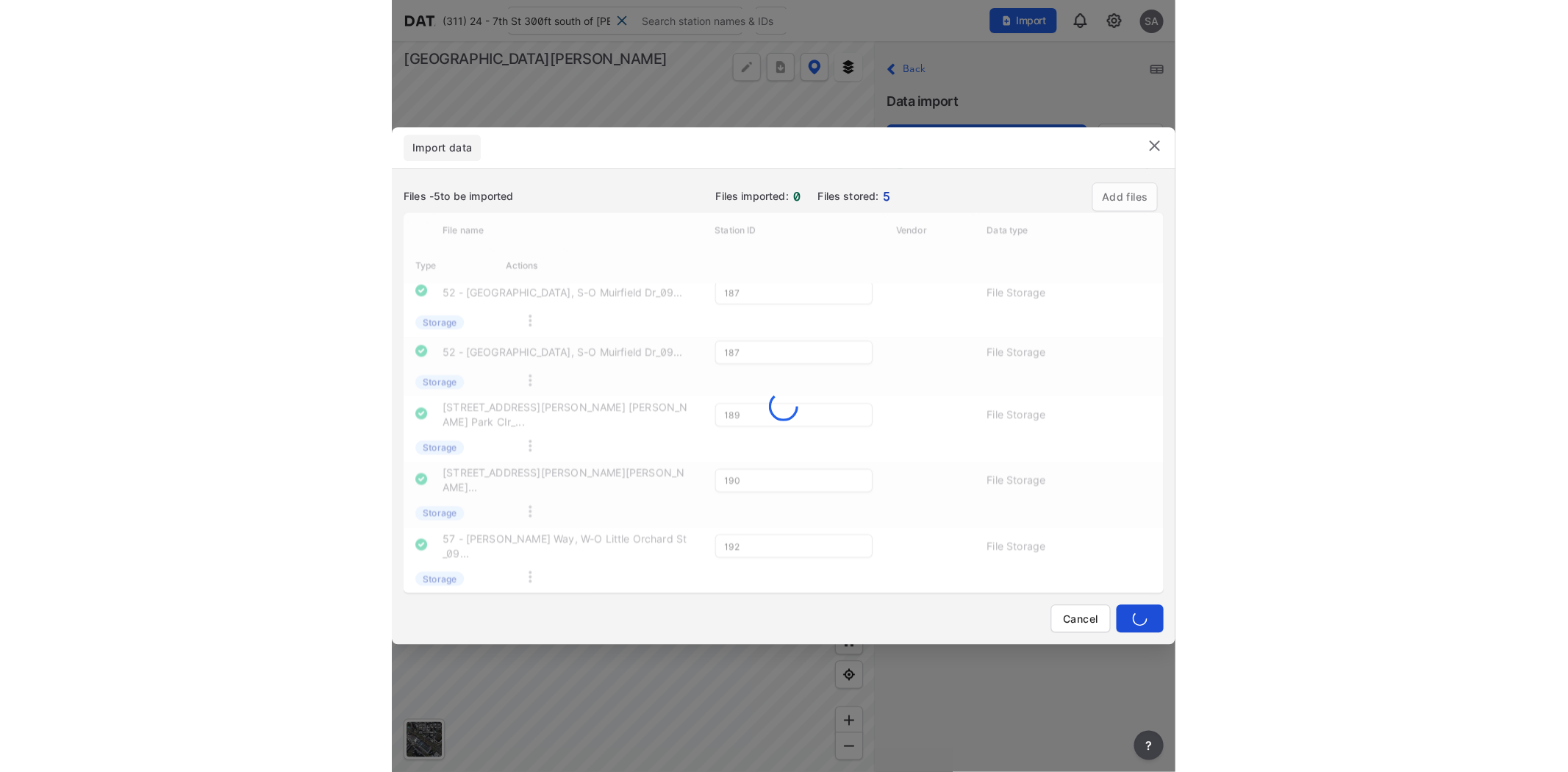
scroll to position [0, 0]
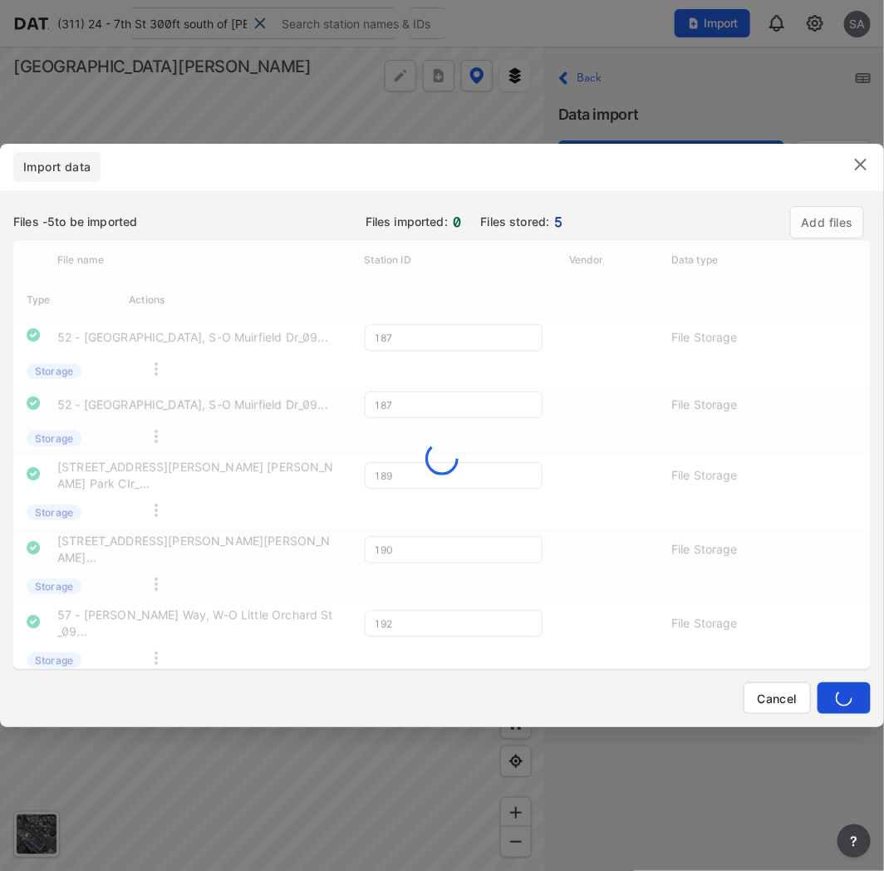
type input "189"
type input "190"
type input "192"
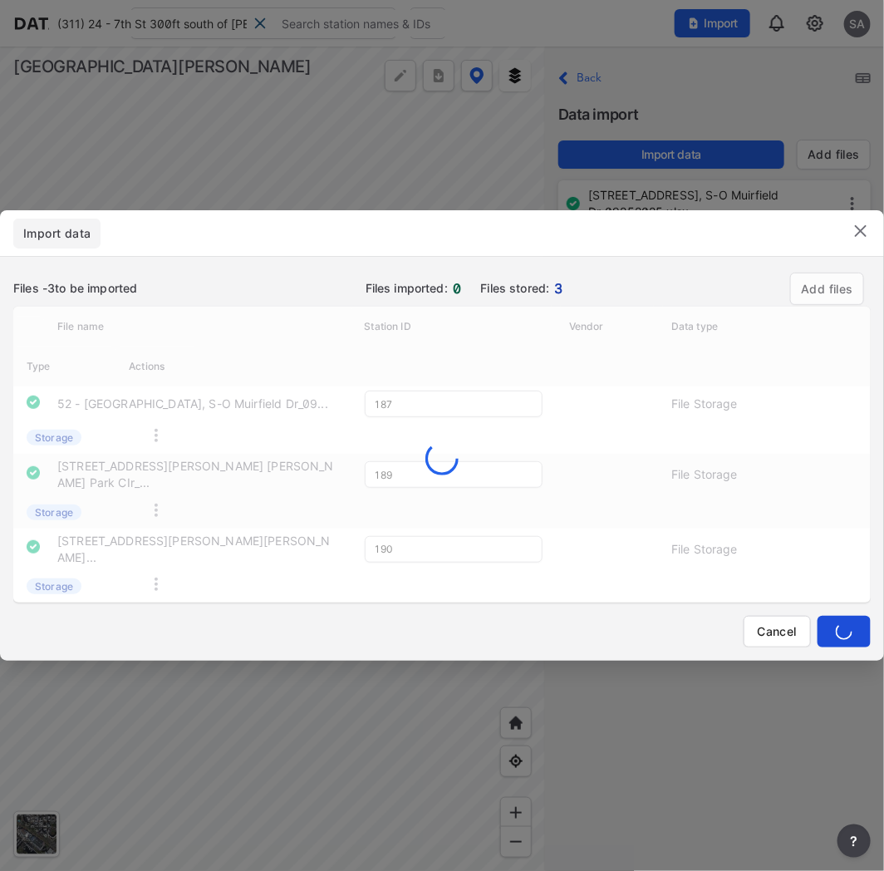
type input "189"
type input "190"
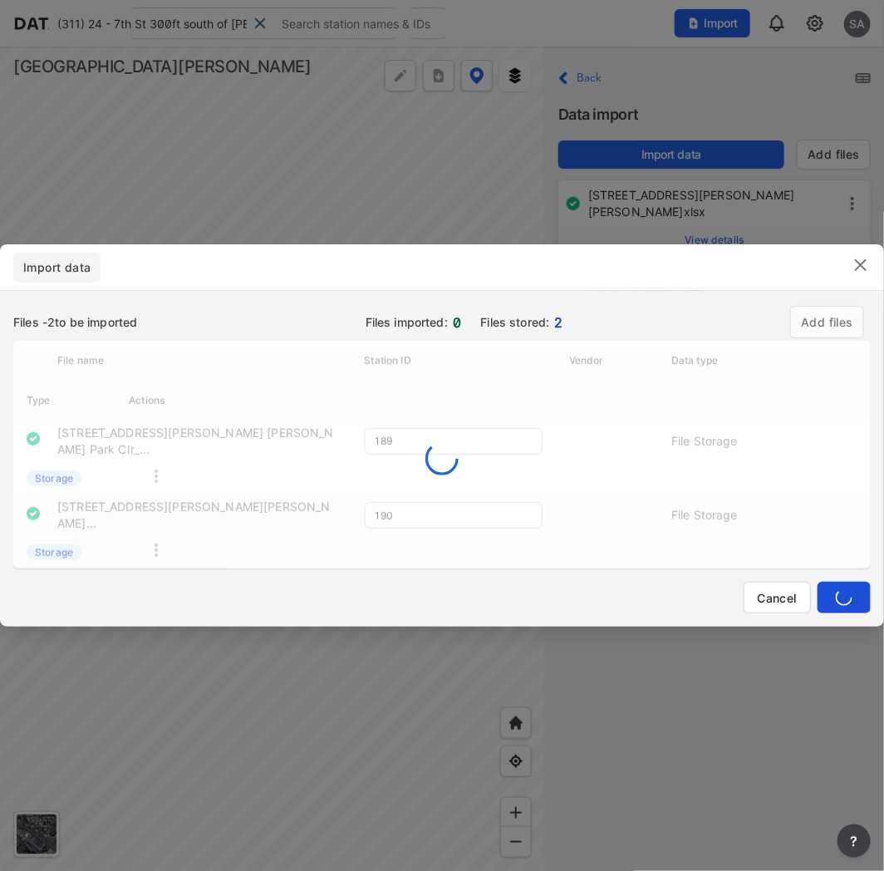
type input "190"
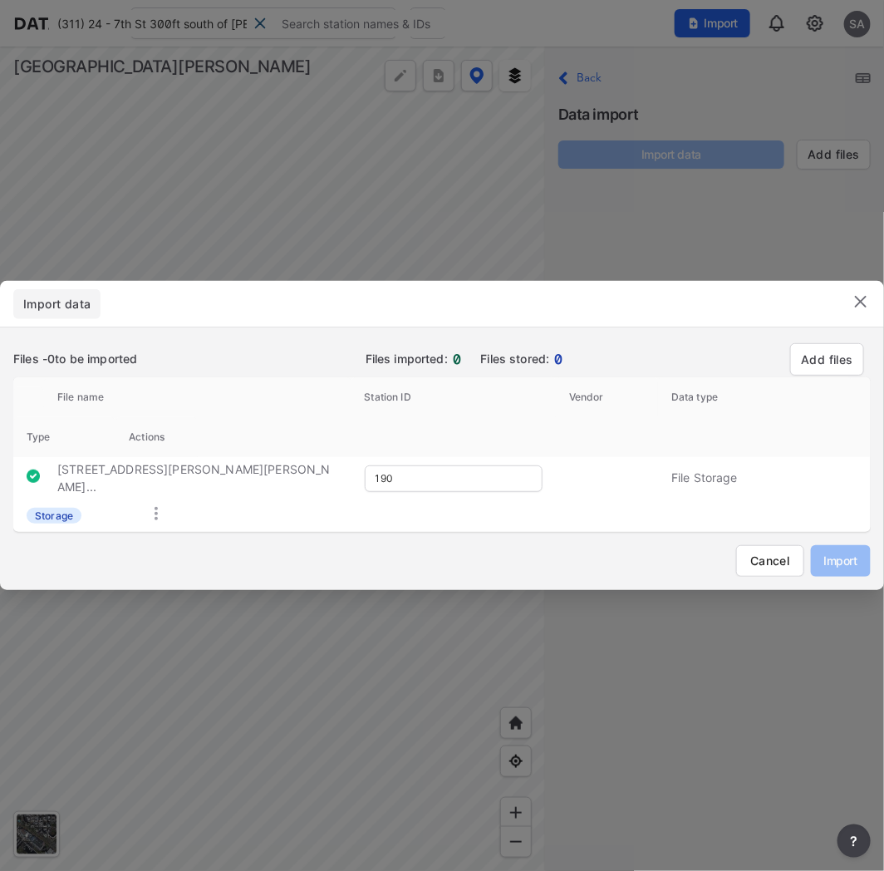
click at [864, 302] on img at bounding box center [861, 302] width 20 height 20
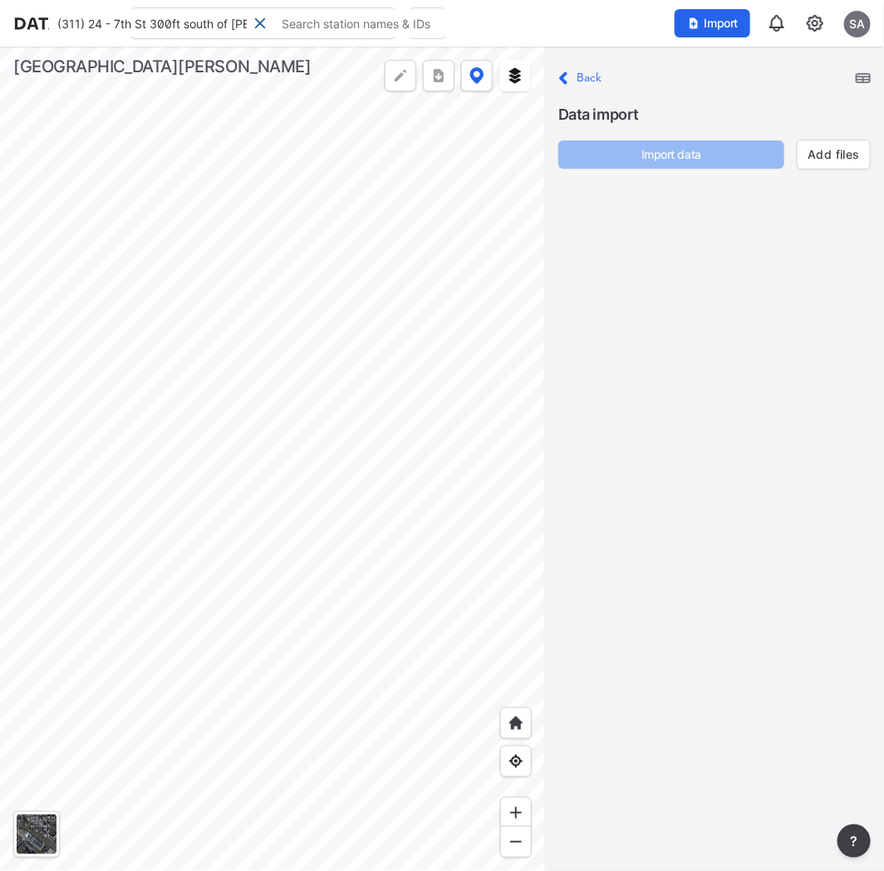
click at [815, 23] on img at bounding box center [815, 23] width 20 height 20
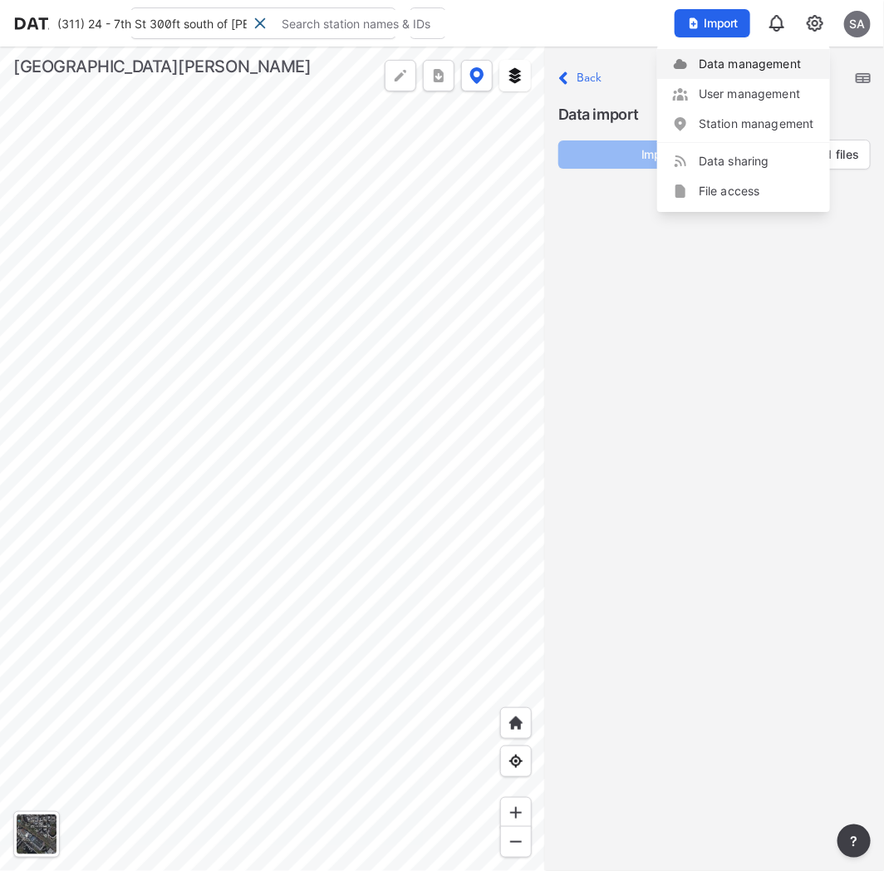
click at [763, 68] on link "Data management" at bounding box center [743, 64] width 143 height 17
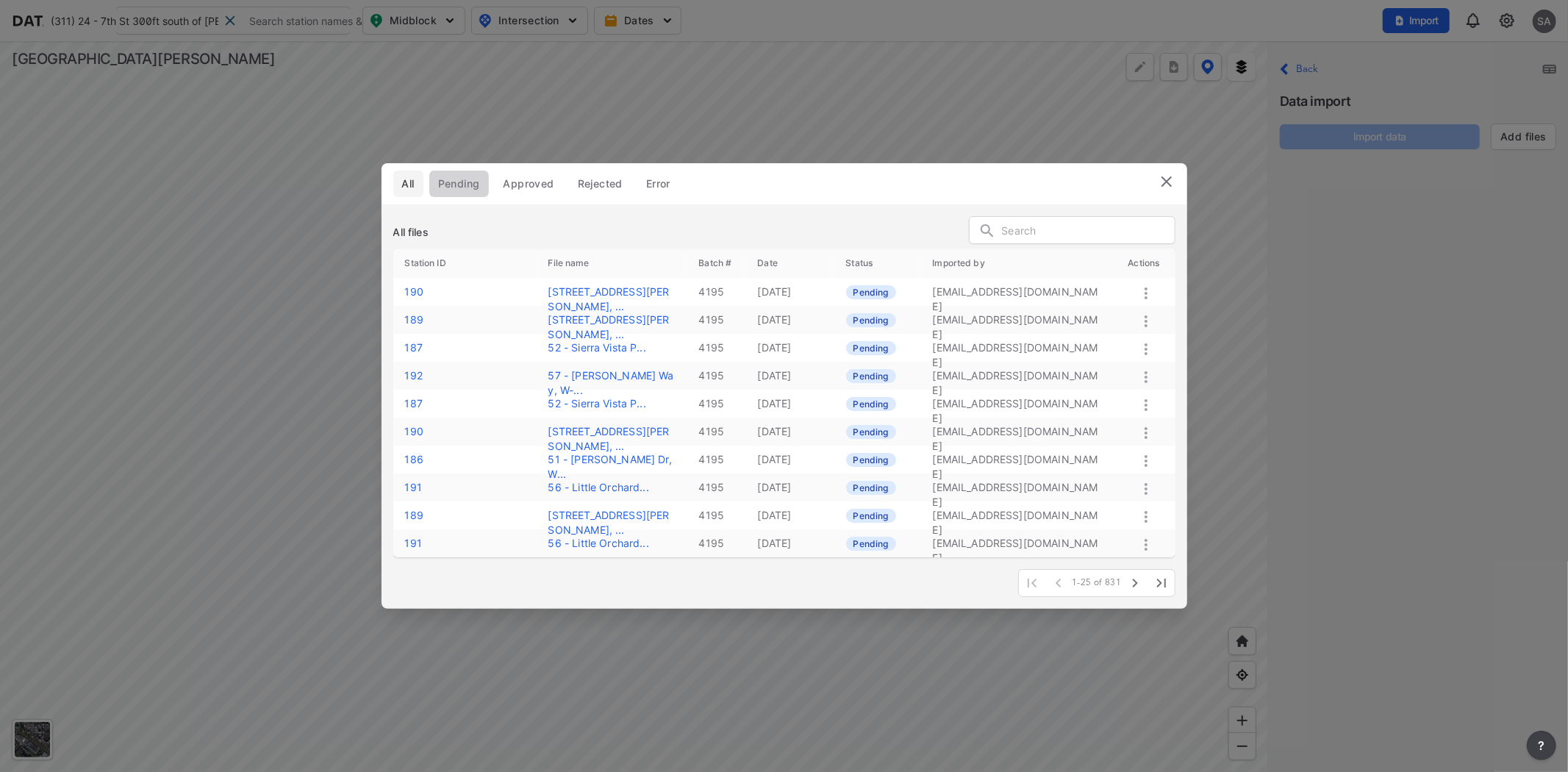
click at [460, 180] on span "Pending" at bounding box center [458, 183] width 42 height 15
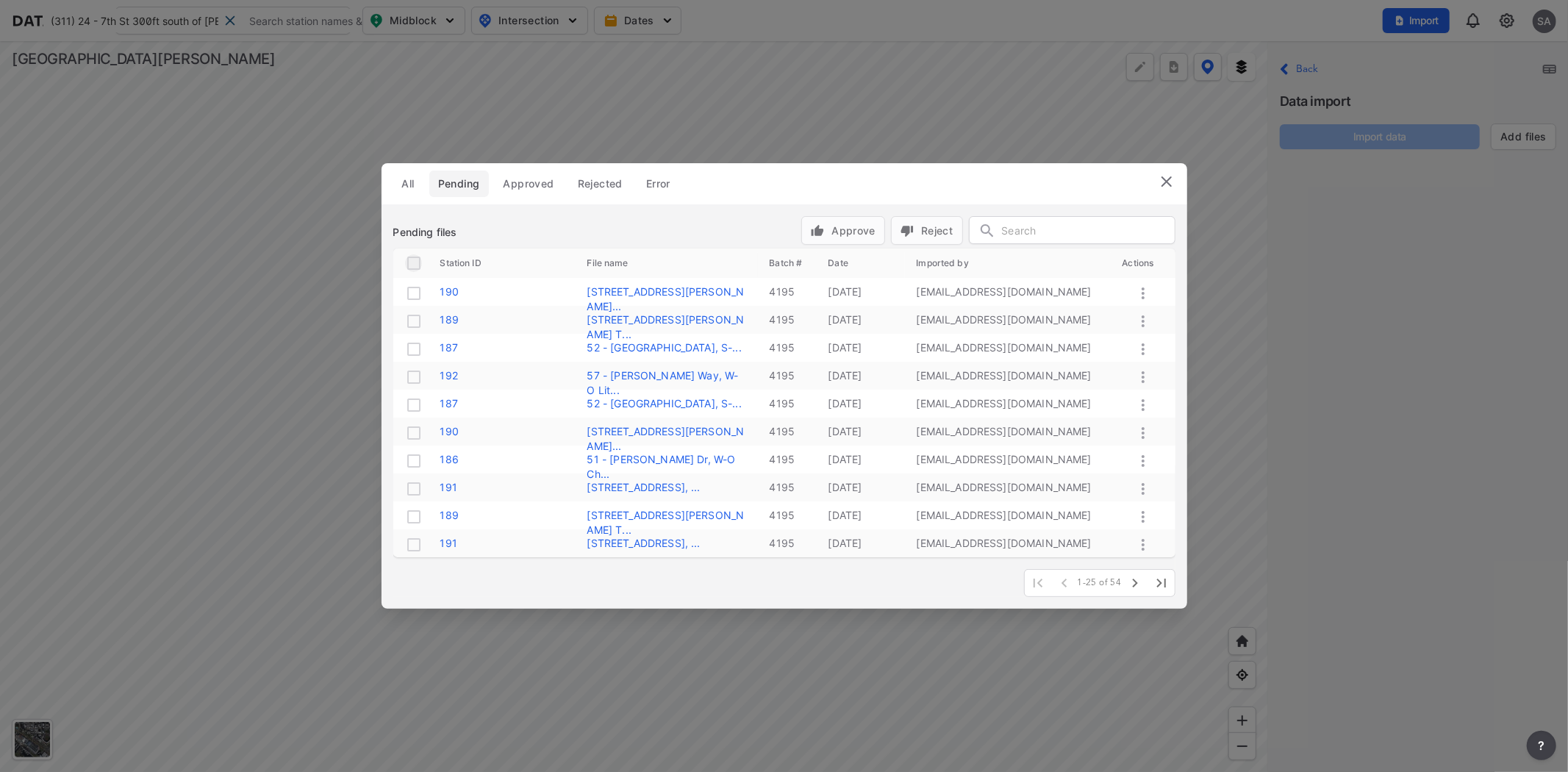
click at [417, 268] on input "checkbox" at bounding box center [414, 264] width 18 height 18
checkbox input "true"
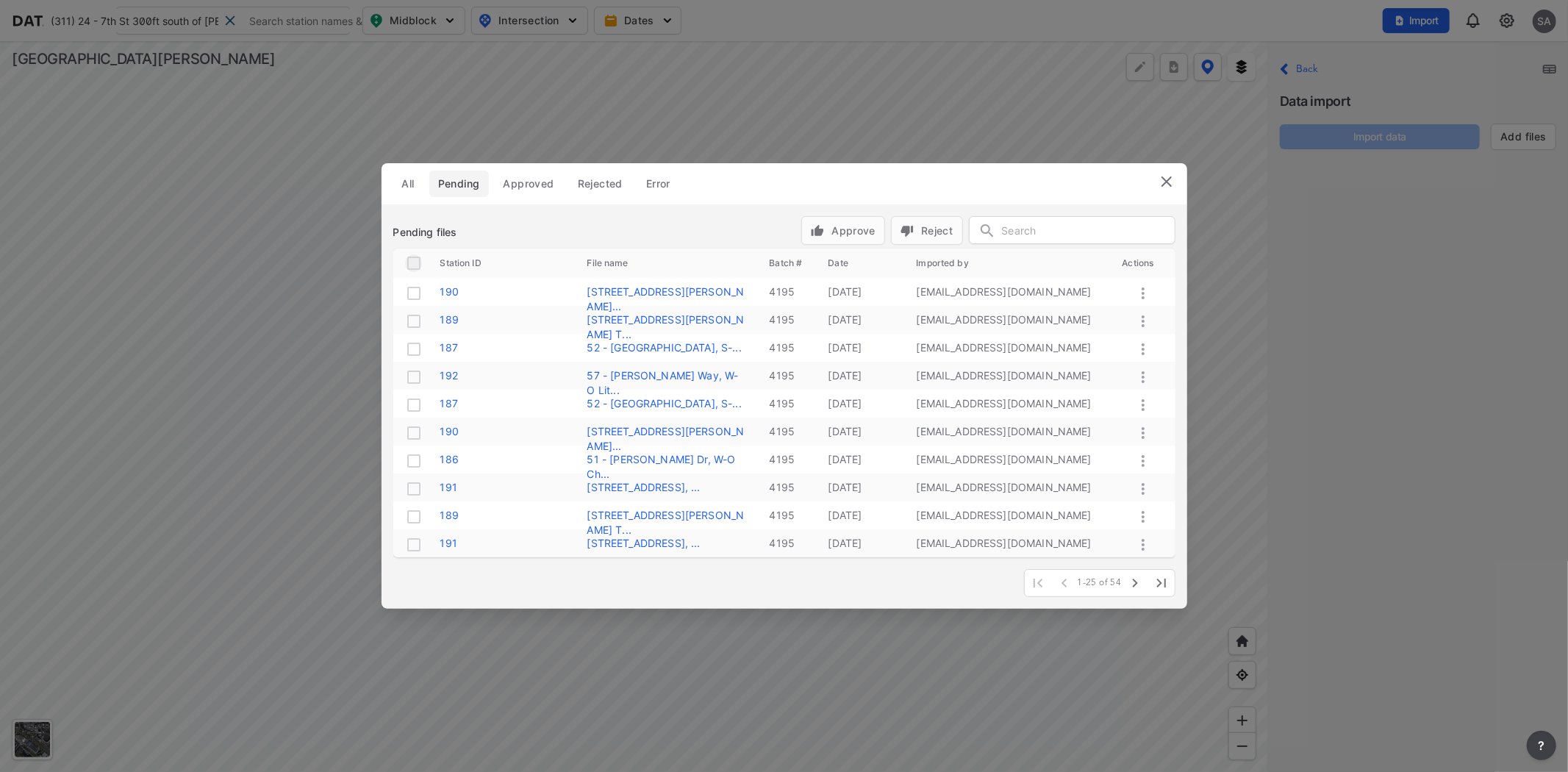
checkbox input "true"
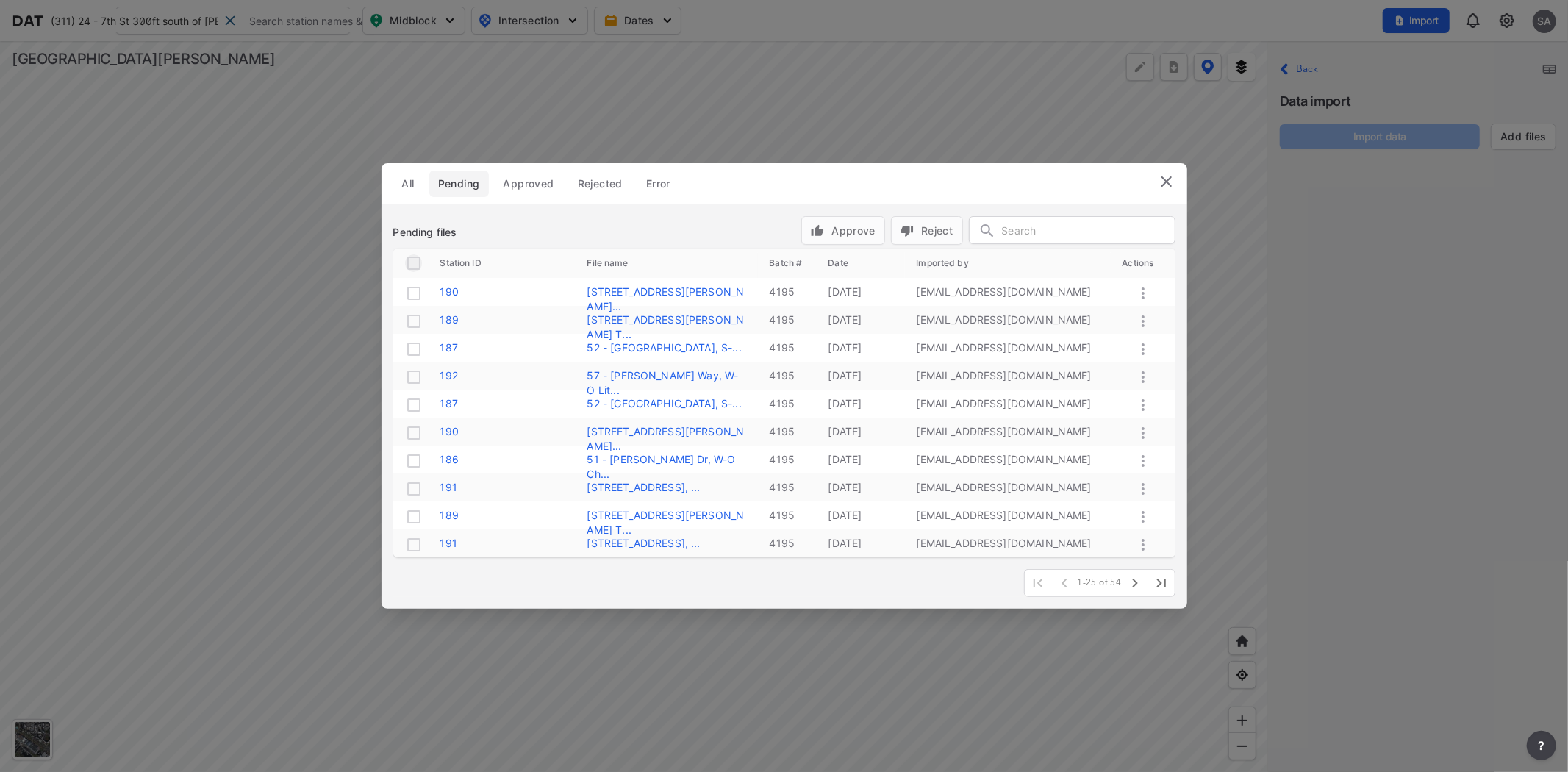
checkbox input "true"
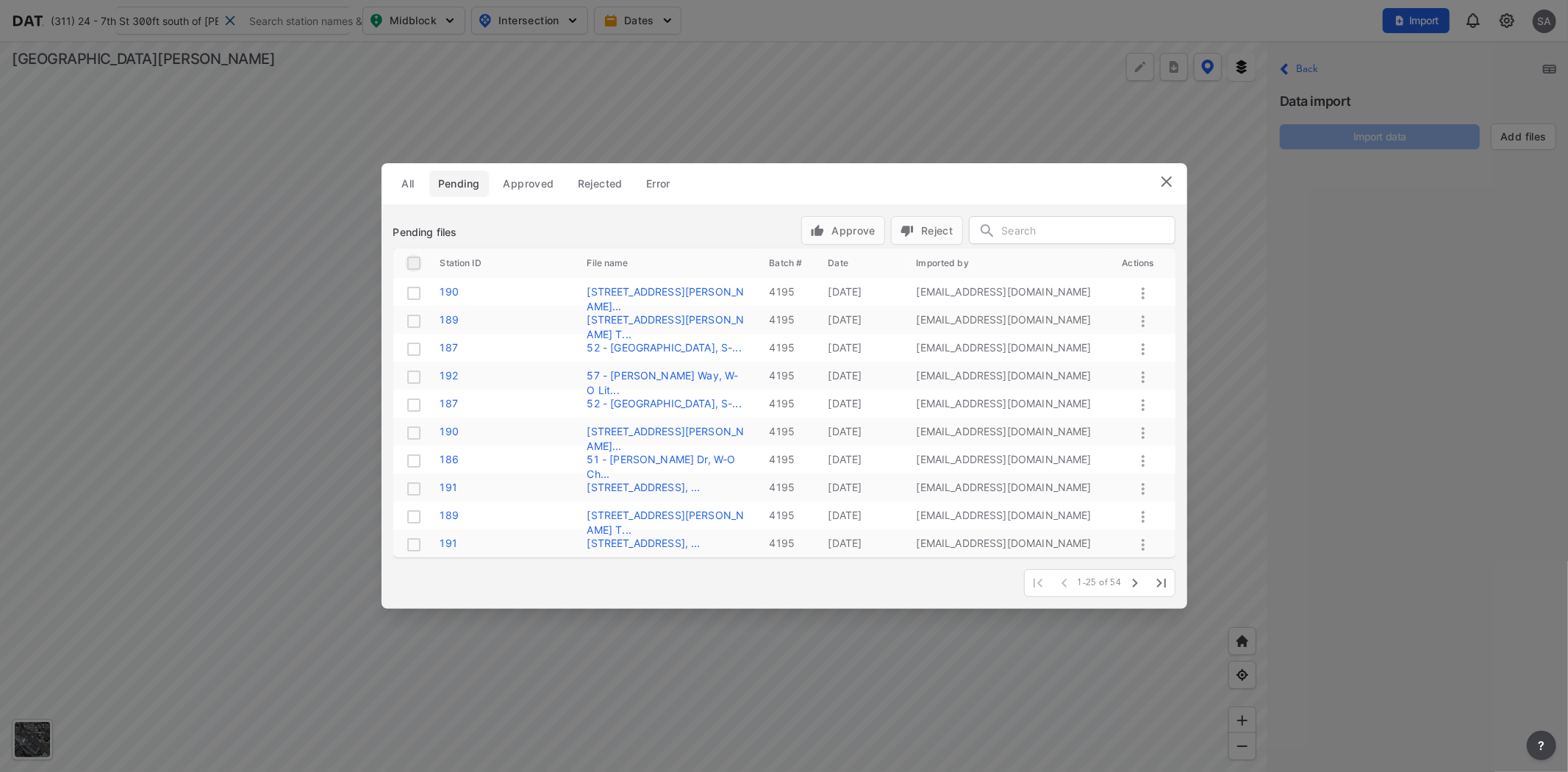
checkbox input "true"
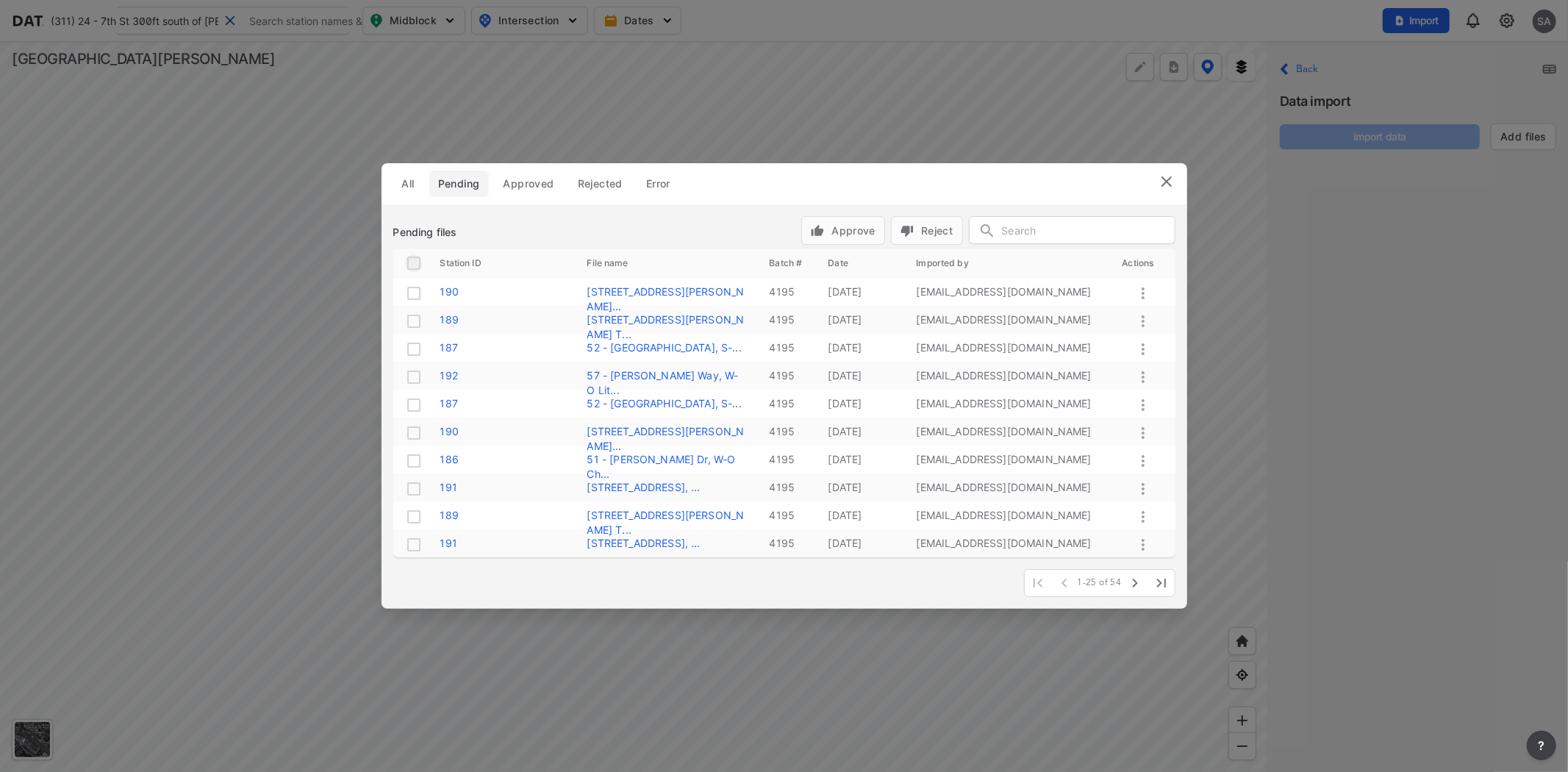
checkbox input "true"
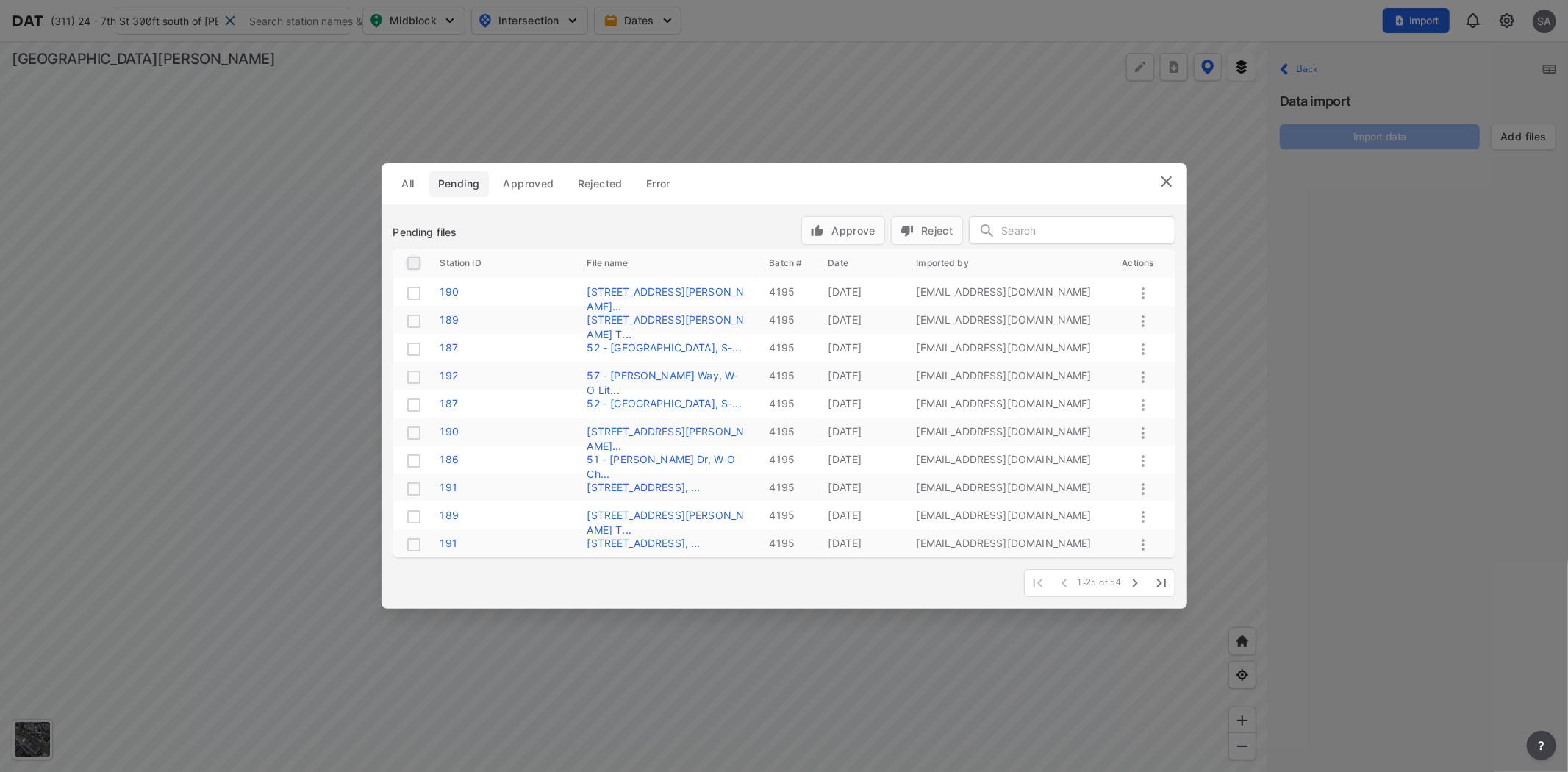
checkbox input "true"
click at [839, 231] on span "Approve" at bounding box center [843, 230] width 65 height 15
click at [415, 262] on input "checkbox" at bounding box center [414, 264] width 18 height 18
checkbox input "true"
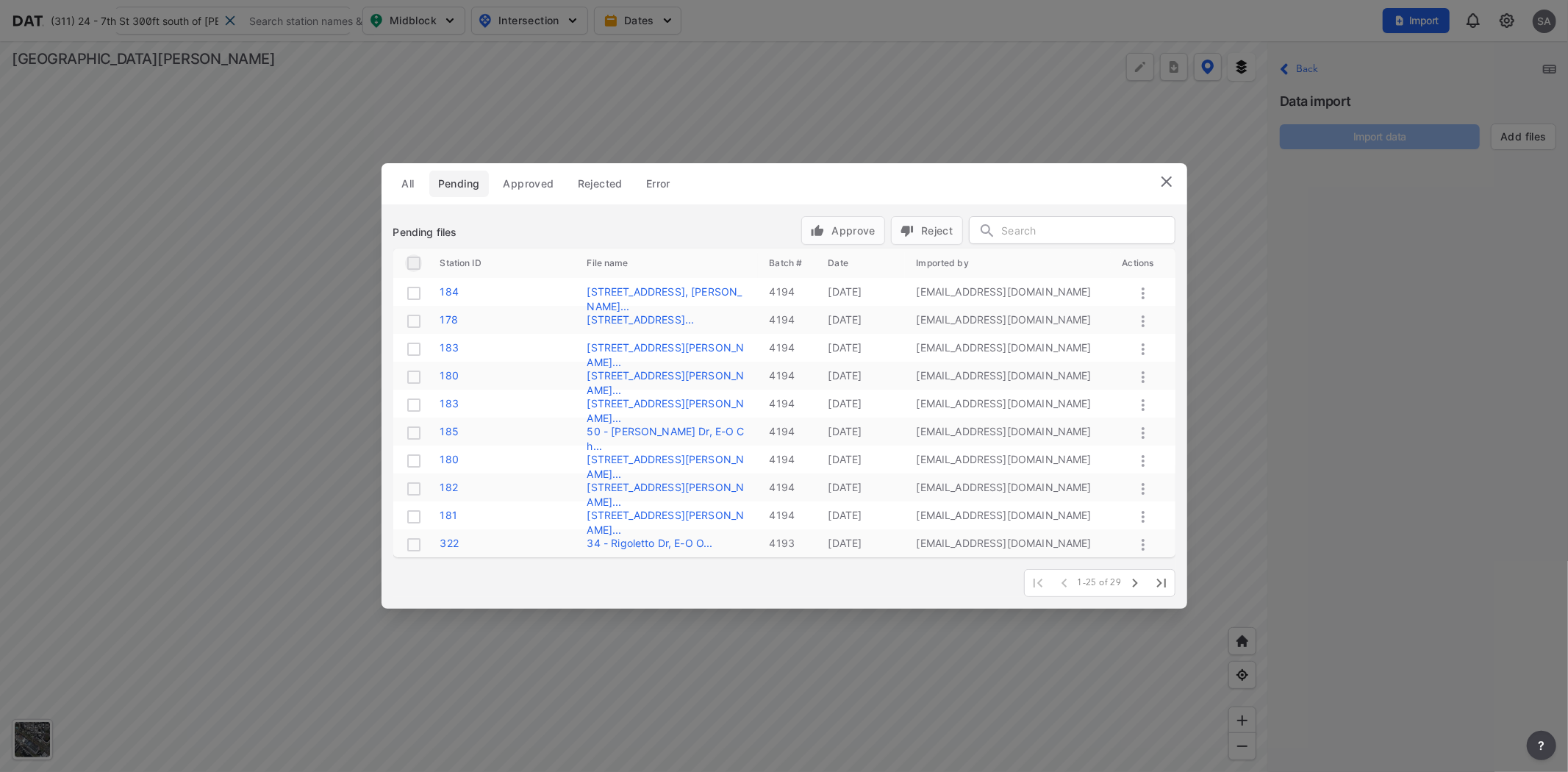
checkbox input "true"
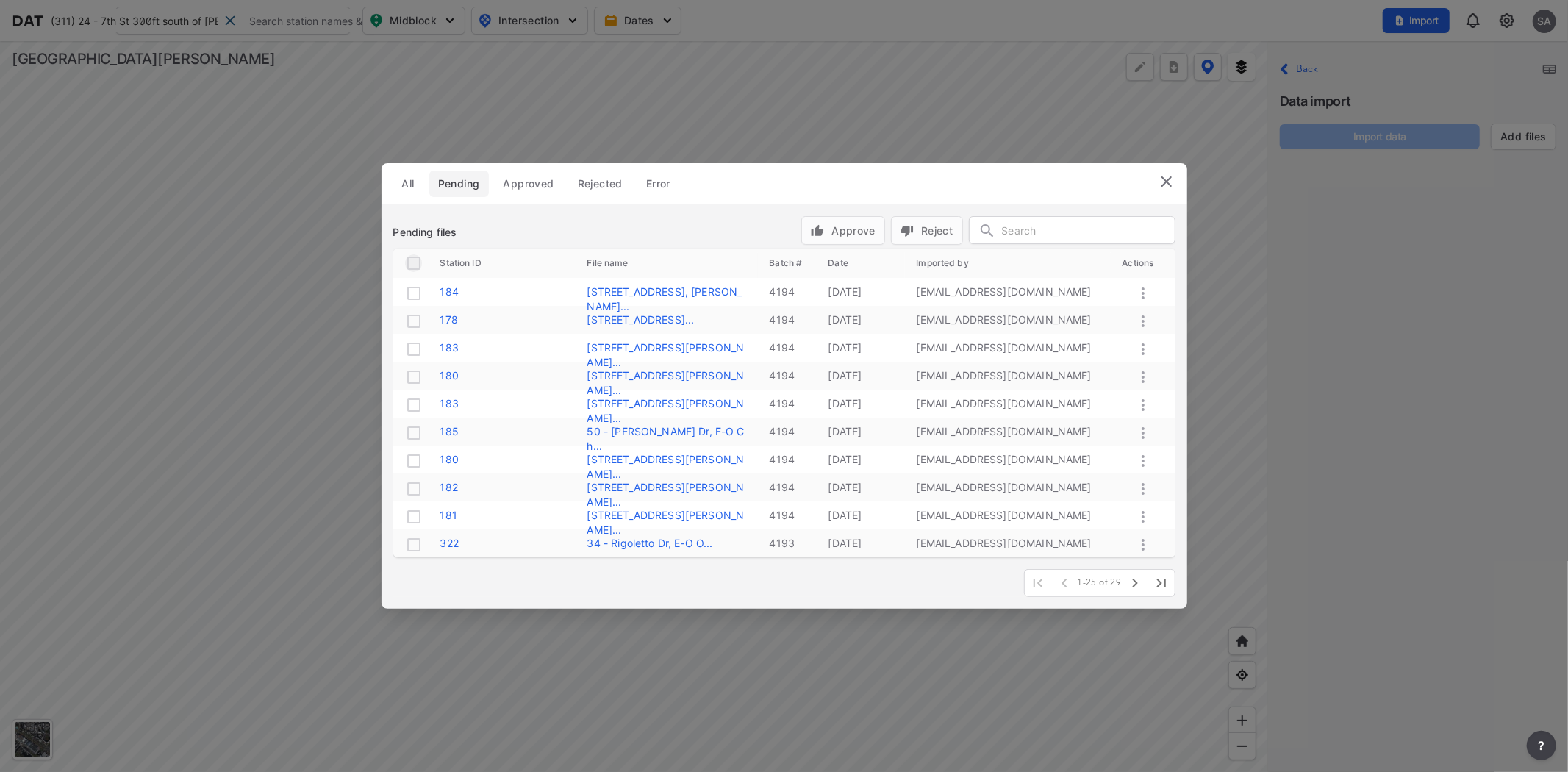
checkbox input "true"
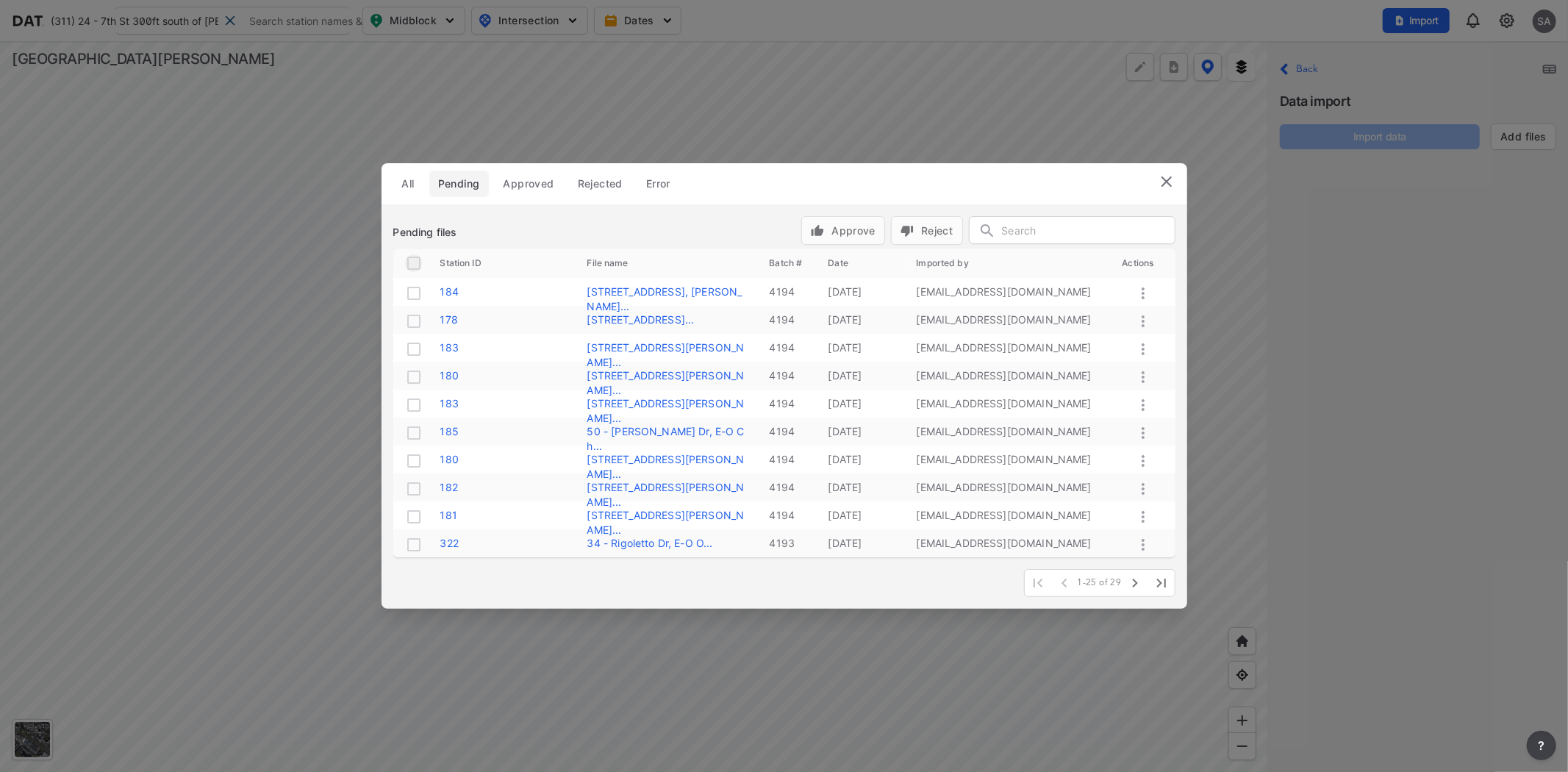
checkbox input "true"
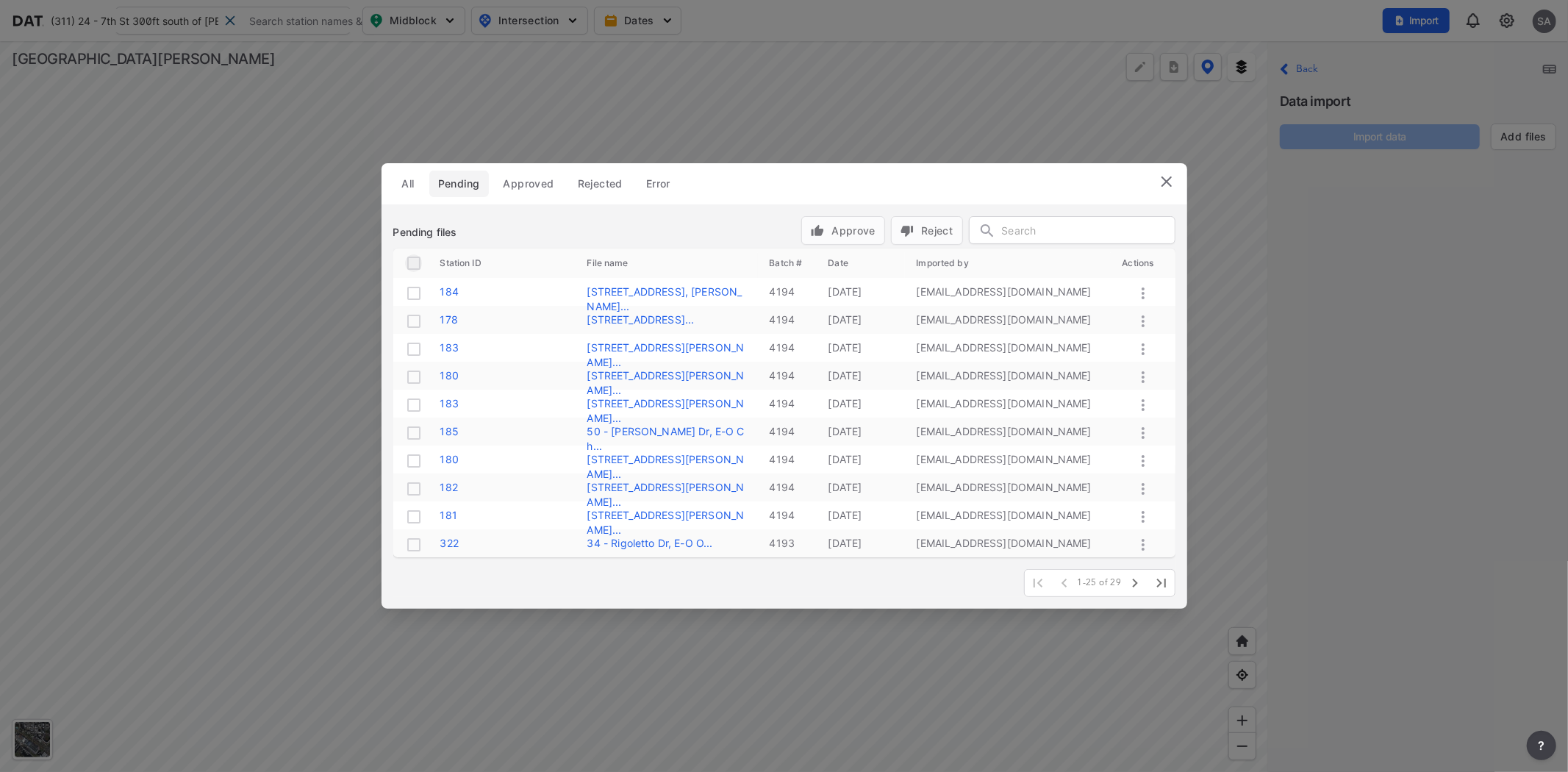
checkbox input "true"
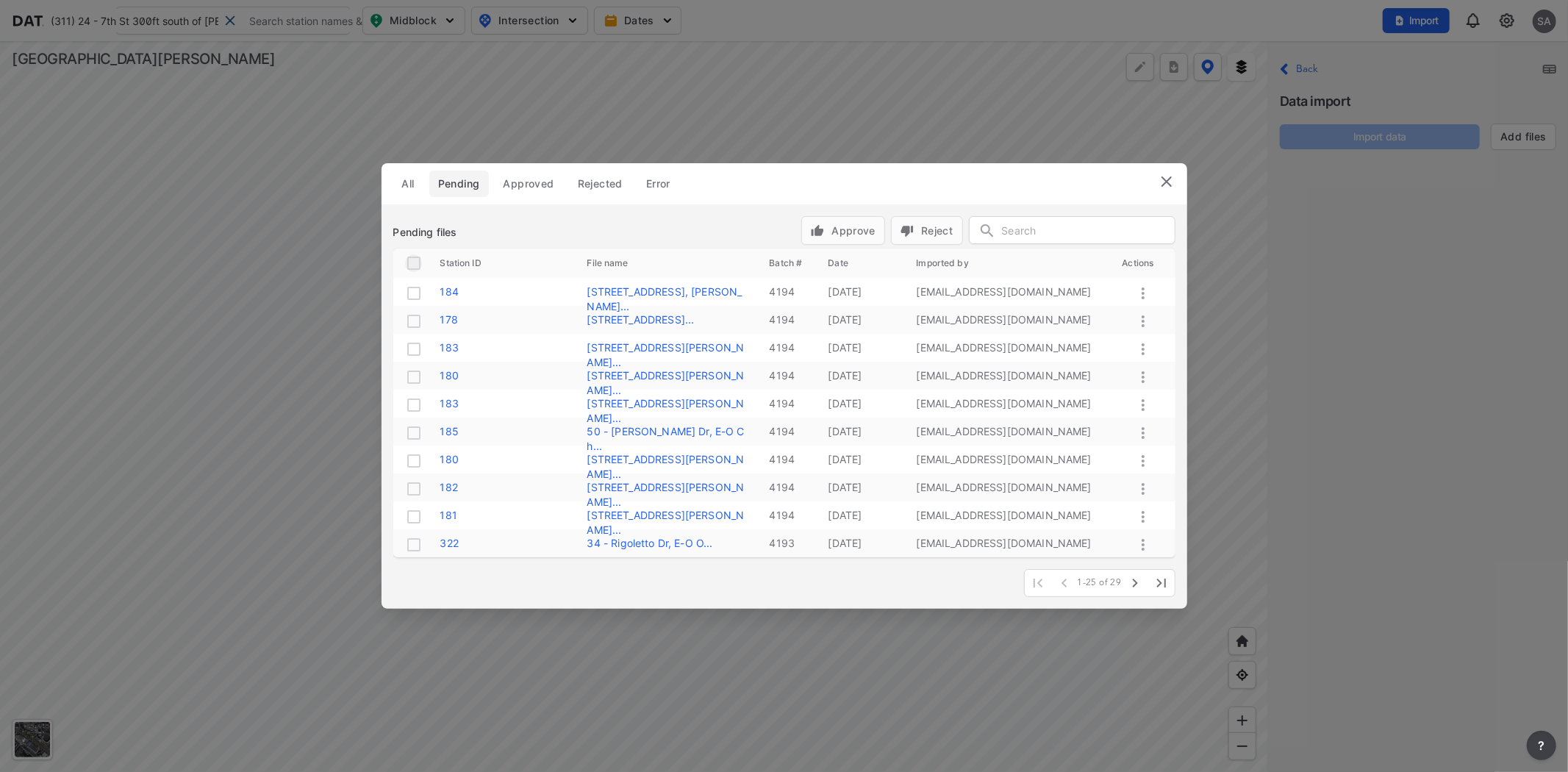
checkbox input "true"
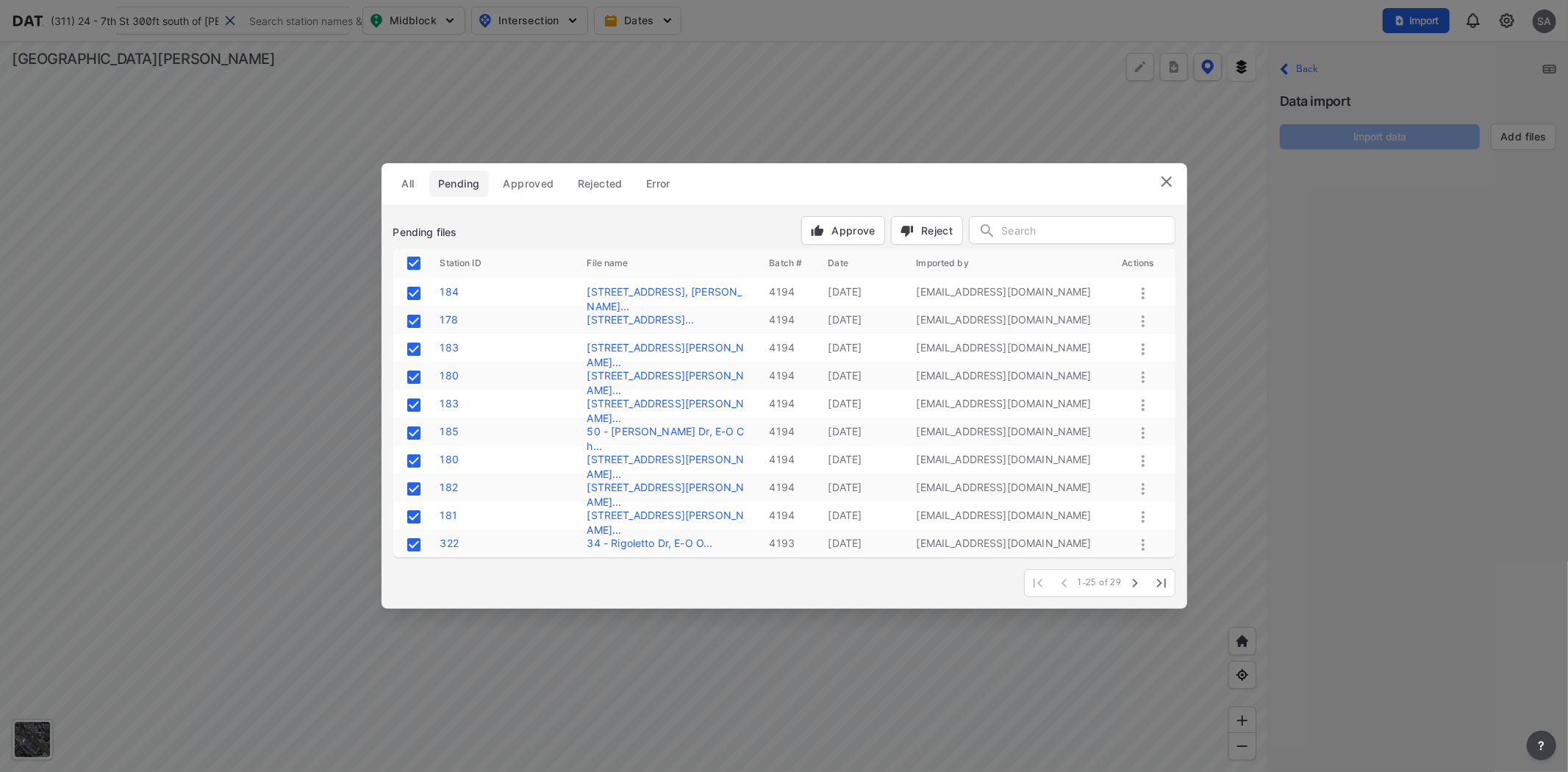
click at [844, 225] on span "Approve" at bounding box center [843, 230] width 65 height 15
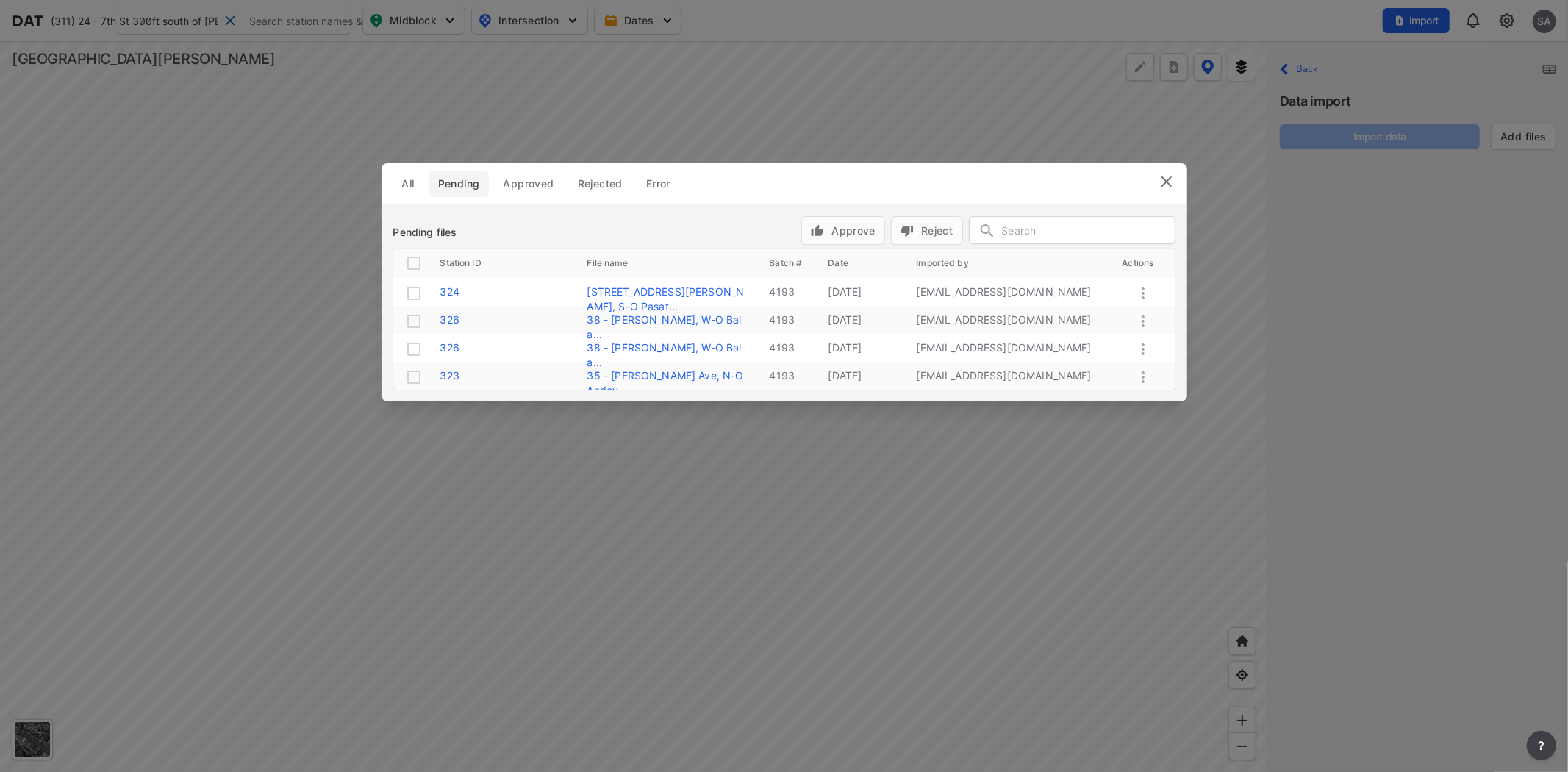
click at [416, 263] on input "checkbox" at bounding box center [414, 264] width 18 height 18
checkbox input "true"
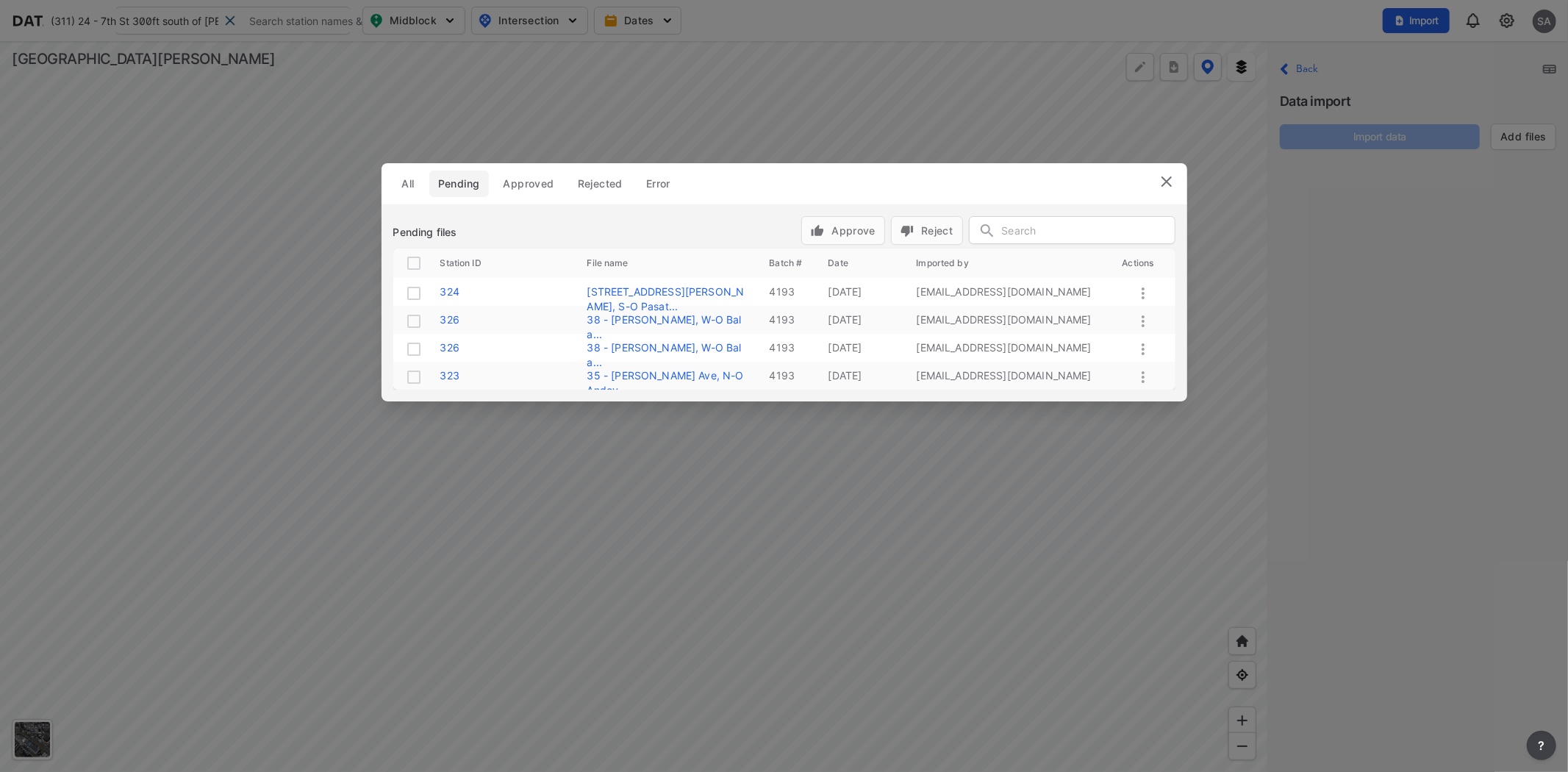
checkbox input "true"
click at [852, 223] on span "Approve" at bounding box center [843, 230] width 65 height 15
checkbox input "false"
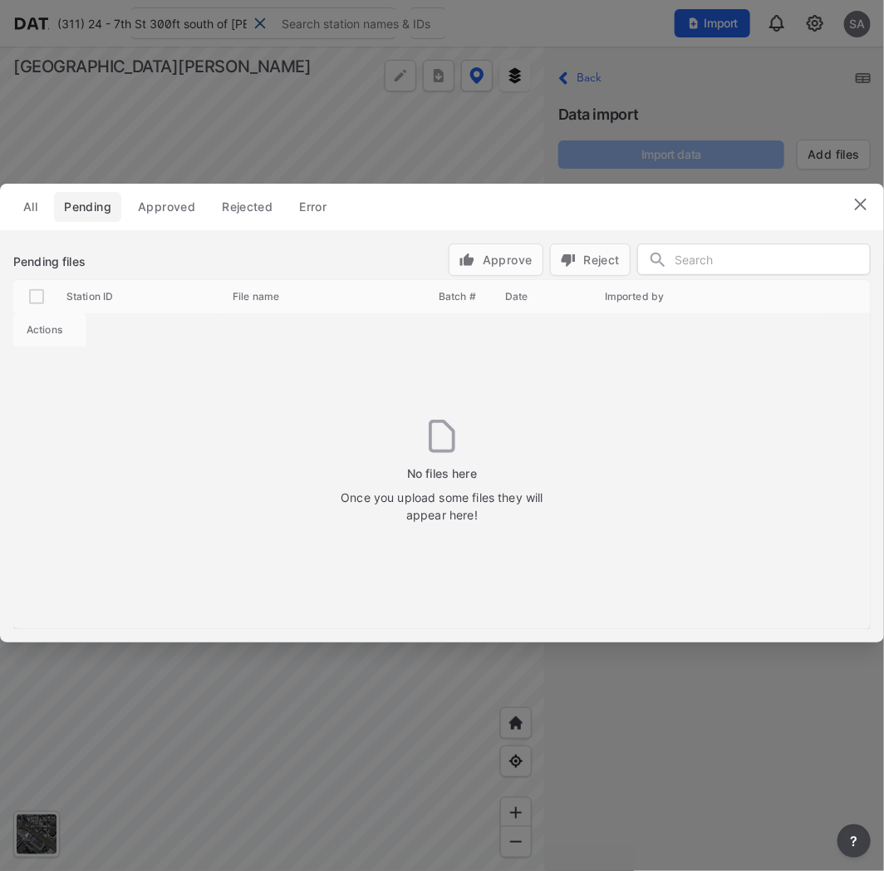
click at [861, 200] on img at bounding box center [861, 205] width 20 height 20
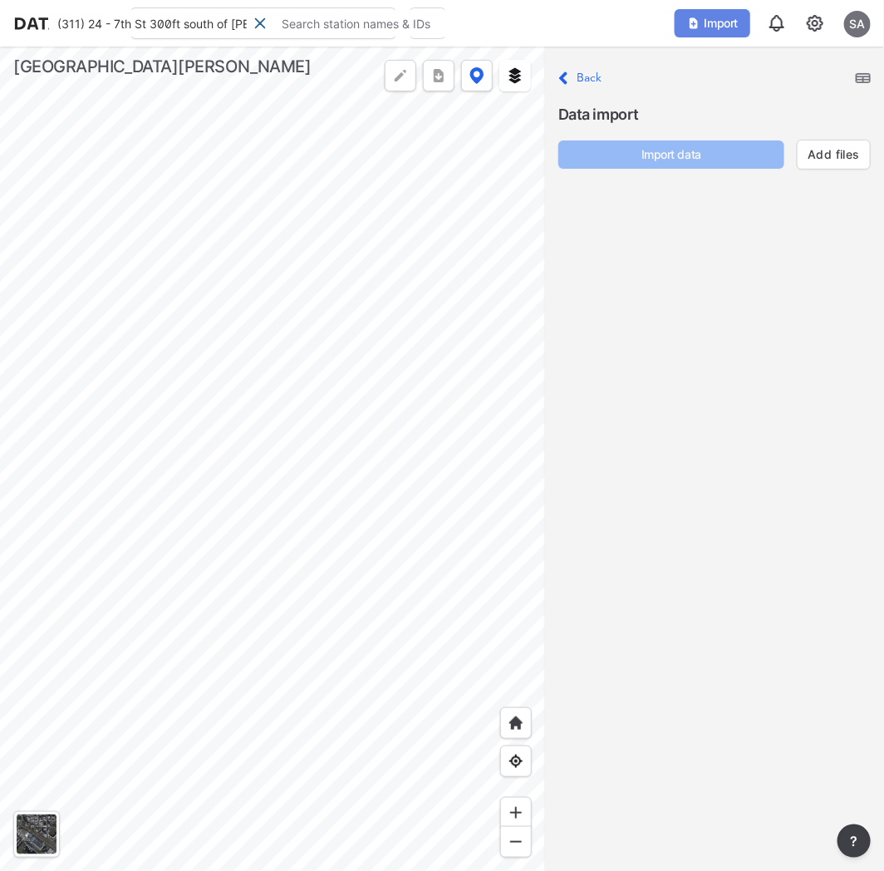
click at [726, 17] on span "Import" at bounding box center [713, 23] width 56 height 17
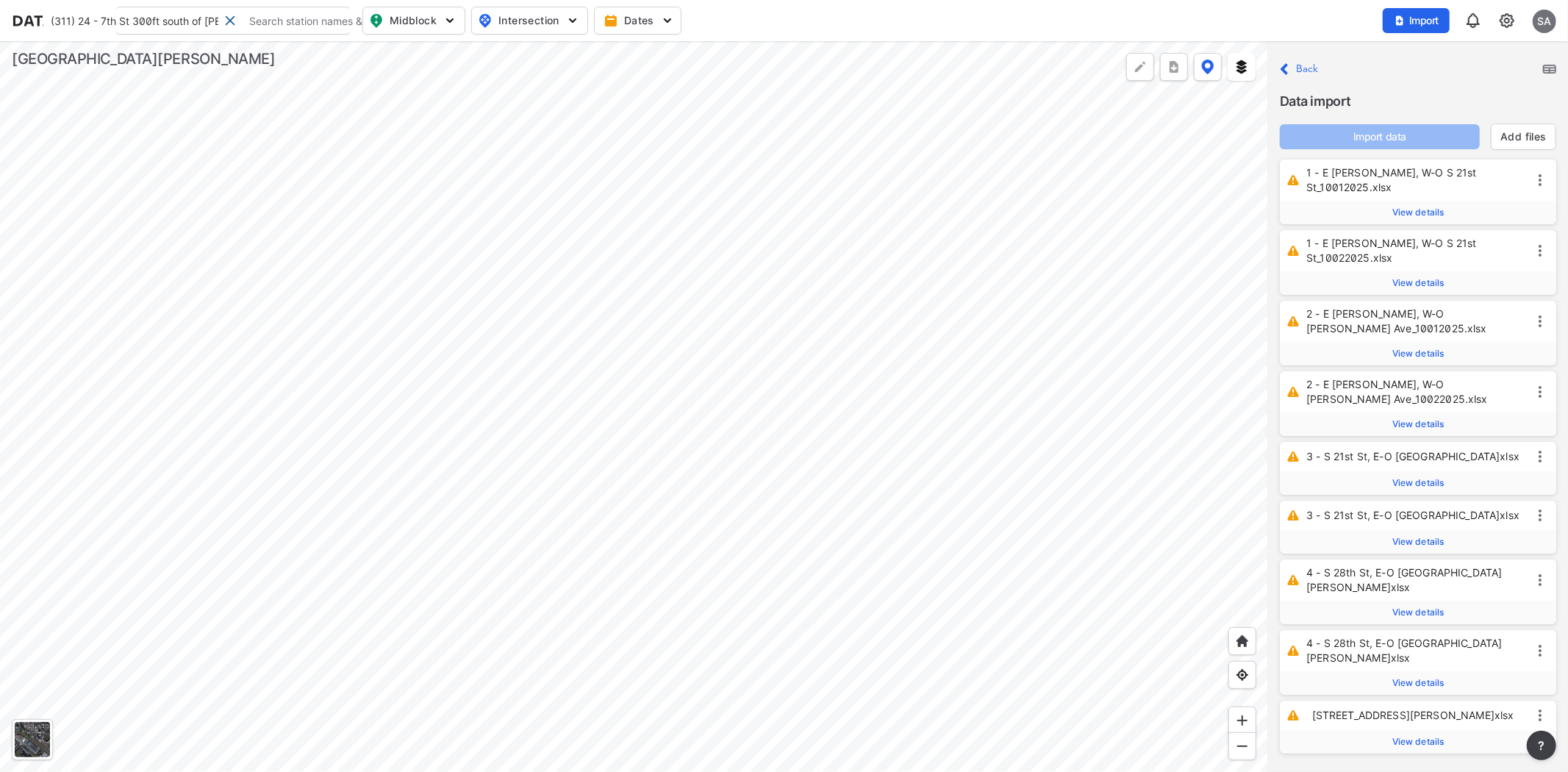
click at [1552, 69] on img at bounding box center [1549, 69] width 13 height 9
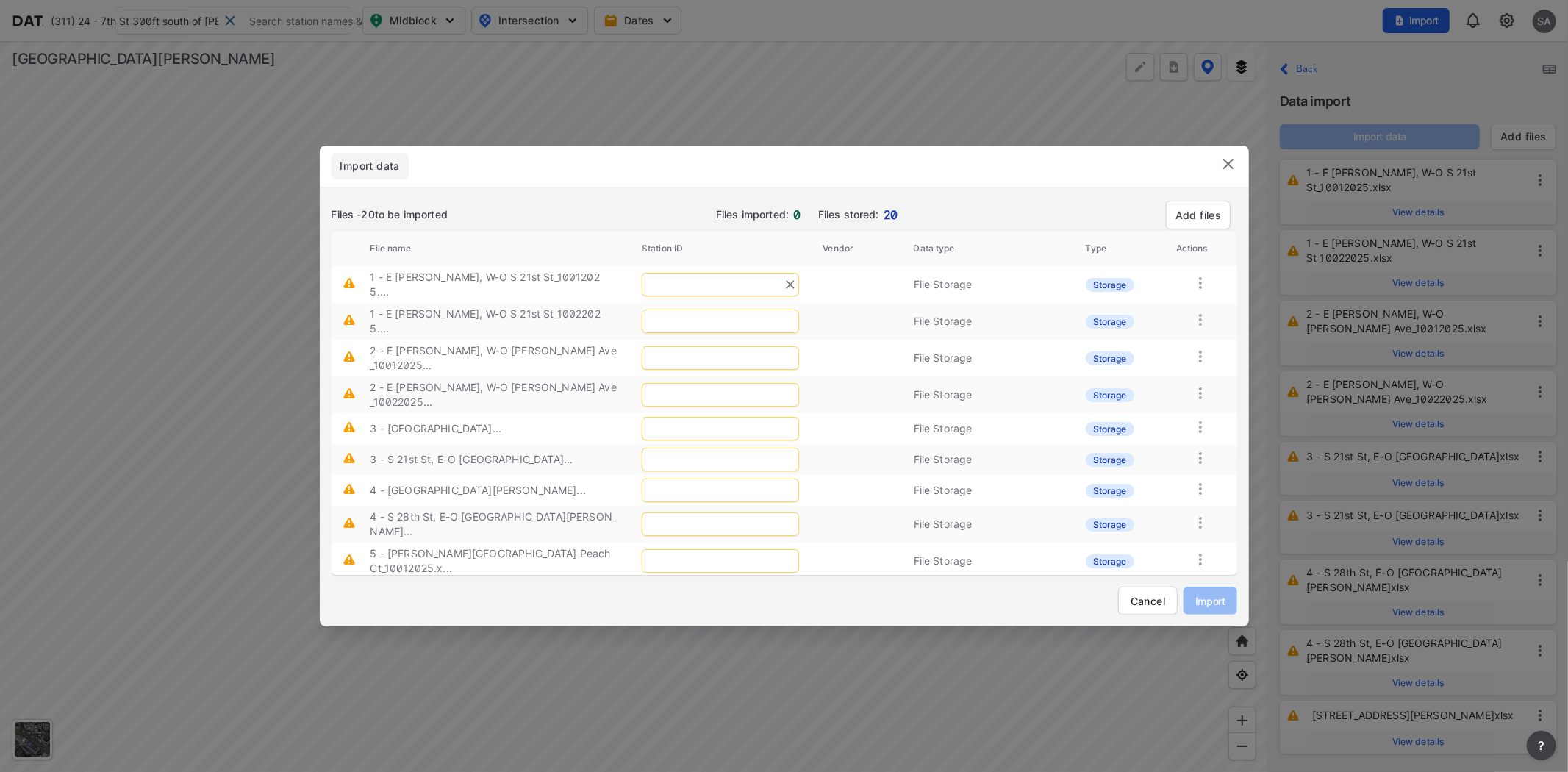
click at [682, 277] on input "text" at bounding box center [721, 284] width 157 height 24
type input "1"
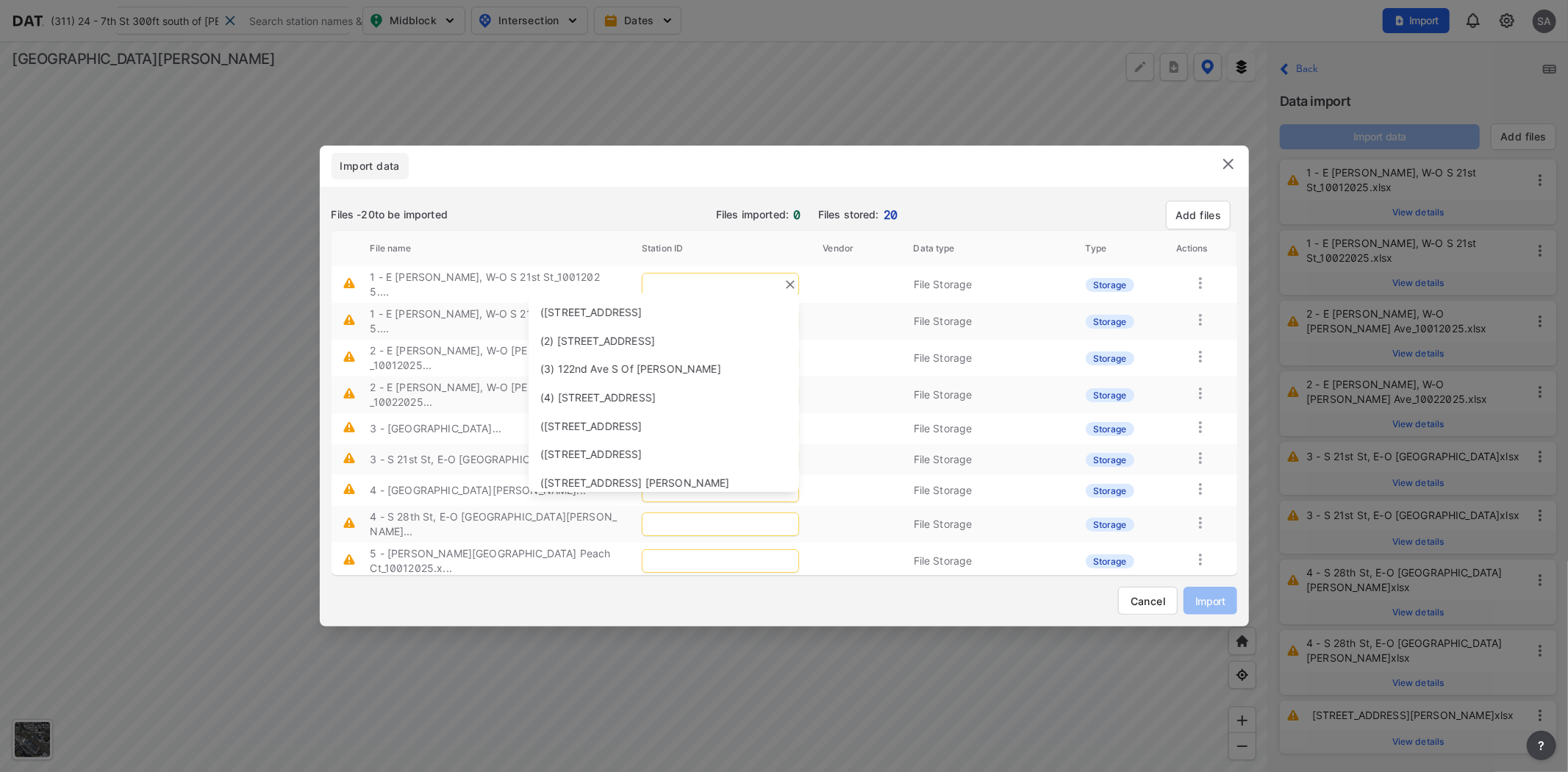
type input "="
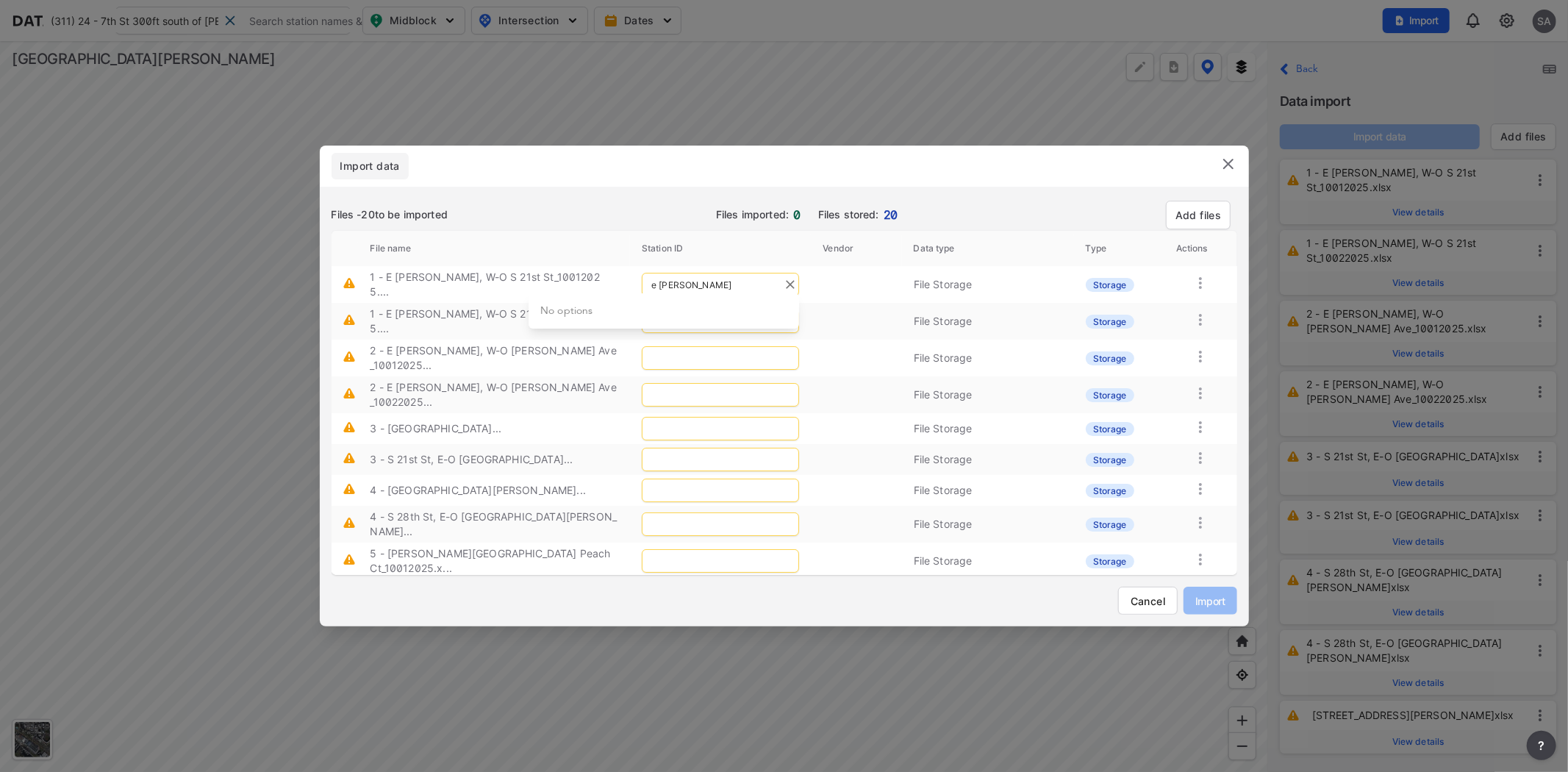
type input "e willia"
click at [788, 280] on icon "Clear" at bounding box center [790, 284] width 15 height 15
click at [1230, 163] on img at bounding box center [1228, 164] width 18 height 18
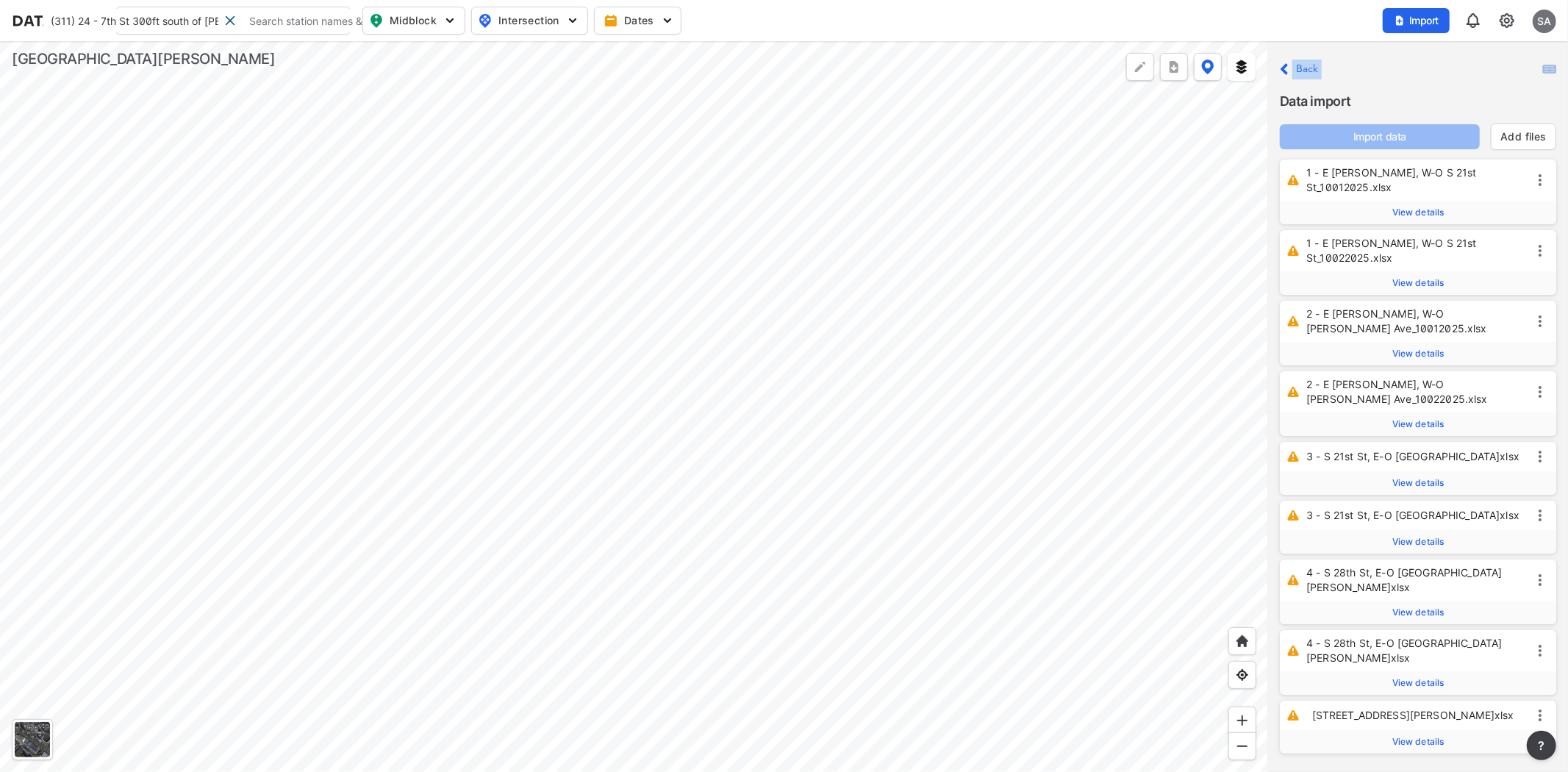
drag, startPoint x: 1554, startPoint y: 61, endPoint x: 1553, endPoint y: 73, distance: 12.0
click at [1554, 71] on div "Close Back" at bounding box center [1418, 69] width 277 height 19
click at [1553, 72] on img at bounding box center [1549, 69] width 13 height 9
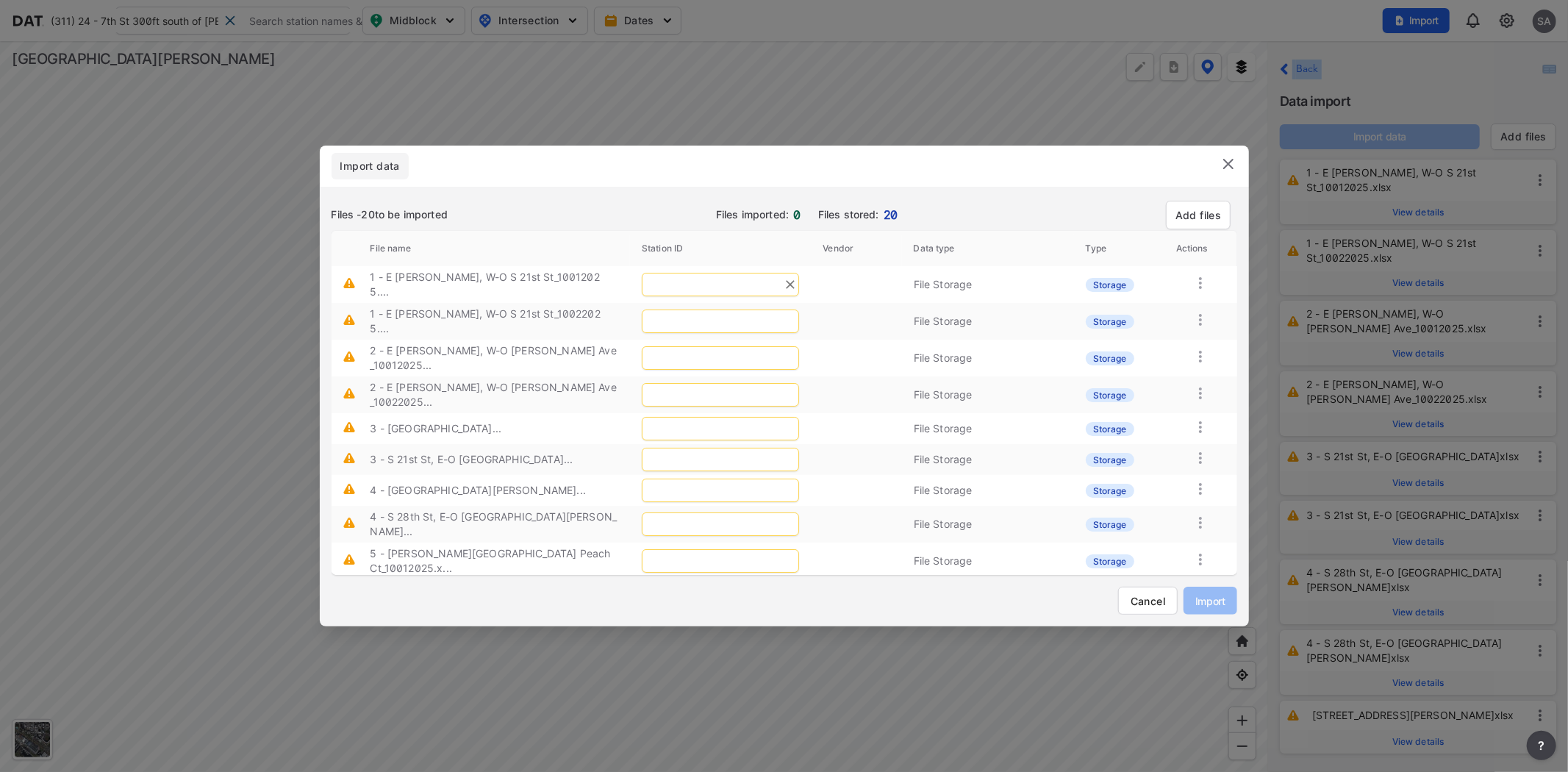
click at [723, 277] on input "text" at bounding box center [721, 284] width 157 height 24
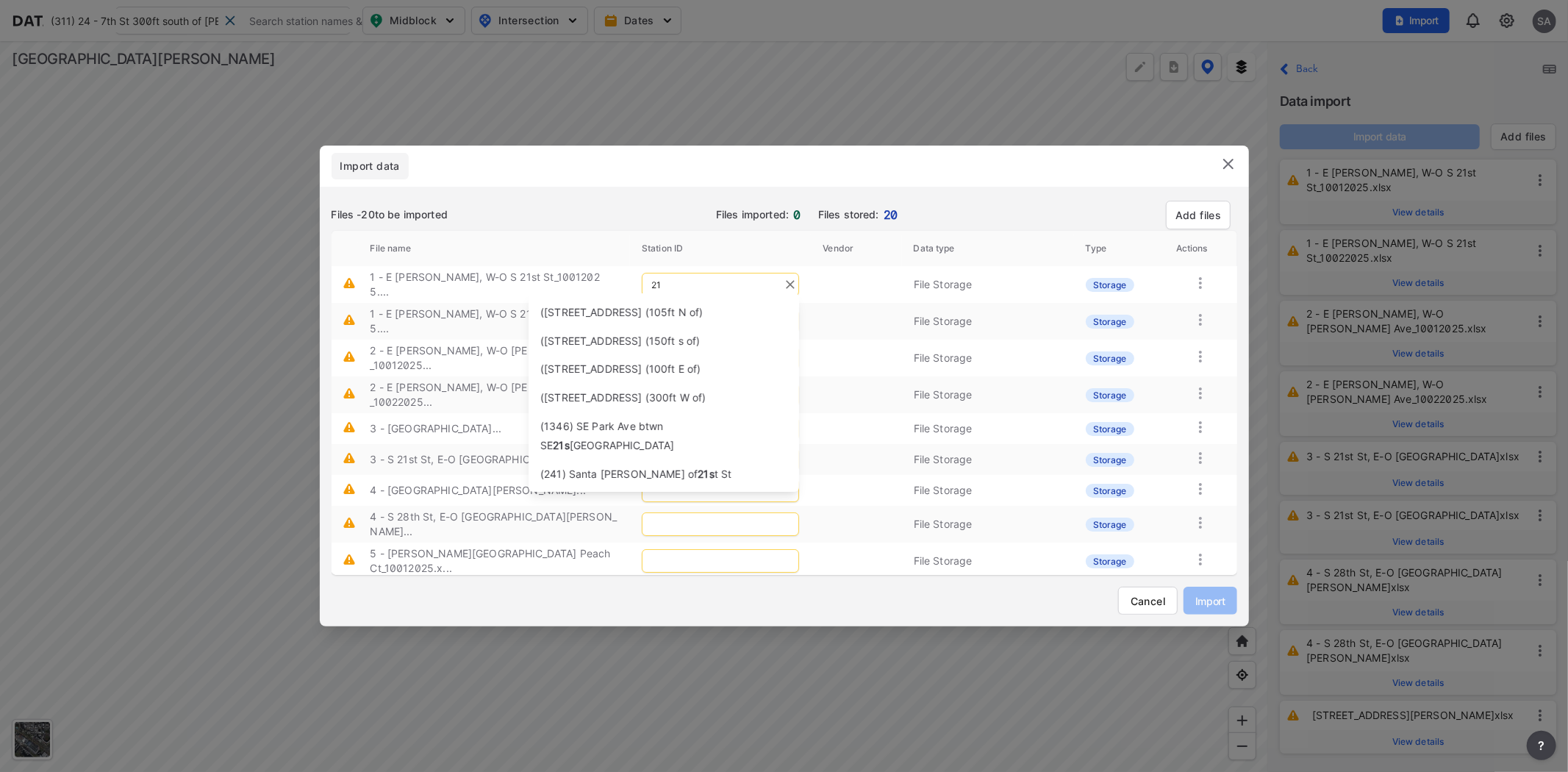
type input "2"
type input "1 - e"
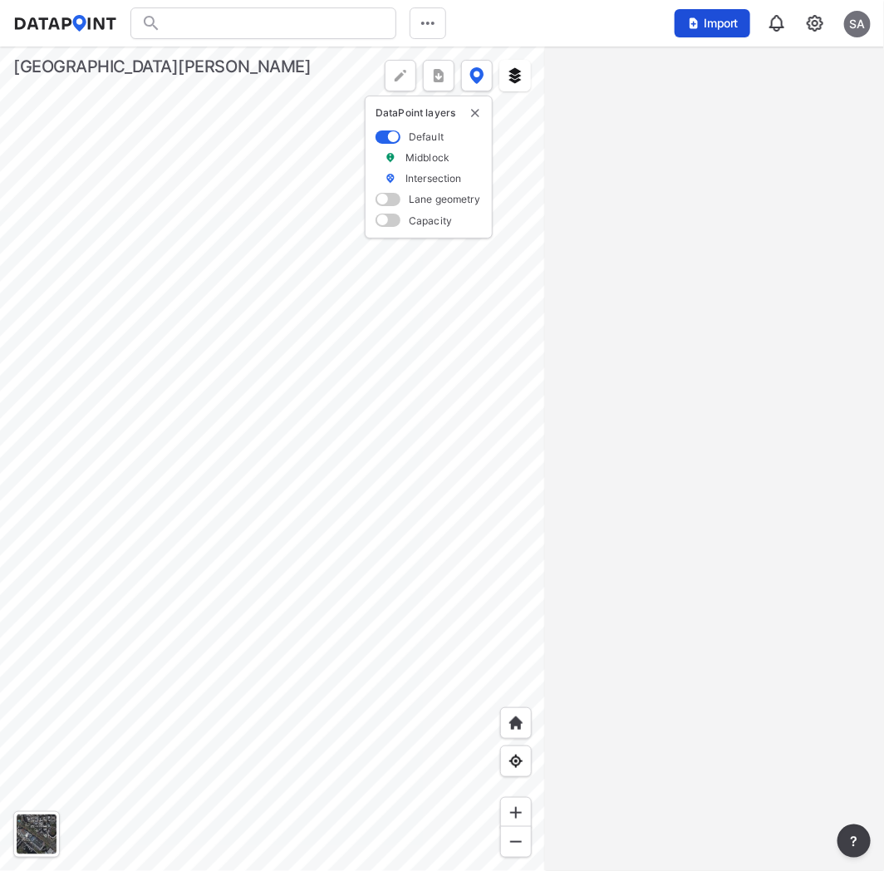
click at [725, 15] on span "Import" at bounding box center [713, 23] width 56 height 17
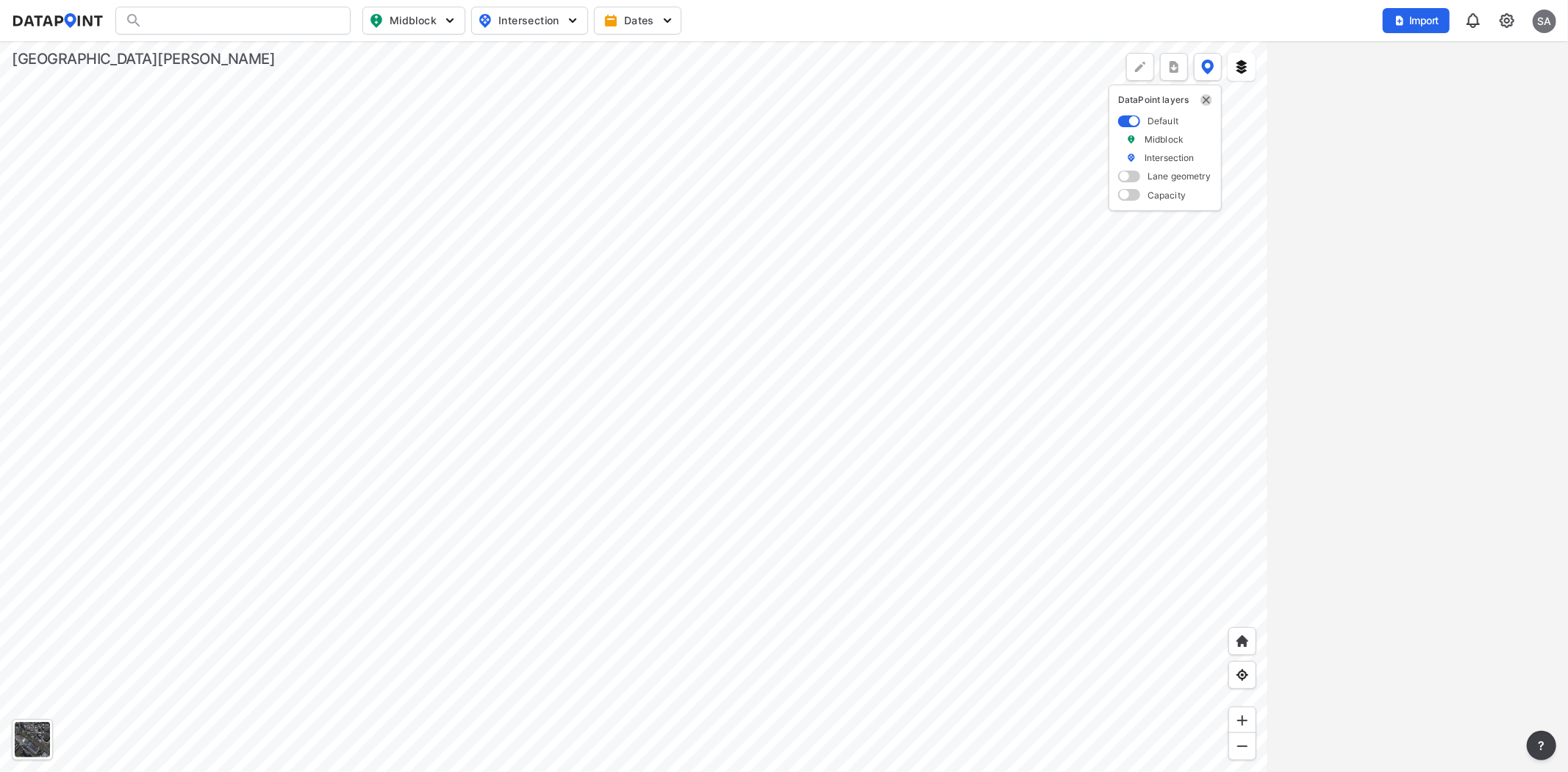
click at [1207, 98] on img "delete" at bounding box center [1205, 99] width 11 height 11
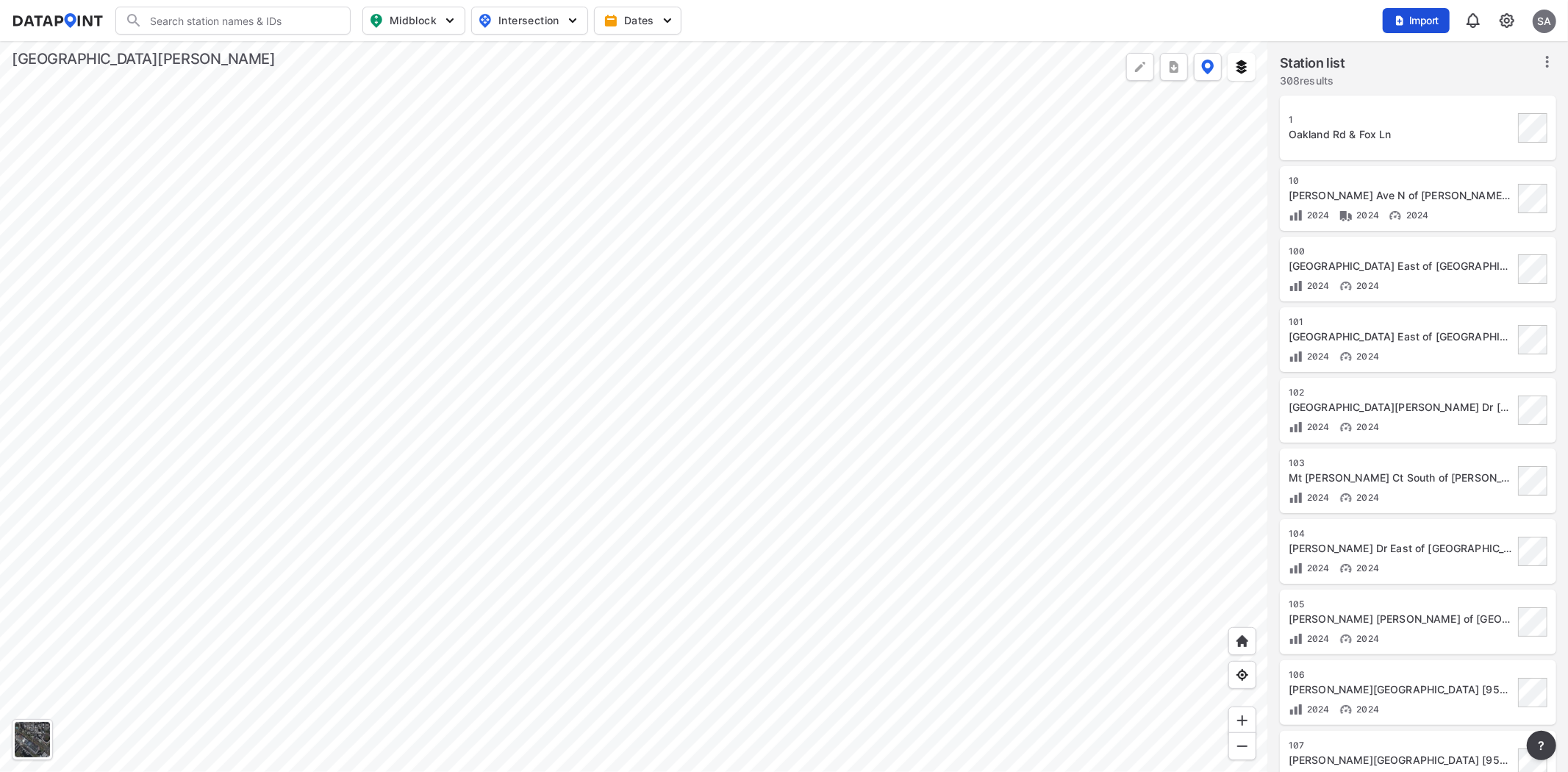
click at [1407, 18] on span "Import" at bounding box center [1417, 20] width 50 height 15
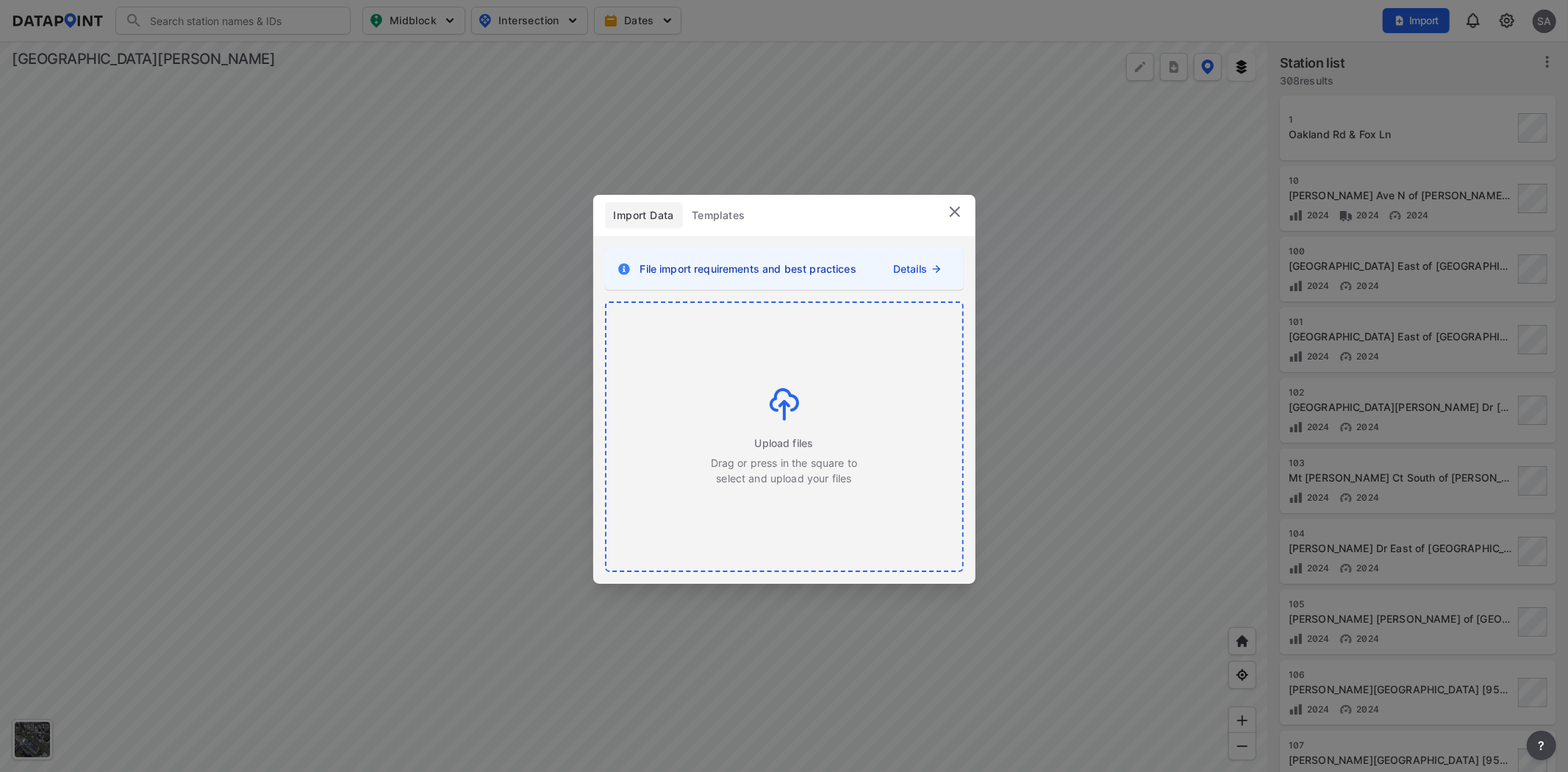
click at [811, 384] on div "Upload files Drag or press in the square to select and upload your files" at bounding box center [784, 436] width 356 height 268
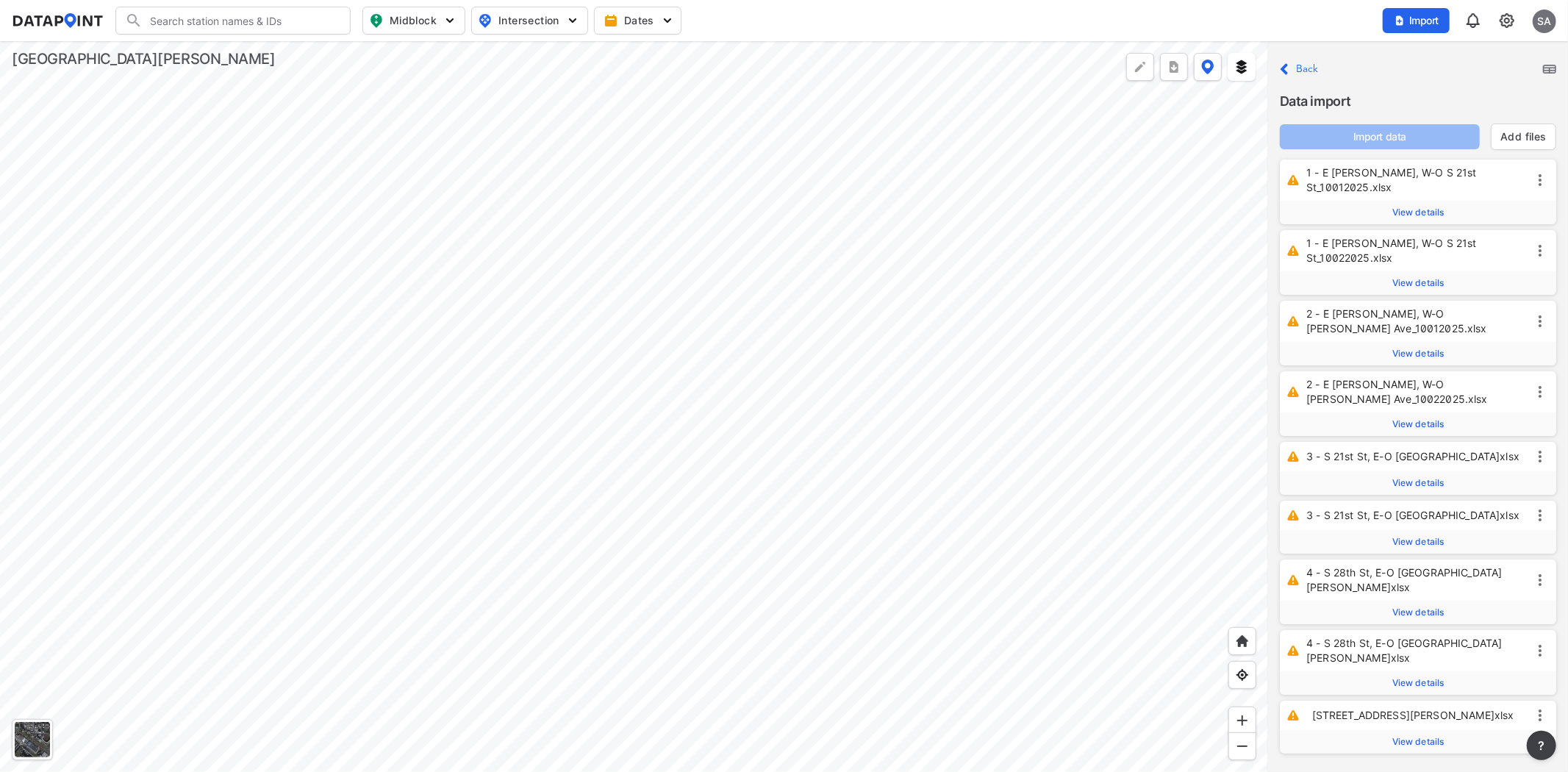
click at [1549, 65] on img at bounding box center [1549, 69] width 13 height 9
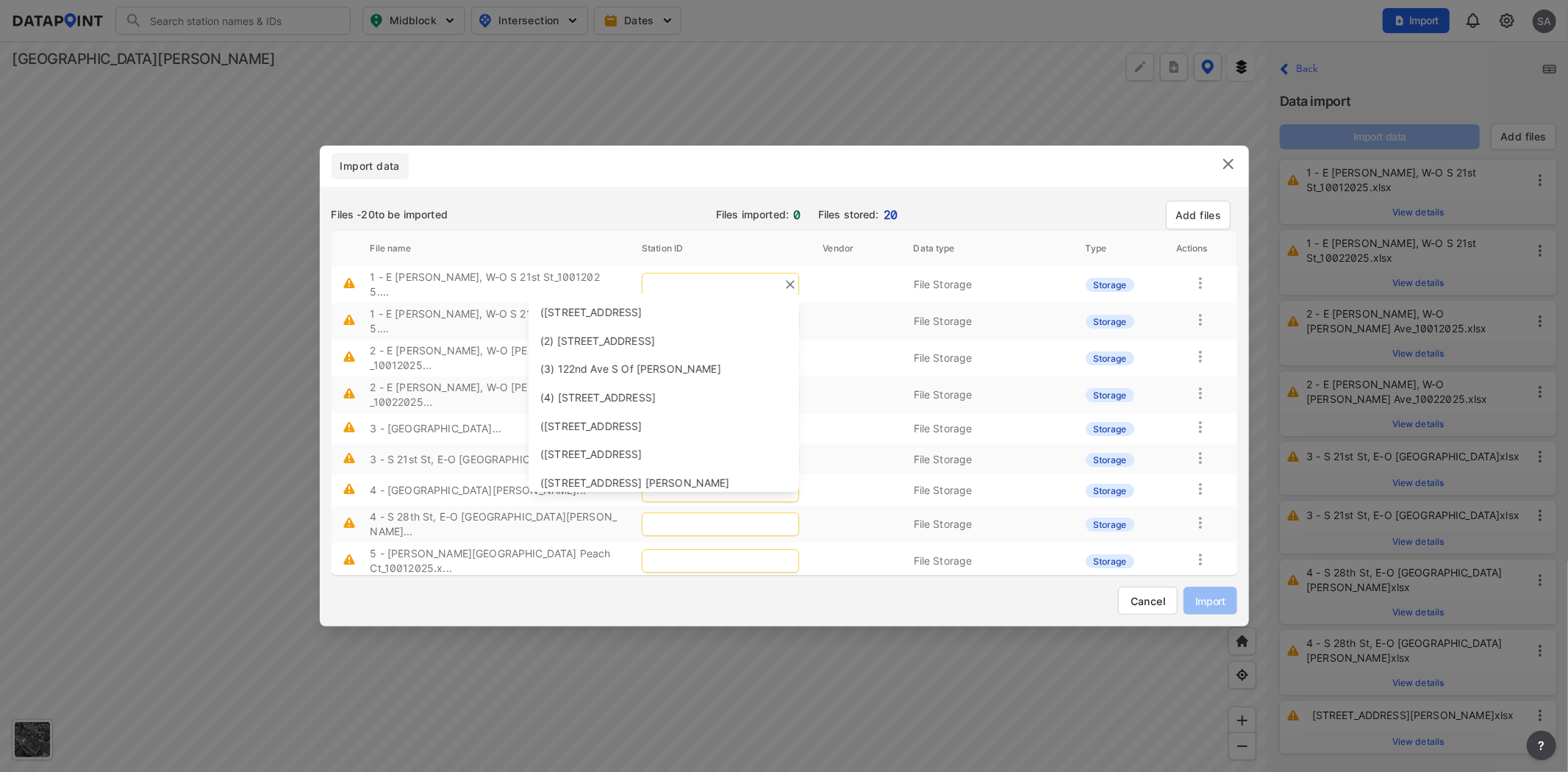
click at [708, 278] on input "text" at bounding box center [721, 284] width 157 height 24
type input "1"
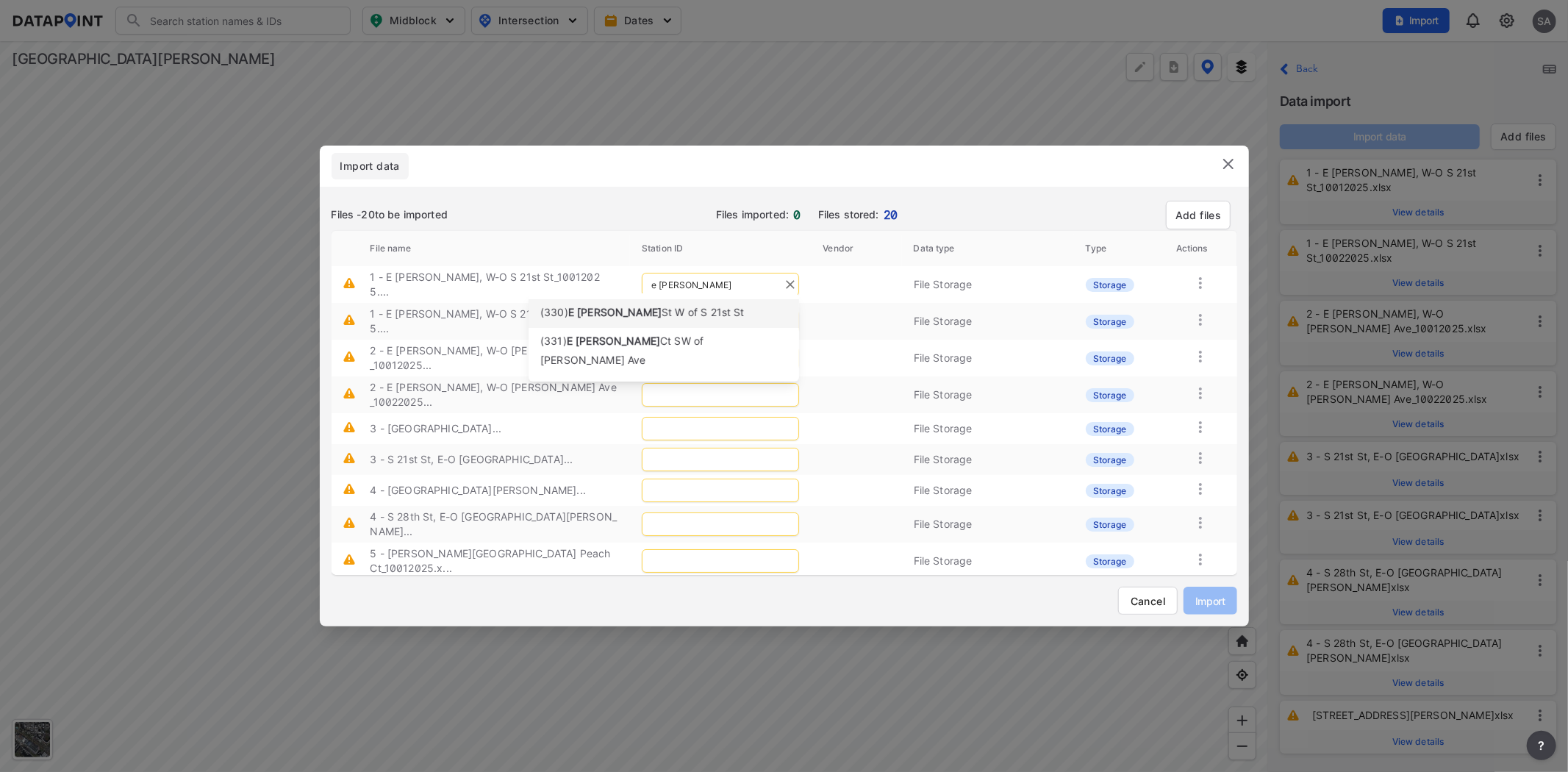
click at [599, 315] on span "William" at bounding box center [620, 312] width 85 height 12
type input "330"
click at [693, 310] on input "text" at bounding box center [721, 321] width 157 height 24
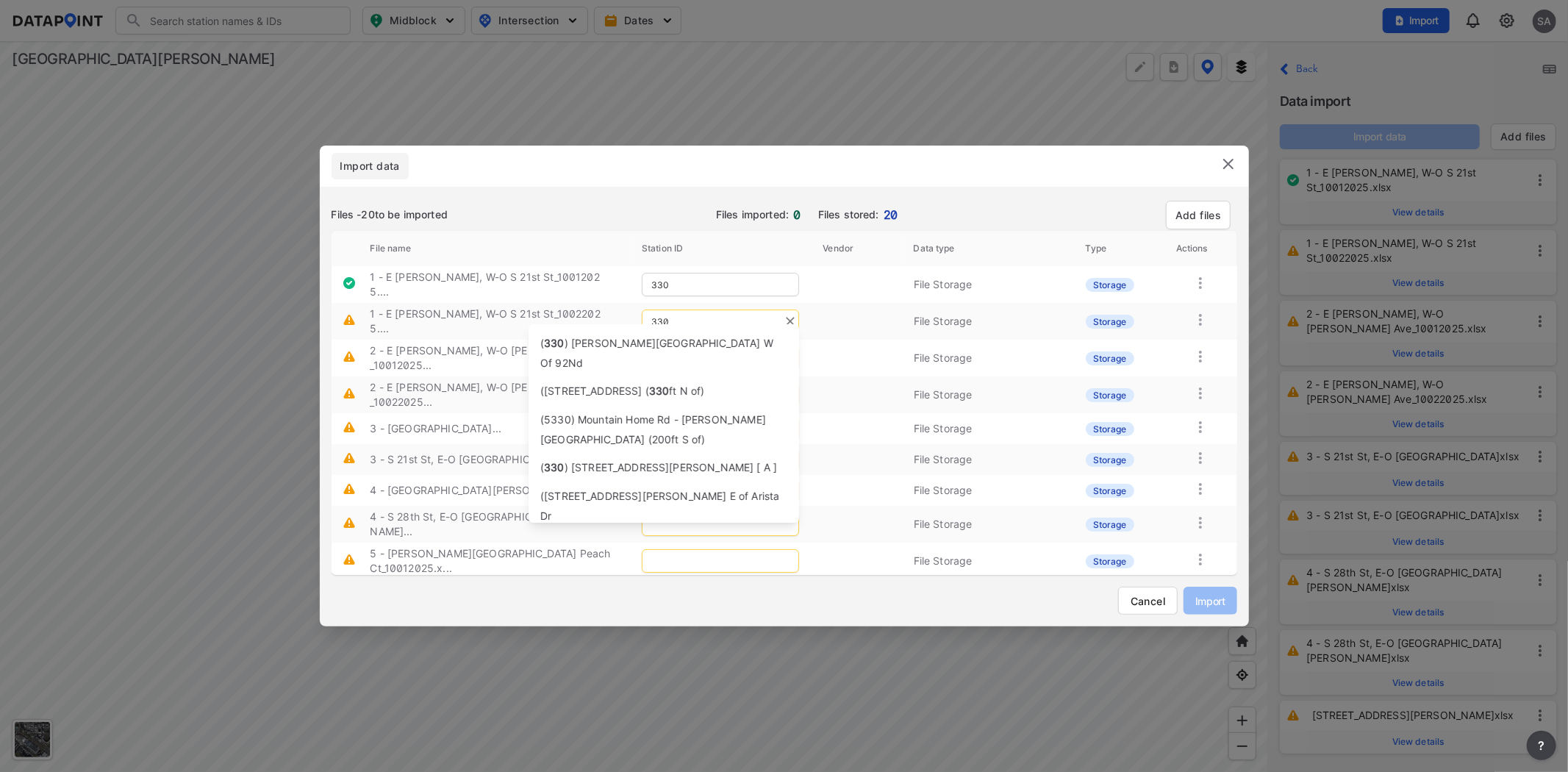
click at [660, 538] on span ") E William St W of S 21st St" at bounding box center [650, 544] width 172 height 12
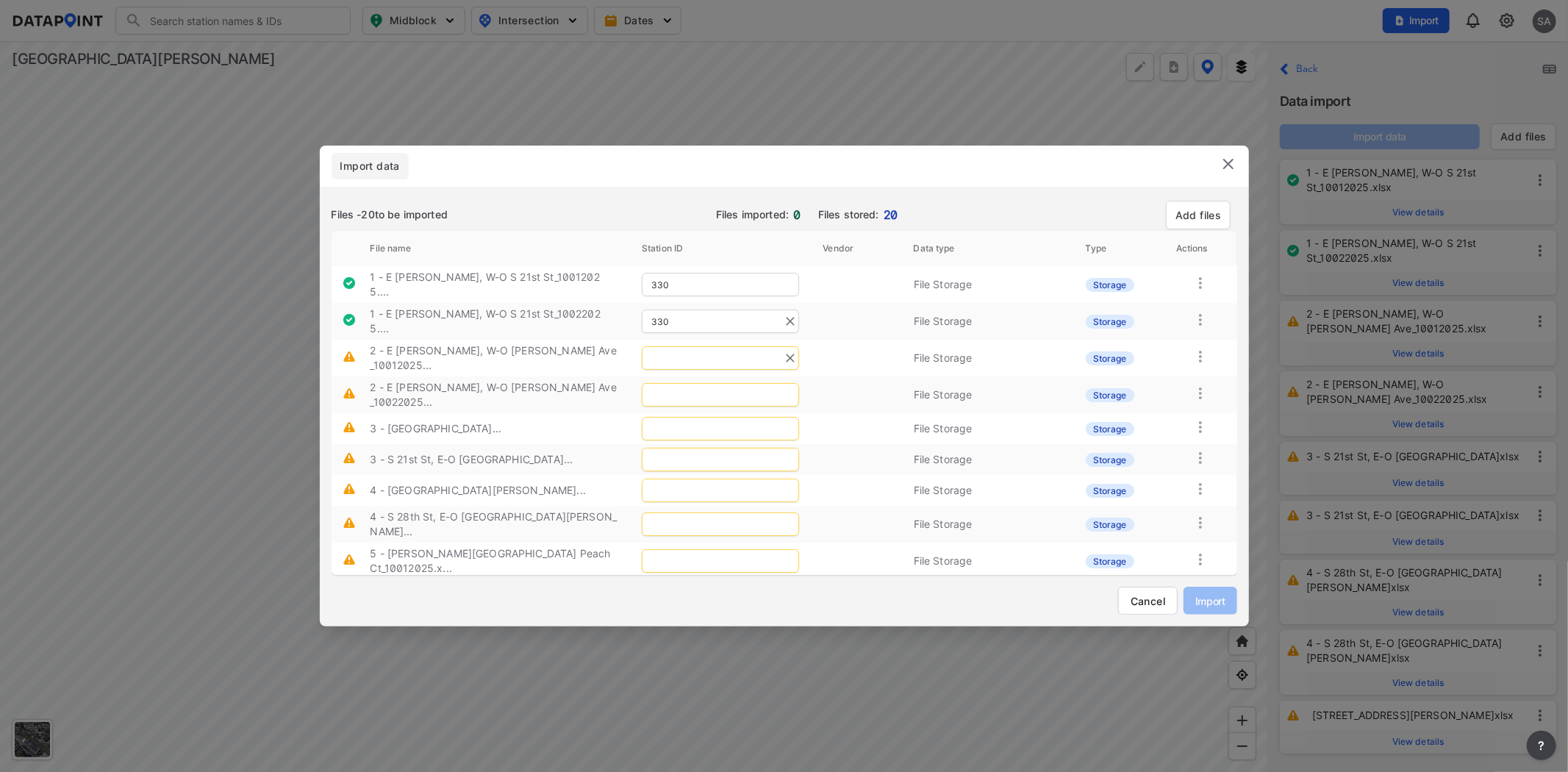
type input "330"
click at [700, 347] on input "text" at bounding box center [721, 358] width 157 height 24
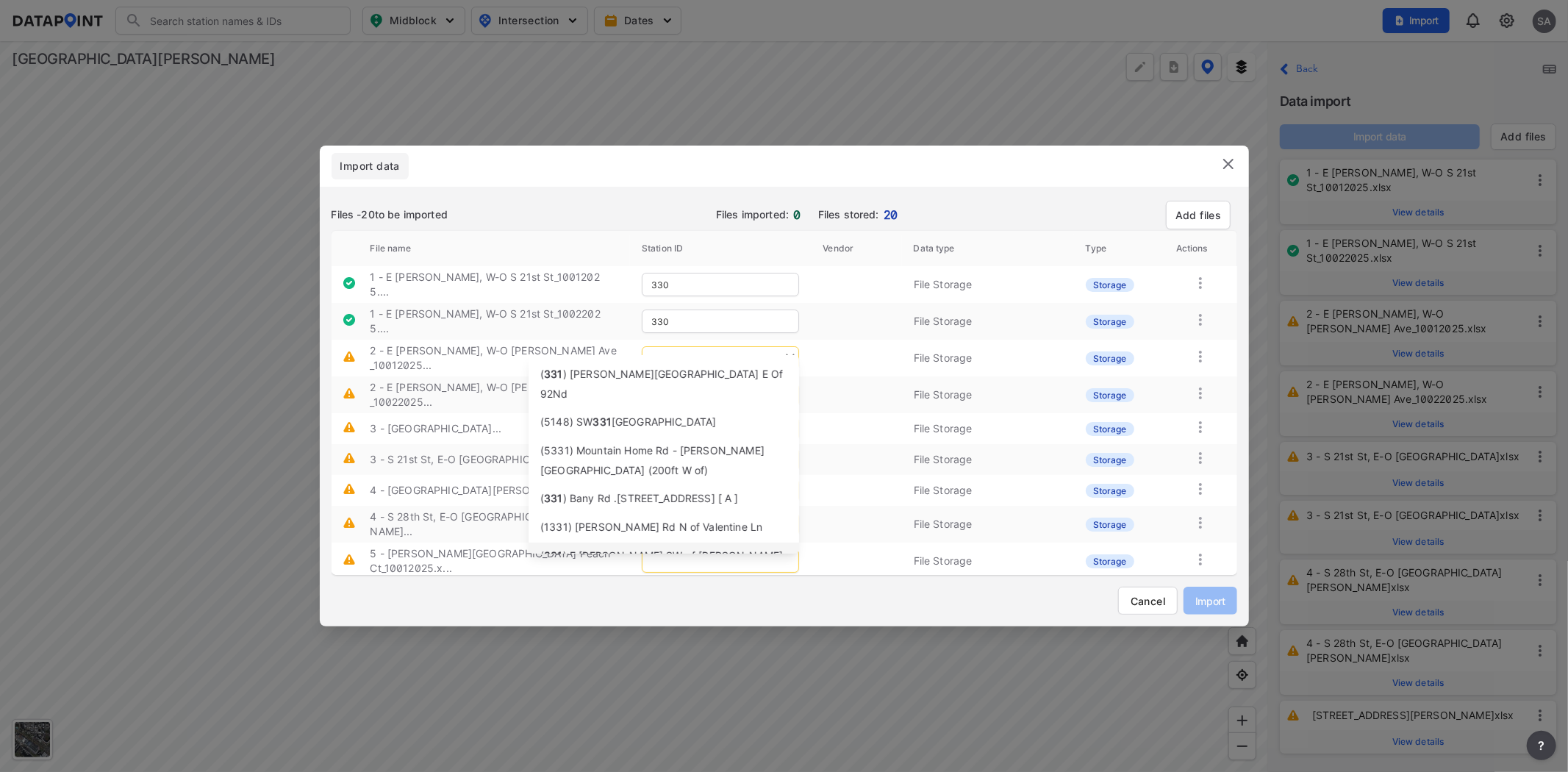
click at [685, 549] on span ") E William Ct SW of Bonita Ave" at bounding box center [662, 565] width 242 height 33
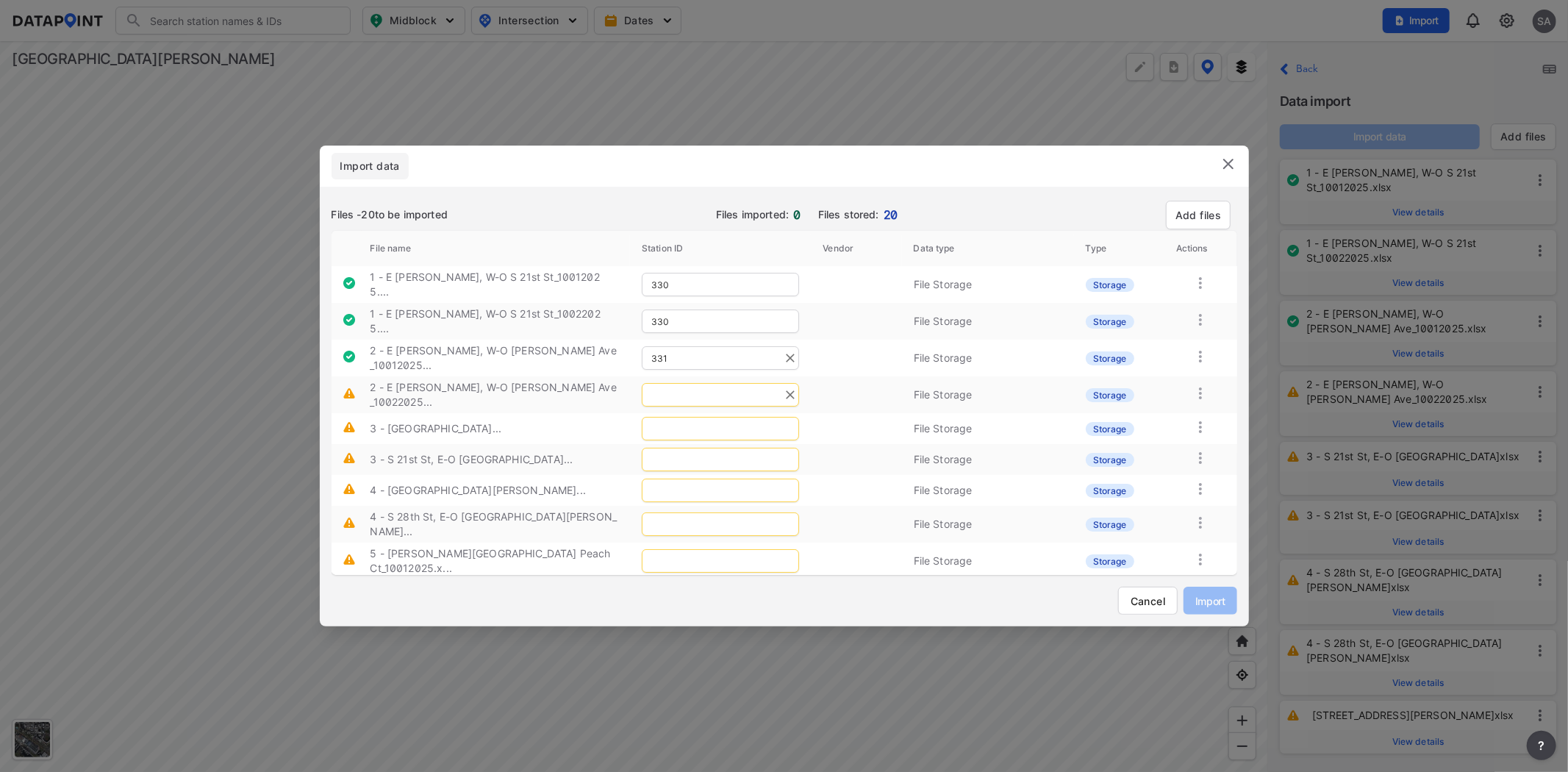
type input "331"
click at [711, 383] on input "text" at bounding box center [721, 394] width 157 height 24
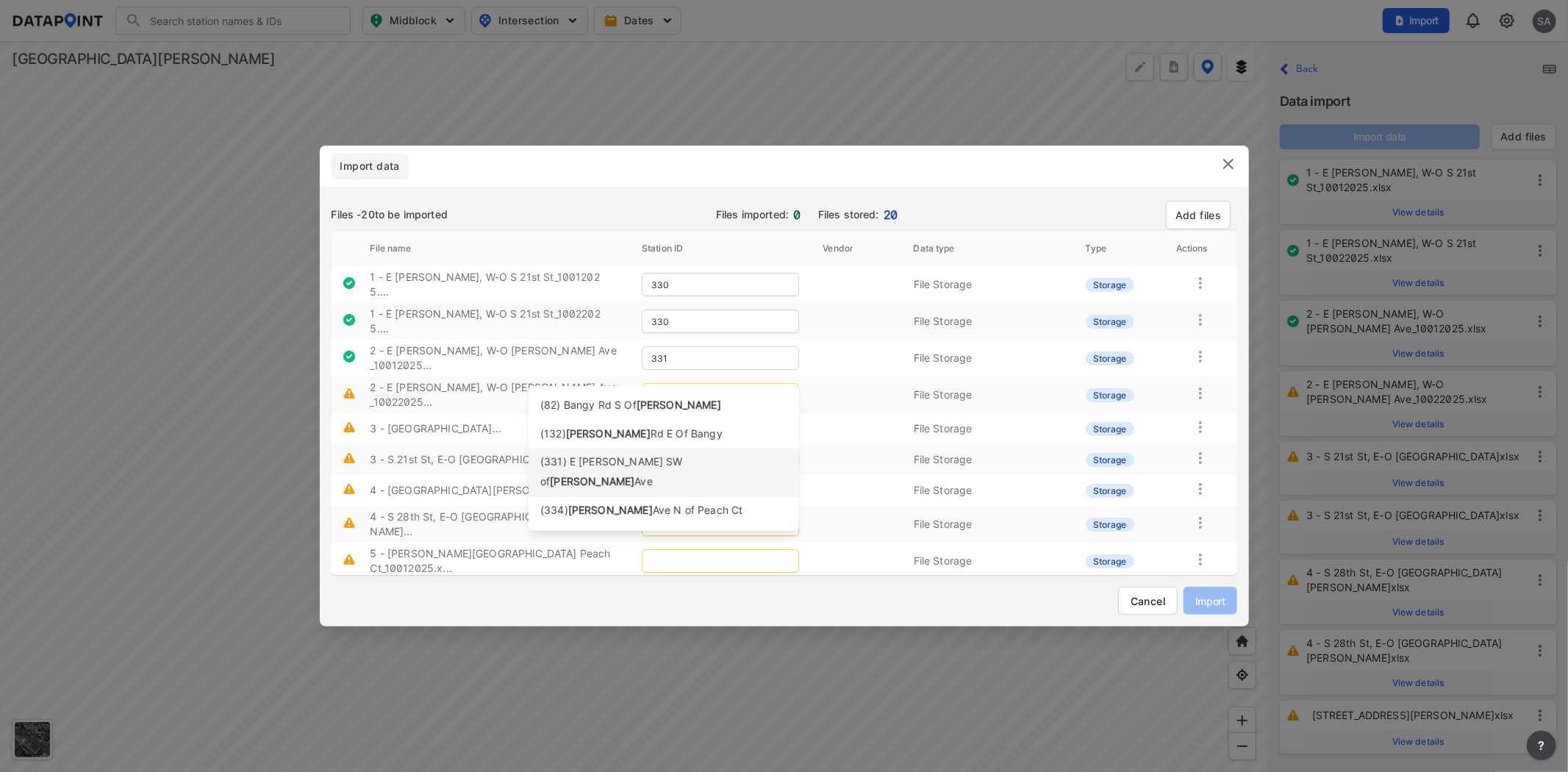
click at [636, 463] on span "(331) E William Ct SW of" at bounding box center [611, 471] width 142 height 33
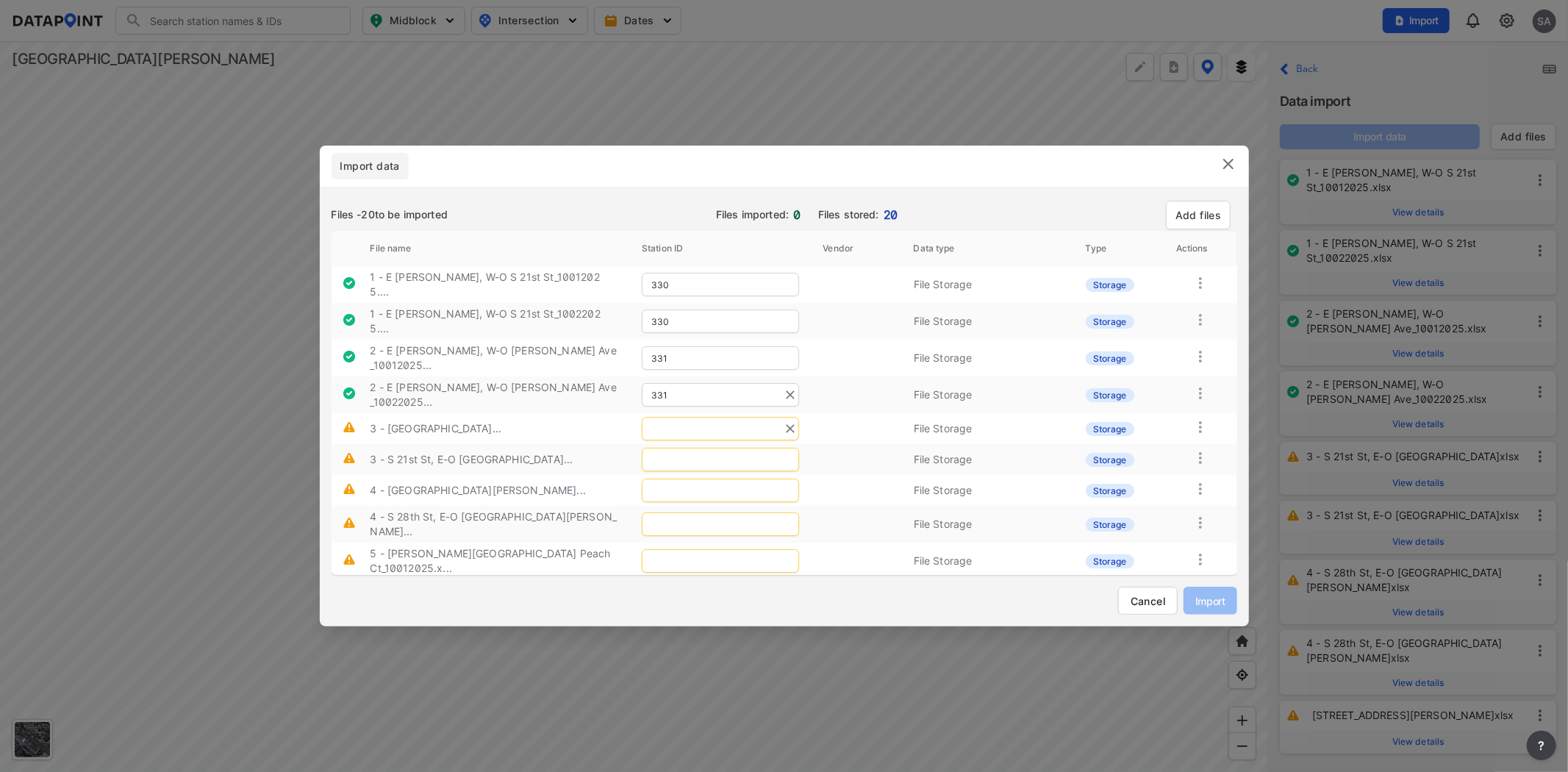
type input "331"
click at [695, 417] on input "text" at bounding box center [721, 428] width 157 height 24
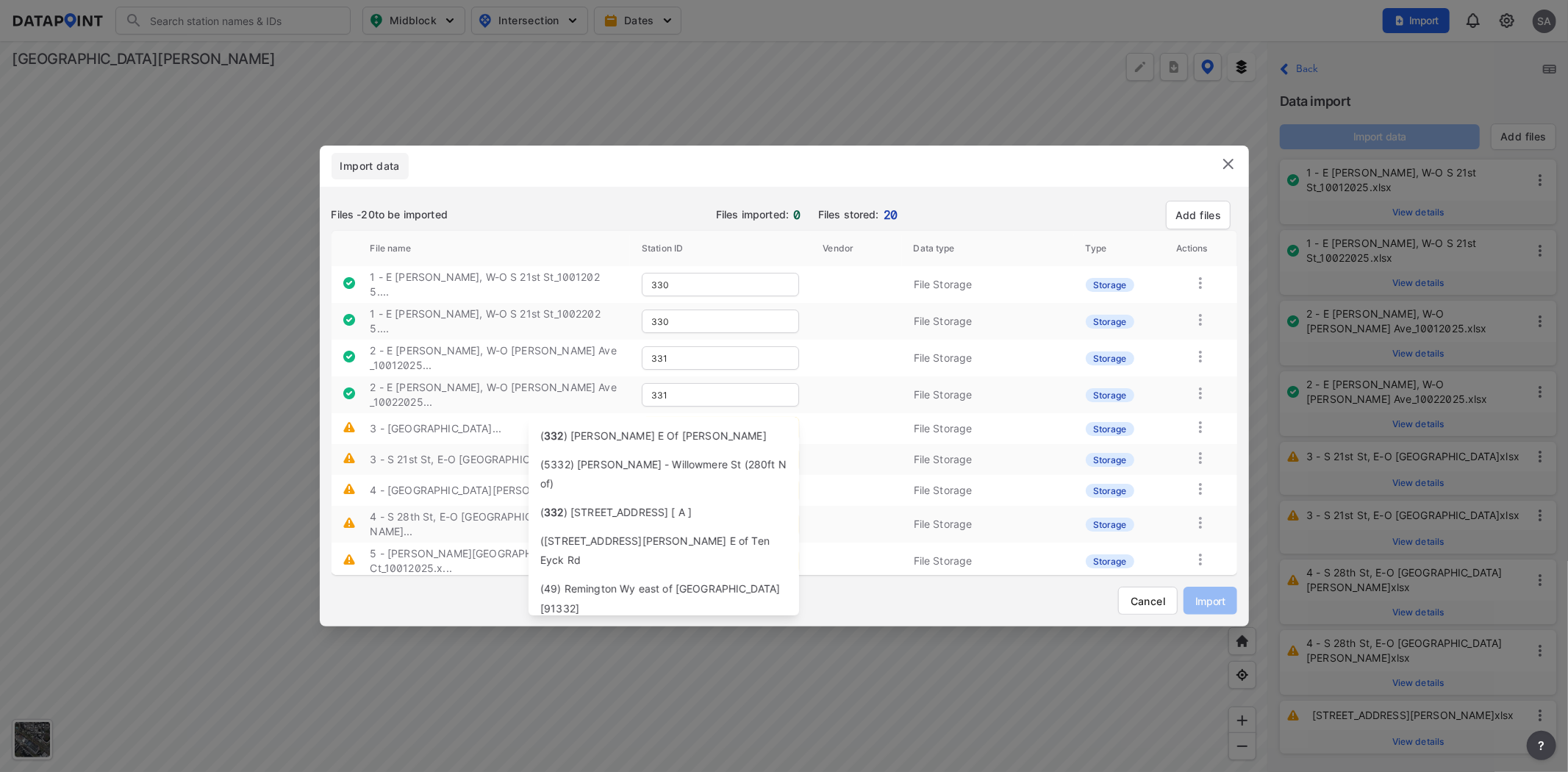
click at [659, 631] on span ") S 21St St N of E San Antonio St" at bounding box center [661, 637] width 193 height 12
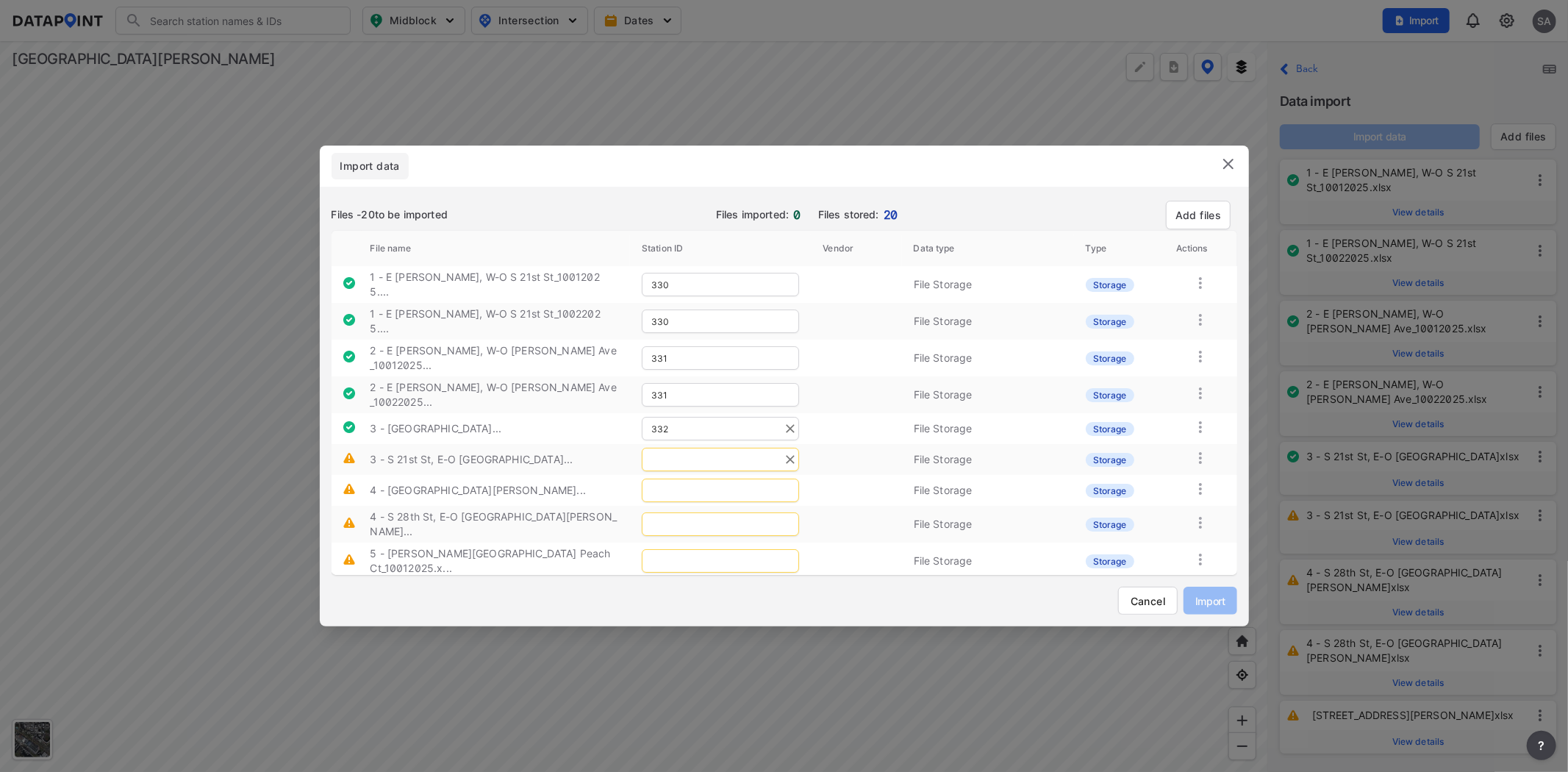
type input "332"
click at [693, 447] on input "text" at bounding box center [721, 459] width 157 height 24
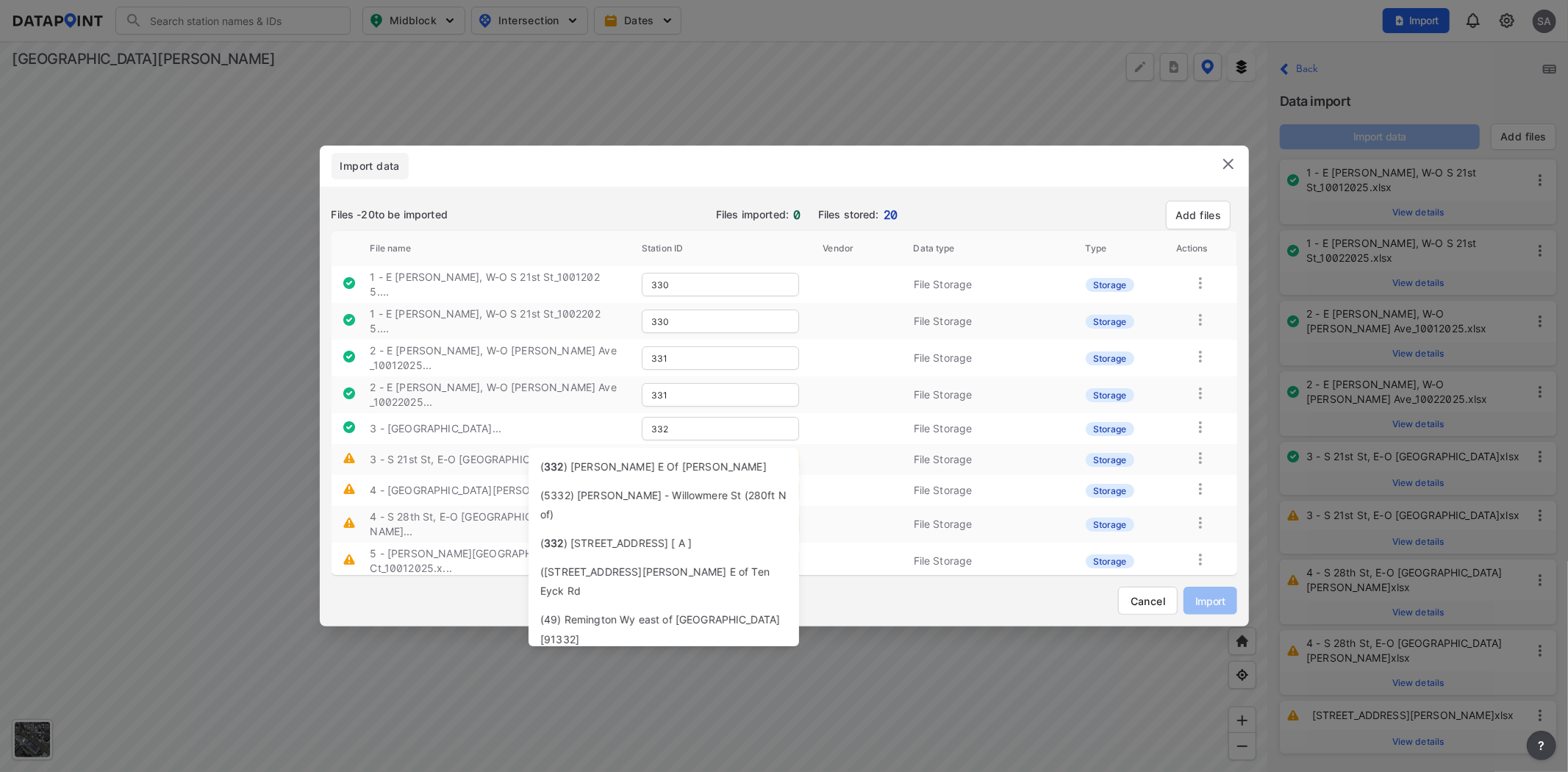
click at [615, 661] on span ") S 21St St N of E San Antonio St" at bounding box center [661, 668] width 193 height 12
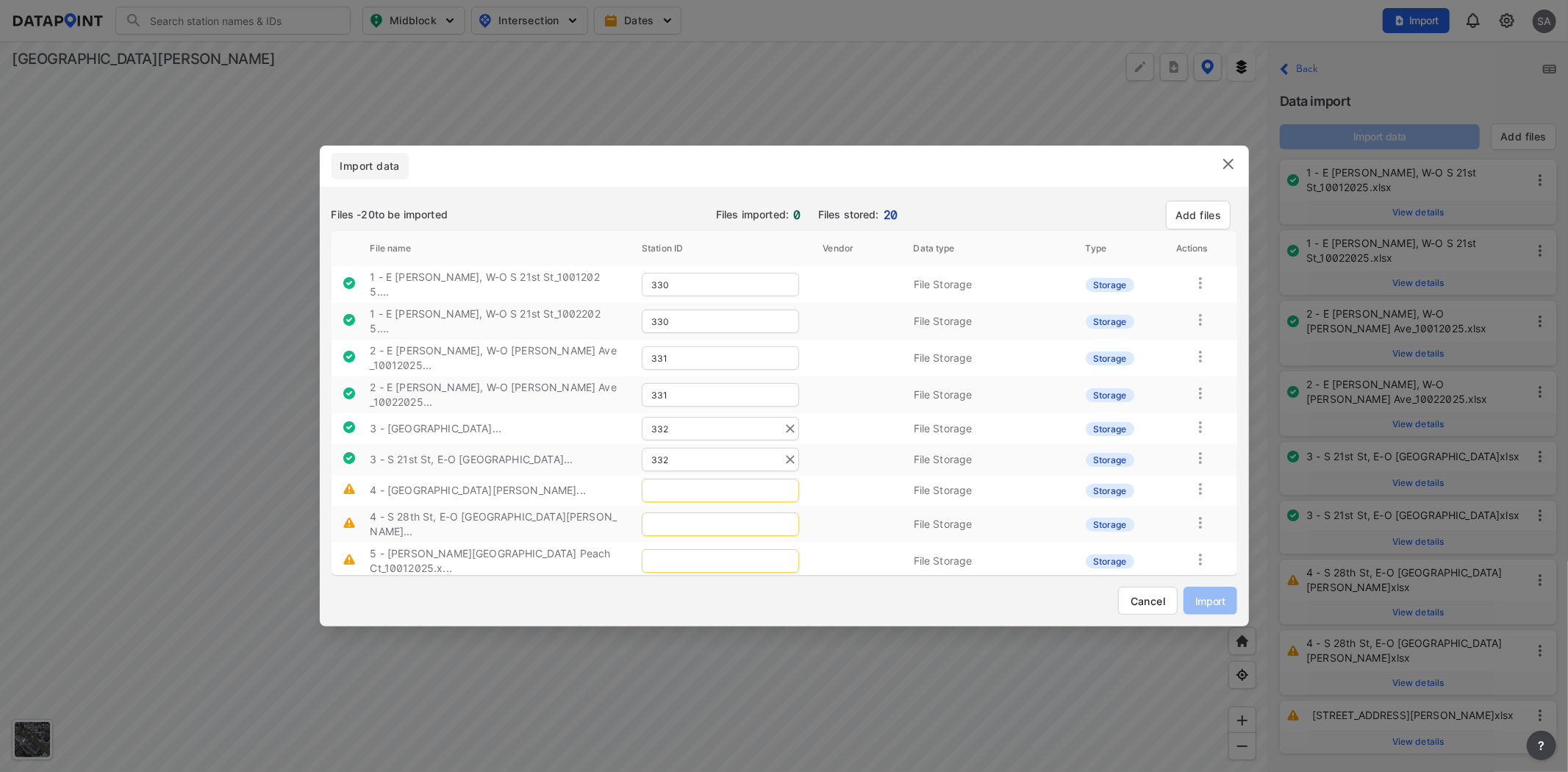
type input "332"
click at [685, 478] on input "text" at bounding box center [721, 490] width 157 height 24
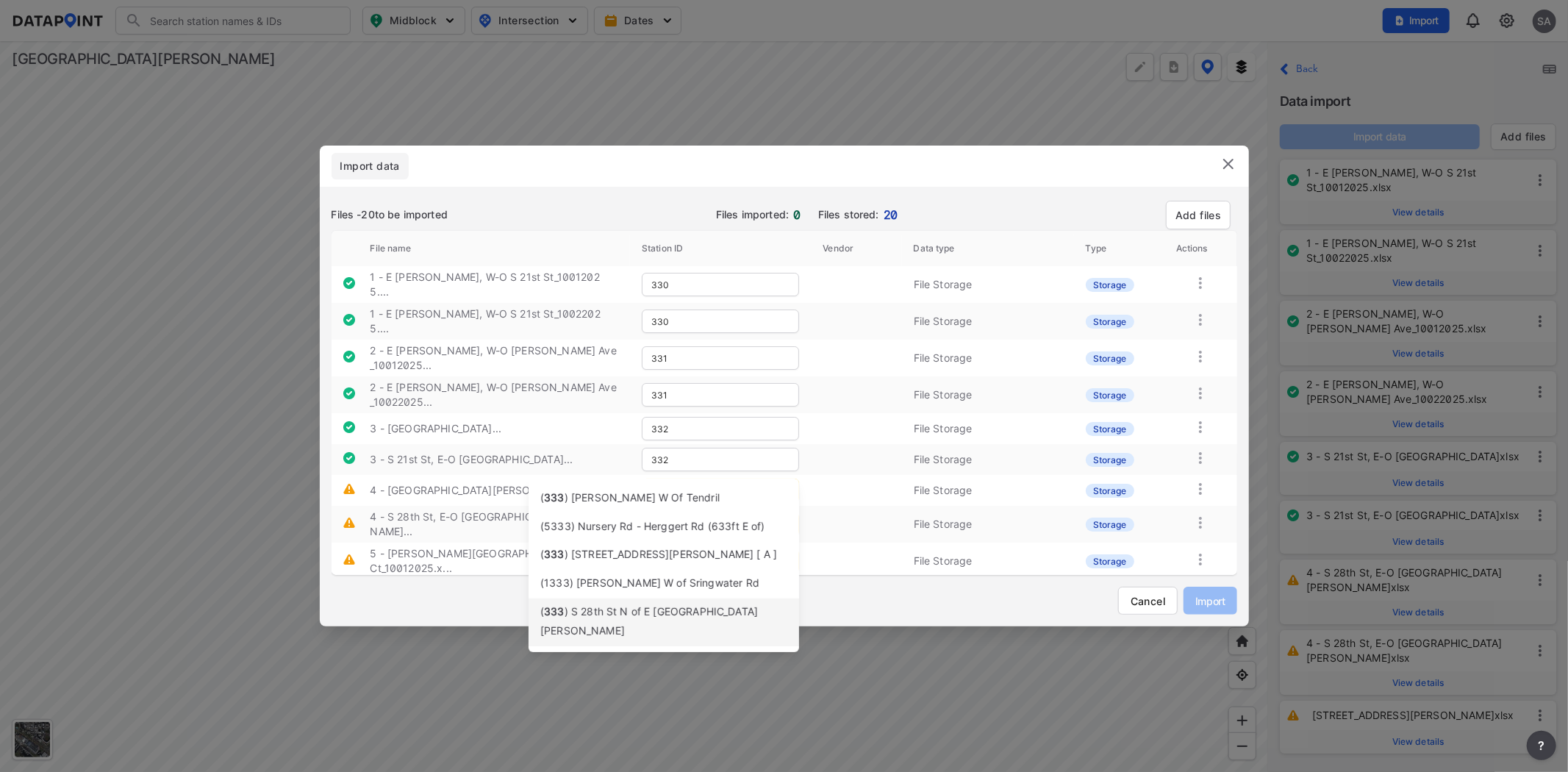
click at [673, 614] on span ") S 28th St N of E San Fernando St" at bounding box center [649, 621] width 218 height 33
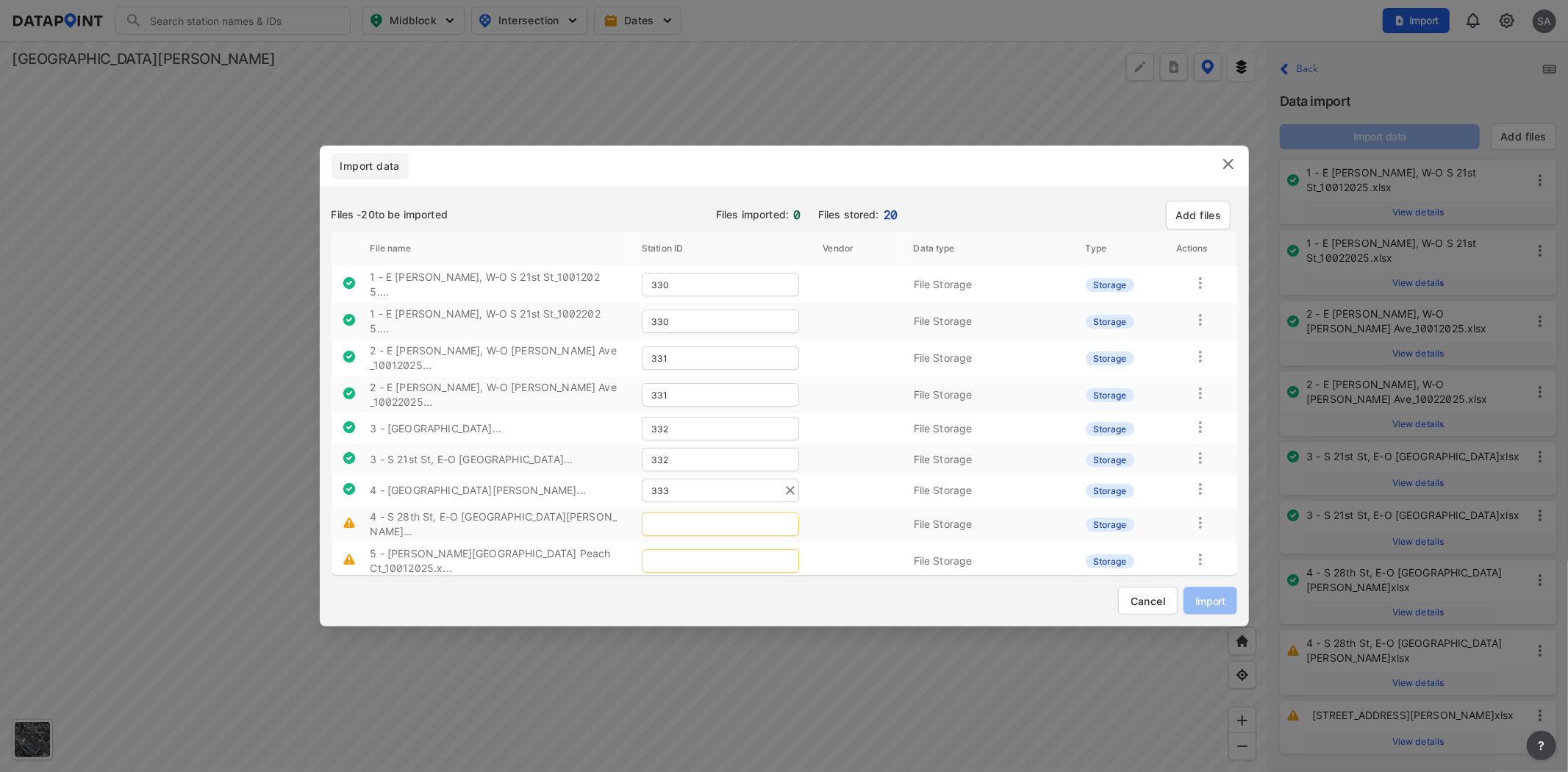
type input "333"
click at [702, 512] on input "text" at bounding box center [721, 524] width 157 height 24
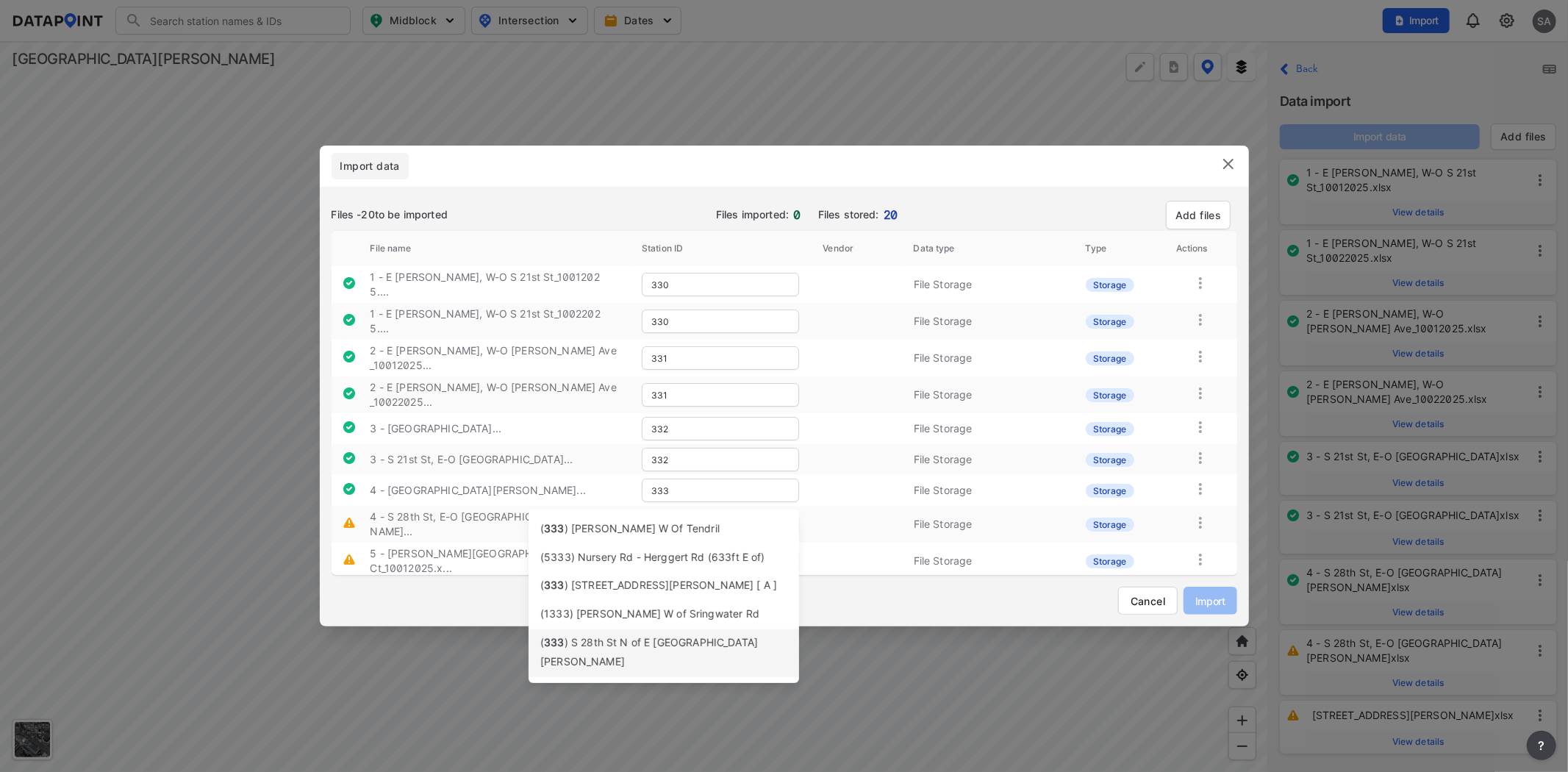
click at [689, 646] on span ") S 28th St N of E San Fernando St" at bounding box center [649, 652] width 218 height 33
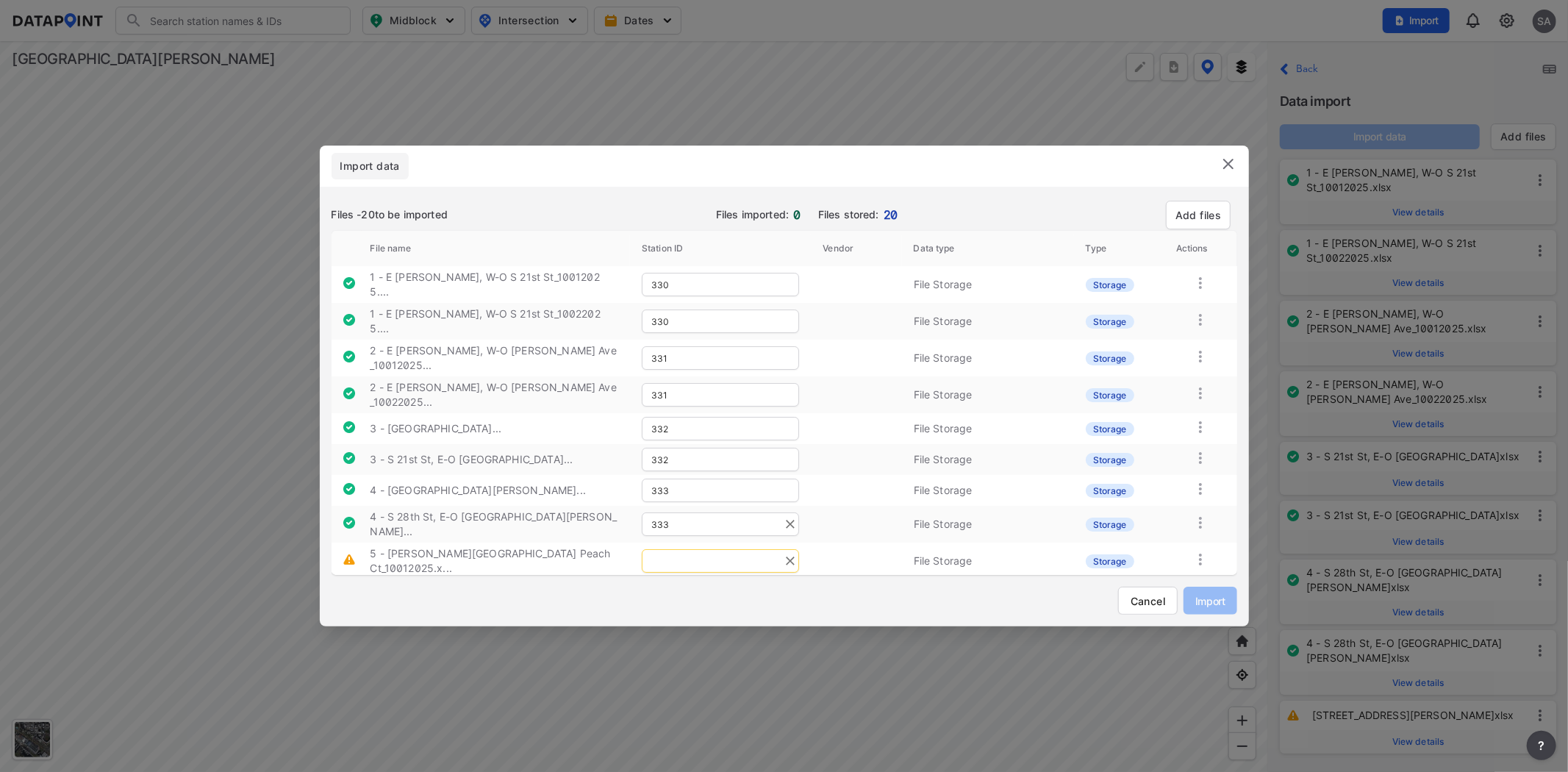
type input "333"
click at [699, 549] on input "text" at bounding box center [721, 561] width 157 height 24
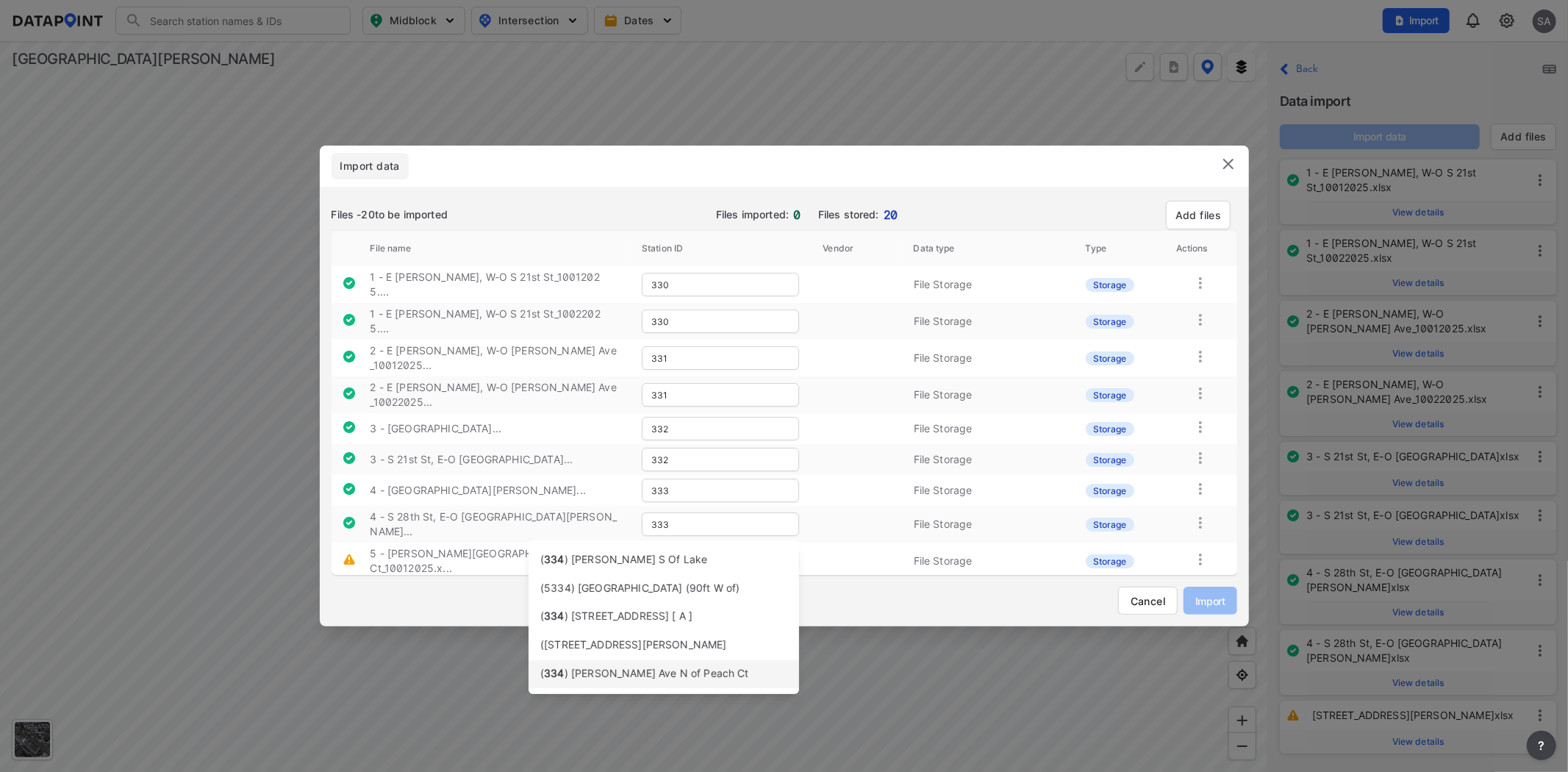
click at [662, 677] on span ") Bonita Ave N of Peach Ct" at bounding box center [656, 673] width 185 height 12
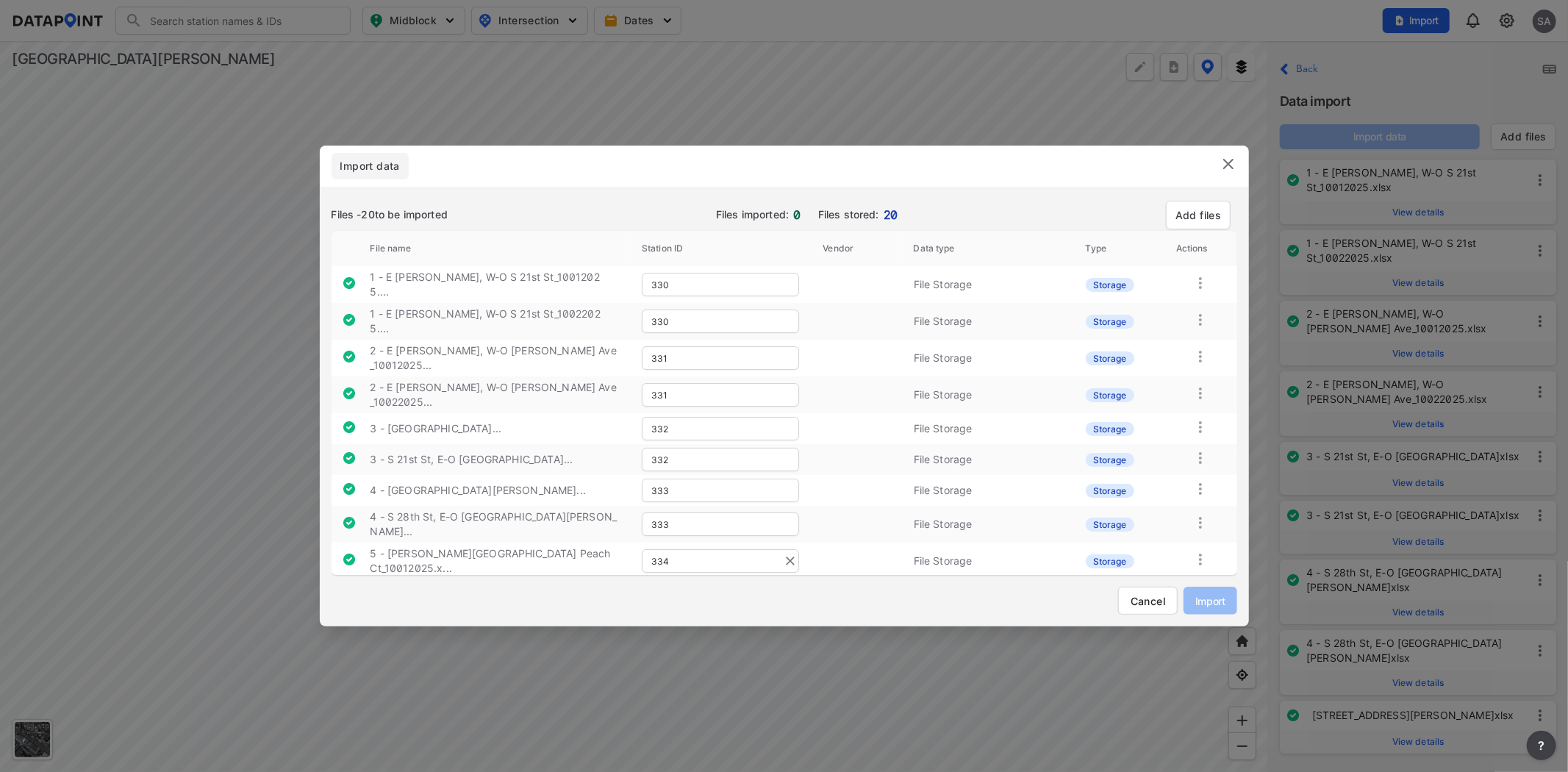
type input "334"
click at [700, 582] on td at bounding box center [720, 597] width 180 height 31
click at [704, 585] on input "text" at bounding box center [721, 597] width 157 height 24
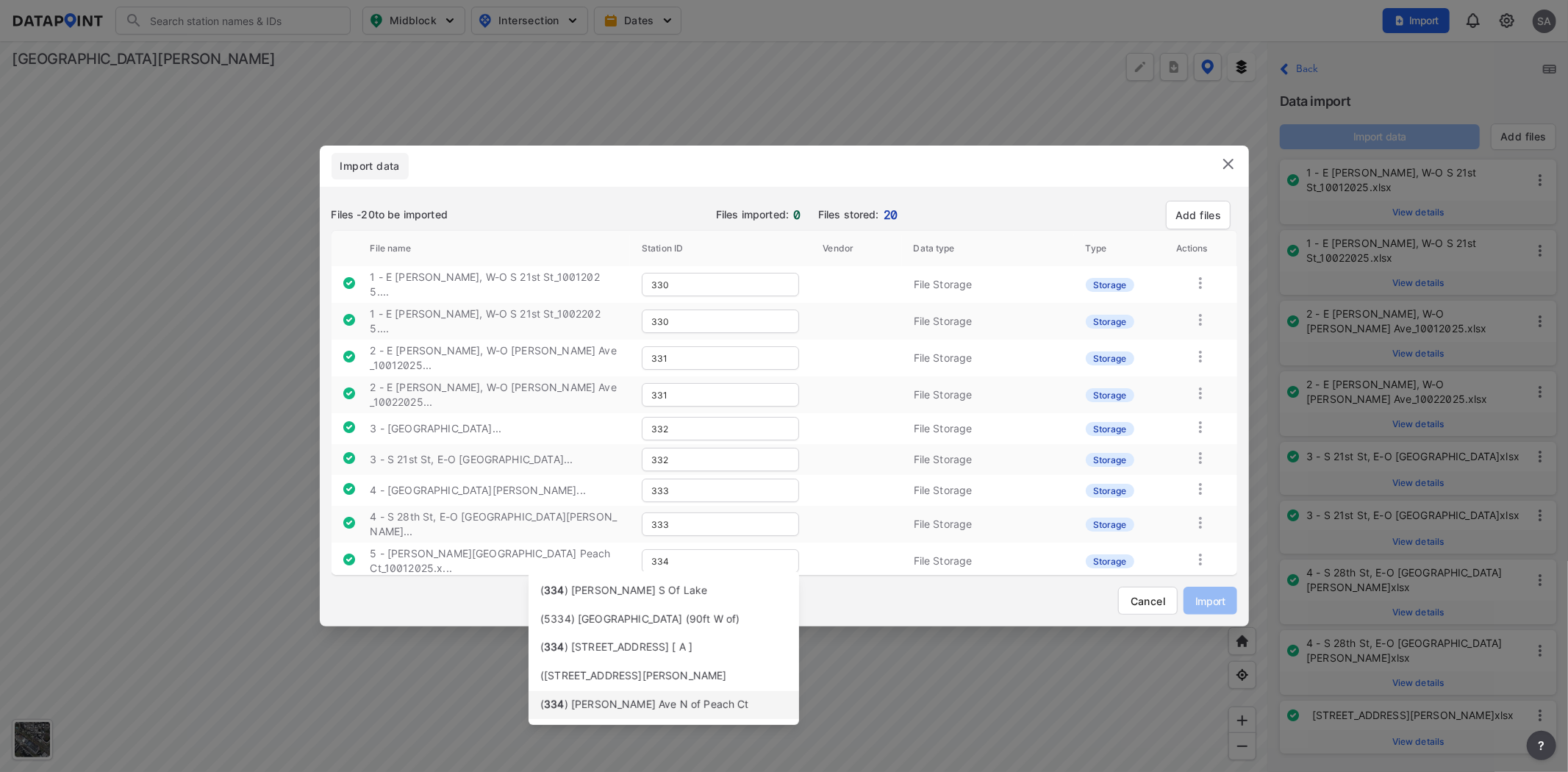
click at [669, 701] on span ") Bonita Ave N of Peach Ct" at bounding box center [656, 704] width 185 height 12
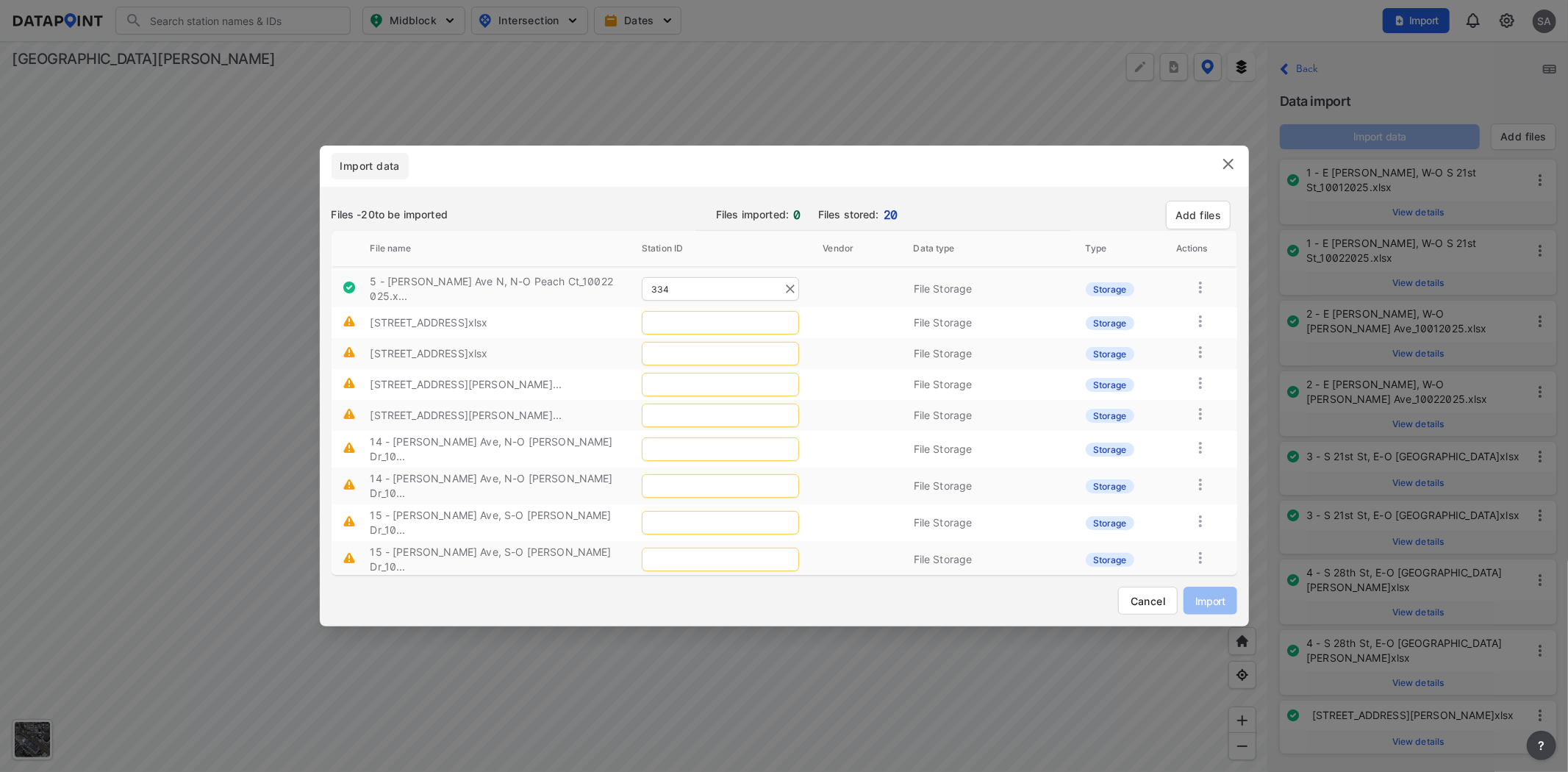
scroll to position [37, 0]
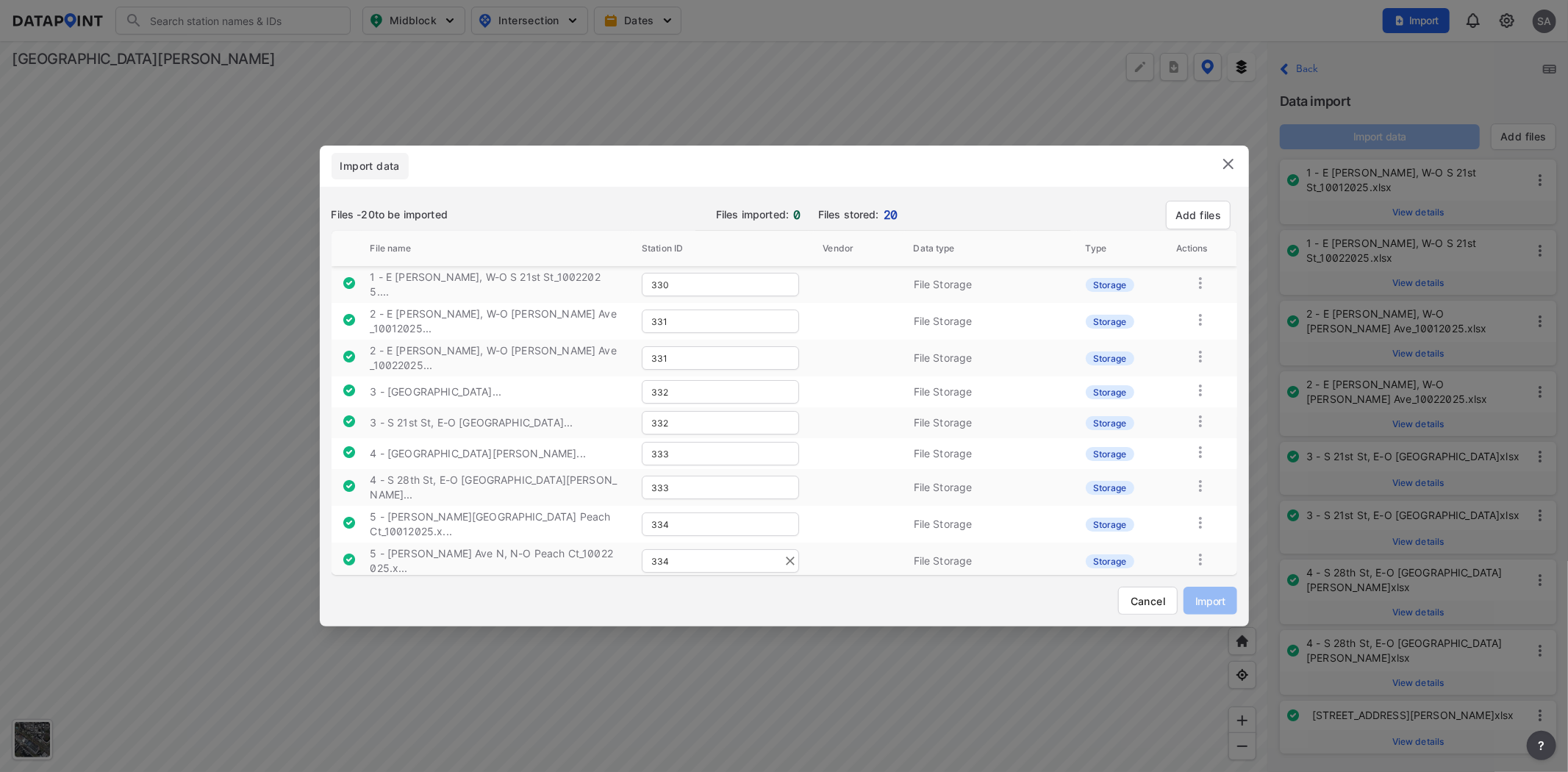
type input "334"
click at [682, 583] on input "text" at bounding box center [721, 594] width 157 height 24
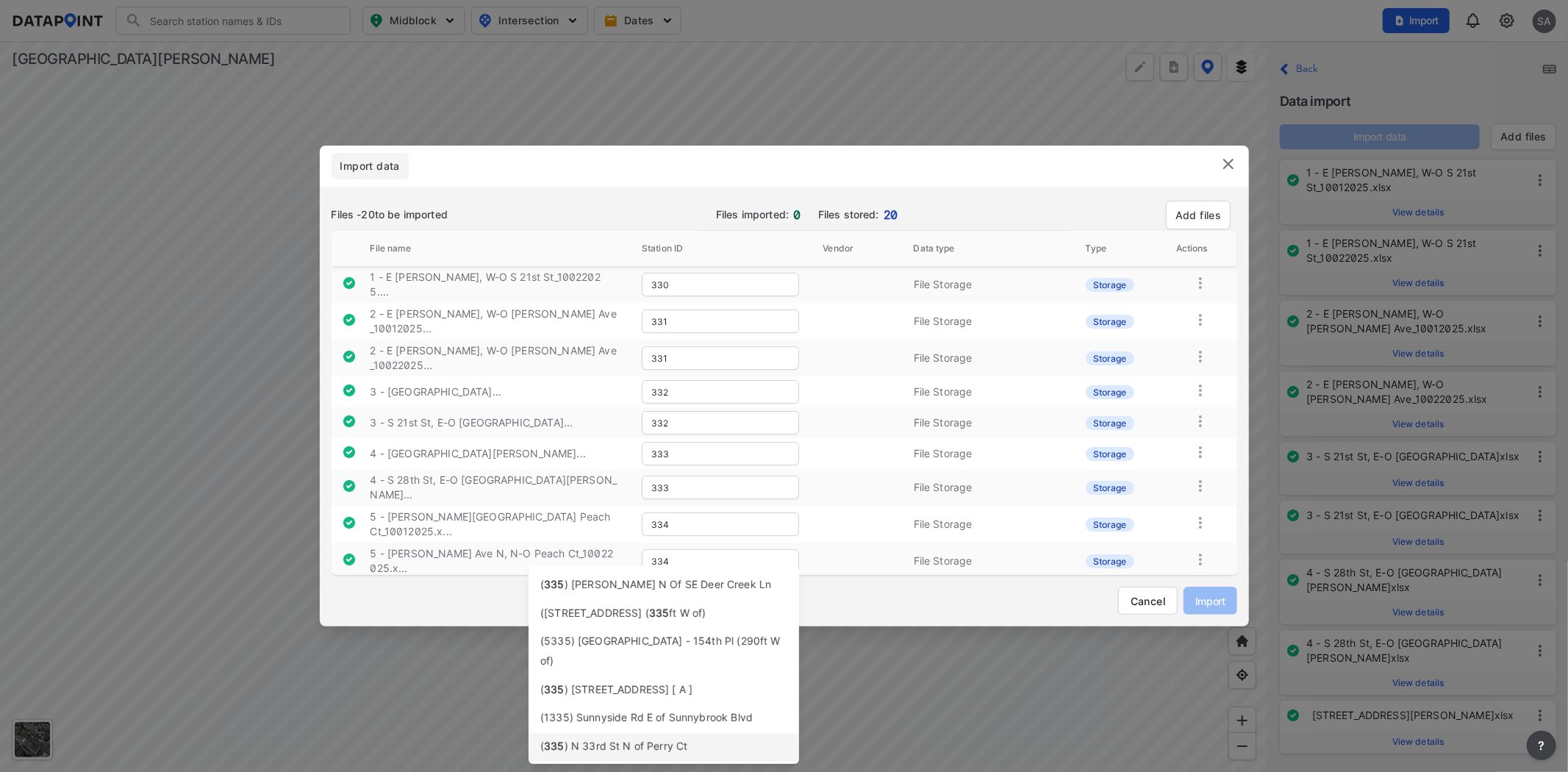
click at [625, 739] on span ") N 33rd St N of Perry Ct" at bounding box center [626, 745] width 124 height 12
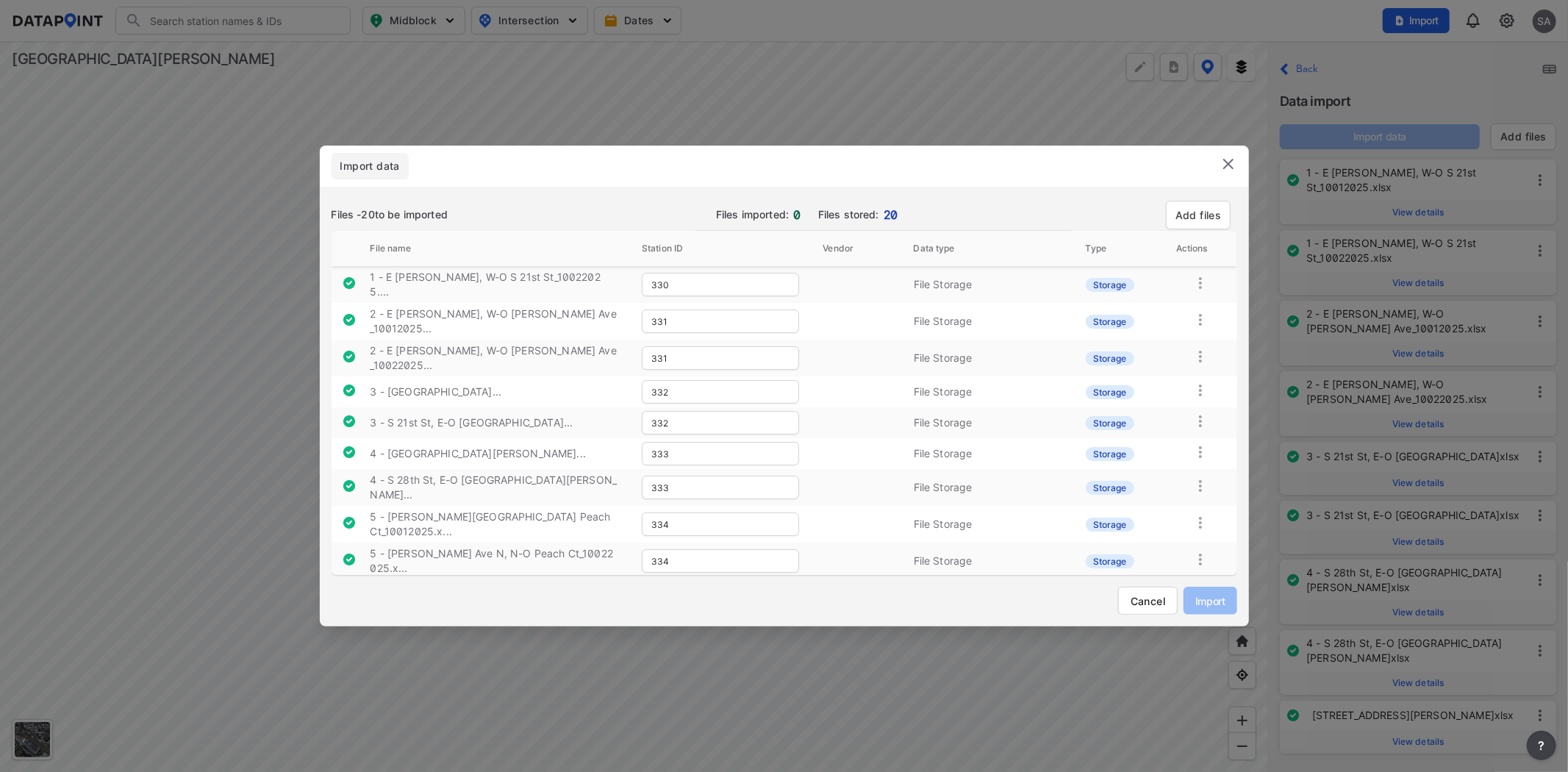
type input "335"
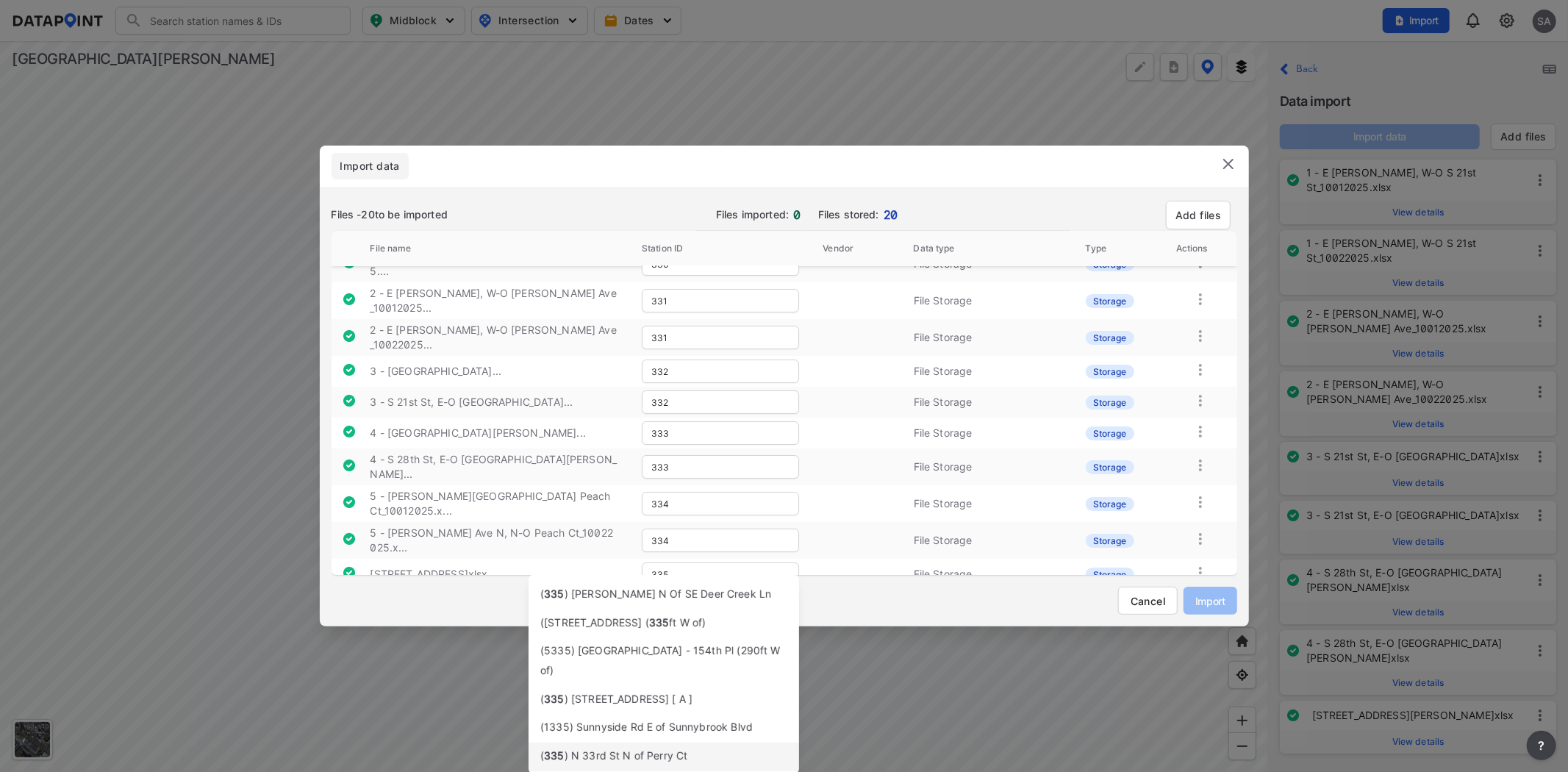
click at [657, 749] on span ") N 33rd St N of Perry Ct" at bounding box center [626, 755] width 124 height 12
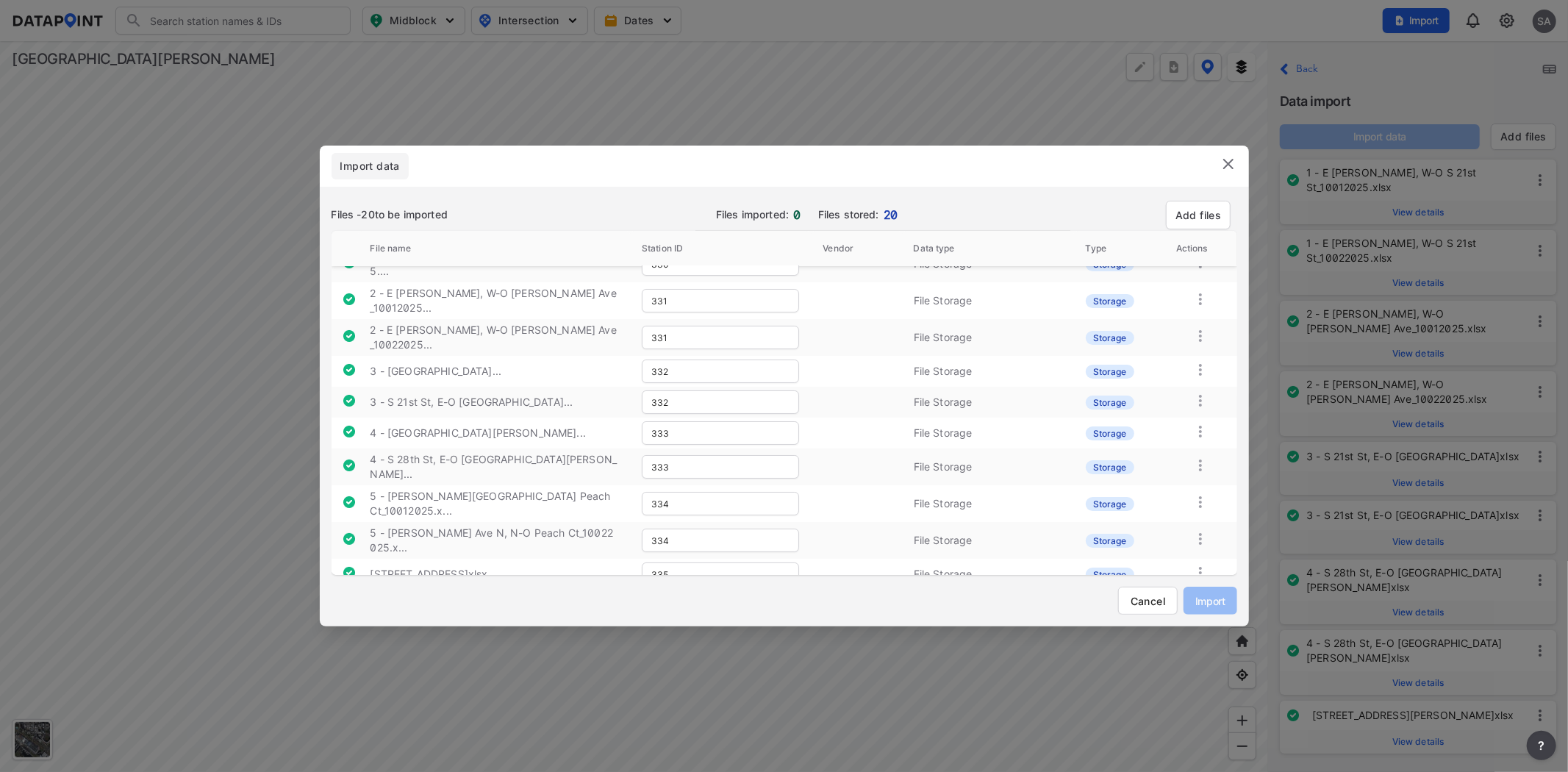
type input "335"
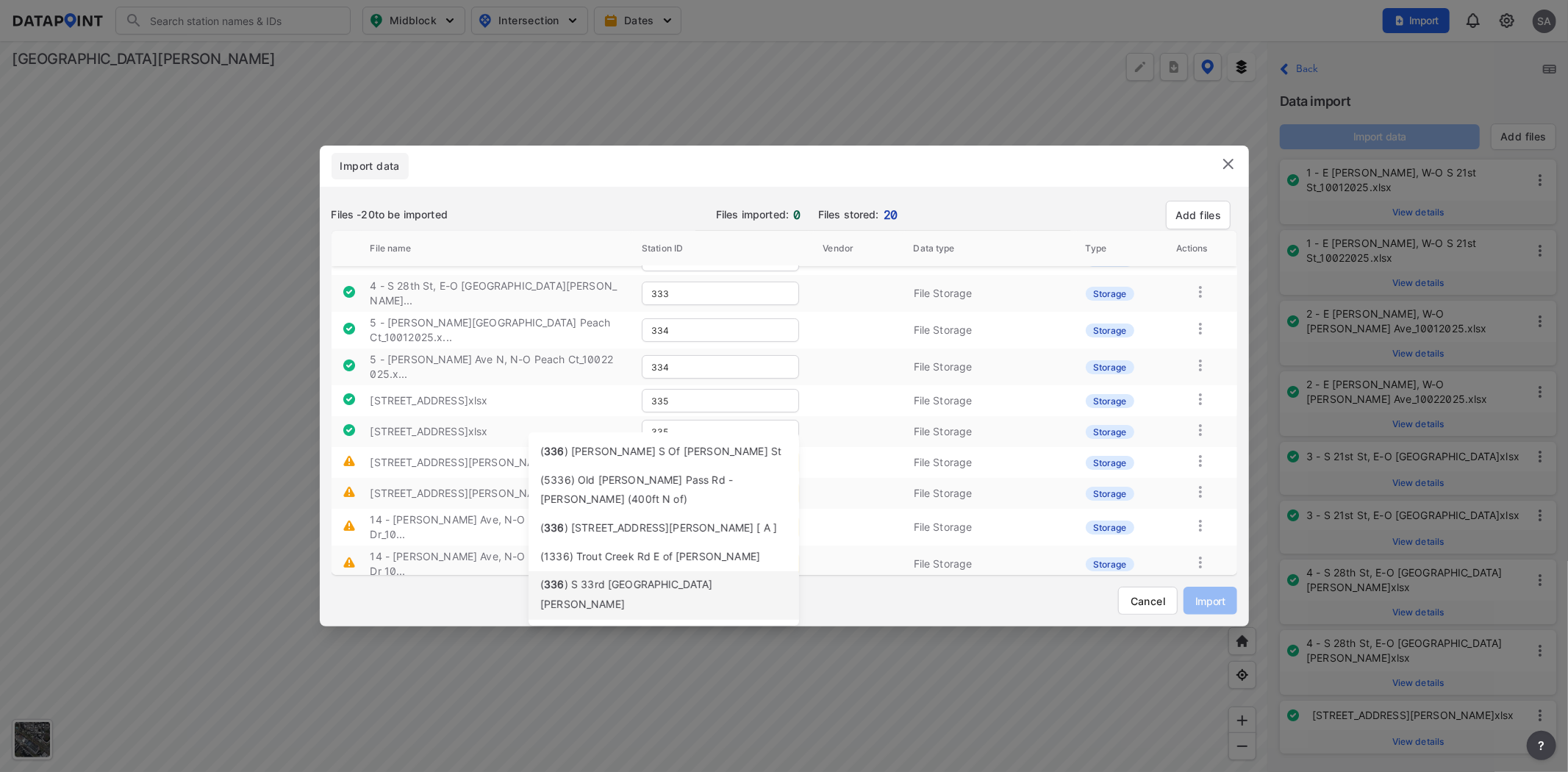
click at [642, 588] on span ") S 33rd St N of E San Fernando St" at bounding box center [626, 593] width 172 height 33
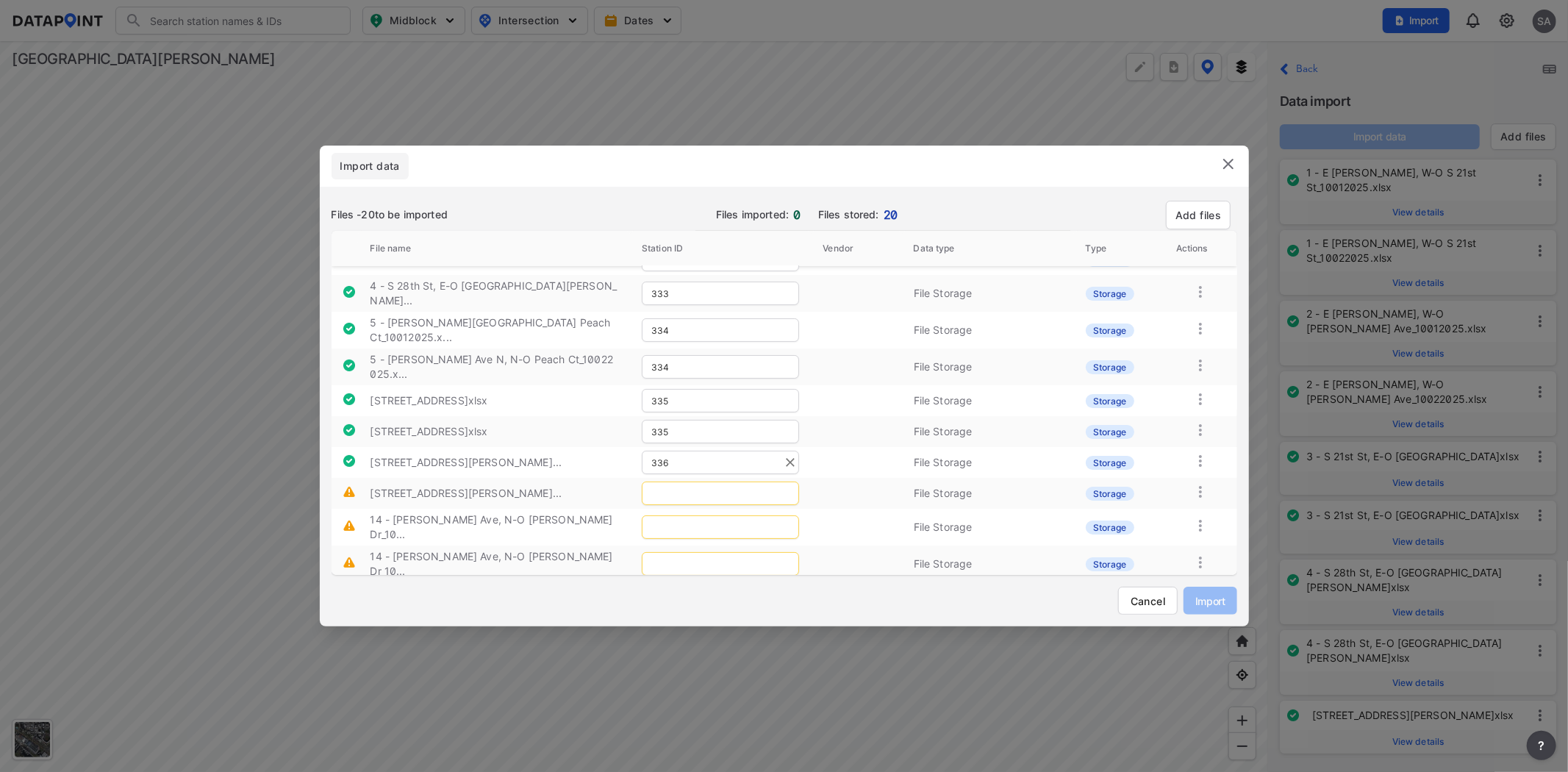
type input "336"
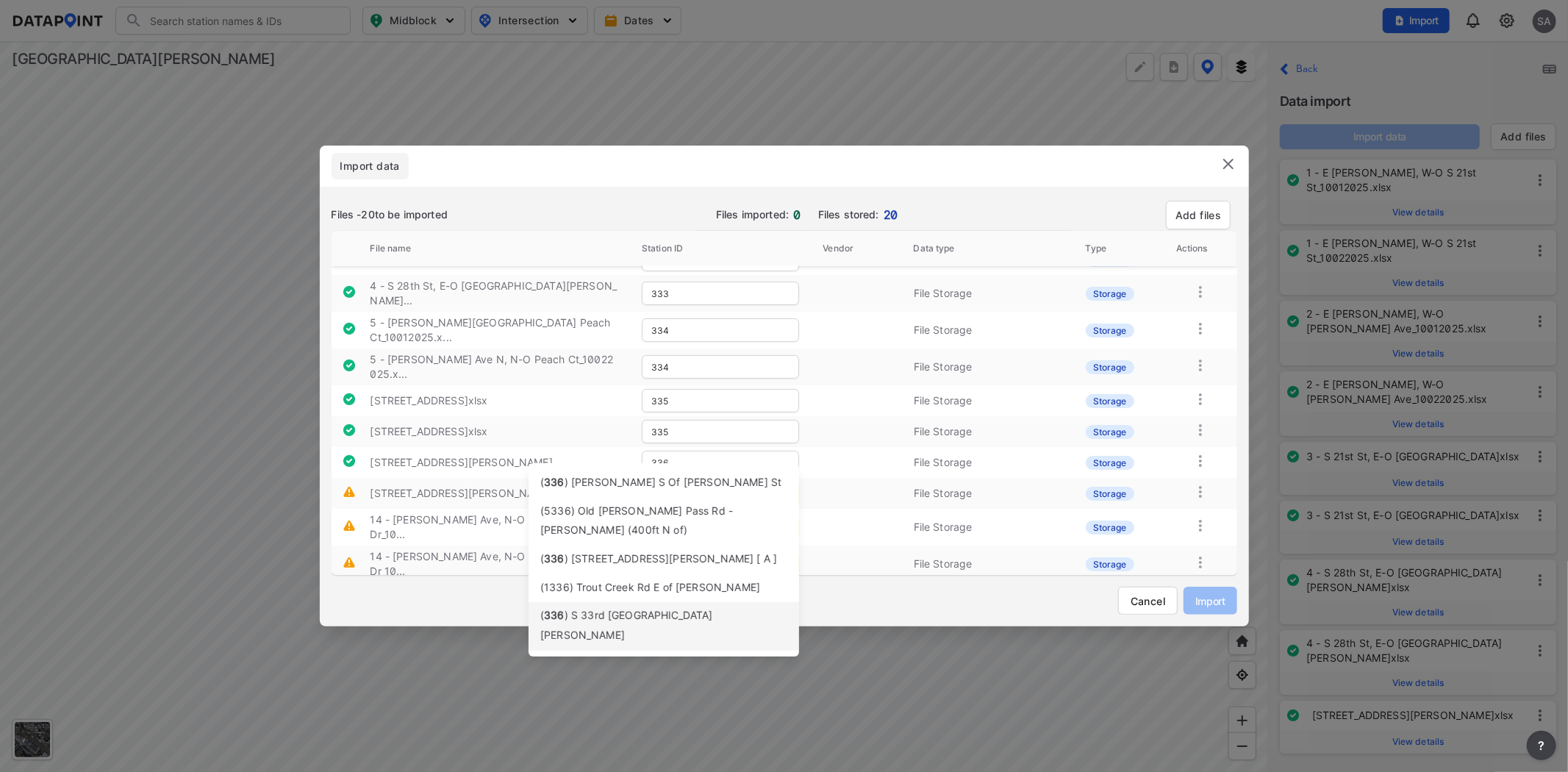
click at [639, 616] on span ") S 33rd St N of E San Fernando St" at bounding box center [626, 624] width 172 height 33
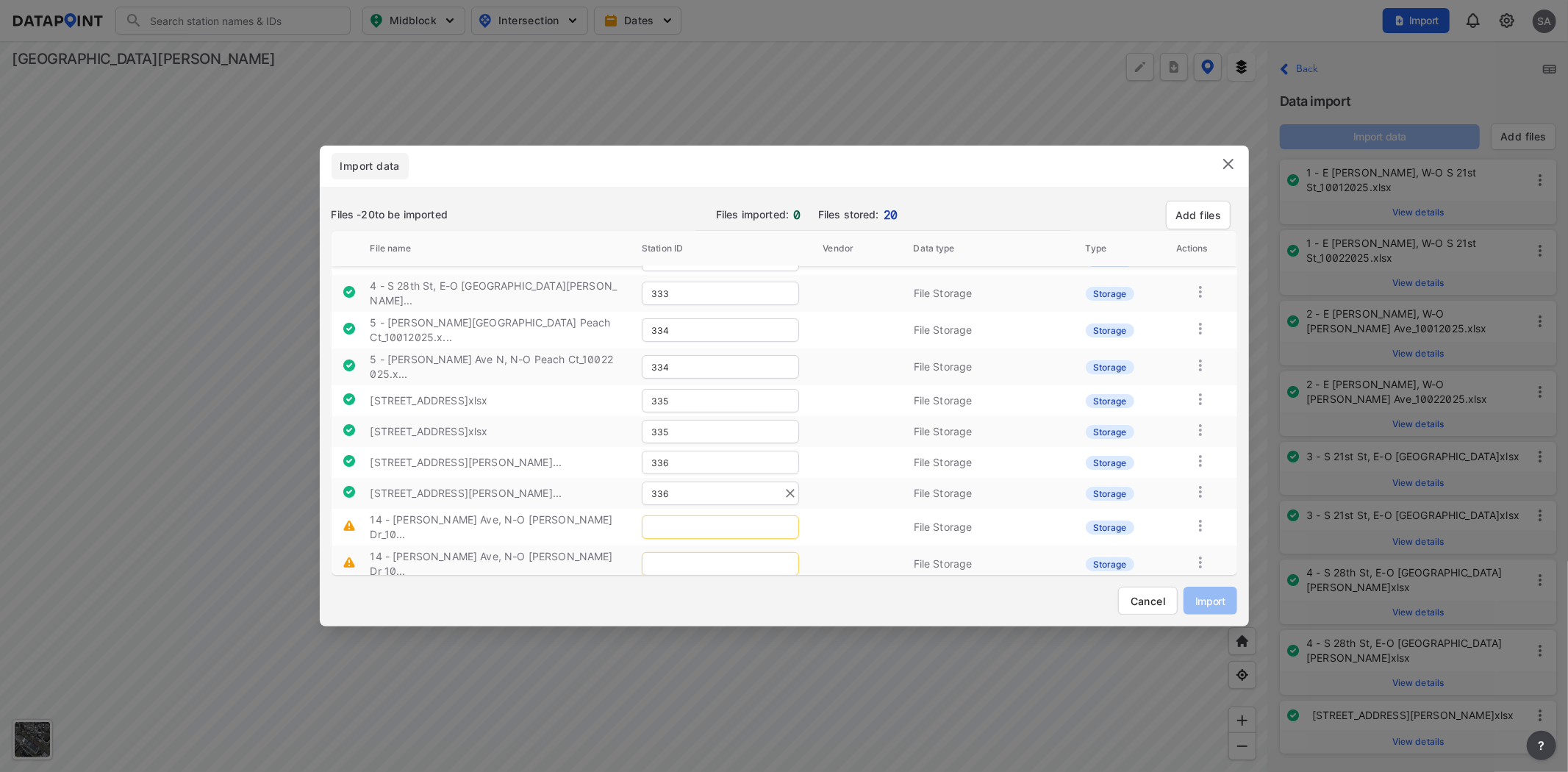
type input "336"
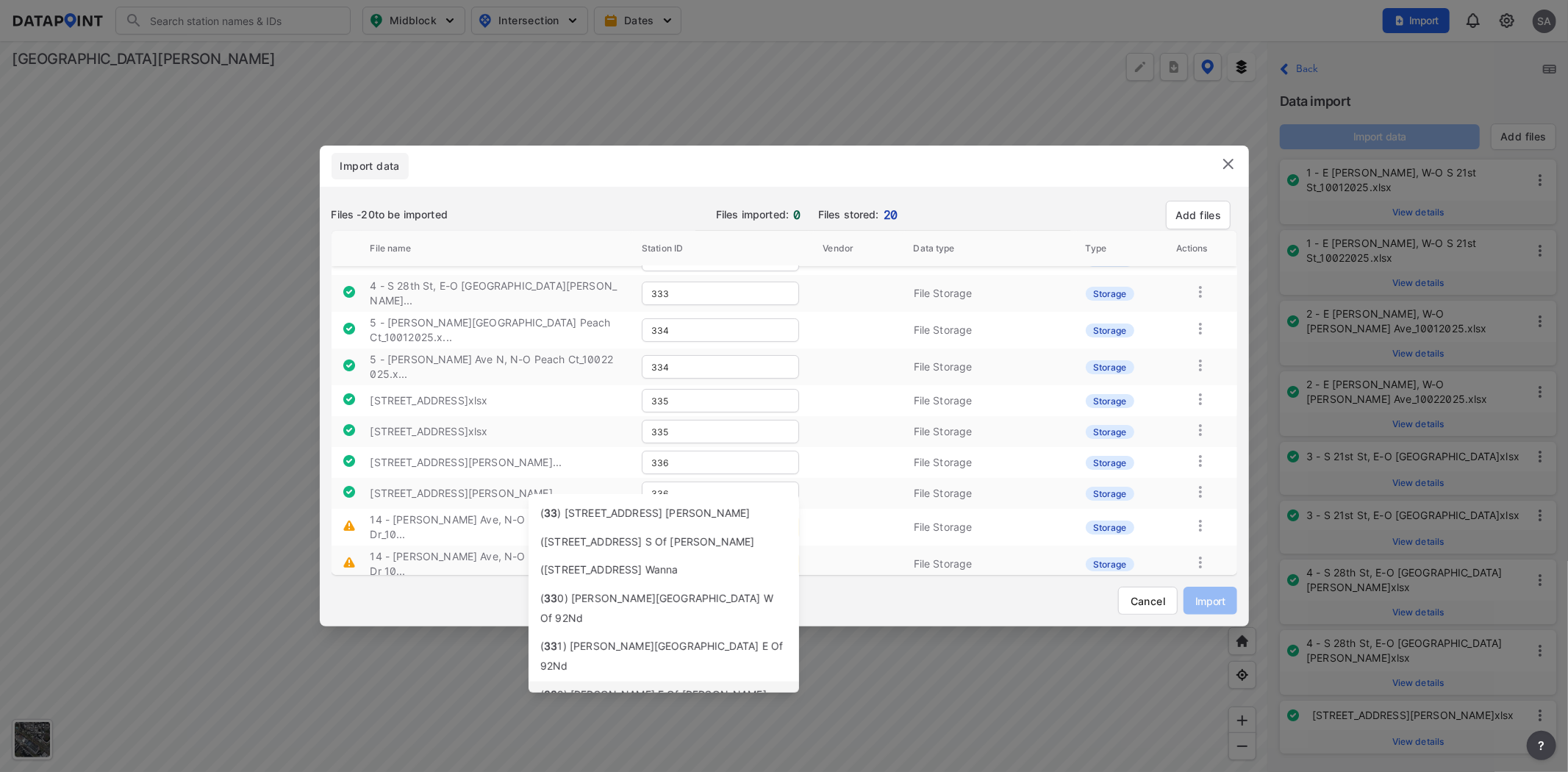
type input "3"
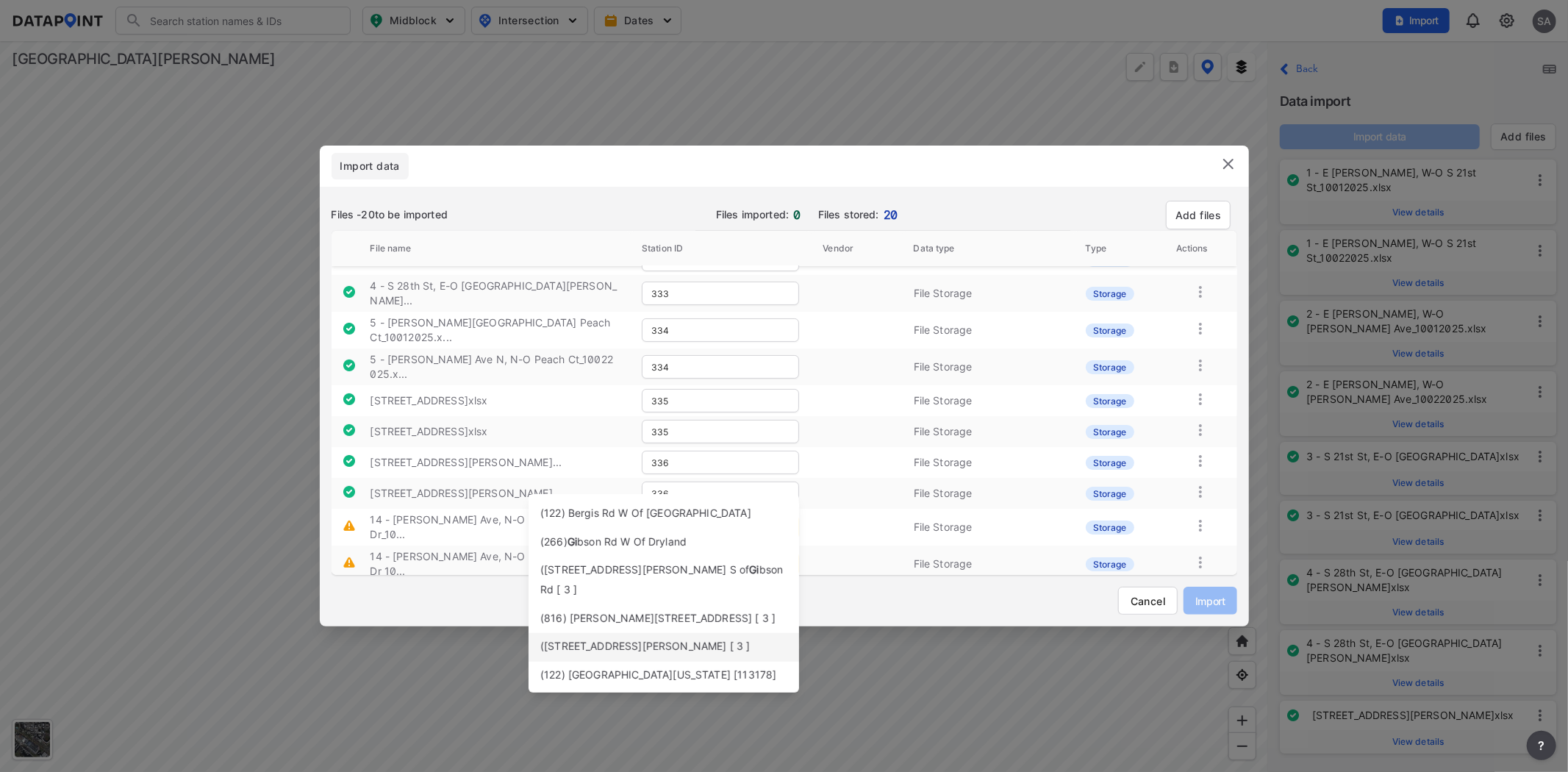
type input "g"
click at [692, 604] on span "Ave N of Alexian Dr" at bounding box center [659, 619] width 237 height 33
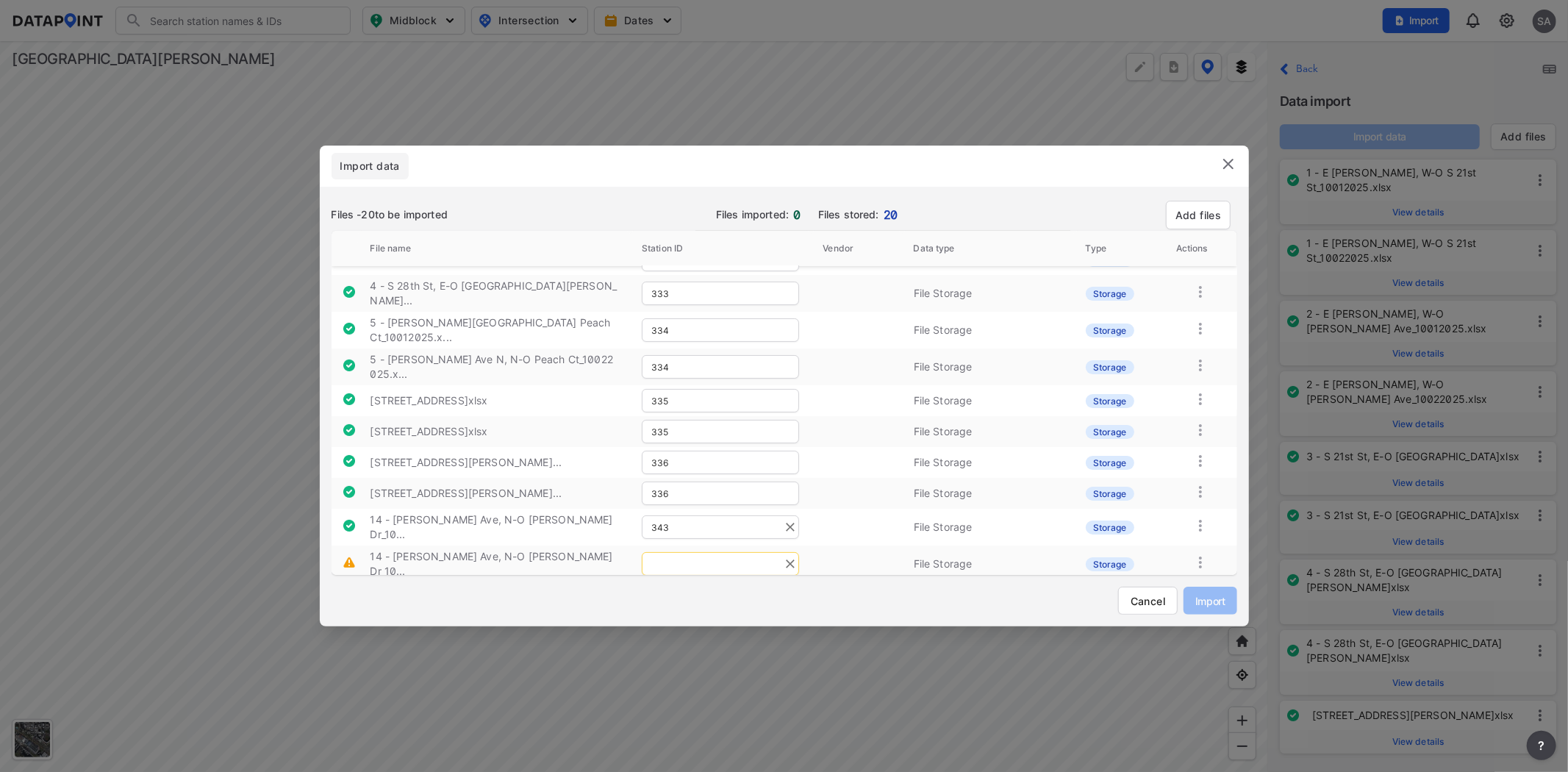
type input "343"
drag, startPoint x: 687, startPoint y: 520, endPoint x: 1212, endPoint y: 334, distance: 557.0
click at [692, 552] on input "text" at bounding box center [721, 563] width 157 height 24
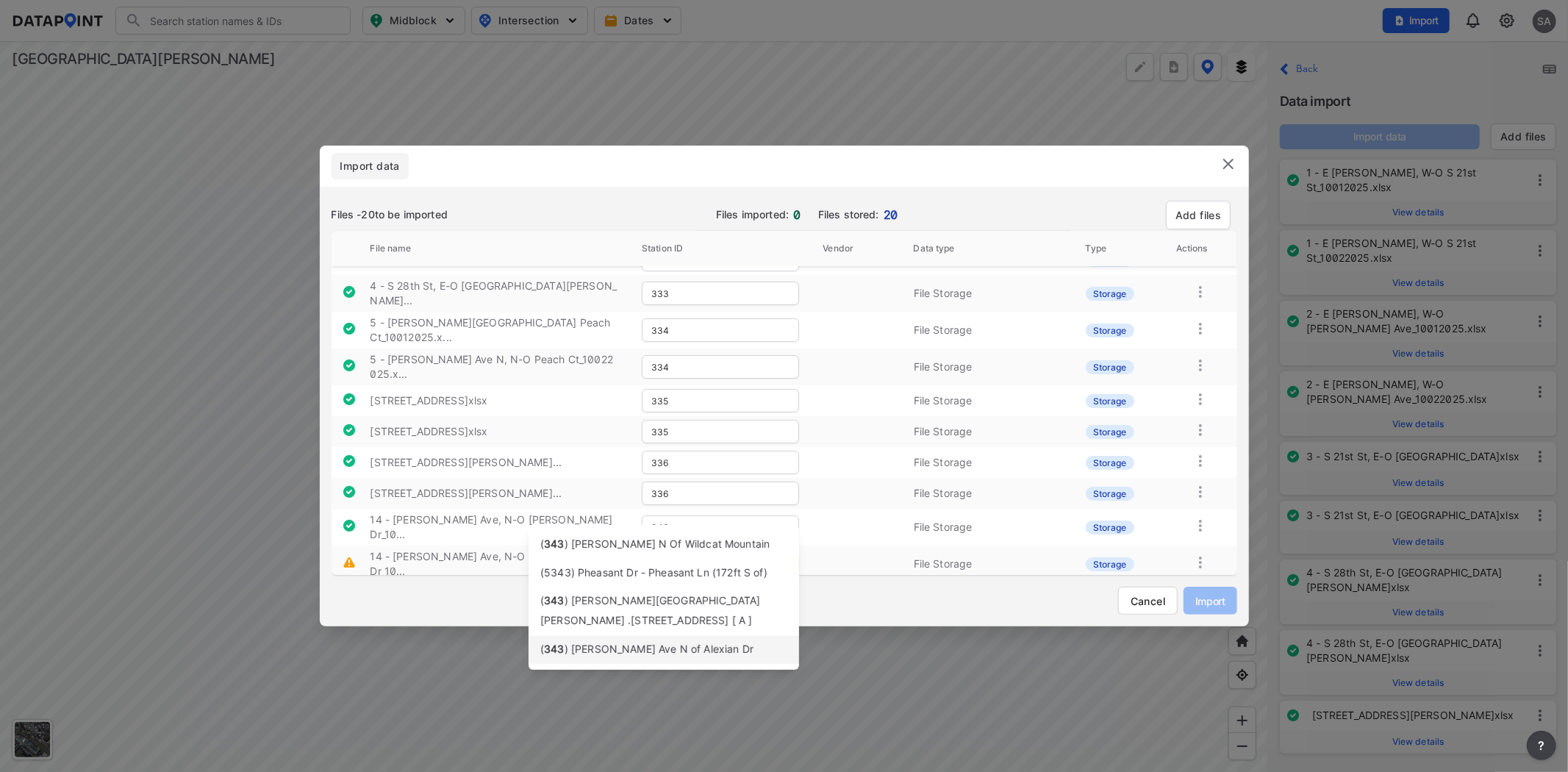
click at [662, 642] on span ") Jose Figueres Ave N of Alexian Dr" at bounding box center [659, 648] width 189 height 12
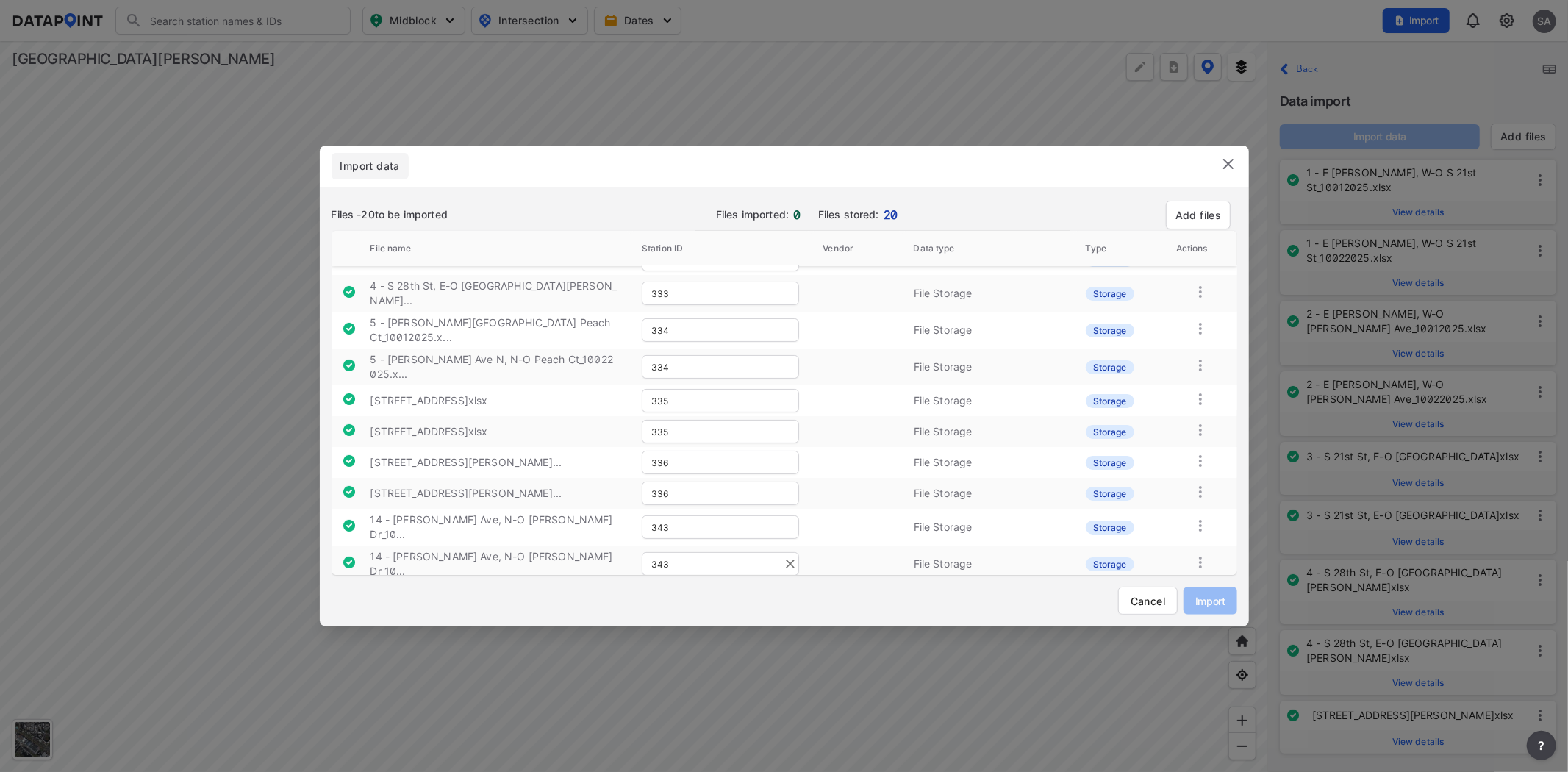
type input "343"
click at [714, 589] on input "text" at bounding box center [721, 600] width 157 height 24
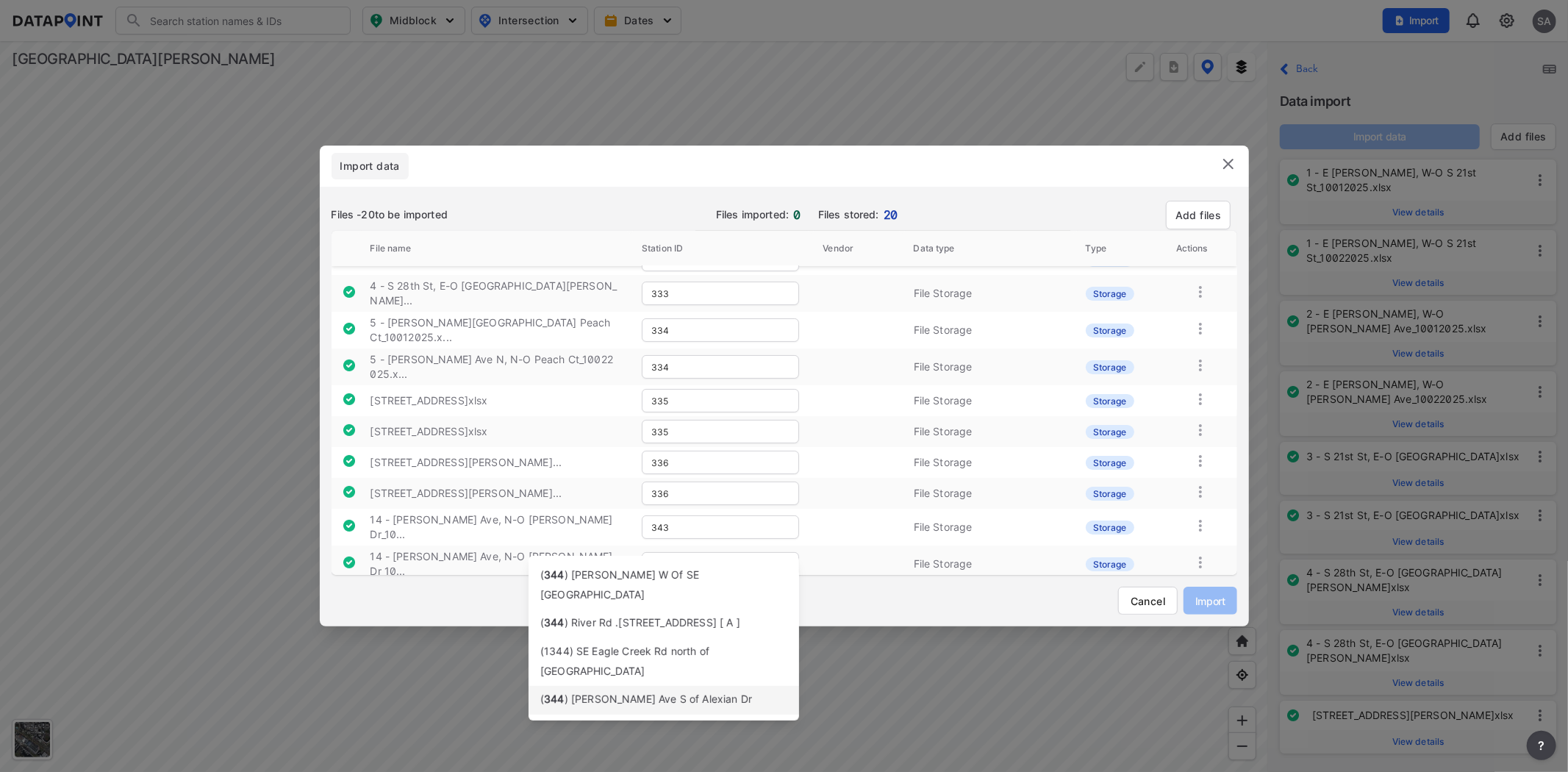
click at [664, 692] on span ") Jose Figueres Ave S of Alexian Dr" at bounding box center [658, 699] width 187 height 12
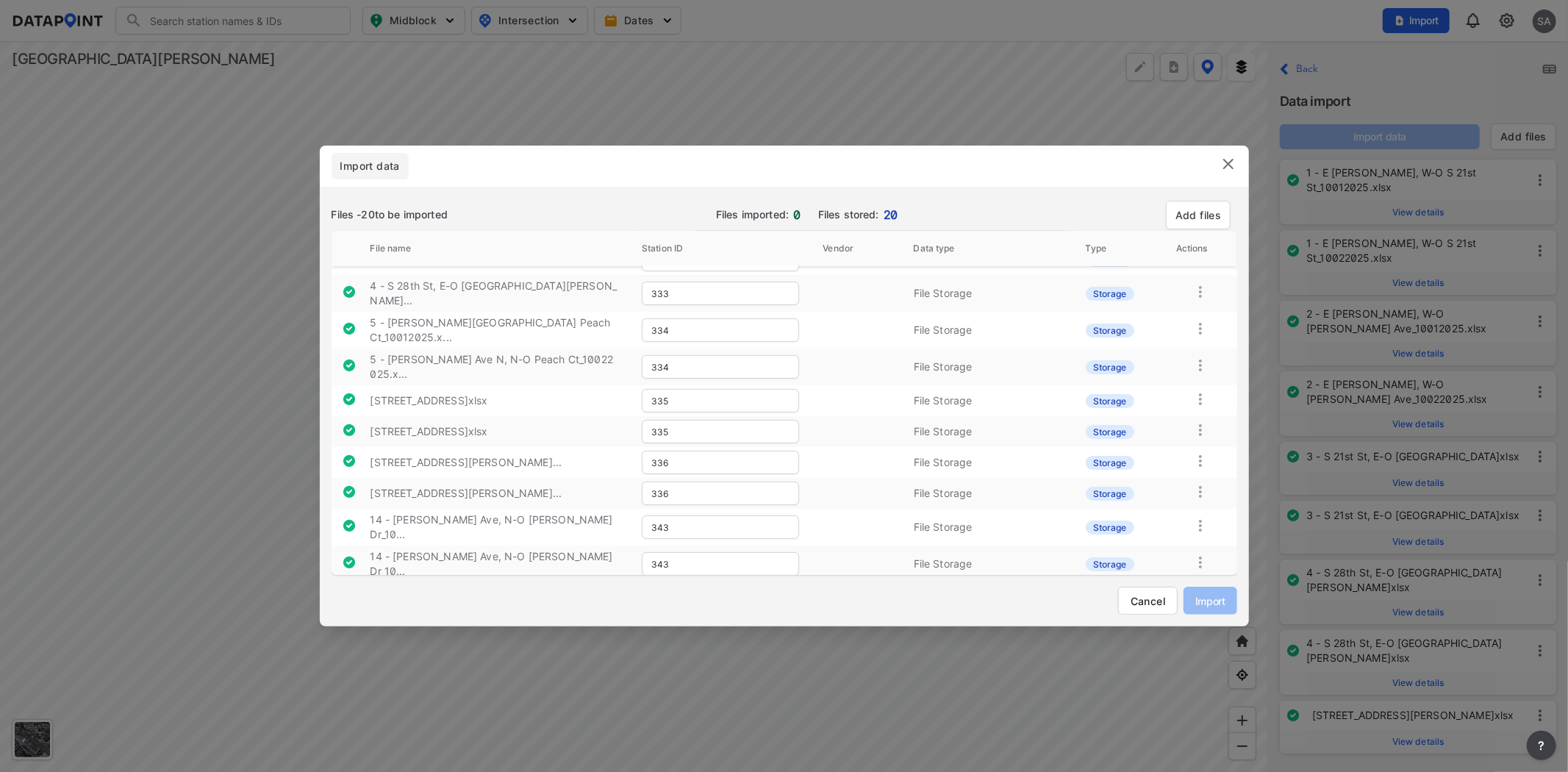
type input "344"
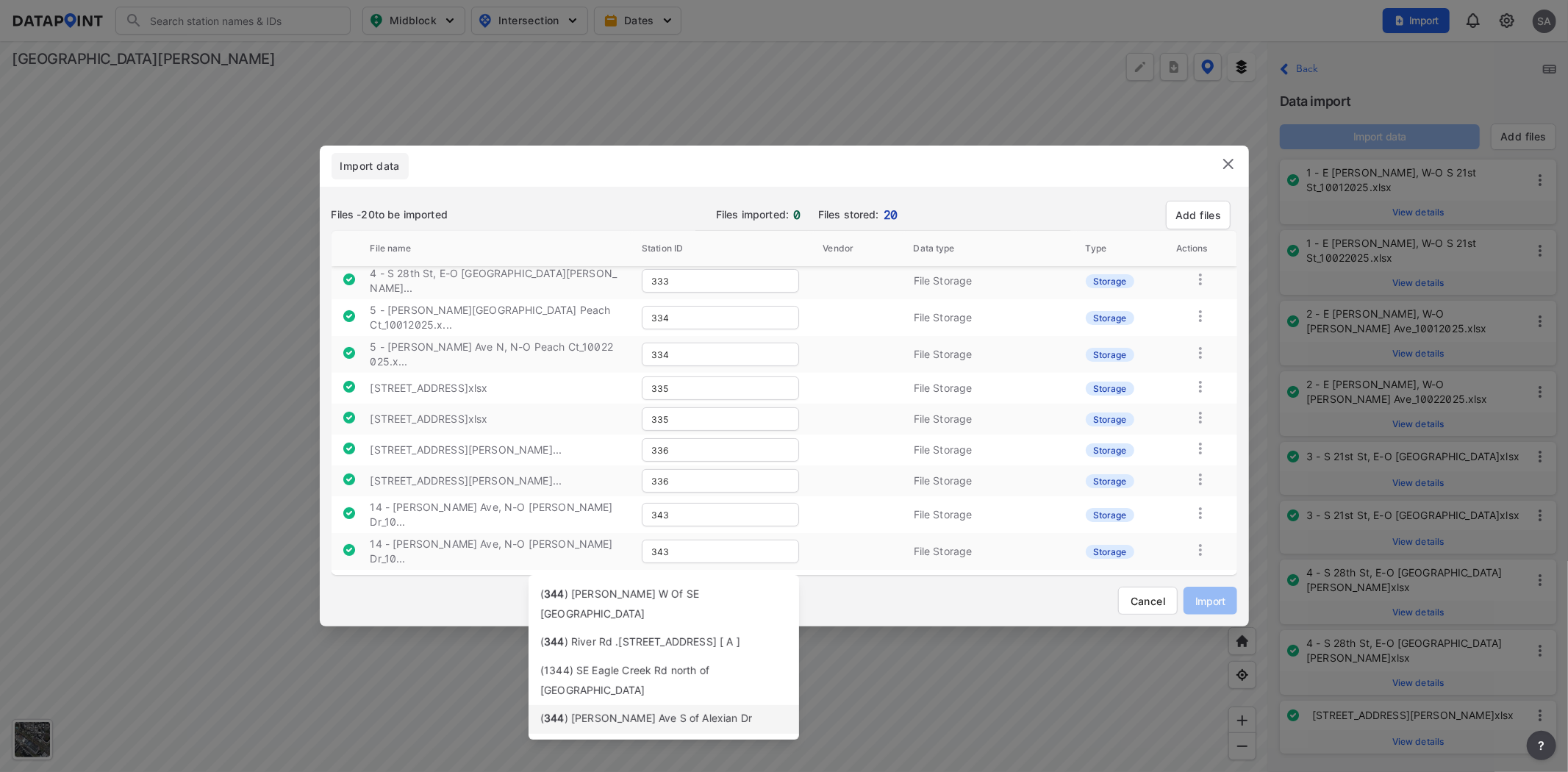
click at [669, 712] on span ") Jose Figueres Ave S of Alexian Dr" at bounding box center [658, 718] width 187 height 12
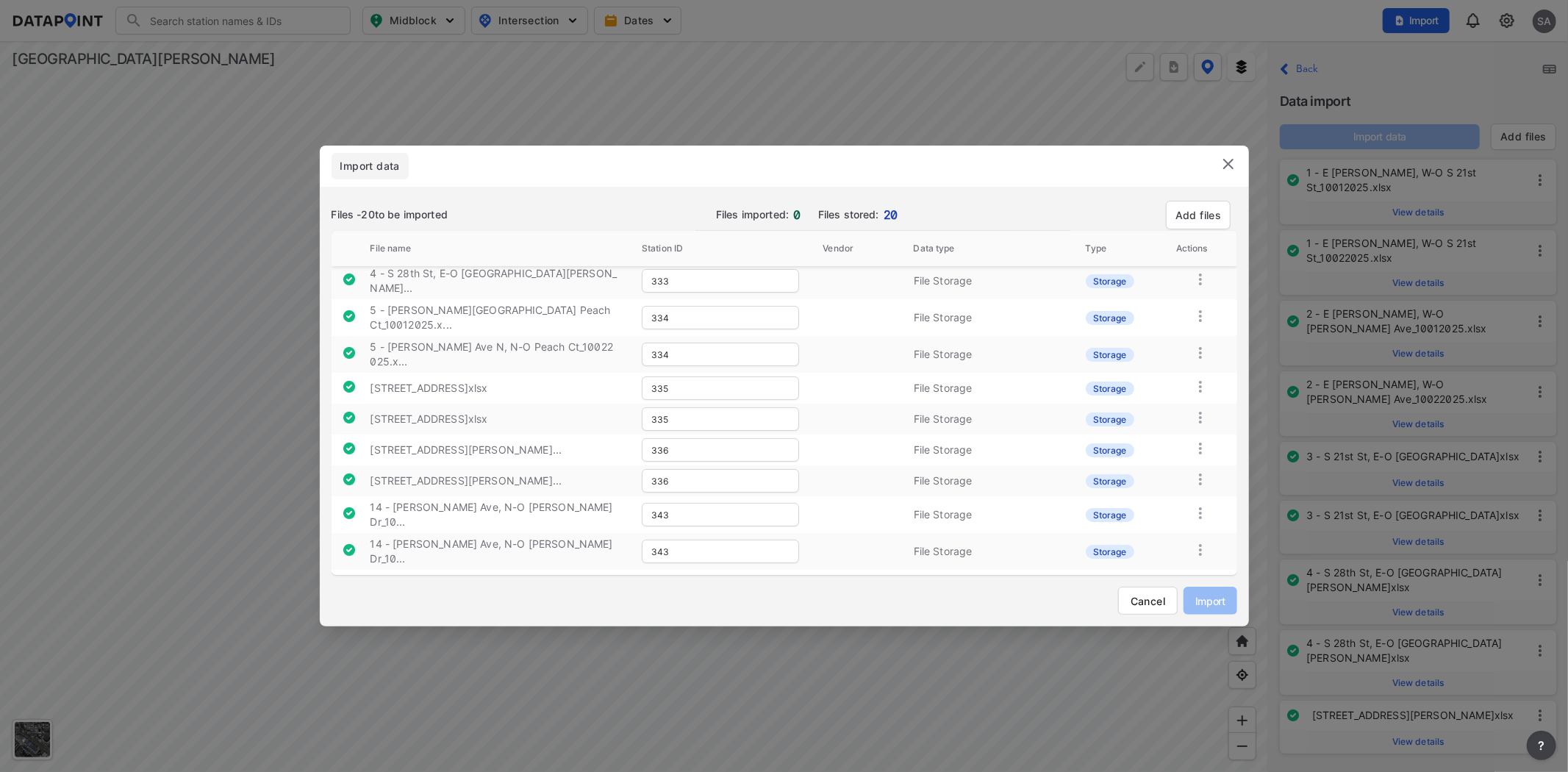
type input "344"
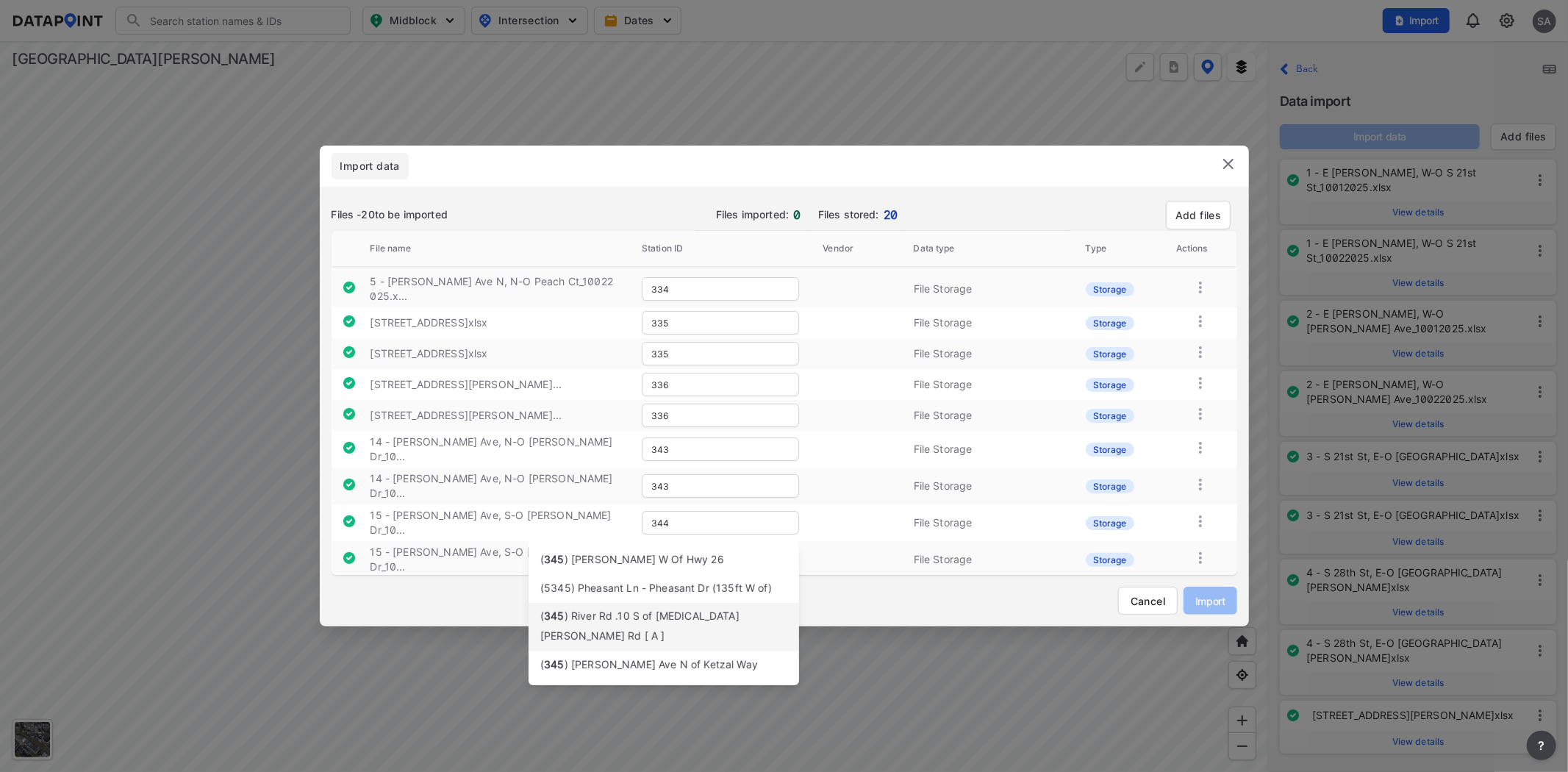
click at [654, 623] on div "( 345 ) River Rd .10 S of Witch Hazel Rd [ A ]" at bounding box center [663, 627] width 247 height 39
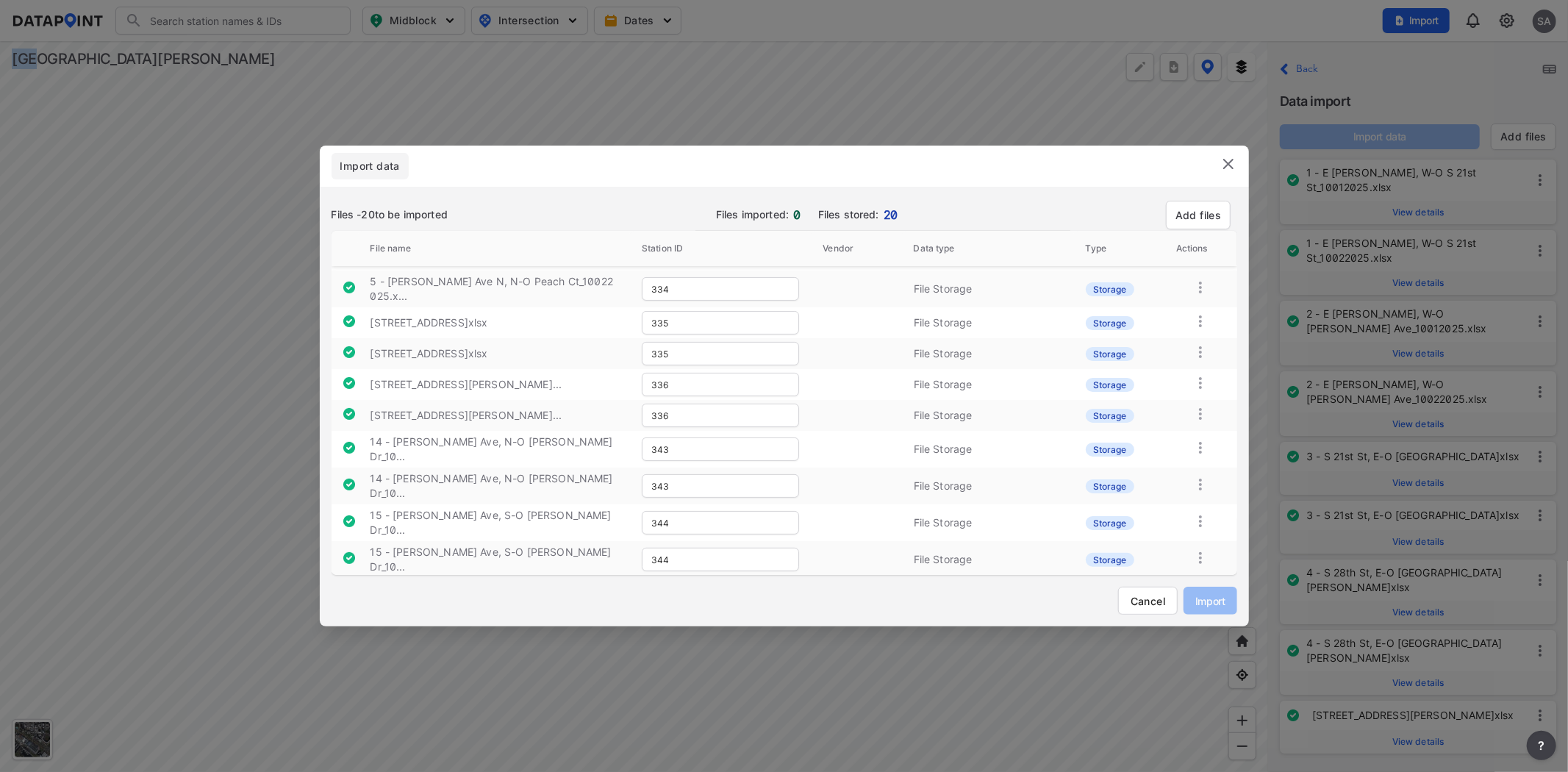
drag, startPoint x: 654, startPoint y: 626, endPoint x: 655, endPoint y: 638, distance: 12.0
click at [655, 638] on div "Import data Files - 20 to be imported Files imported: 0 Files stored: 20 Add fi…" at bounding box center [784, 386] width 1568 height 772
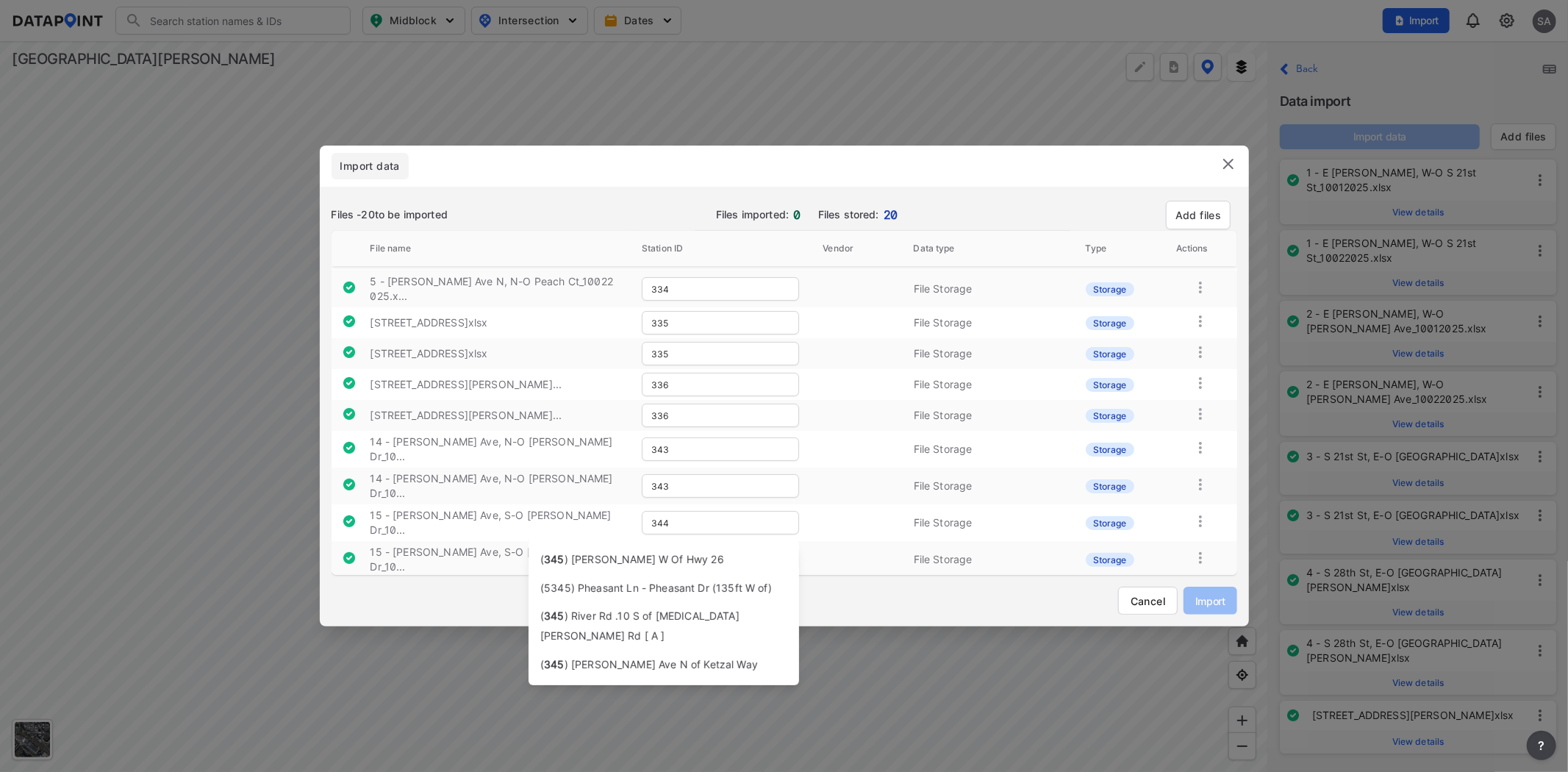
click at [685, 582] on input "345" at bounding box center [721, 593] width 157 height 24
type input "345"
click at [663, 658] on span ") Jose Figueres Ave N of Ketzal Way" at bounding box center [661, 664] width 194 height 12
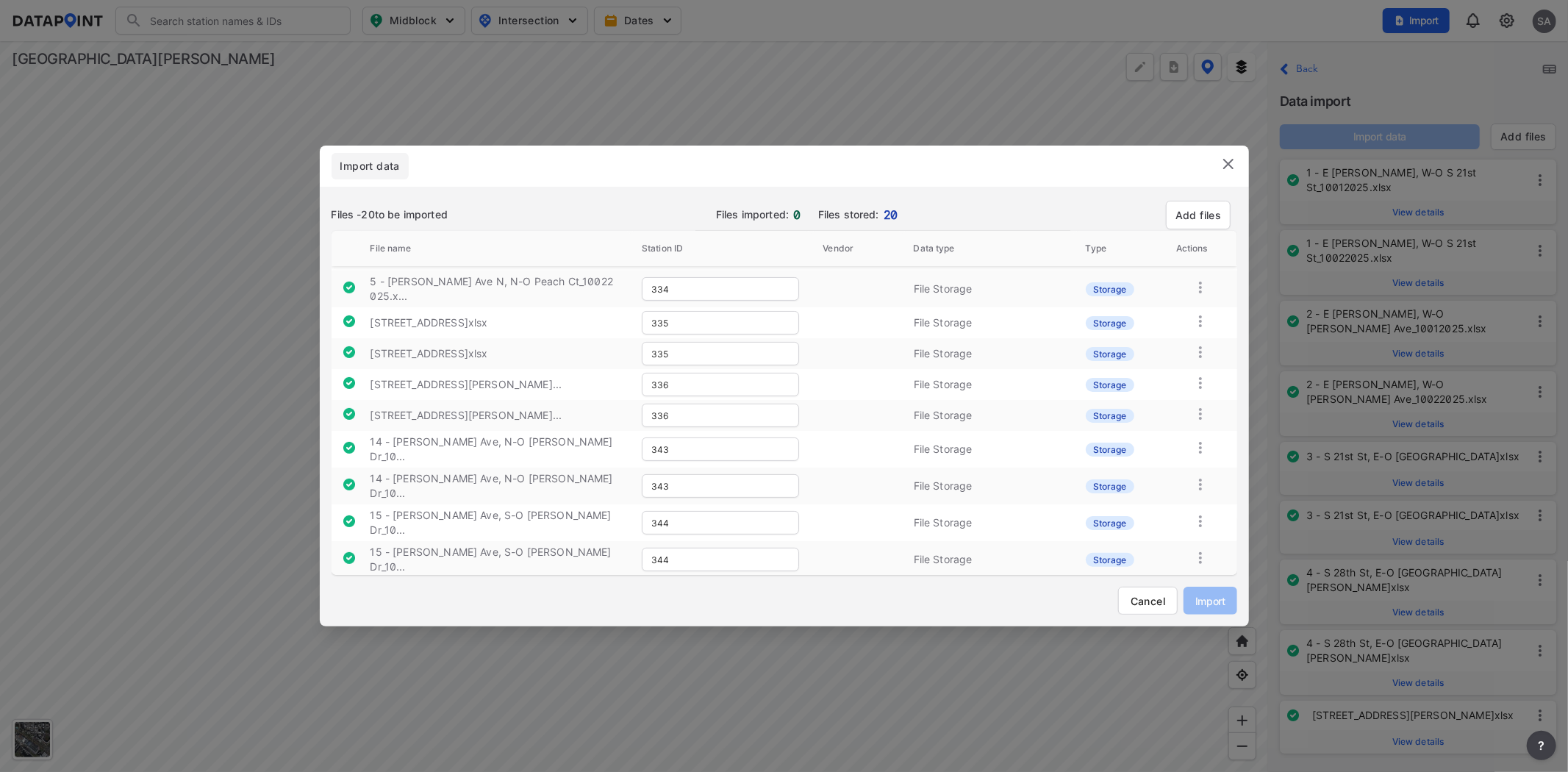
drag, startPoint x: 671, startPoint y: 551, endPoint x: 732, endPoint y: 550, distance: 61.0
click at [672, 612] on input "text" at bounding box center [721, 623] width 157 height 24
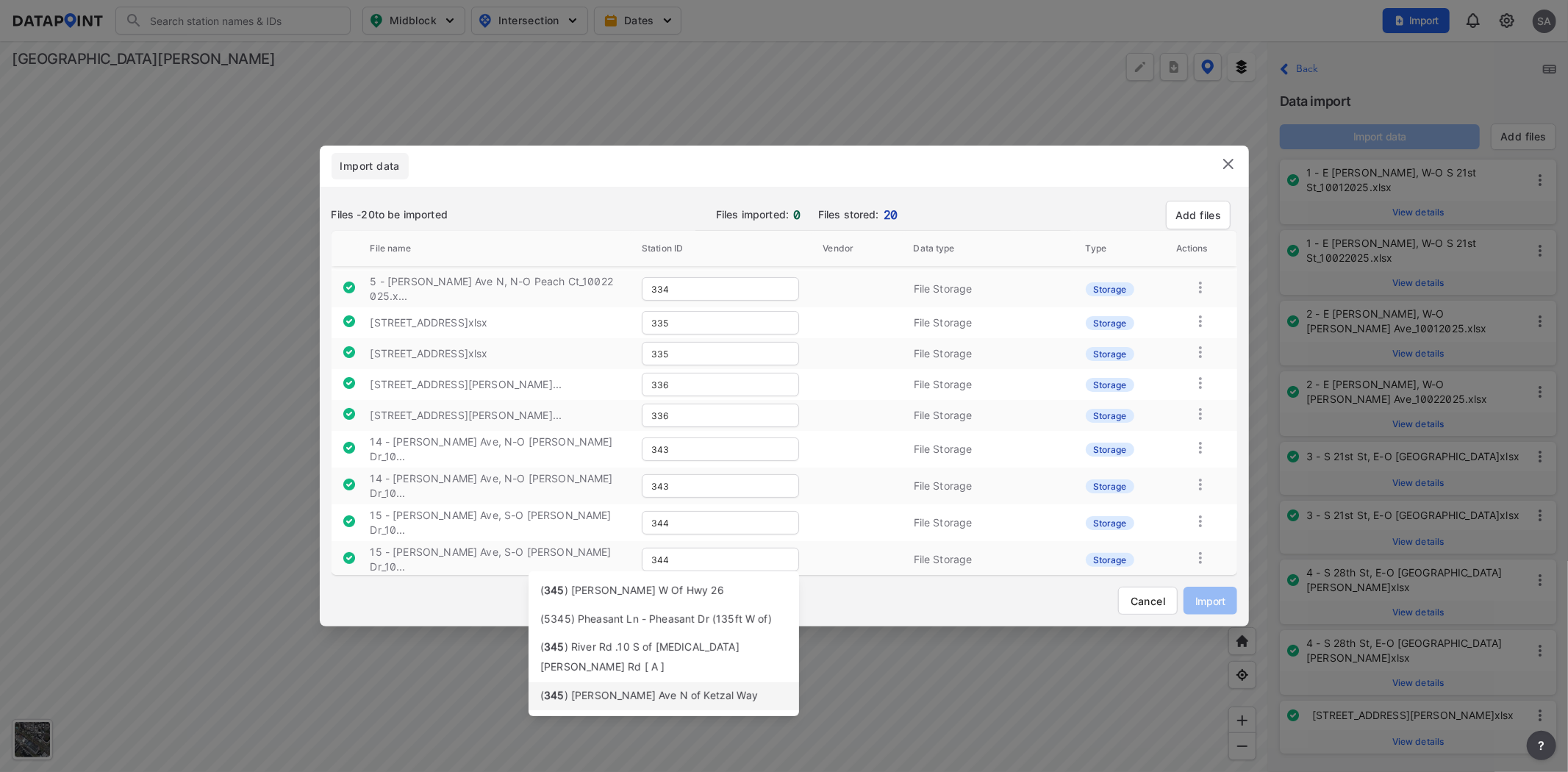
click at [692, 689] on span ") Jose Figueres Ave N of Ketzal Way" at bounding box center [661, 695] width 194 height 12
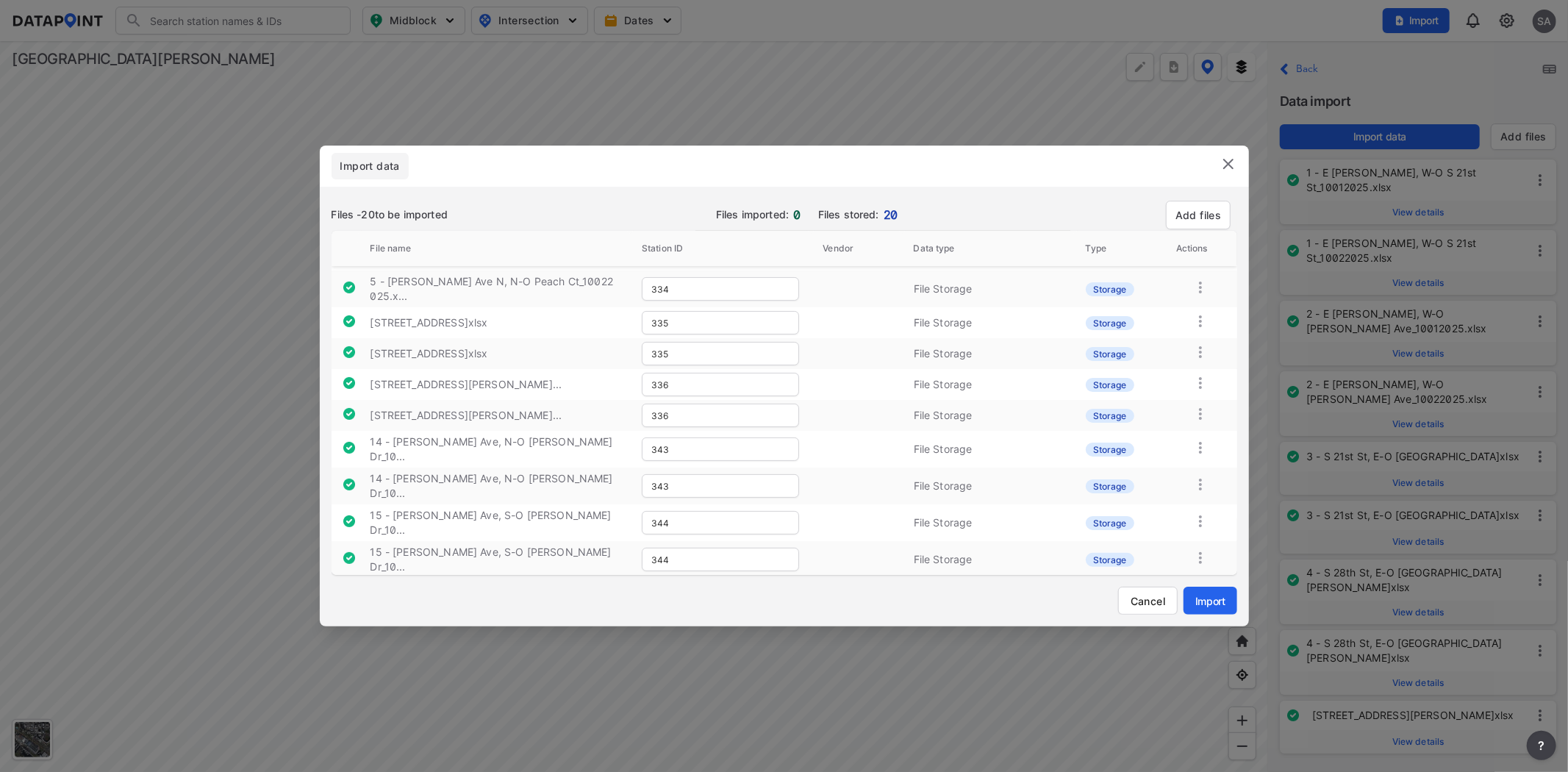
type input "345"
click at [1221, 600] on span "Import" at bounding box center [1210, 600] width 29 height 15
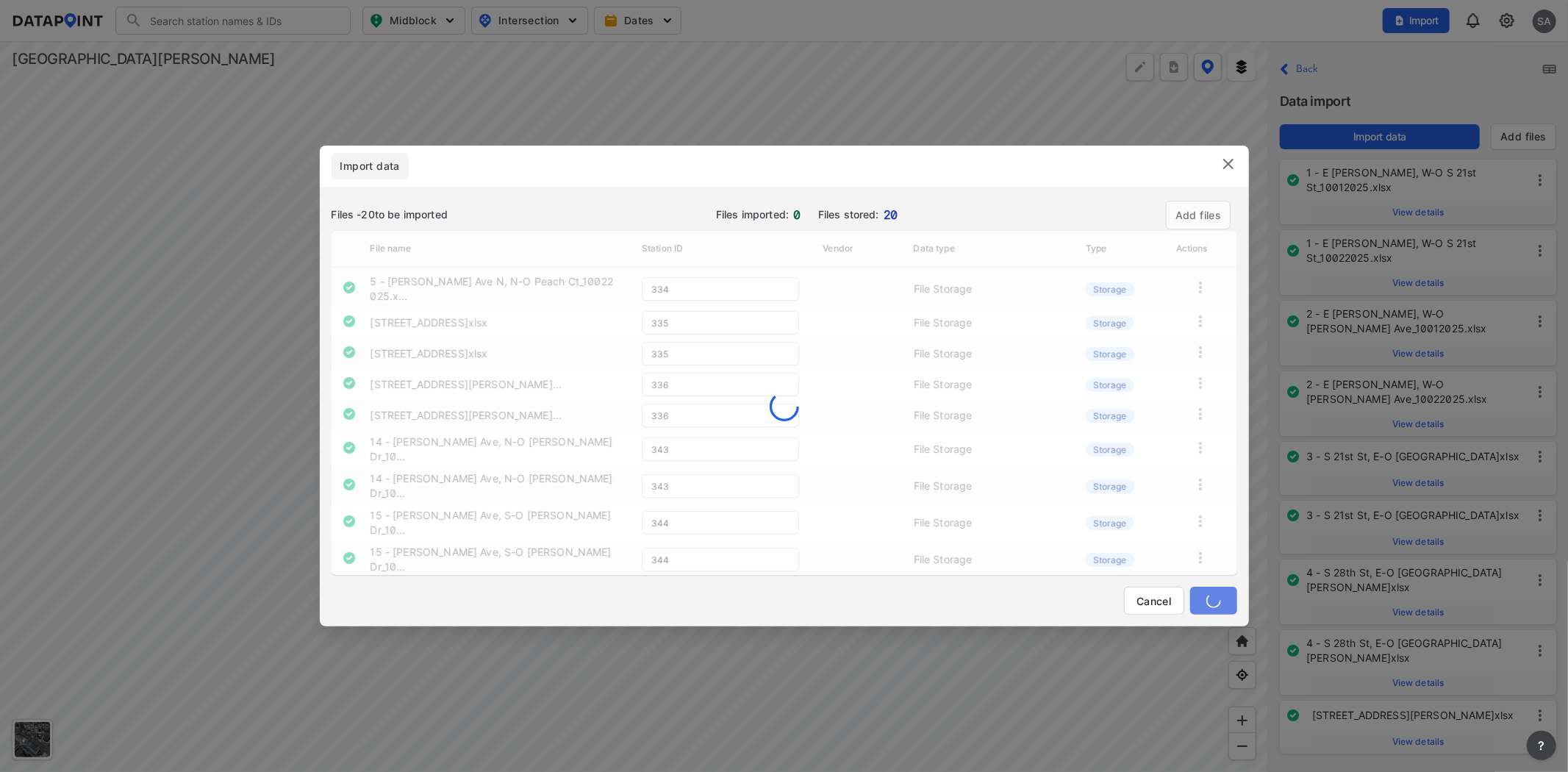
type input "331"
type input "332"
type input "333"
type input "334"
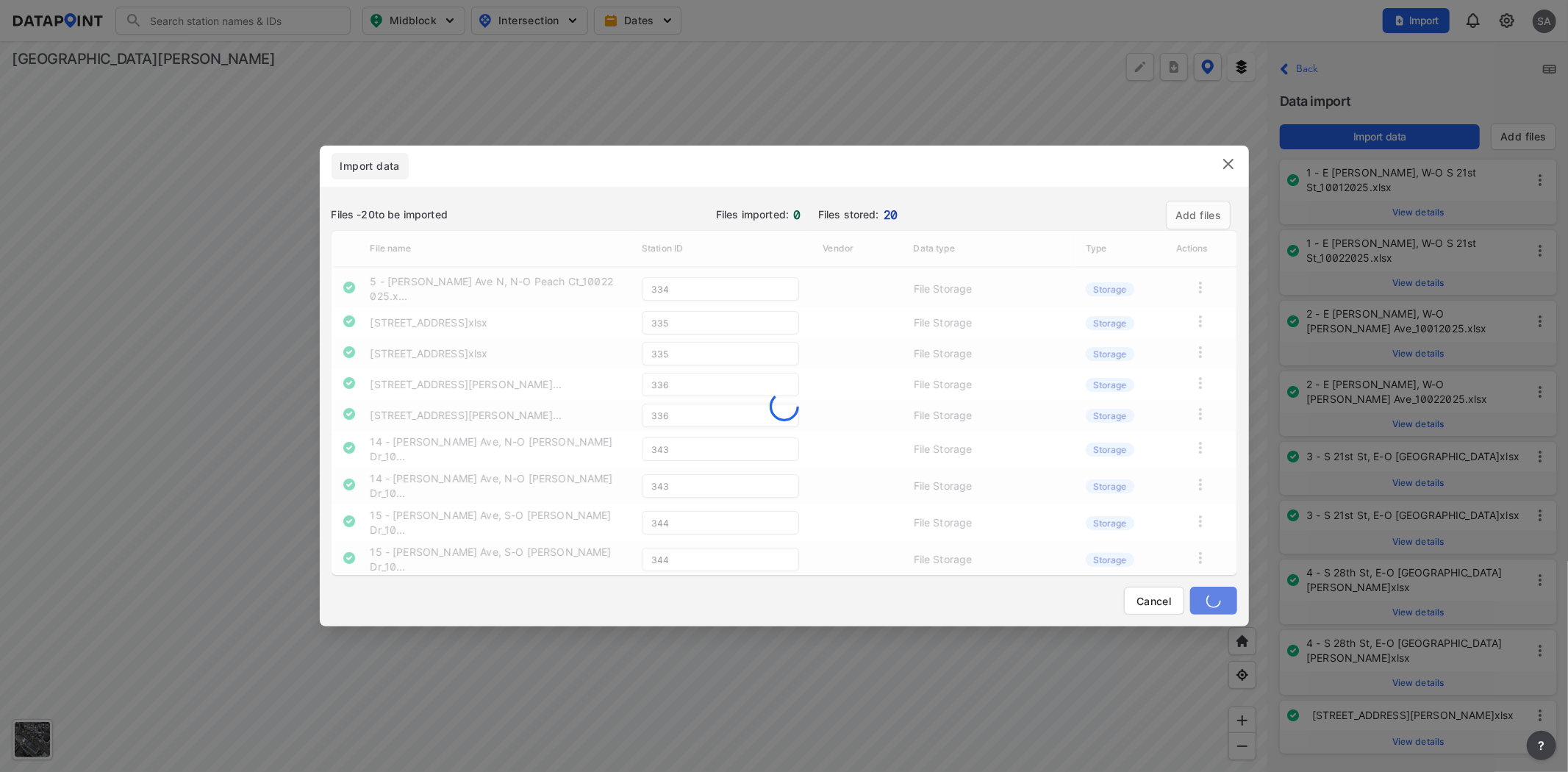
type input "335"
type input "336"
type input "343"
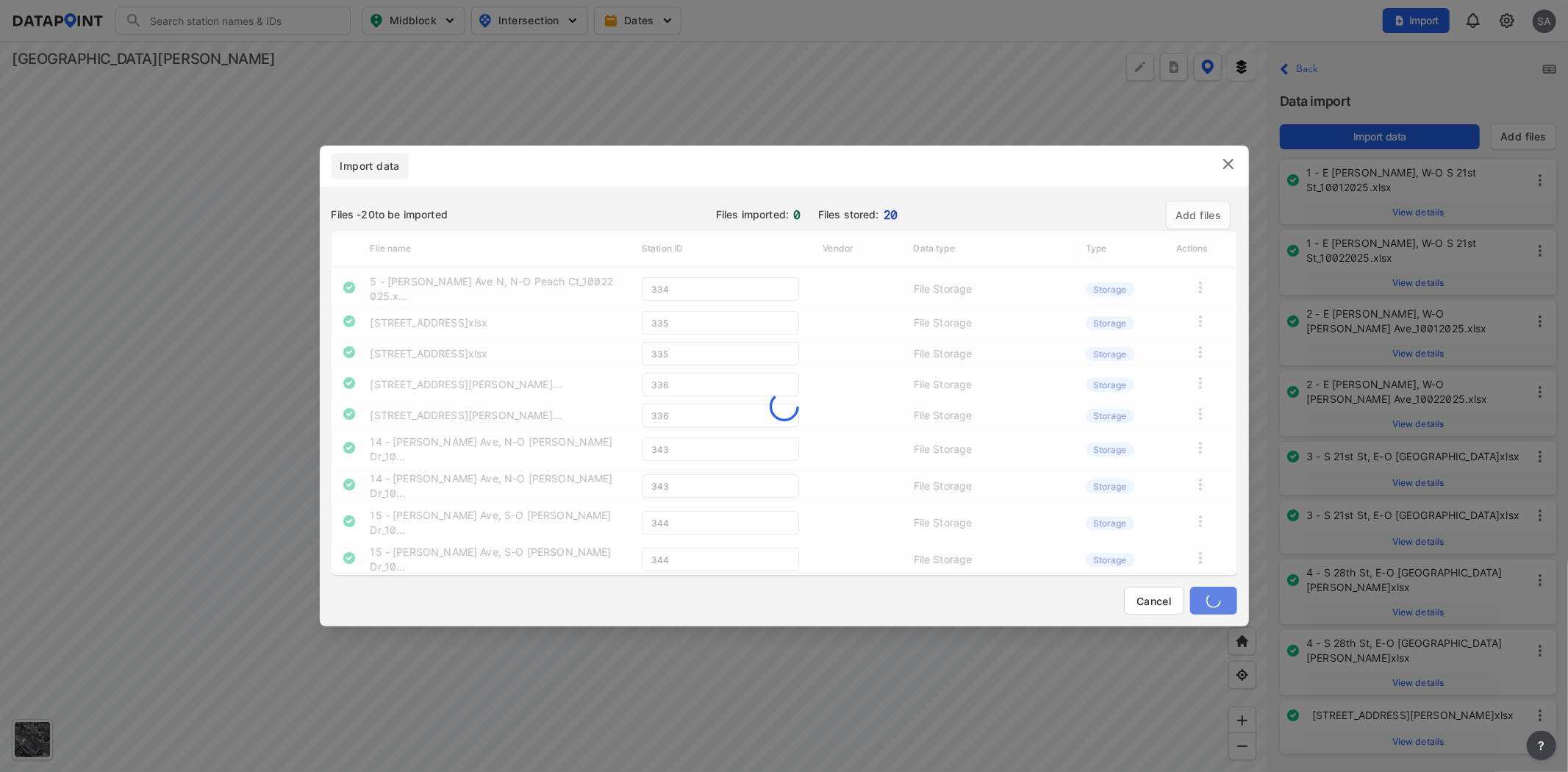
type input "343"
type input "344"
type input "345"
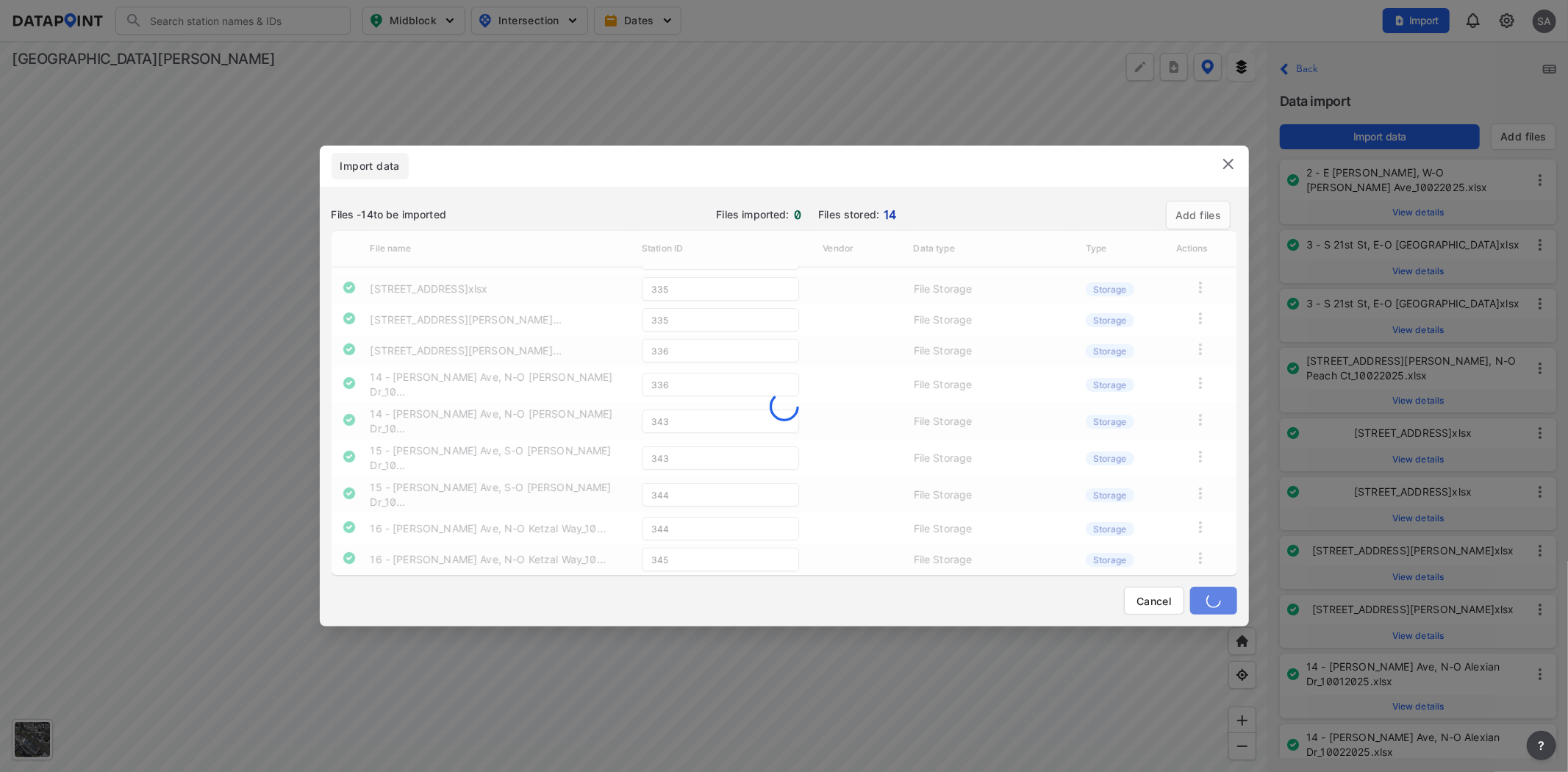
type input "334"
type input "335"
type input "336"
type input "343"
type input "344"
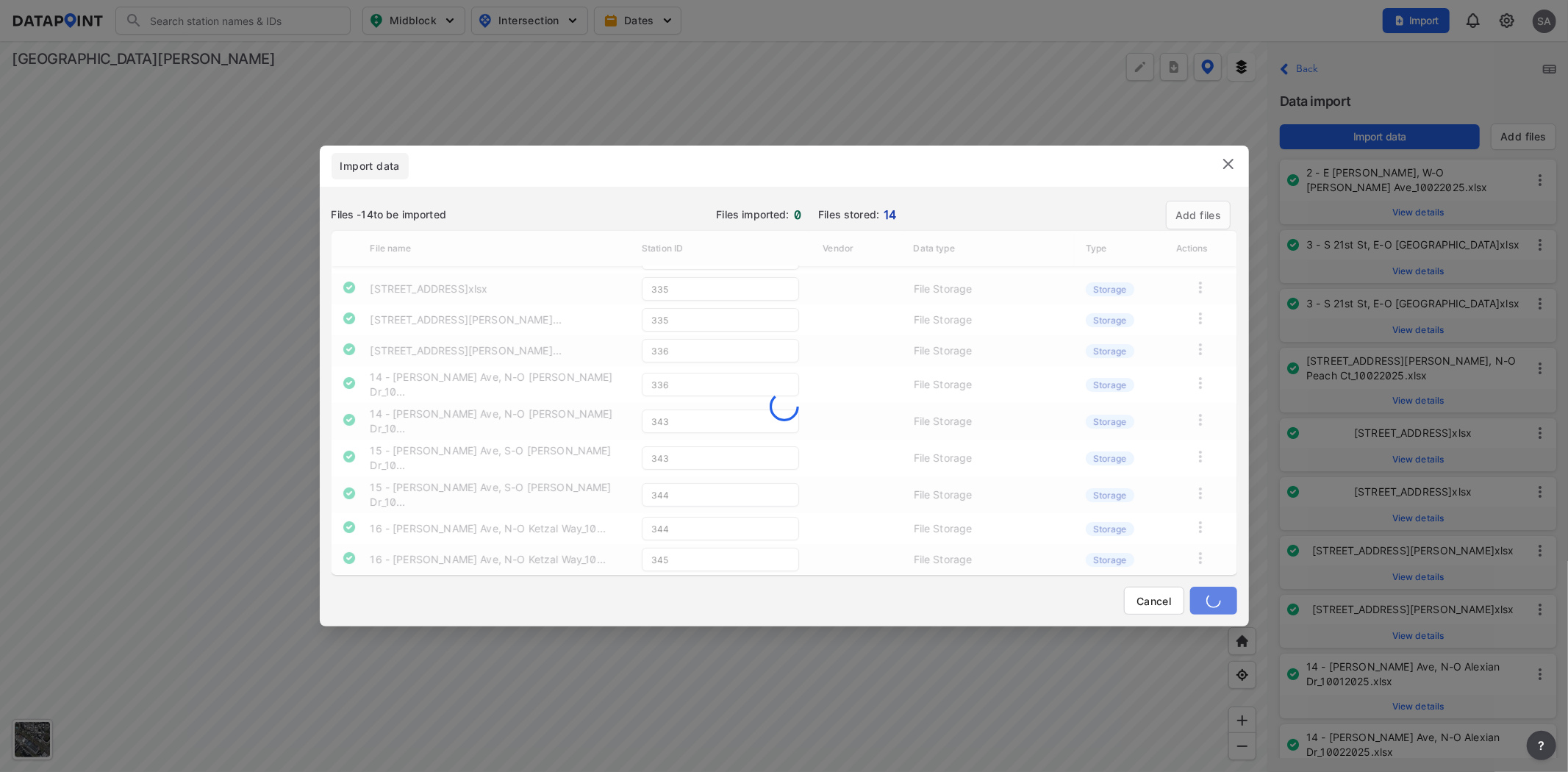
type input "345"
type input "332"
type input "334"
type input "335"
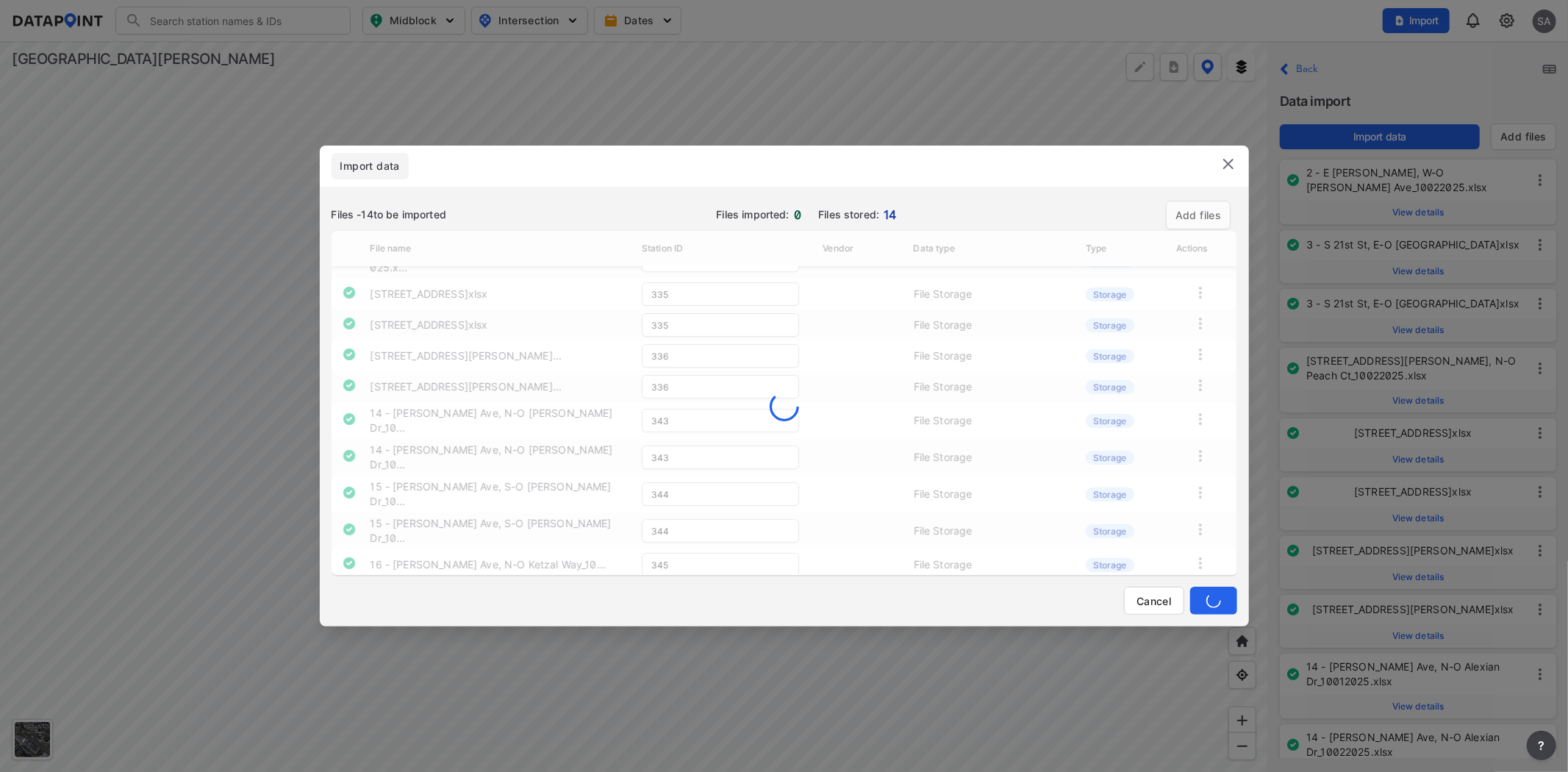
type input "336"
type input "343"
type input "344"
type input "334"
type input "335"
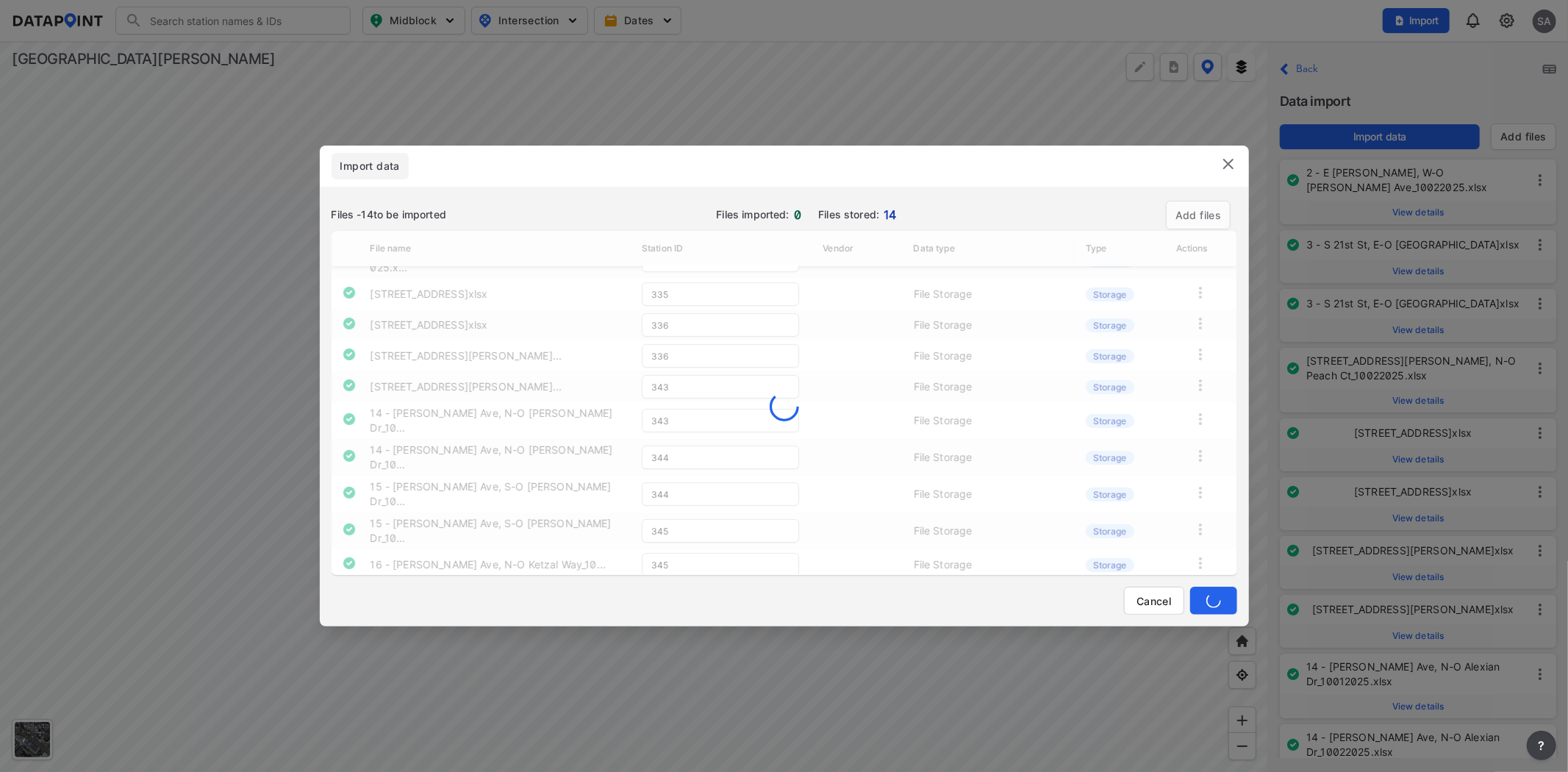
type input "336"
type input "343"
type input "344"
type input "345"
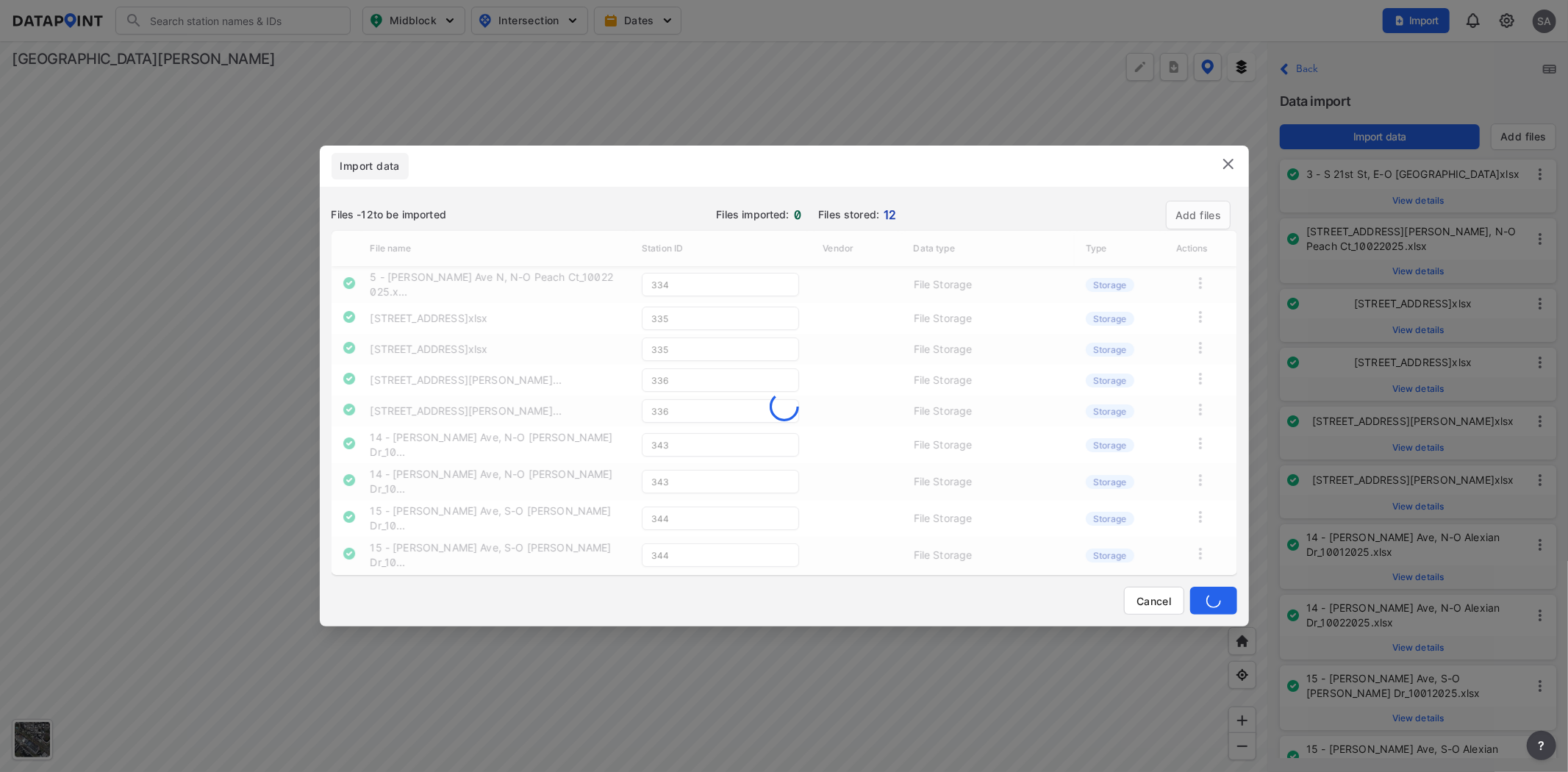
type input "334"
type input "335"
type input "336"
type input "343"
type input "344"
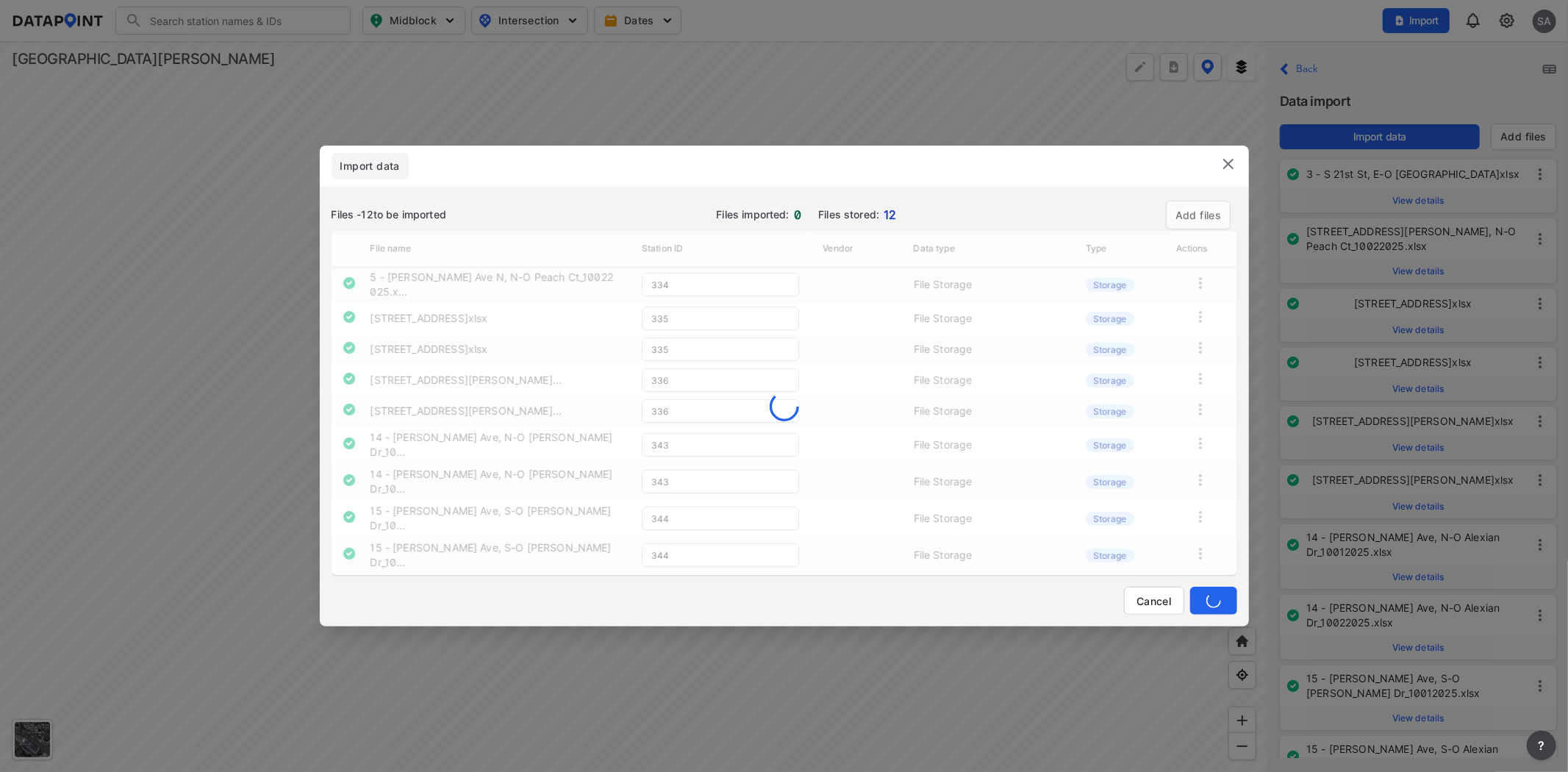
type input "345"
type input "344"
type input "345"
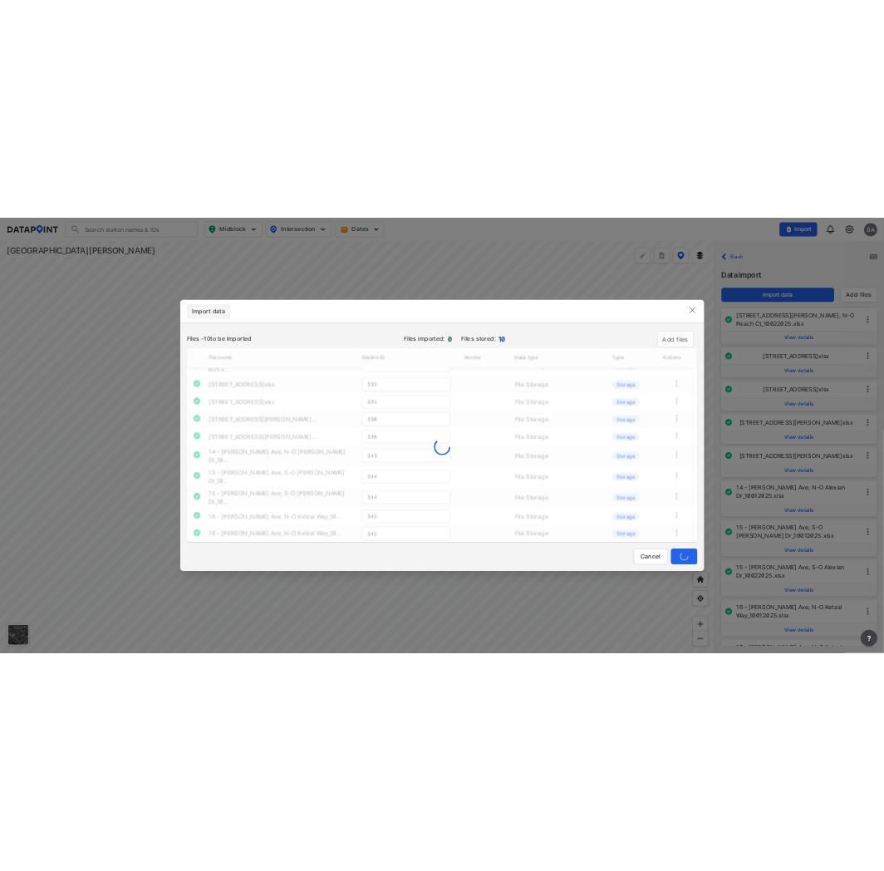
scroll to position [0, 0]
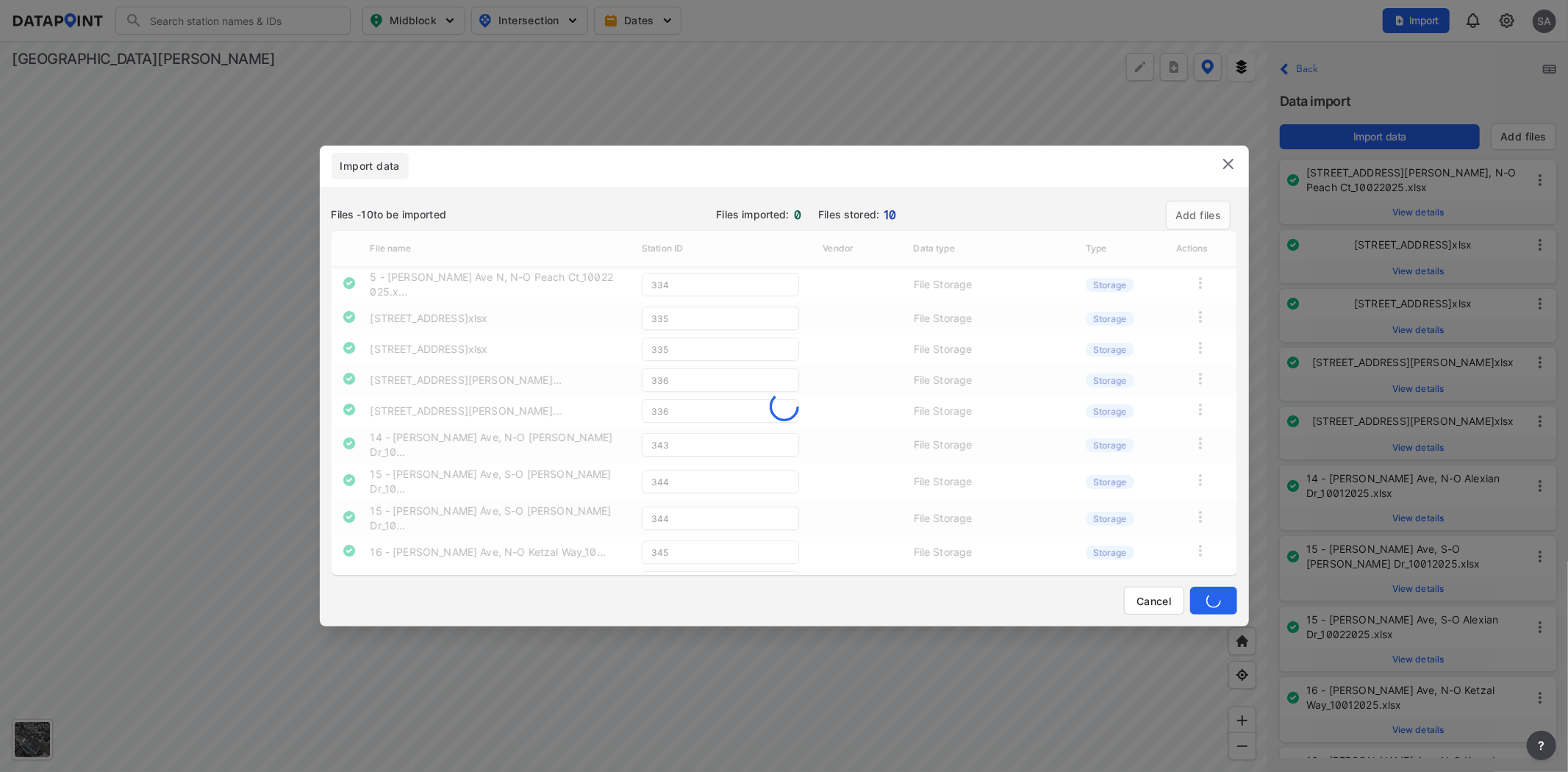
type input "343"
type input "344"
type input "345"
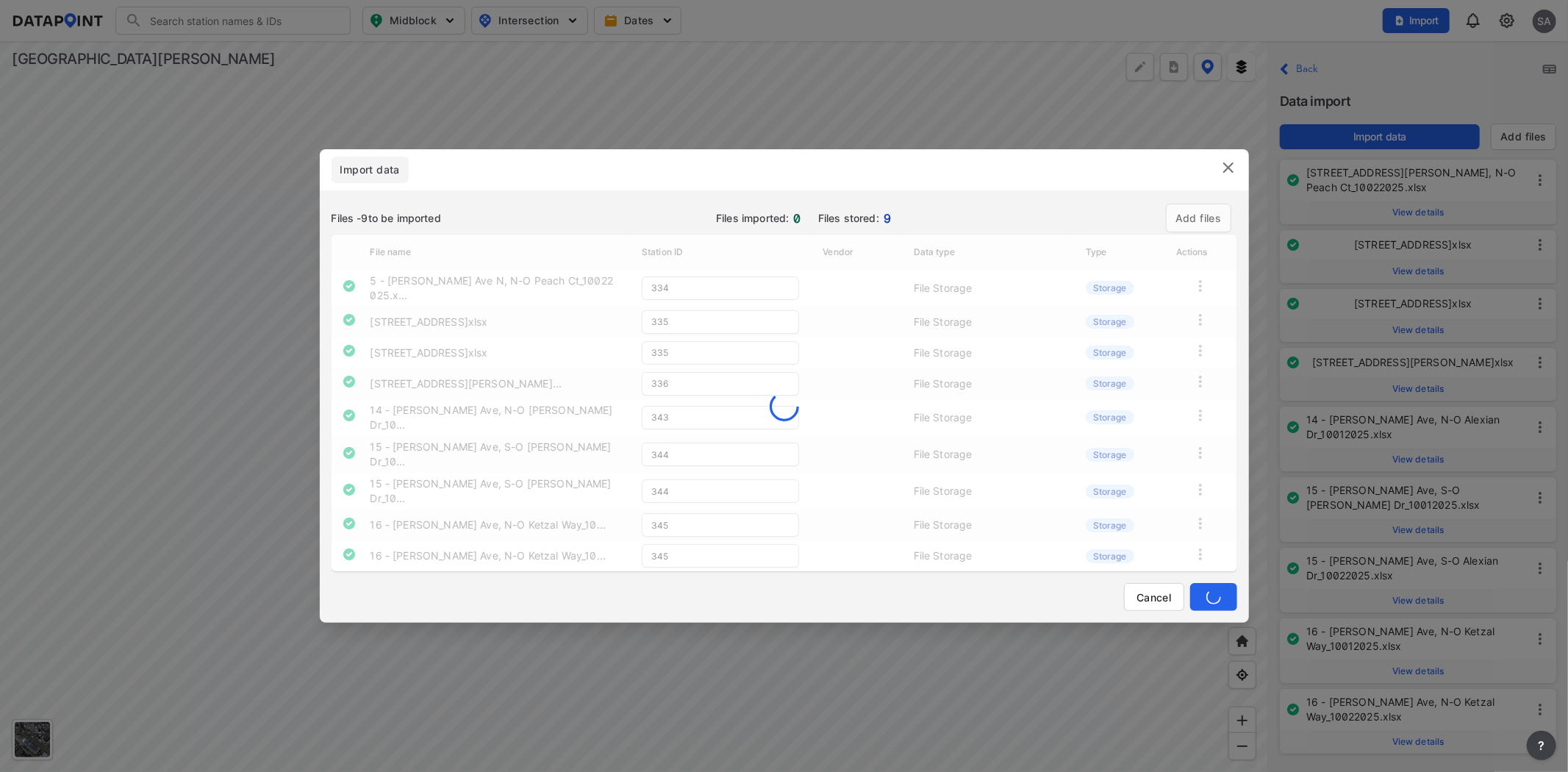
type input "344"
type input "345"
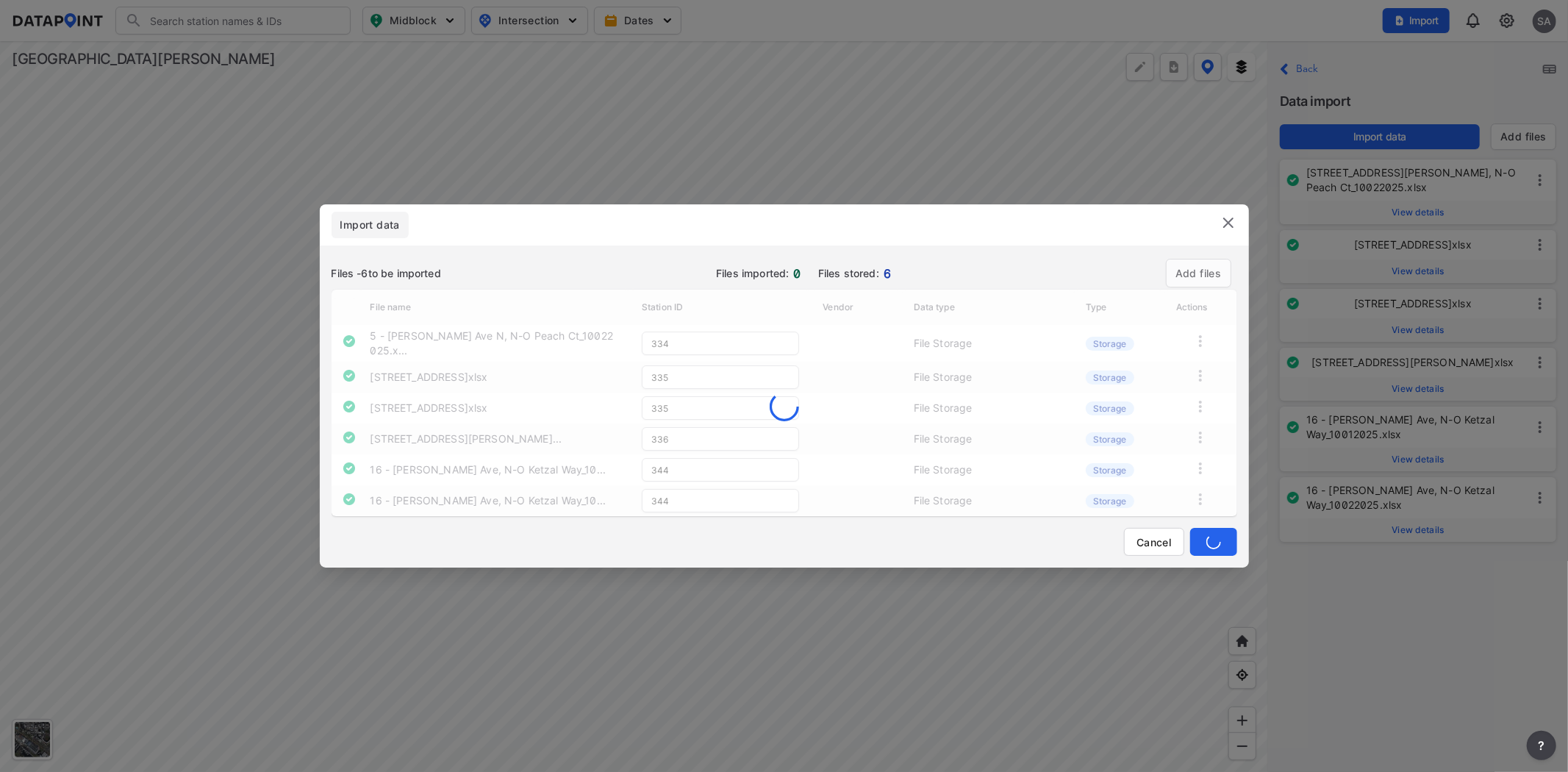
type input "345"
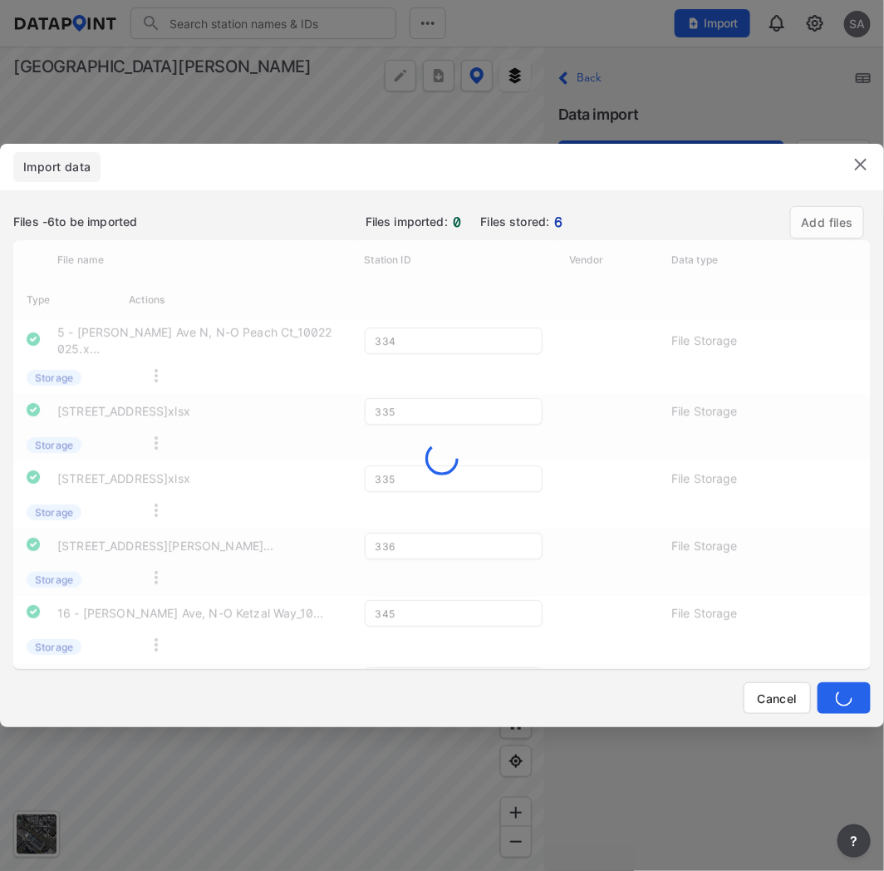
type input "336"
type input "345"
type input "335"
type input "336"
type input "345"
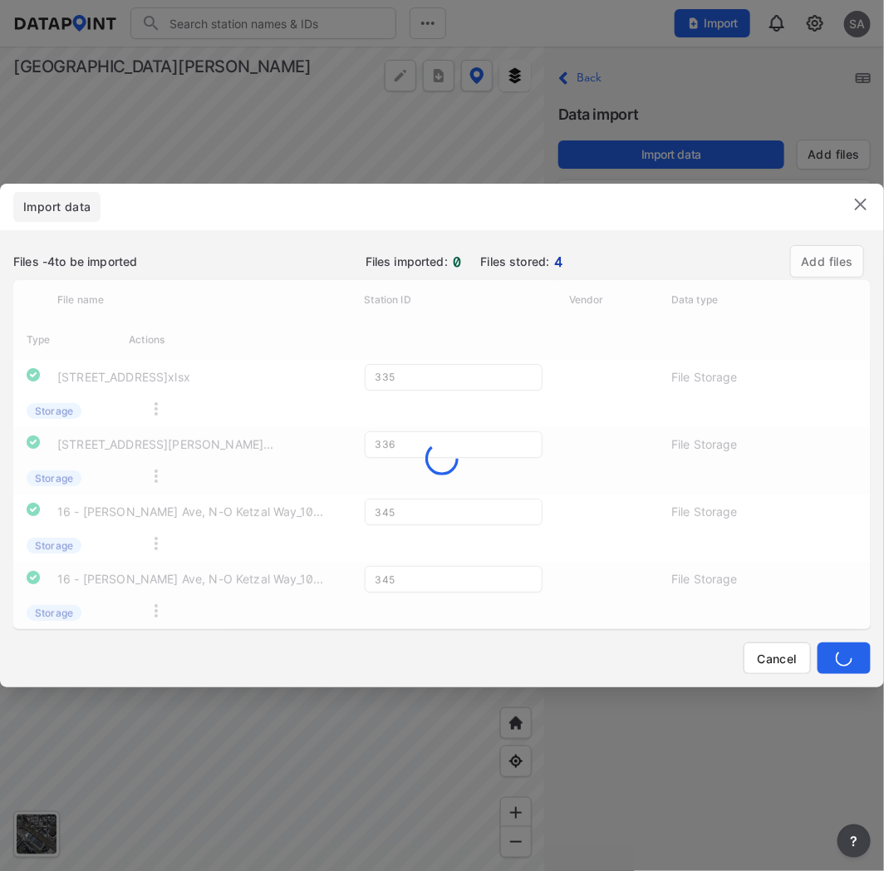
type input "336"
type input "345"
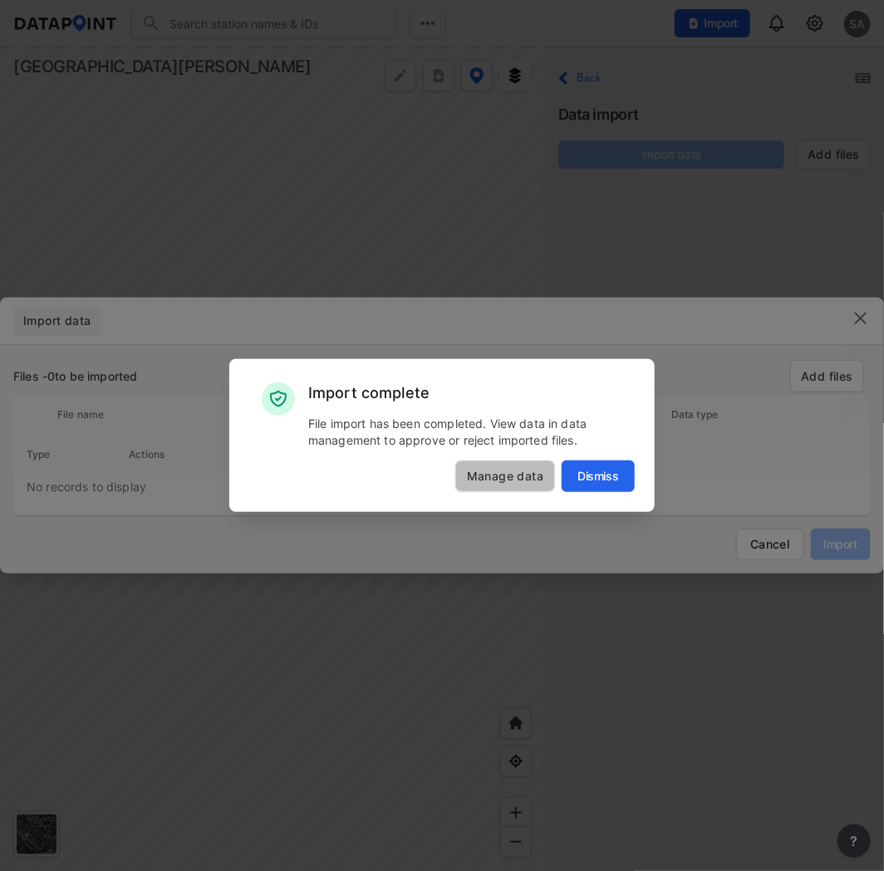
click at [519, 477] on span "Manage data" at bounding box center [505, 476] width 98 height 17
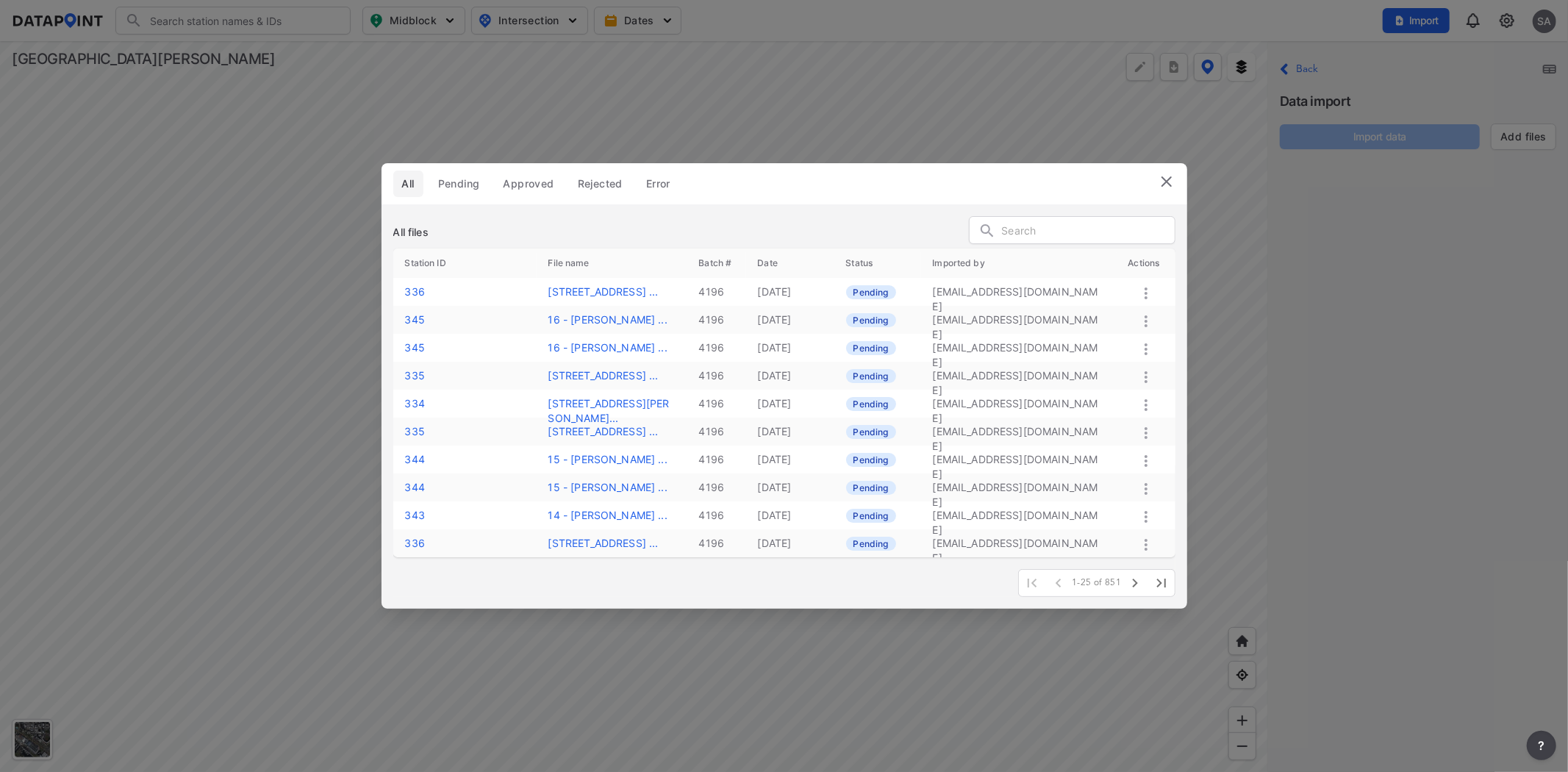
click at [486, 160] on div "All Pending Approved Rejected Error All files Station ID File name Batch # Date…" at bounding box center [784, 386] width 1568 height 772
click at [468, 182] on span "Pending" at bounding box center [458, 183] width 42 height 15
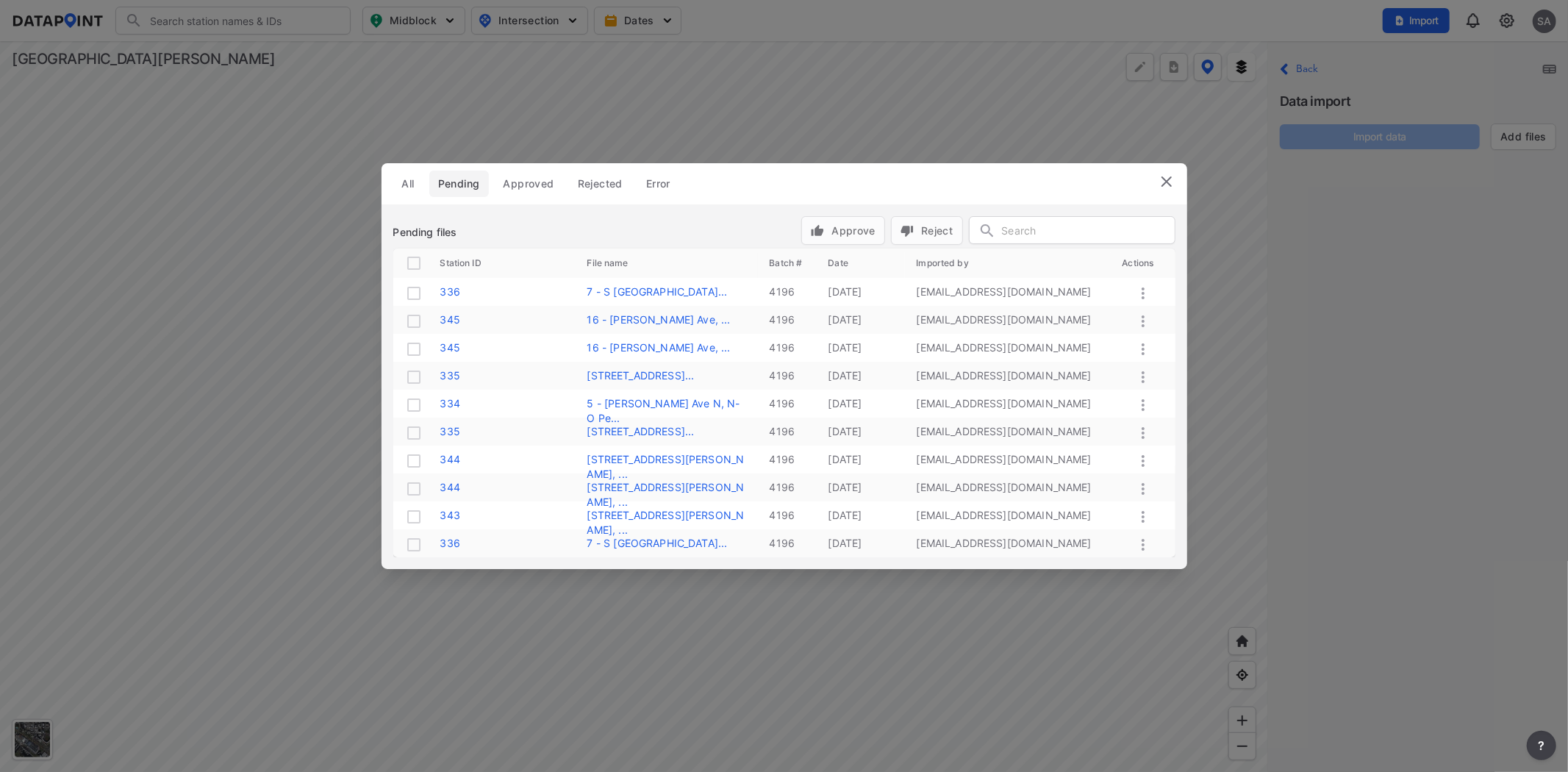
click at [417, 259] on input "checkbox" at bounding box center [414, 264] width 18 height 18
checkbox input "true"
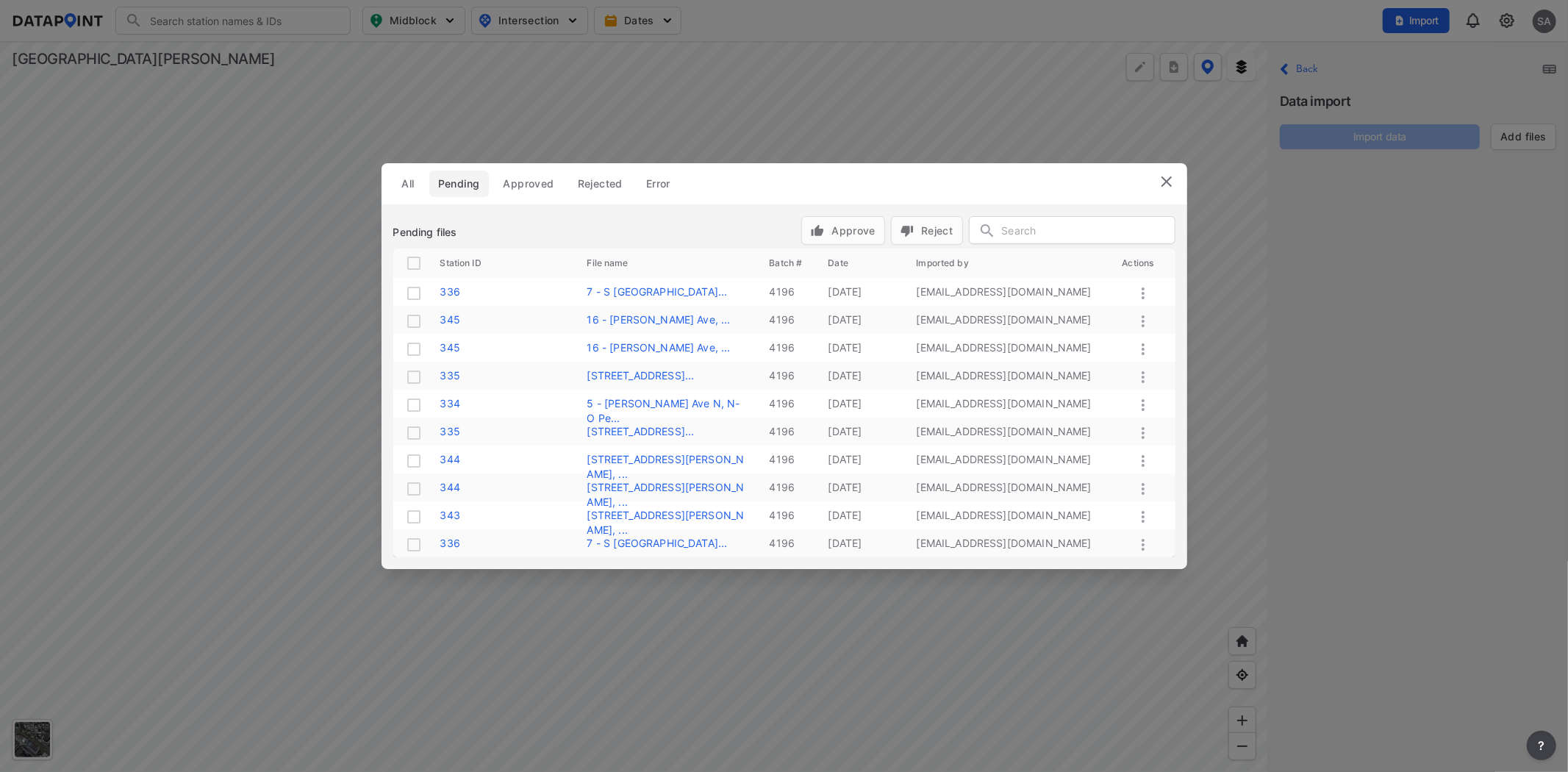
checkbox input "true"
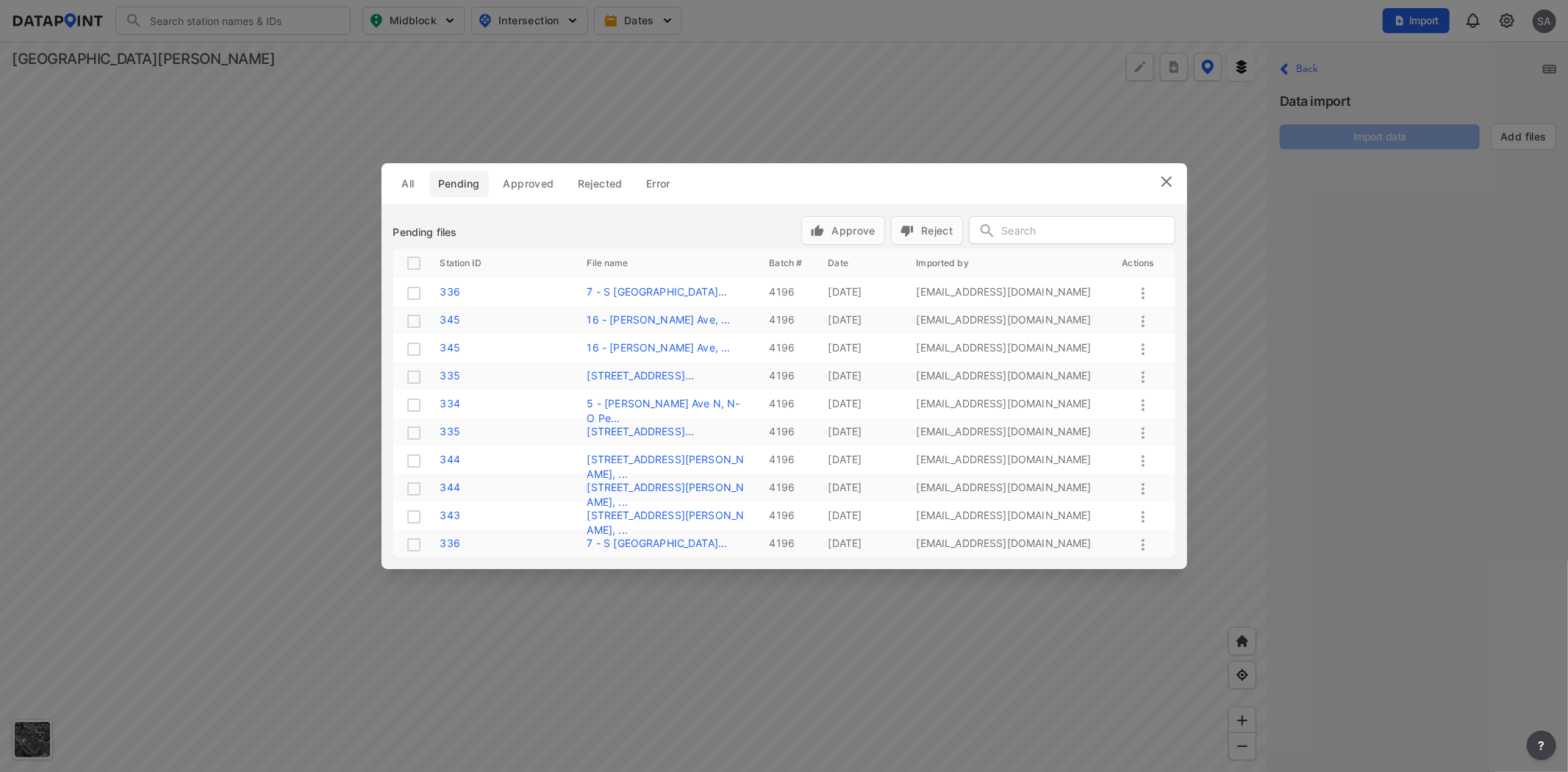
checkbox input "true"
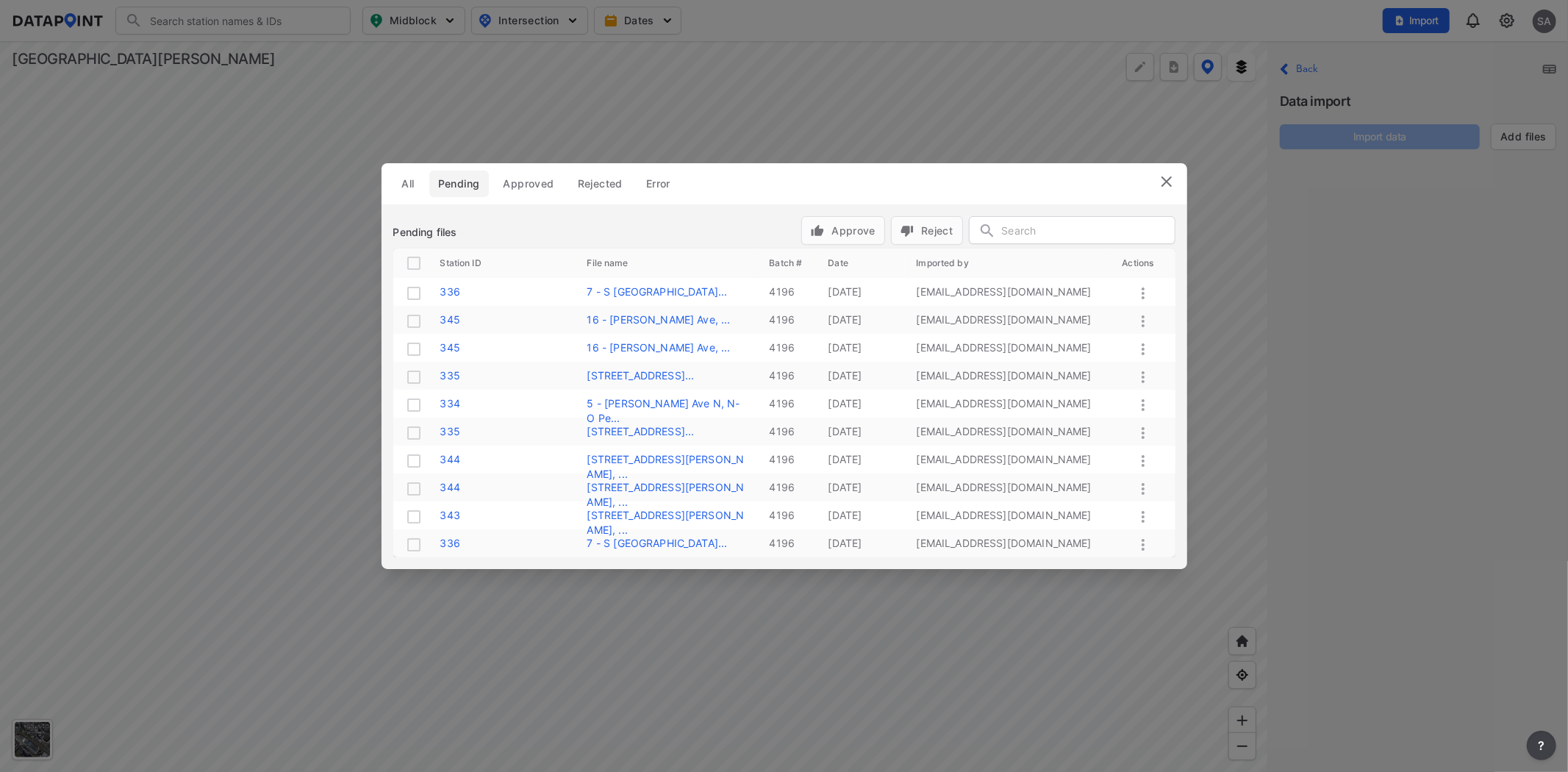
checkbox input "true"
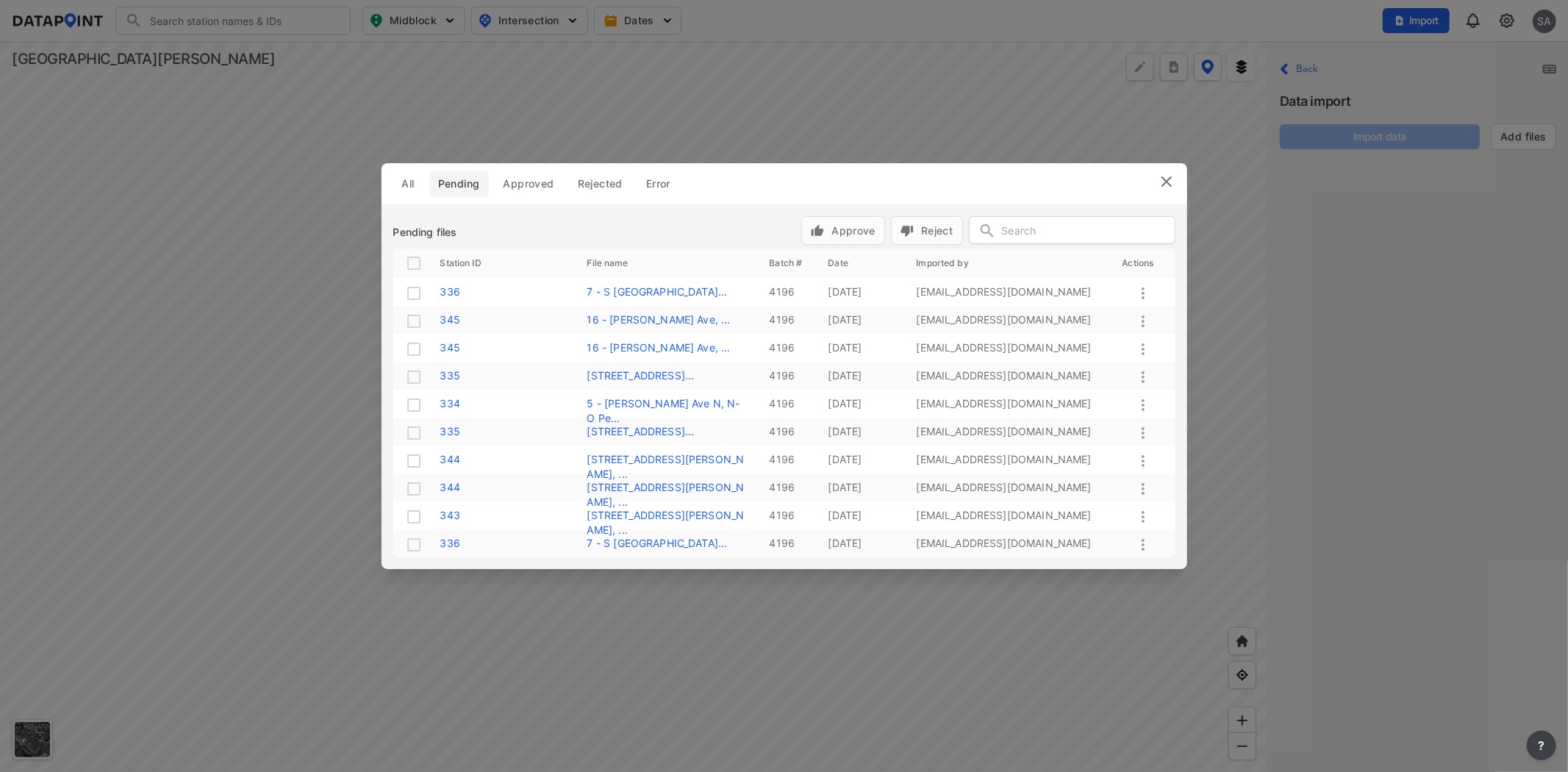
checkbox input "true"
click at [855, 226] on span "Approve" at bounding box center [843, 230] width 65 height 15
checkbox input "false"
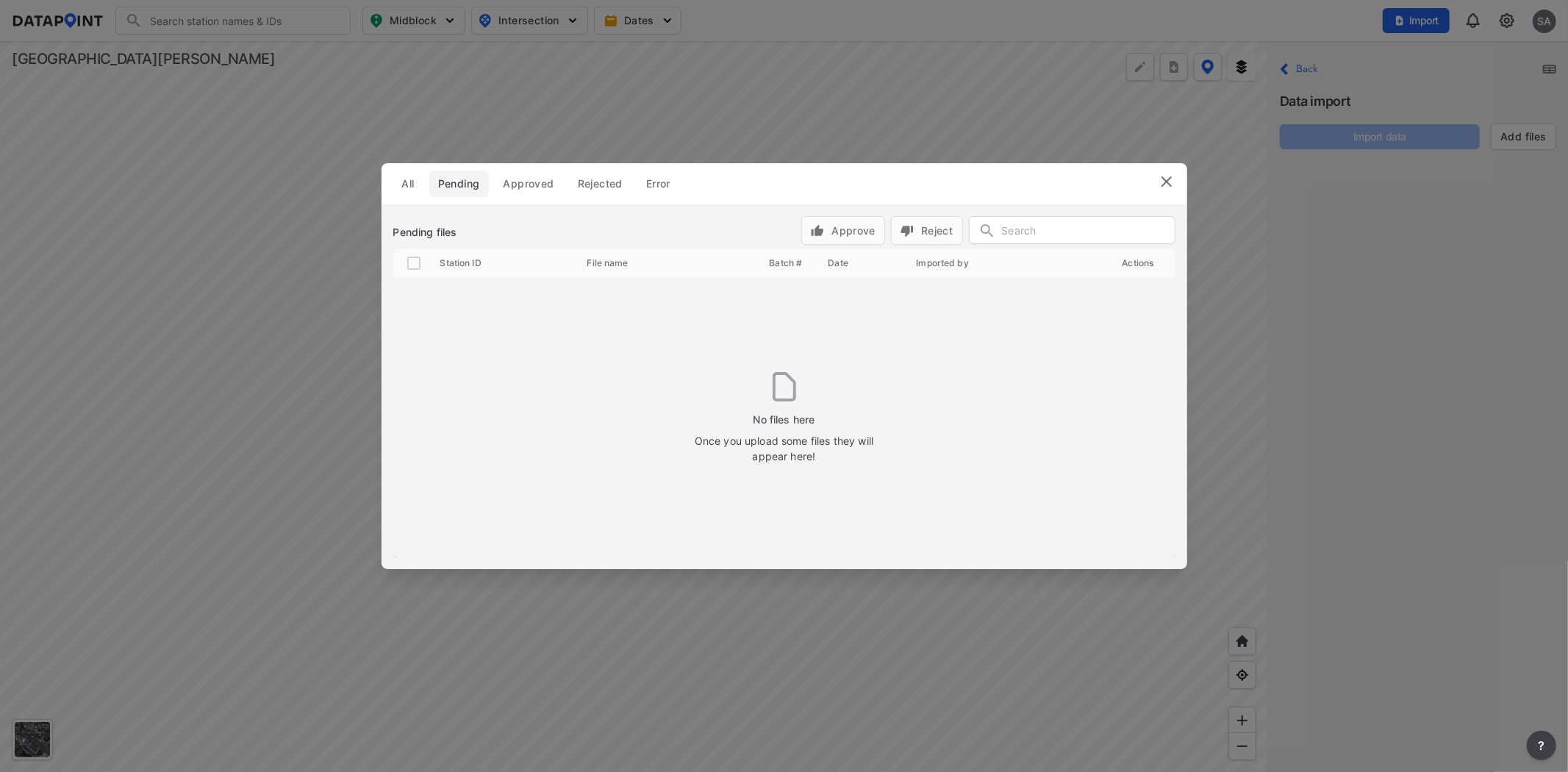
click at [1162, 181] on img at bounding box center [1166, 181] width 18 height 18
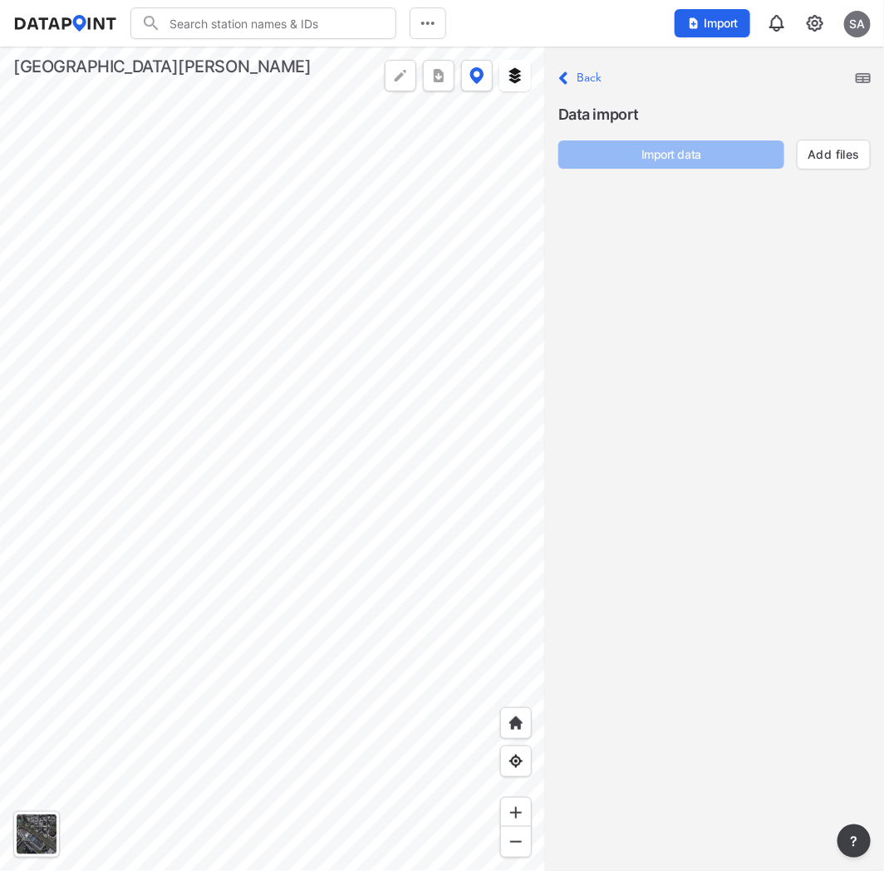
click at [851, 34] on div "SA" at bounding box center [858, 24] width 27 height 27
click at [817, 91] on p "Log out" at bounding box center [801, 96] width 140 height 30
